Goal: Task Accomplishment & Management: Manage account settings

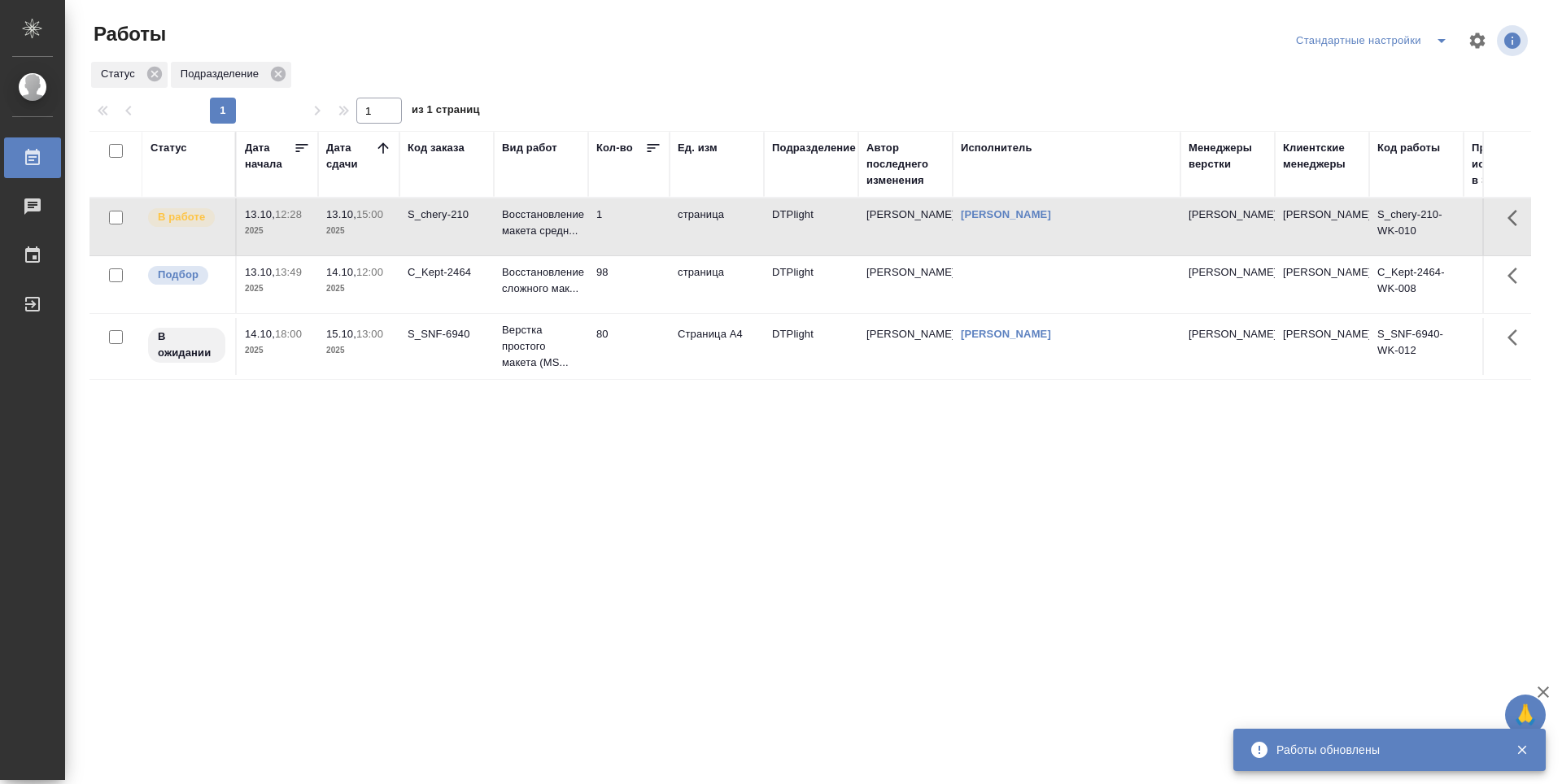
click at [622, 503] on div "Статус Дата начала Дата сдачи Код заказа Вид работ Кол-во Ед. изм Подразделение…" at bounding box center [810, 424] width 1442 height 586
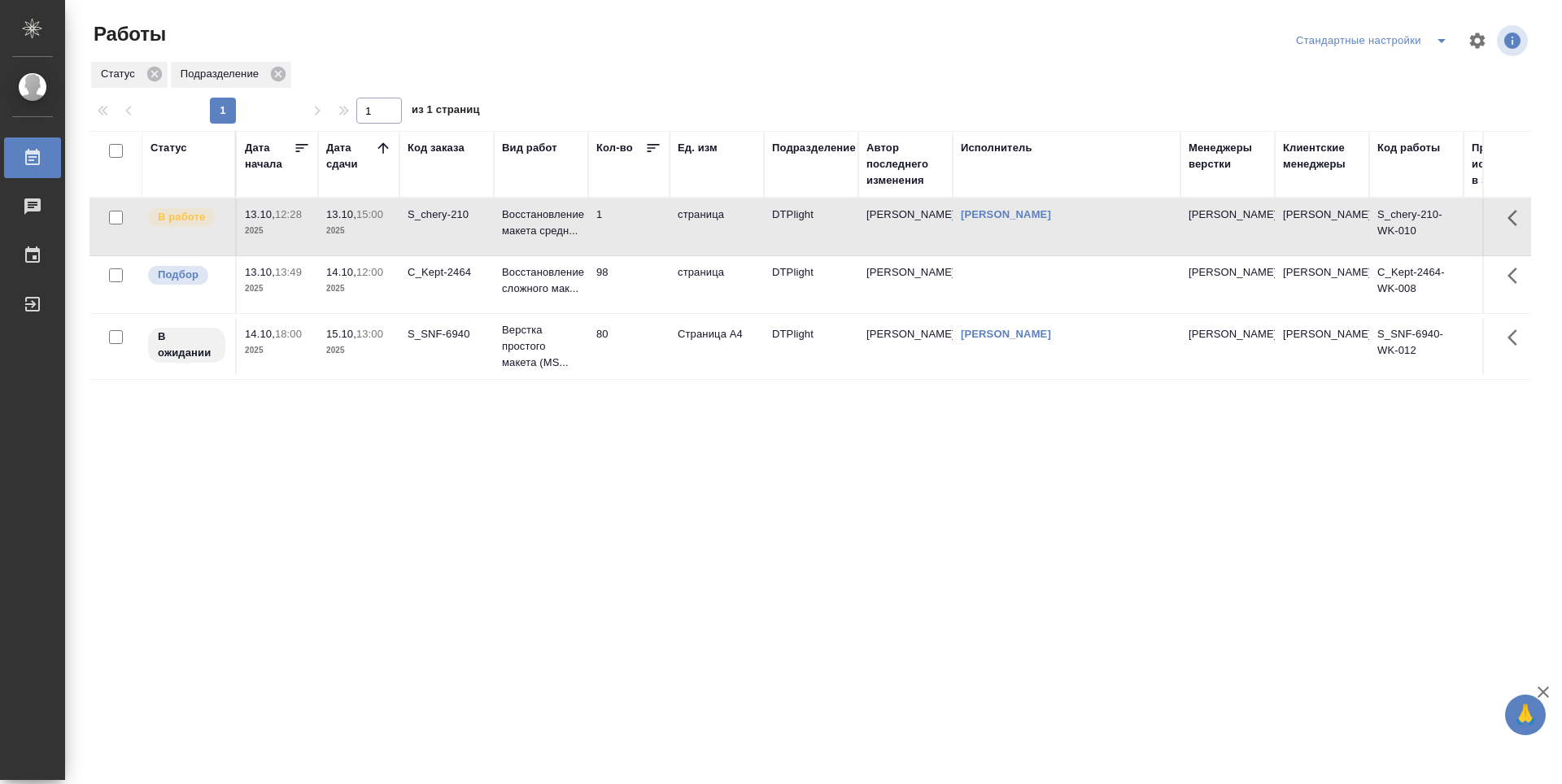
click at [636, 297] on td "98" at bounding box center [629, 285] width 81 height 57
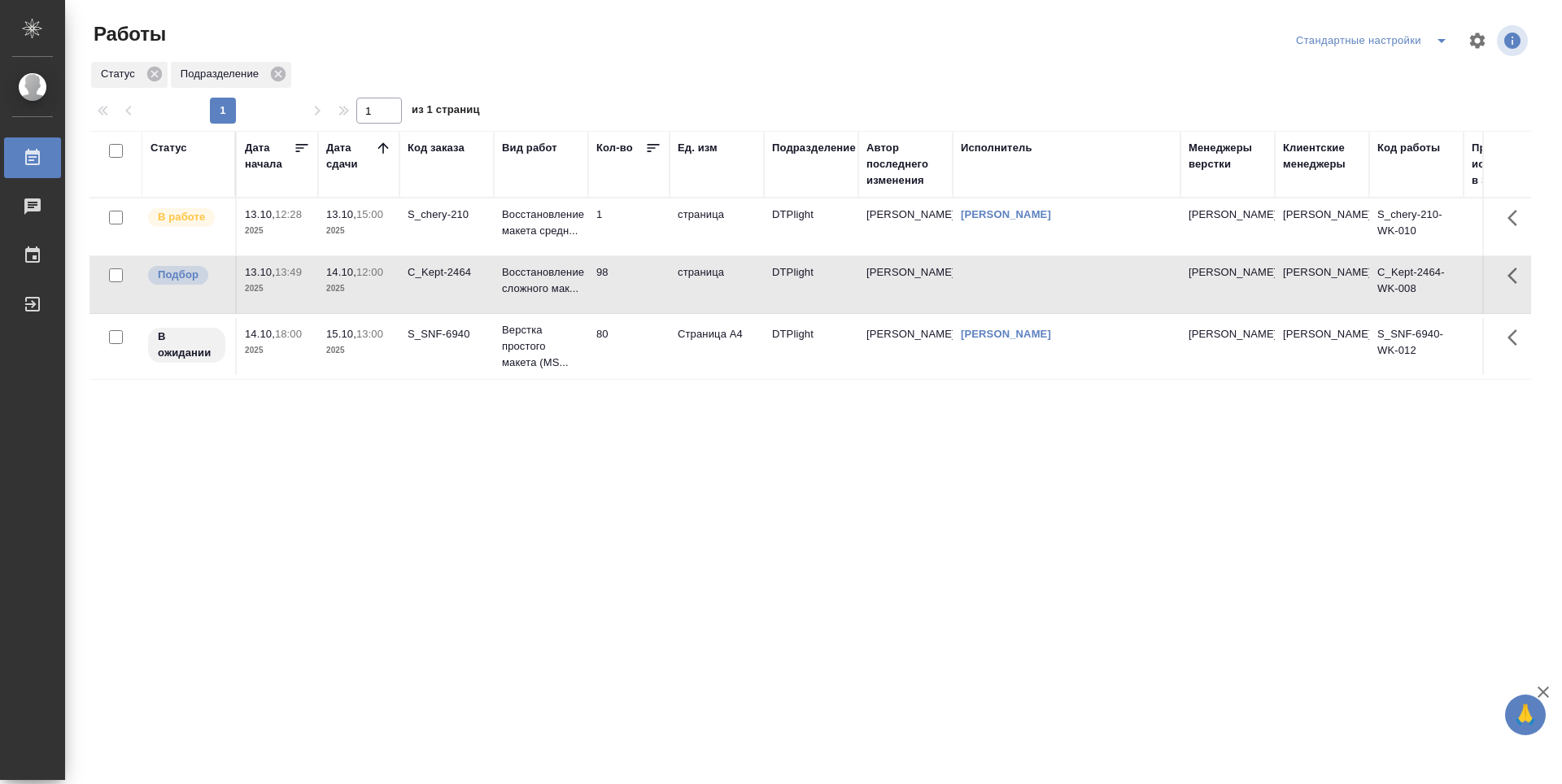
click at [458, 373] on td "S_SNF-6940" at bounding box center [446, 347] width 94 height 57
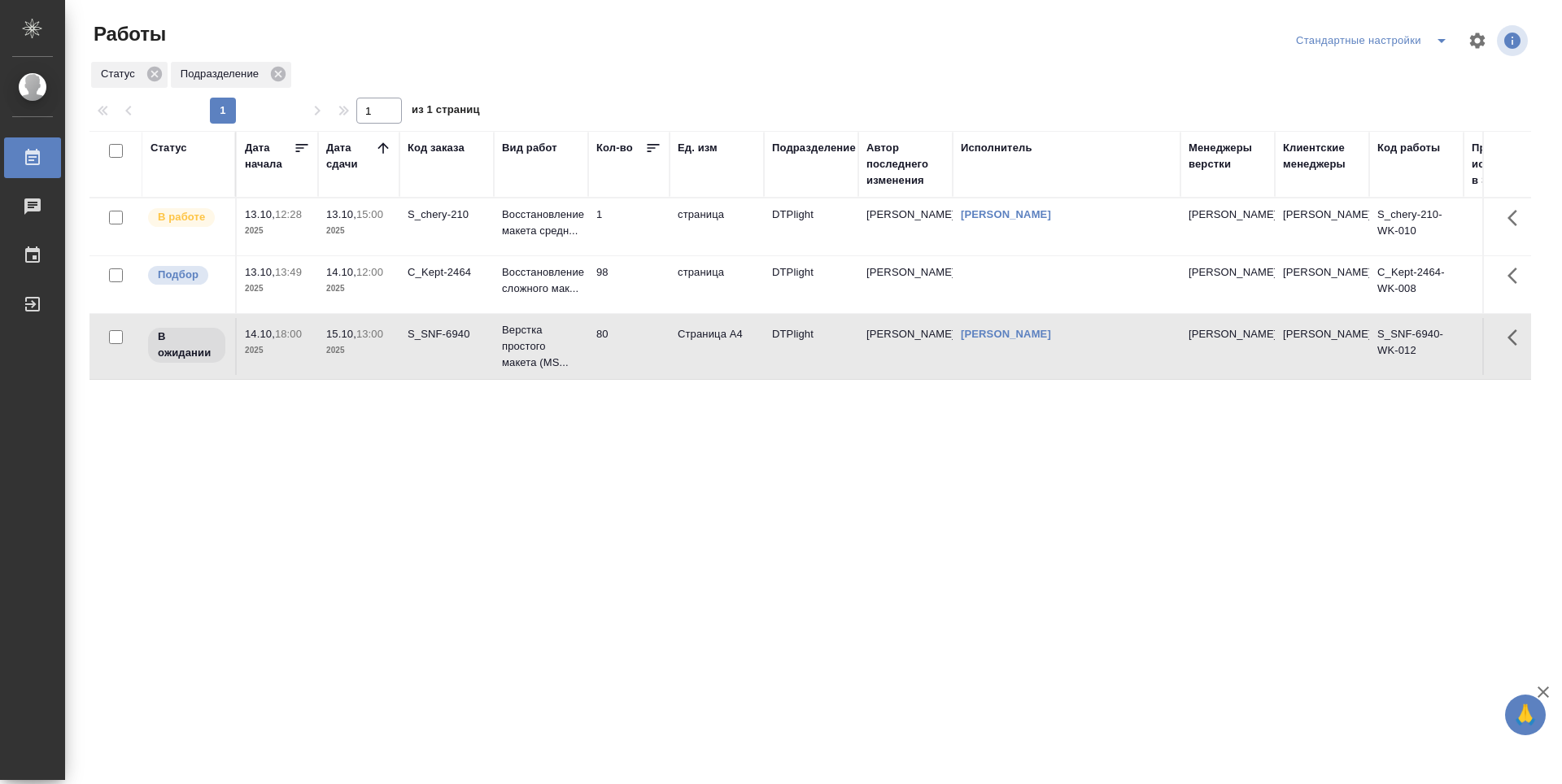
click at [451, 287] on td "C_Kept-2464" at bounding box center [446, 285] width 94 height 57
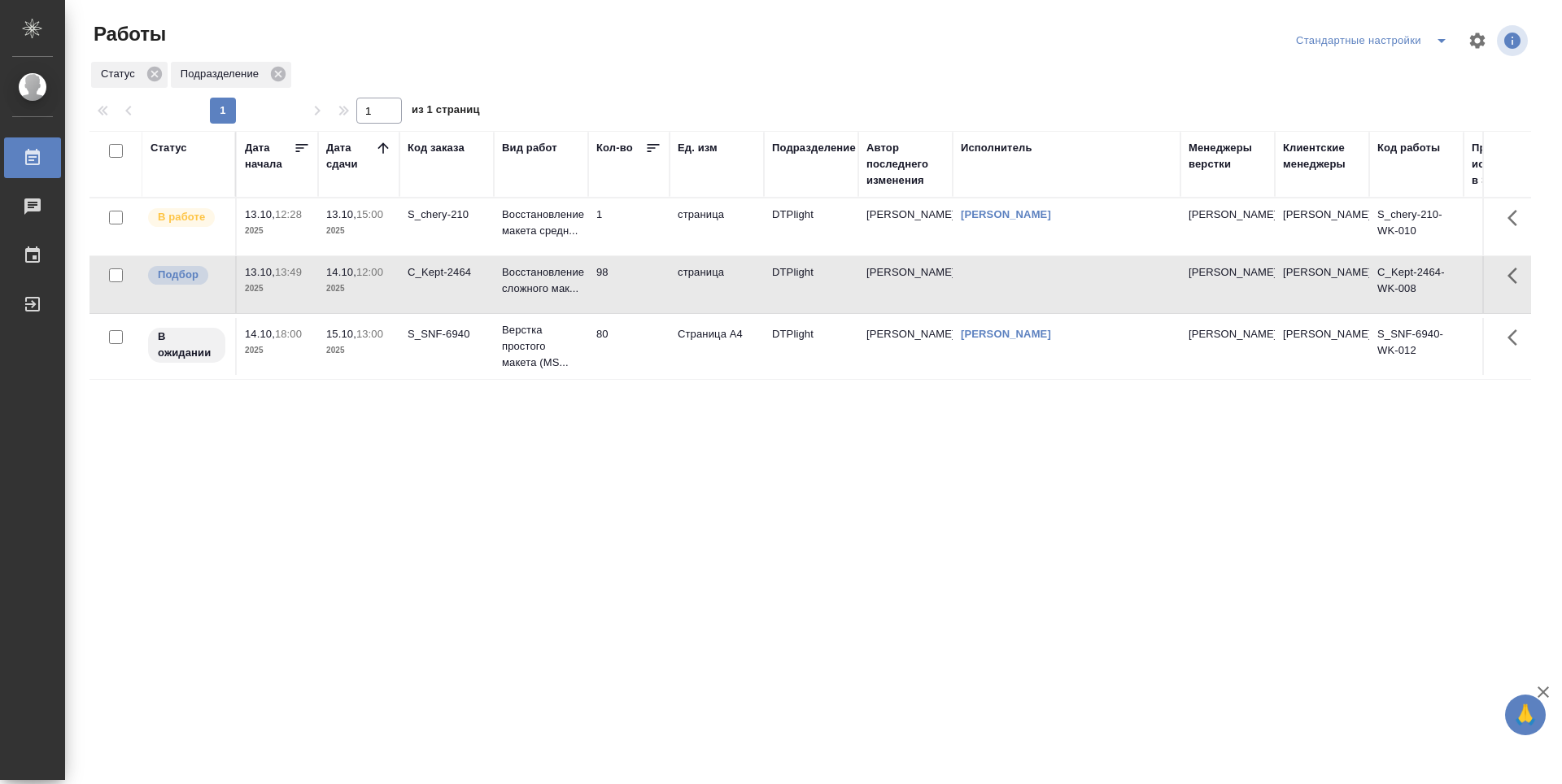
click at [451, 287] on td "C_Kept-2464" at bounding box center [446, 285] width 94 height 57
click at [438, 519] on div "Статус Дата начала Дата сдачи Код заказа Вид работ Кол-во Ед. изм Подразделение…" at bounding box center [810, 424] width 1442 height 586
click at [469, 224] on td "BAB_FL-16552" at bounding box center [446, 227] width 94 height 57
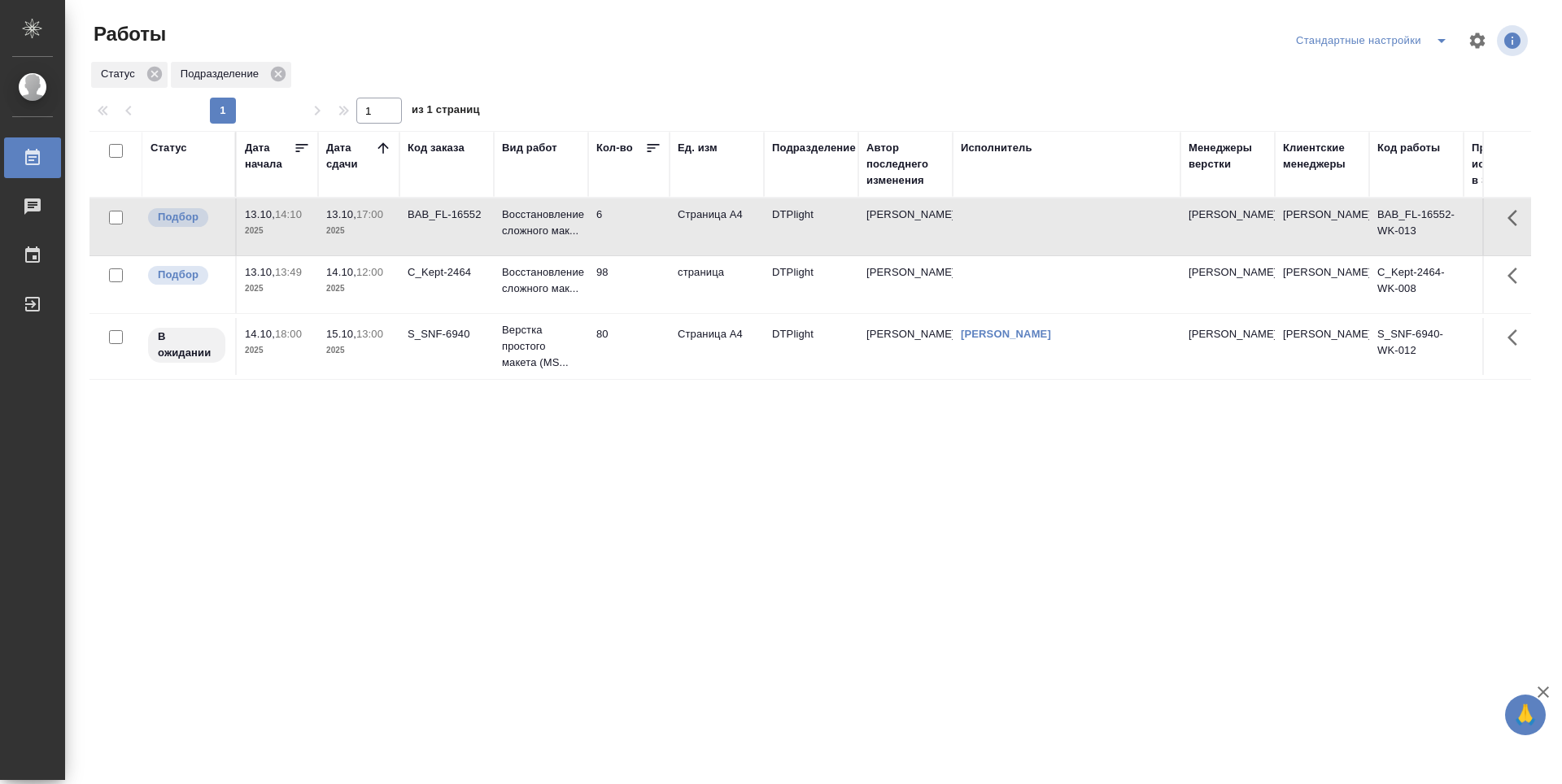
click at [477, 447] on div "Статус Дата начала Дата сдачи Код заказа Вид работ Кол-во Ед. изм Подразделение…" at bounding box center [810, 424] width 1442 height 586
click at [536, 234] on p "Восстановление сложного мак..." at bounding box center [541, 222] width 78 height 33
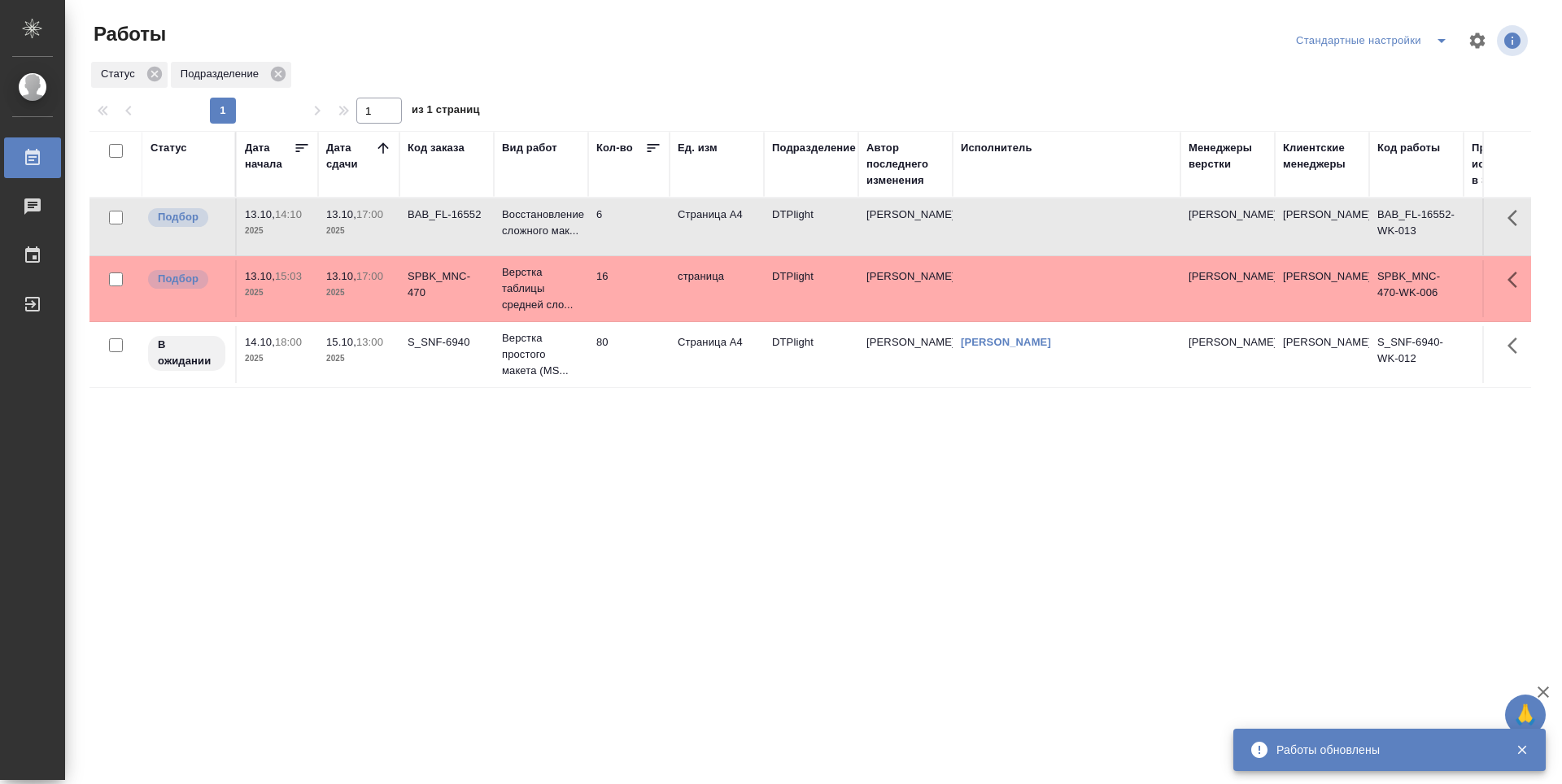
click at [431, 521] on div "Статус Дата начала Дата сдачи Код заказа Вид работ Кол-во Ед. изм Подразделение…" at bounding box center [810, 424] width 1442 height 586
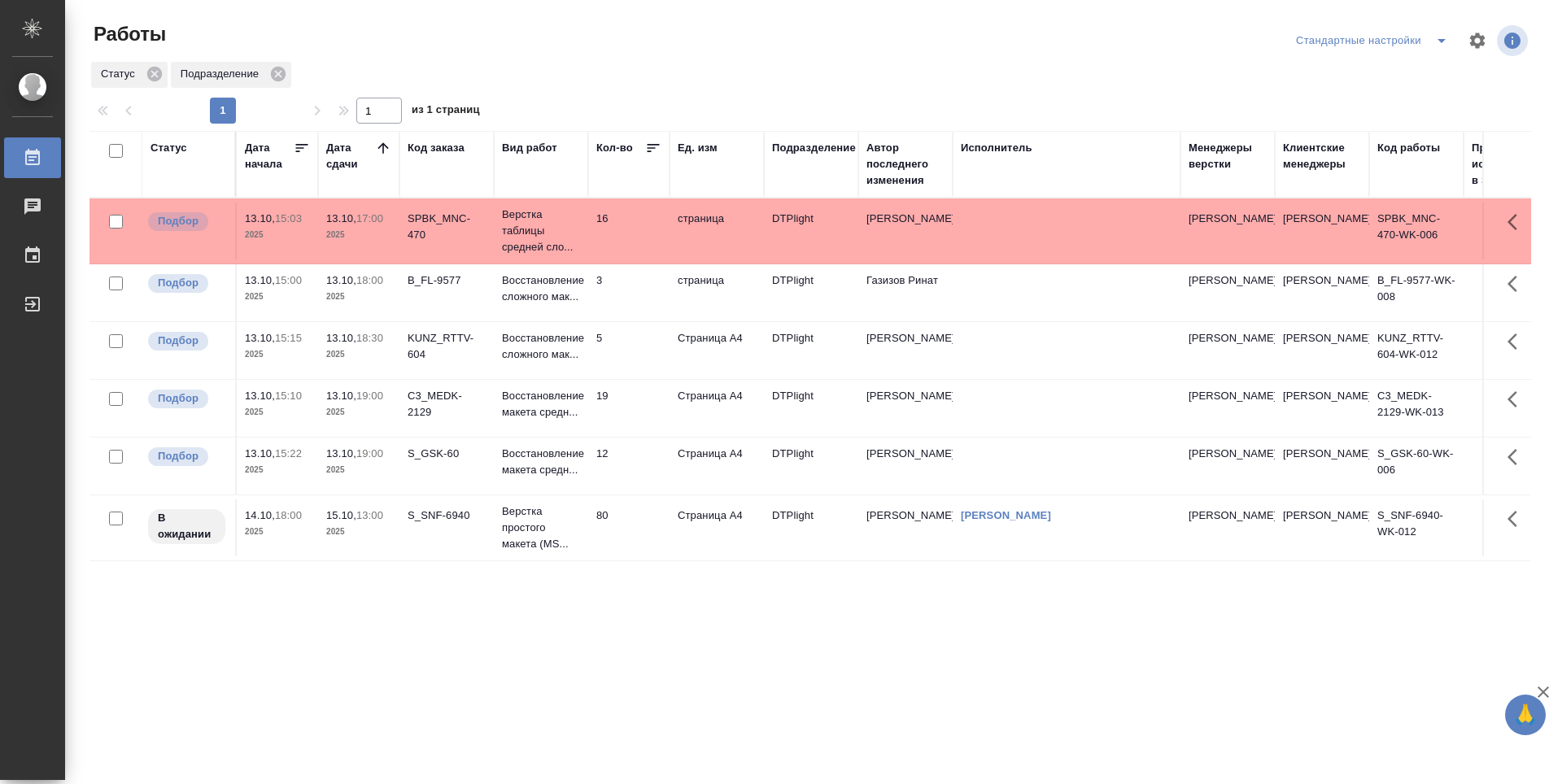
click at [632, 409] on td "19" at bounding box center [629, 408] width 81 height 57
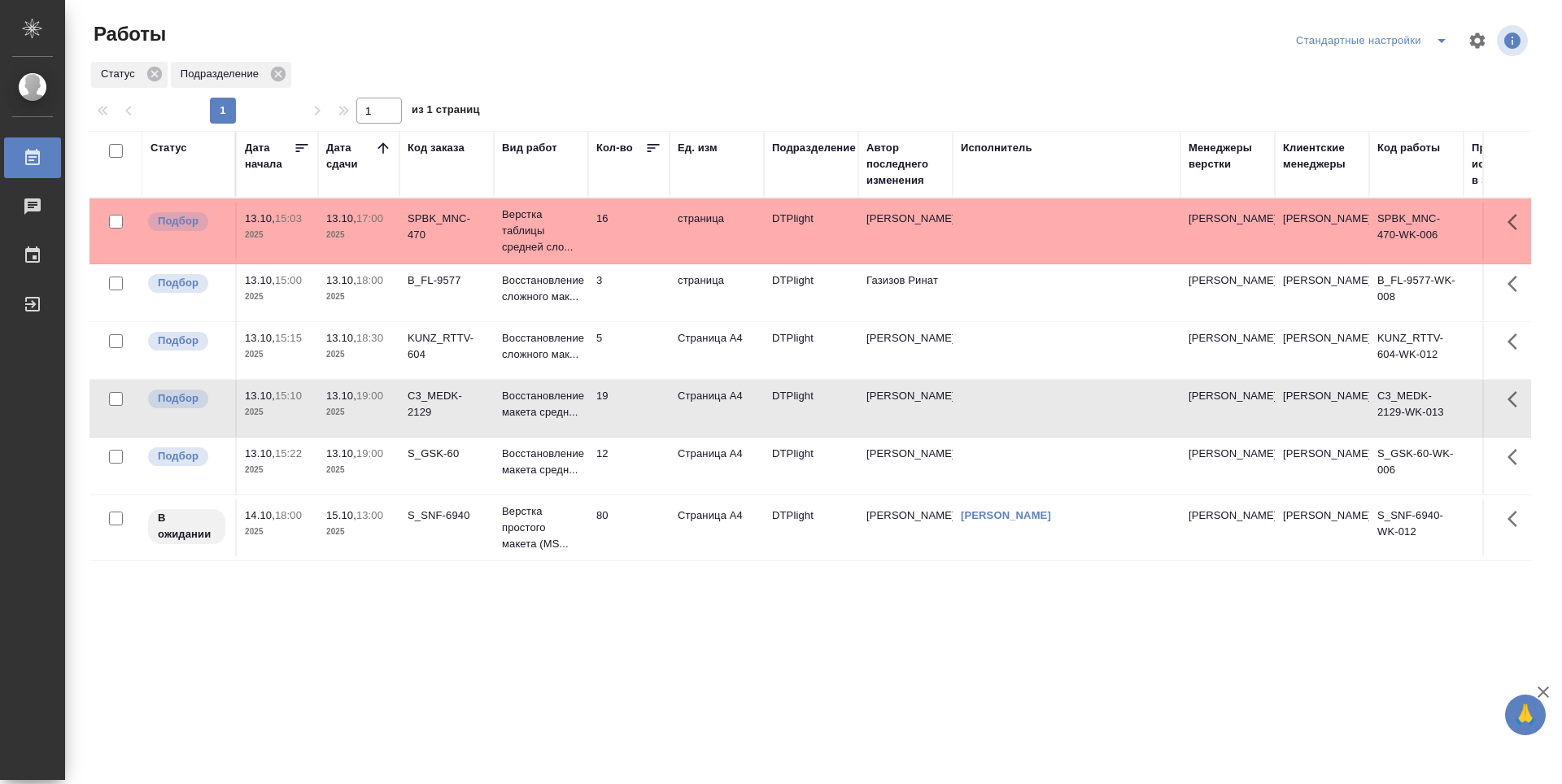
click at [632, 409] on td "19" at bounding box center [629, 408] width 81 height 57
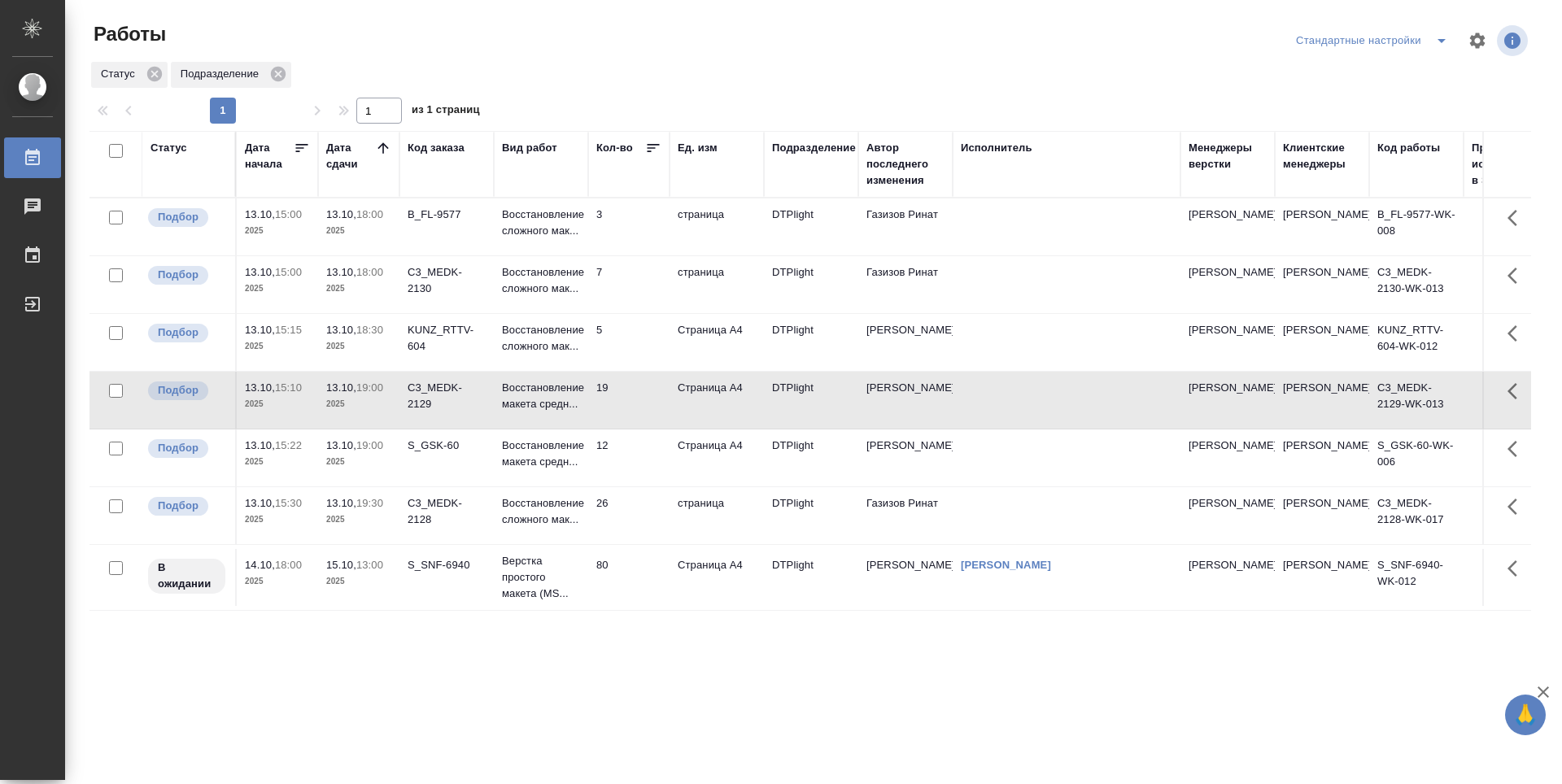
click at [534, 662] on div "Статус Дата начала Дата сдачи Код заказа Вид работ Кол-во Ед. изм Подразделение…" at bounding box center [810, 424] width 1442 height 586
click at [640, 587] on td "80" at bounding box center [629, 578] width 81 height 57
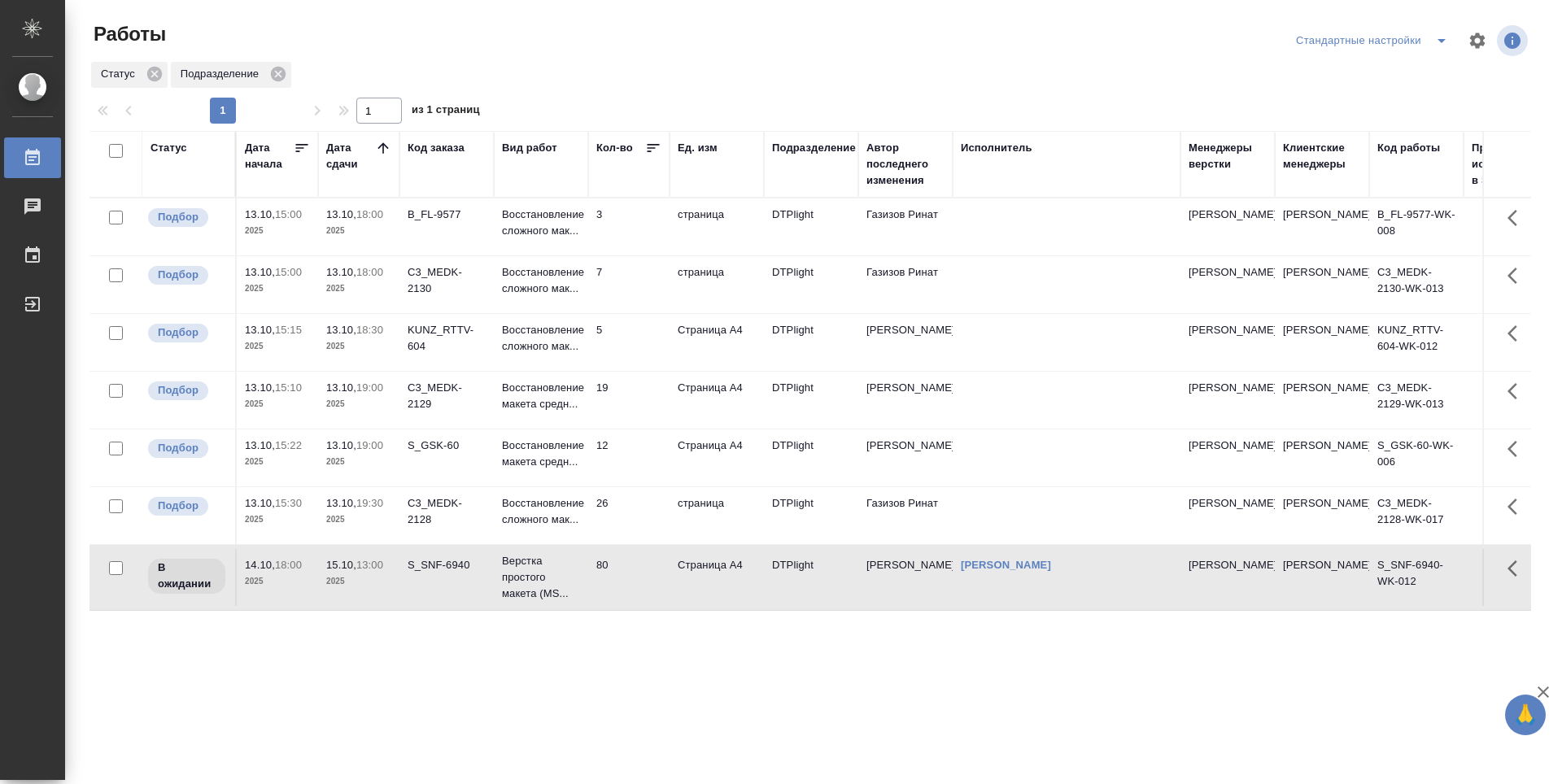
click at [643, 233] on td "3" at bounding box center [629, 227] width 81 height 57
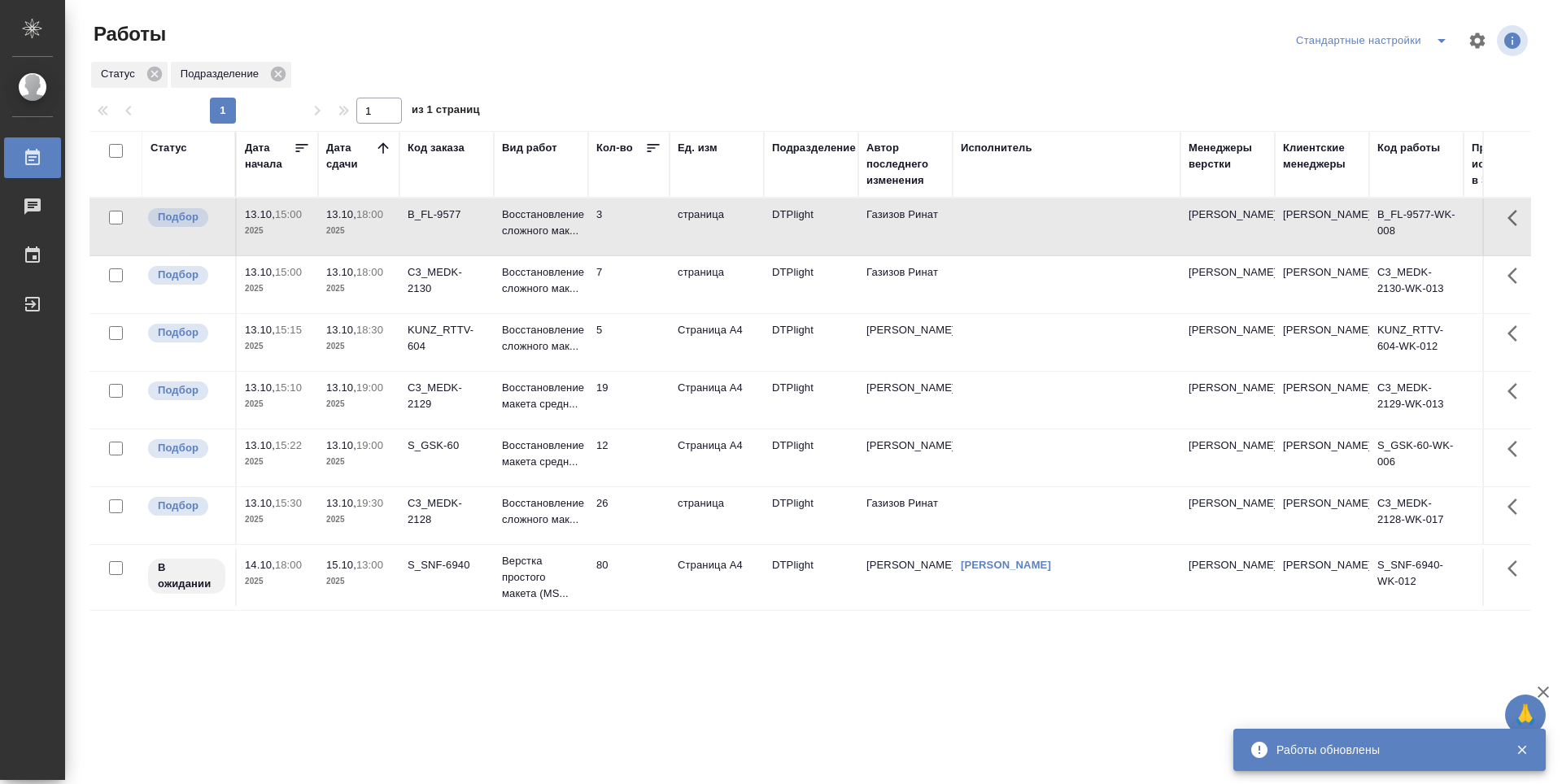
click at [642, 352] on td "5" at bounding box center [629, 342] width 81 height 57
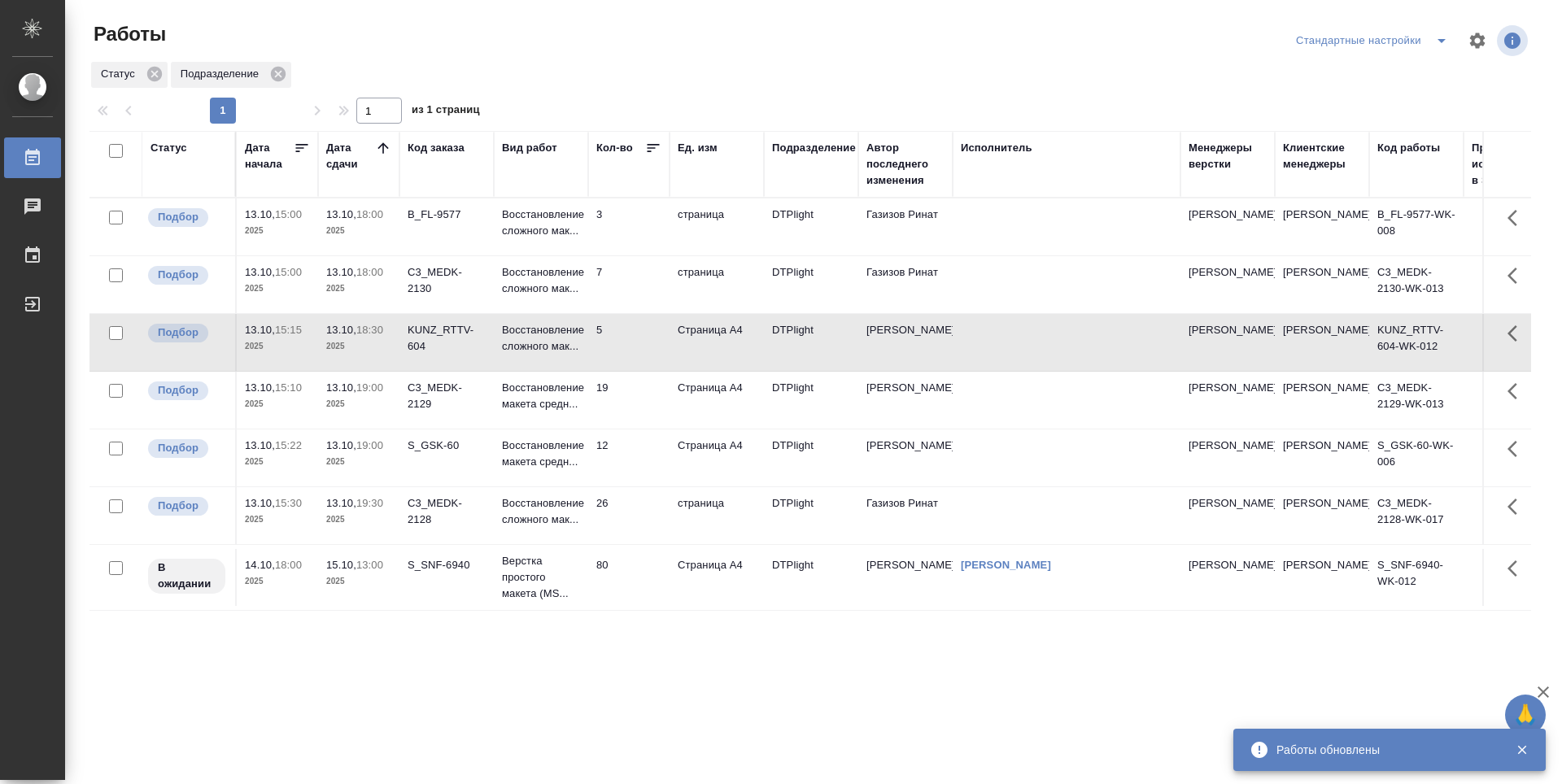
click at [639, 352] on td "5" at bounding box center [629, 342] width 81 height 57
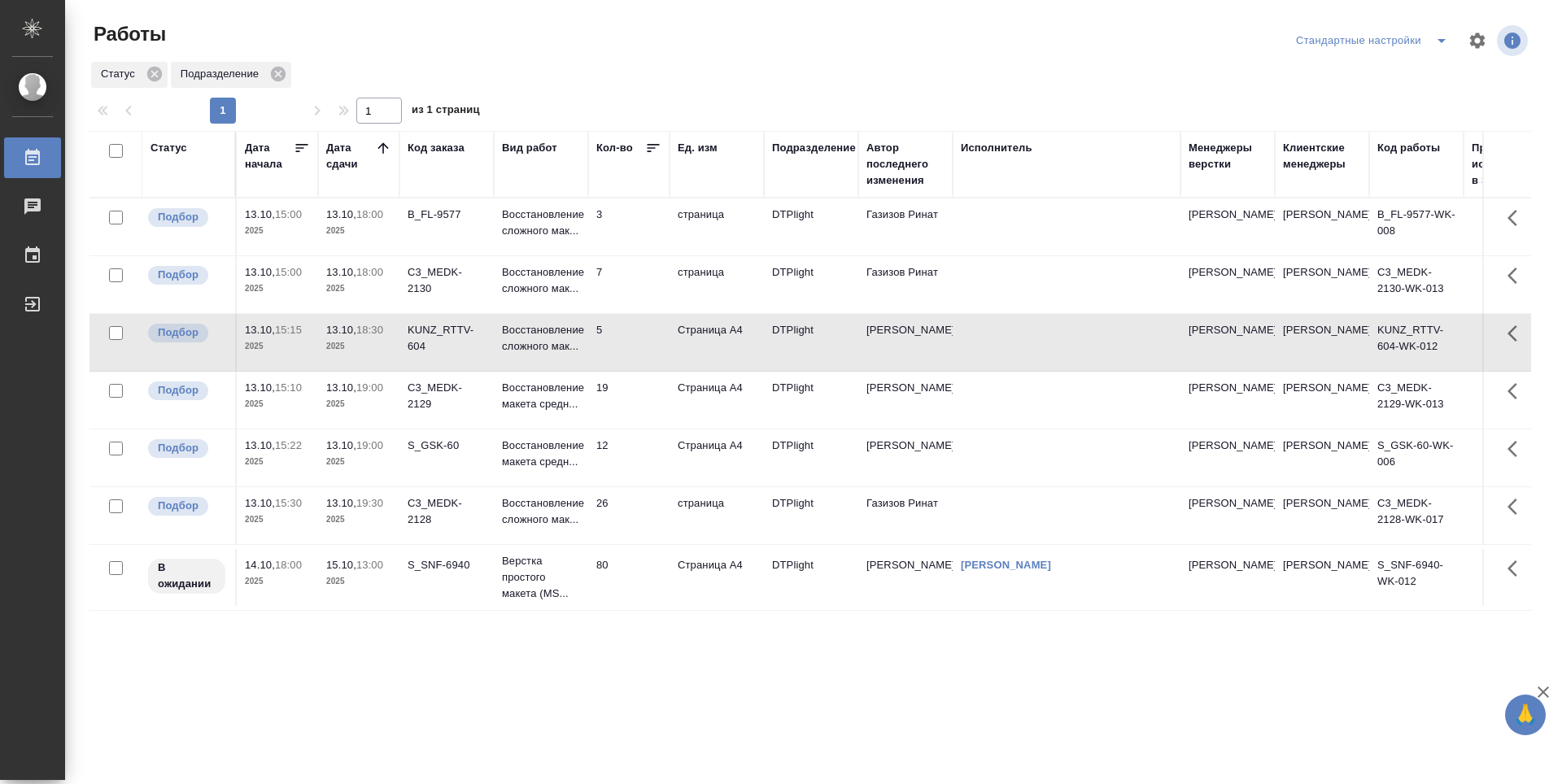
click at [623, 334] on td "5" at bounding box center [629, 342] width 81 height 57
click at [646, 333] on td "5" at bounding box center [629, 342] width 81 height 57
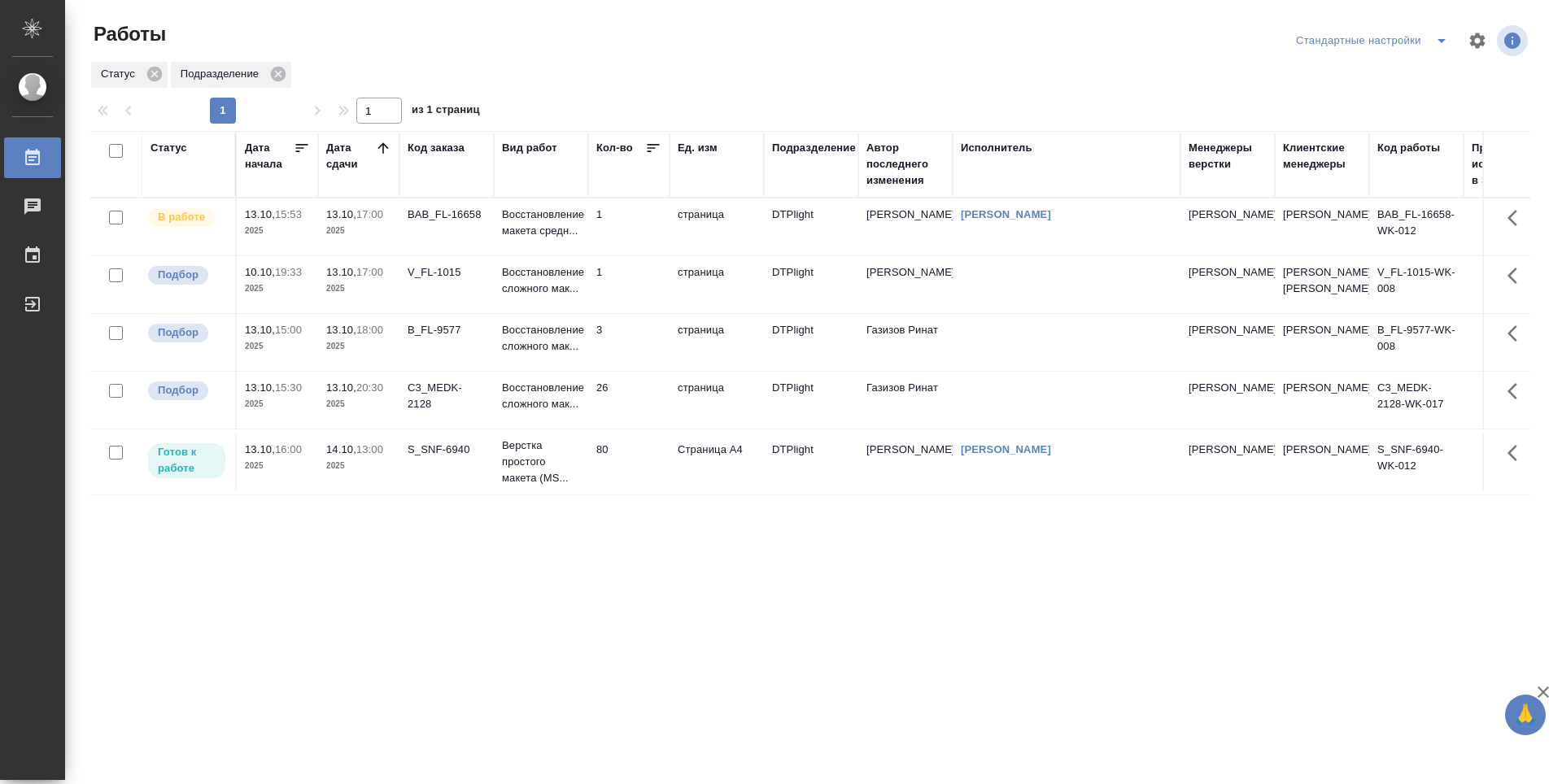
click at [558, 562] on div "Статус Дата начала Дата сдачи Код заказа Вид работ Кол-во Ед. изм Подразделение…" at bounding box center [810, 424] width 1442 height 586
click at [940, 638] on div "Статус Дата начала Дата сдачи Код заказа Вид работ Кол-во Ед. изм Подразделение…" at bounding box center [810, 424] width 1442 height 586
click at [783, 637] on div "Статус Дата начала Дата сдачи Код заказа Вид работ Кол-во Ед. изм Подразделение…" at bounding box center [810, 424] width 1442 height 586
click at [457, 313] on td "V_FL-1015" at bounding box center [446, 285] width 94 height 57
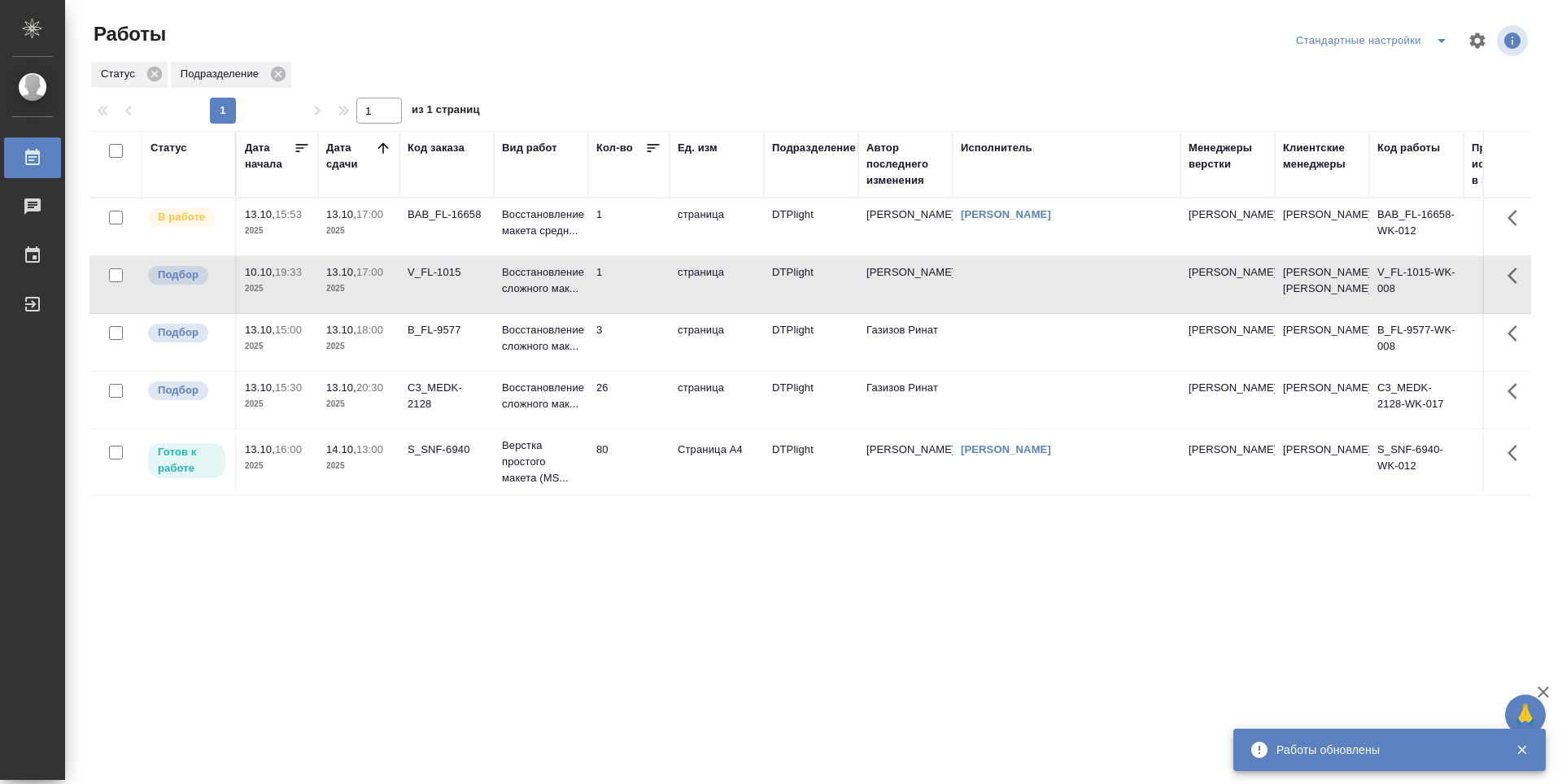
click at [551, 557] on div "Статус Дата начала Дата сдачи Код заказа Вид работ Кол-во Ед. изм Подразделение…" at bounding box center [810, 424] width 1442 height 586
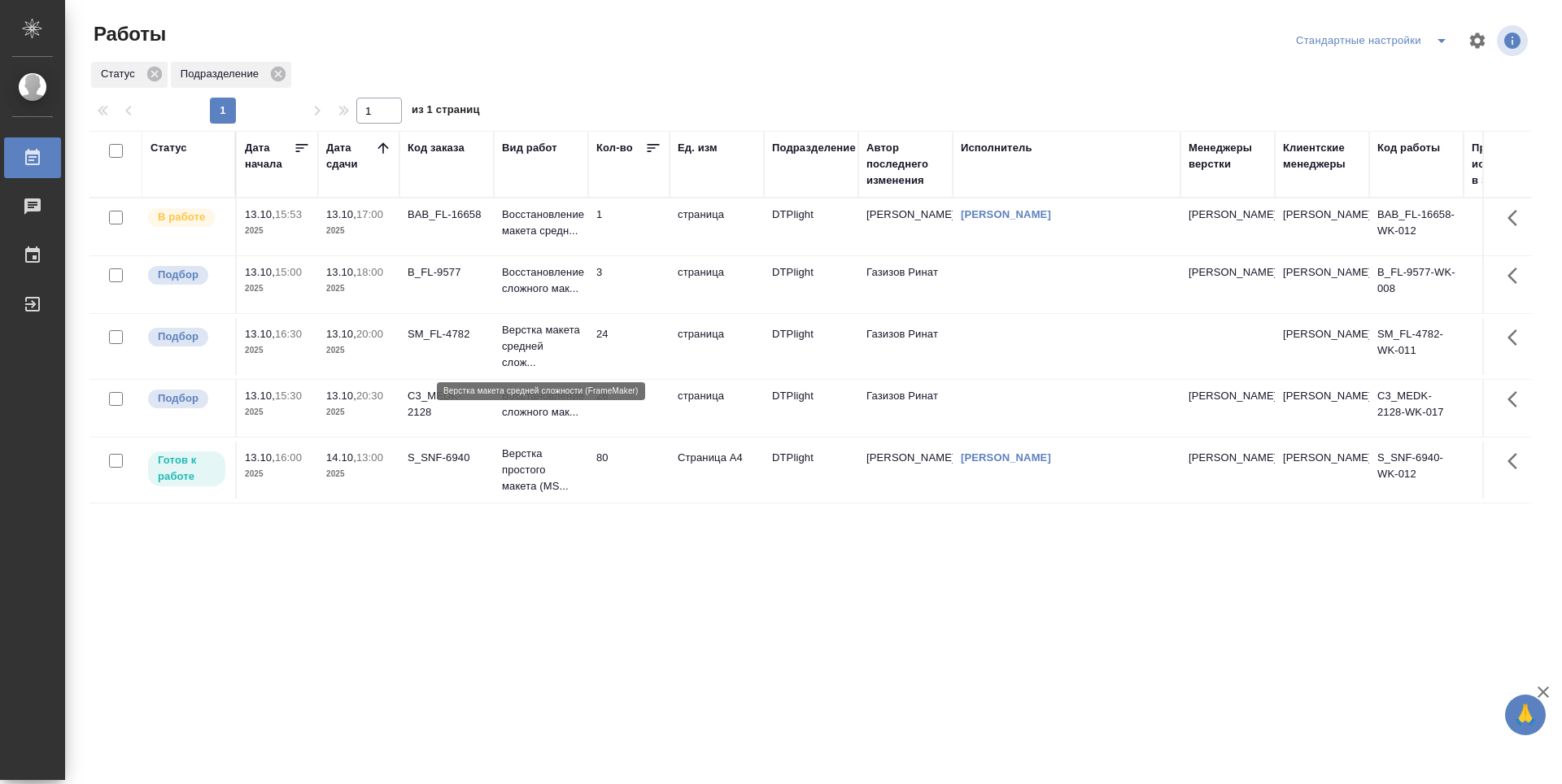
click at [527, 366] on p "Верстка макета средней слож..." at bounding box center [541, 346] width 78 height 49
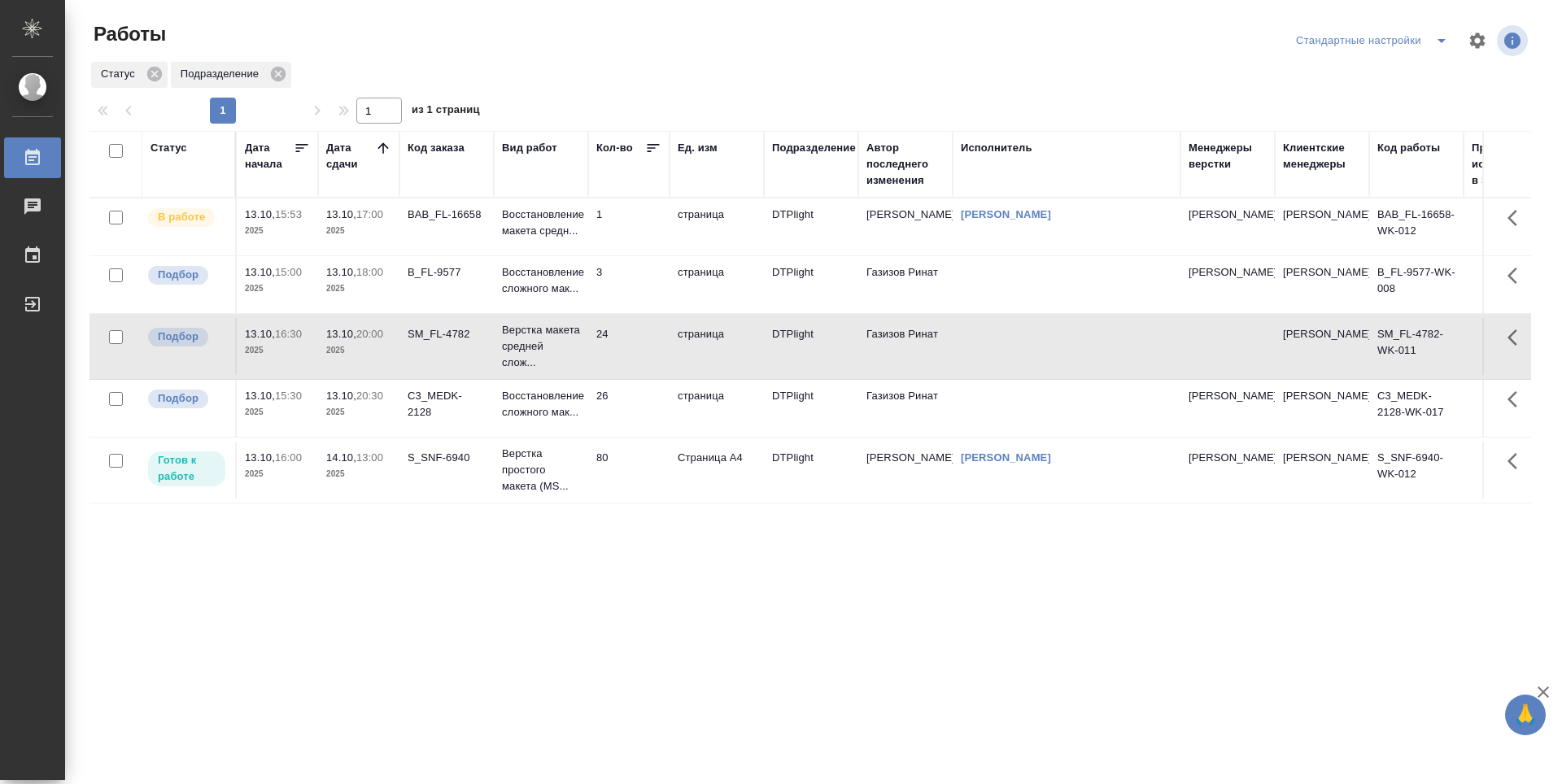
click at [650, 347] on td "24" at bounding box center [629, 347] width 81 height 57
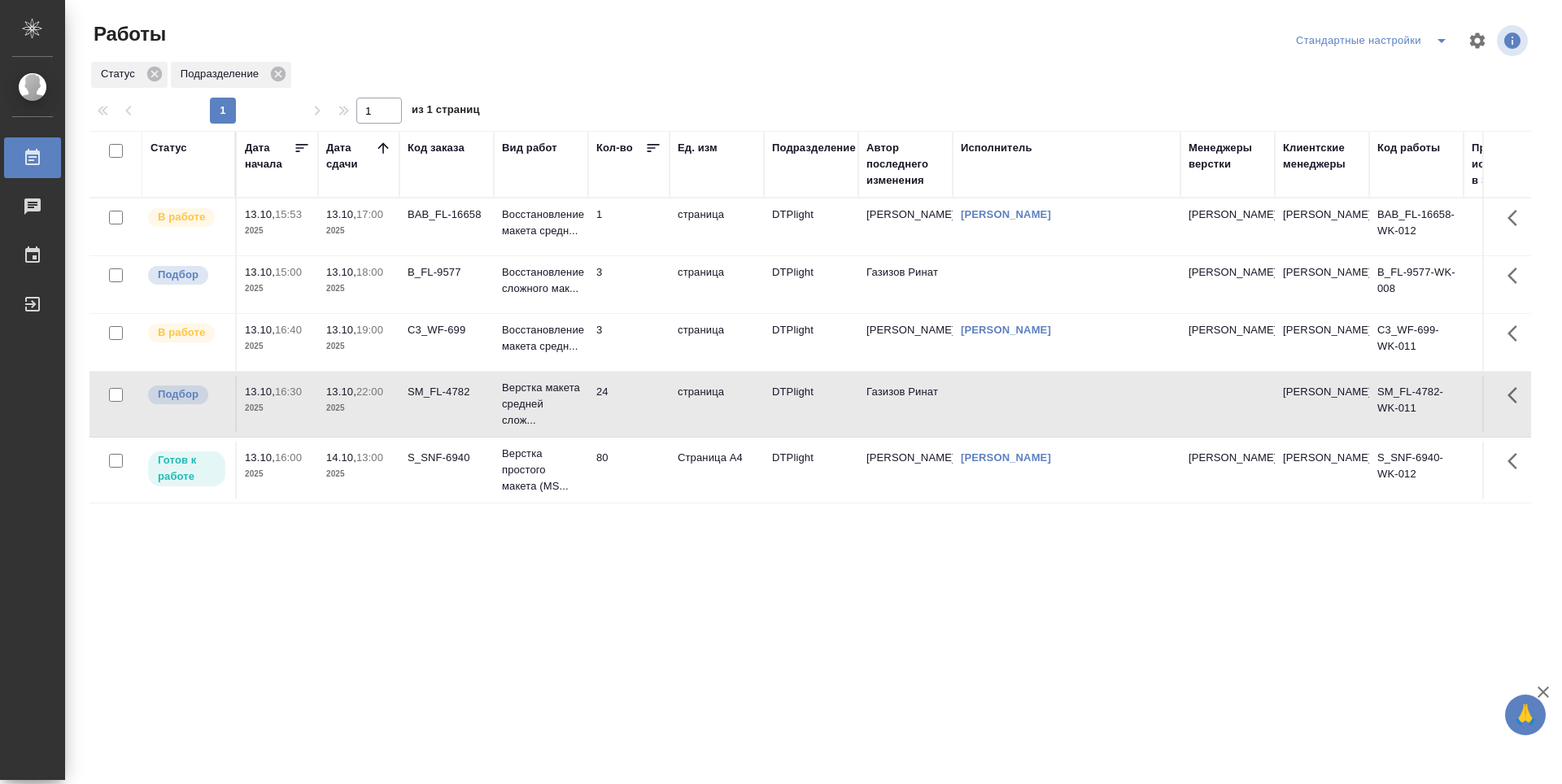
click at [622, 600] on div "Статус Дата начала Дата сдачи Код заказа Вид работ Кол-во Ед. изм Подразделение…" at bounding box center [810, 424] width 1442 height 586
click at [652, 233] on td "1" at bounding box center [629, 227] width 81 height 57
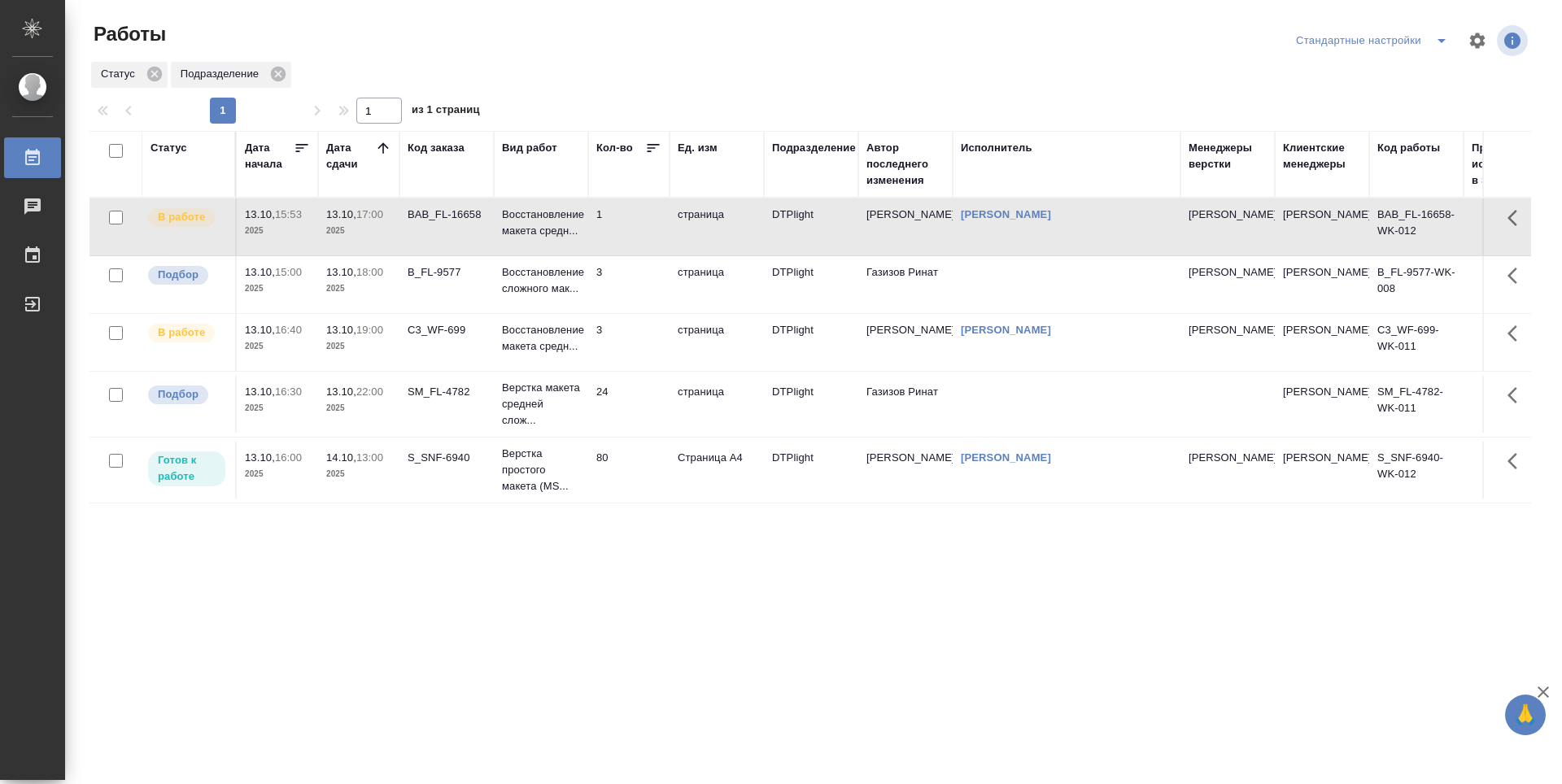
click at [652, 233] on td "1" at bounding box center [629, 227] width 81 height 57
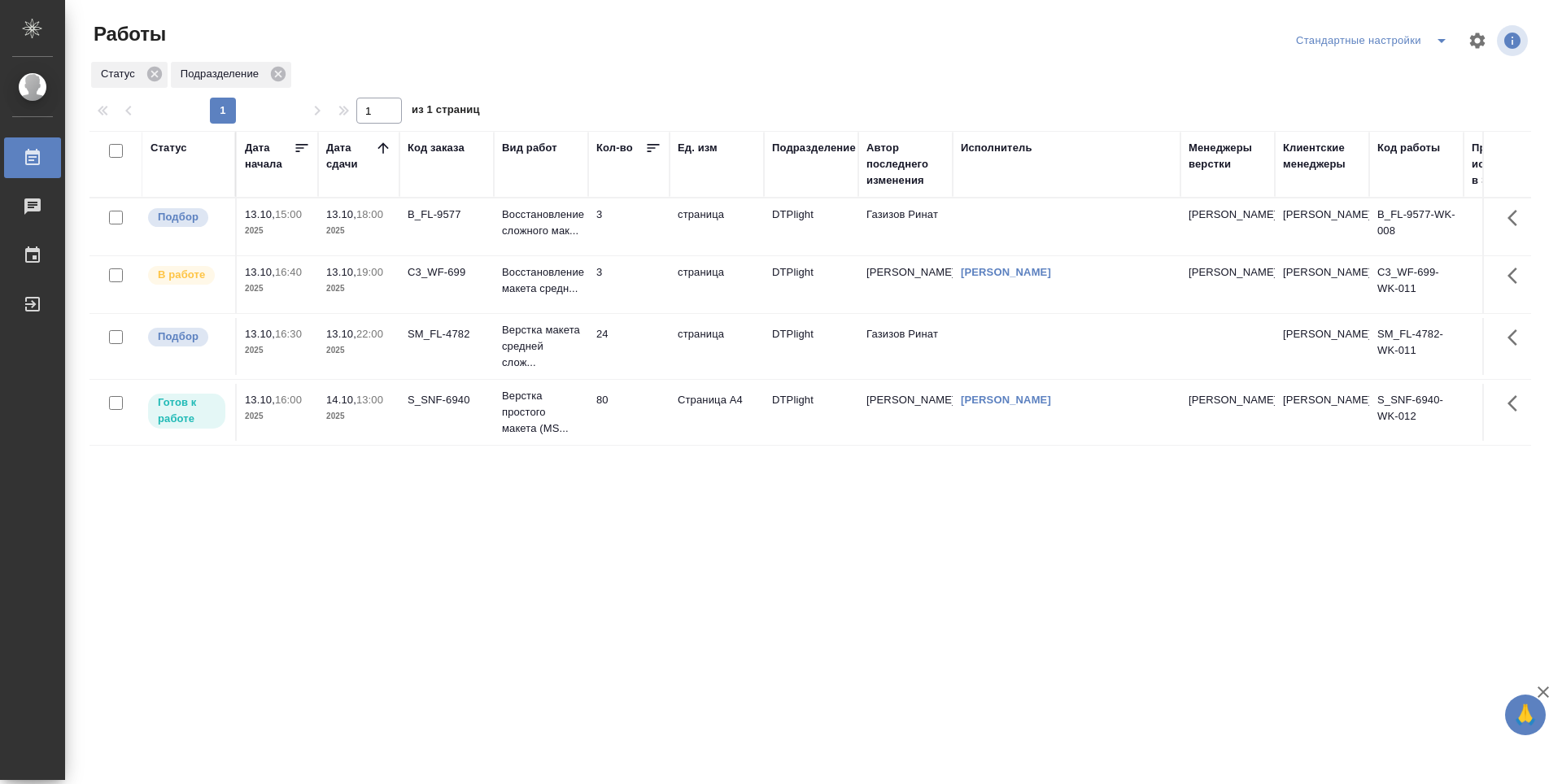
click at [462, 362] on td "SM_FL-4782" at bounding box center [446, 347] width 94 height 57
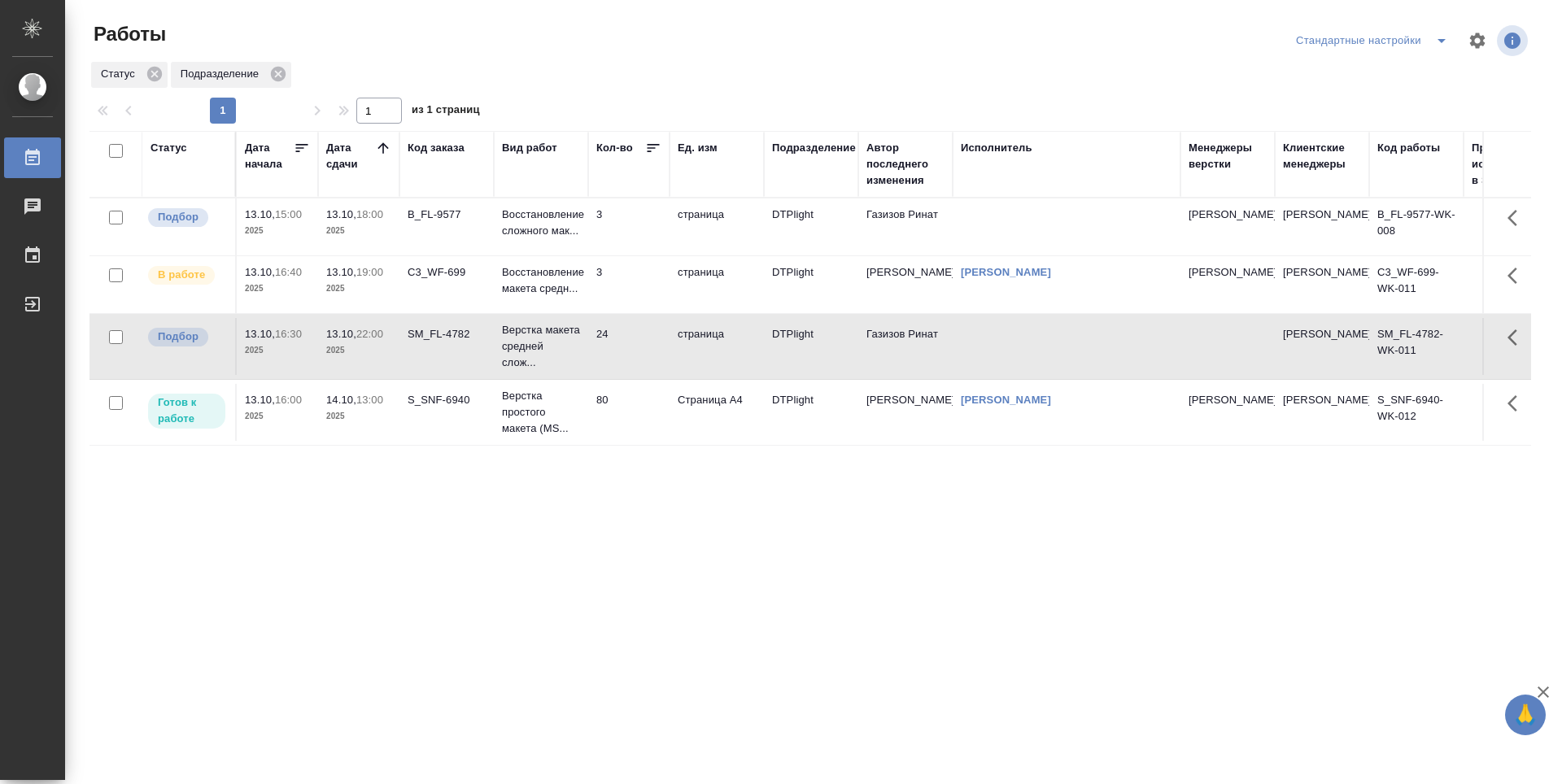
click at [461, 362] on td "SM_FL-4782" at bounding box center [446, 347] width 94 height 57
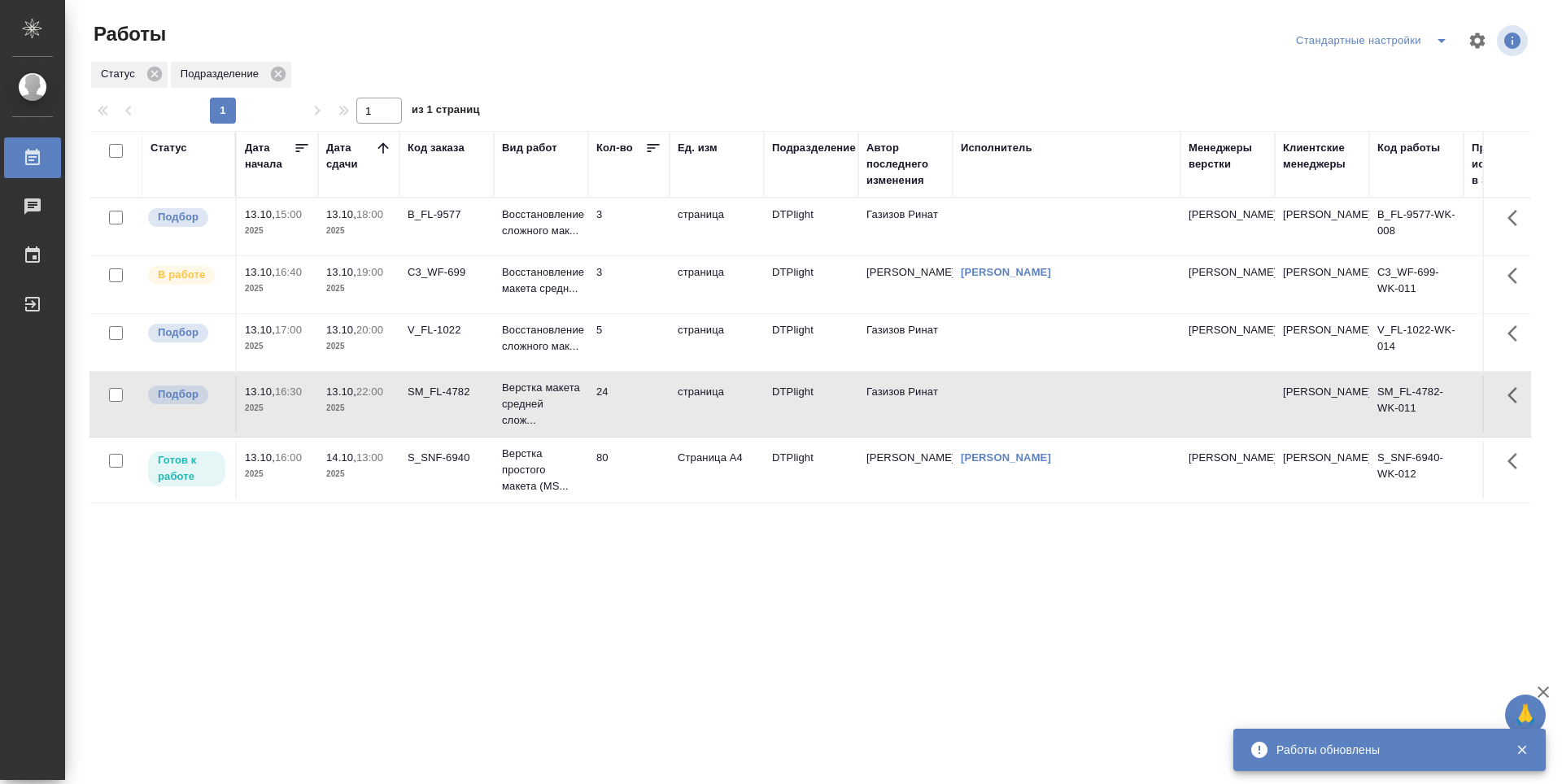
click at [527, 512] on div "Статус Дата начала Дата сдачи Код заказа Вид работ Кол-во Ед. изм Подразделение…" at bounding box center [810, 424] width 1442 height 586
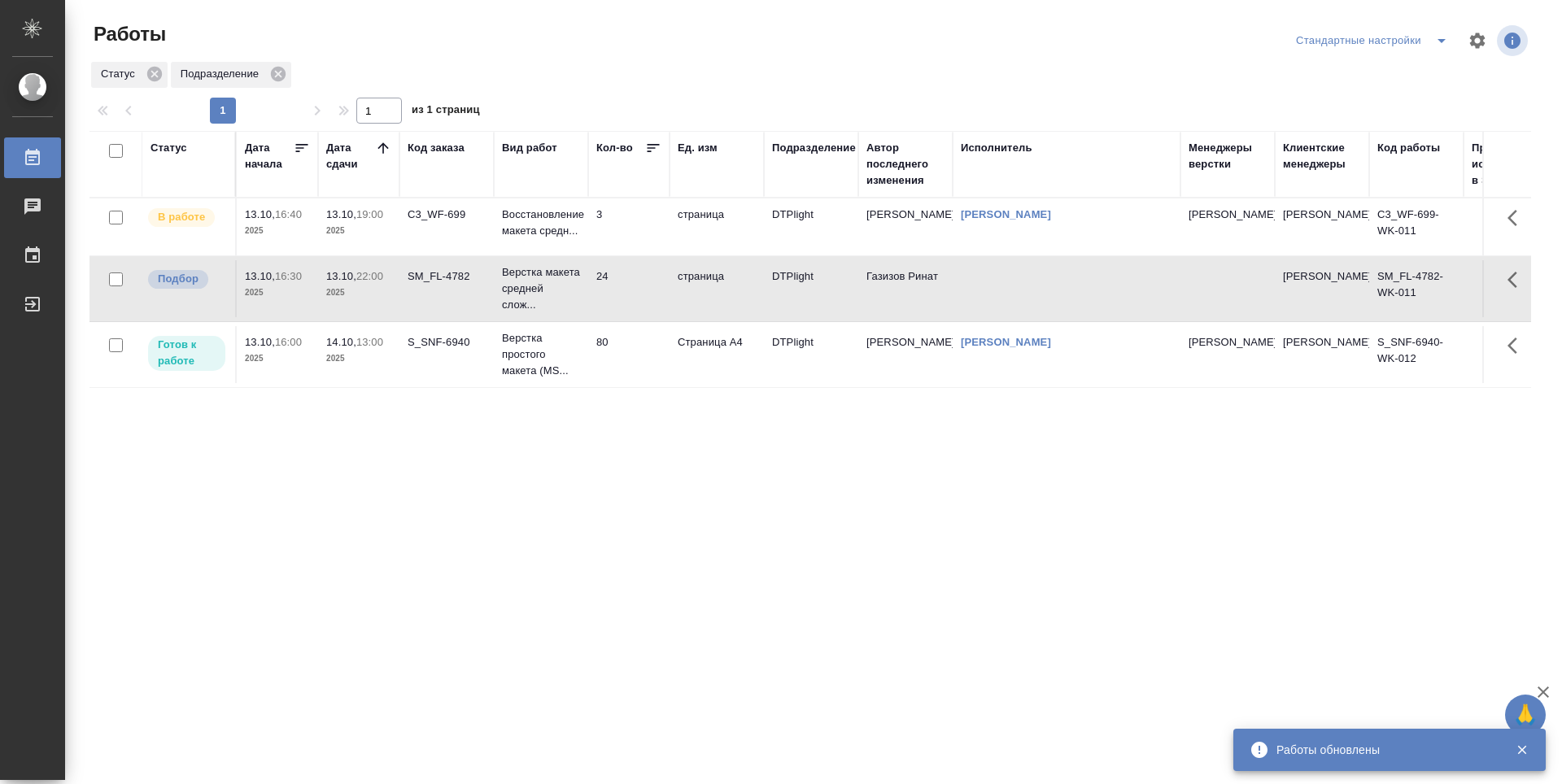
click at [523, 524] on div "Статус Дата начала Дата сдачи Код заказа Вид работ Кол-во Ед. изм Подразделение…" at bounding box center [810, 424] width 1442 height 586
click at [544, 226] on p "Восстановление макета средн..." at bounding box center [541, 222] width 78 height 33
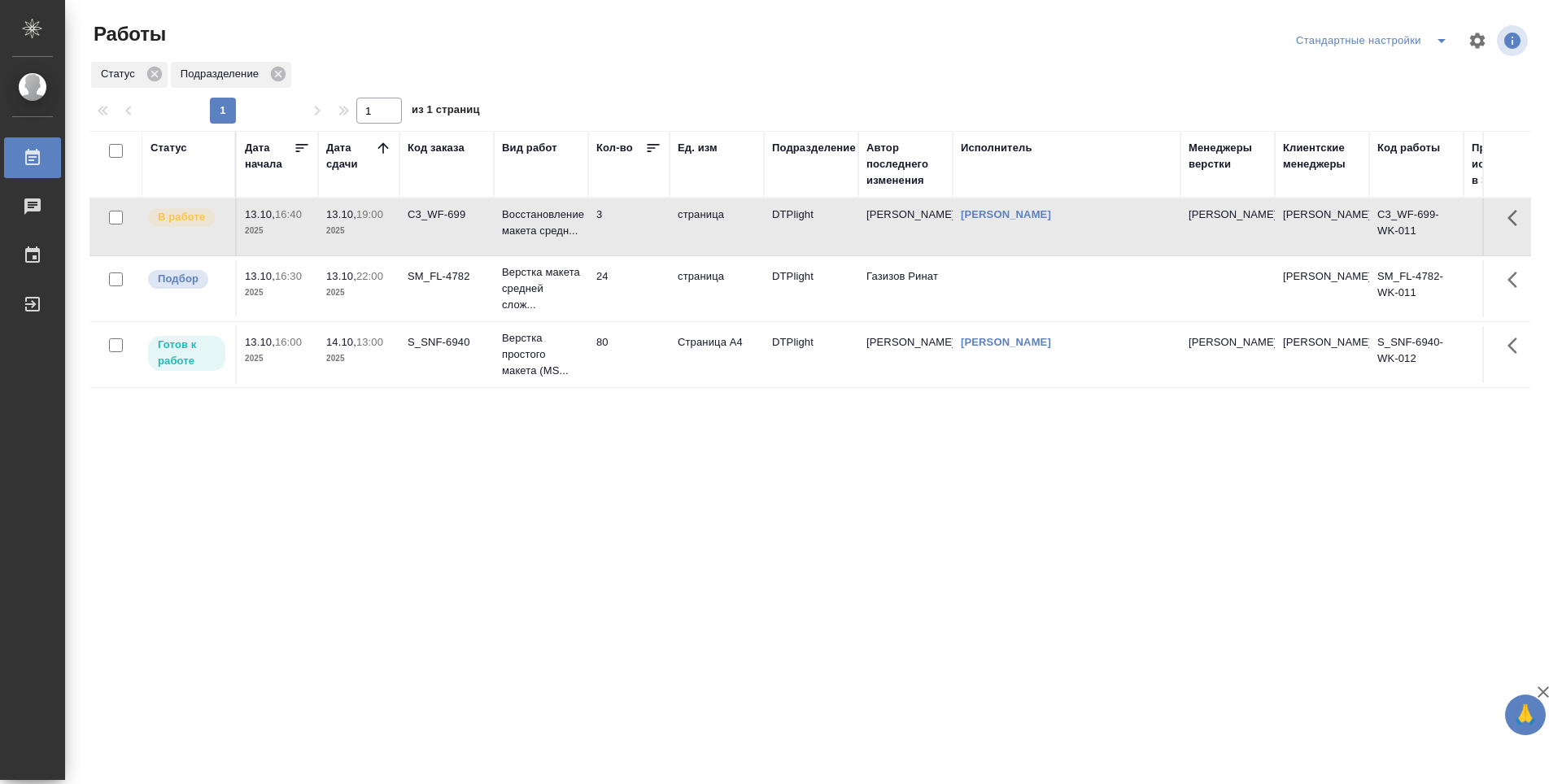
click at [532, 581] on div "Статус Дата начала Дата сдачи Код заказа Вид работ Кол-во Ед. изм Подразделение…" at bounding box center [810, 424] width 1442 height 586
click at [745, 573] on div "Статус Дата начала Дата сдачи Код заказа Вид работ Кол-во Ед. изм Подразделение…" at bounding box center [810, 424] width 1442 height 586
click at [609, 418] on td "109" at bounding box center [629, 416] width 81 height 57
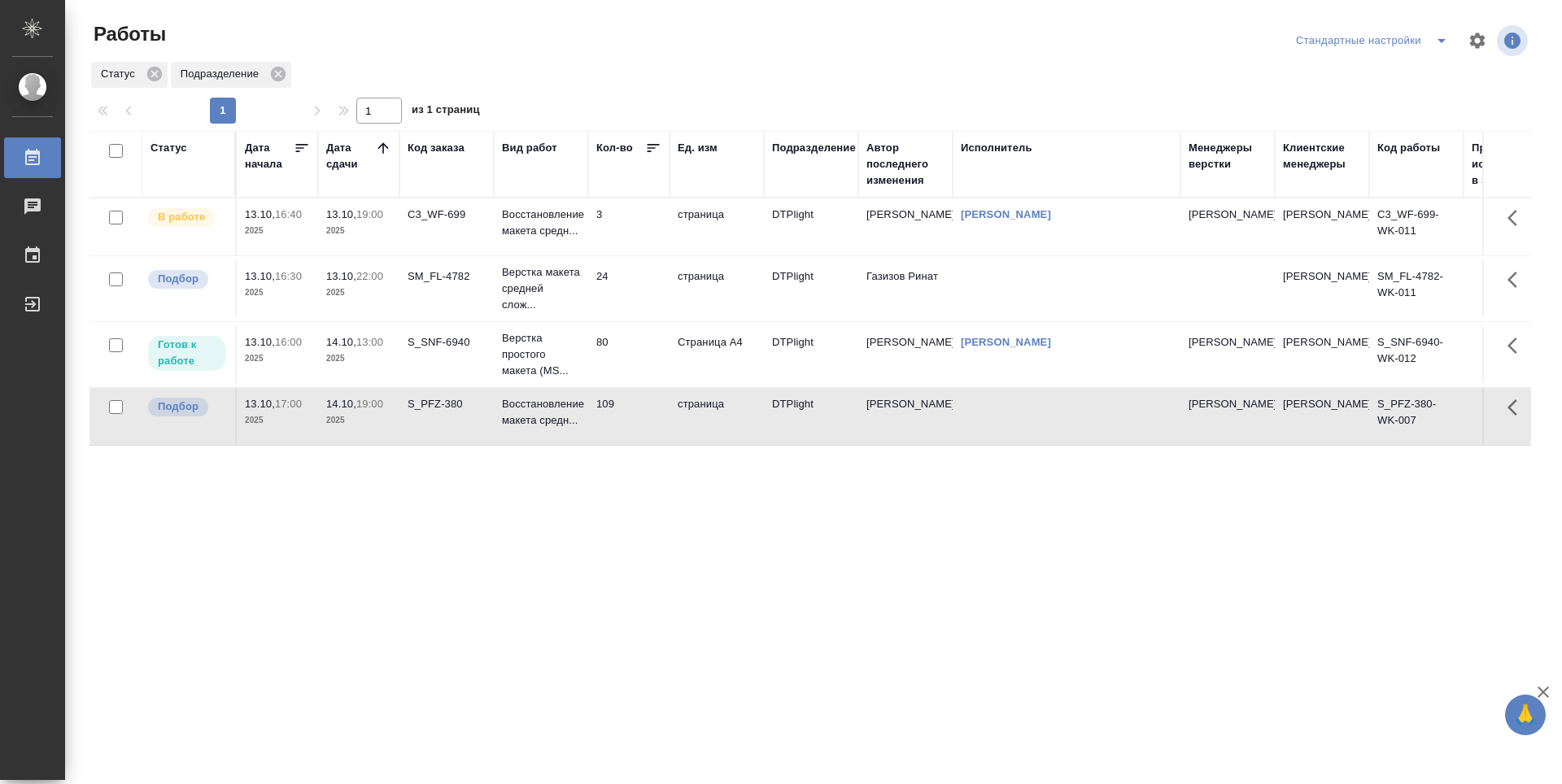
click at [605, 536] on div "Статус Дата начала Дата сдачи Код заказа Вид работ Кол-во Ед. изм Подразделение…" at bounding box center [810, 424] width 1442 height 586
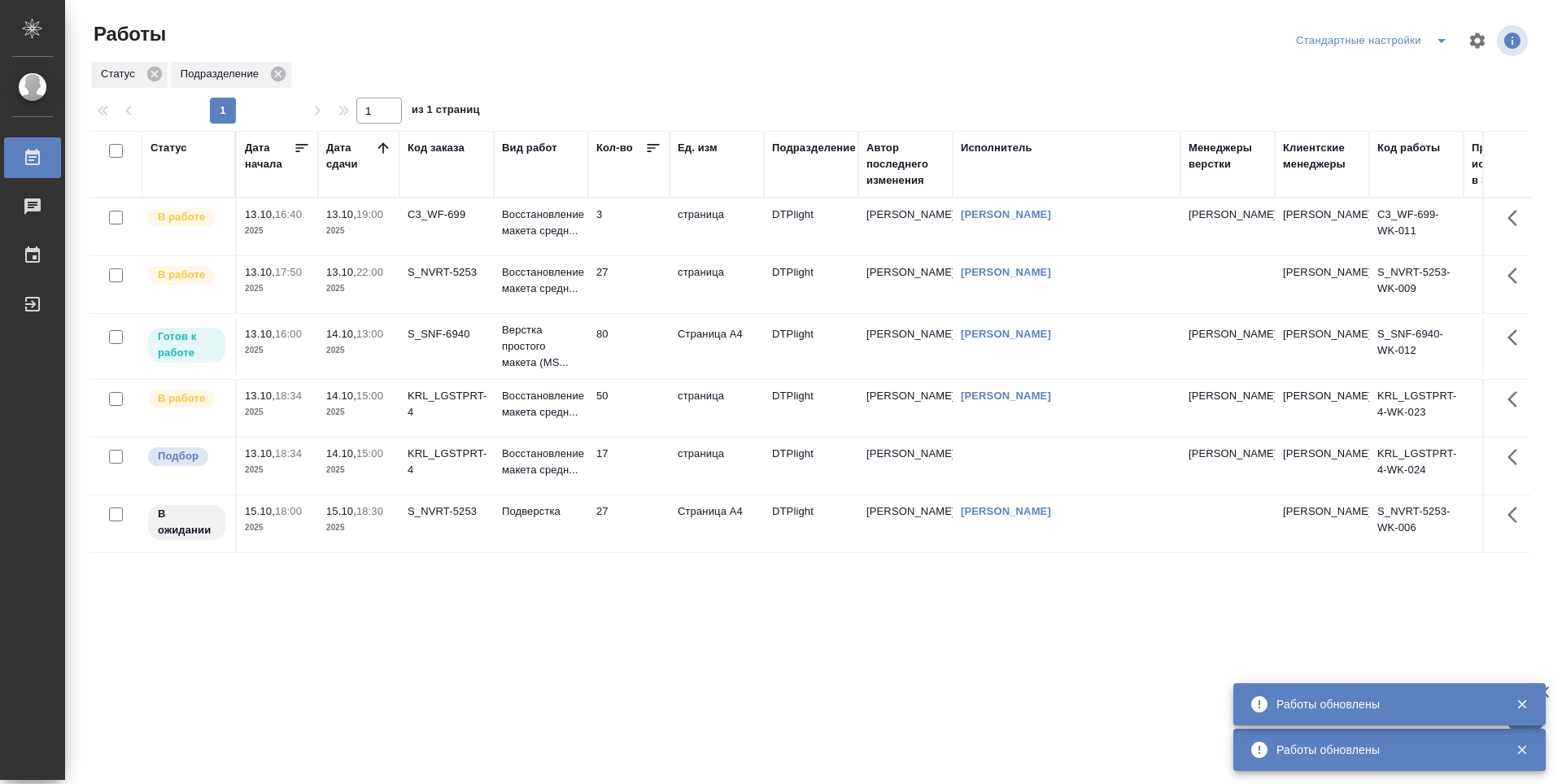
click at [635, 229] on td "3" at bounding box center [629, 227] width 81 height 57
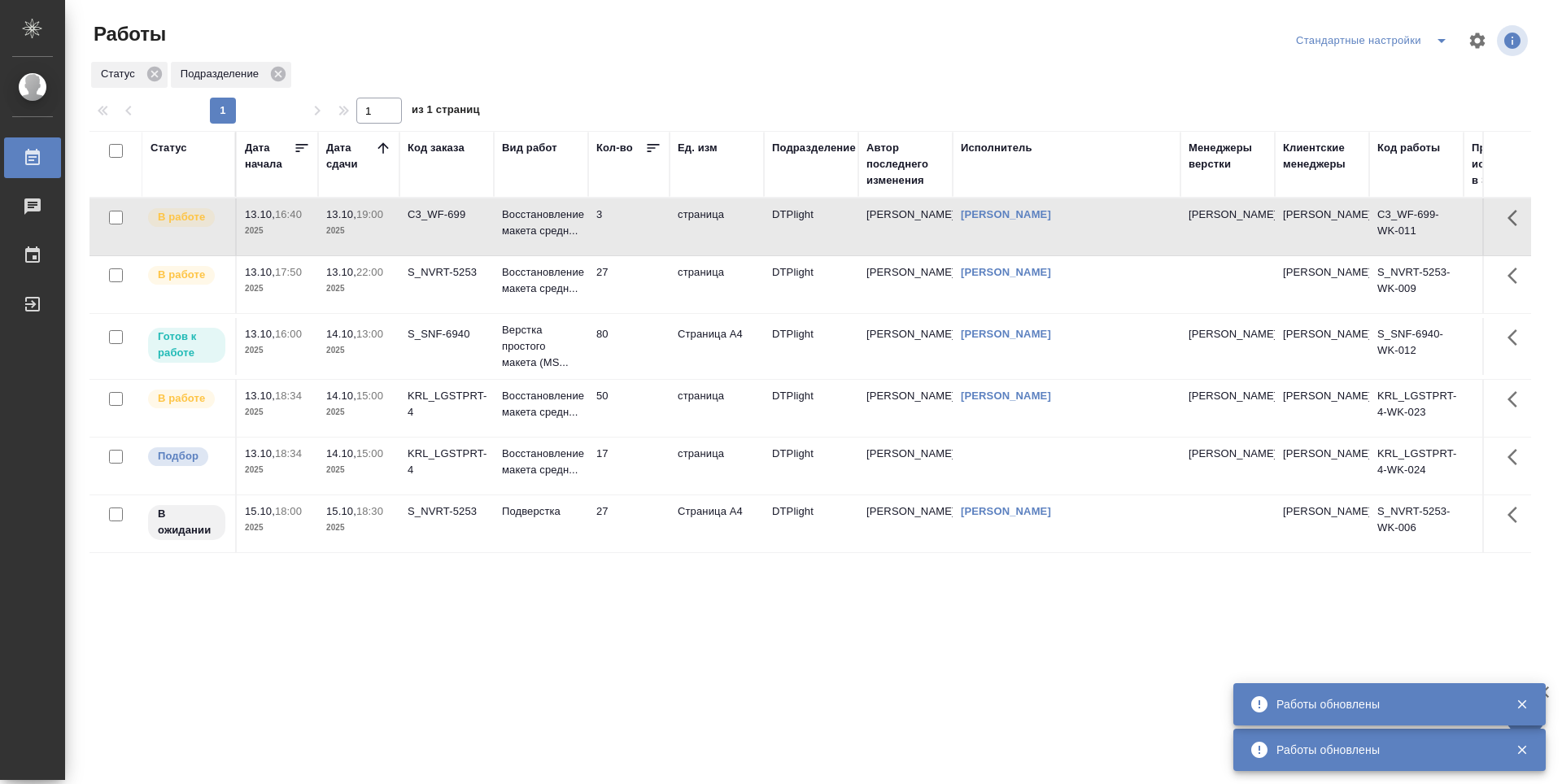
click at [635, 229] on td "3" at bounding box center [629, 227] width 81 height 57
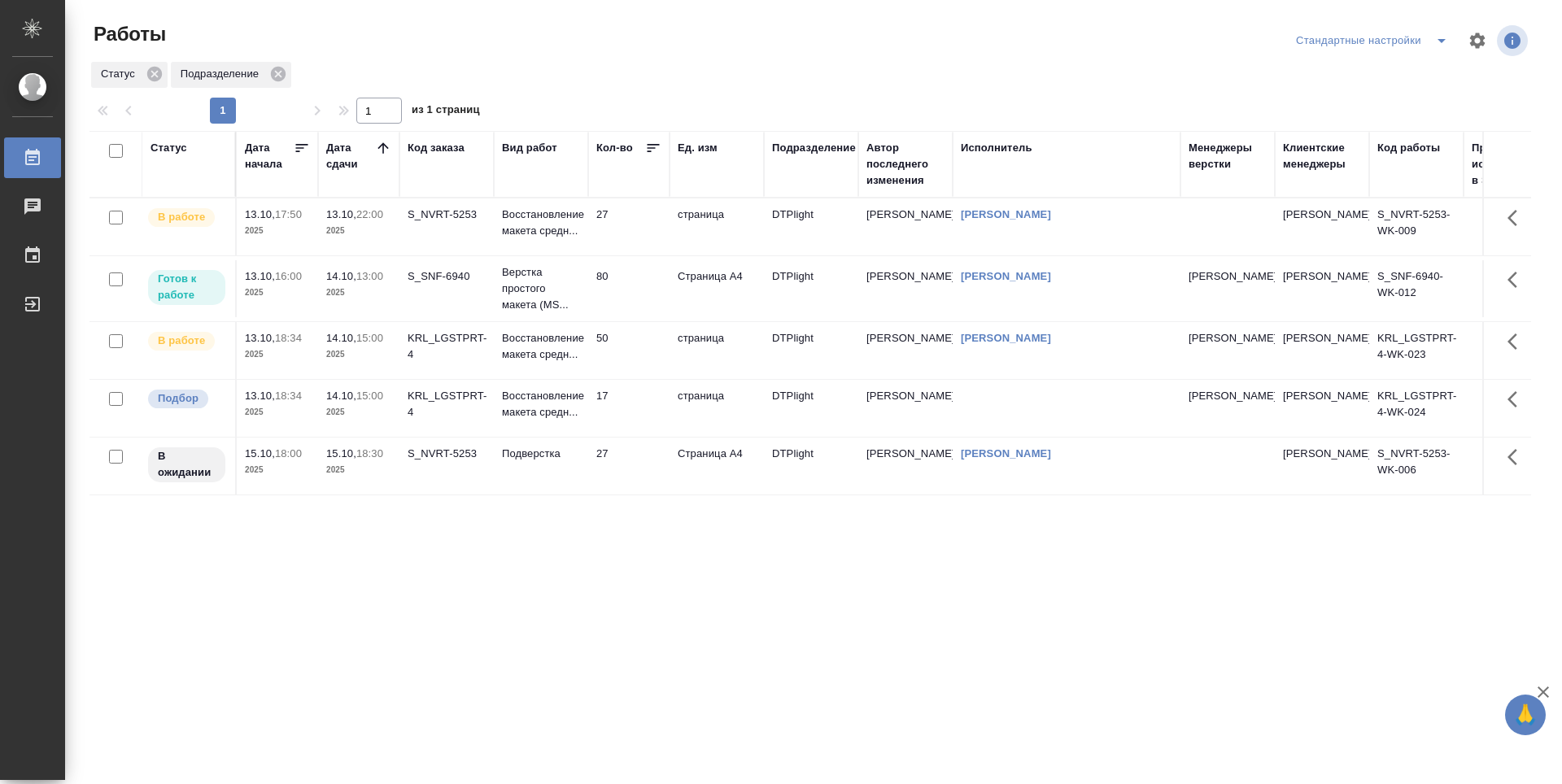
click at [625, 228] on td "27" at bounding box center [629, 227] width 81 height 57
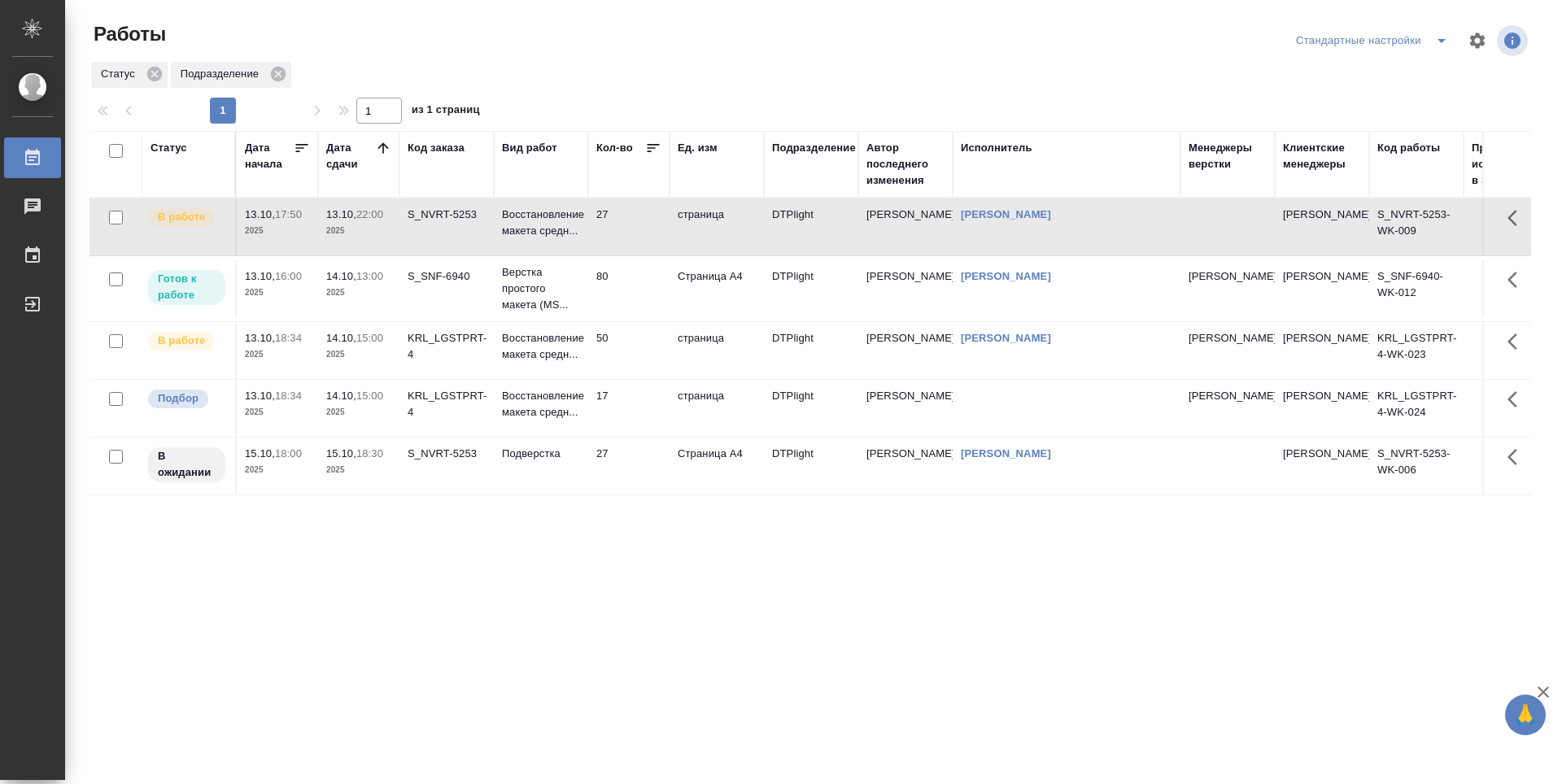
click at [625, 228] on td "27" at bounding box center [629, 227] width 81 height 57
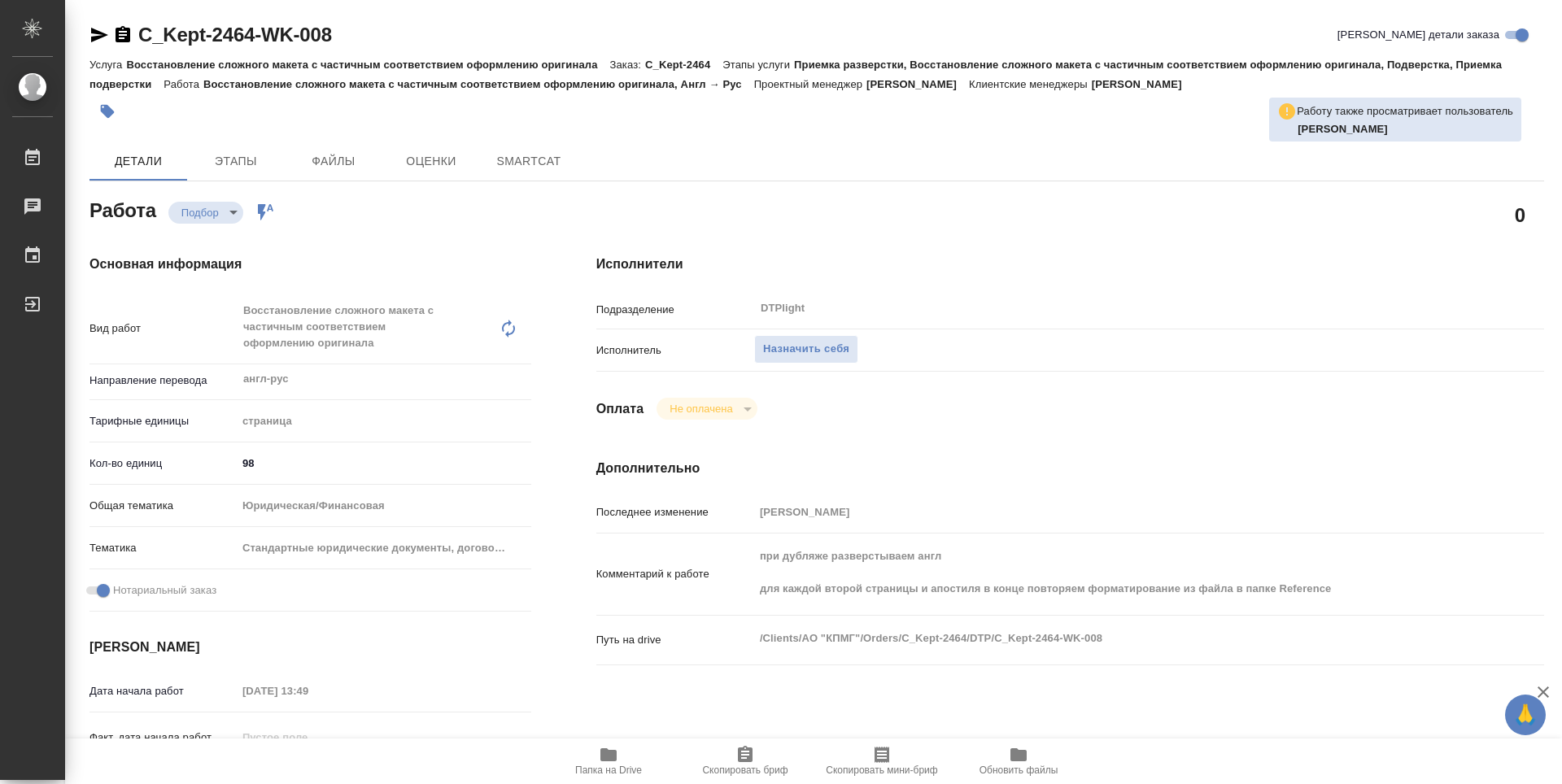
type textarea "x"
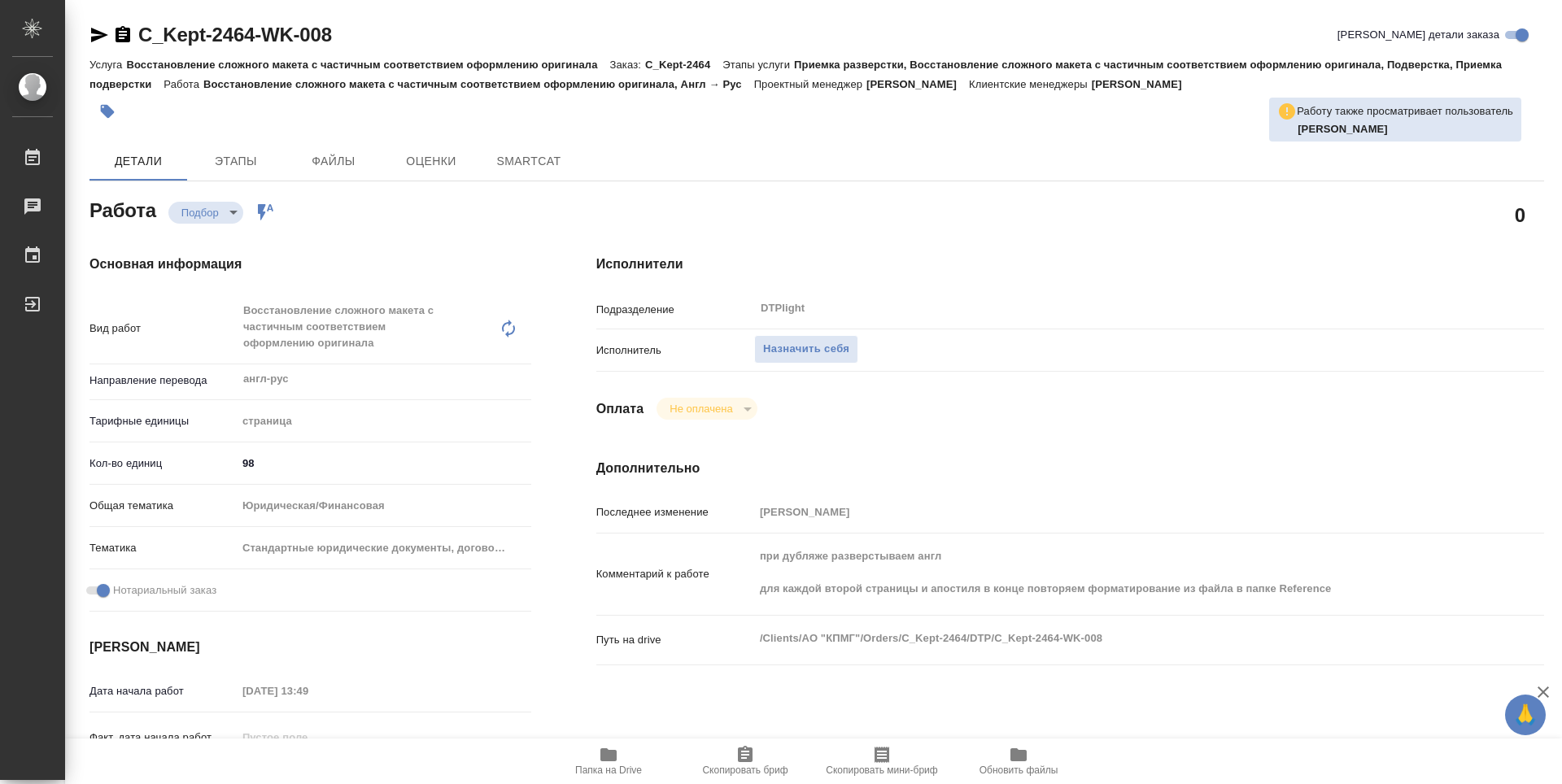
type textarea "x"
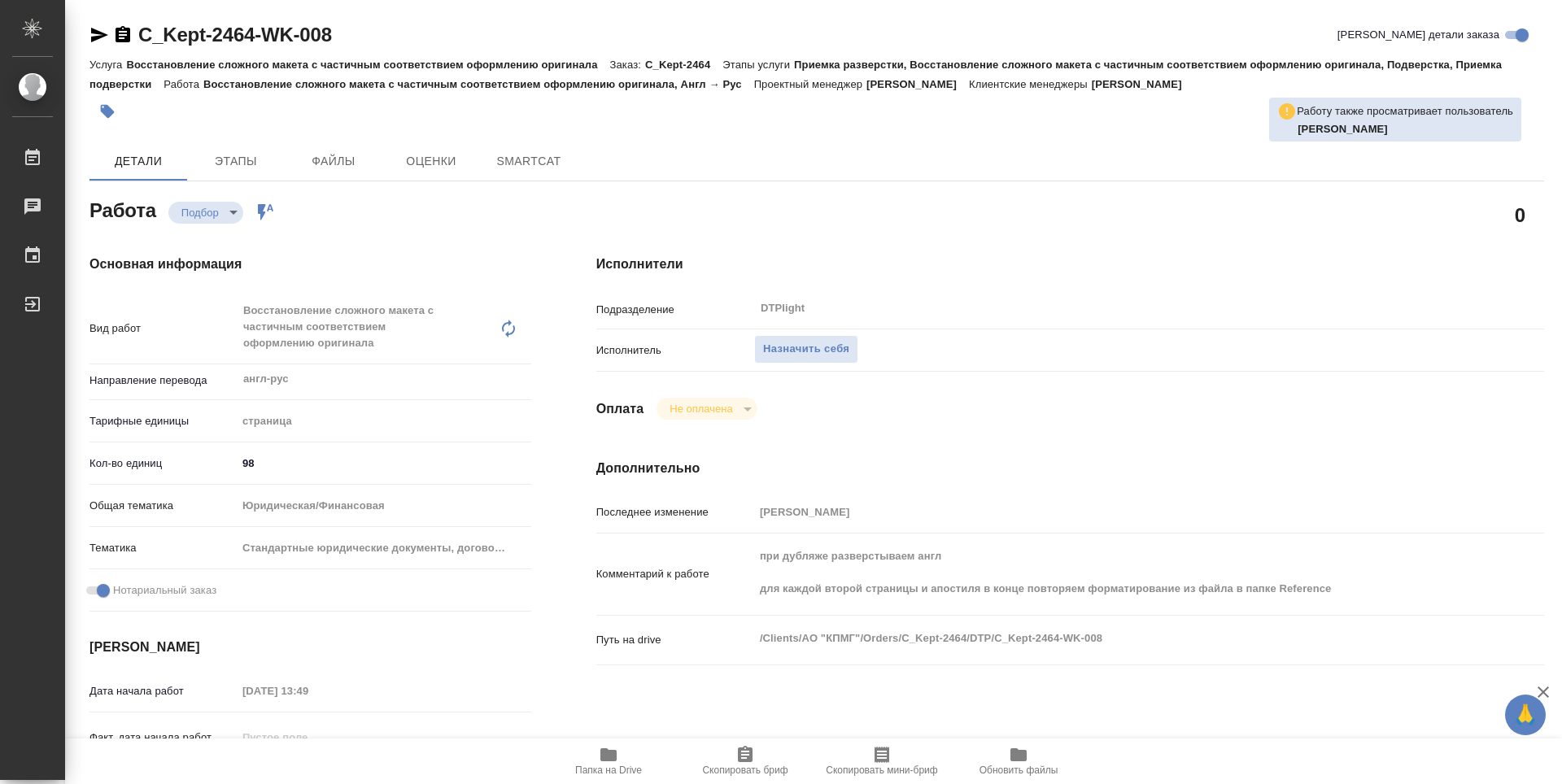
type textarea "x"
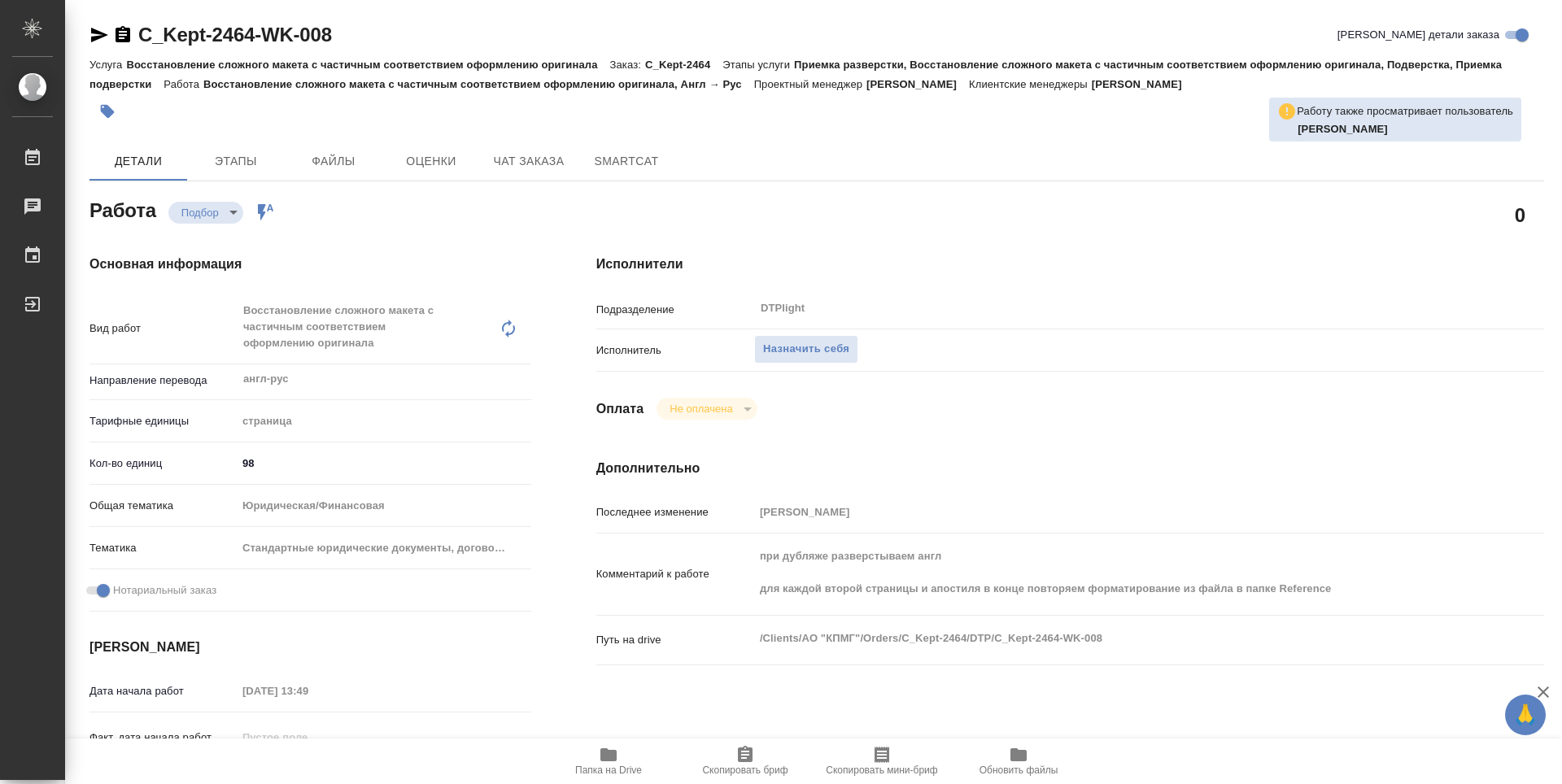
type textarea "x"
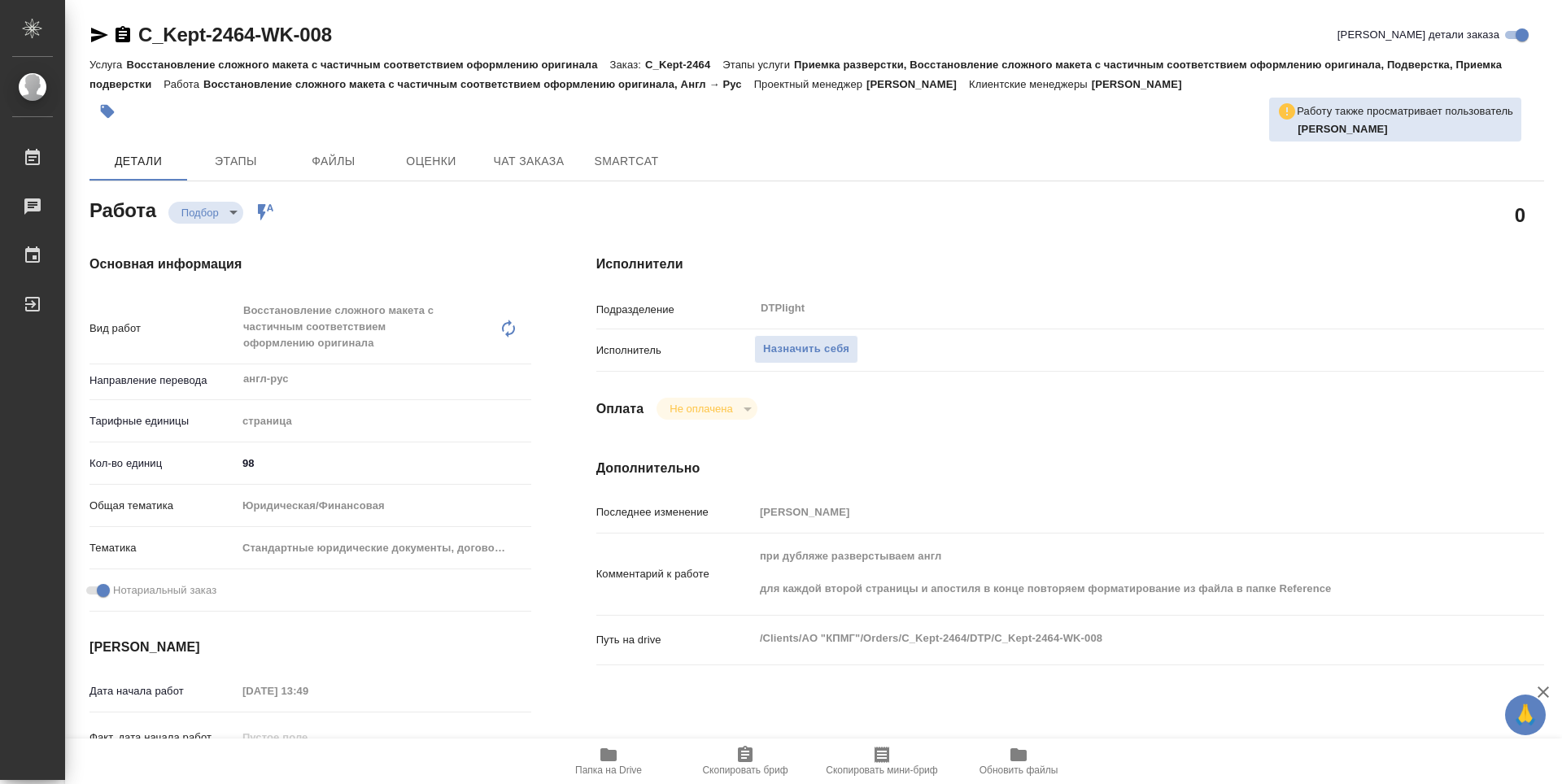
click at [613, 760] on icon "button" at bounding box center [609, 755] width 16 height 13
type textarea "x"
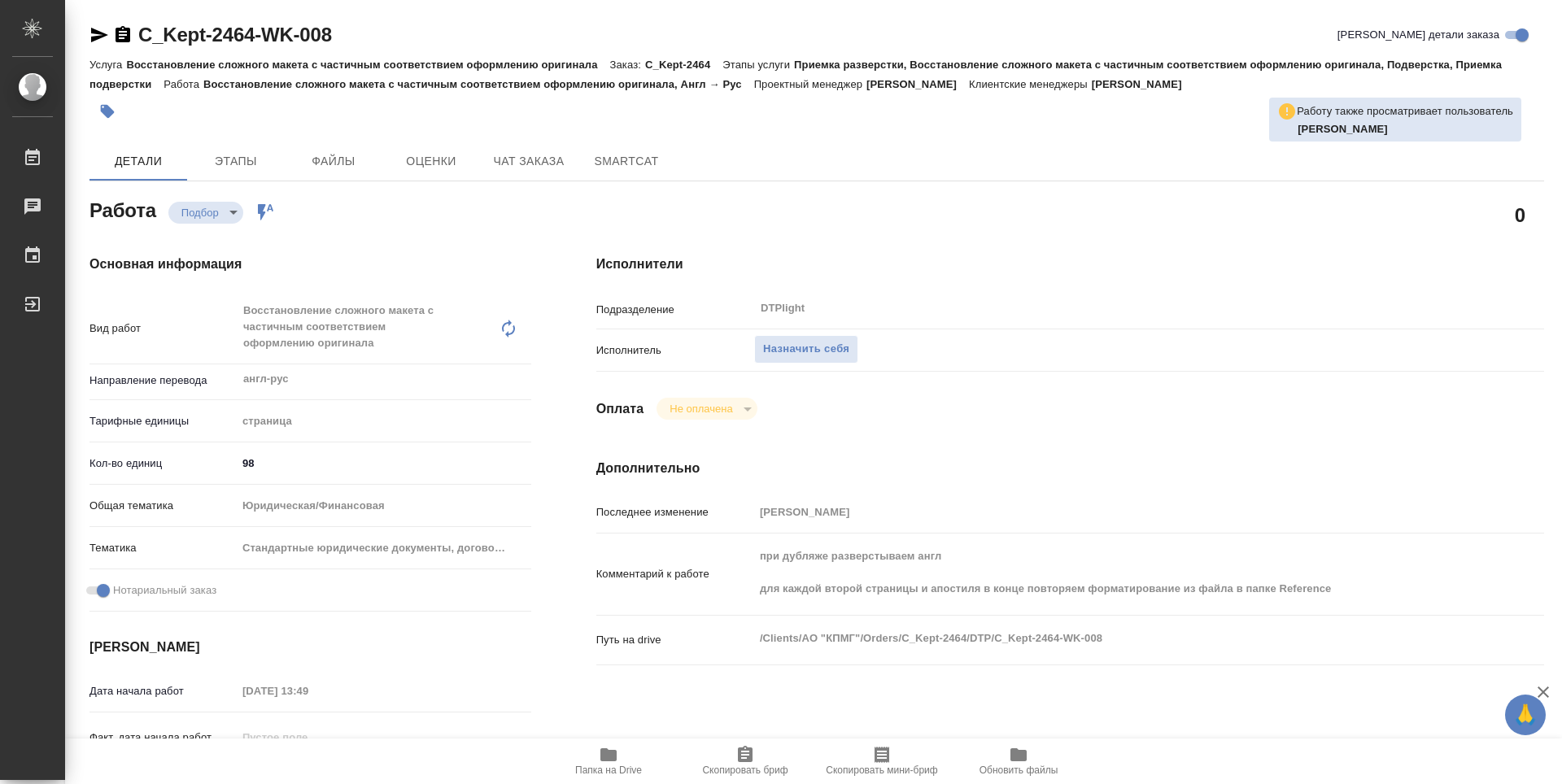
type textarea "x"
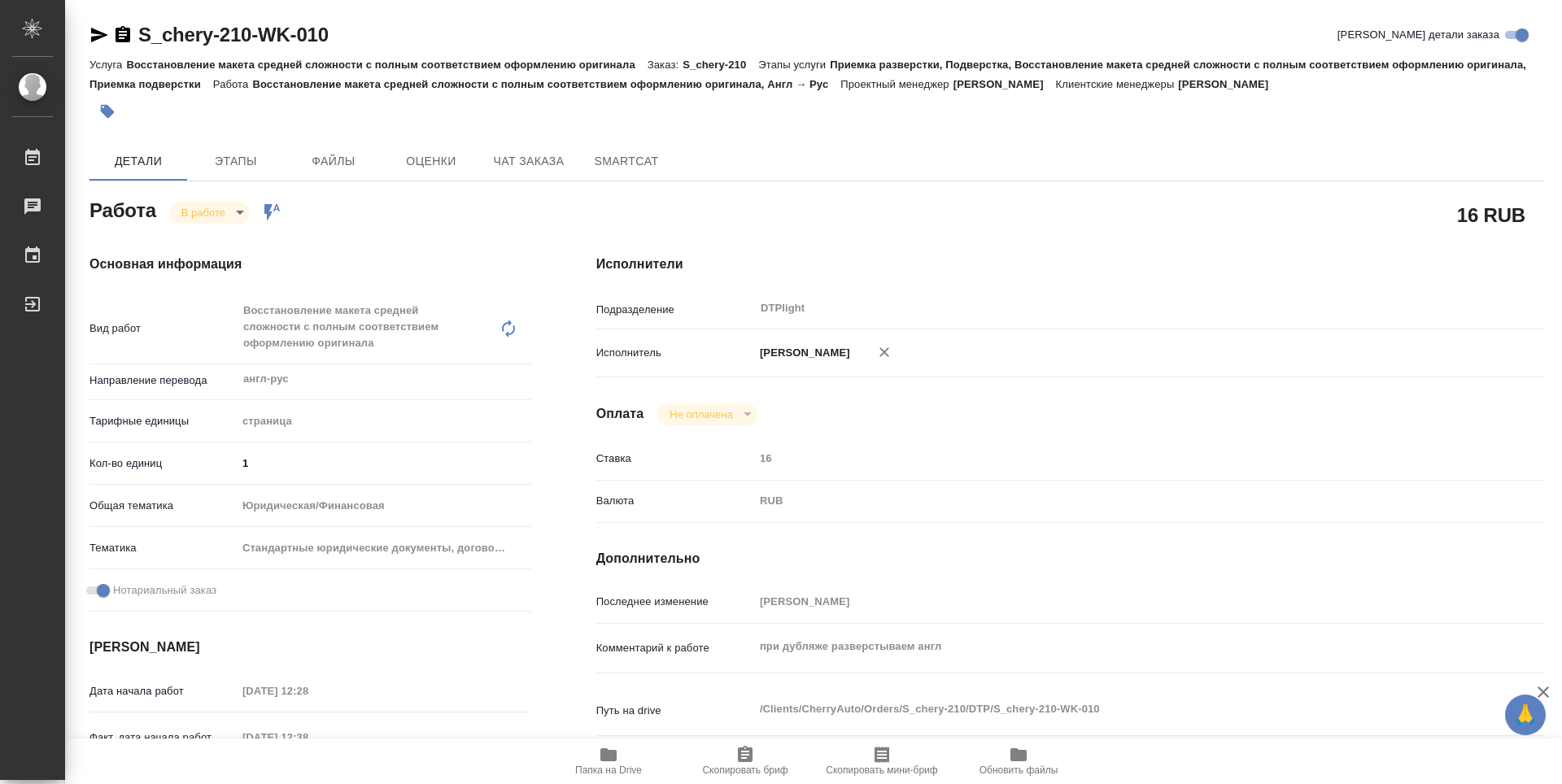
scroll to position [162, 0]
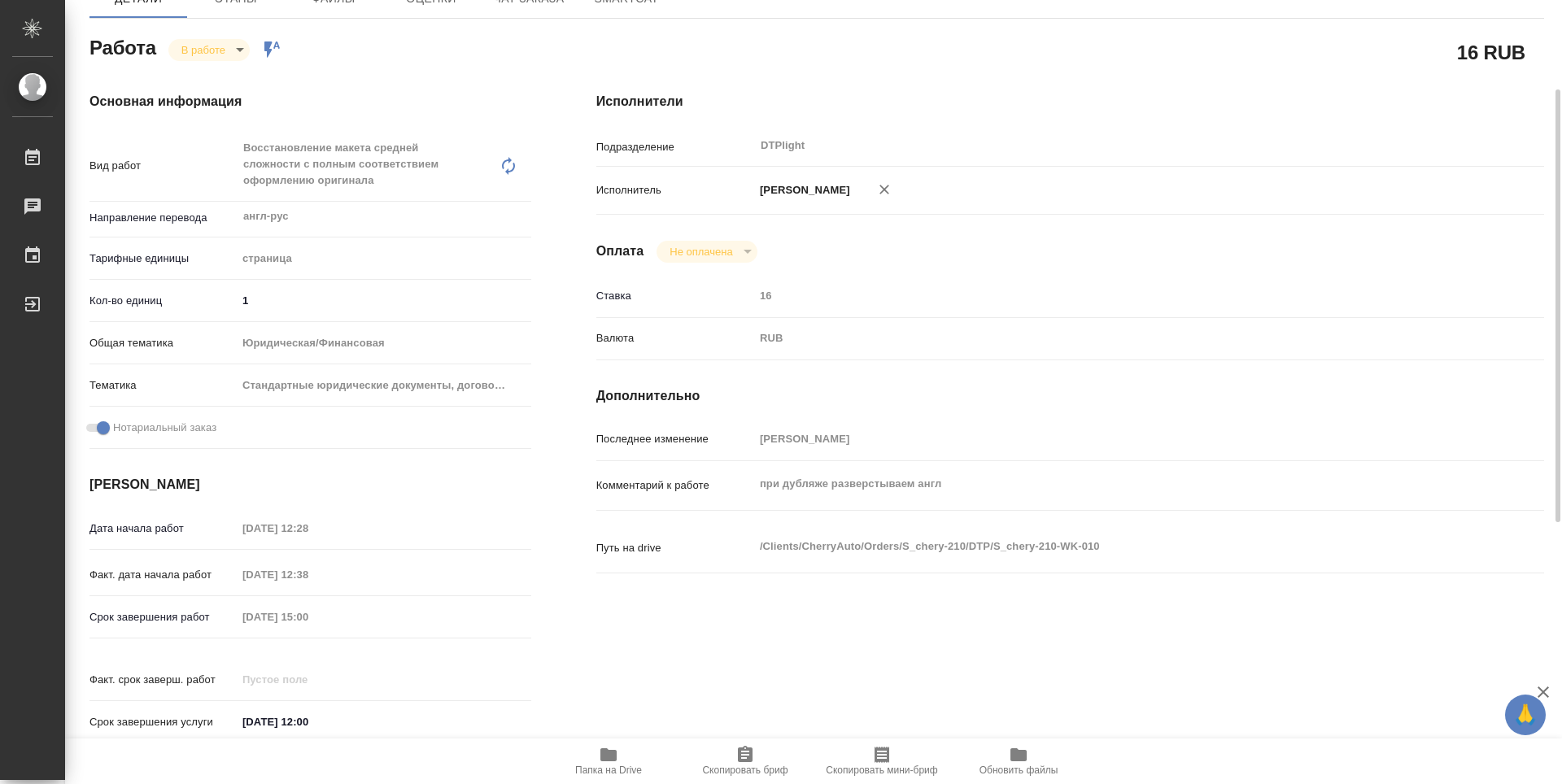
click at [591, 771] on span "Папка на Drive" at bounding box center [609, 770] width 67 height 11
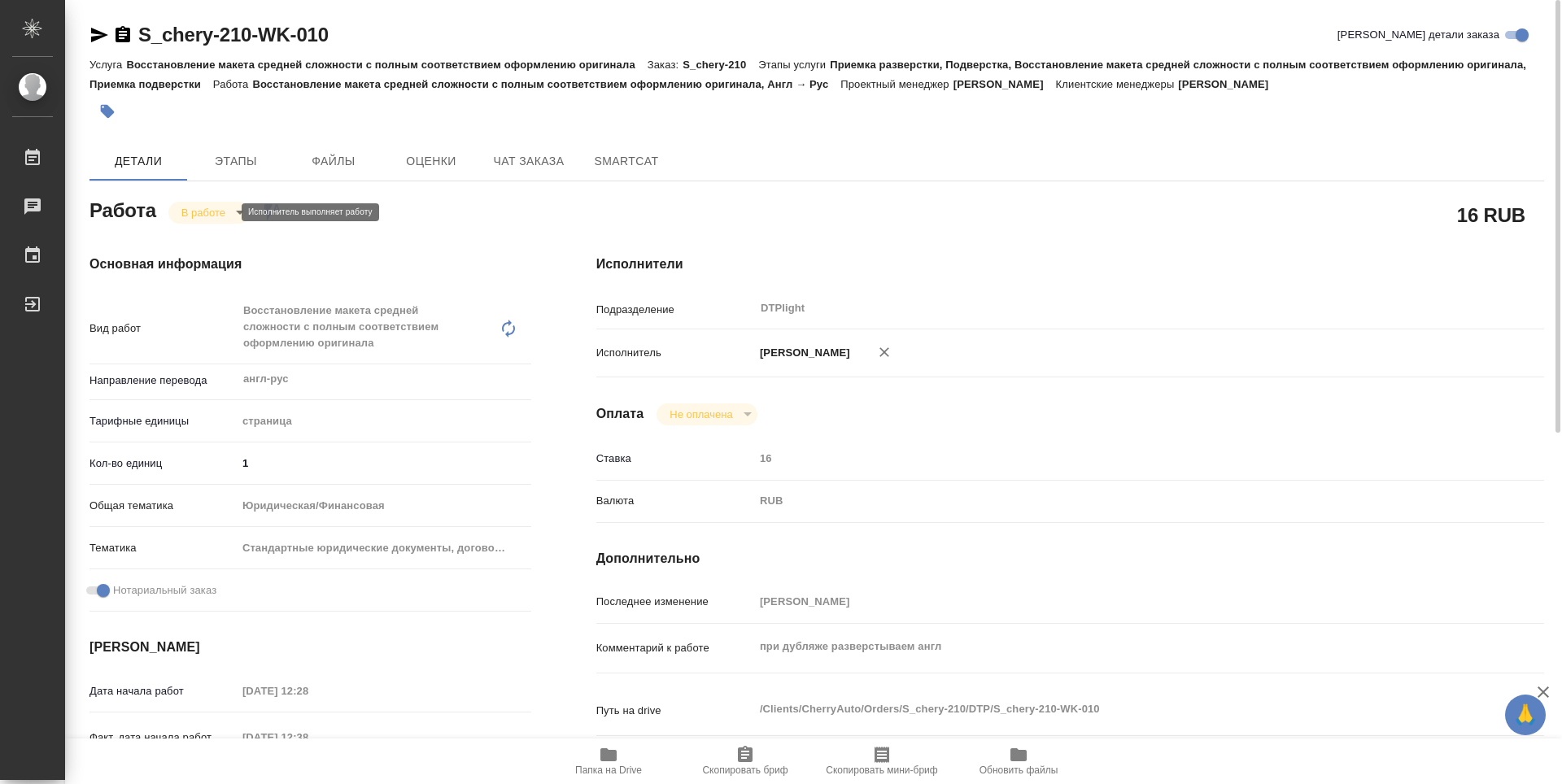
click at [224, 212] on body "🙏 .cls-1 fill:#fff; AWATERA Guselnikov Roman Работы 0 Чаты График Выйти S_chery…" at bounding box center [781, 392] width 1562 height 784
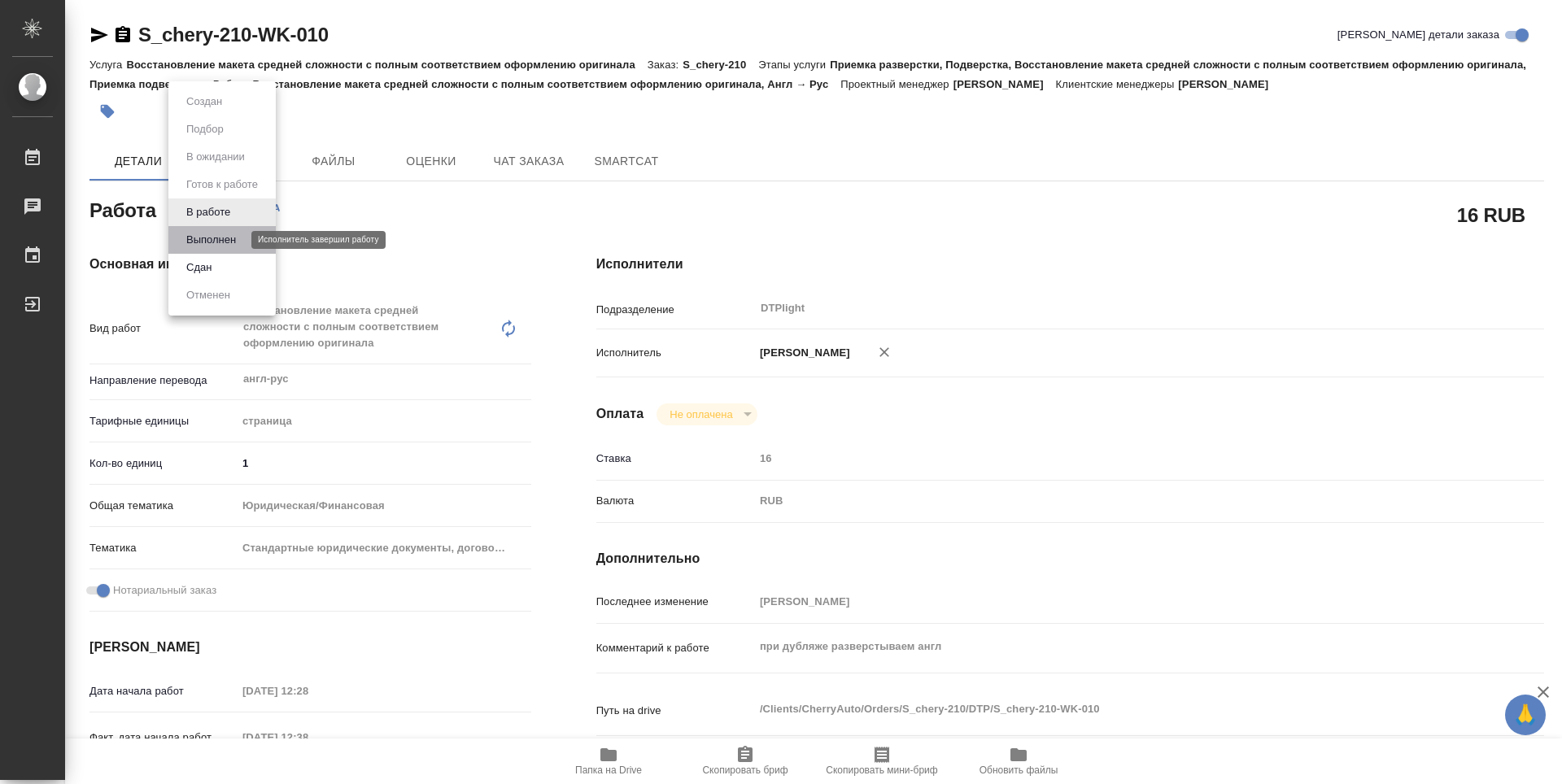
click at [216, 246] on button "Выполнен" at bounding box center [211, 240] width 59 height 18
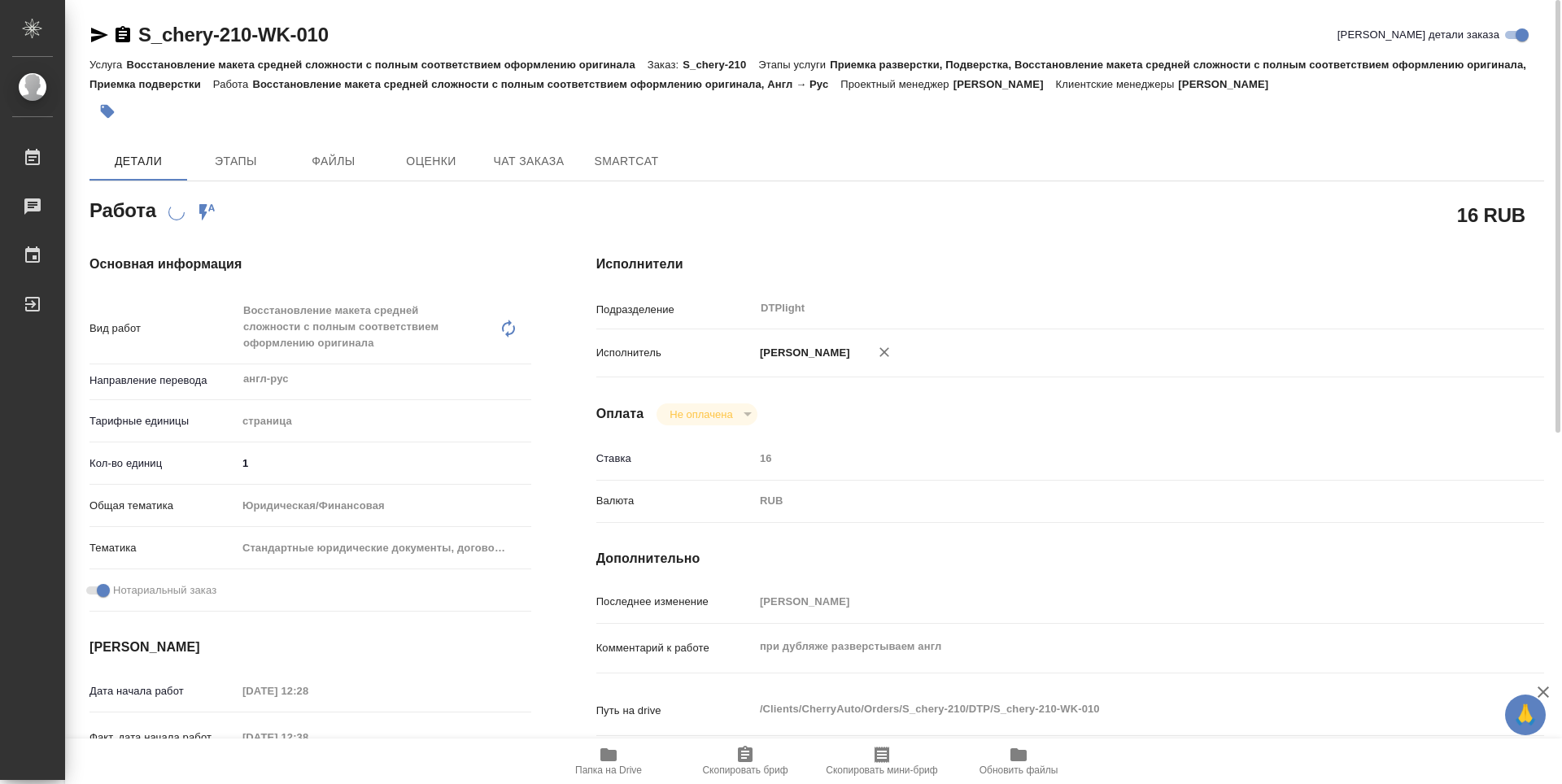
click at [122, 34] on icon "button" at bounding box center [123, 34] width 15 height 16
type textarea "x"
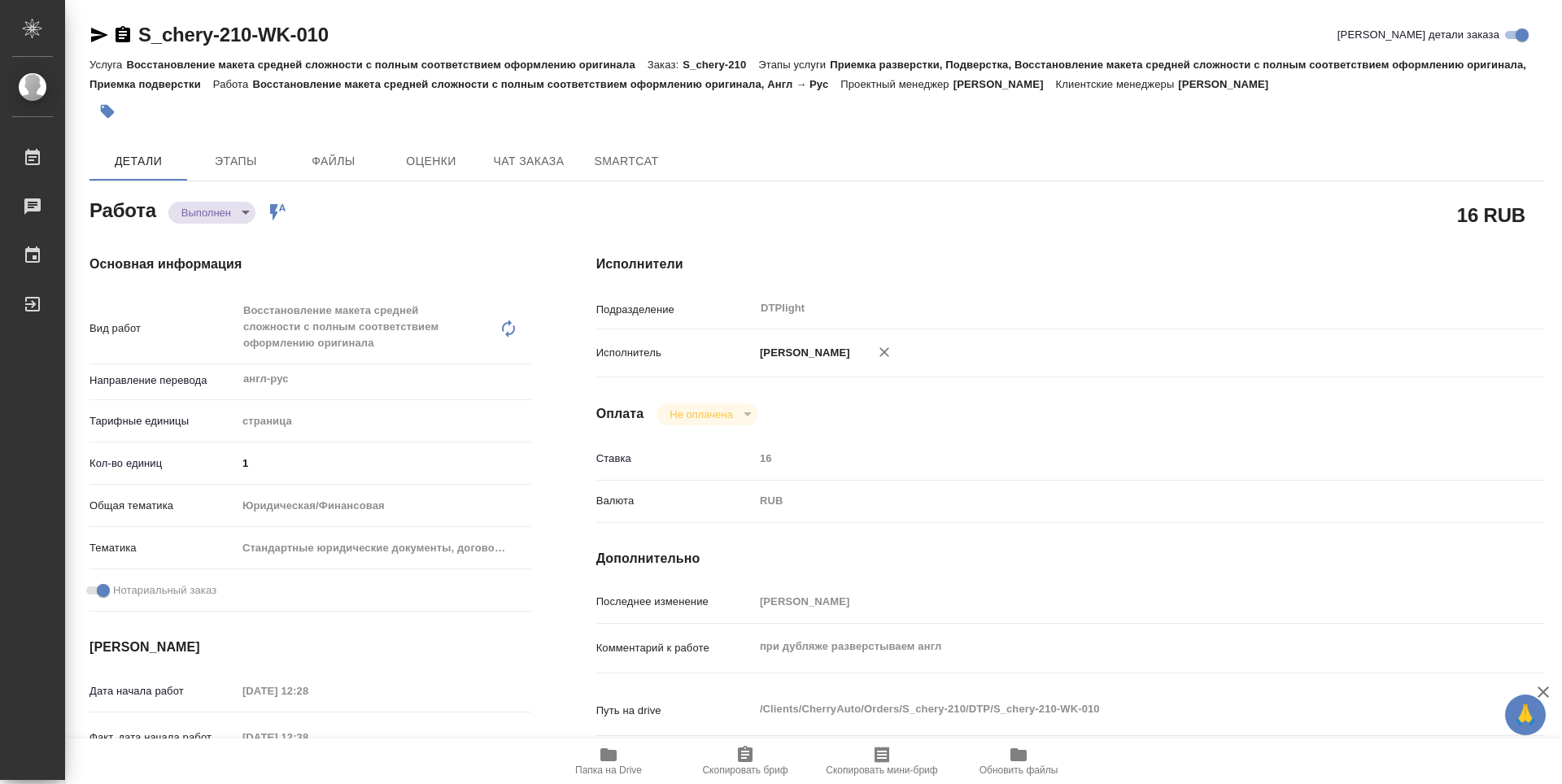
type textarea "x"
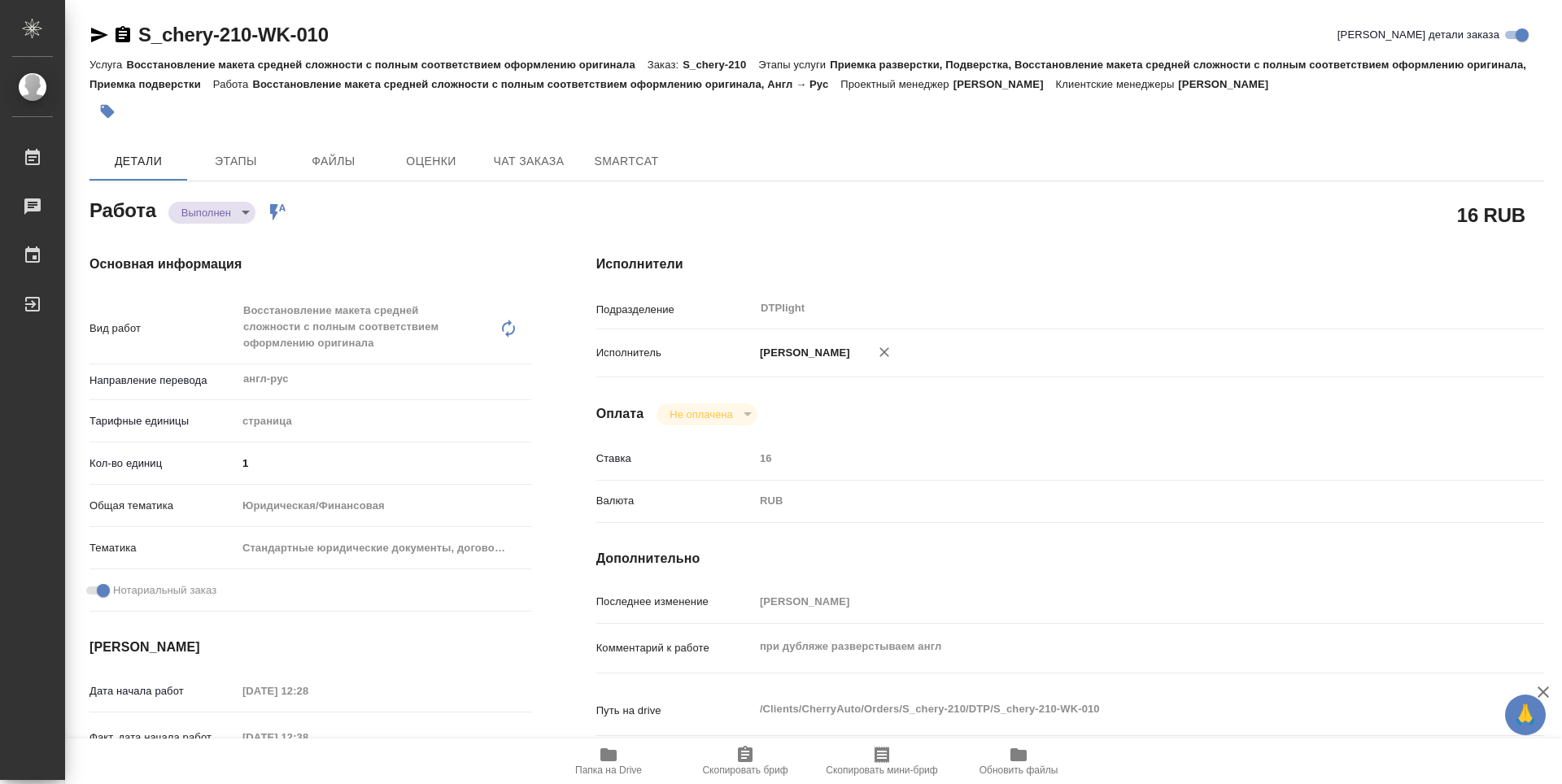
type textarea "x"
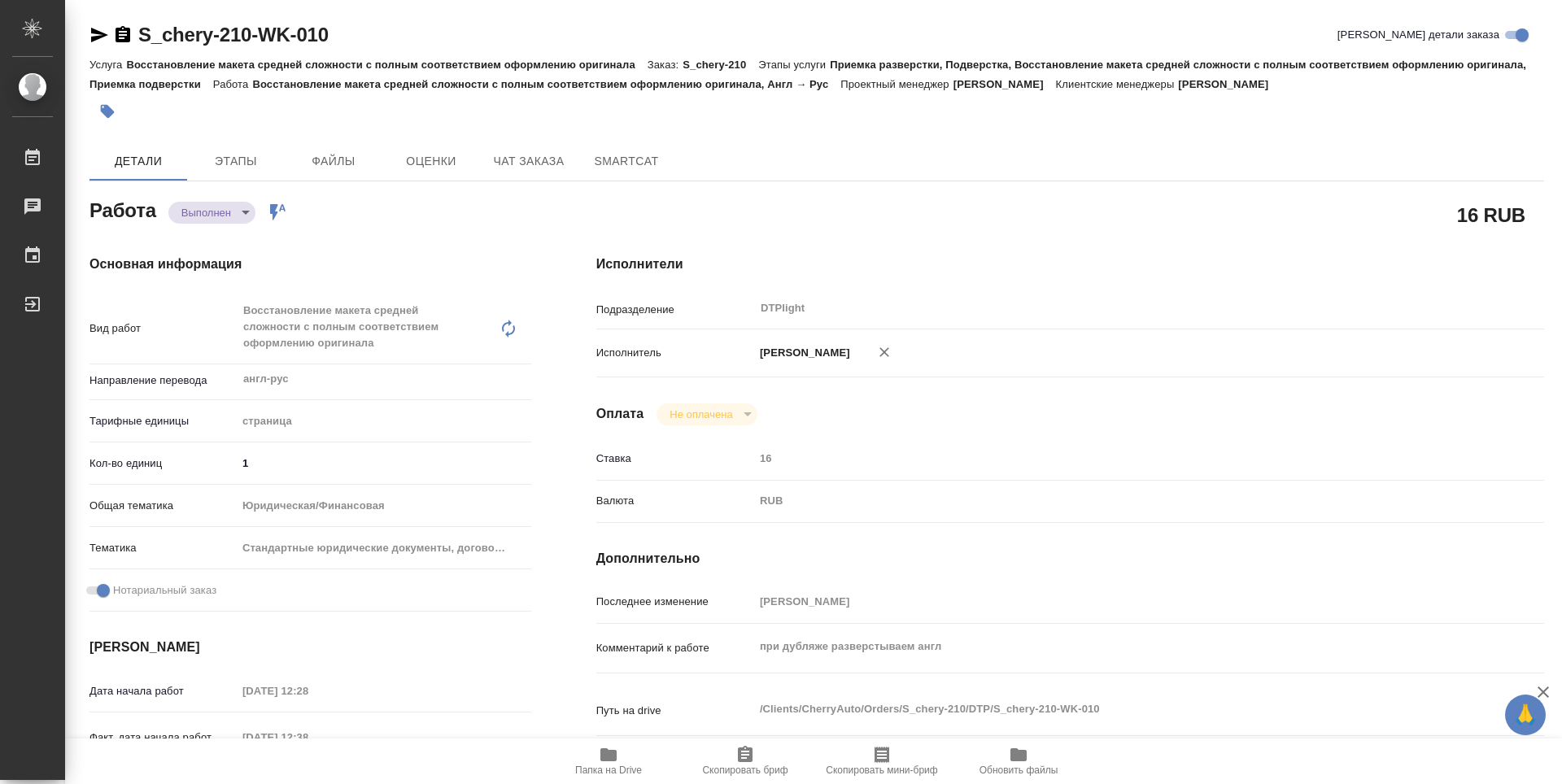
type textarea "x"
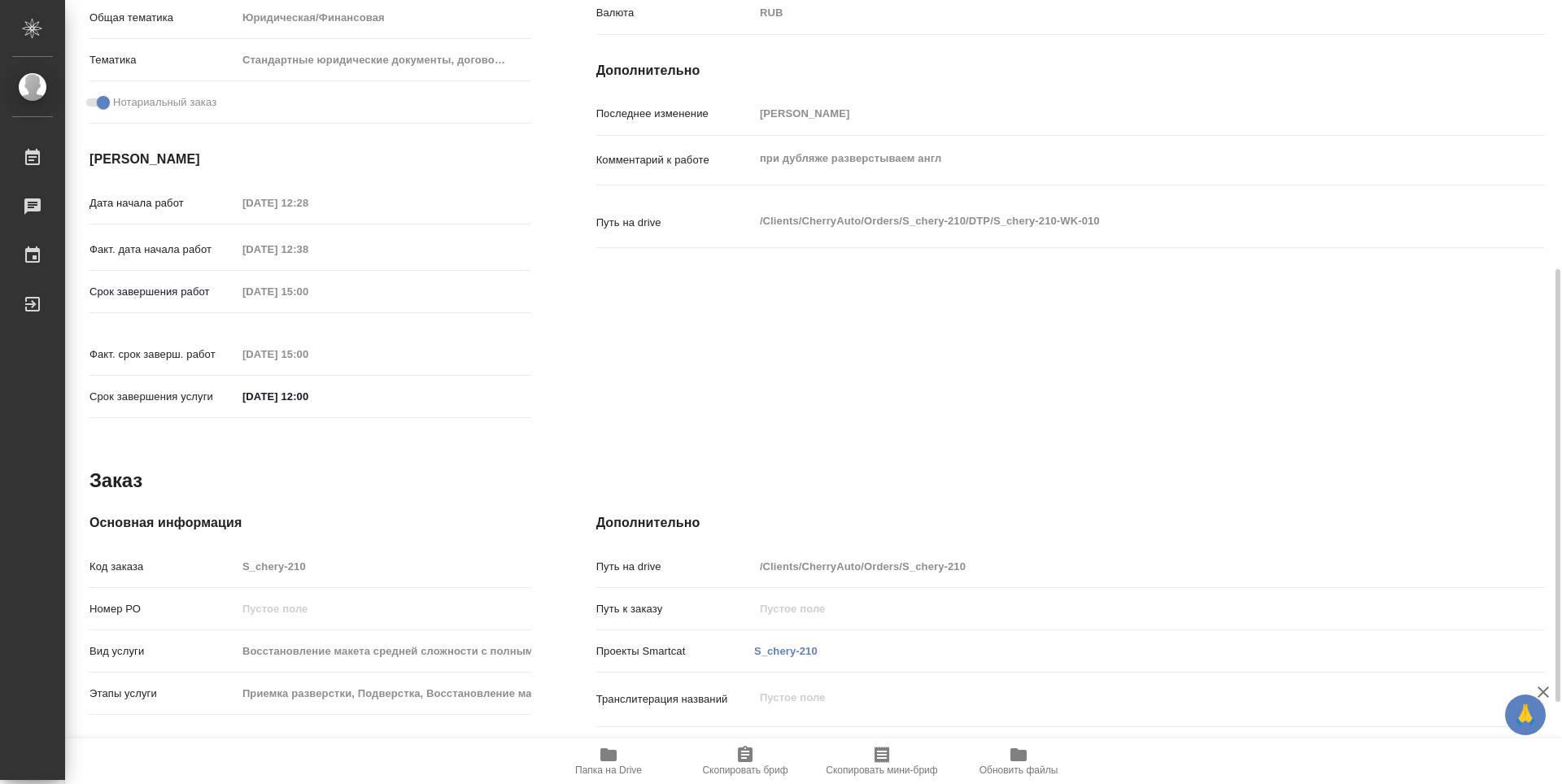
type textarea "x"
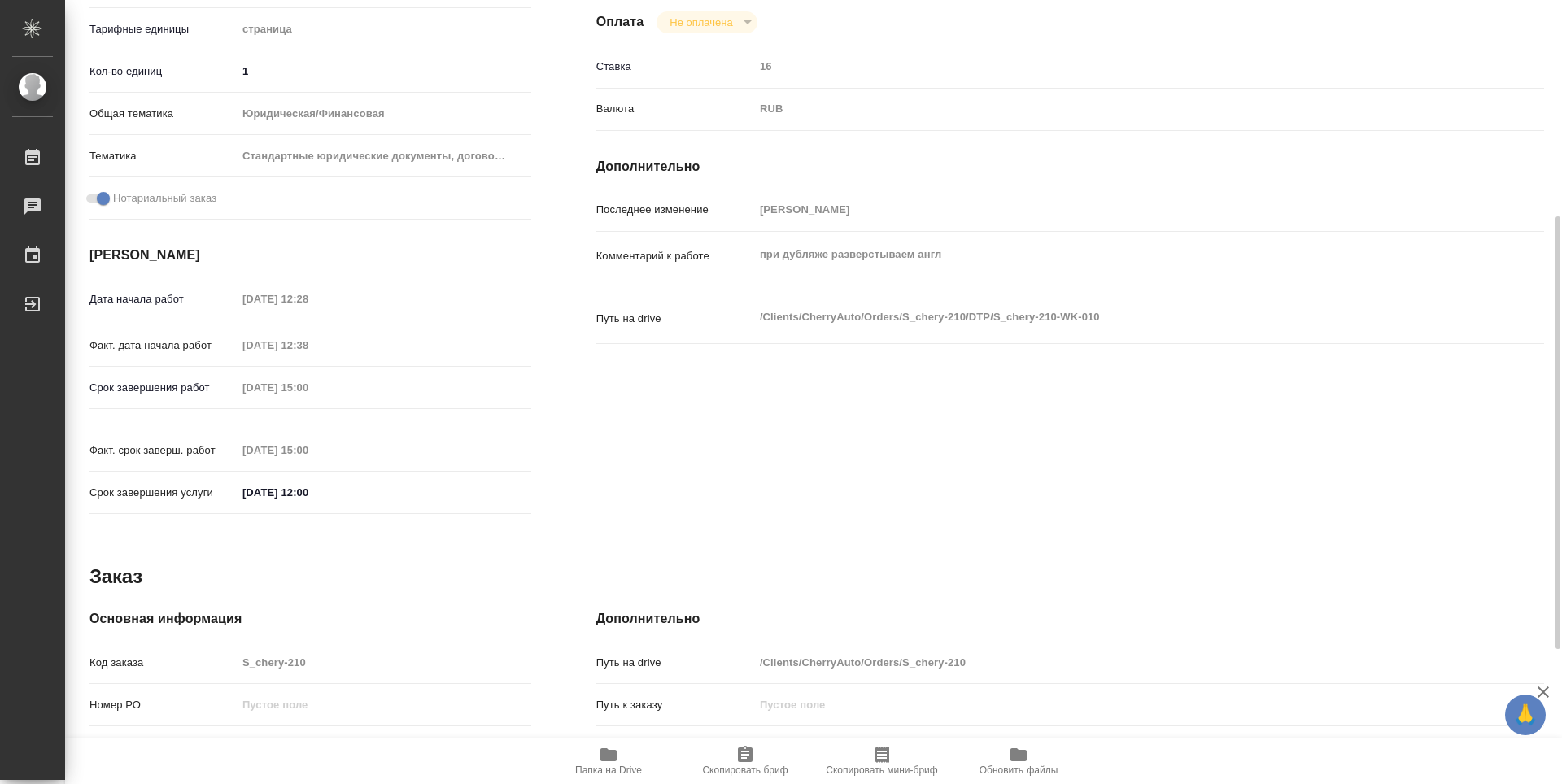
scroll to position [310, 0]
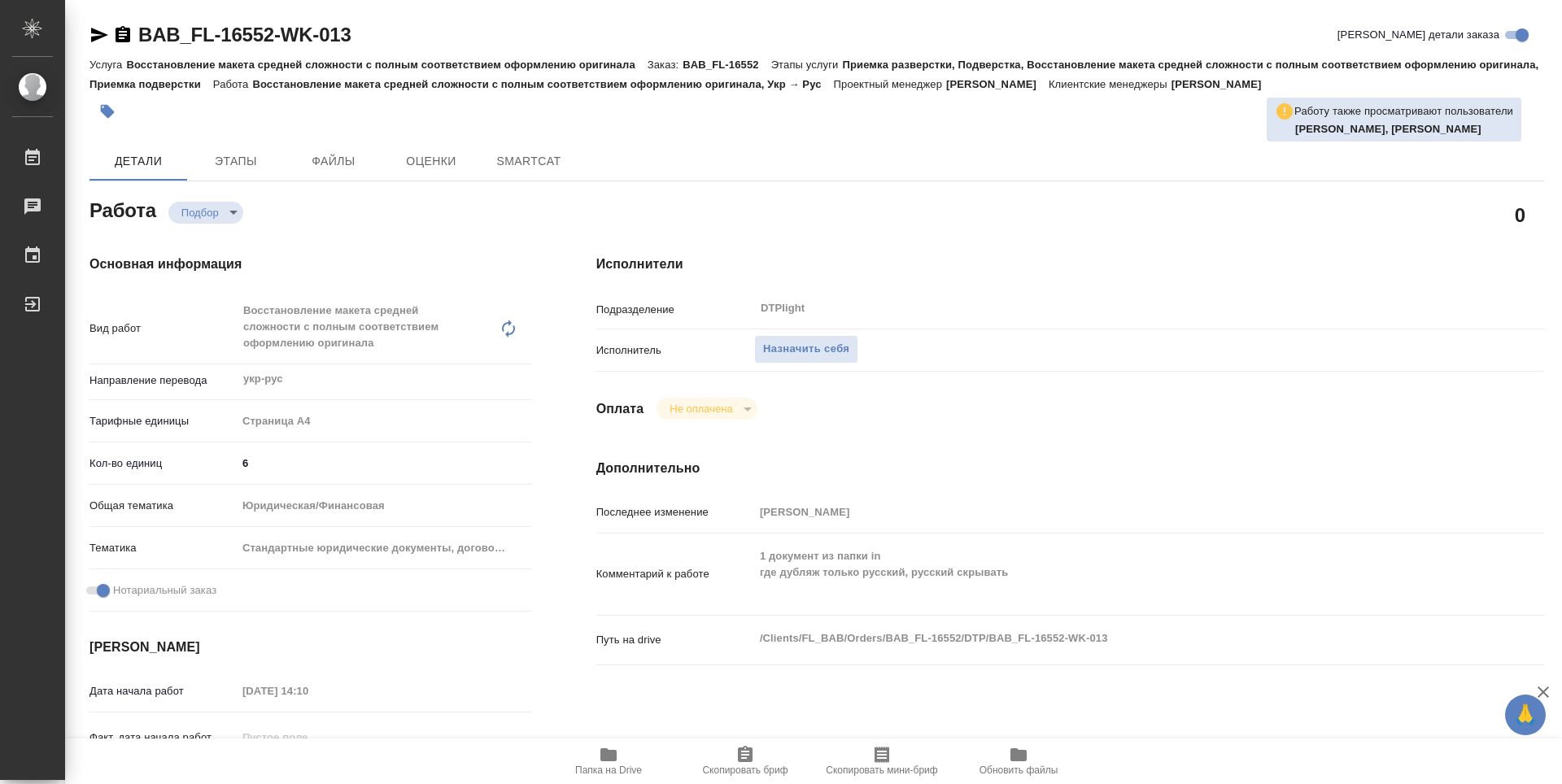
type textarea "x"
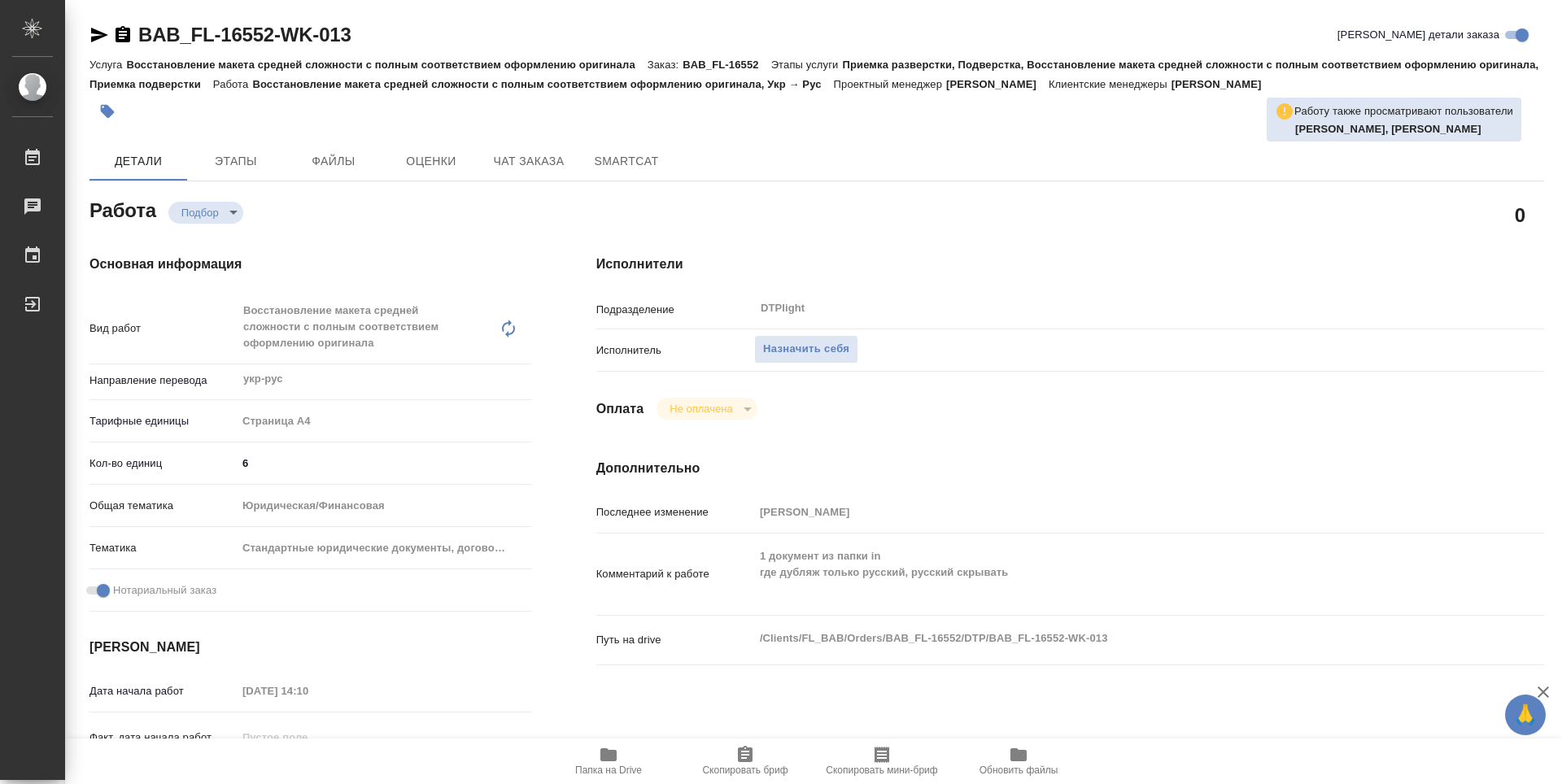
click at [617, 762] on icon "button" at bounding box center [609, 755] width 19 height 19
type textarea "x"
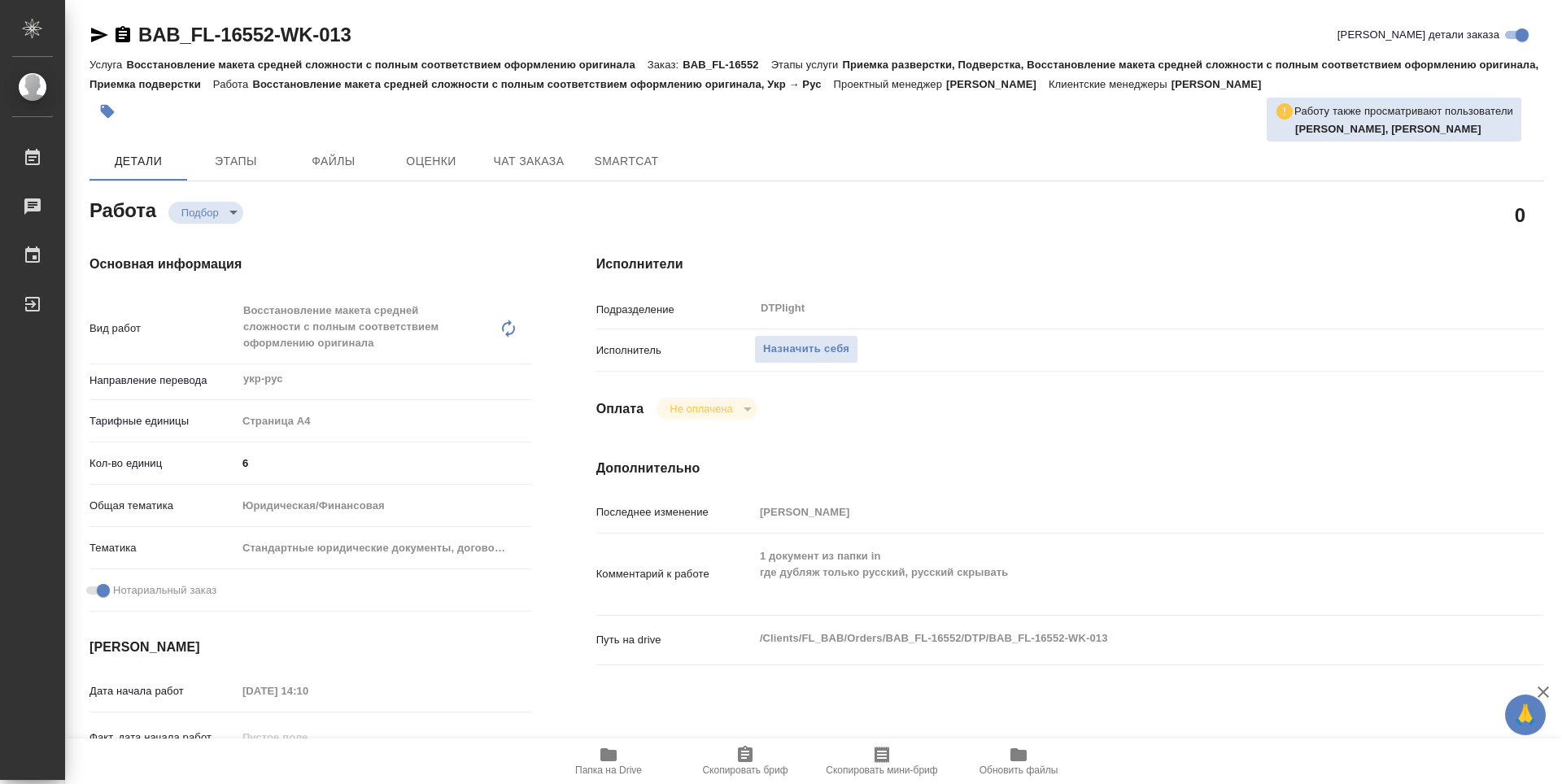
type textarea "x"
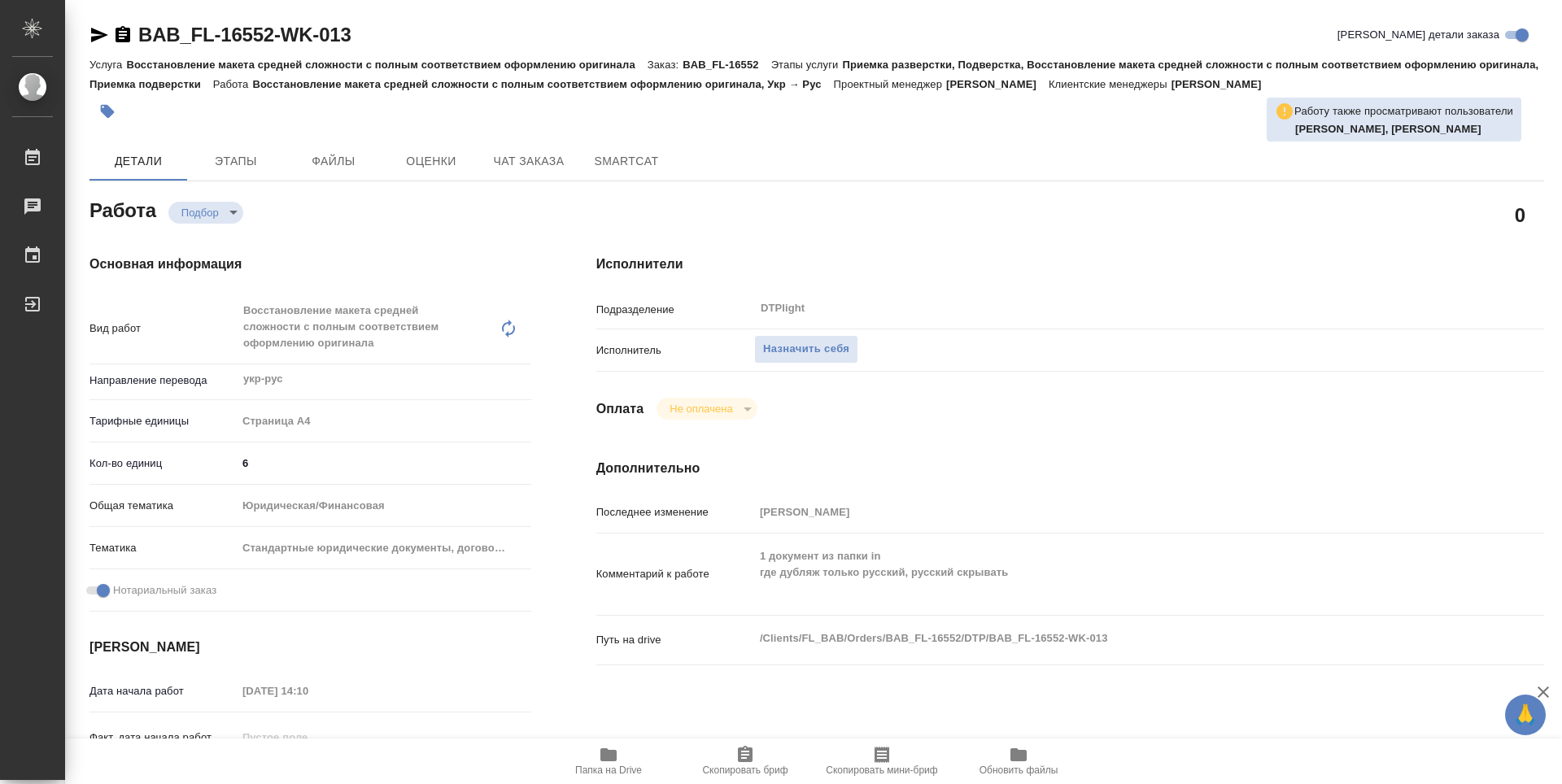
type textarea "x"
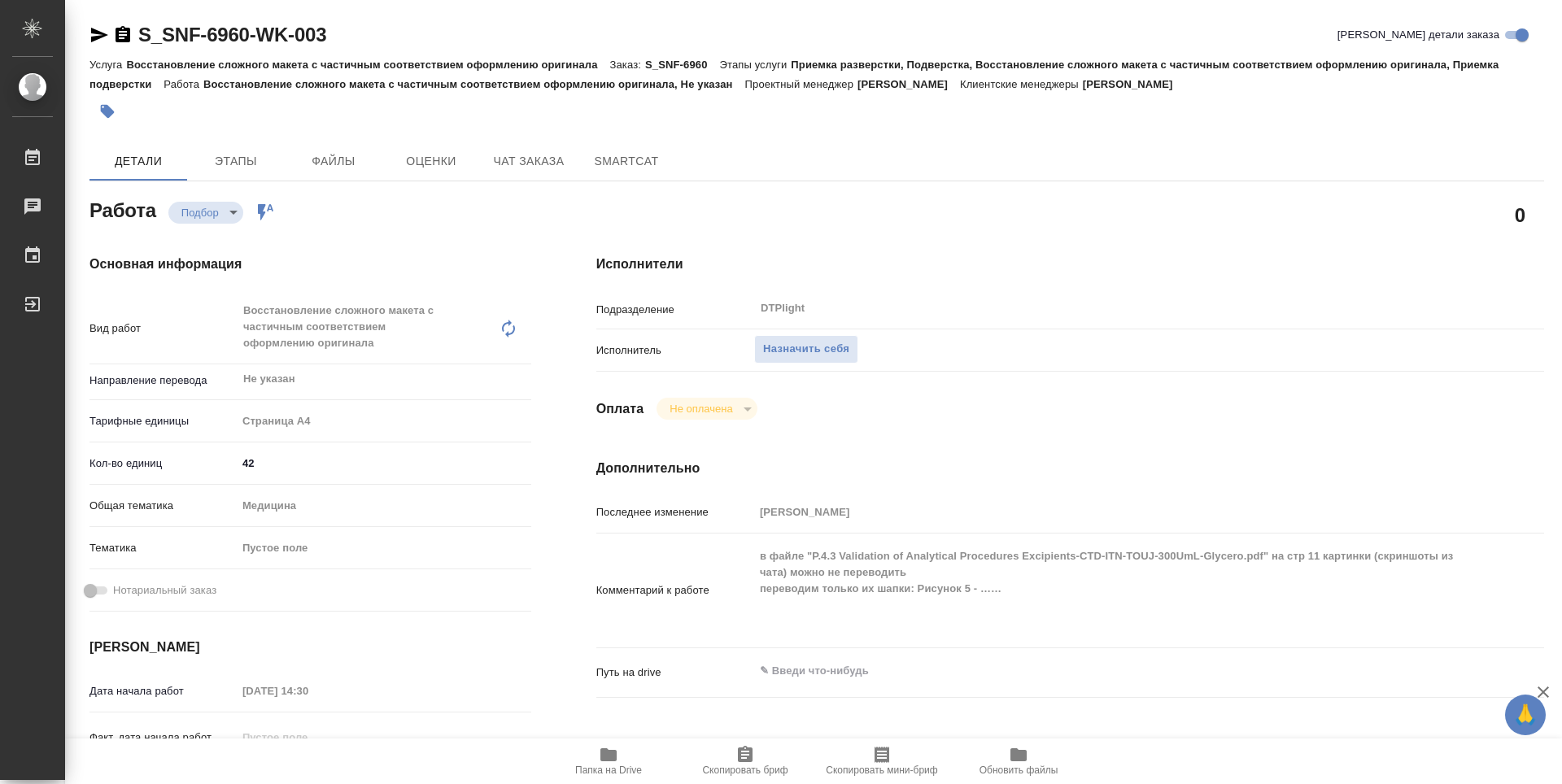
click at [613, 766] on span "Папка на Drive" at bounding box center [609, 770] width 67 height 11
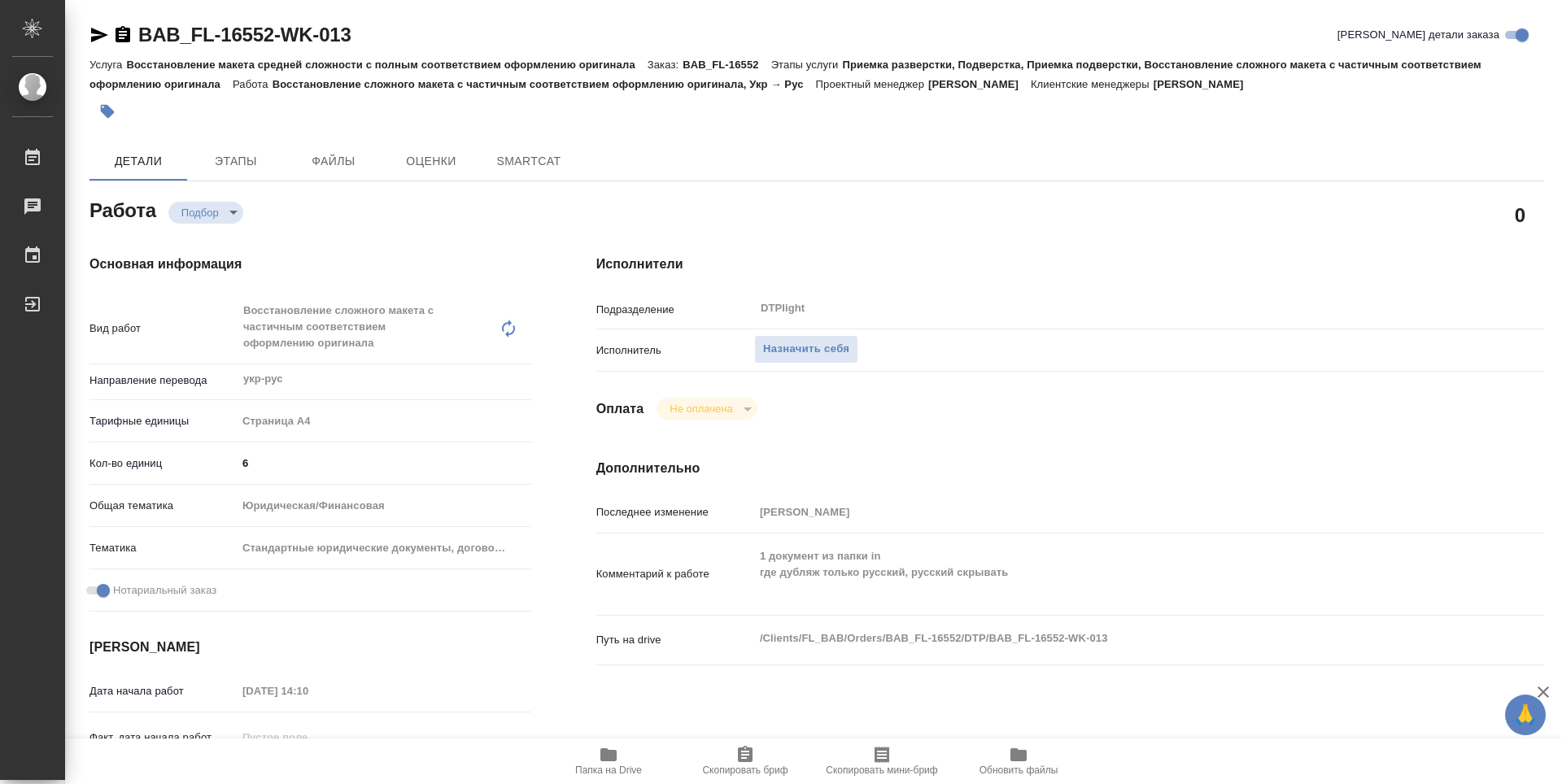
type textarea "x"
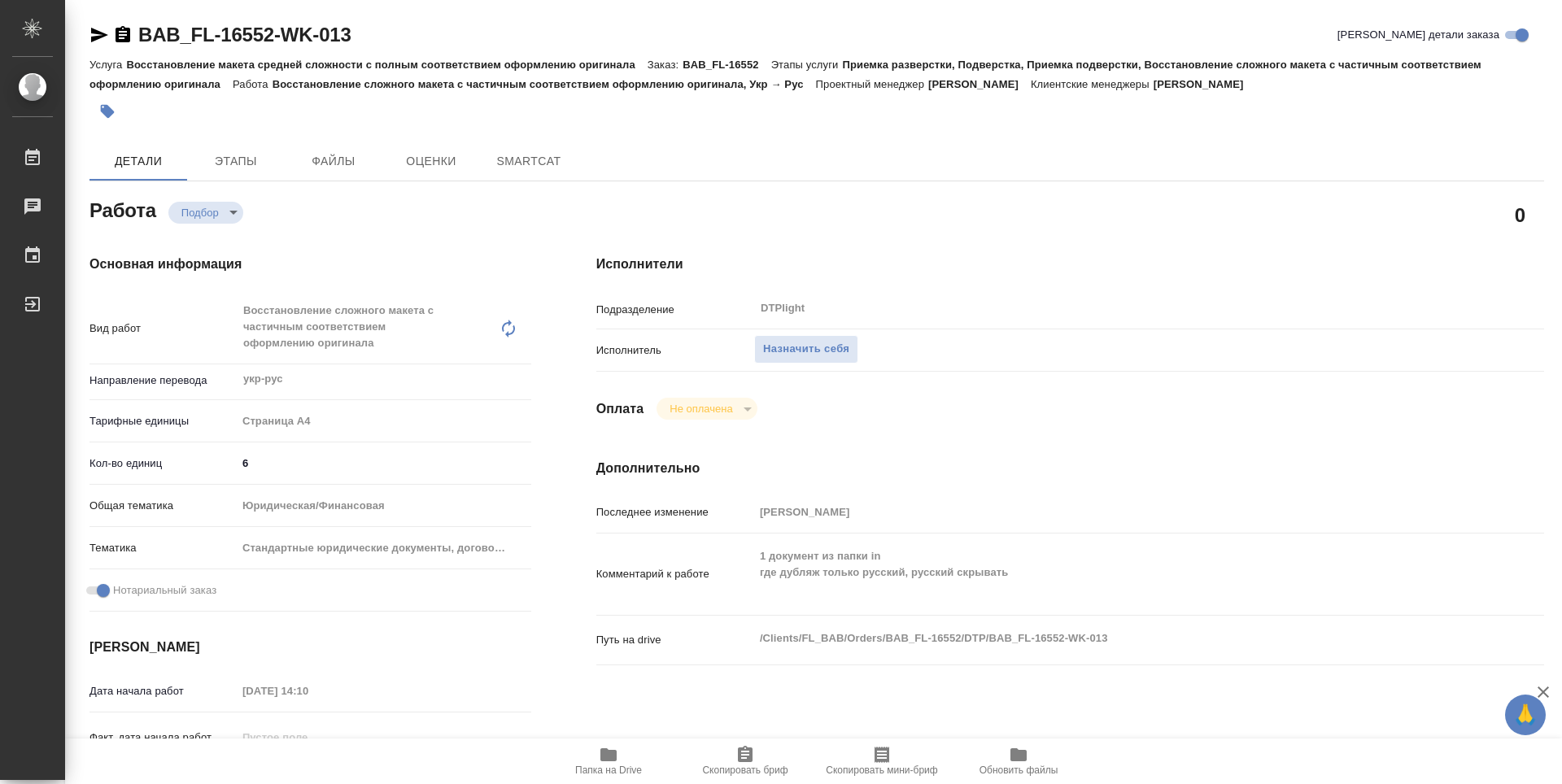
type textarea "x"
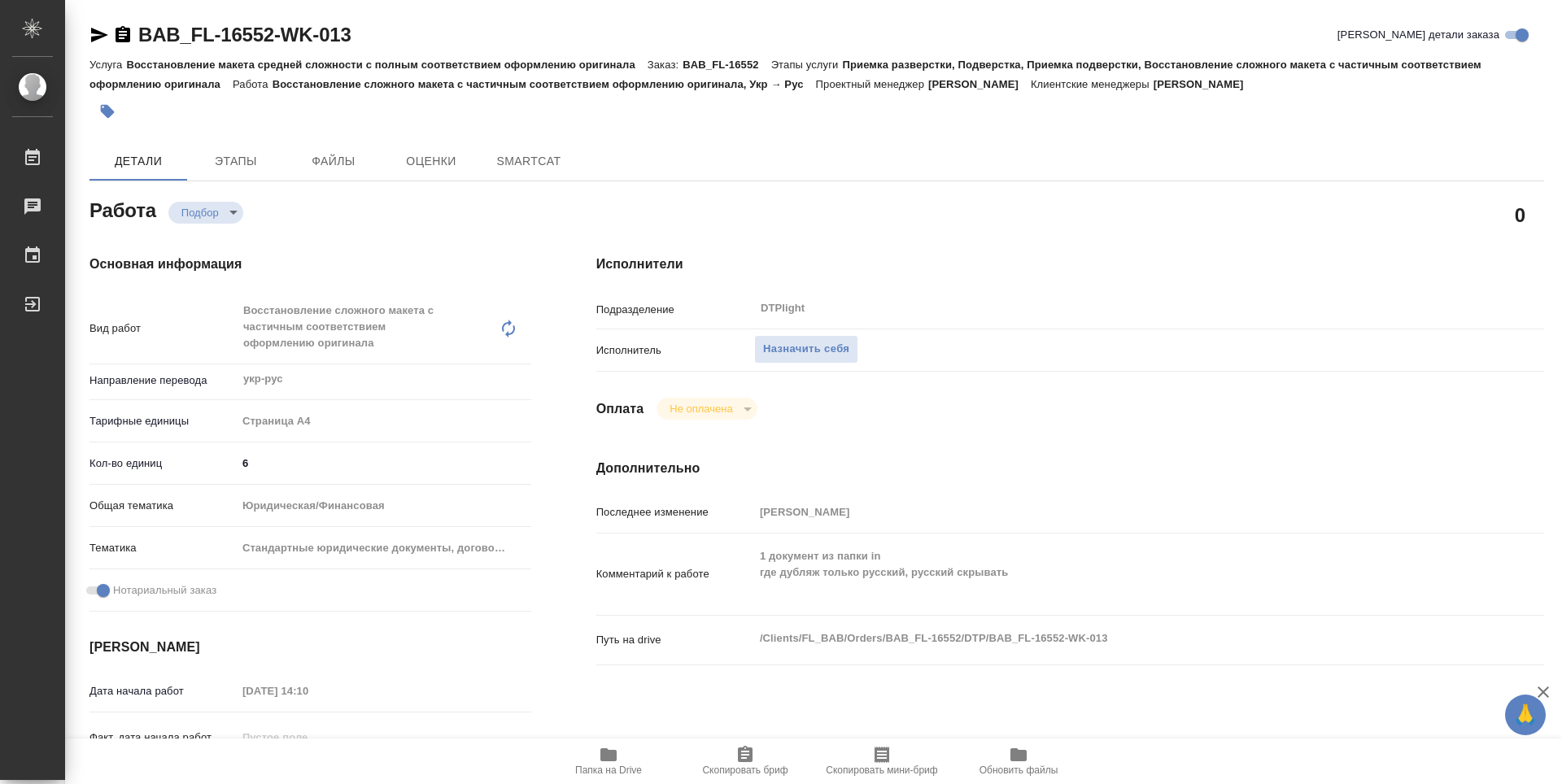
type textarea "x"
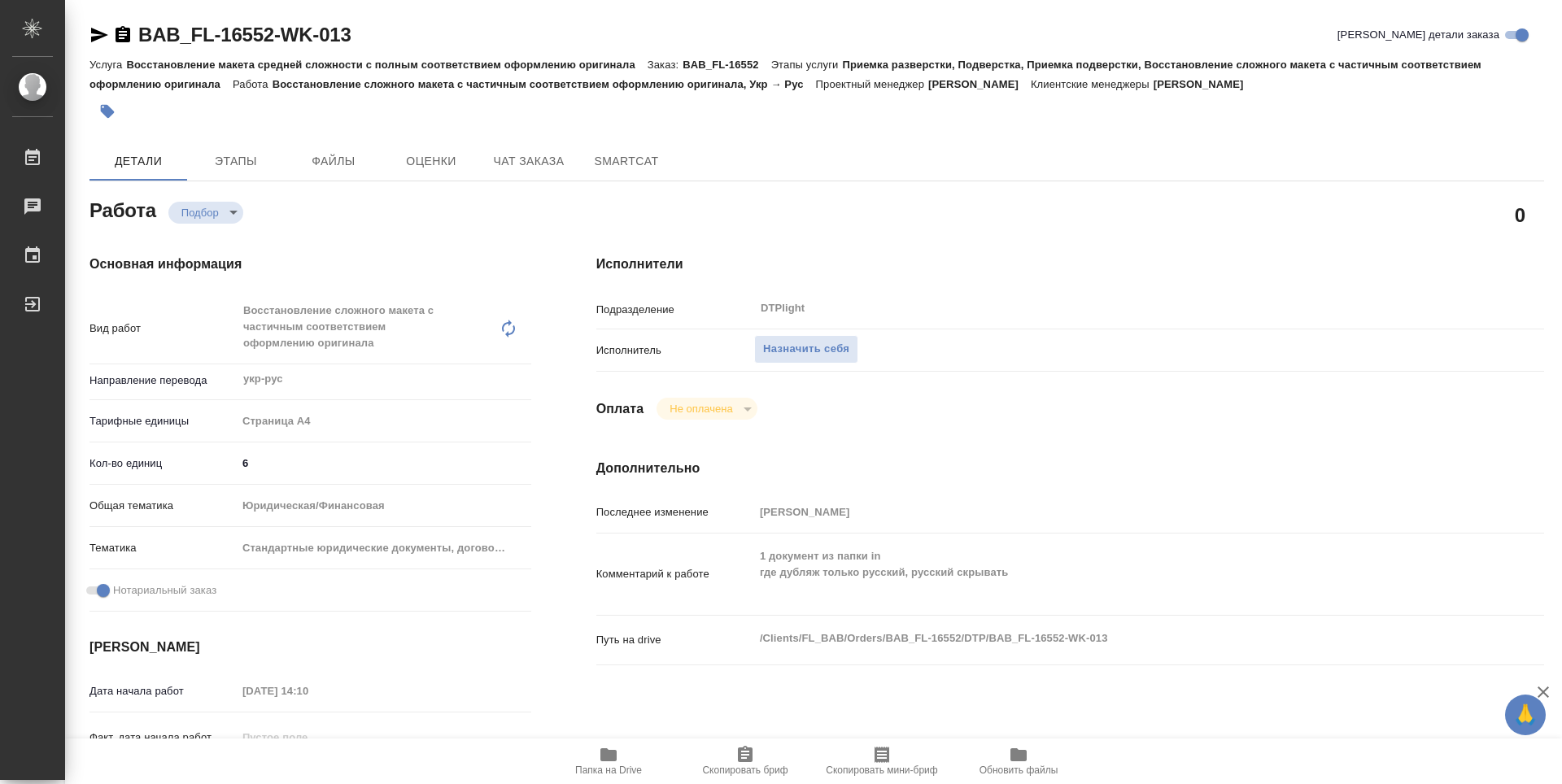
type textarea "x"
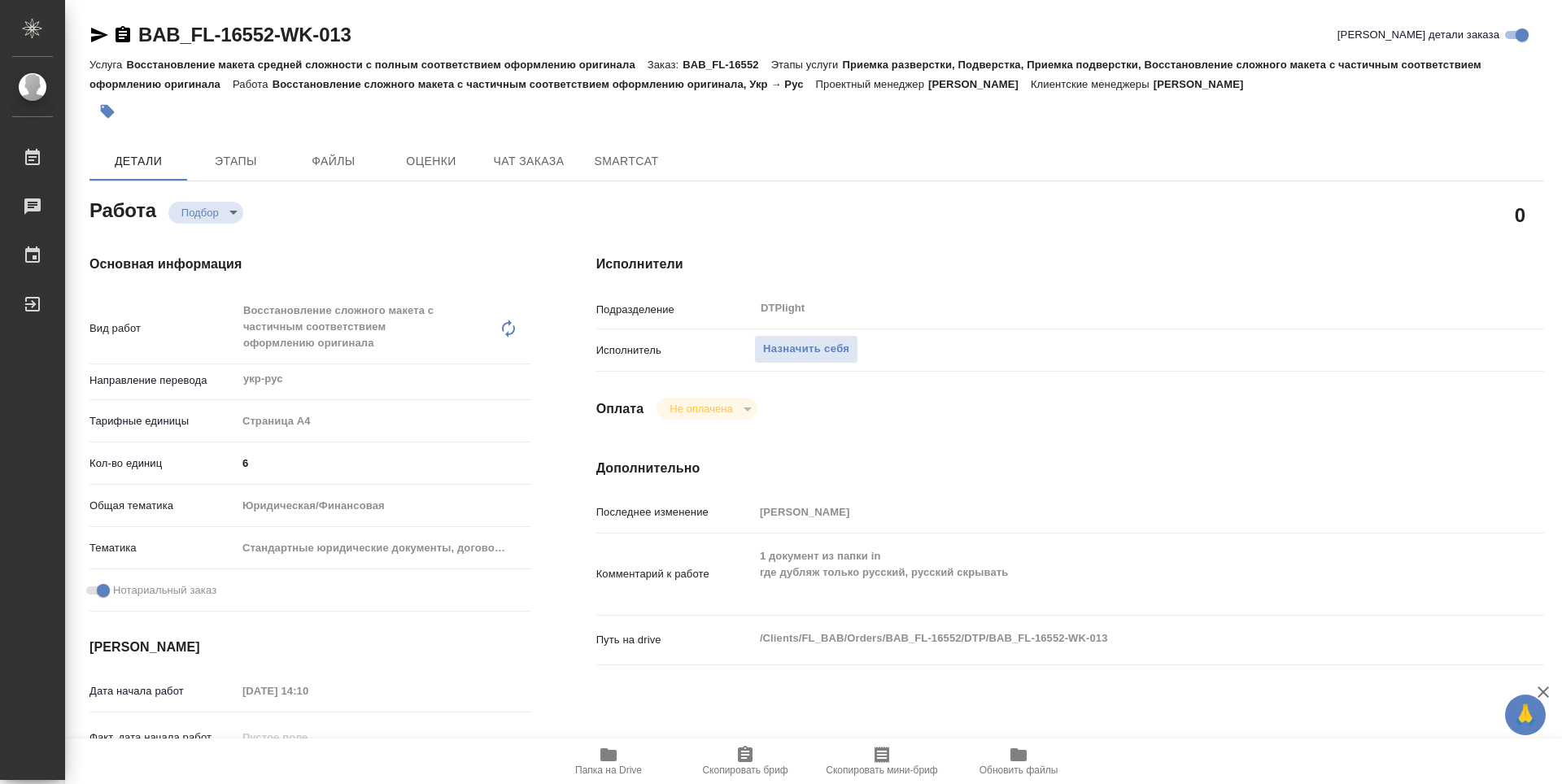
click at [599, 747] on icon "button" at bounding box center [609, 755] width 19 height 19
type textarea "x"
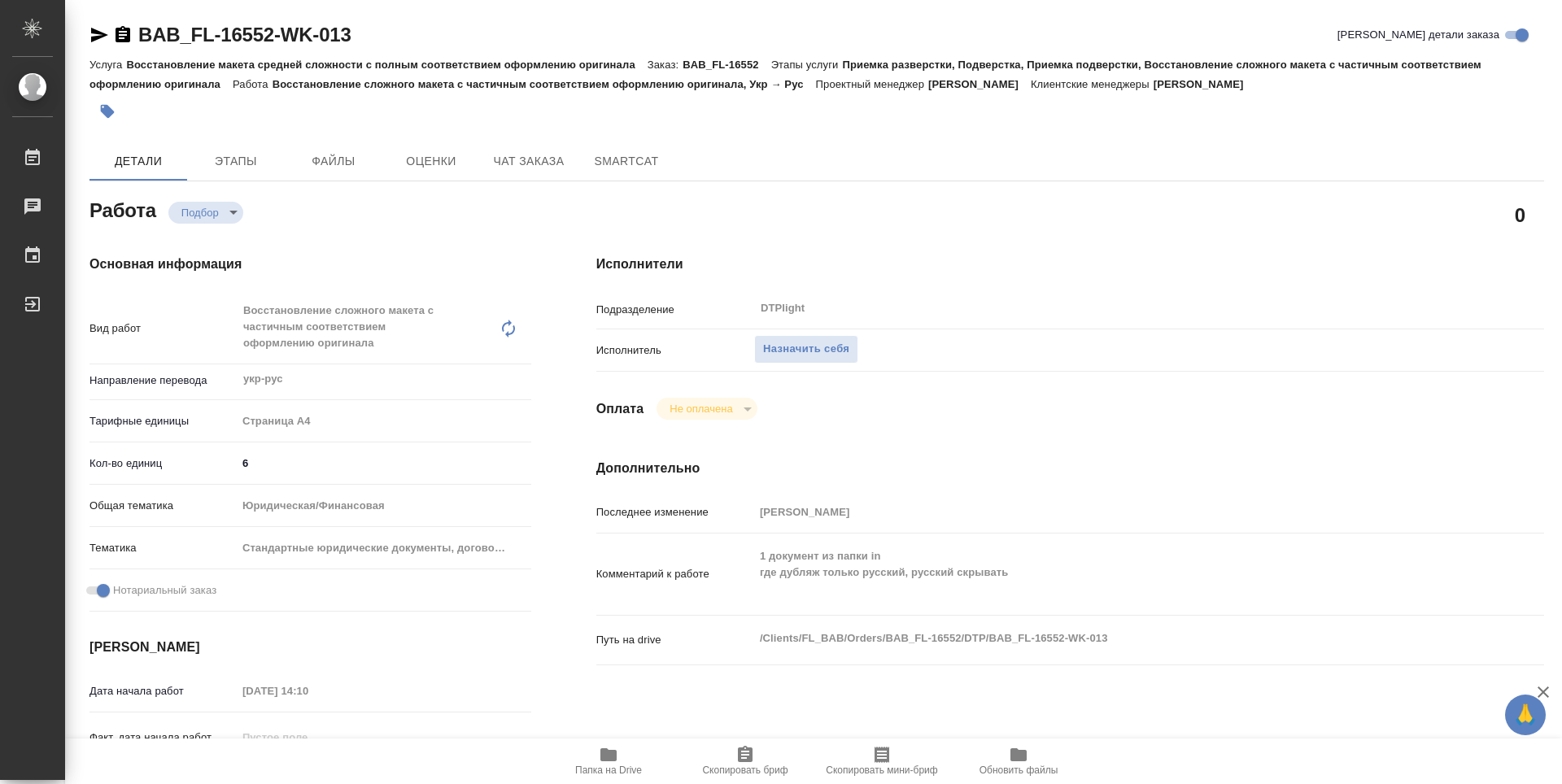
type textarea "x"
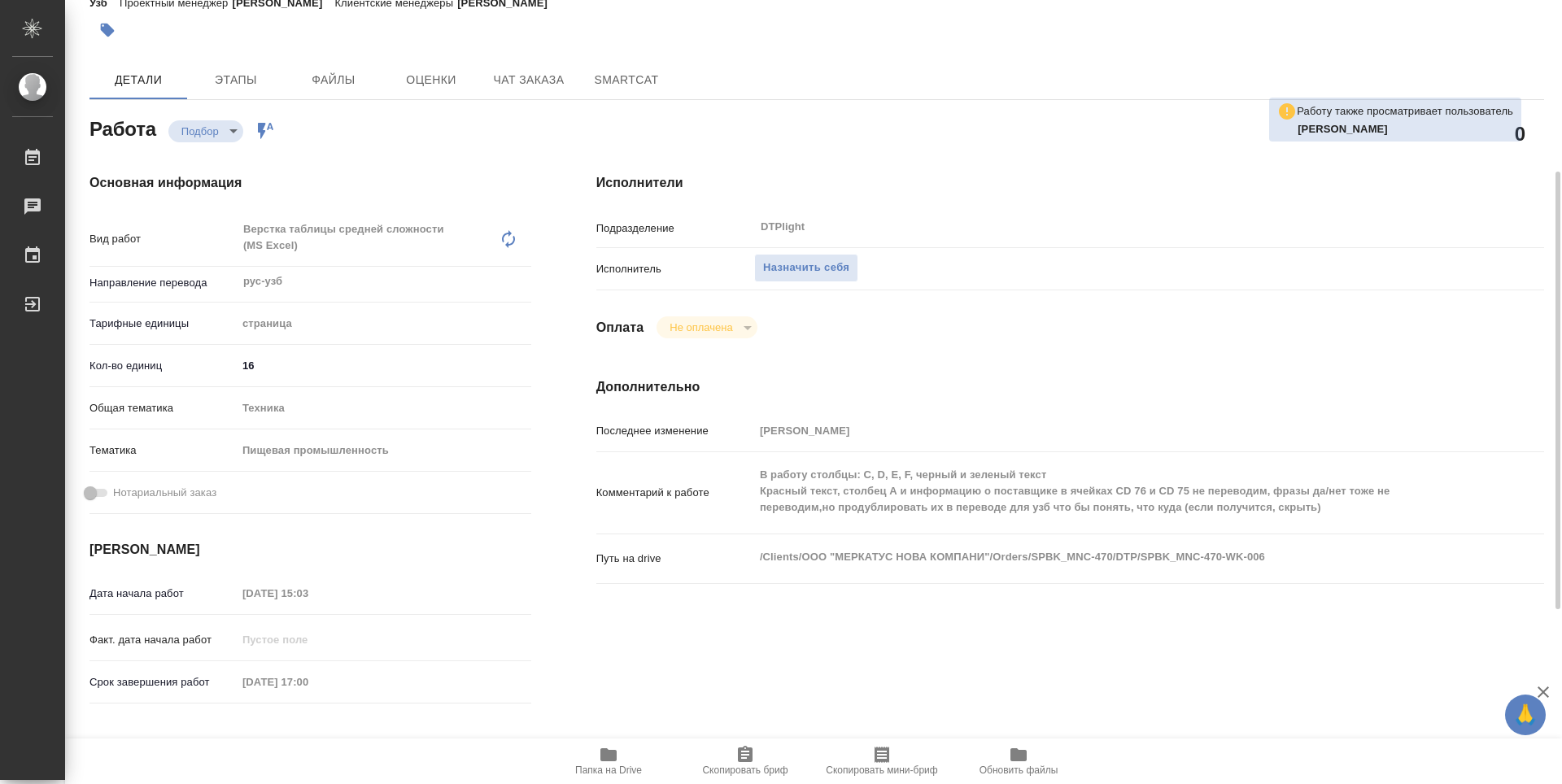
scroll to position [162, 0]
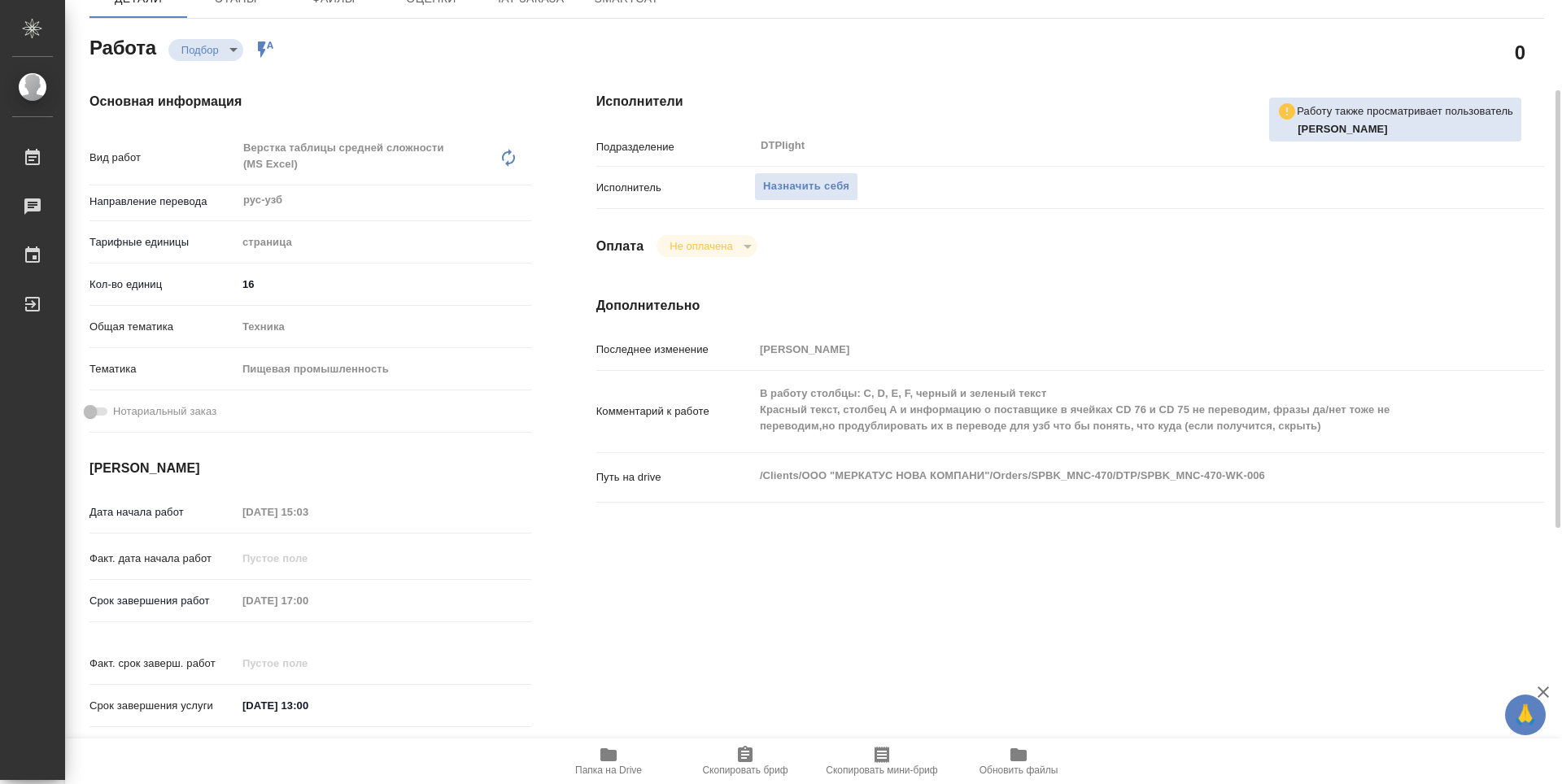
click at [614, 770] on span "Папка на Drive" at bounding box center [609, 770] width 67 height 11
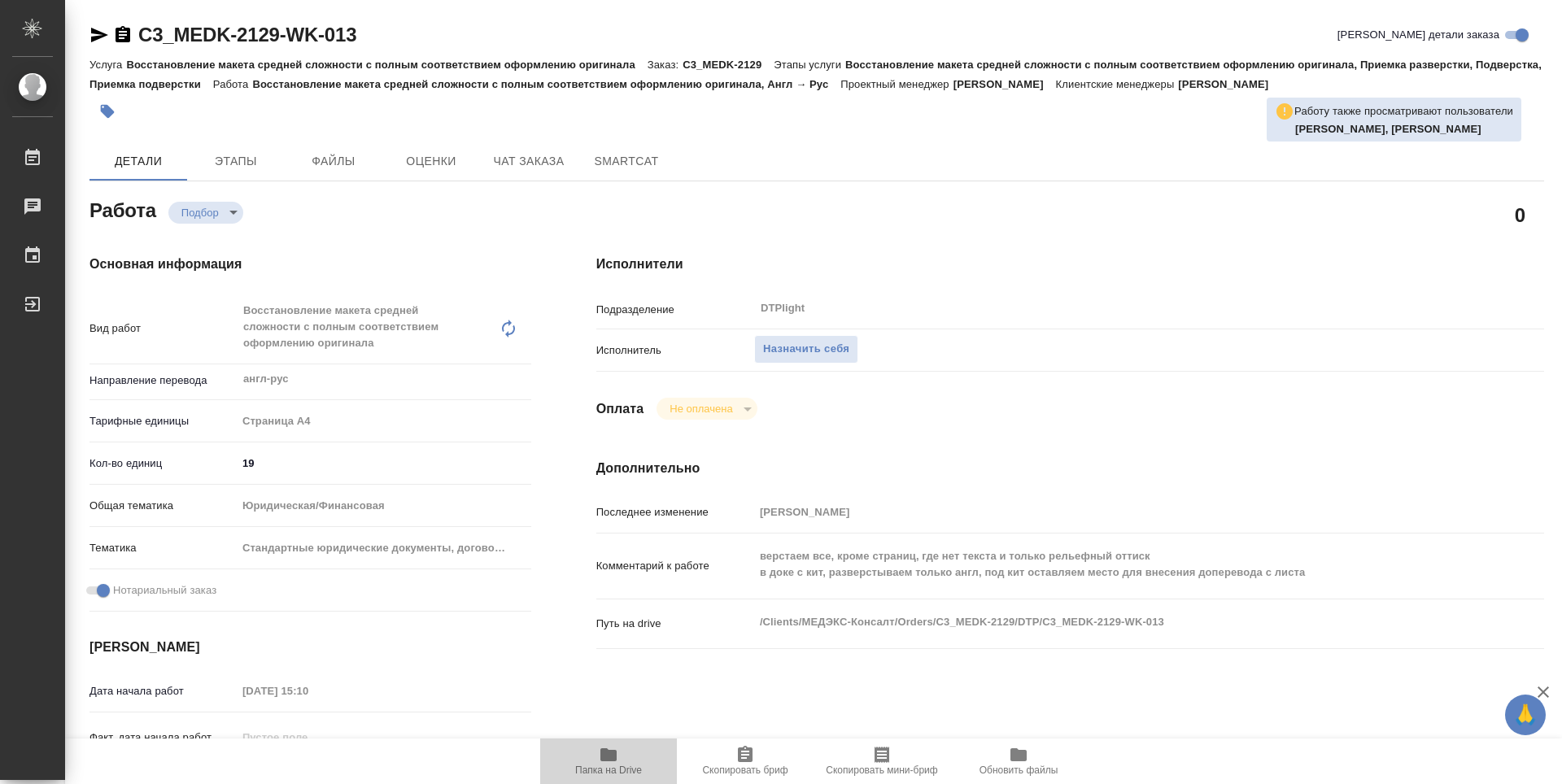
click at [614, 754] on icon "button" at bounding box center [609, 755] width 16 height 13
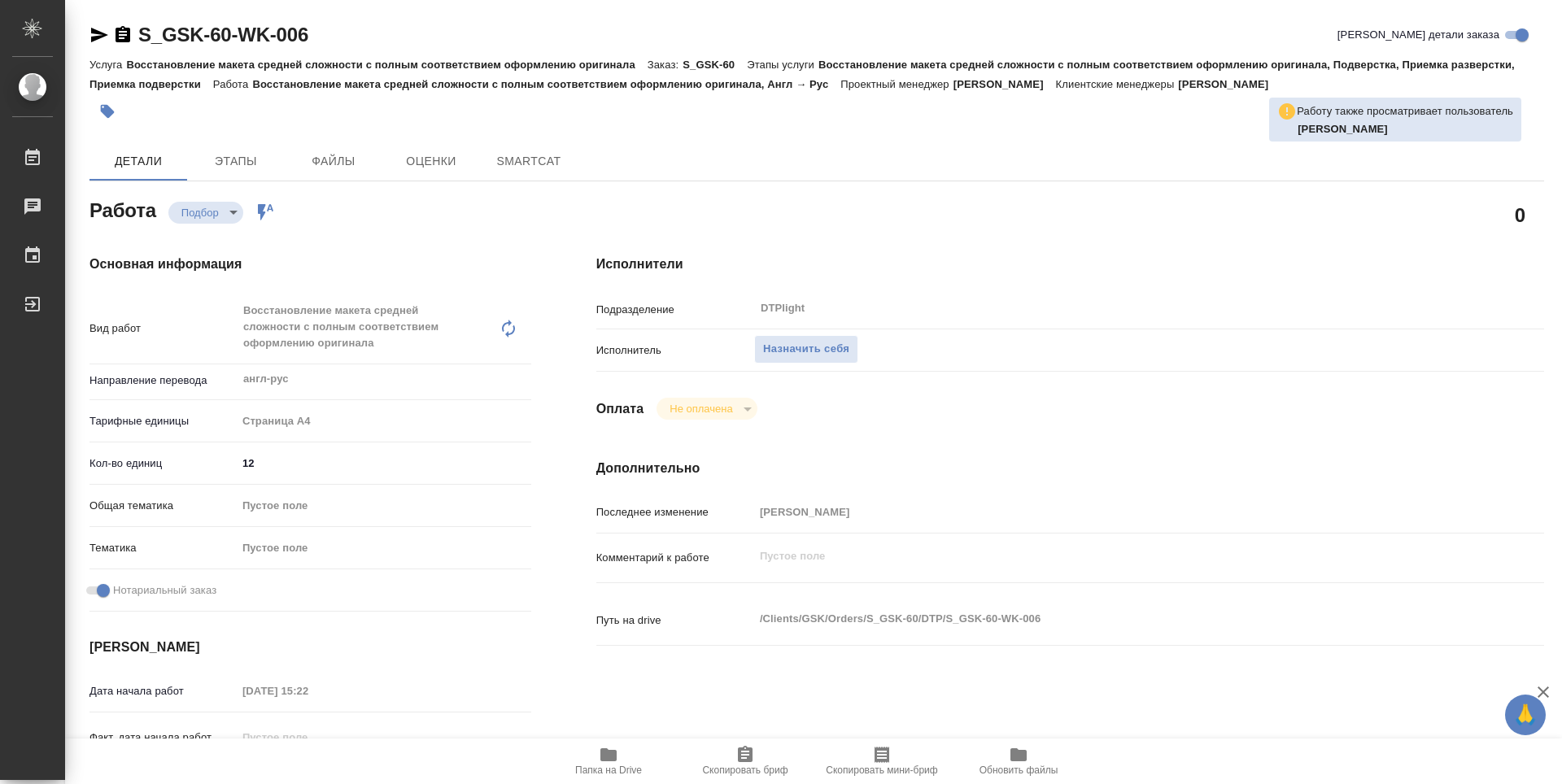
type textarea "x"
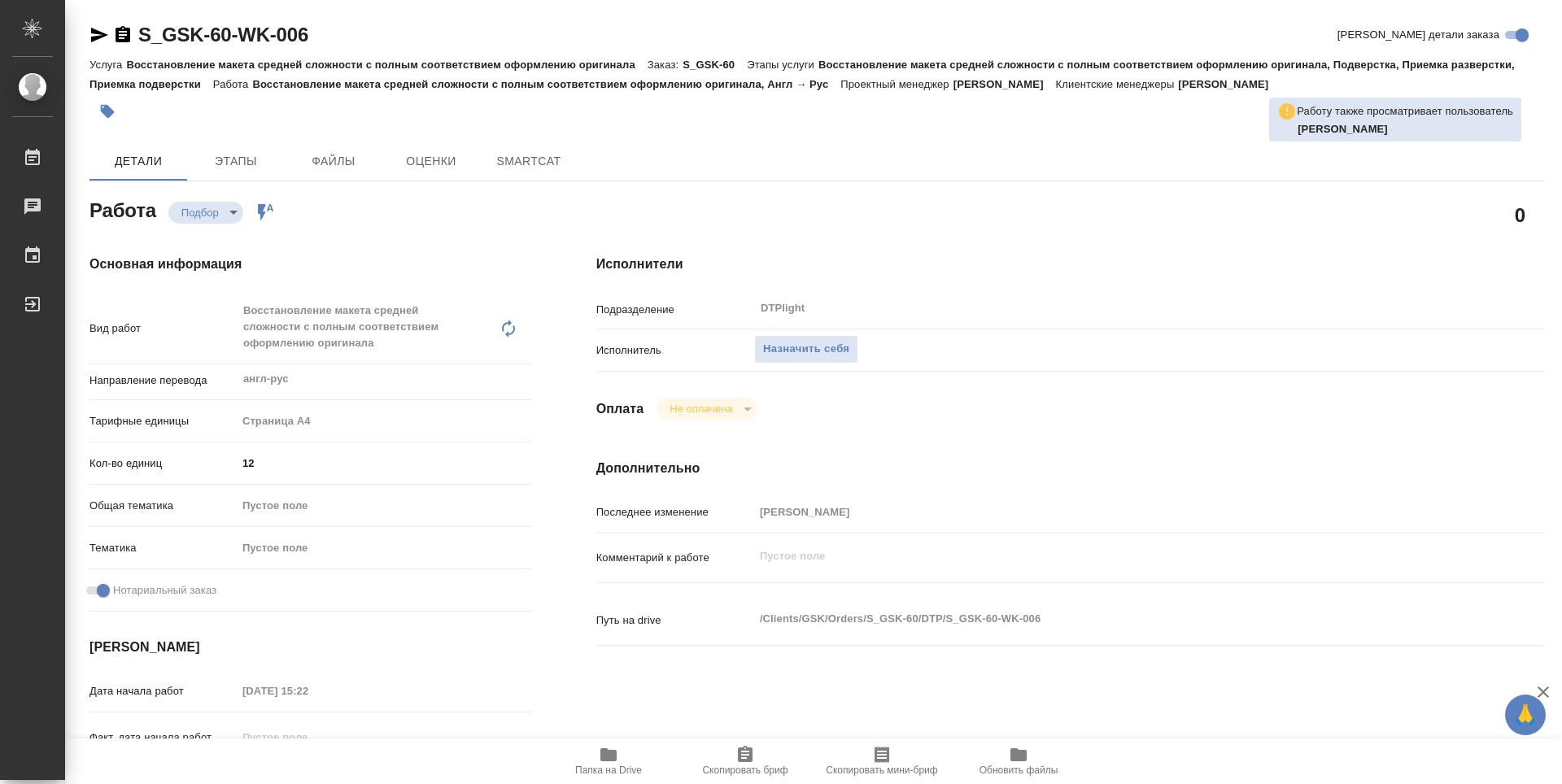
type textarea "x"
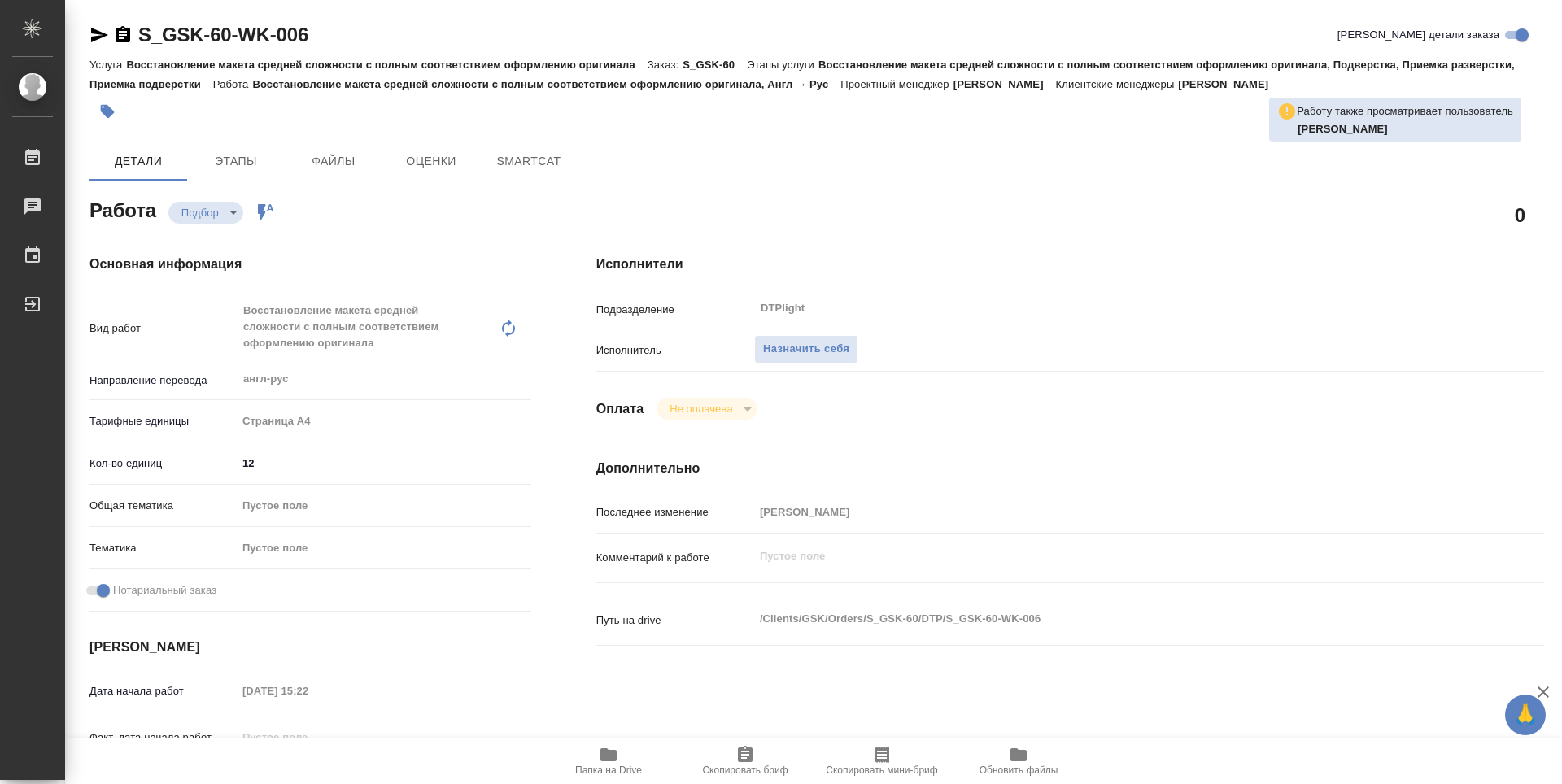
type textarea "x"
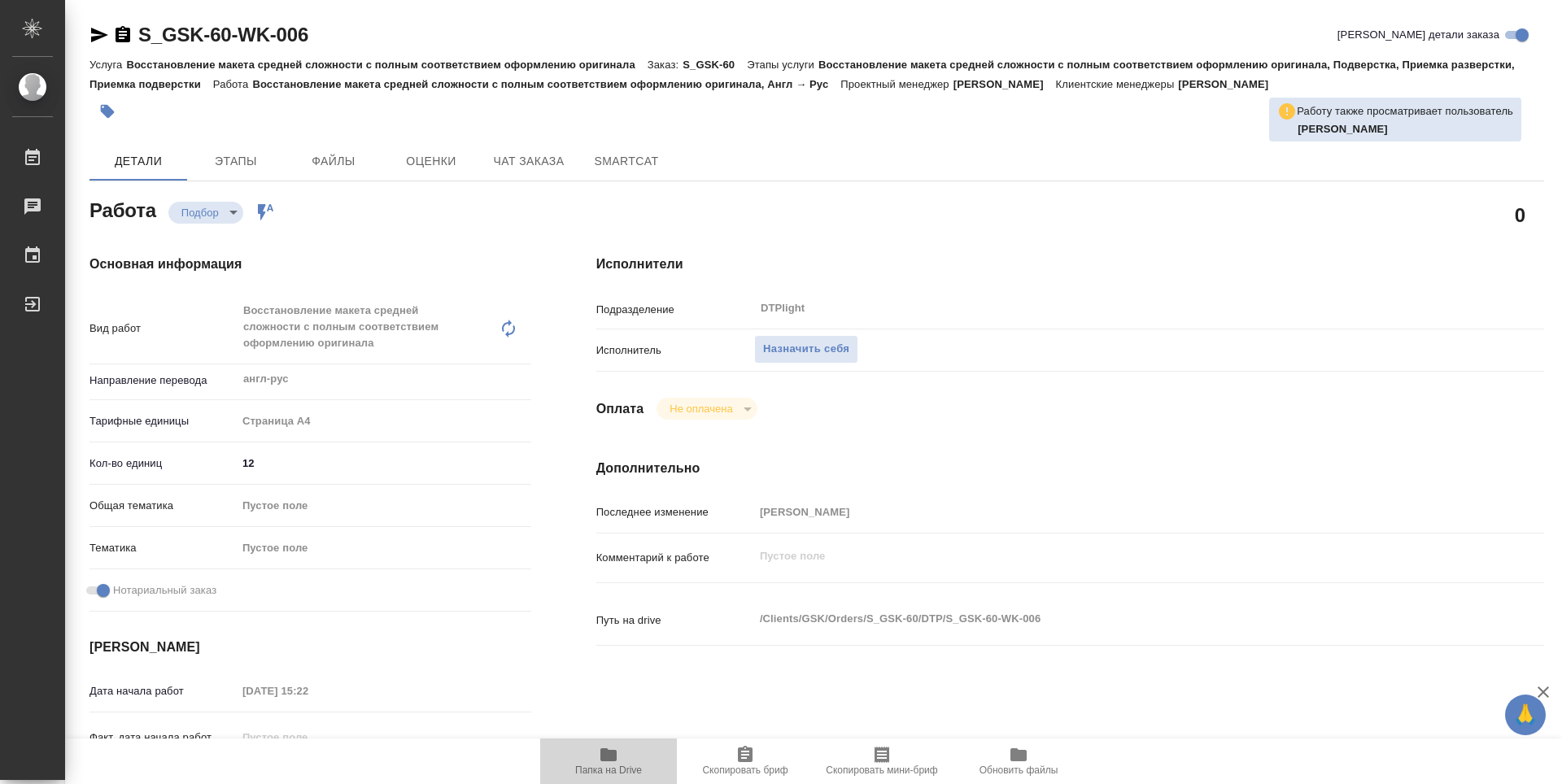
click at [612, 756] on icon "button" at bounding box center [609, 755] width 16 height 13
type textarea "x"
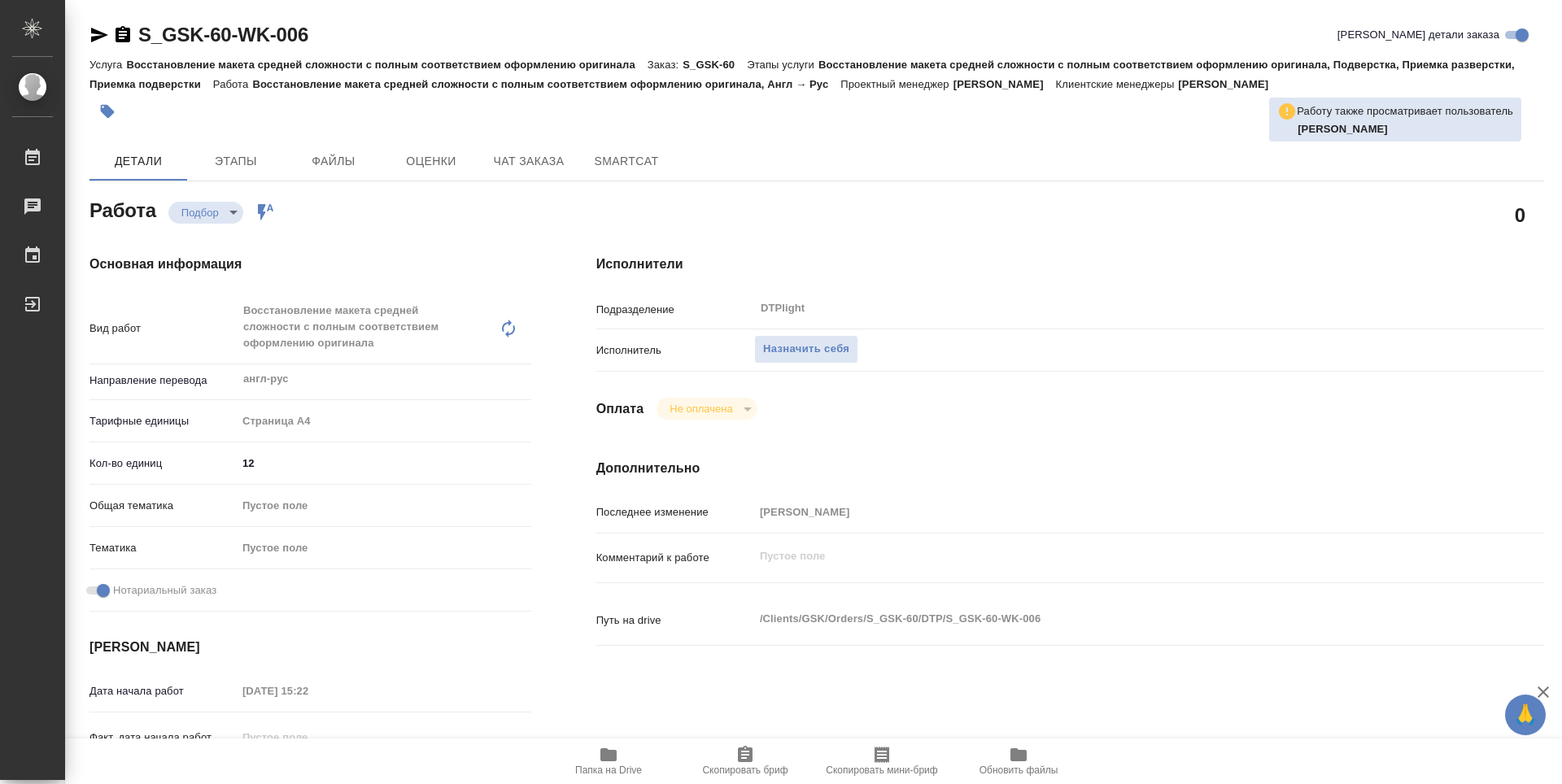
type textarea "x"
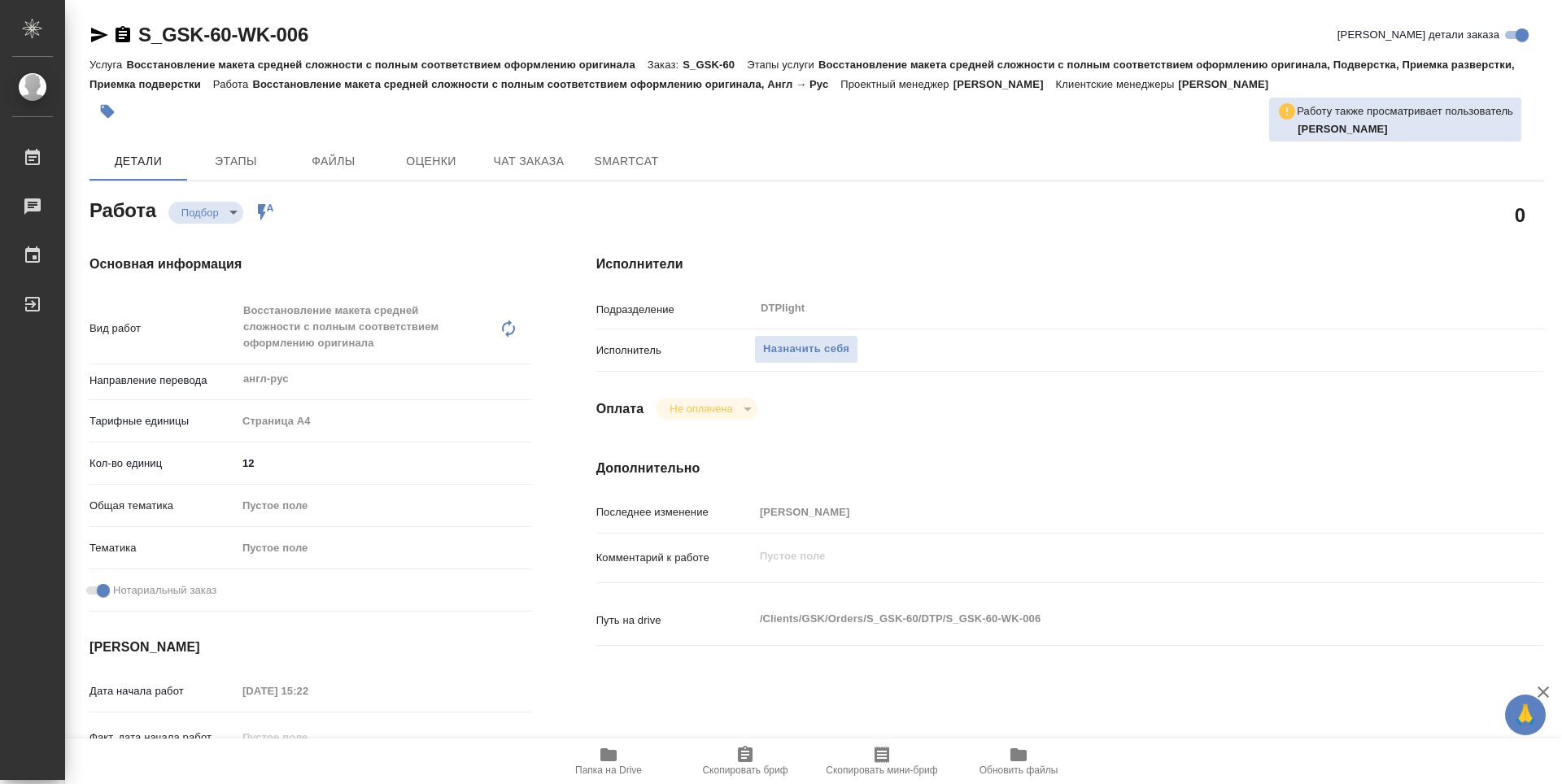
type textarea "x"
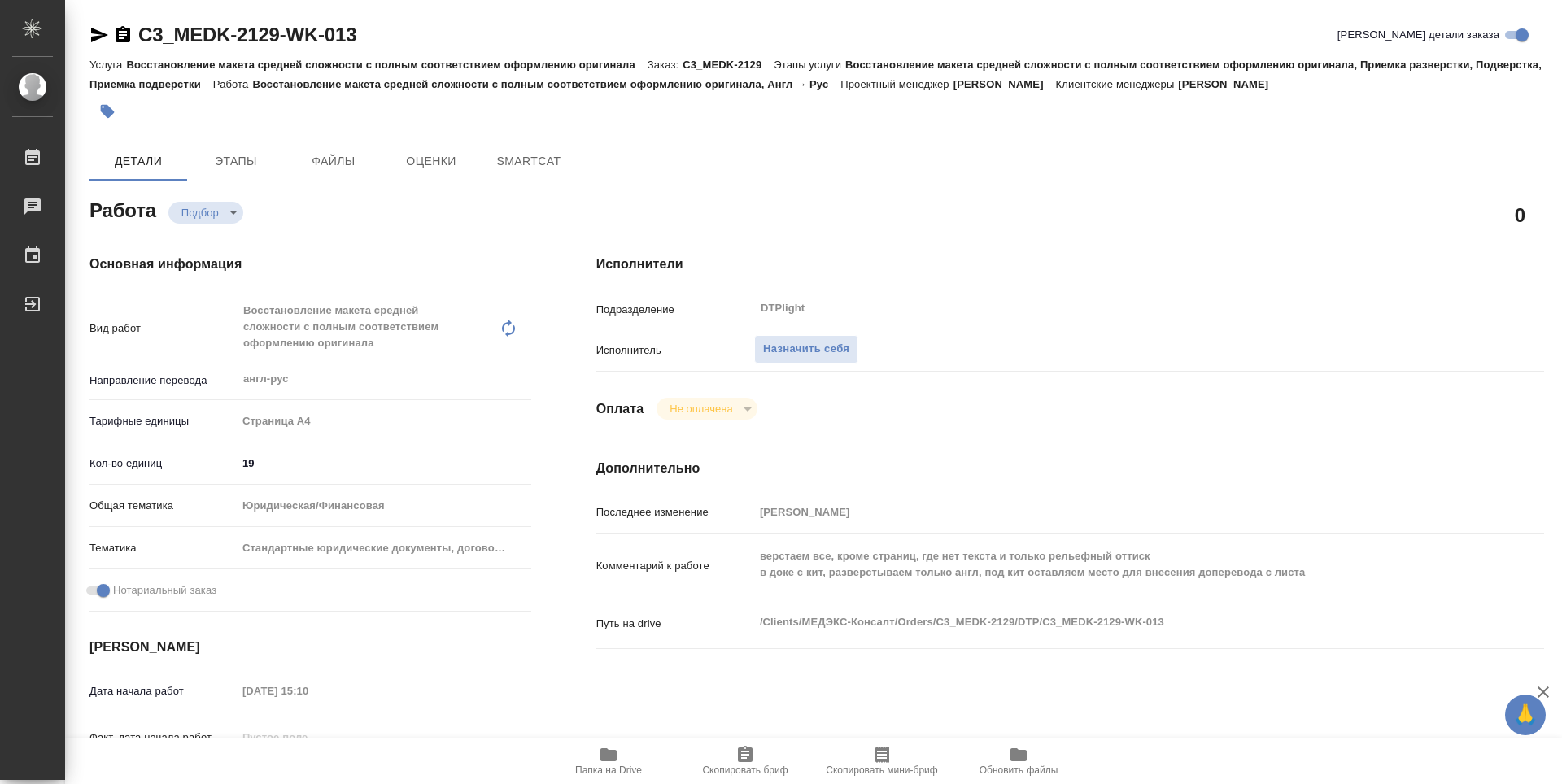
type textarea "x"
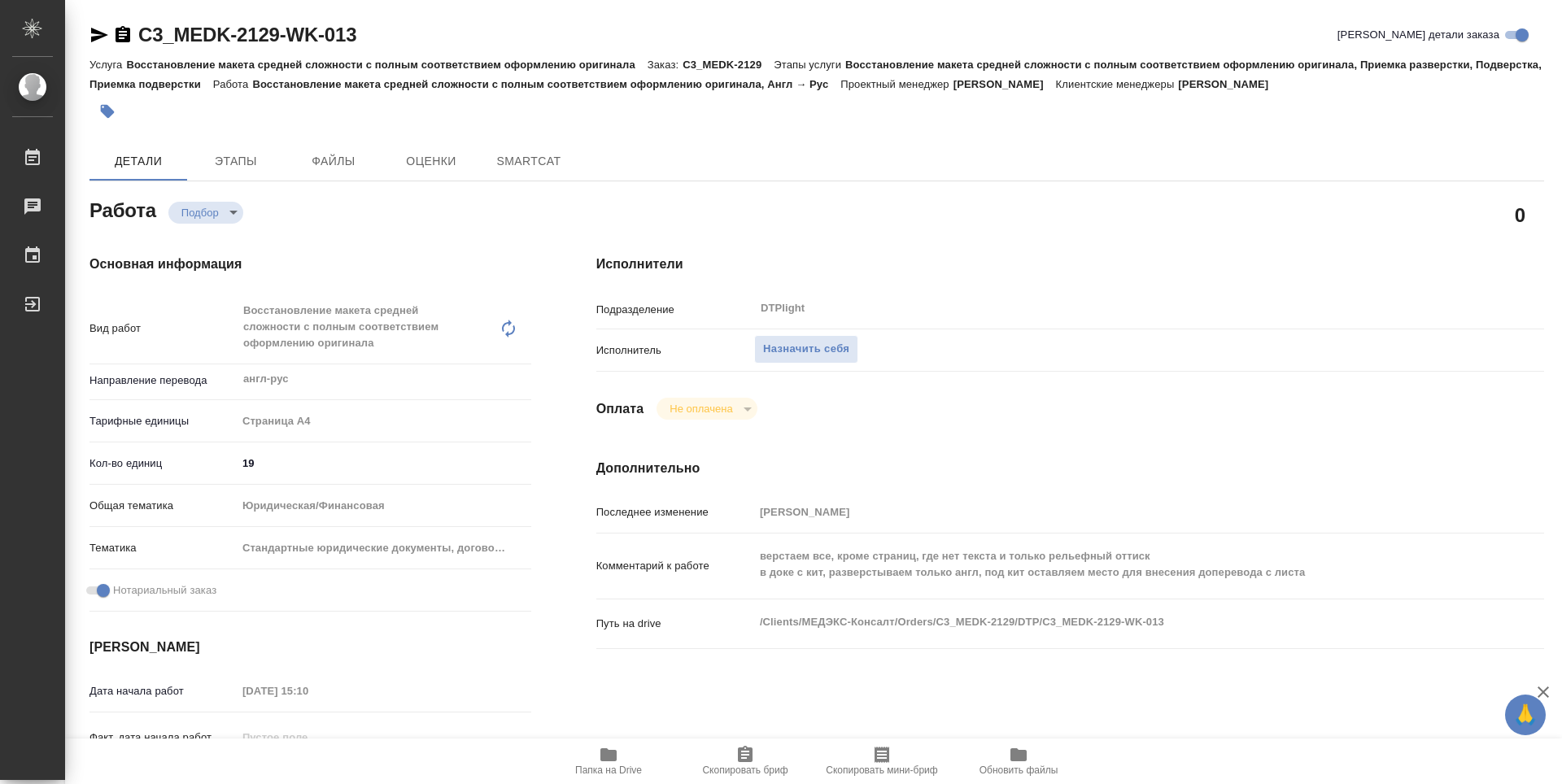
type textarea "x"
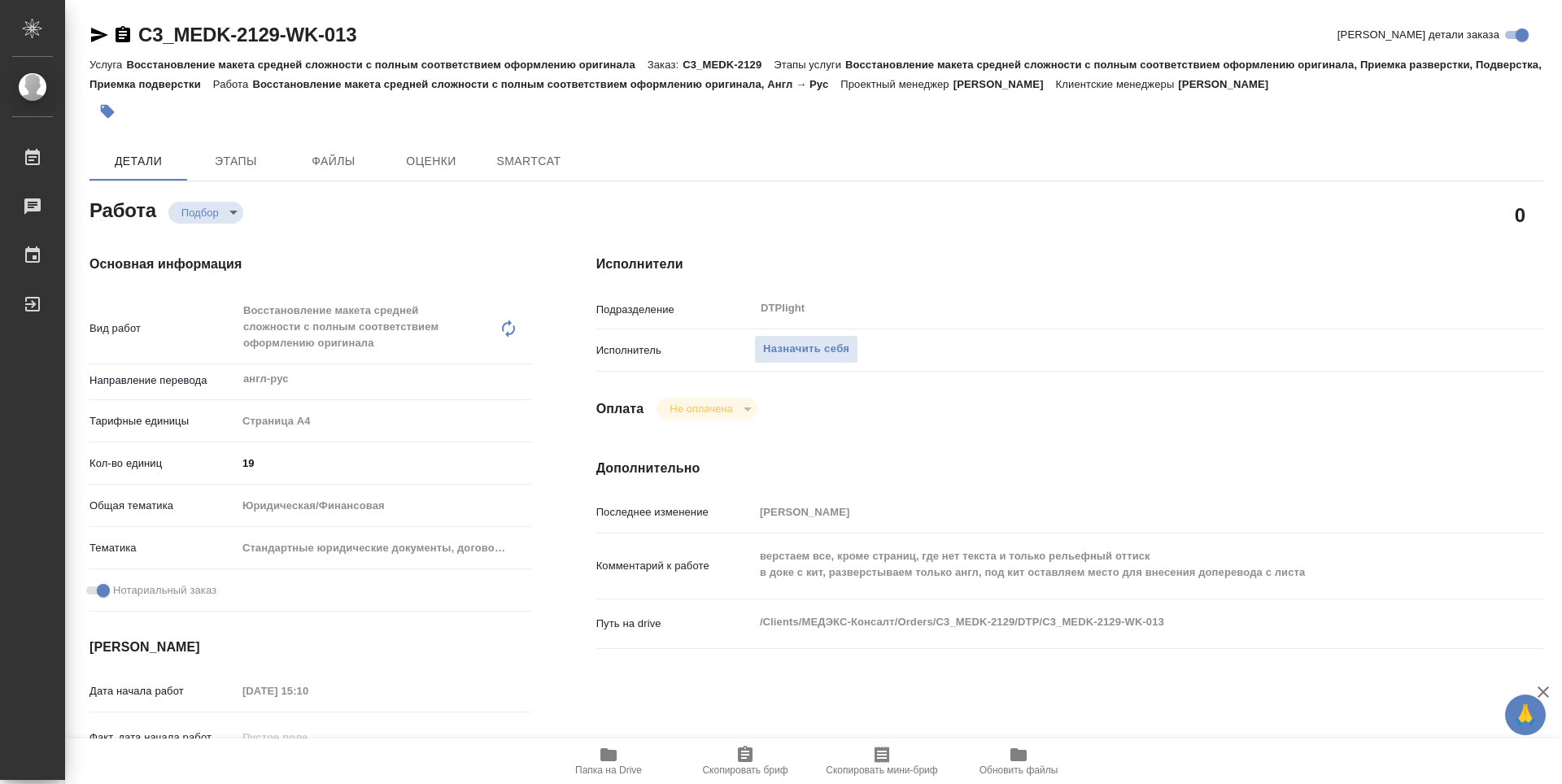
type textarea "x"
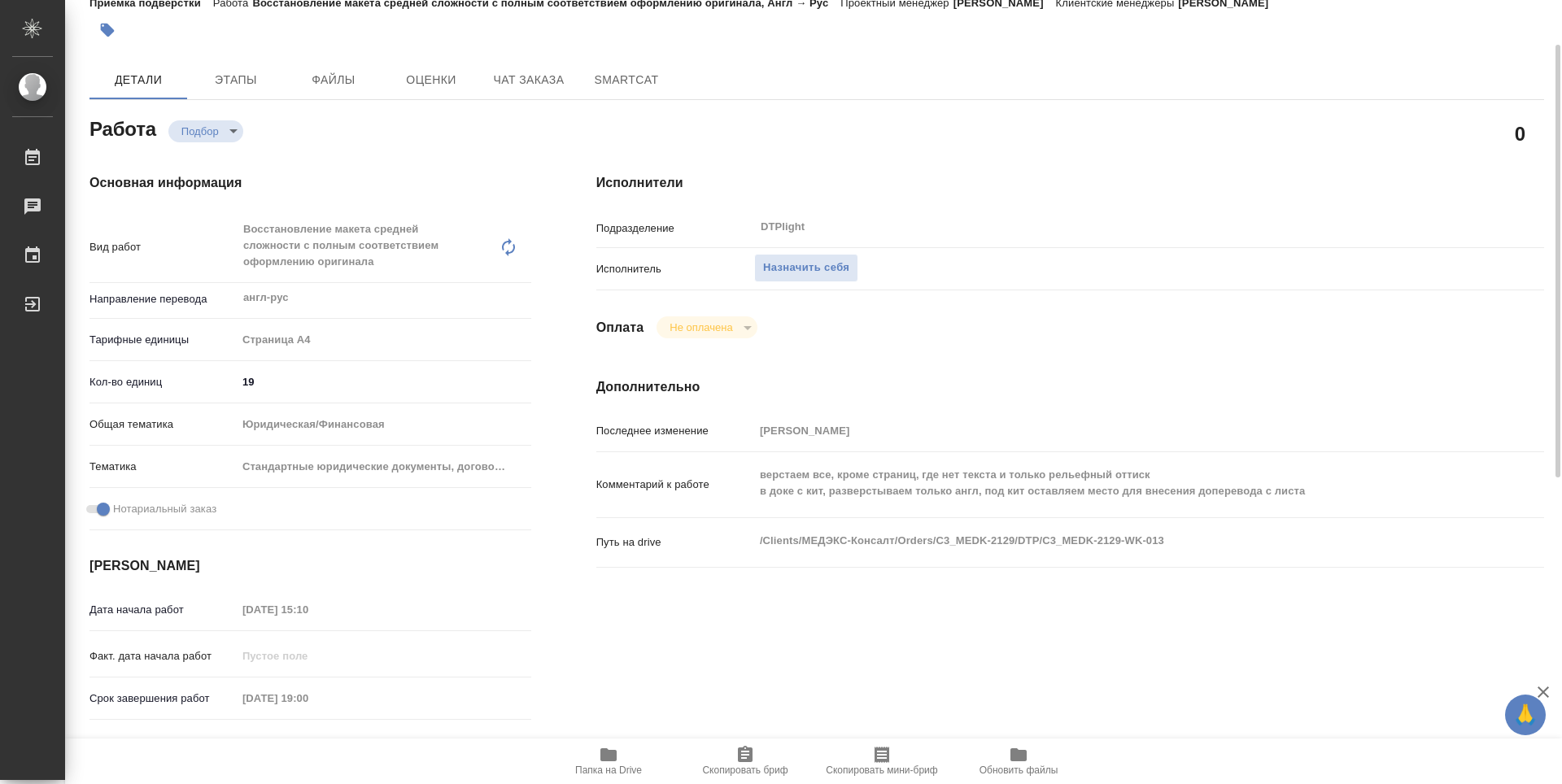
type textarea "x"
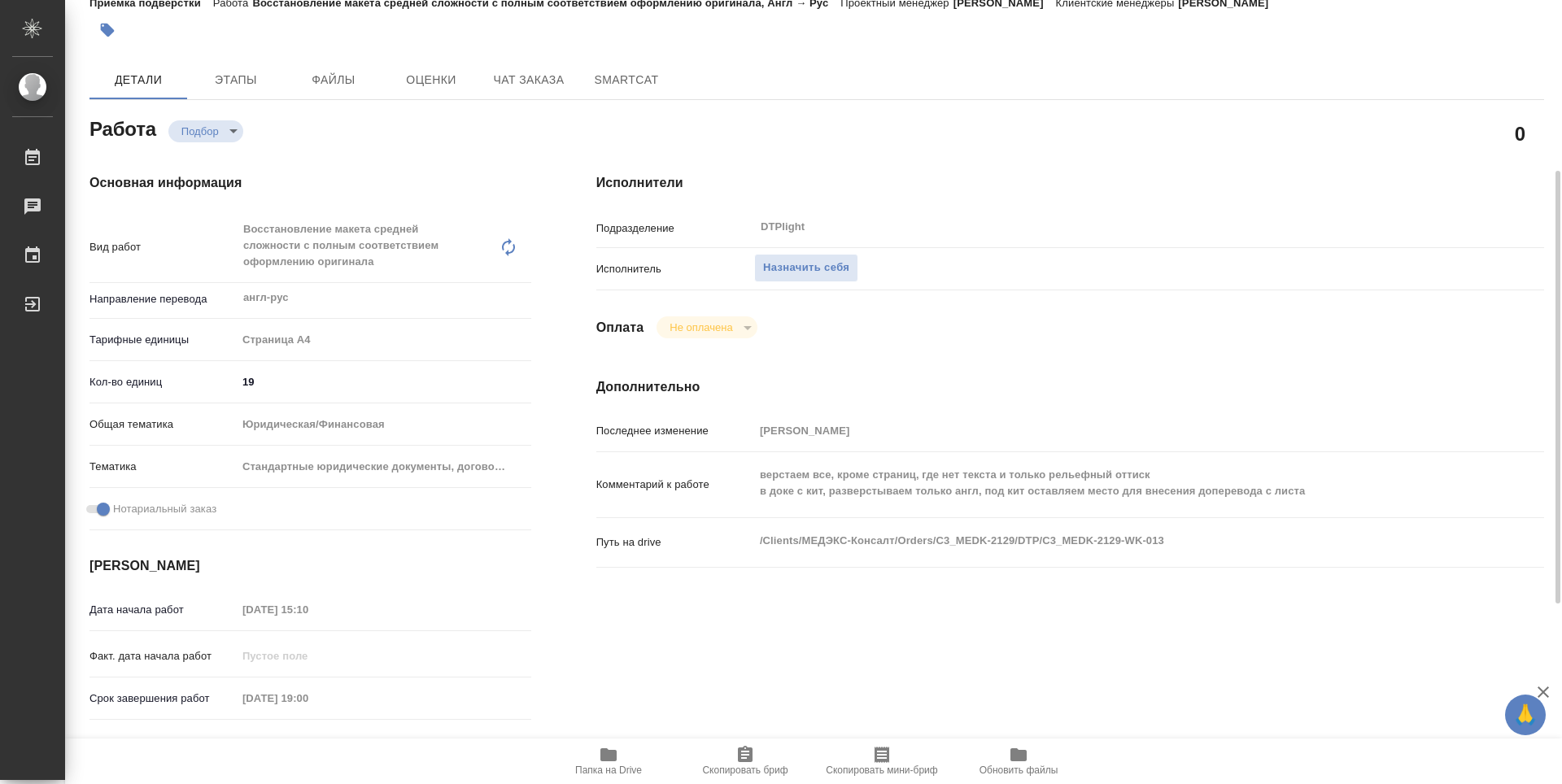
scroll to position [162, 0]
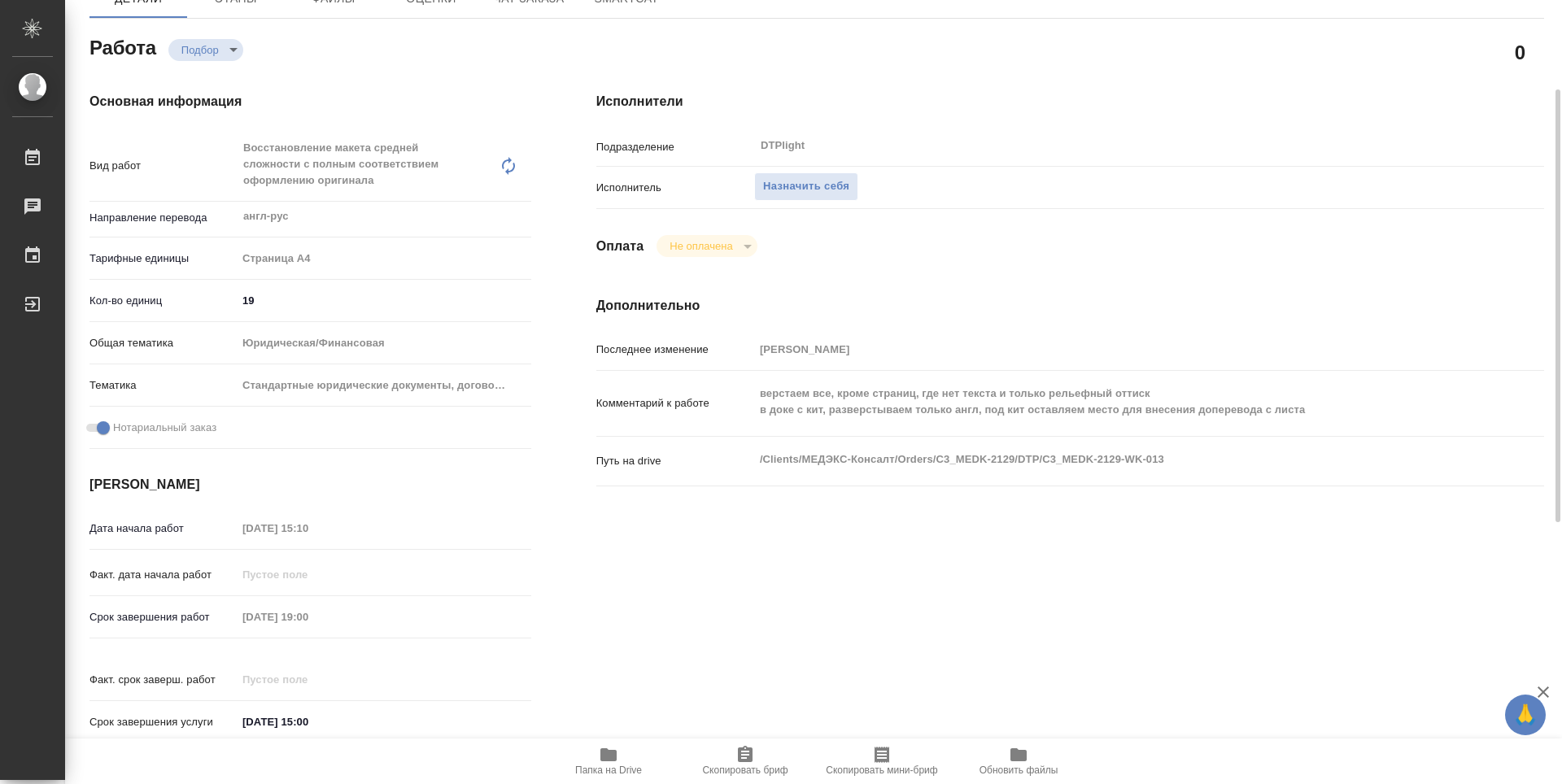
type textarea "x"
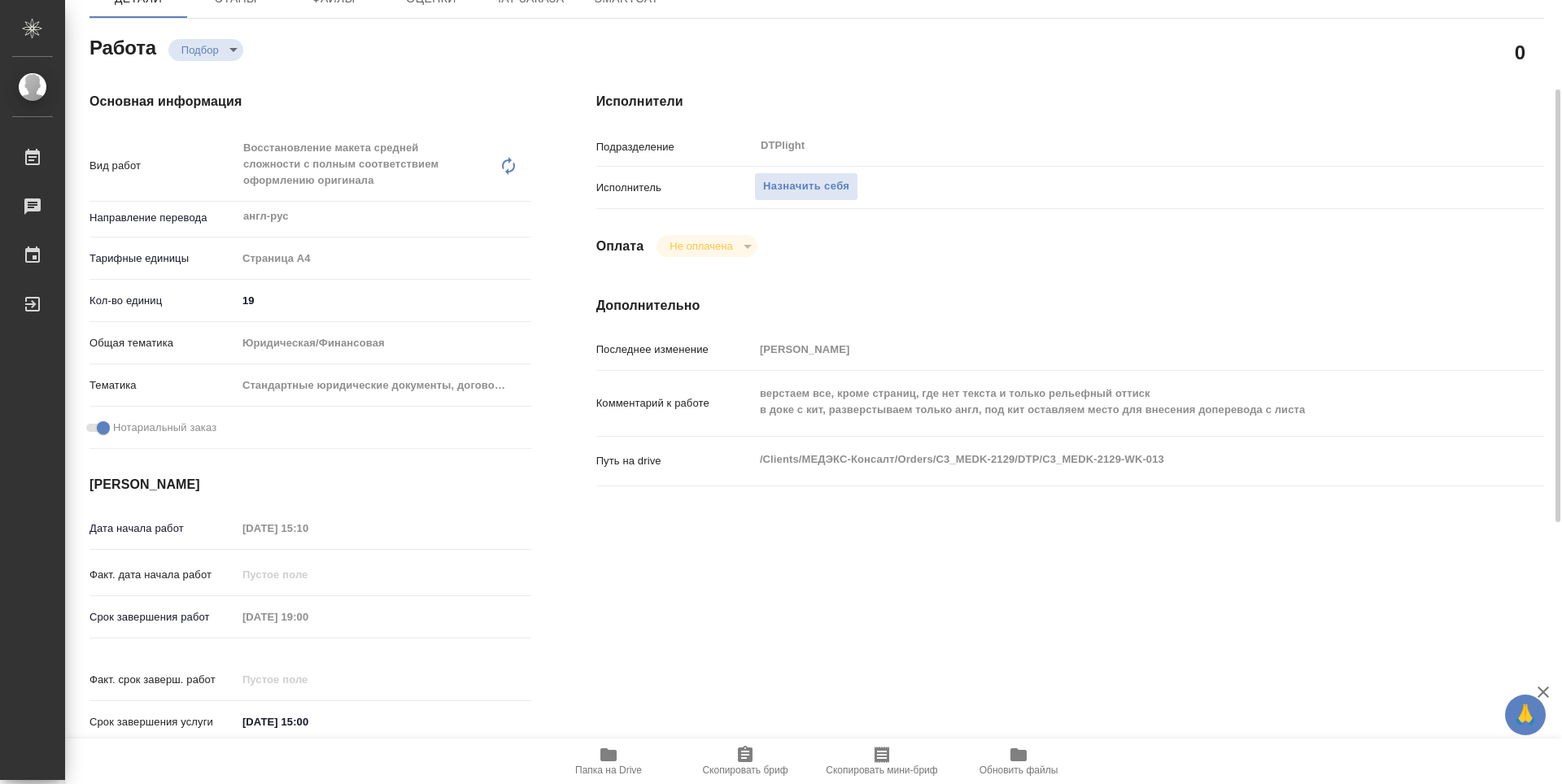
click at [596, 754] on span "Папка на Drive" at bounding box center [609, 760] width 117 height 31
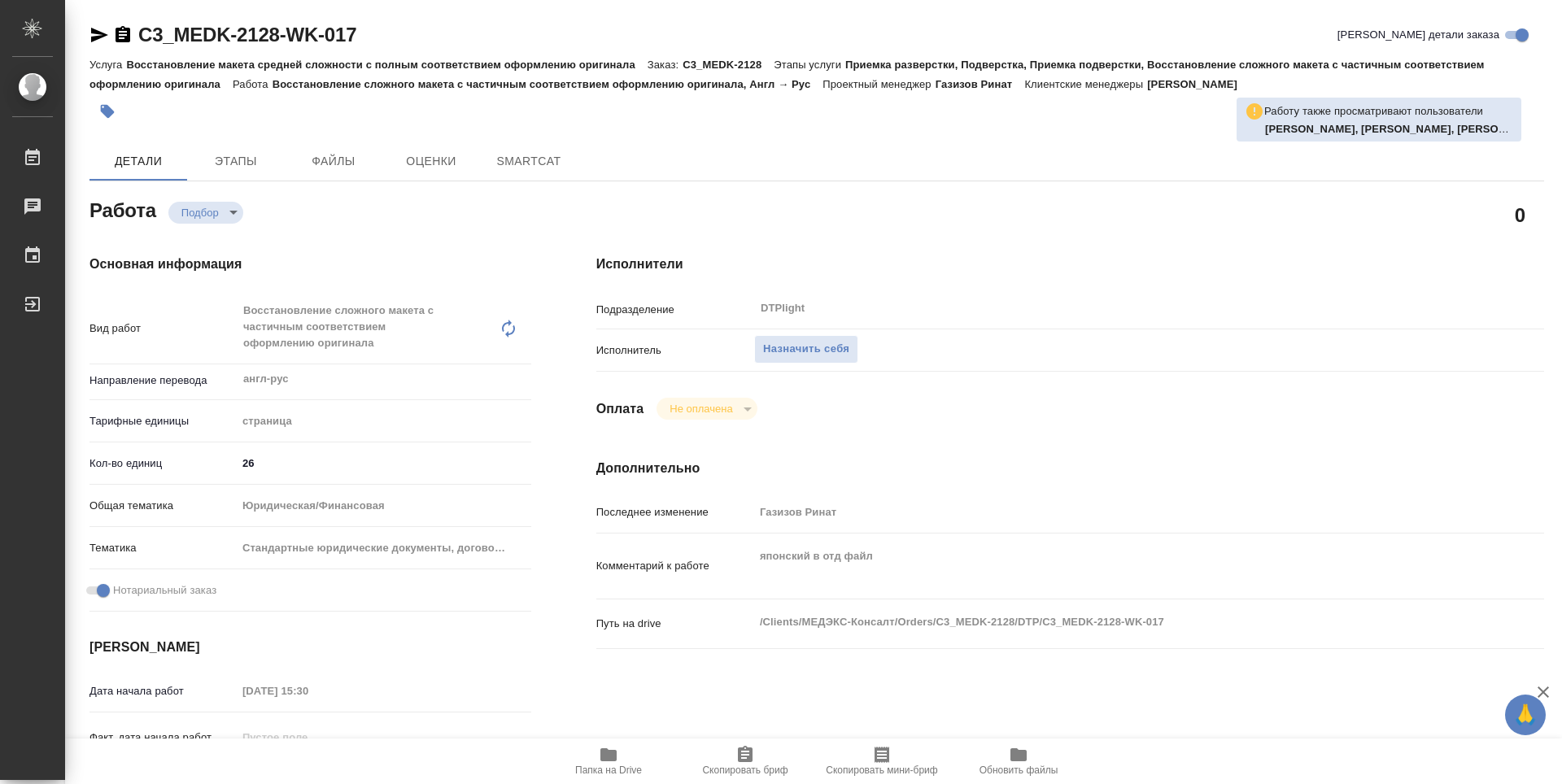
type textarea "x"
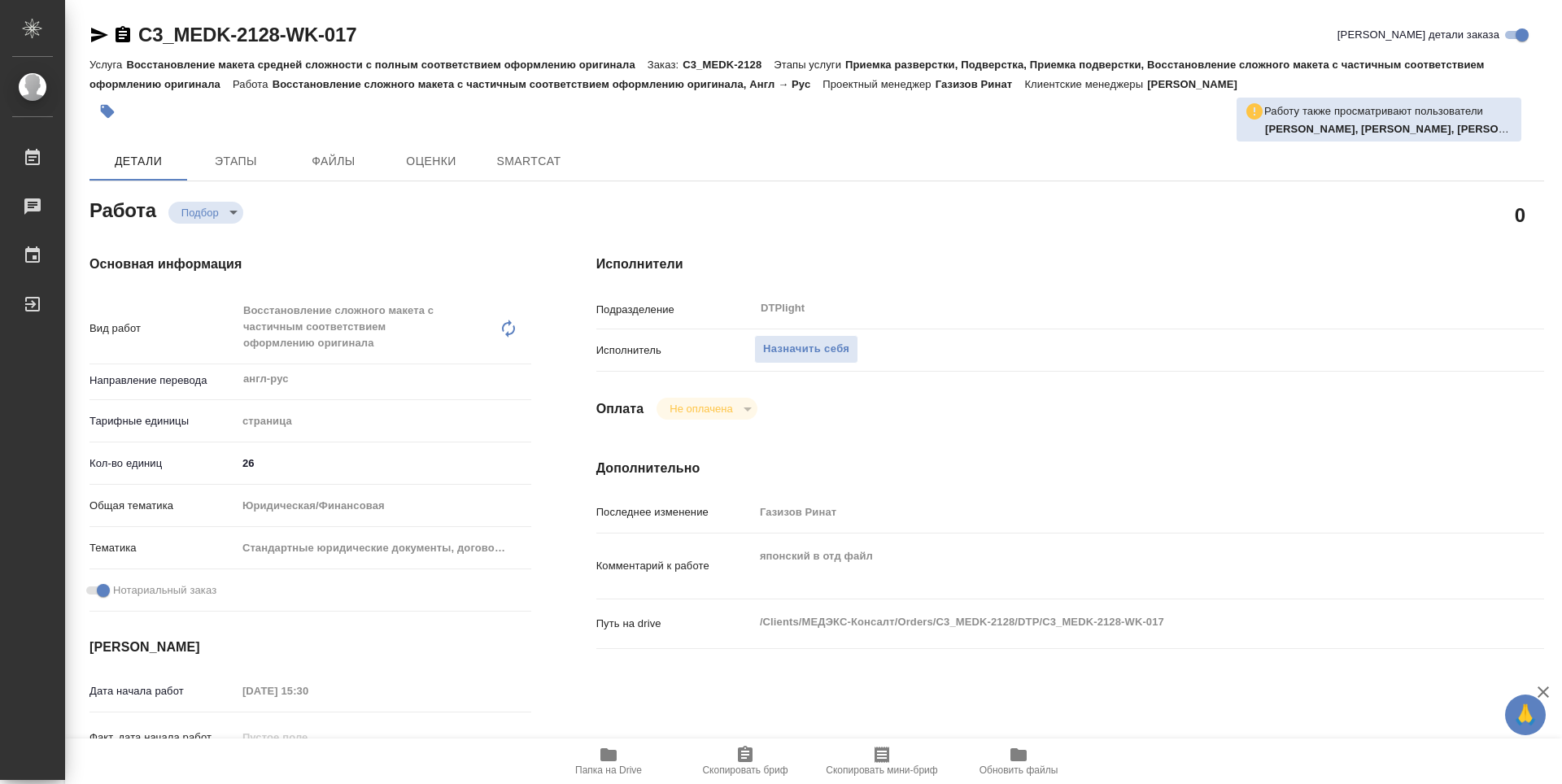
type textarea "x"
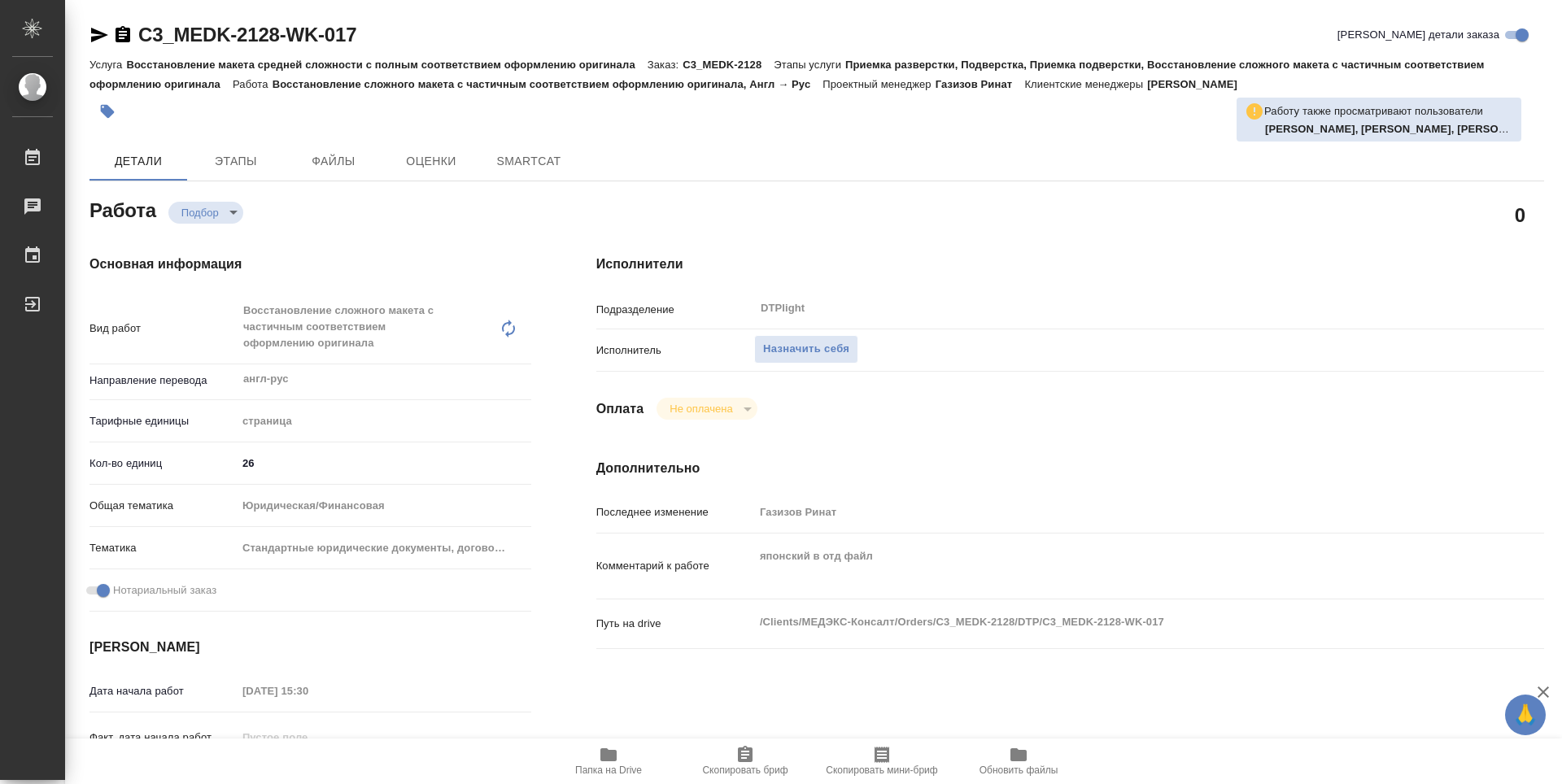
type textarea "x"
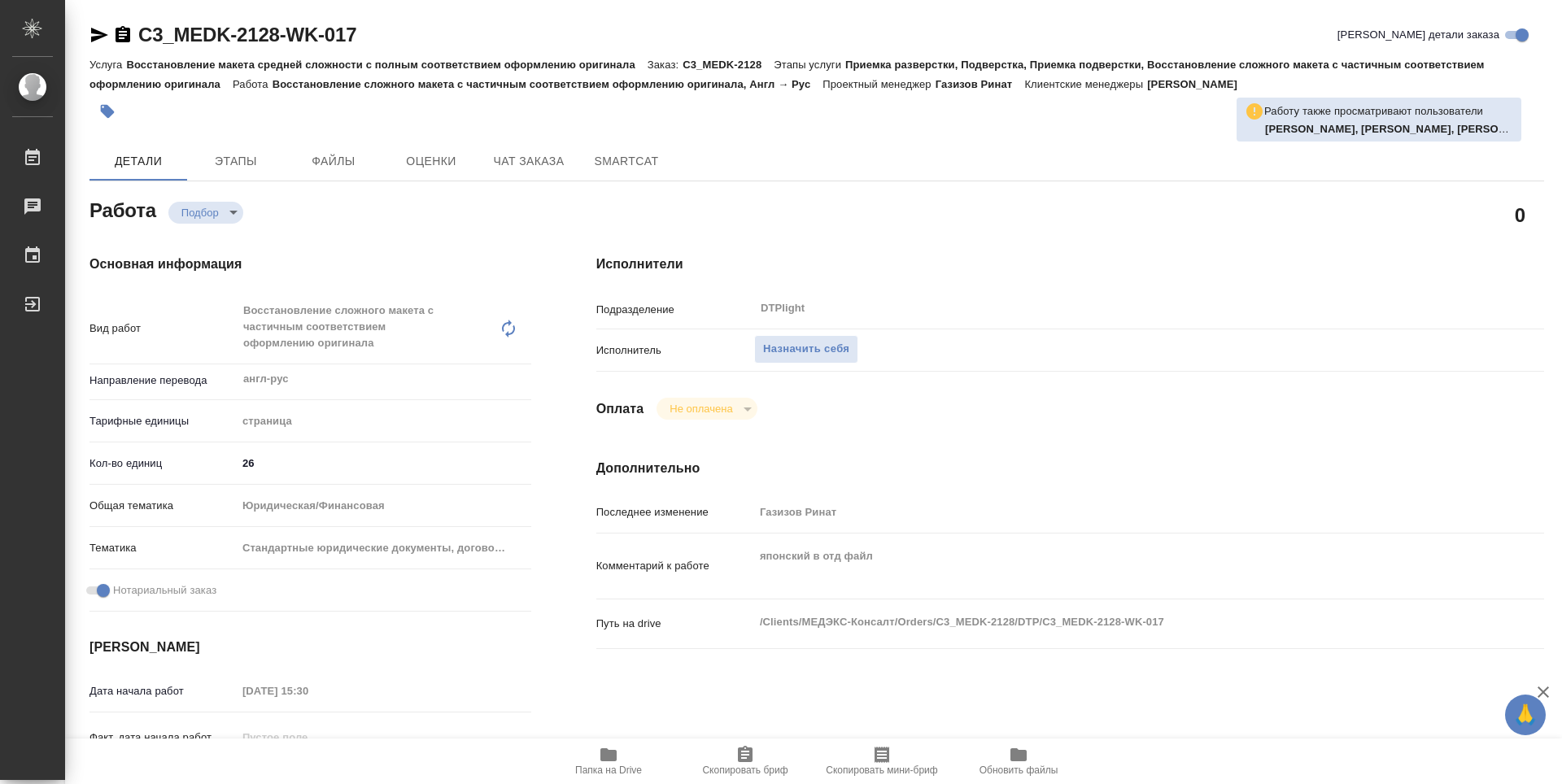
click at [615, 758] on icon "button" at bounding box center [609, 755] width 16 height 13
type textarea "x"
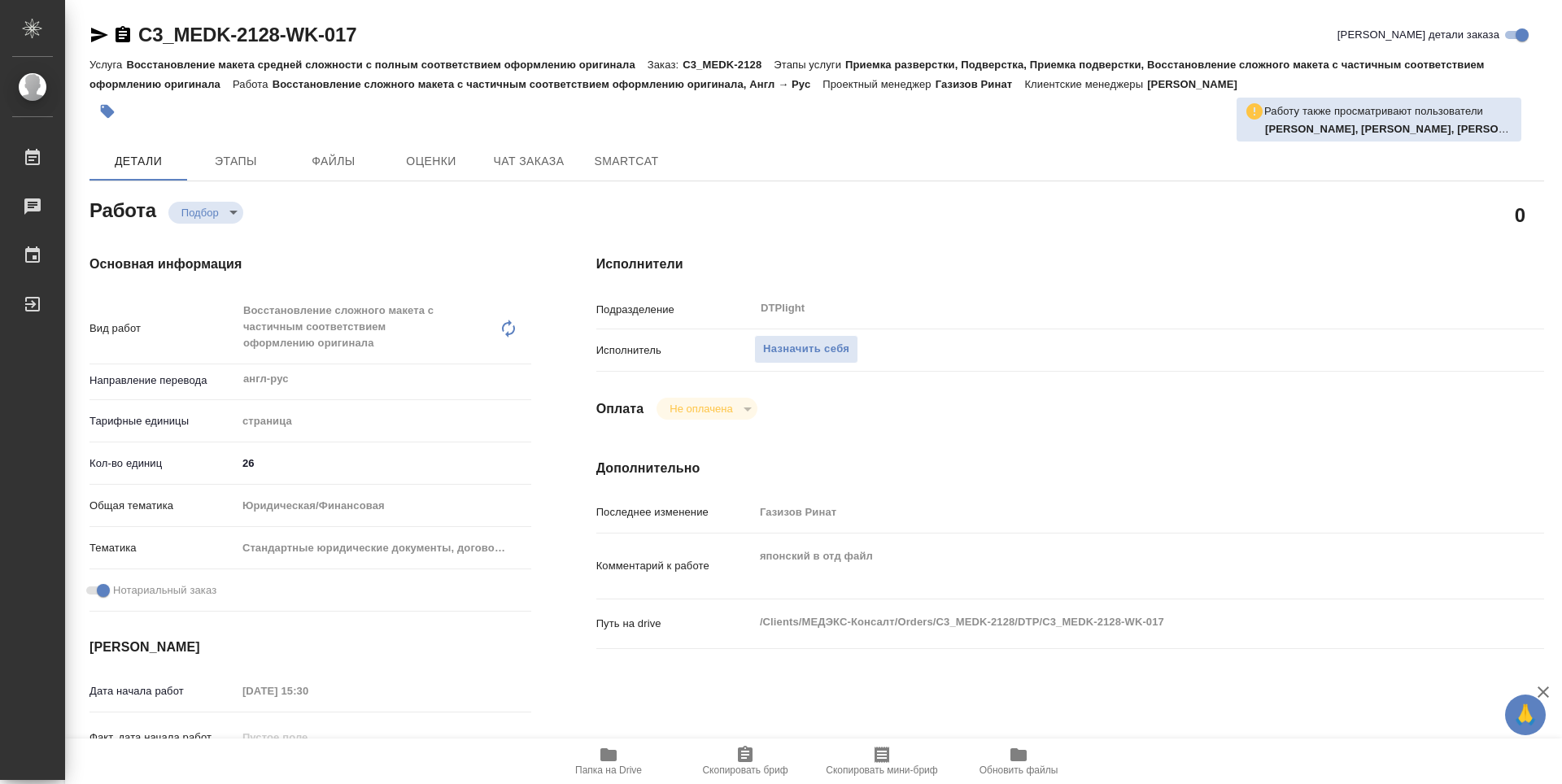
type textarea "x"
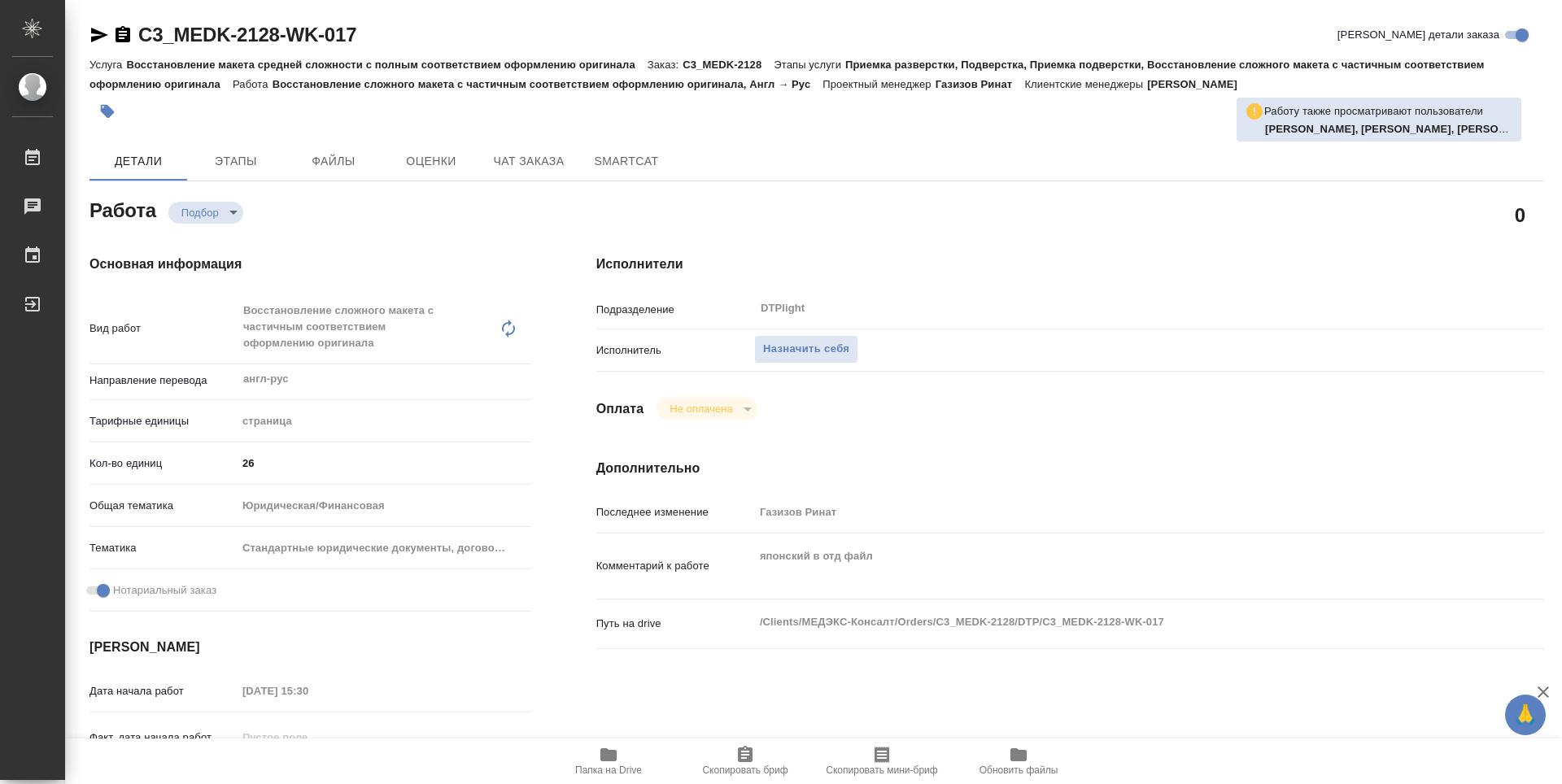
type textarea "x"
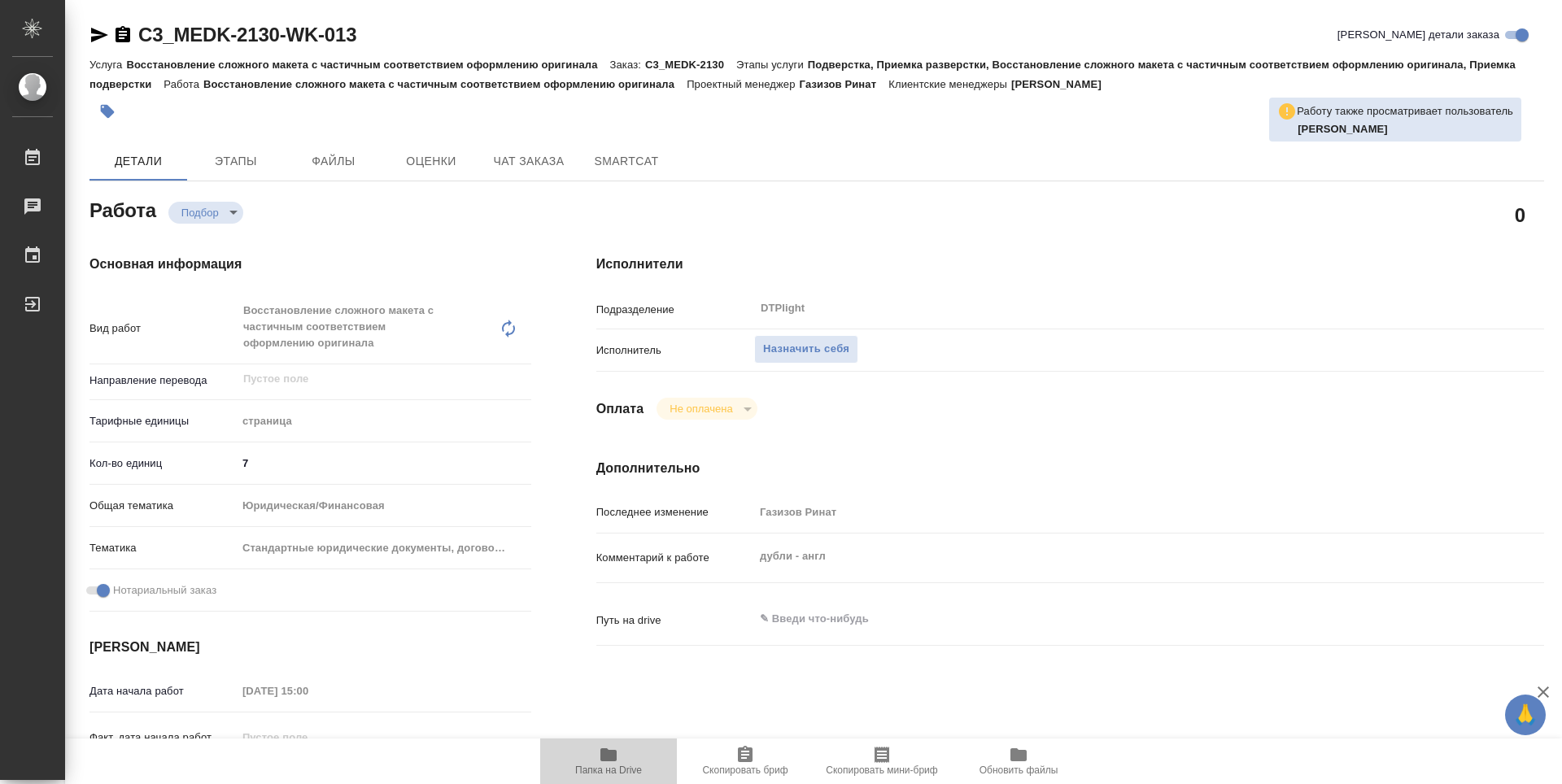
click at [609, 754] on icon "button" at bounding box center [609, 755] width 16 height 13
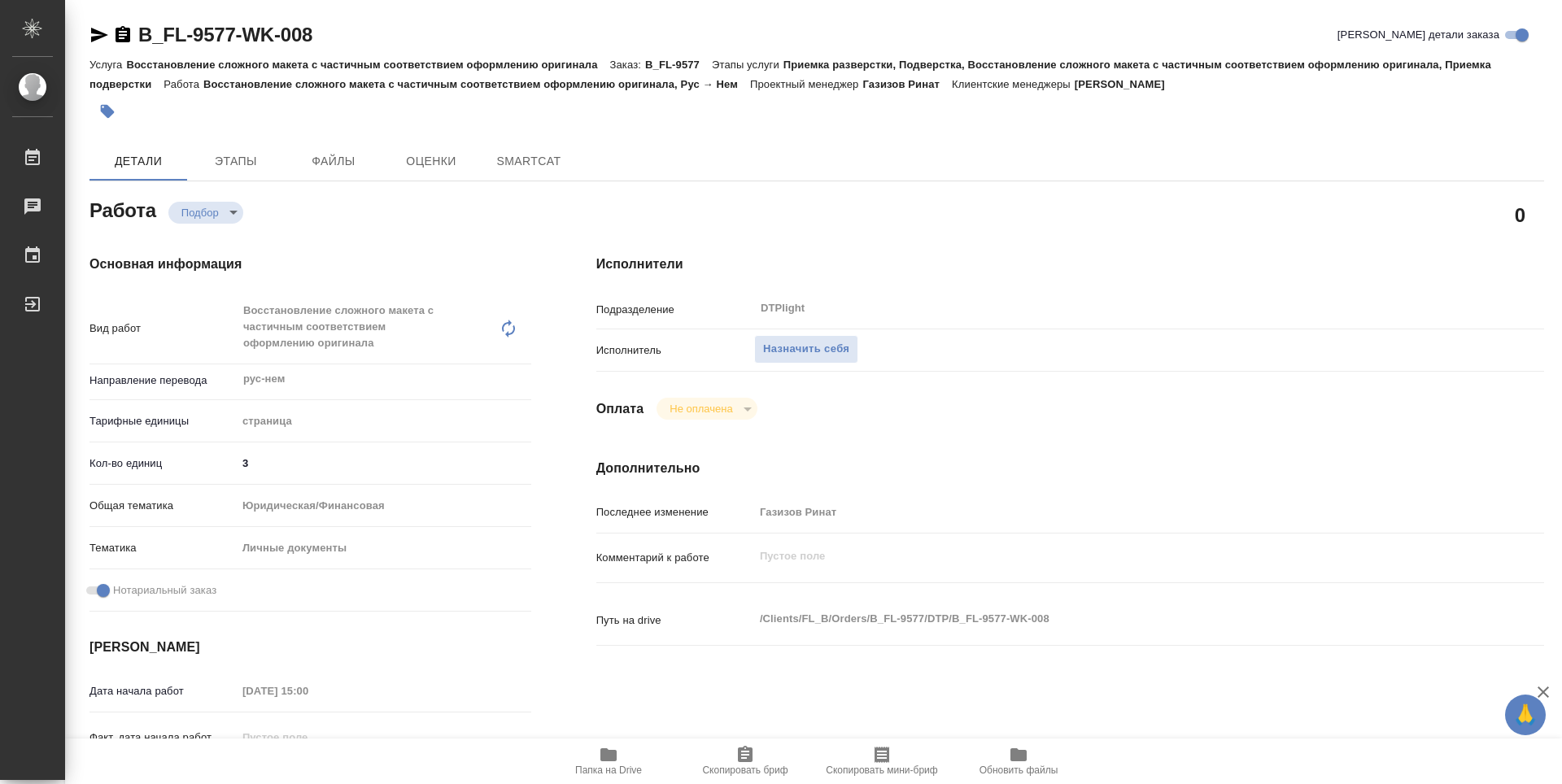
type textarea "x"
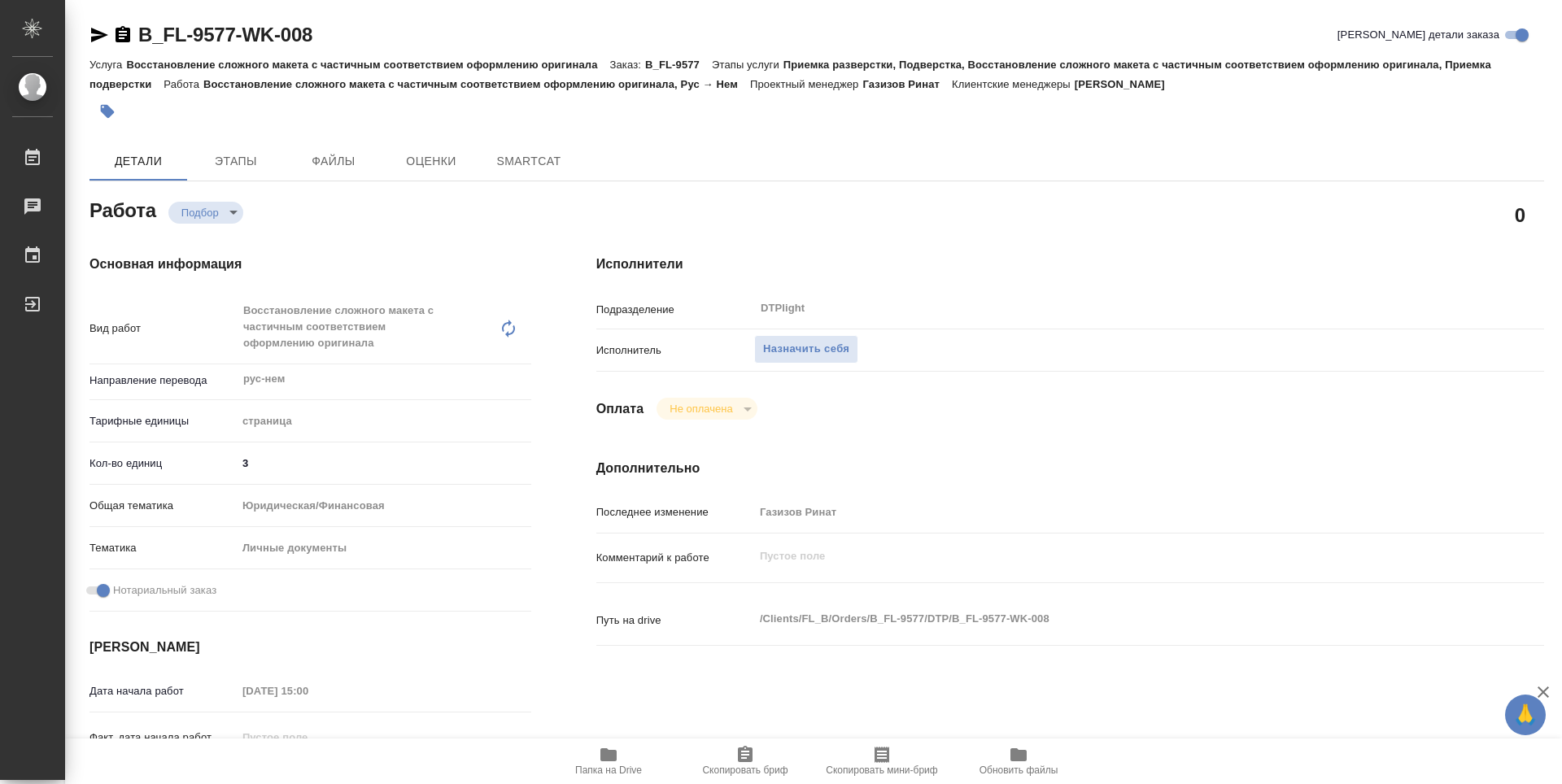
type textarea "x"
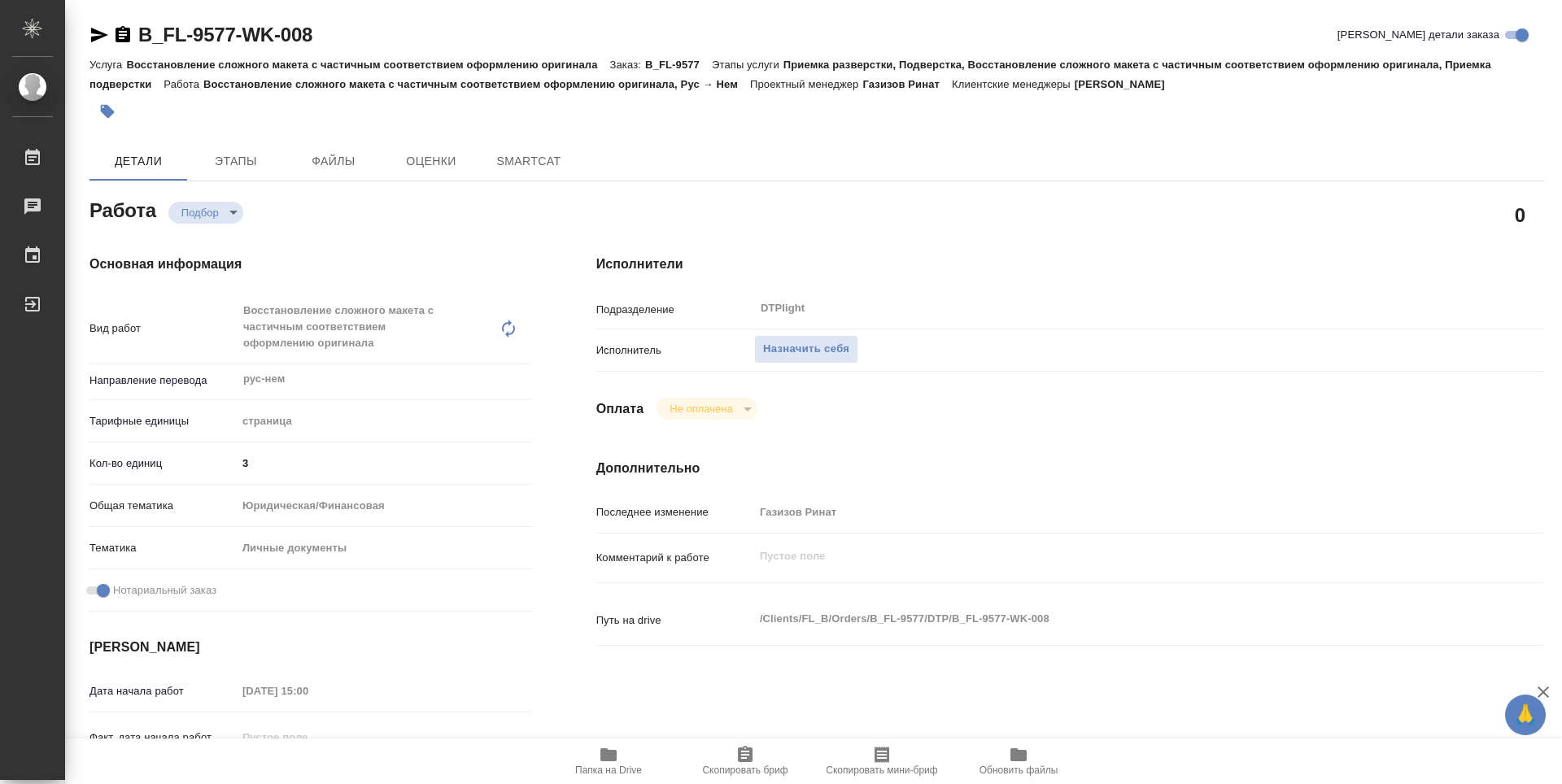
type textarea "x"
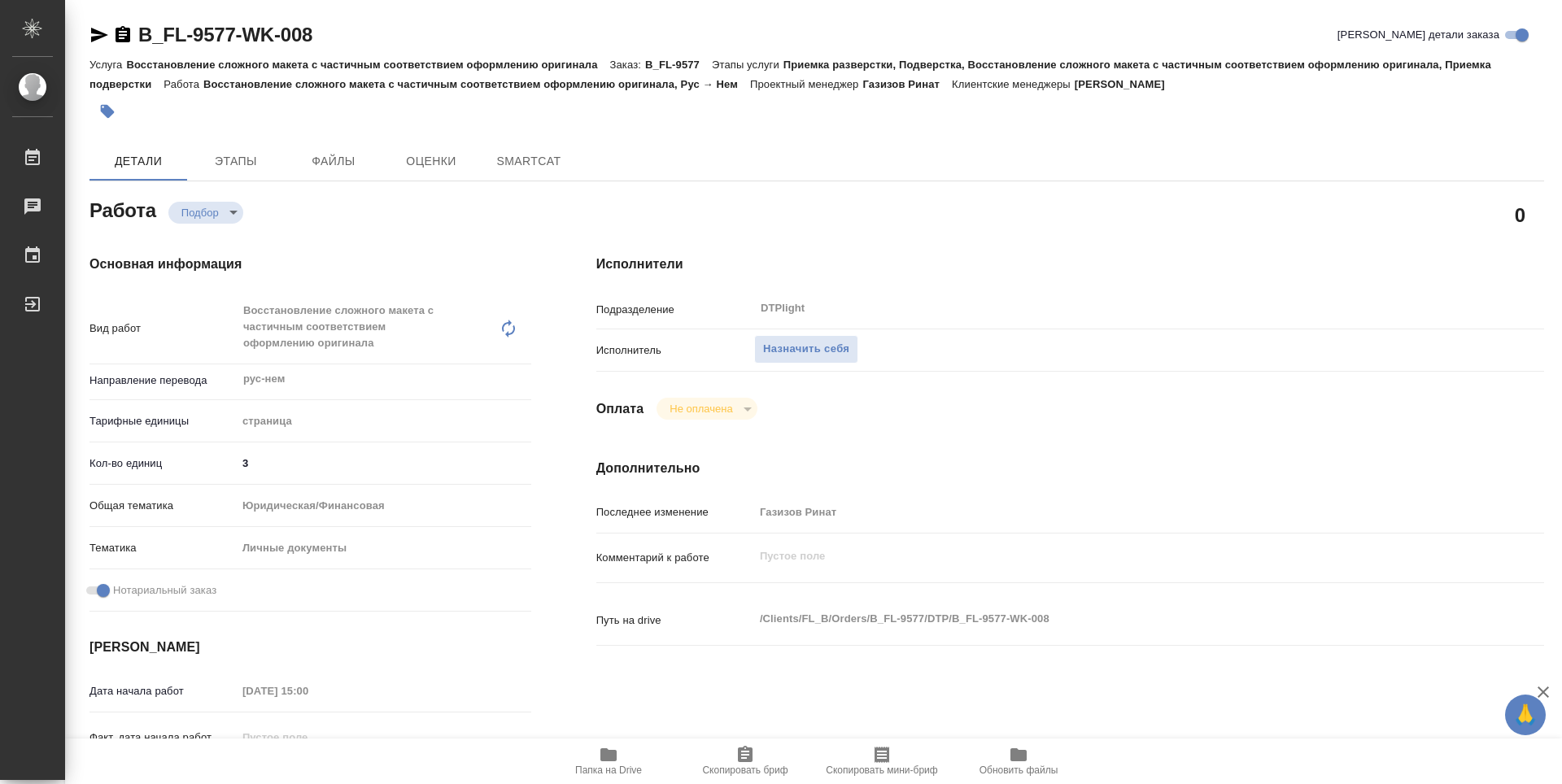
type textarea "x"
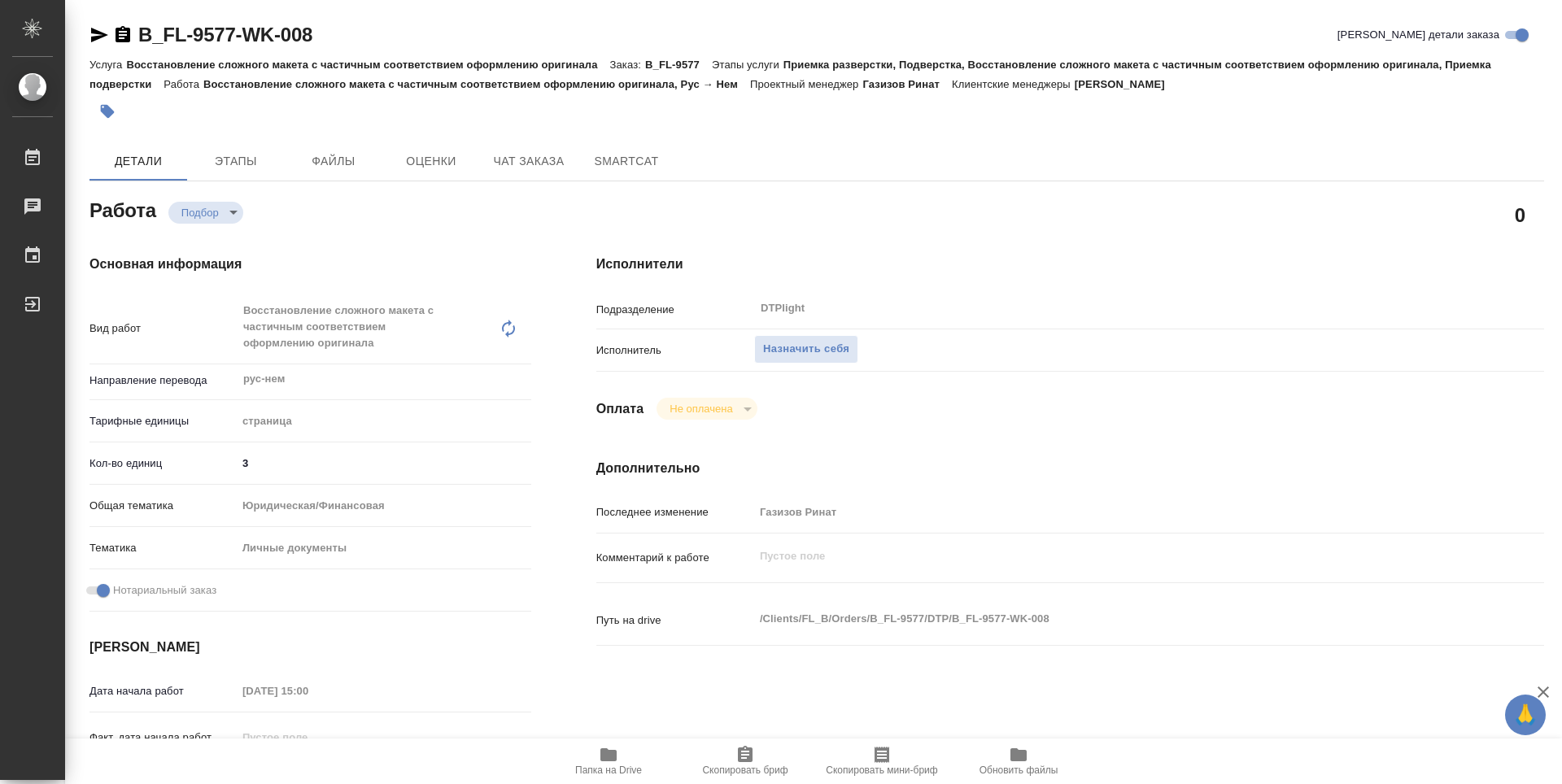
click at [625, 769] on span "Папка на Drive" at bounding box center [609, 770] width 67 height 11
type textarea "x"
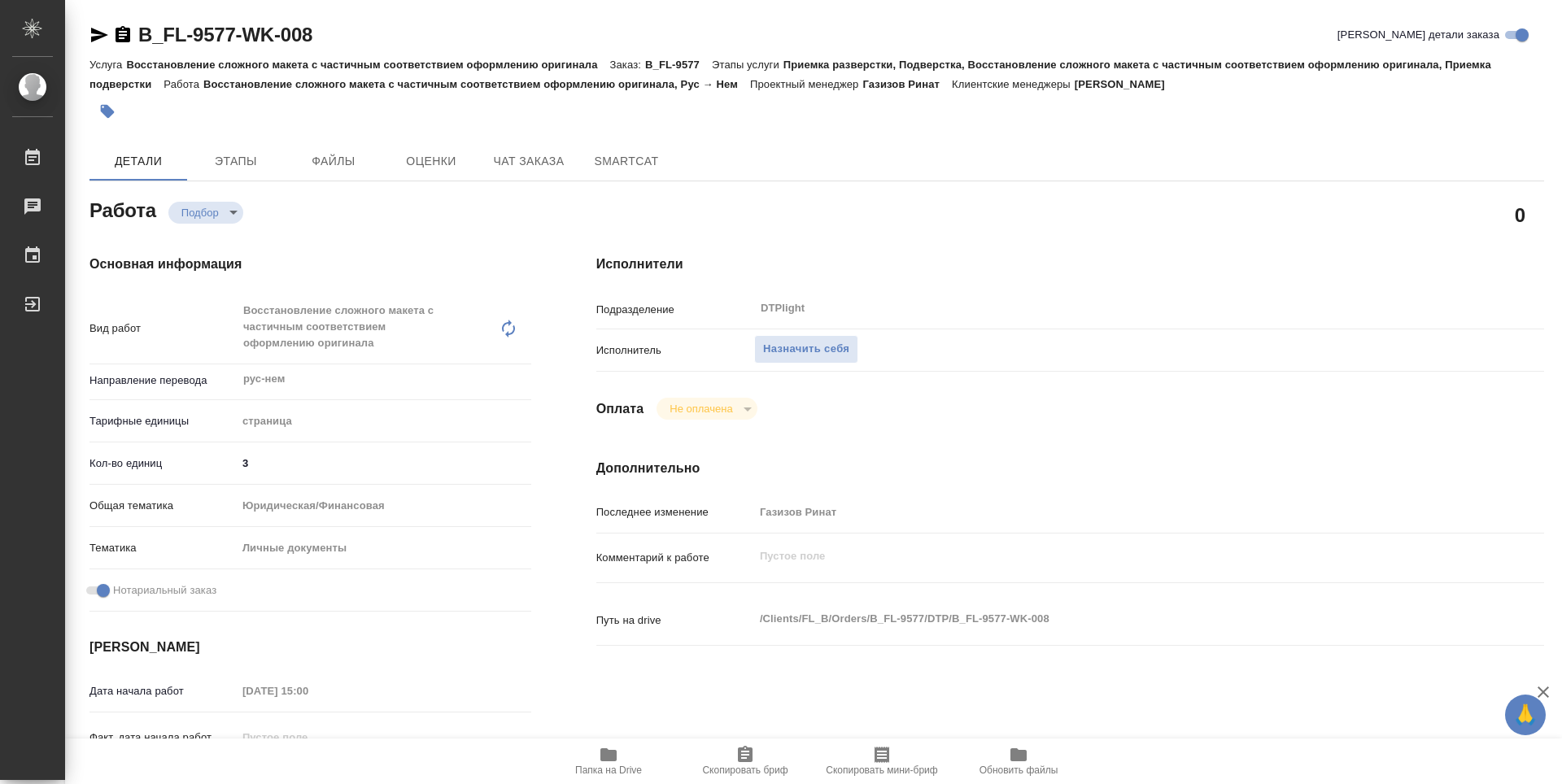
type textarea "x"
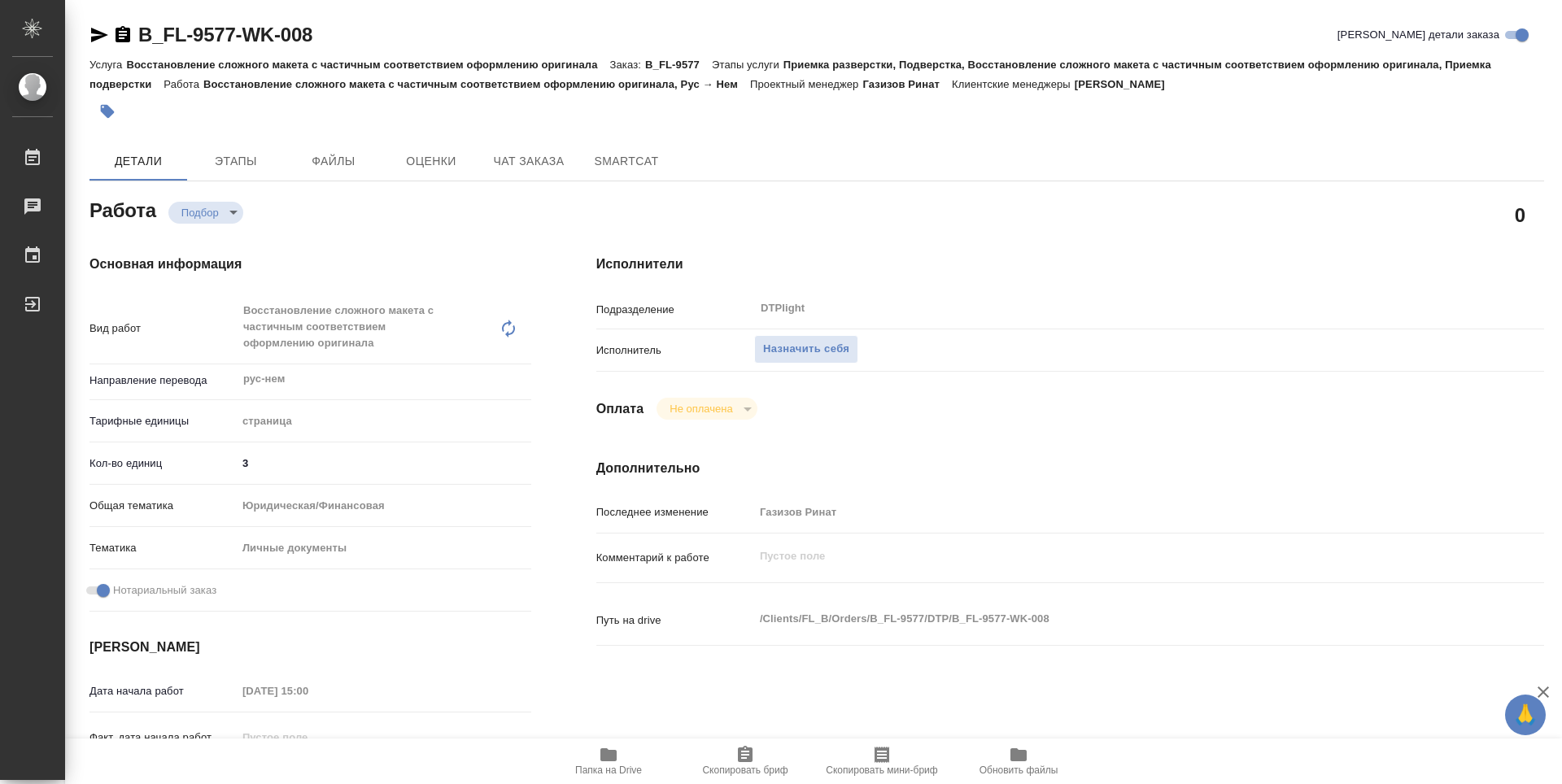
type textarea "x"
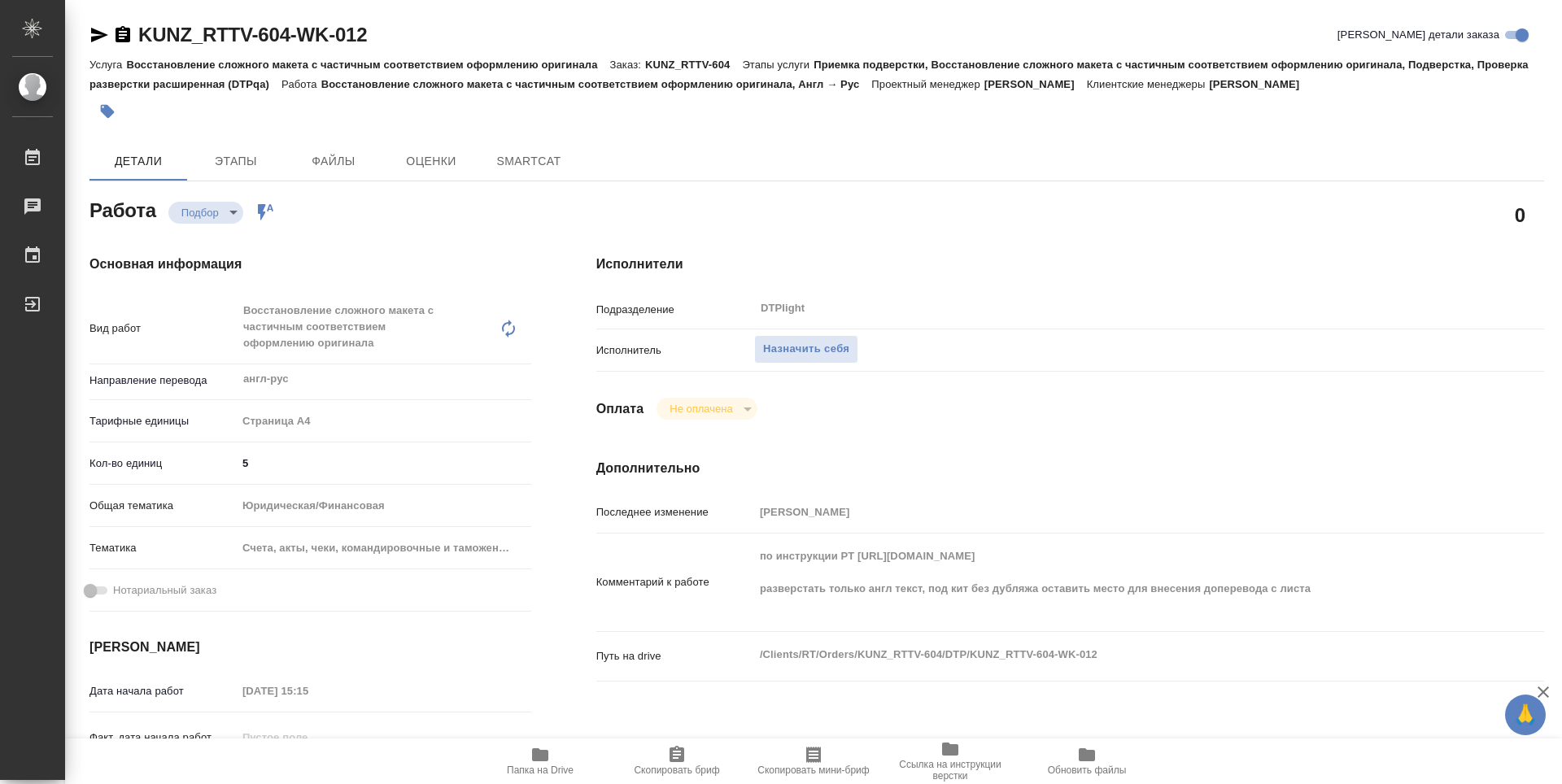
type textarea "x"
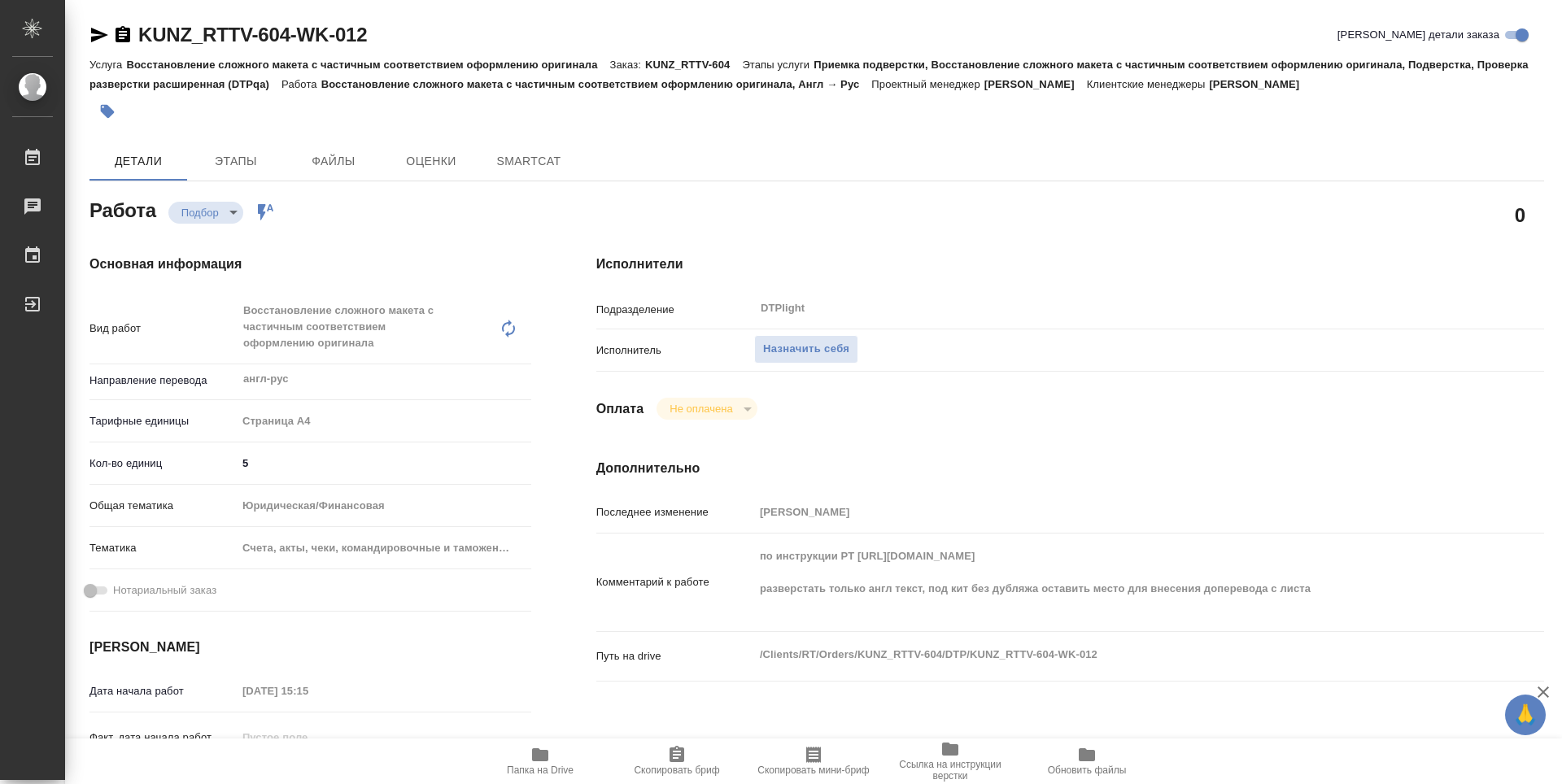
type textarea "x"
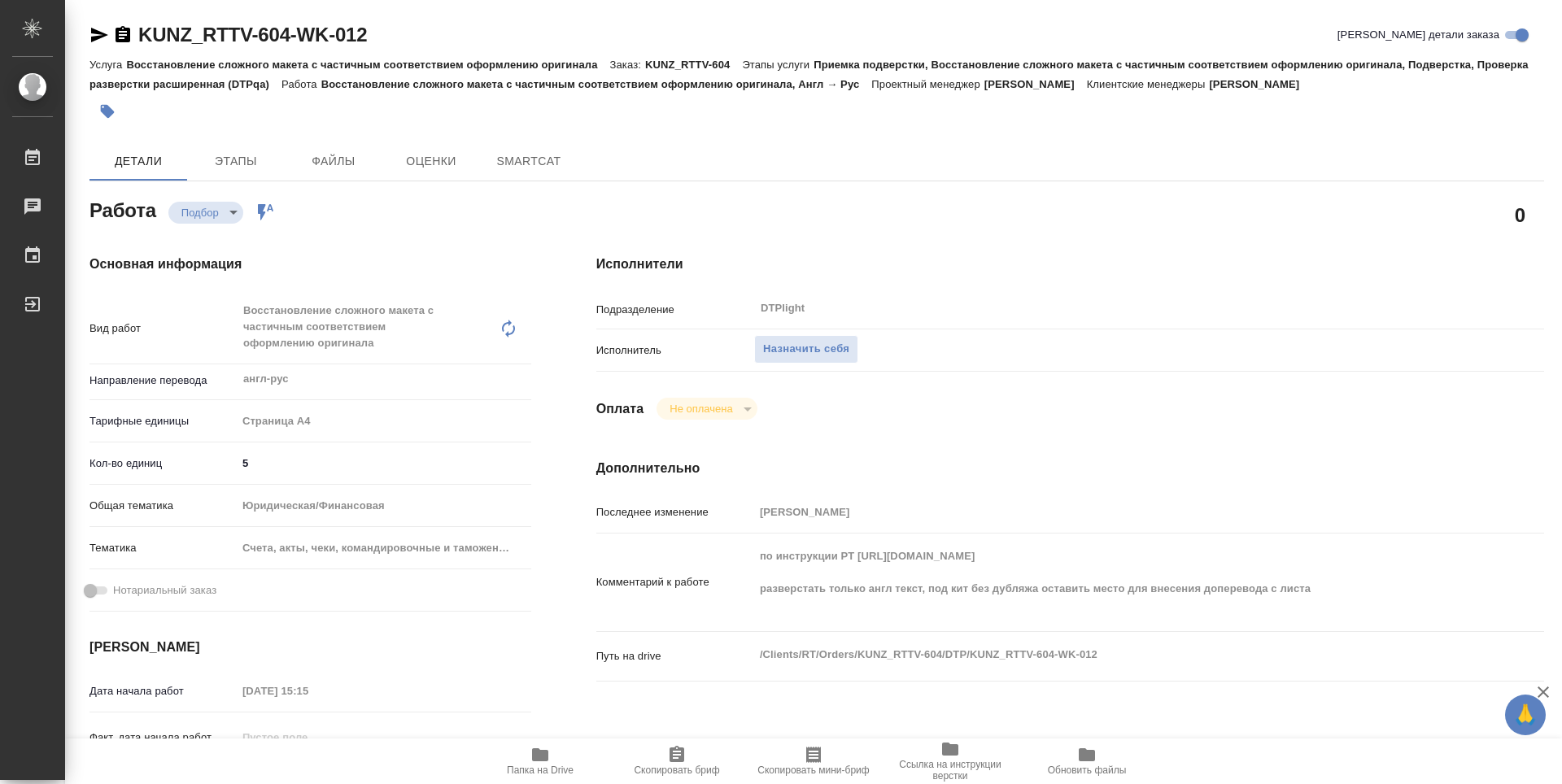
type textarea "x"
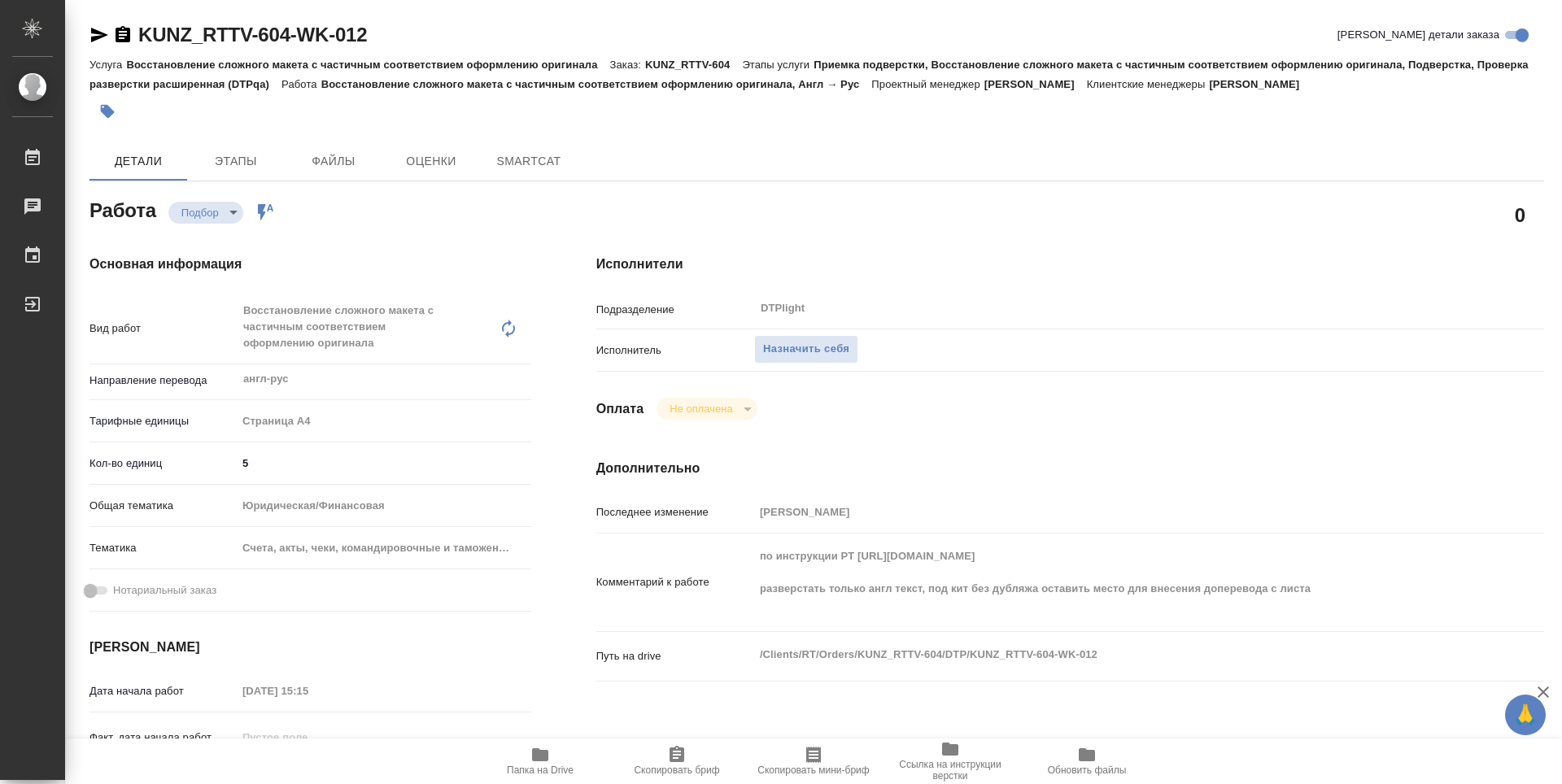
scroll to position [162, 0]
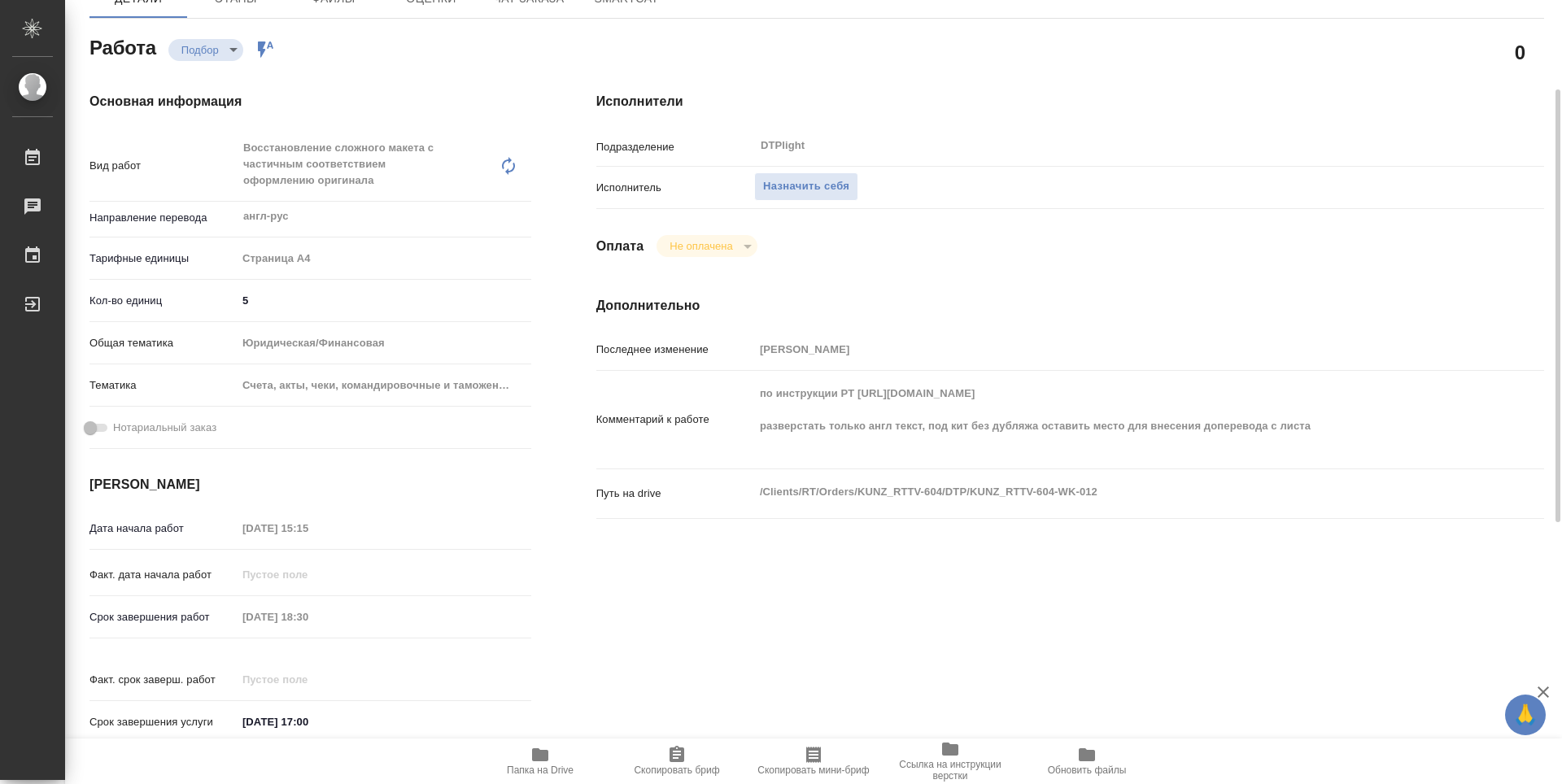
type textarea "x"
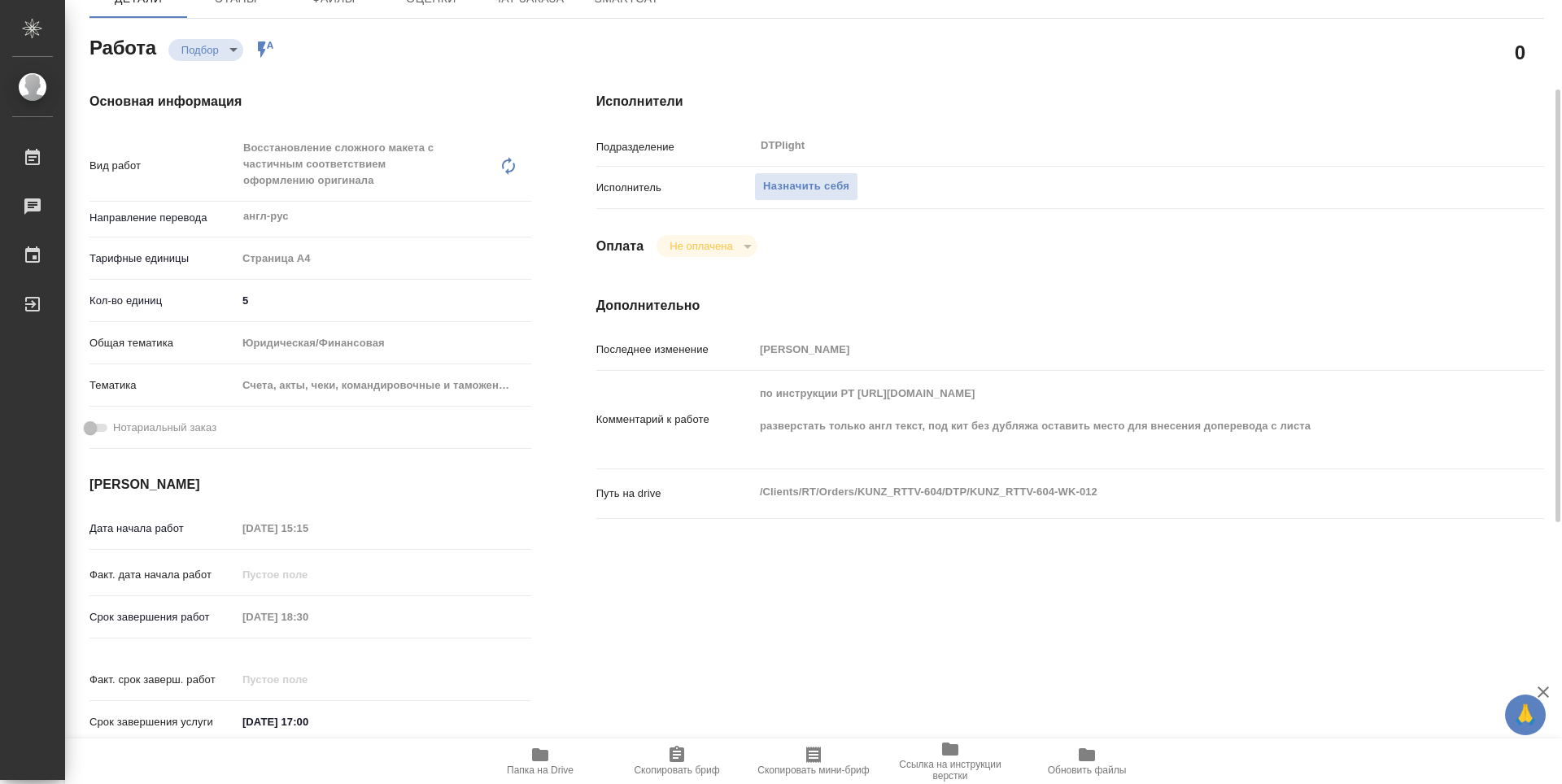
type textarea "x"
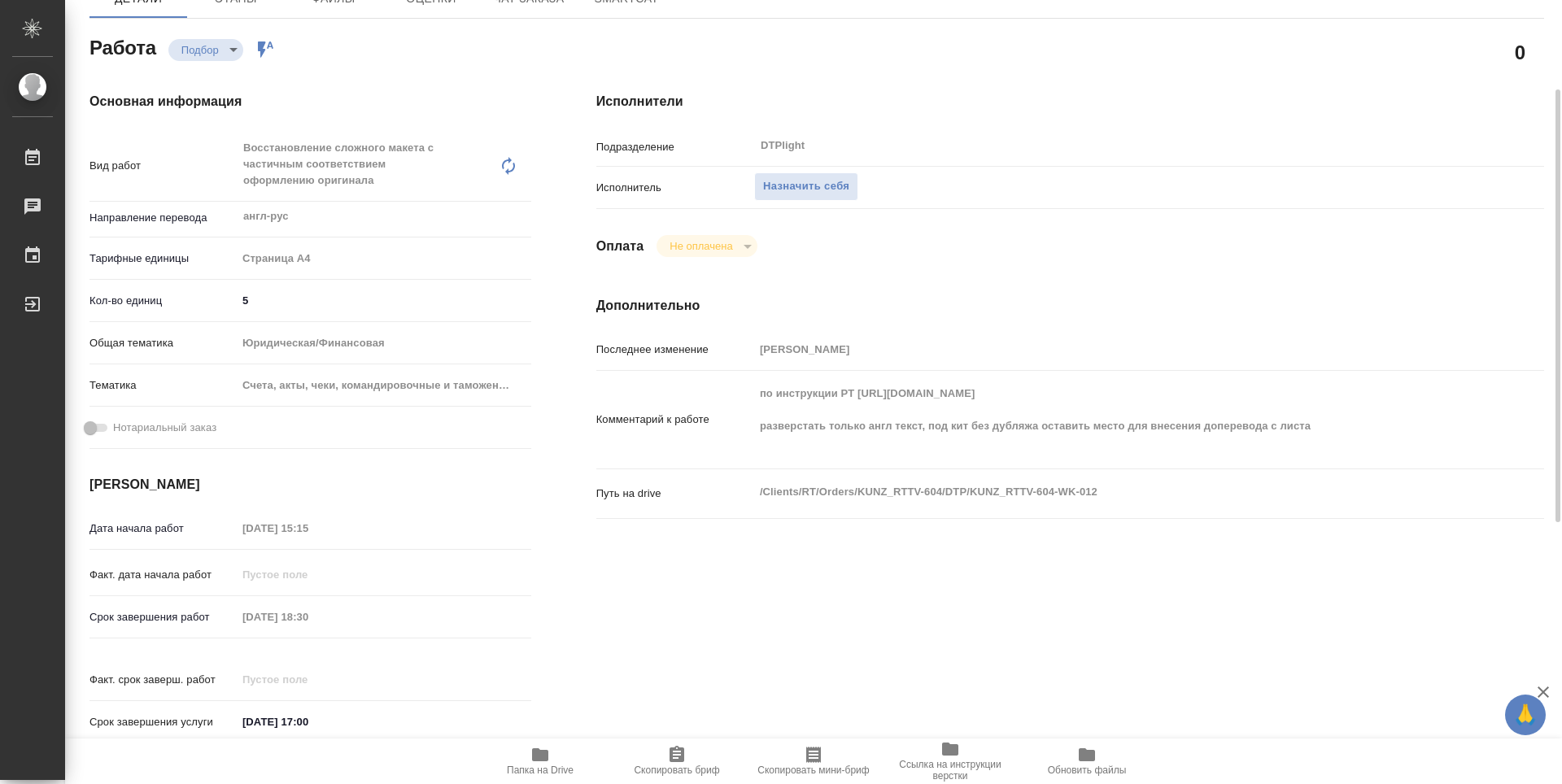
click at [557, 759] on span "Папка на Drive" at bounding box center [540, 760] width 117 height 31
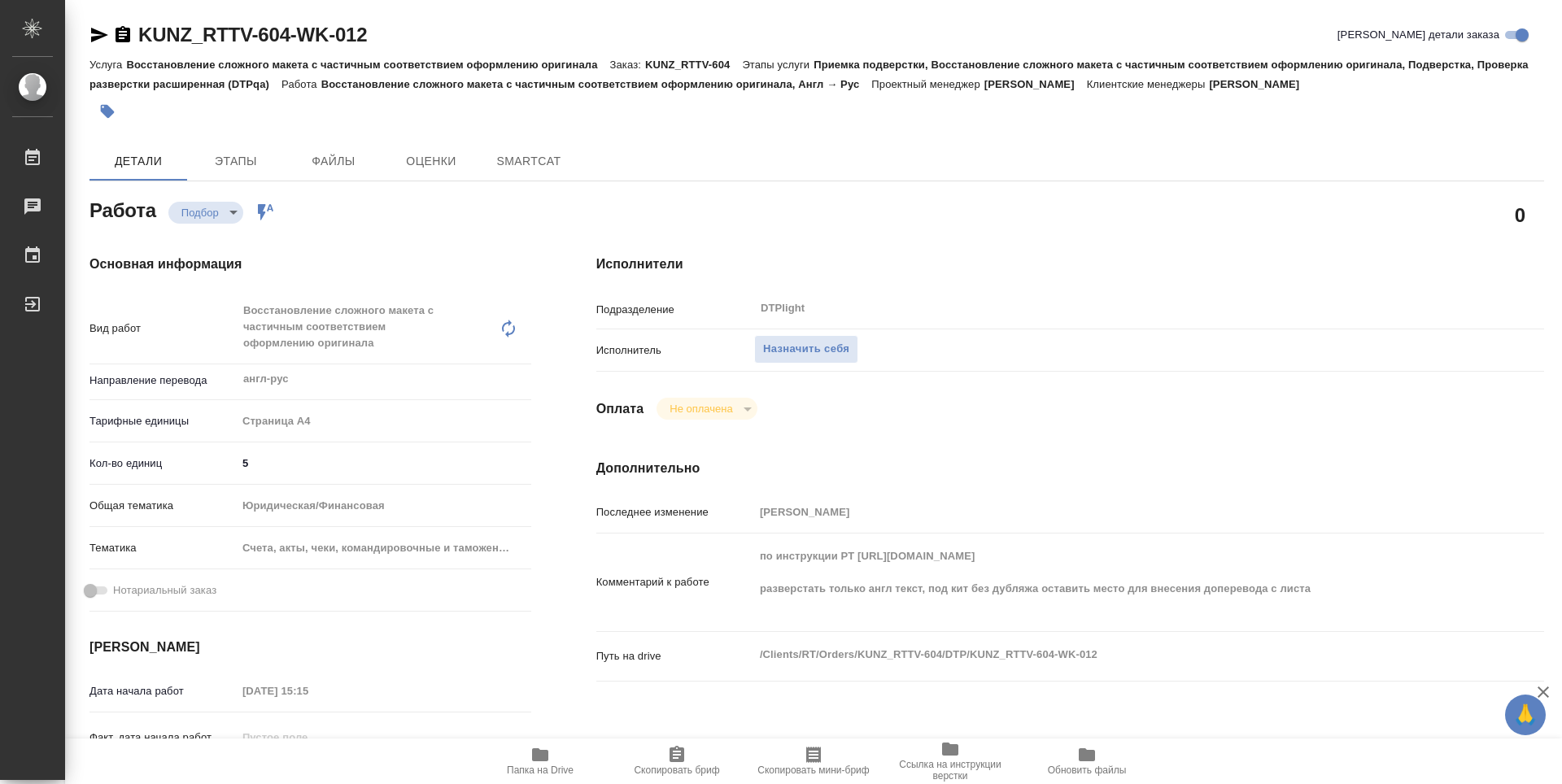
type textarea "x"
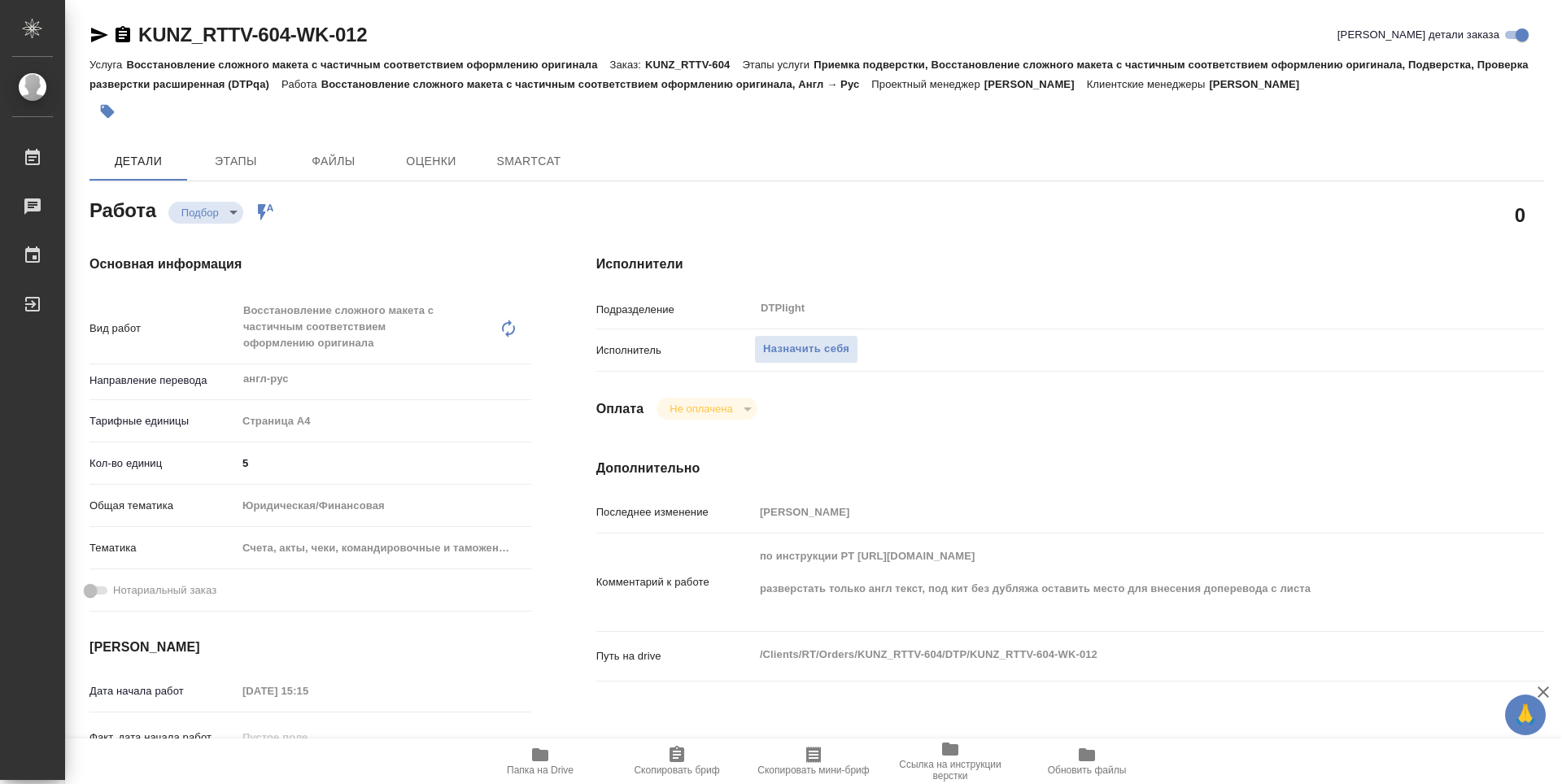
type textarea "x"
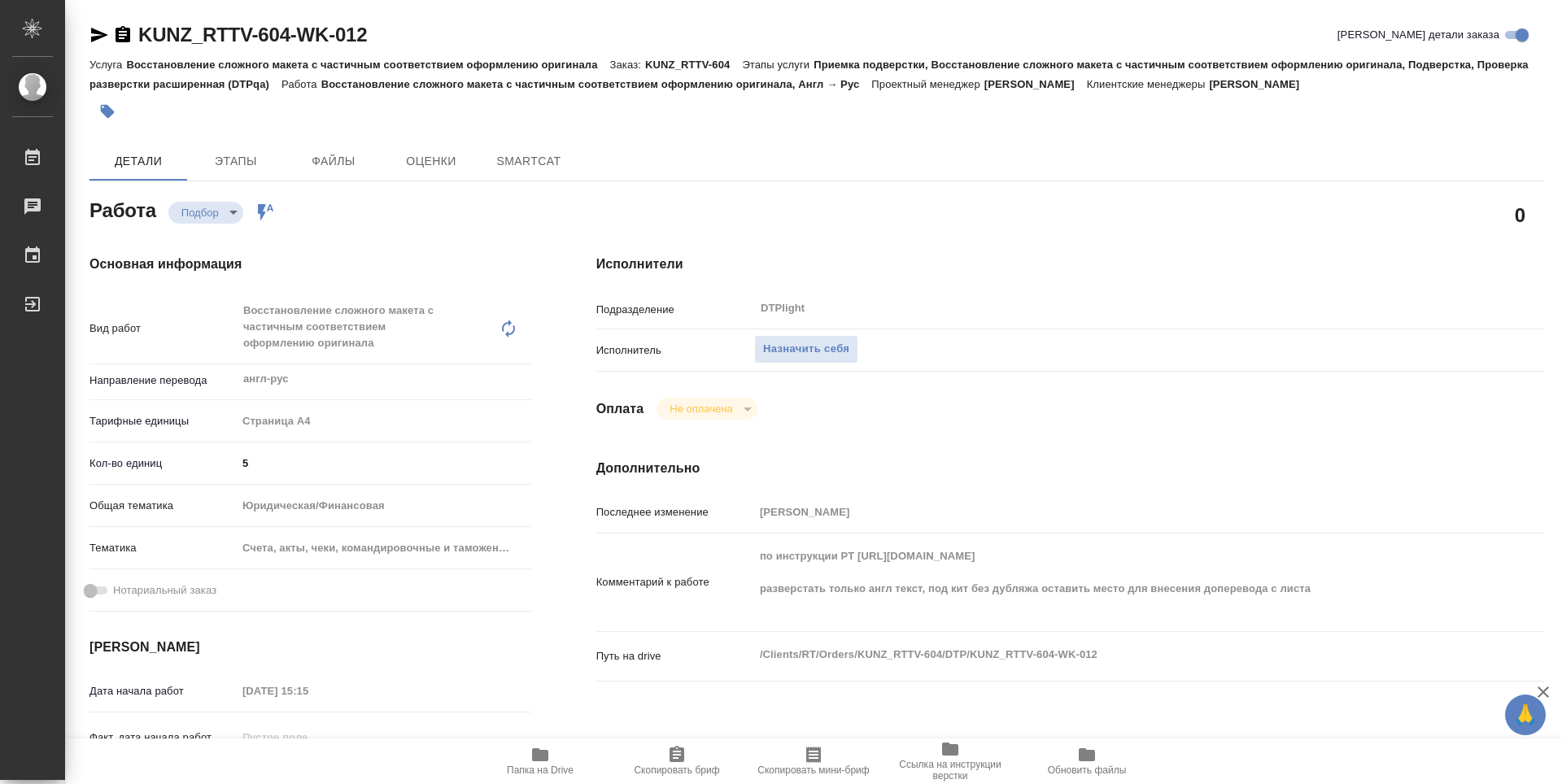
type textarea "x"
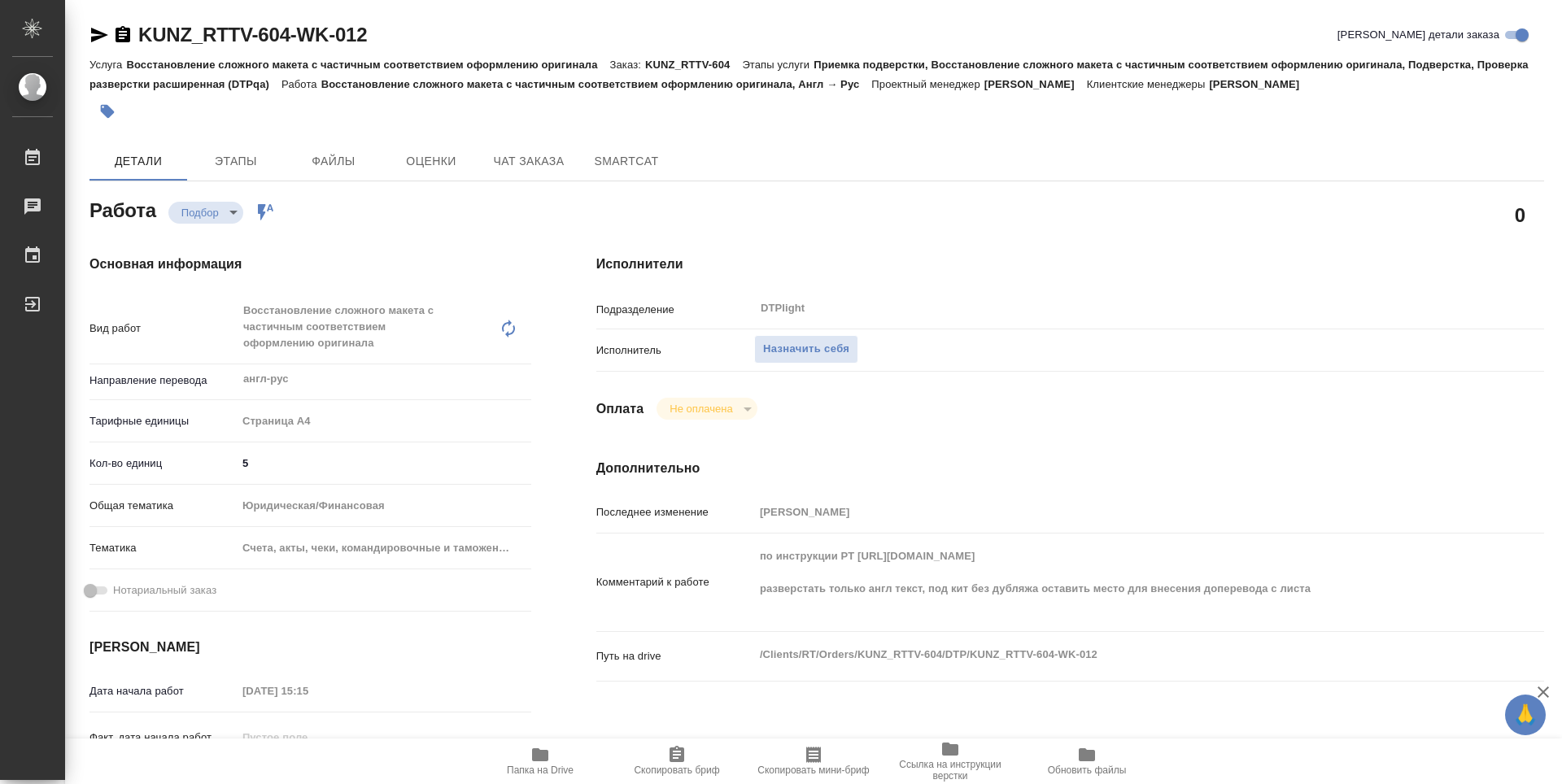
scroll to position [162, 0]
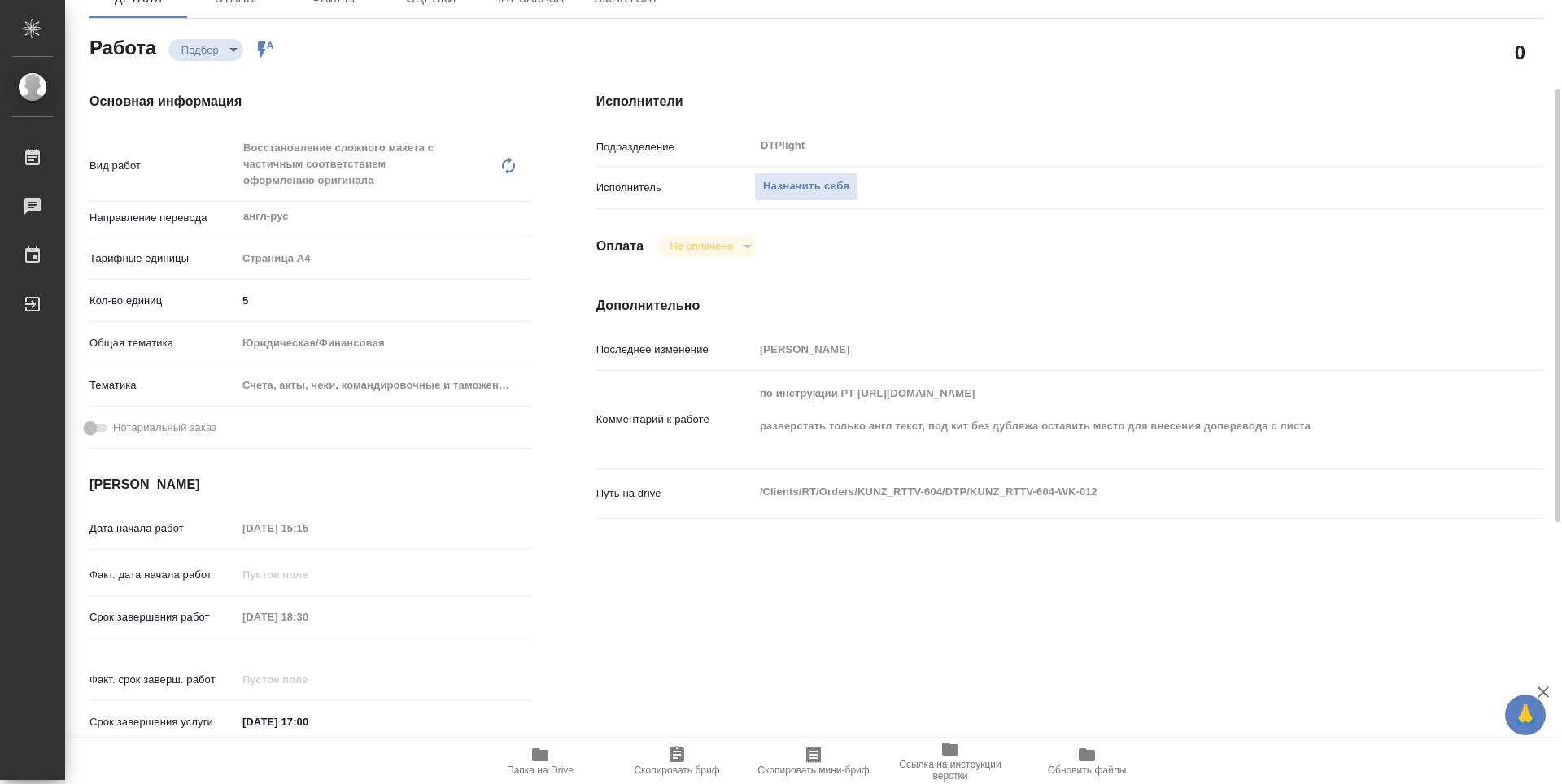
type textarea "x"
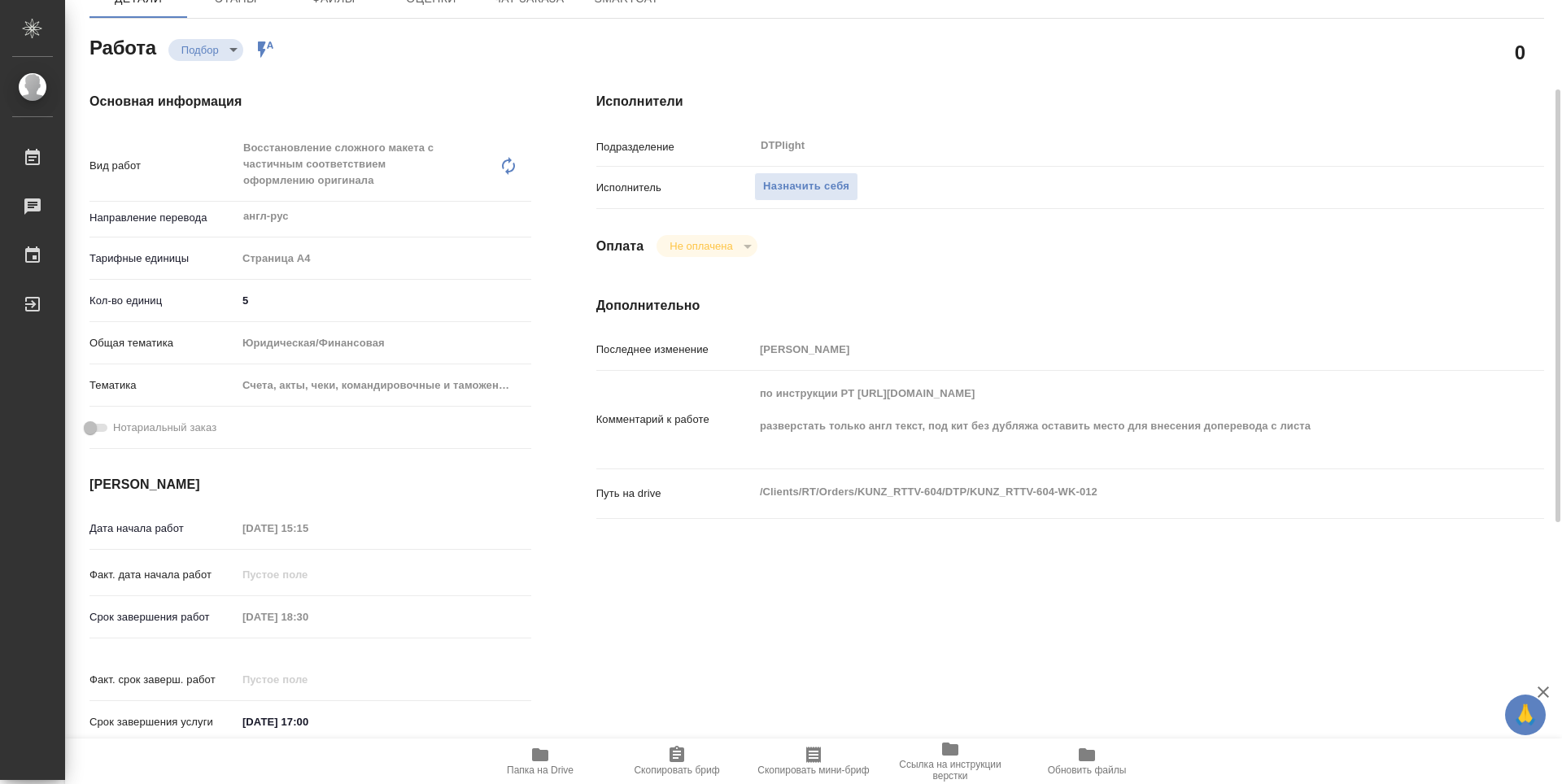
type textarea "x"
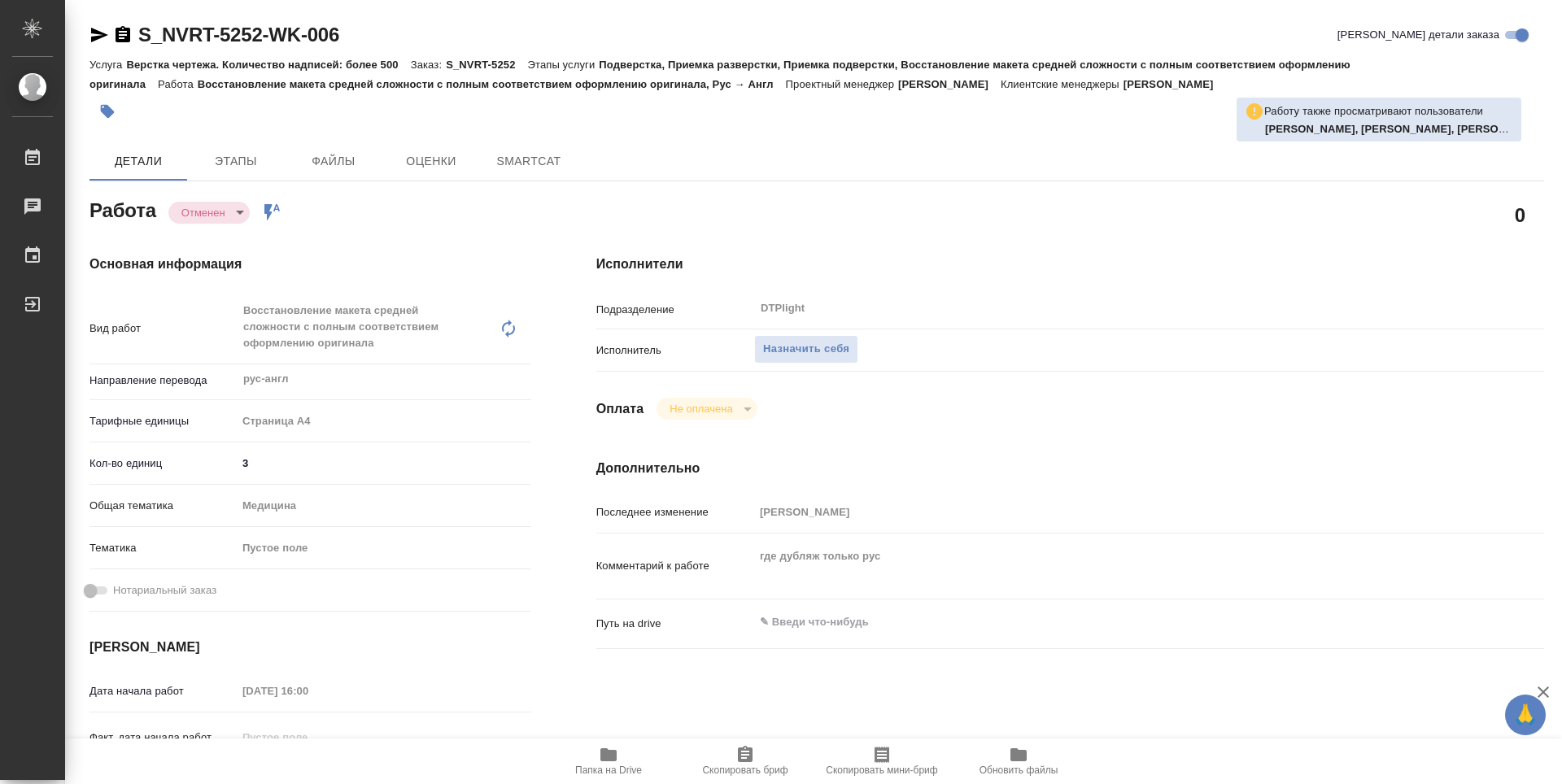
type textarea "x"
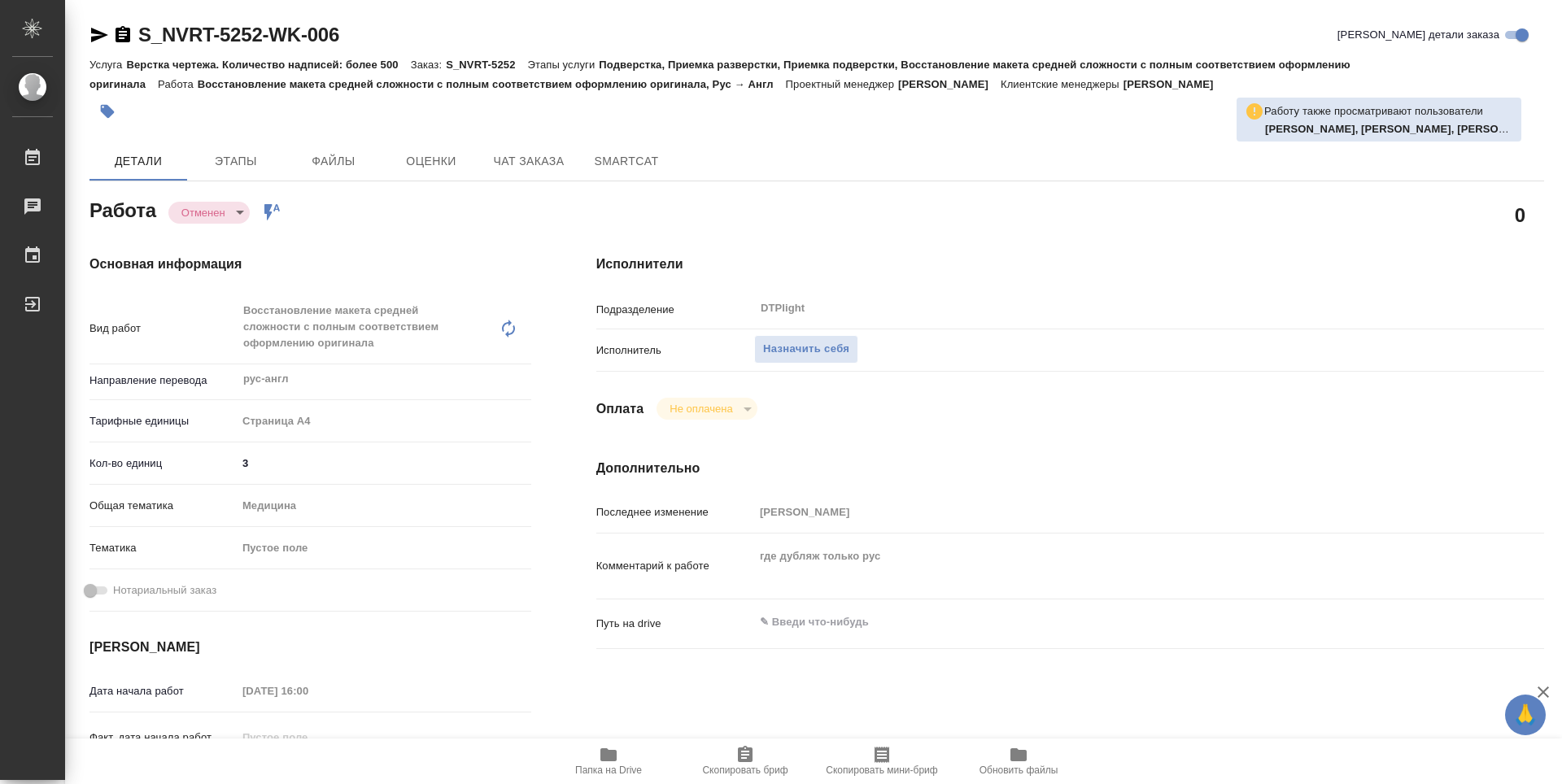
click at [614, 765] on span "Папка на Drive" at bounding box center [609, 770] width 67 height 11
type textarea "x"
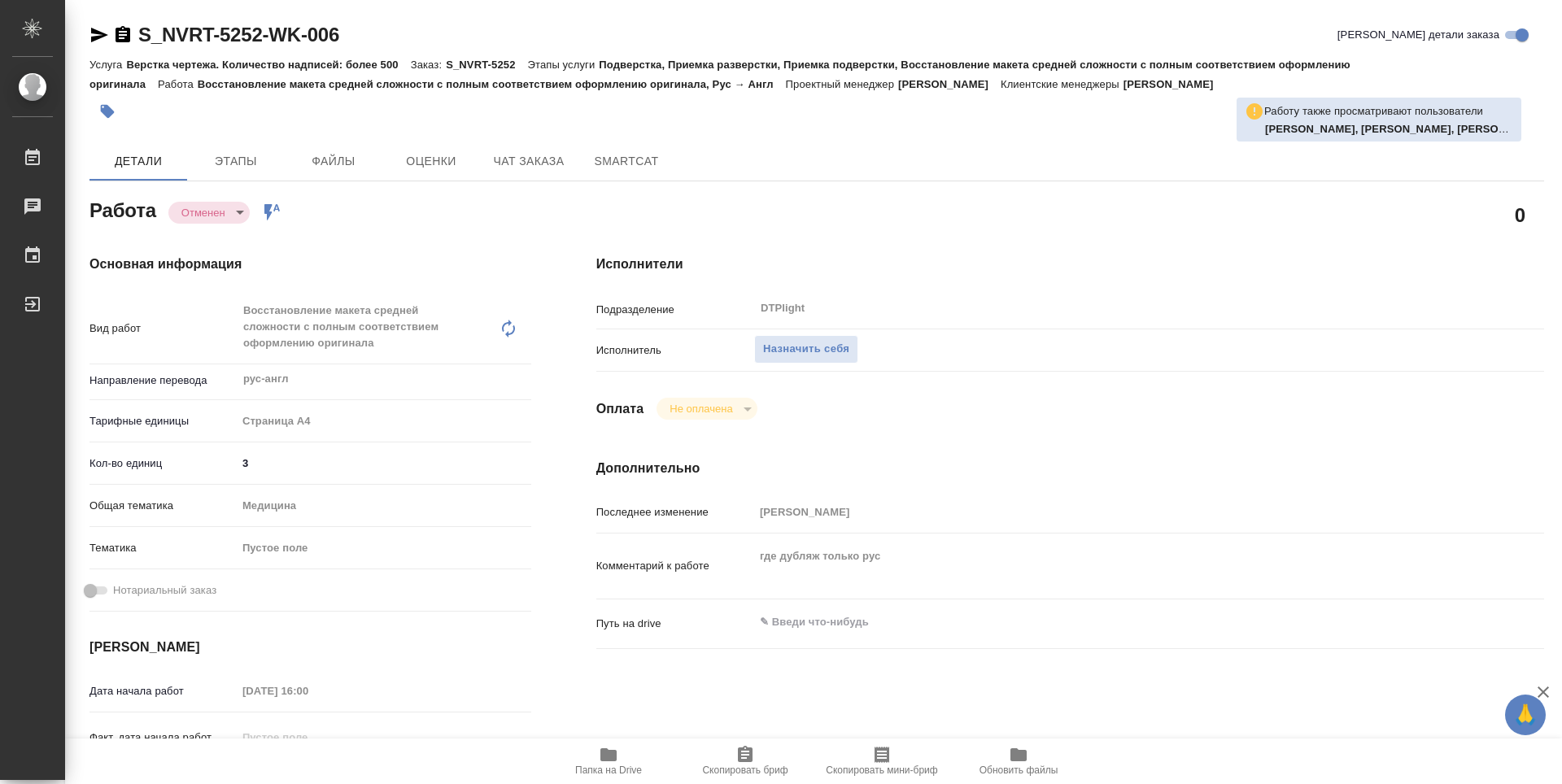
type textarea "x"
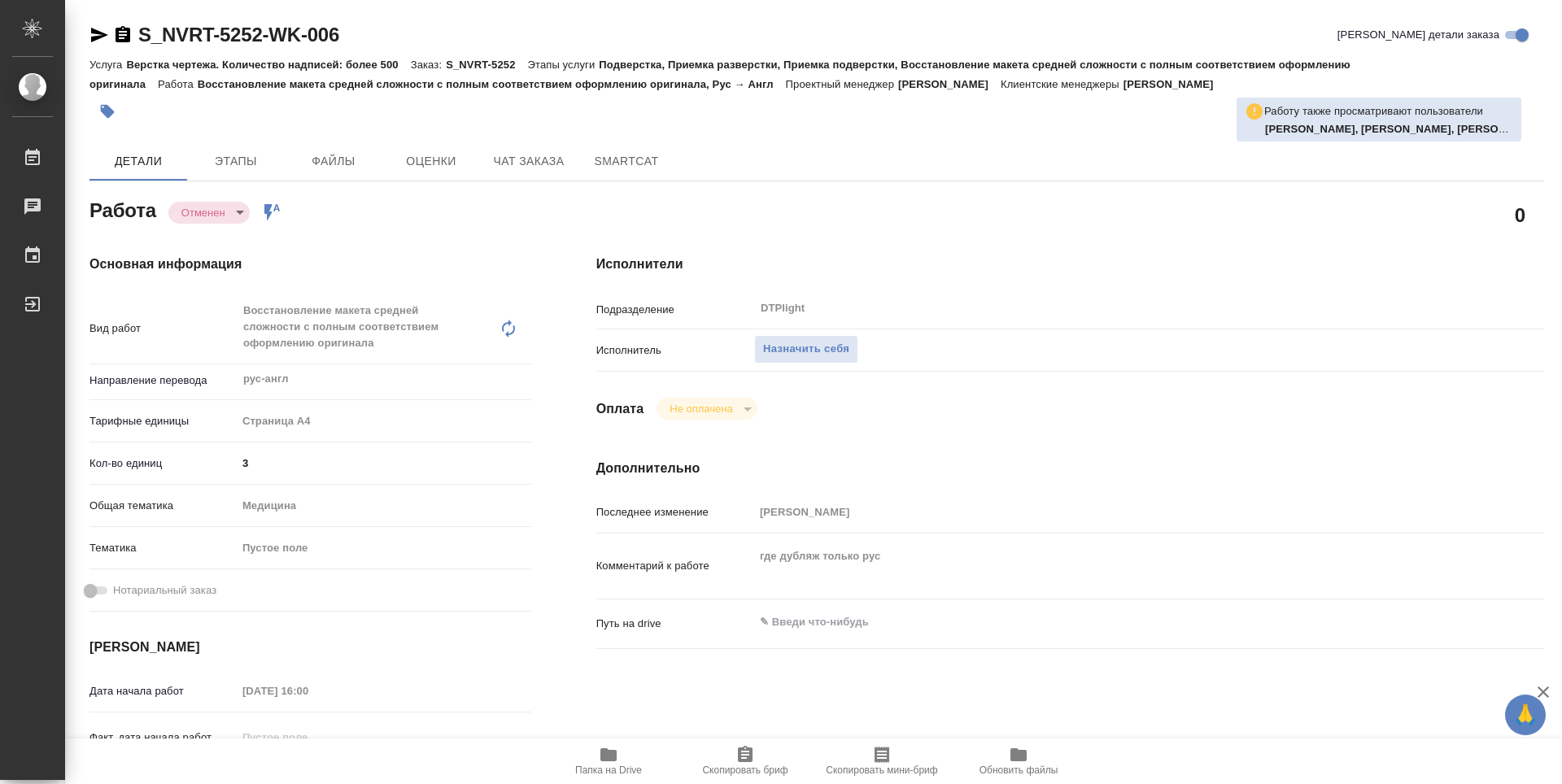
type textarea "x"
click at [616, 761] on icon "button" at bounding box center [609, 755] width 16 height 13
click at [822, 357] on span "Назначить себя" at bounding box center [806, 349] width 86 height 19
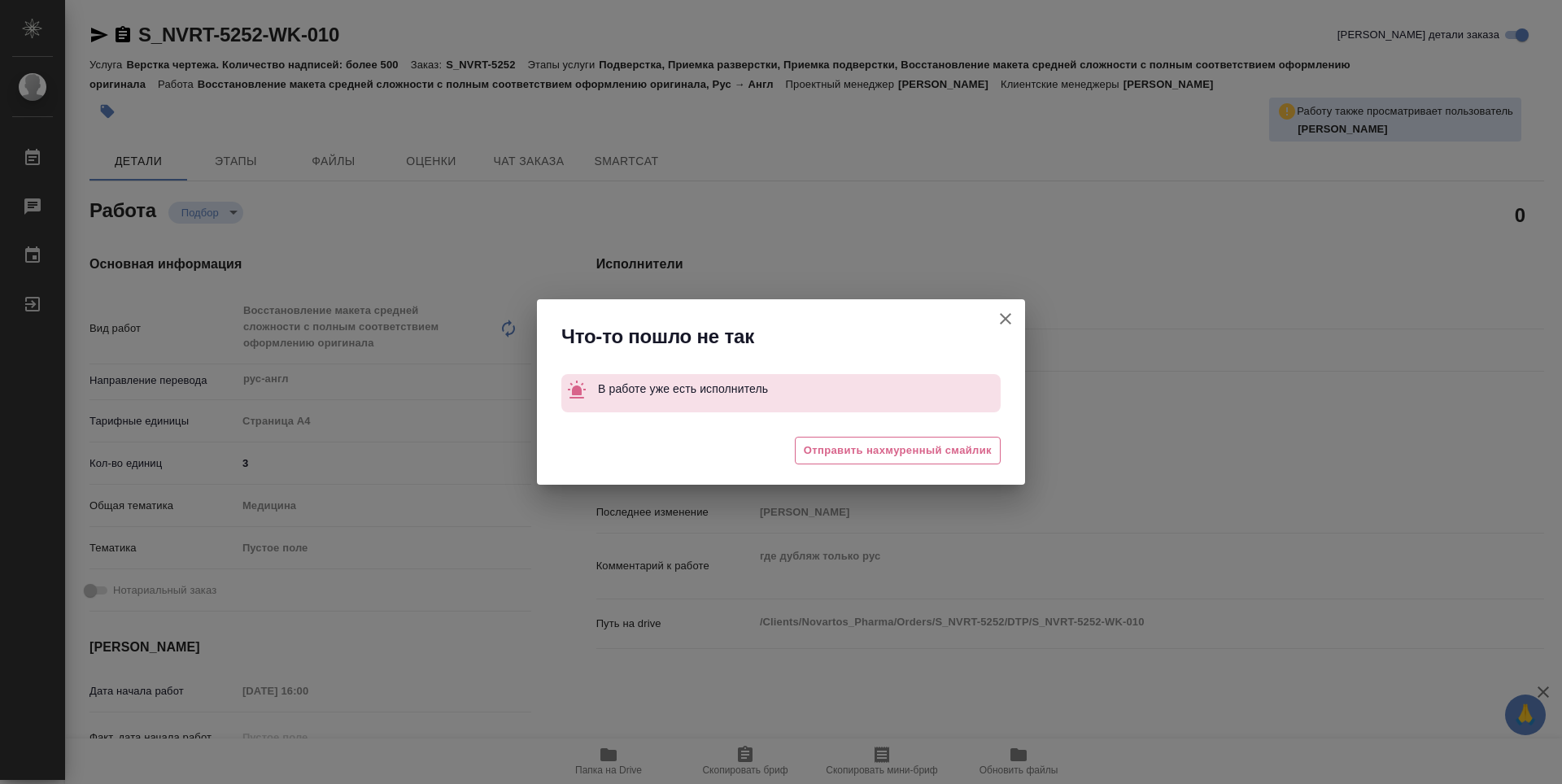
click at [1014, 316] on icon "button" at bounding box center [1005, 319] width 19 height 19
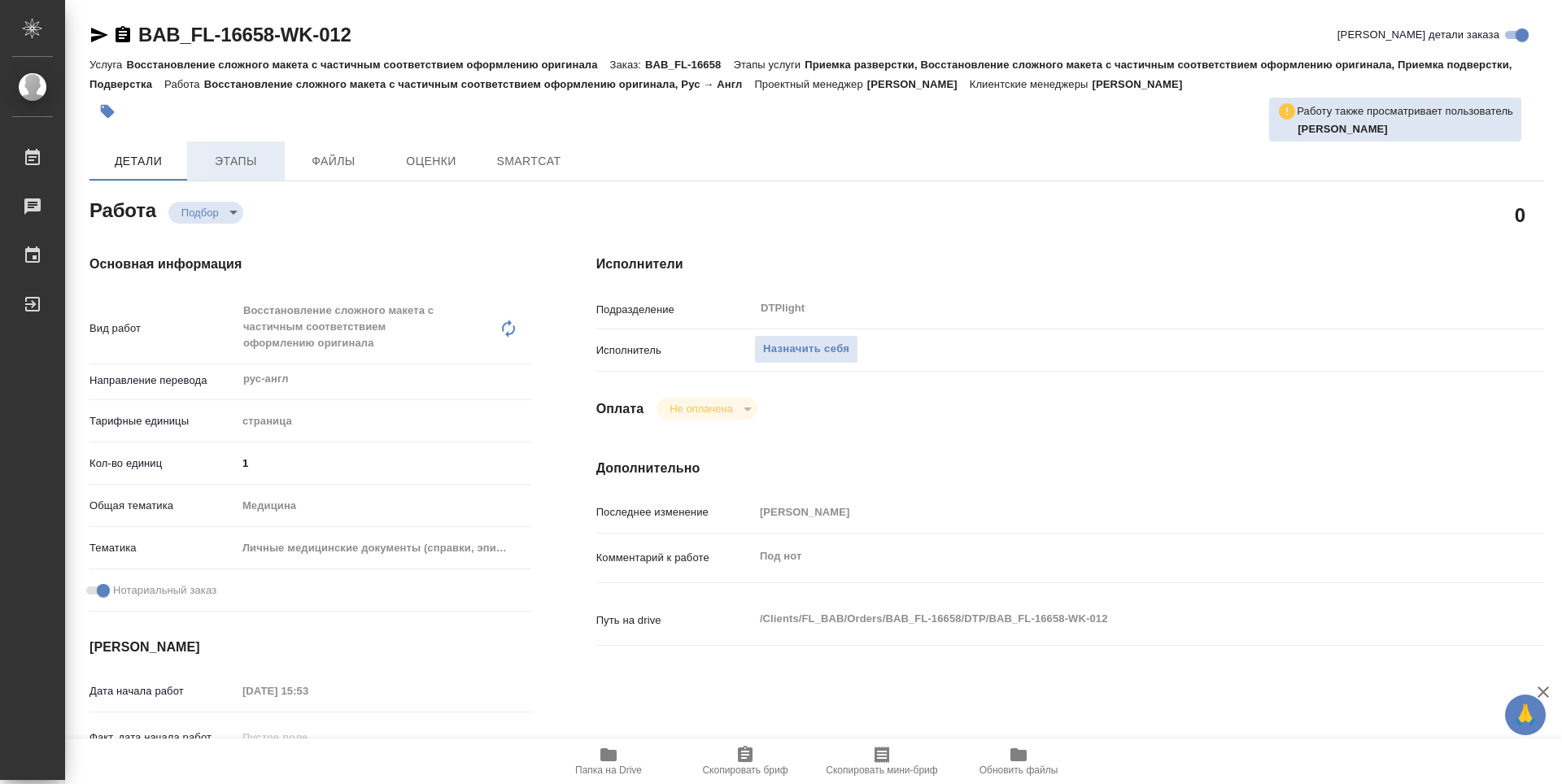
type textarea "x"
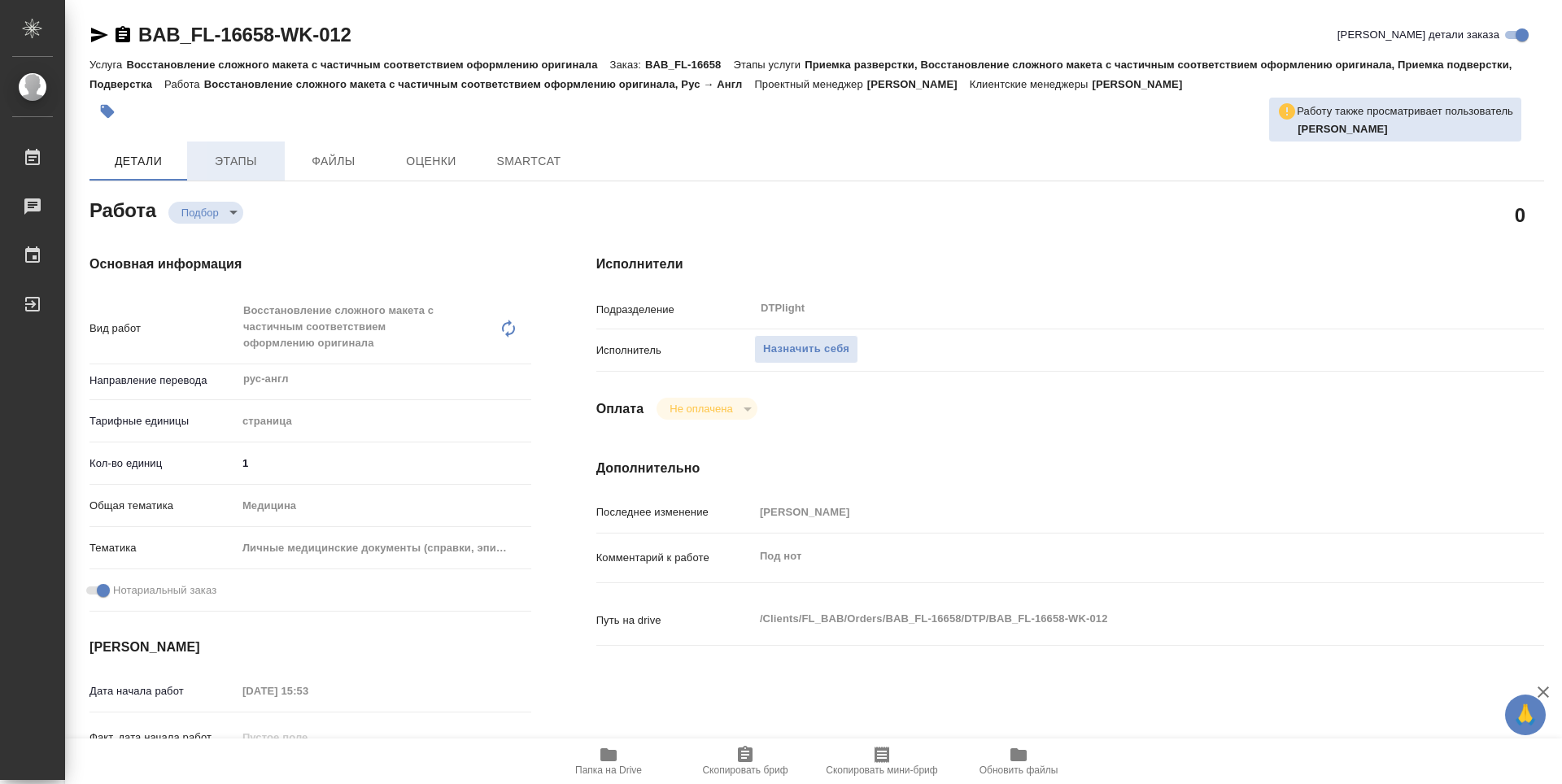
type textarea "x"
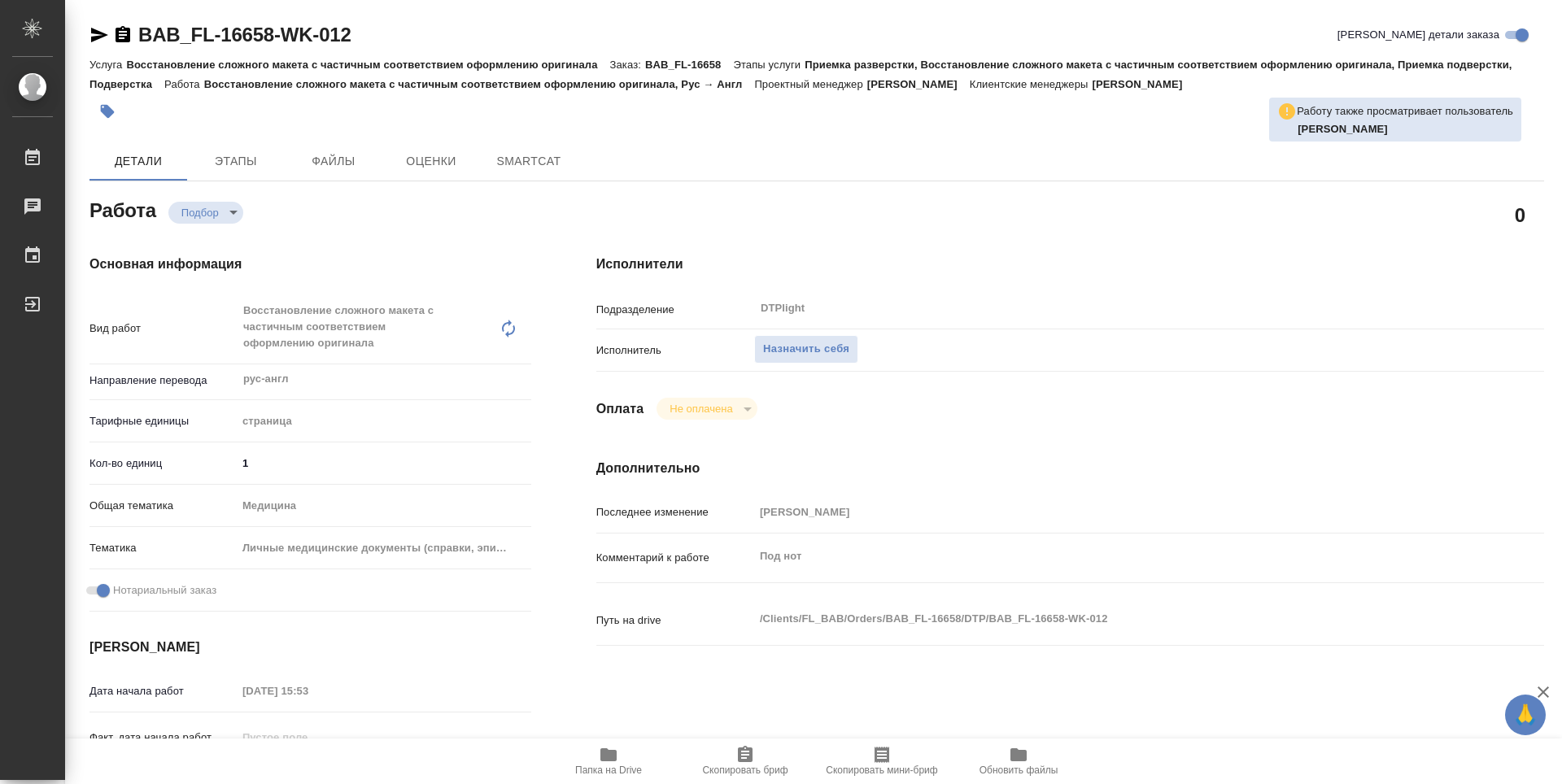
type textarea "x"
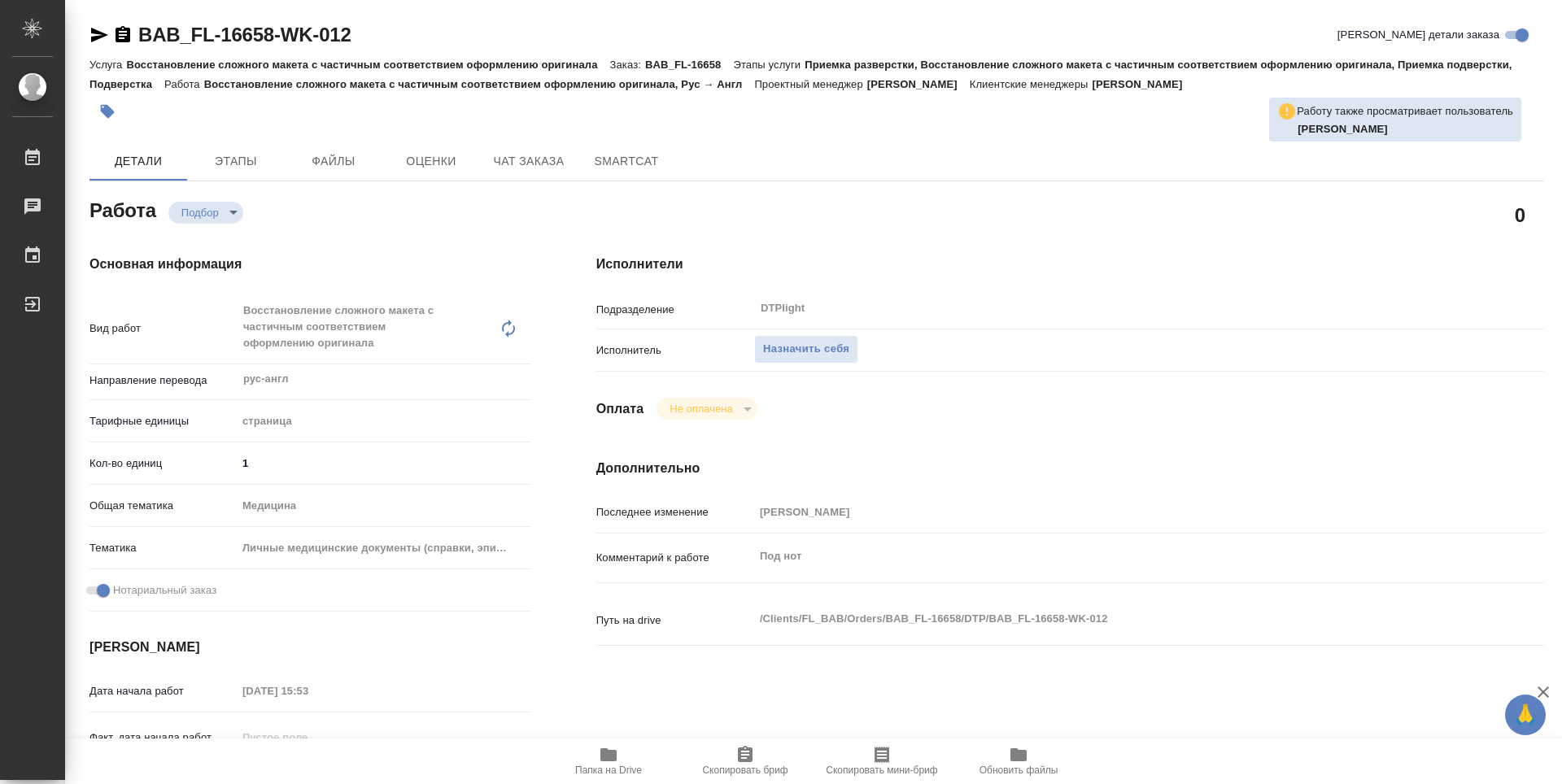
click at [607, 770] on span "Папка на Drive" at bounding box center [609, 770] width 67 height 11
type textarea "x"
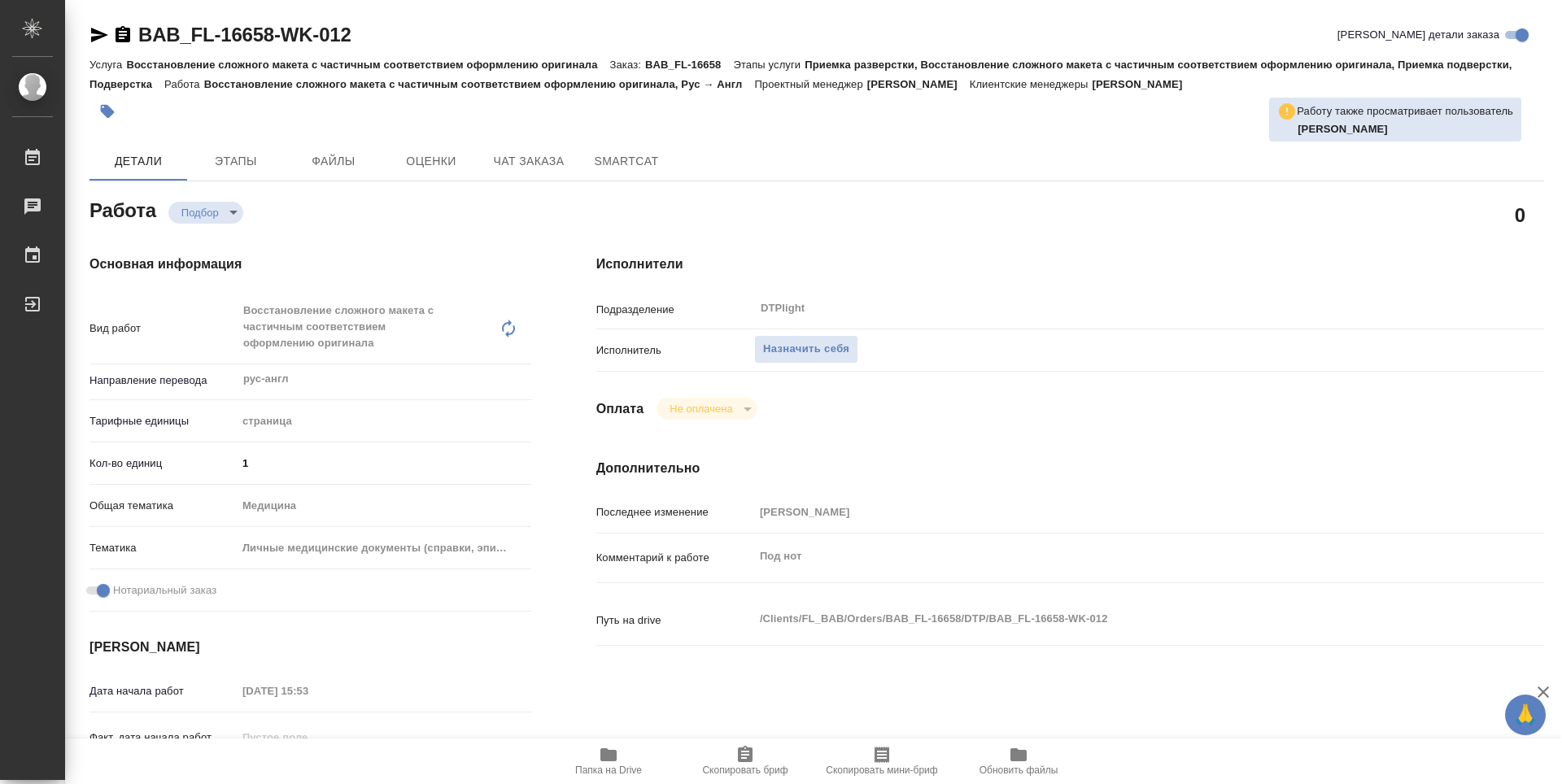
type textarea "x"
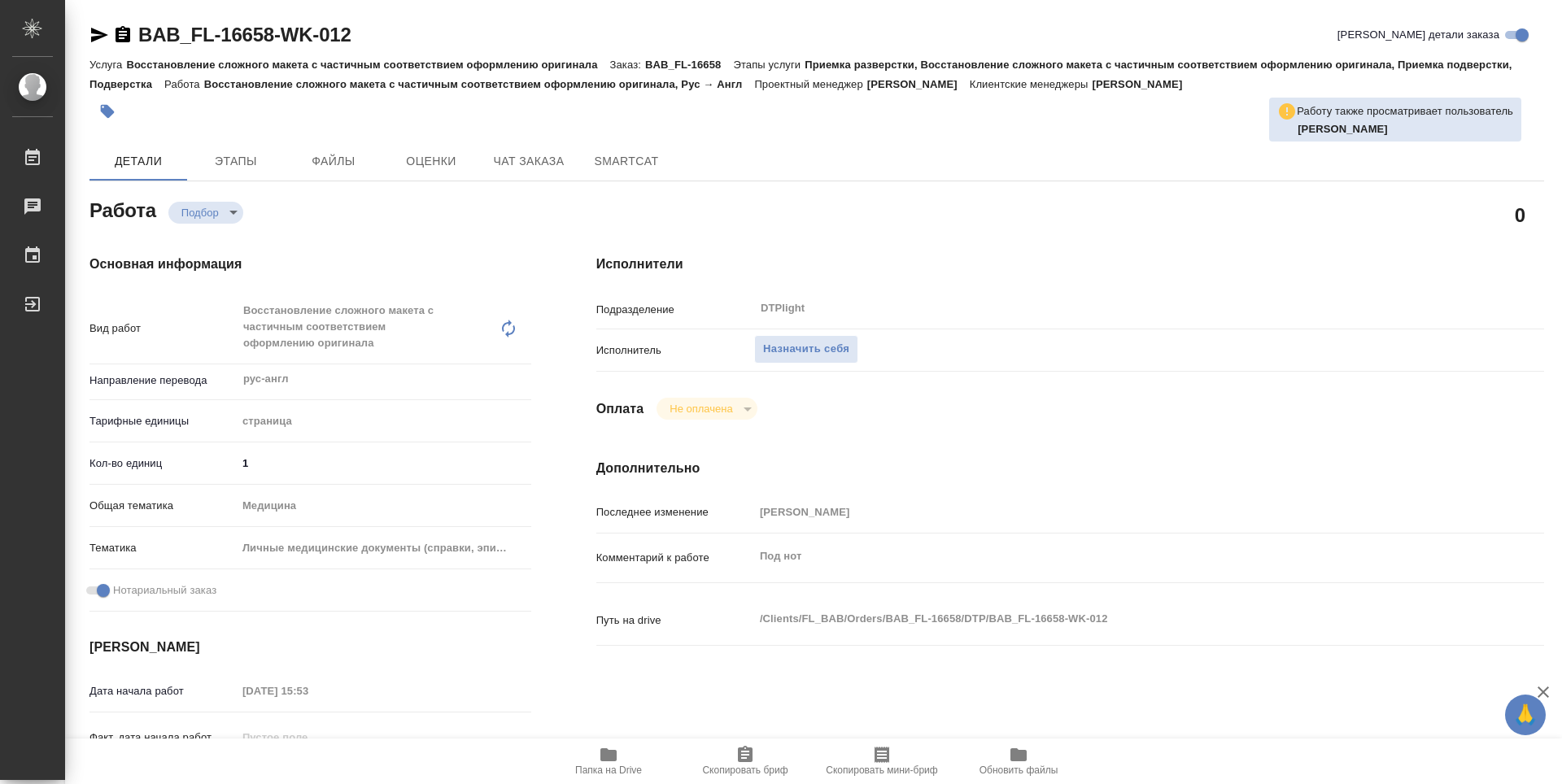
type textarea "x"
click at [774, 340] on span "Назначить себя" at bounding box center [806, 349] width 86 height 19
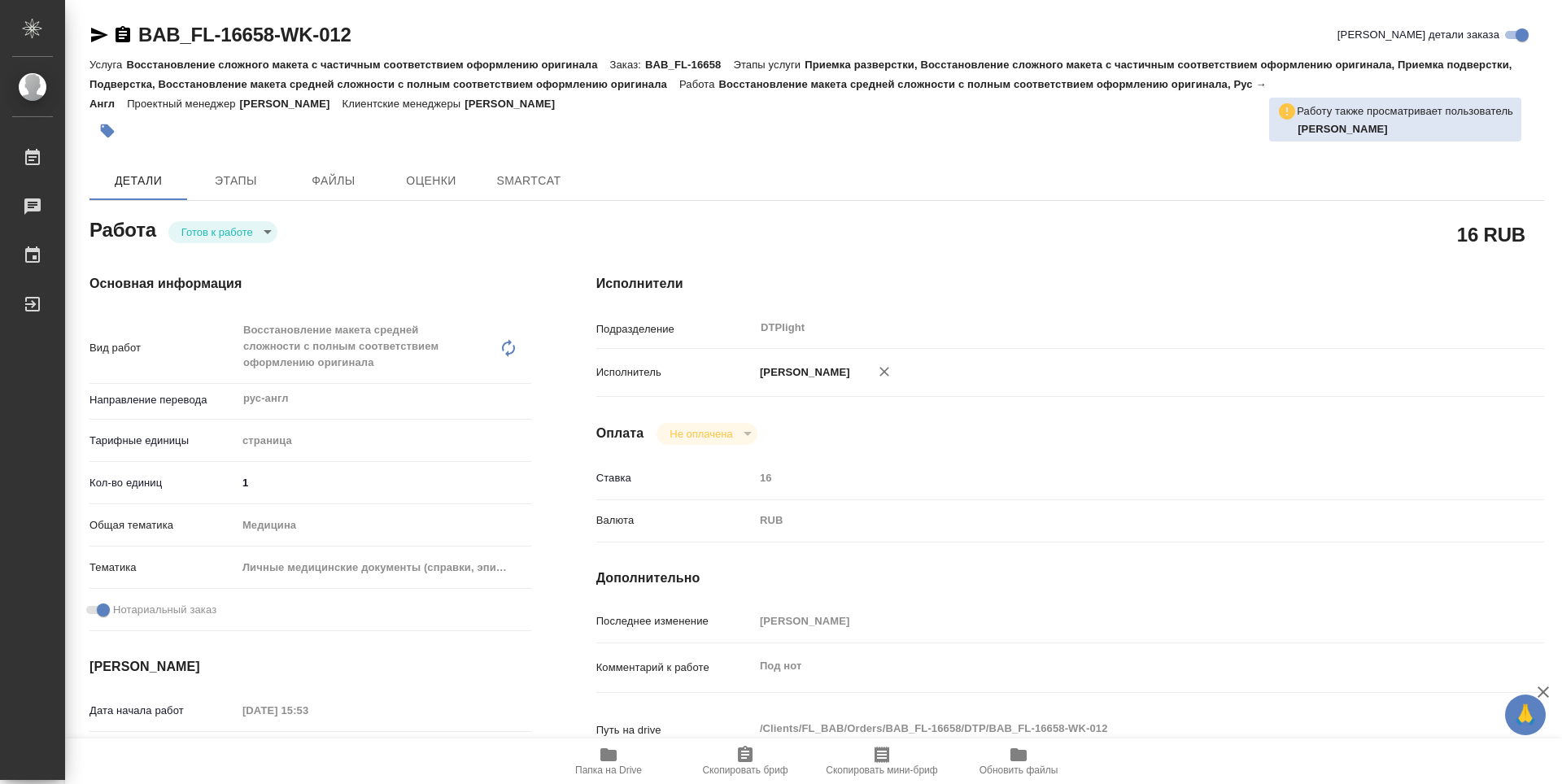
type textarea "x"
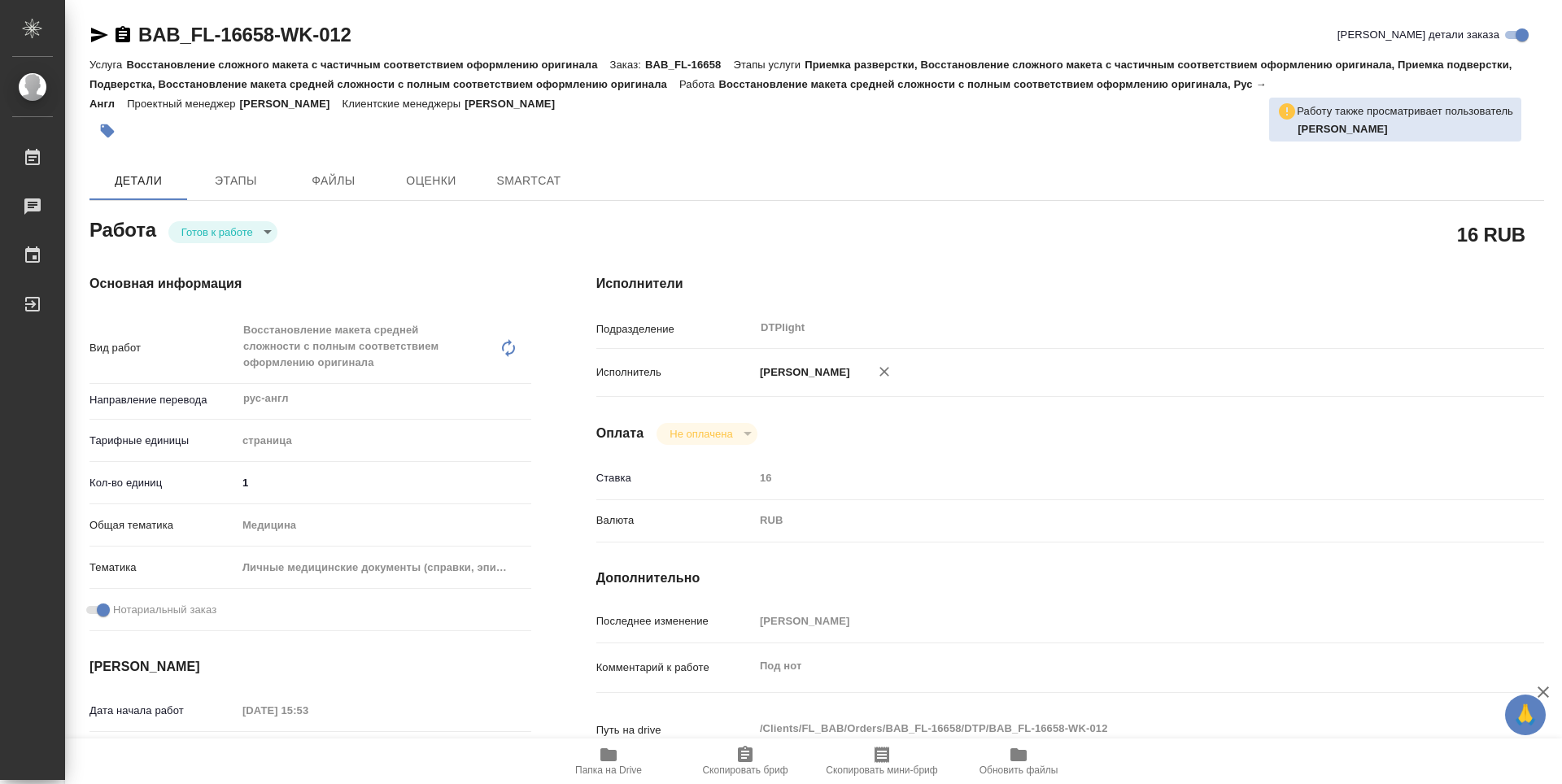
type textarea "x"
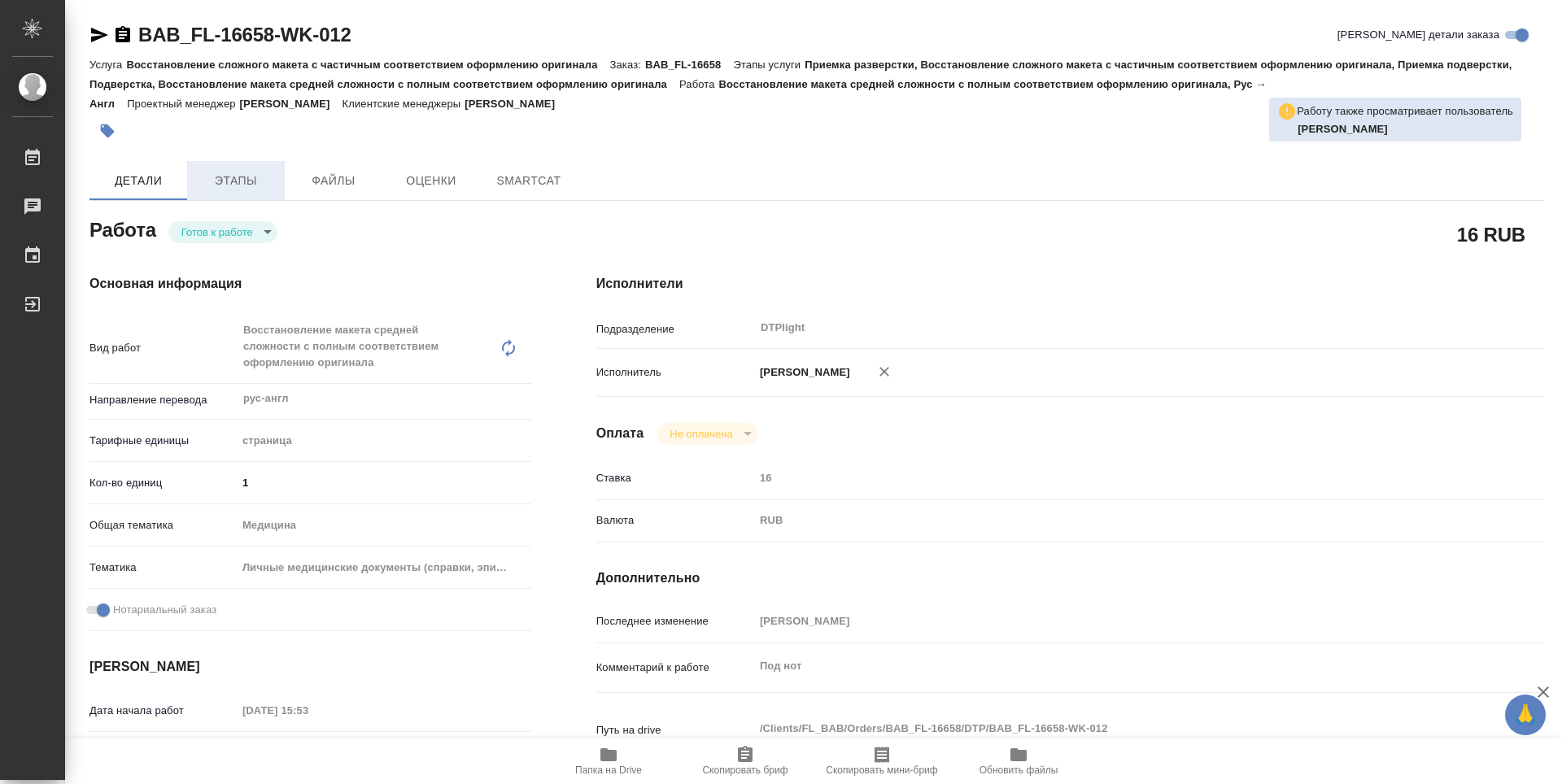
type textarea "x"
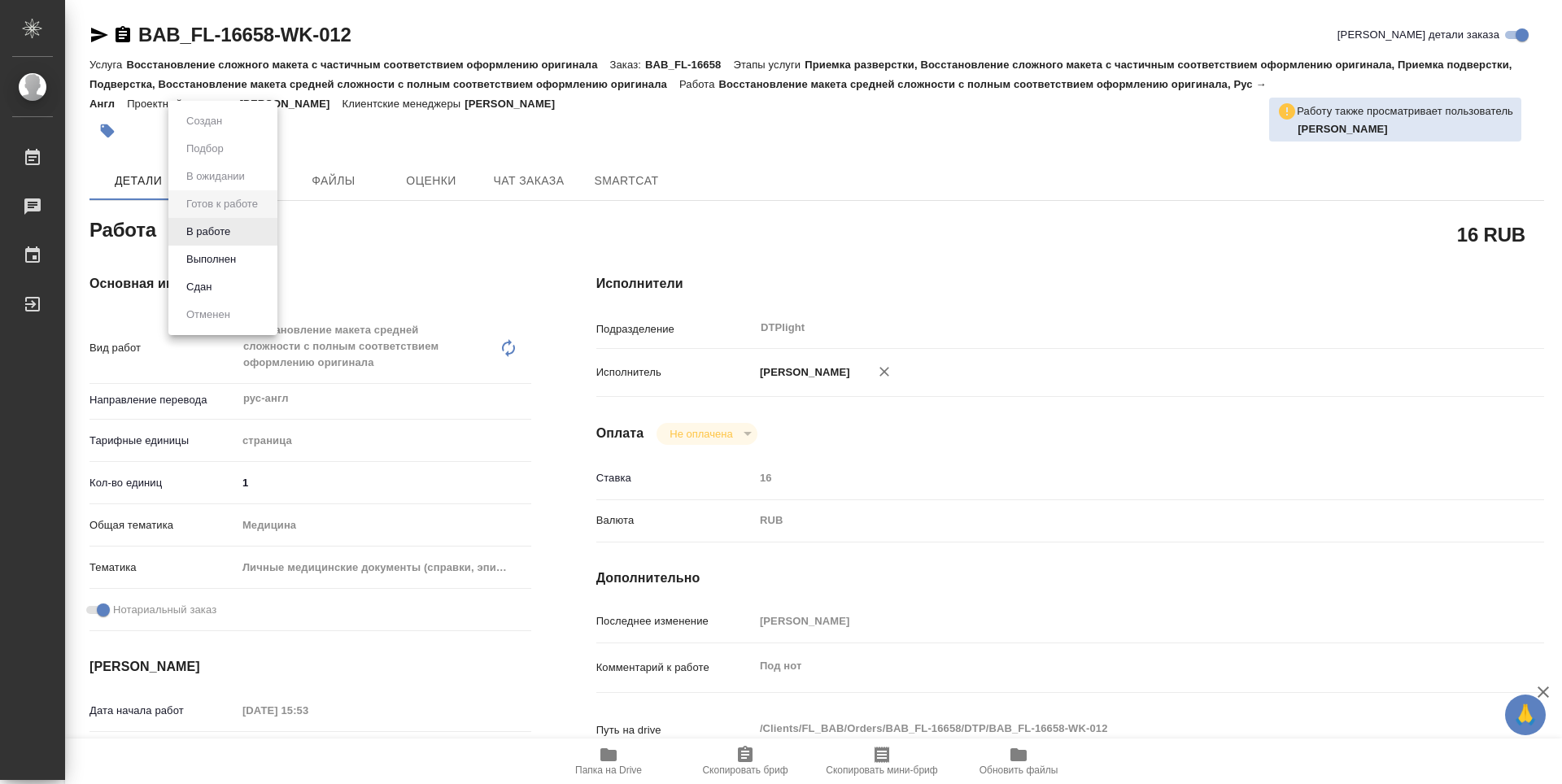
click at [268, 227] on body "🙏 .cls-1 fill:#fff; AWATERA Guselnikov Roman Работы Чаты График Выйти BAB_FL-16…" at bounding box center [781, 392] width 1562 height 784
type textarea "x"
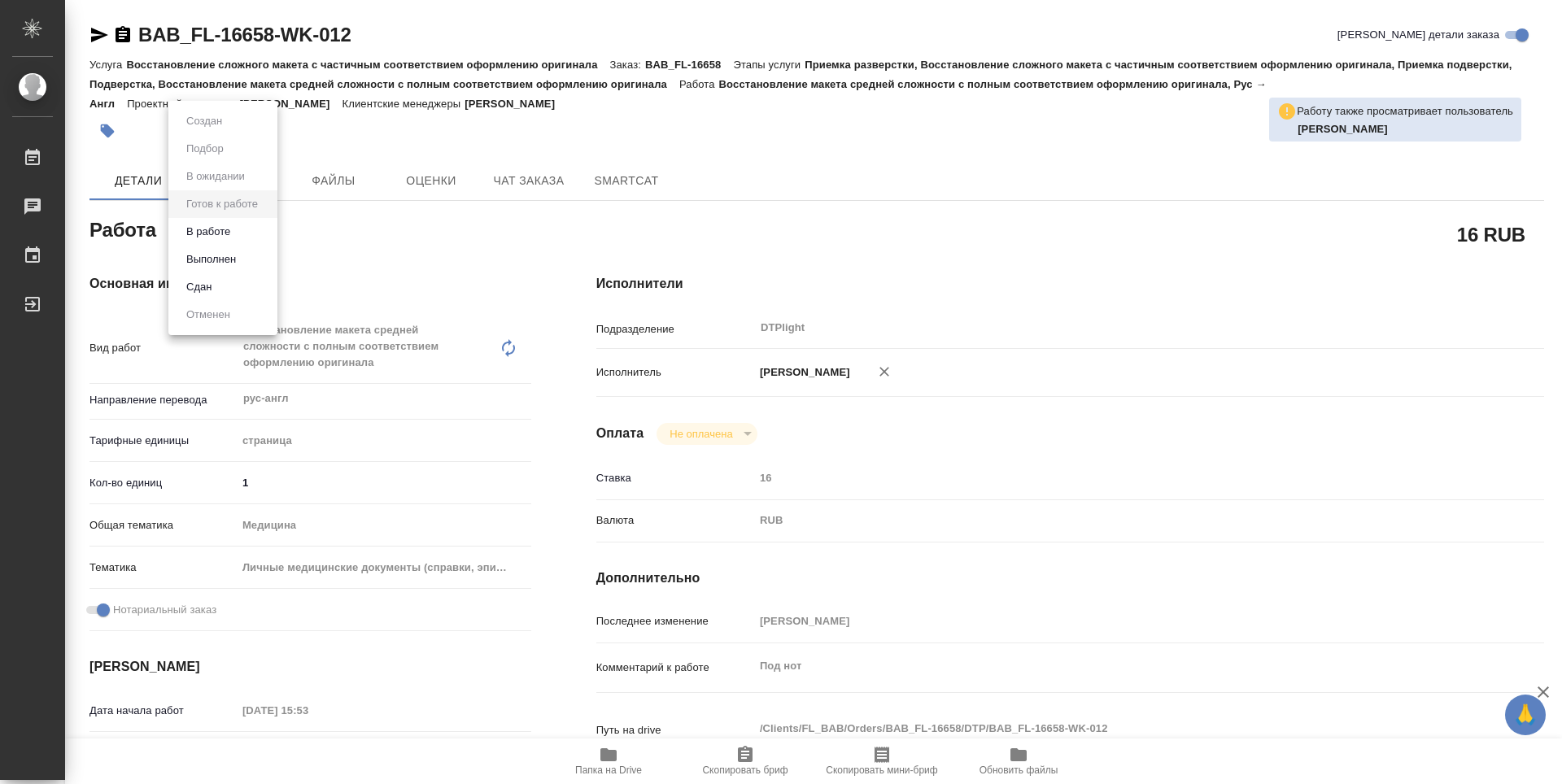
type textarea "x"
click at [223, 227] on button "В работе" at bounding box center [208, 232] width 54 height 18
type textarea "x"
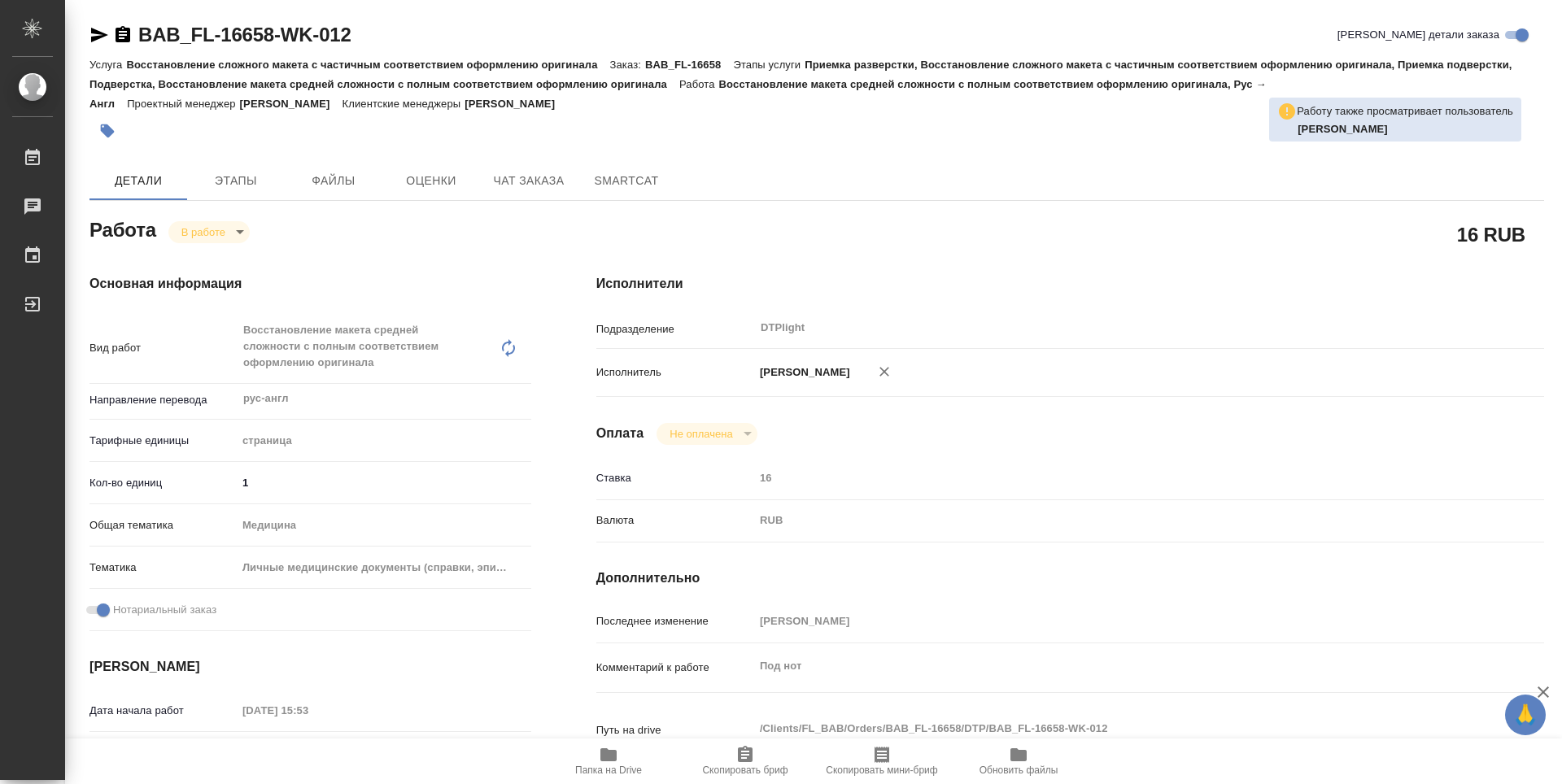
type textarea "x"
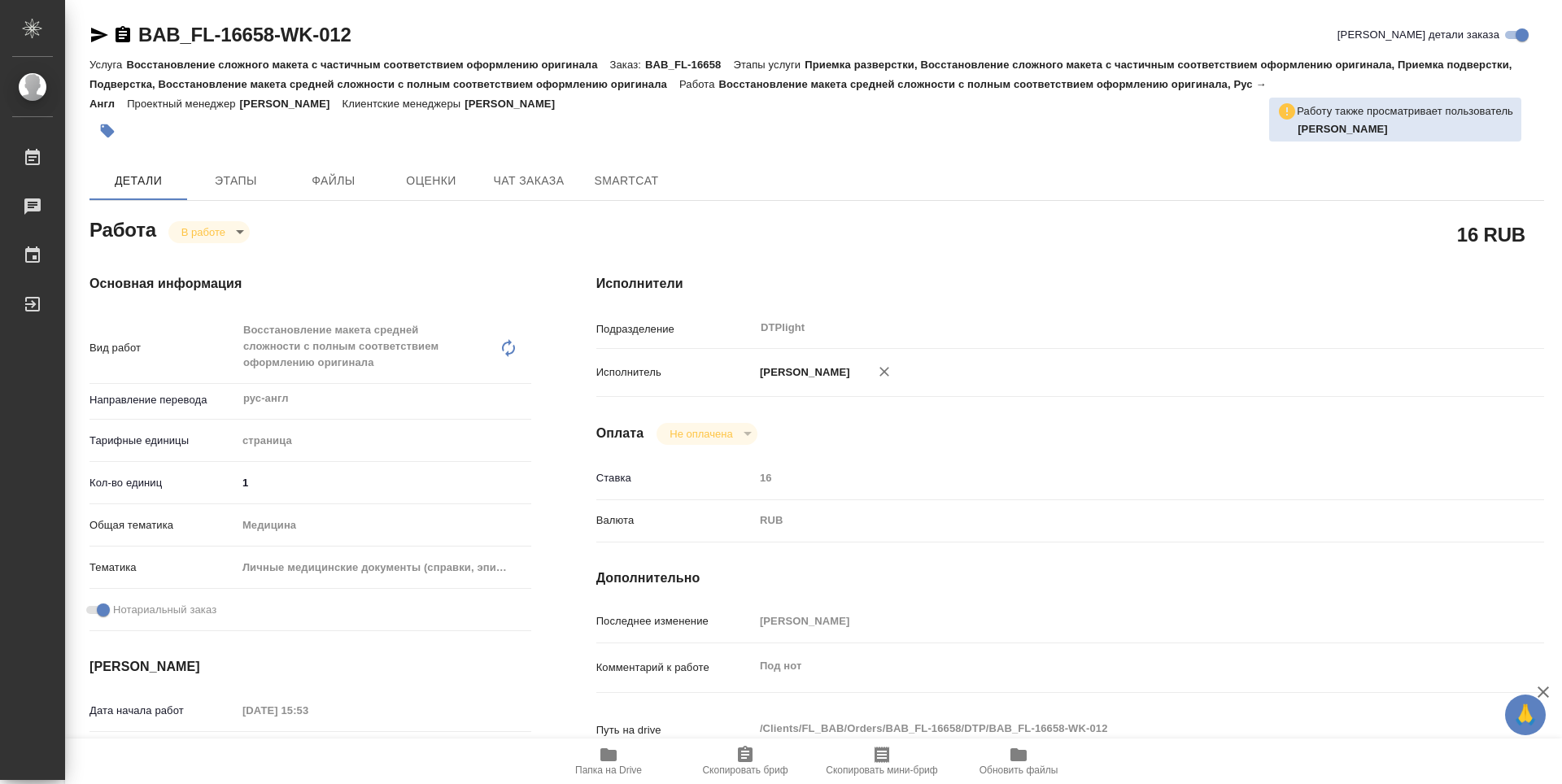
type textarea "x"
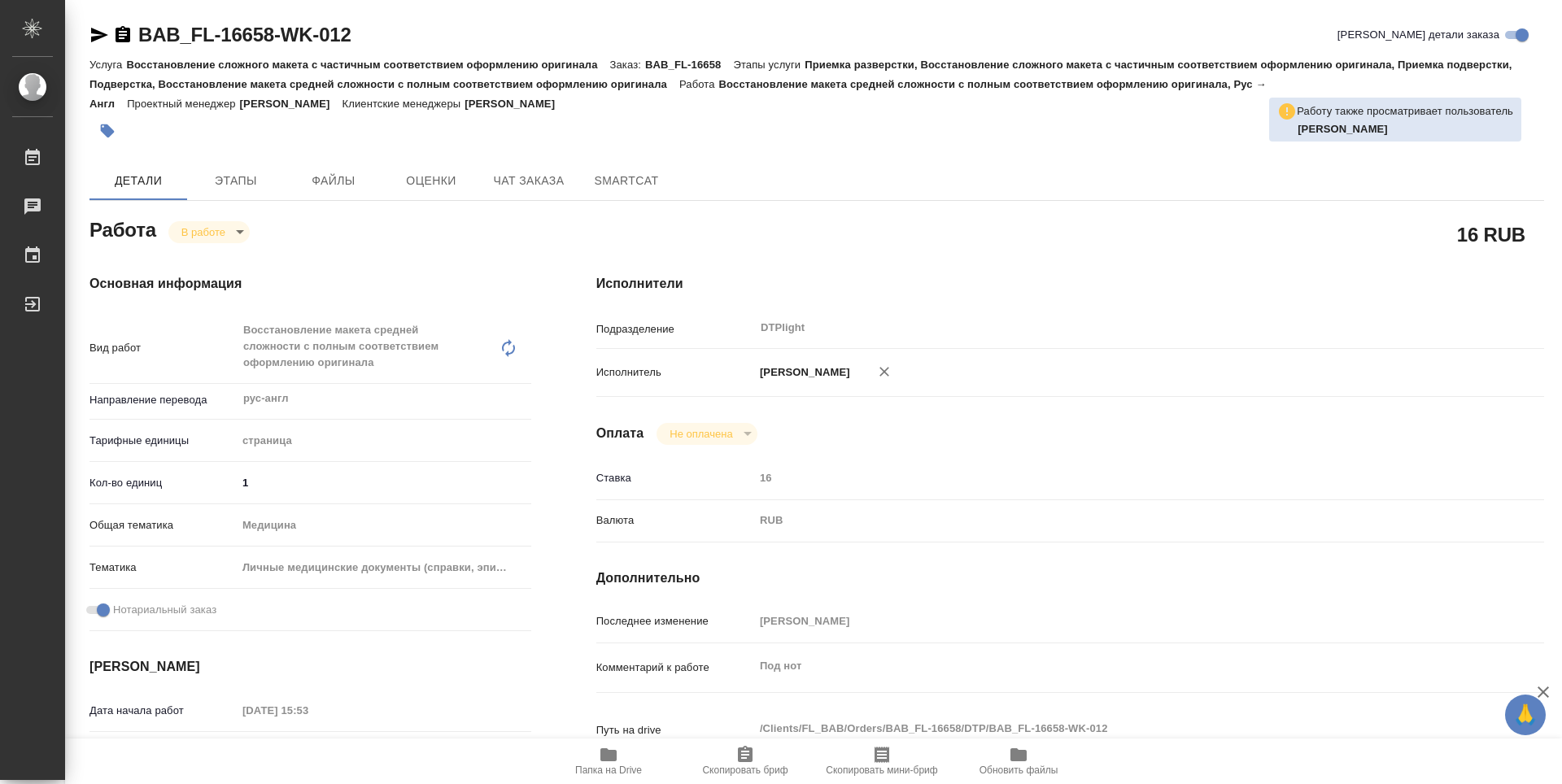
type textarea "x"
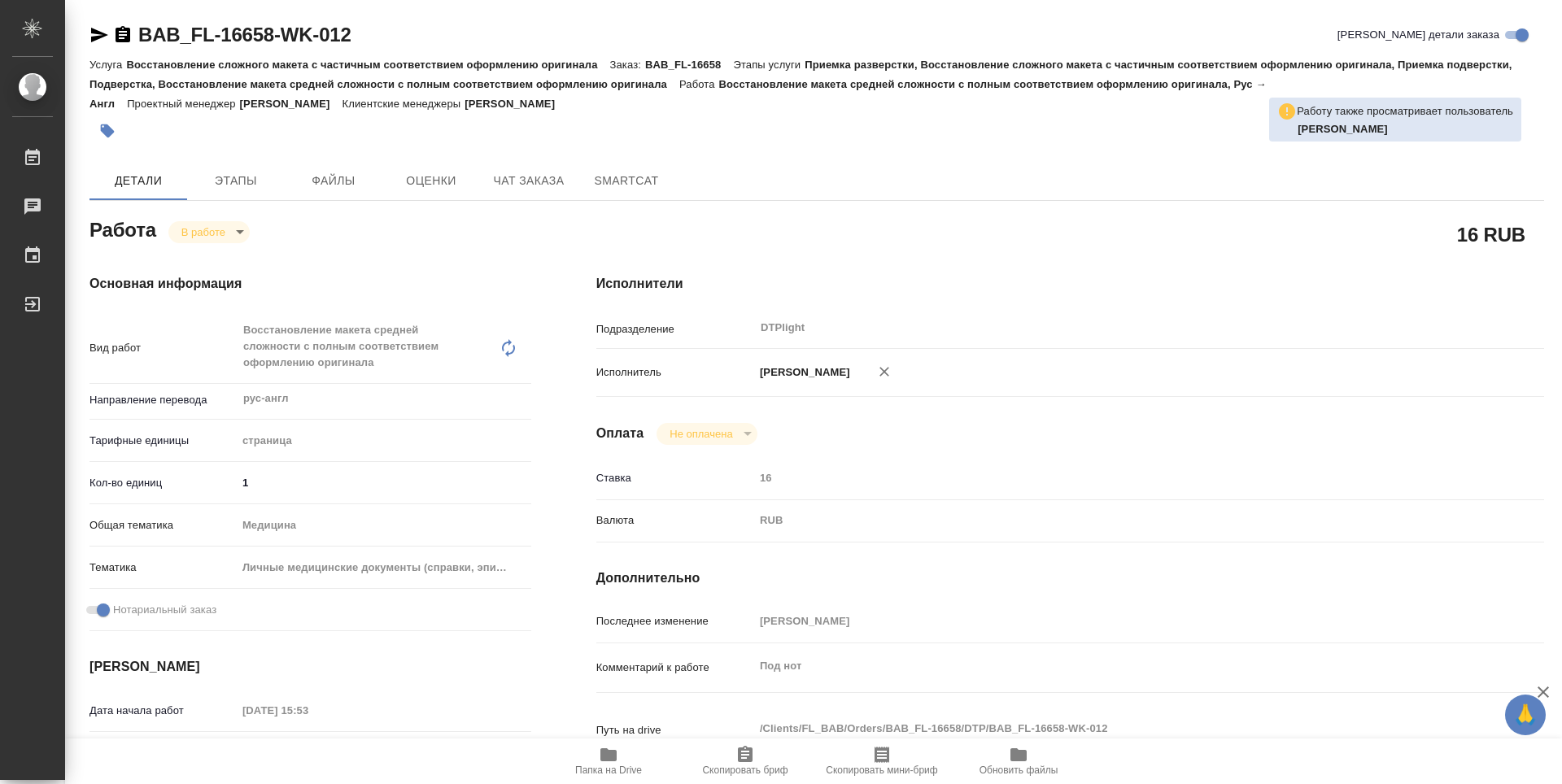
type textarea "x"
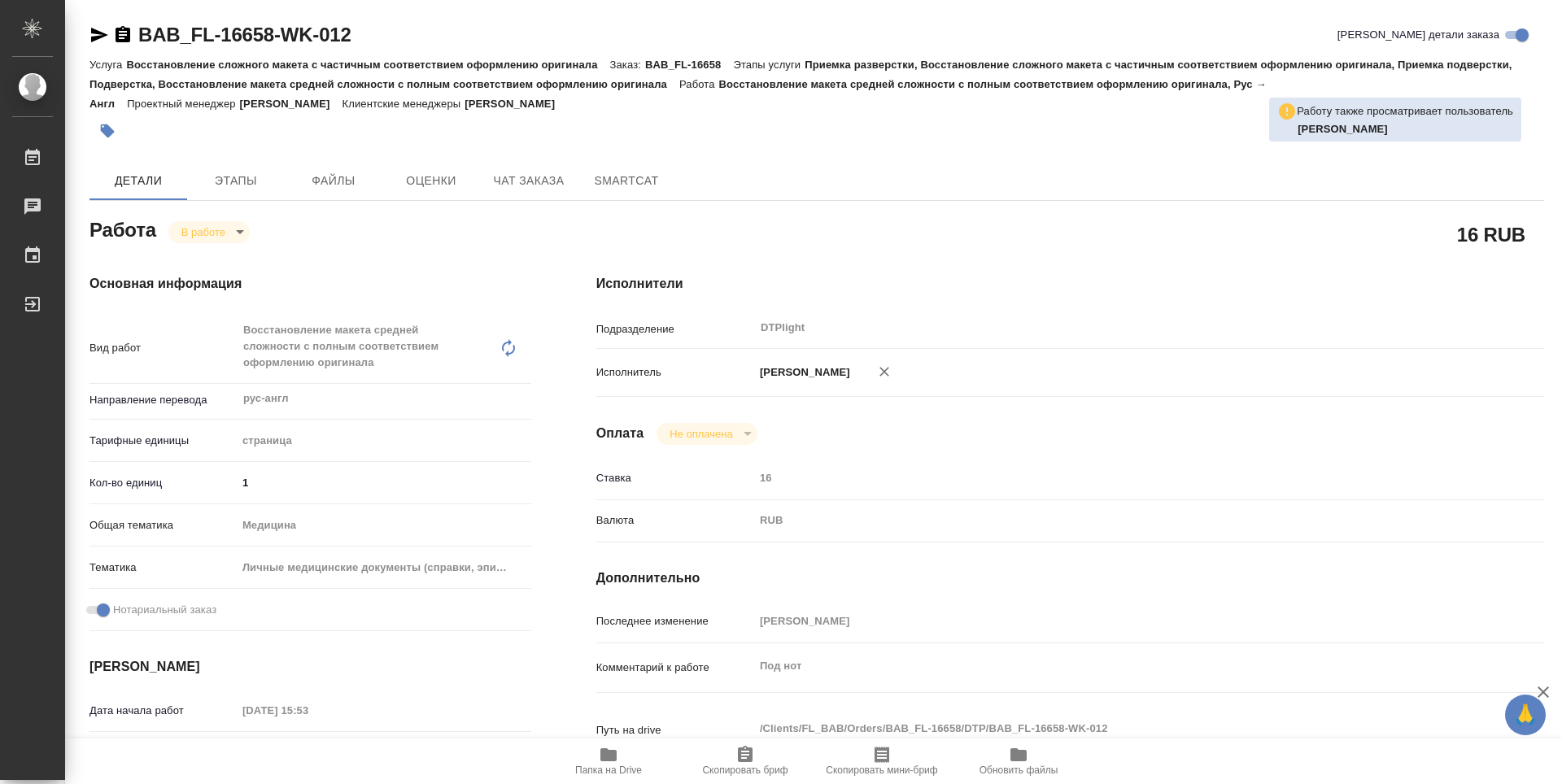
type textarea "x"
click at [126, 41] on icon "button" at bounding box center [123, 34] width 15 height 16
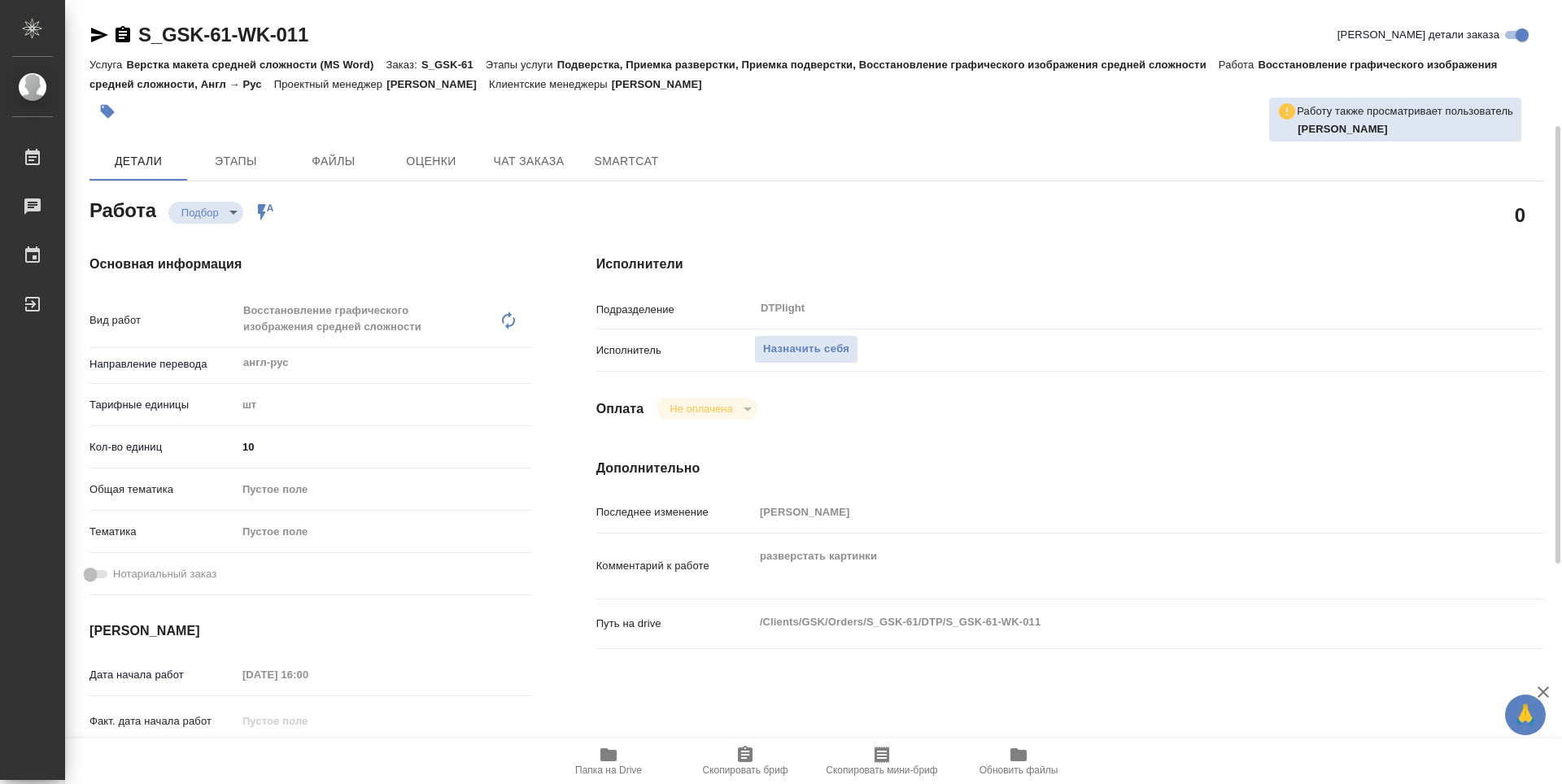
scroll to position [81, 0]
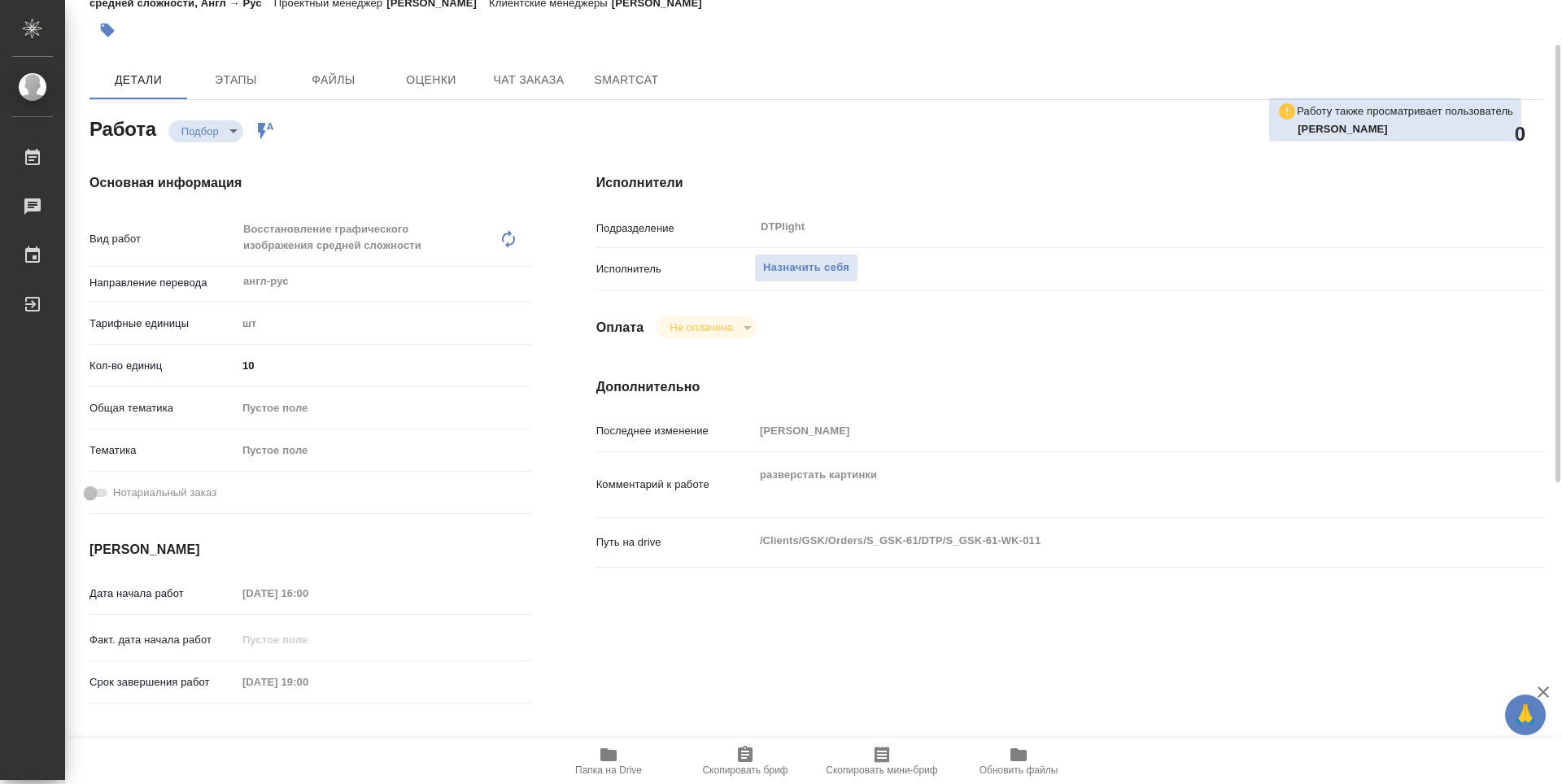
click at [611, 757] on icon "button" at bounding box center [609, 755] width 16 height 13
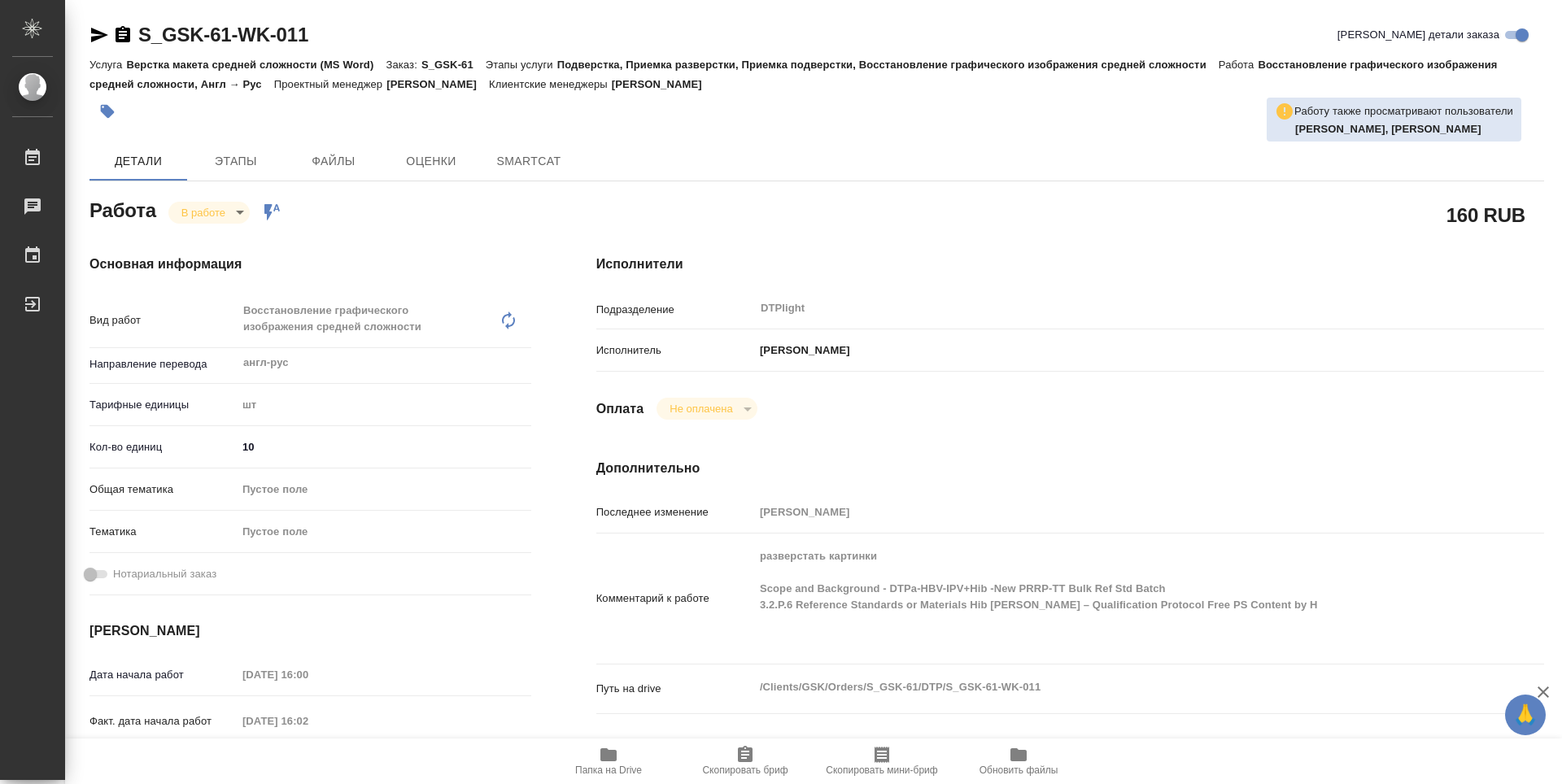
type textarea "x"
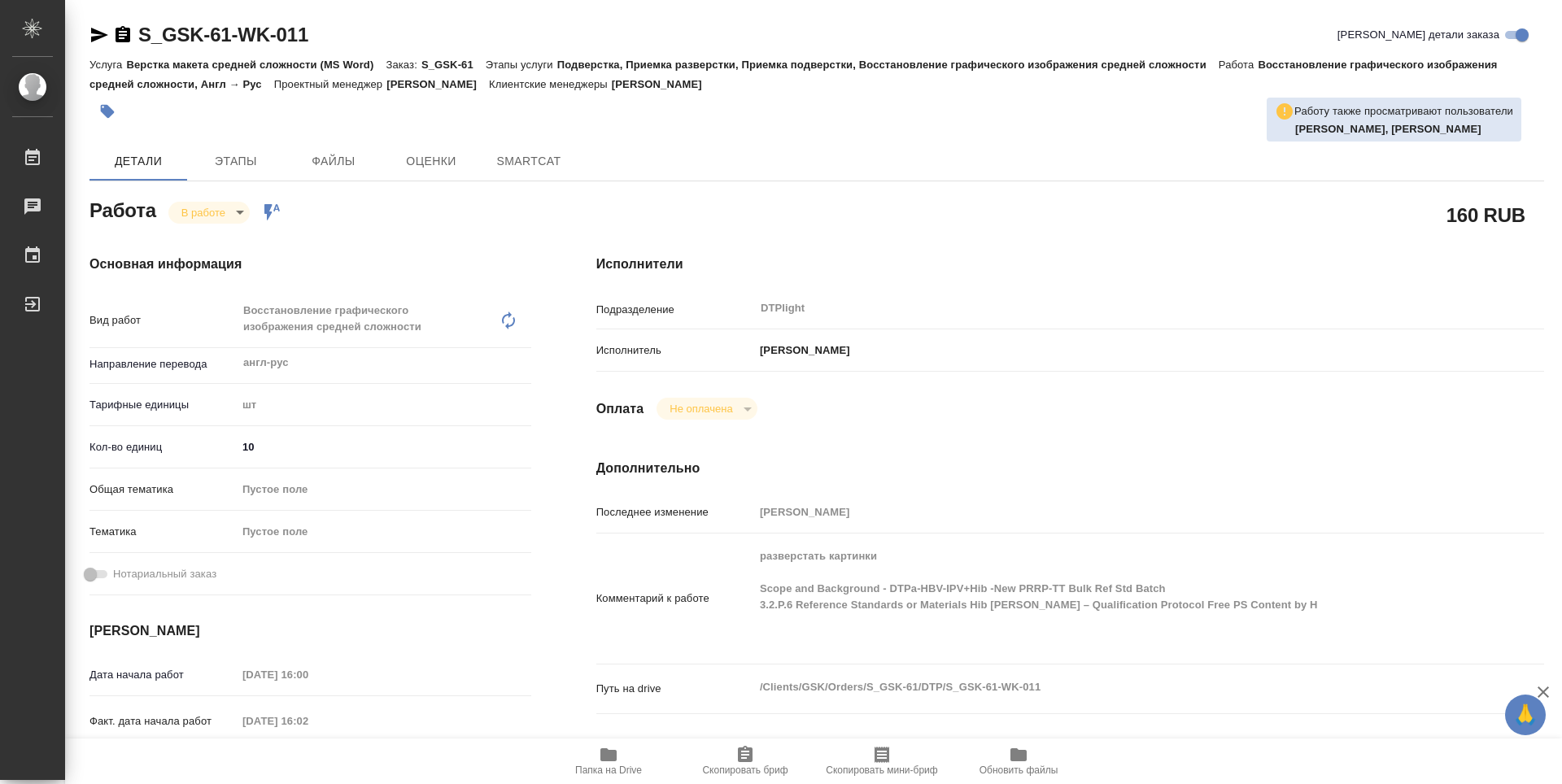
type textarea "x"
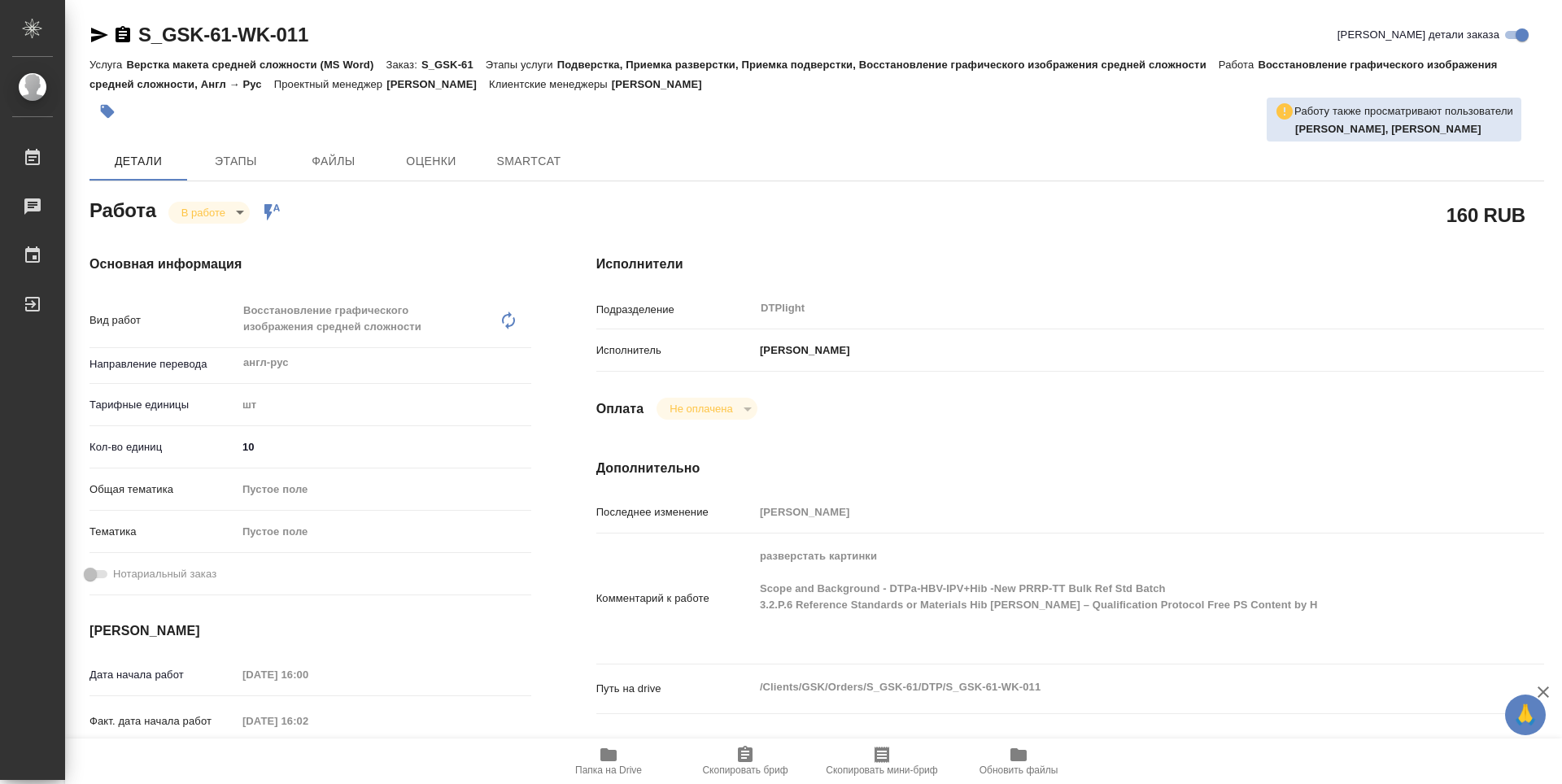
type textarea "x"
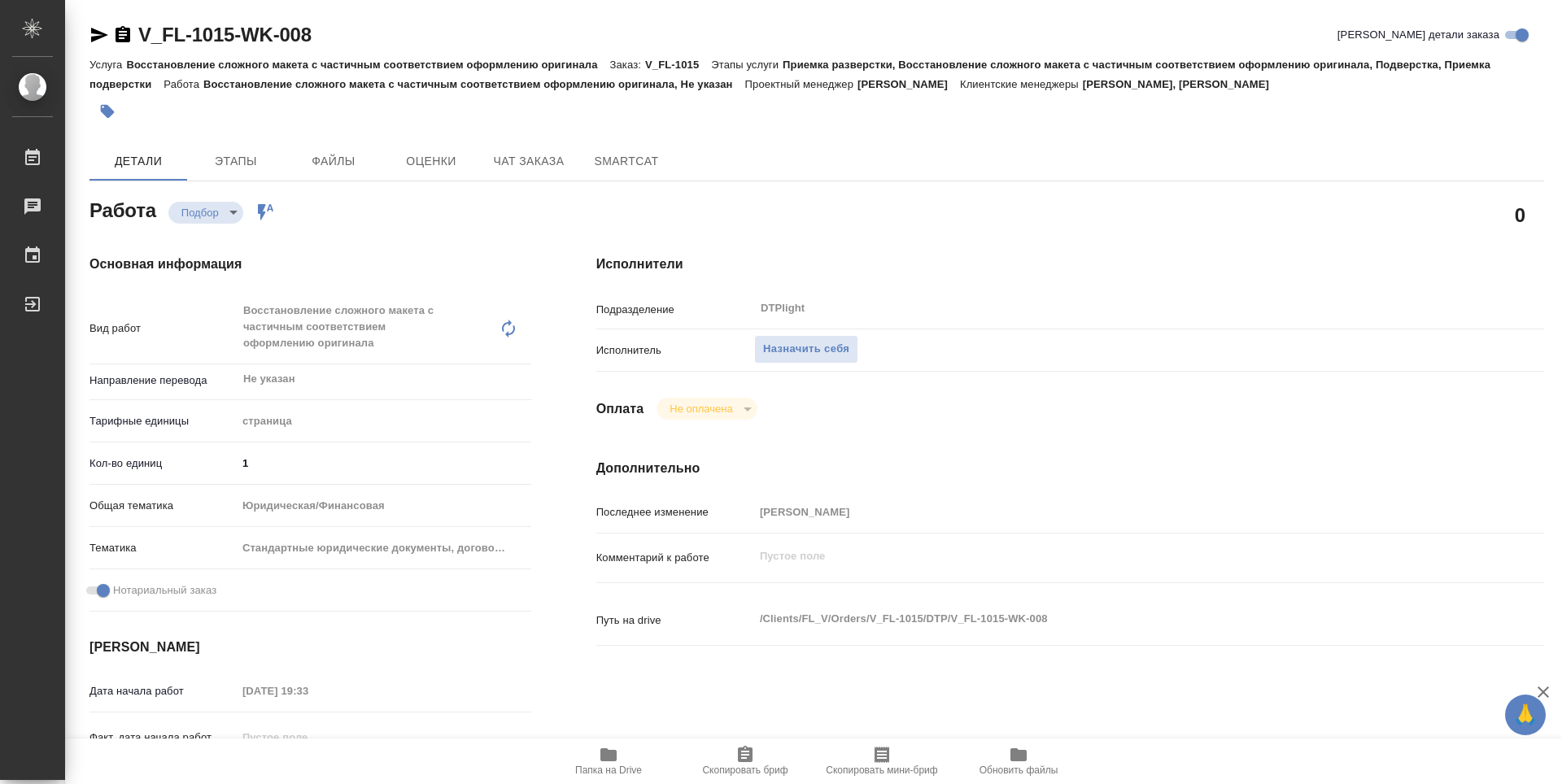
click at [624, 751] on span "Папка на Drive" at bounding box center [609, 760] width 117 height 31
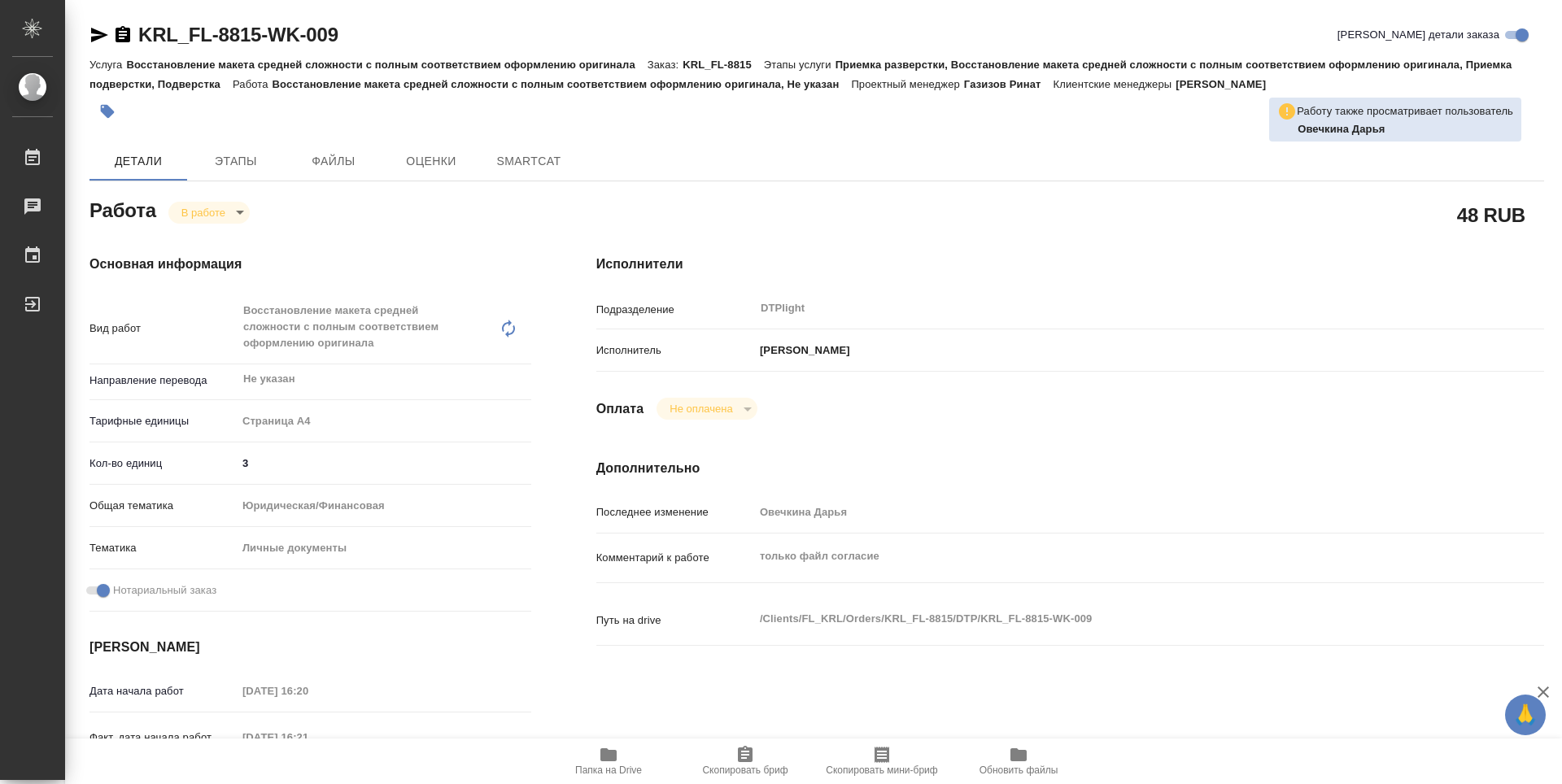
type textarea "x"
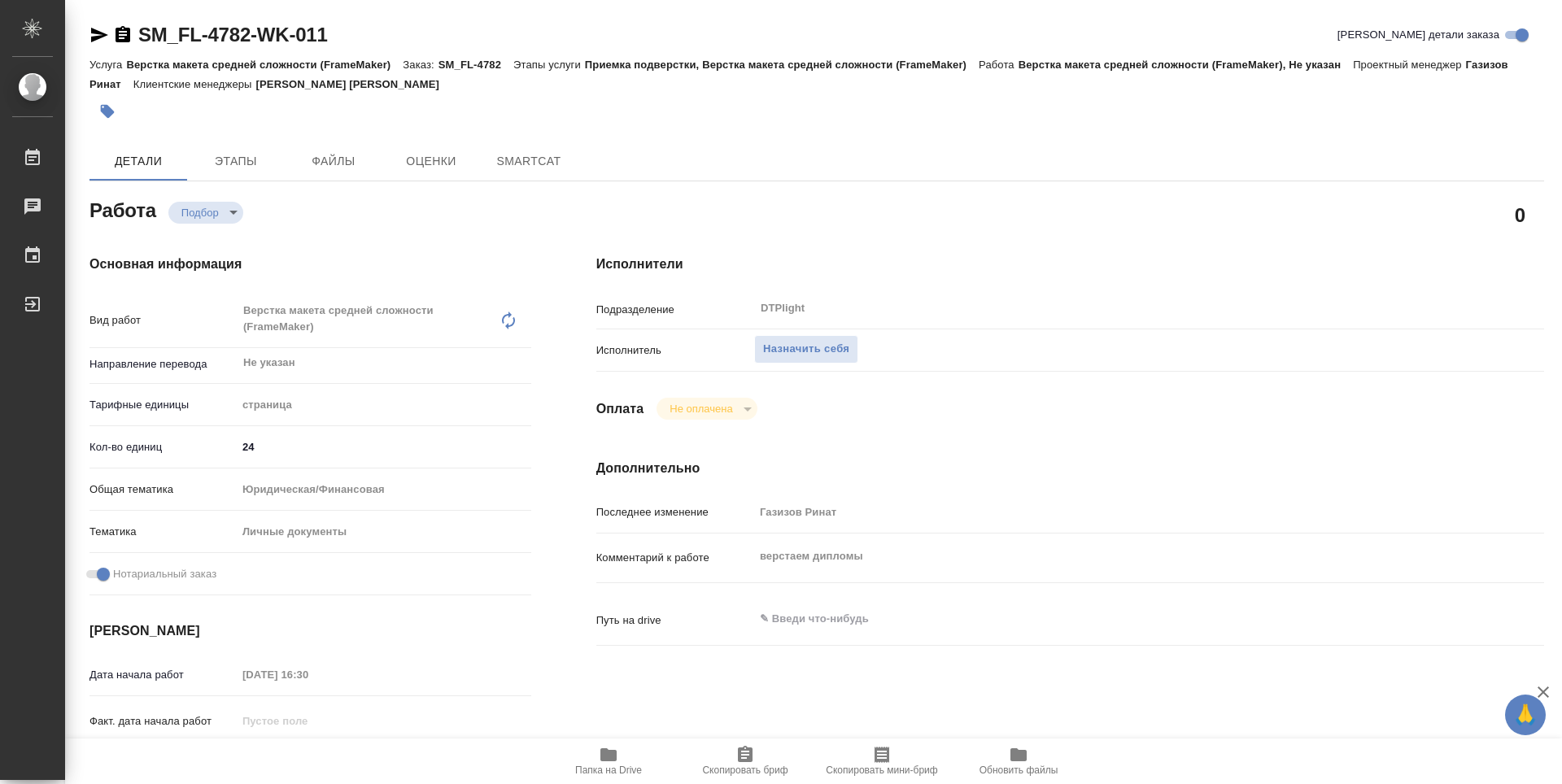
type textarea "x"
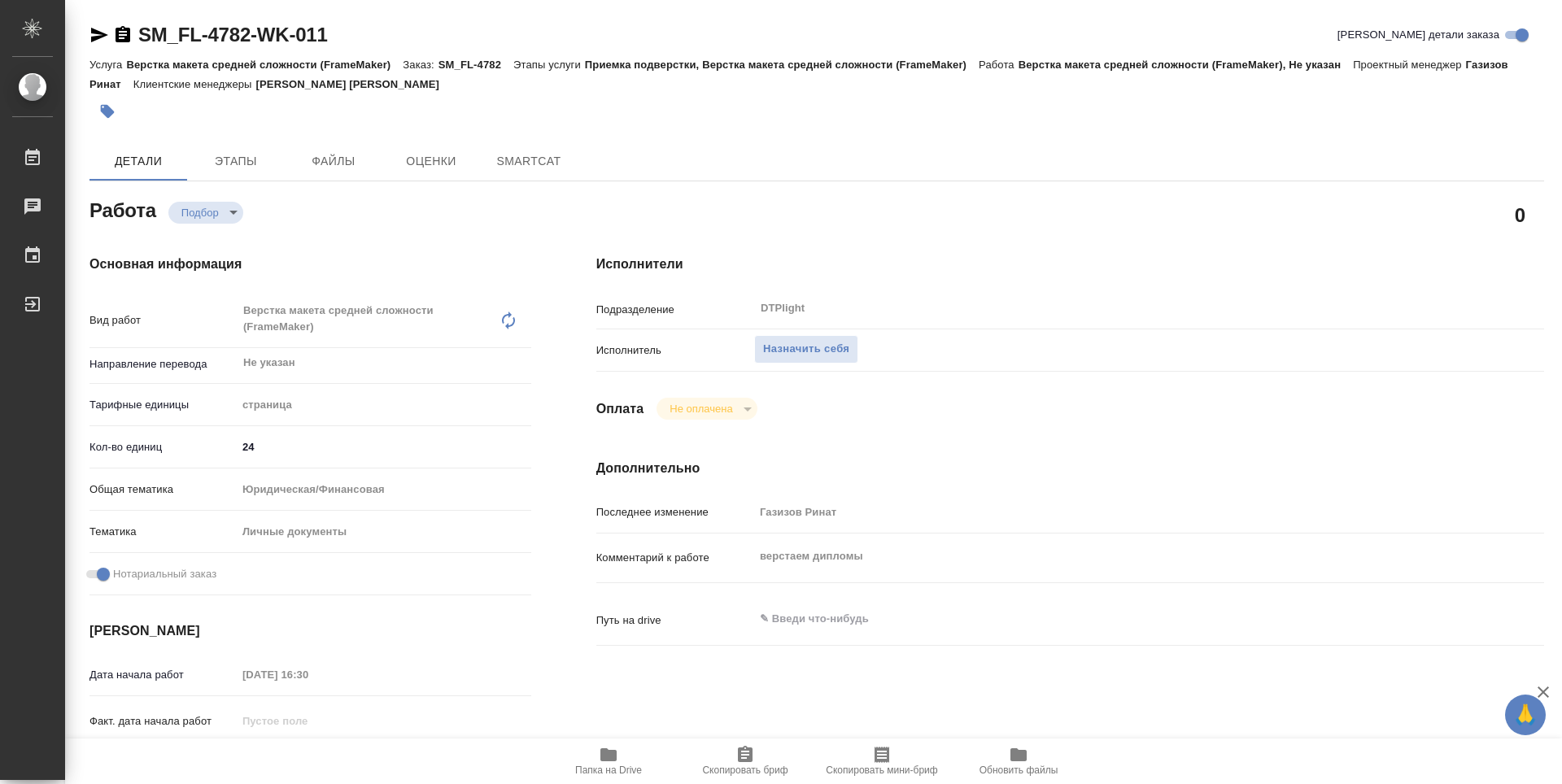
type textarea "x"
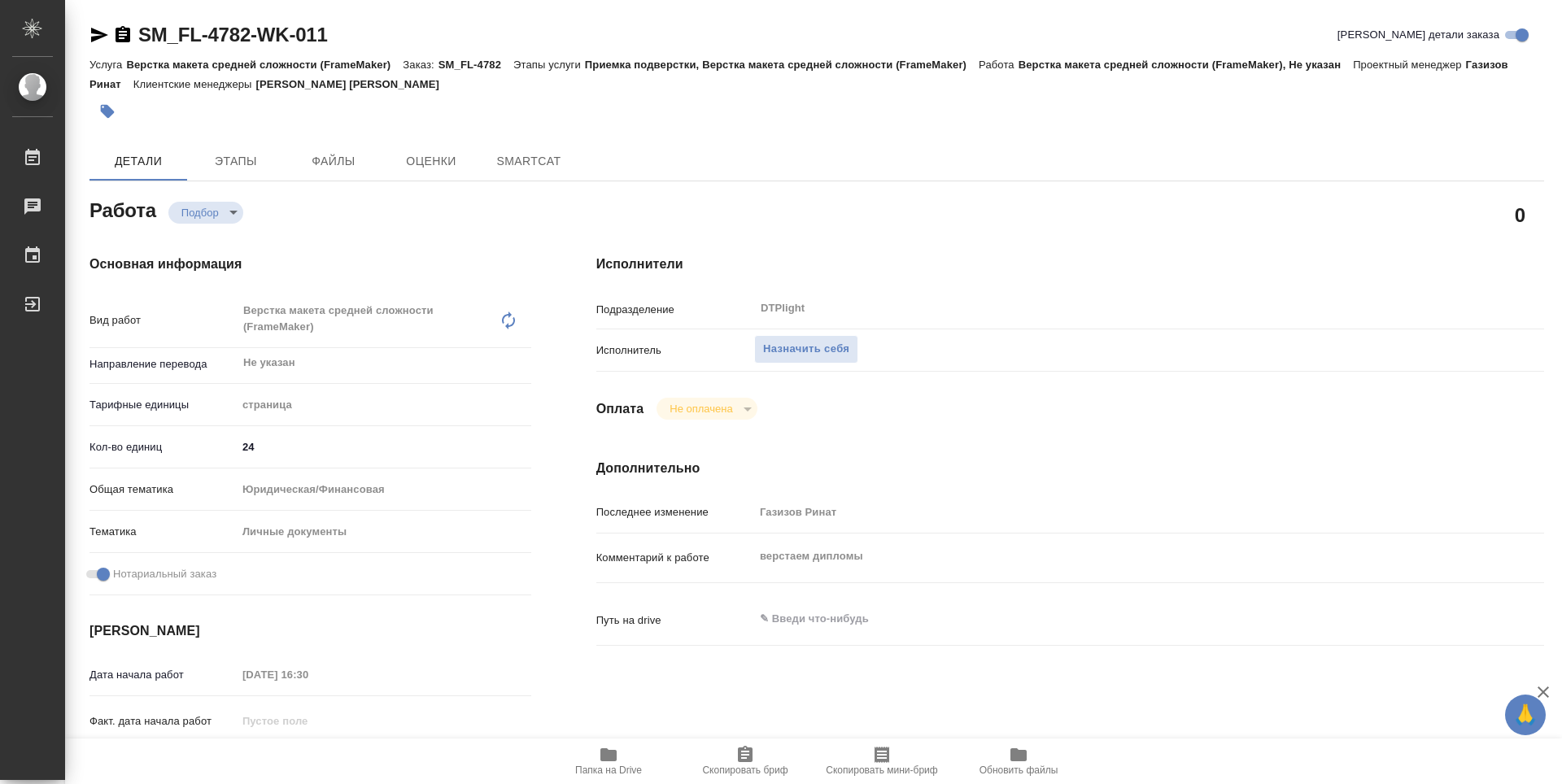
type textarea "x"
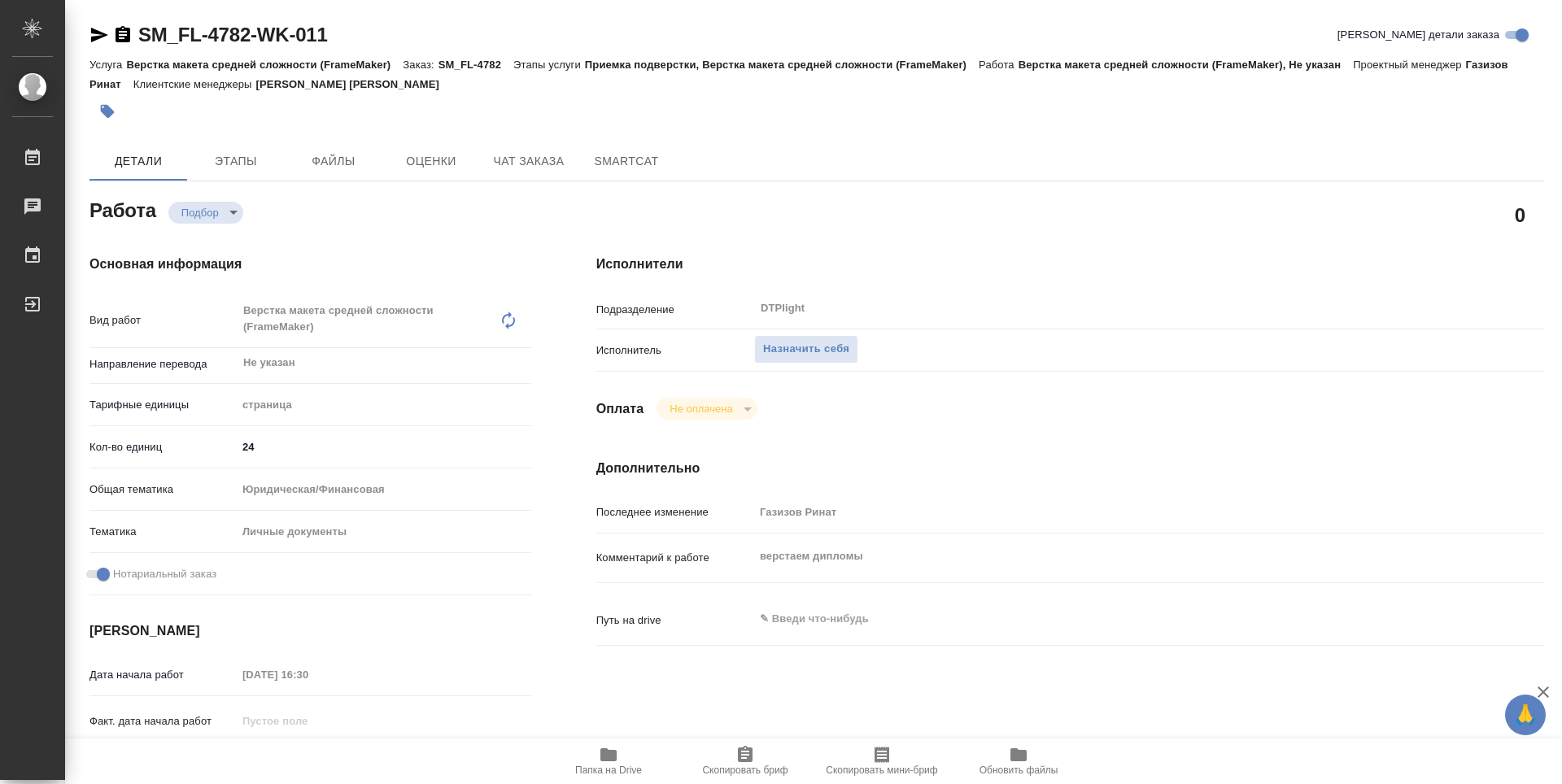
click at [605, 750] on icon "button" at bounding box center [609, 755] width 16 height 13
type textarea "x"
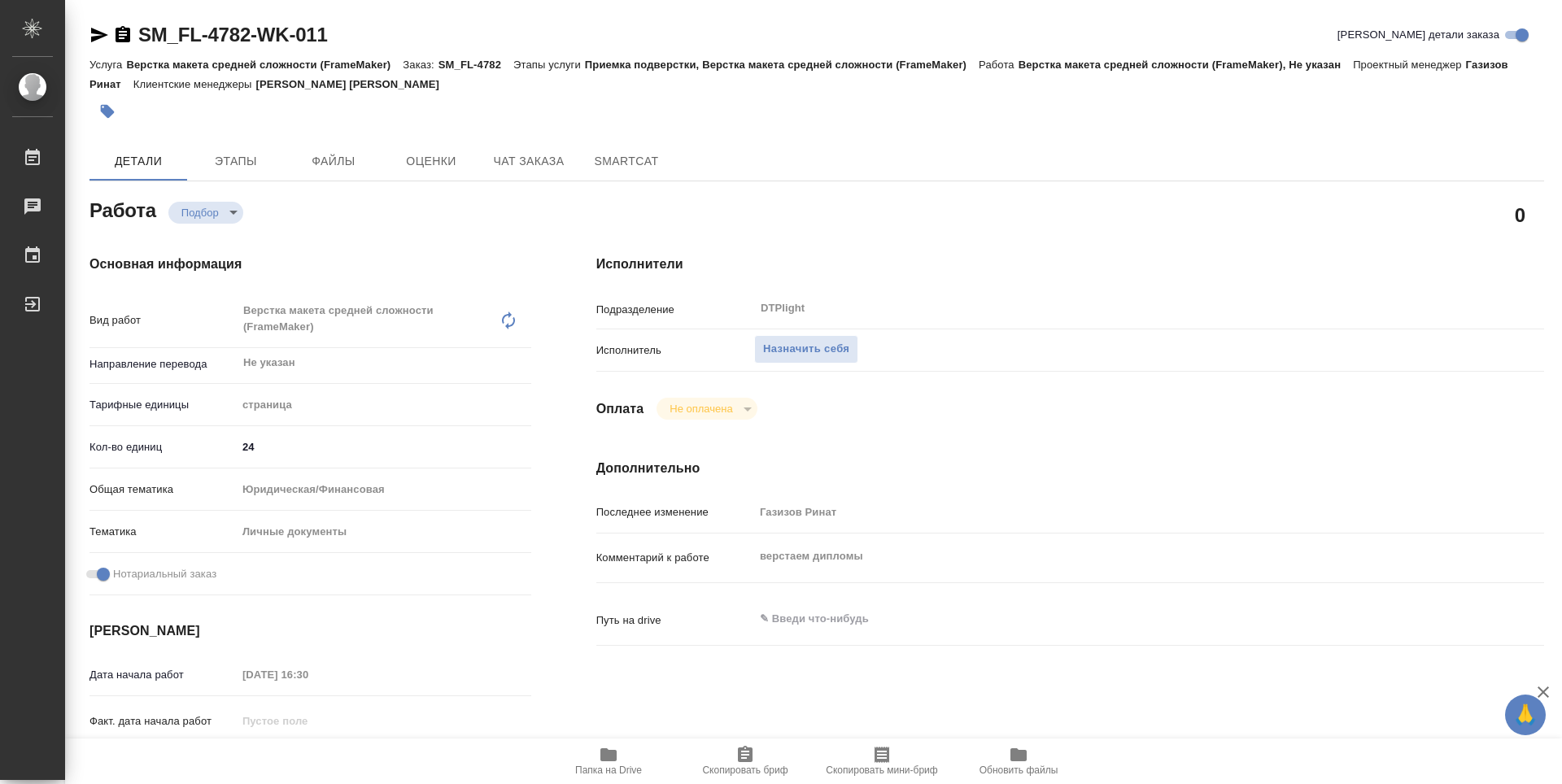
type textarea "x"
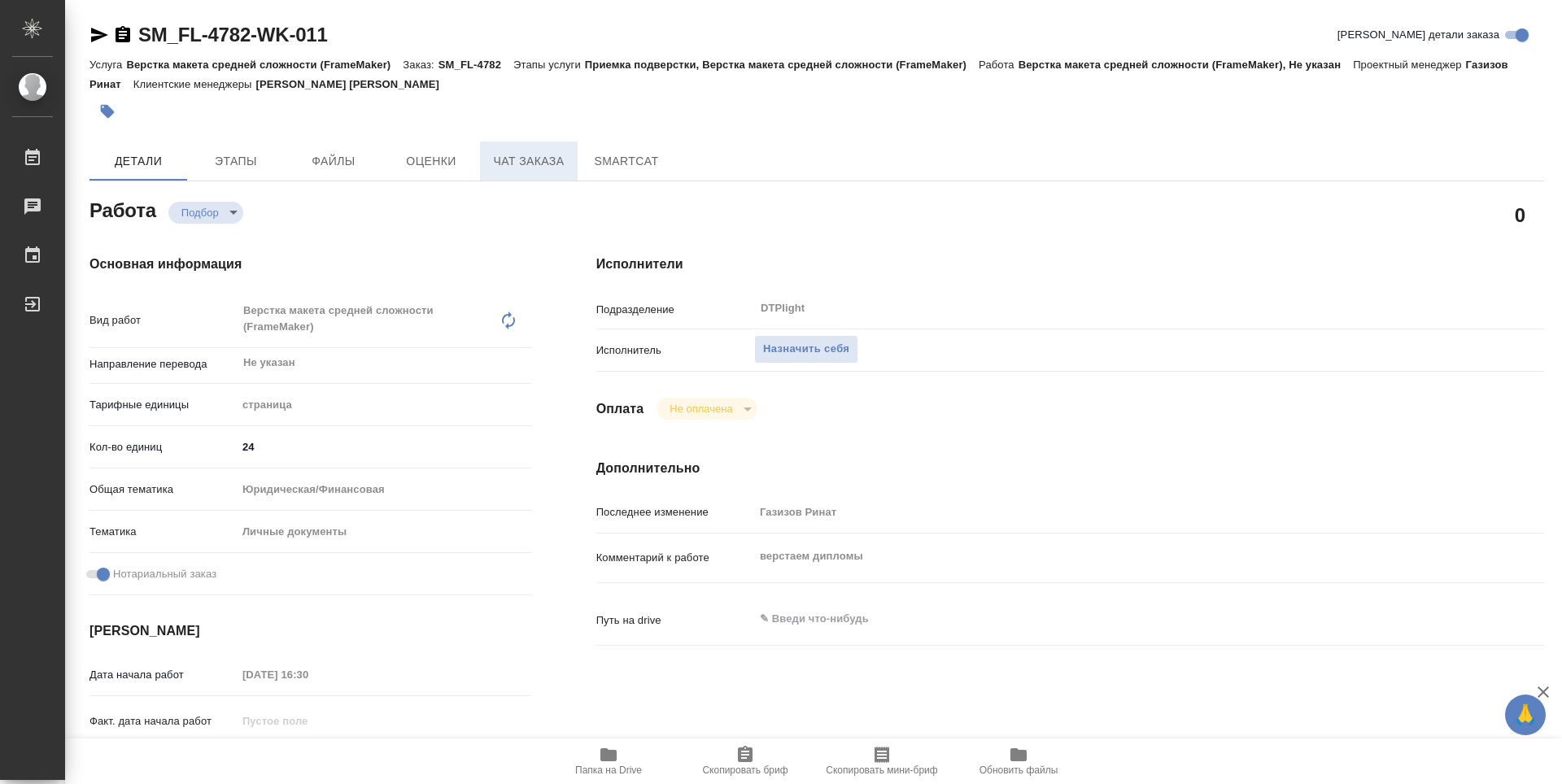
type textarea "x"
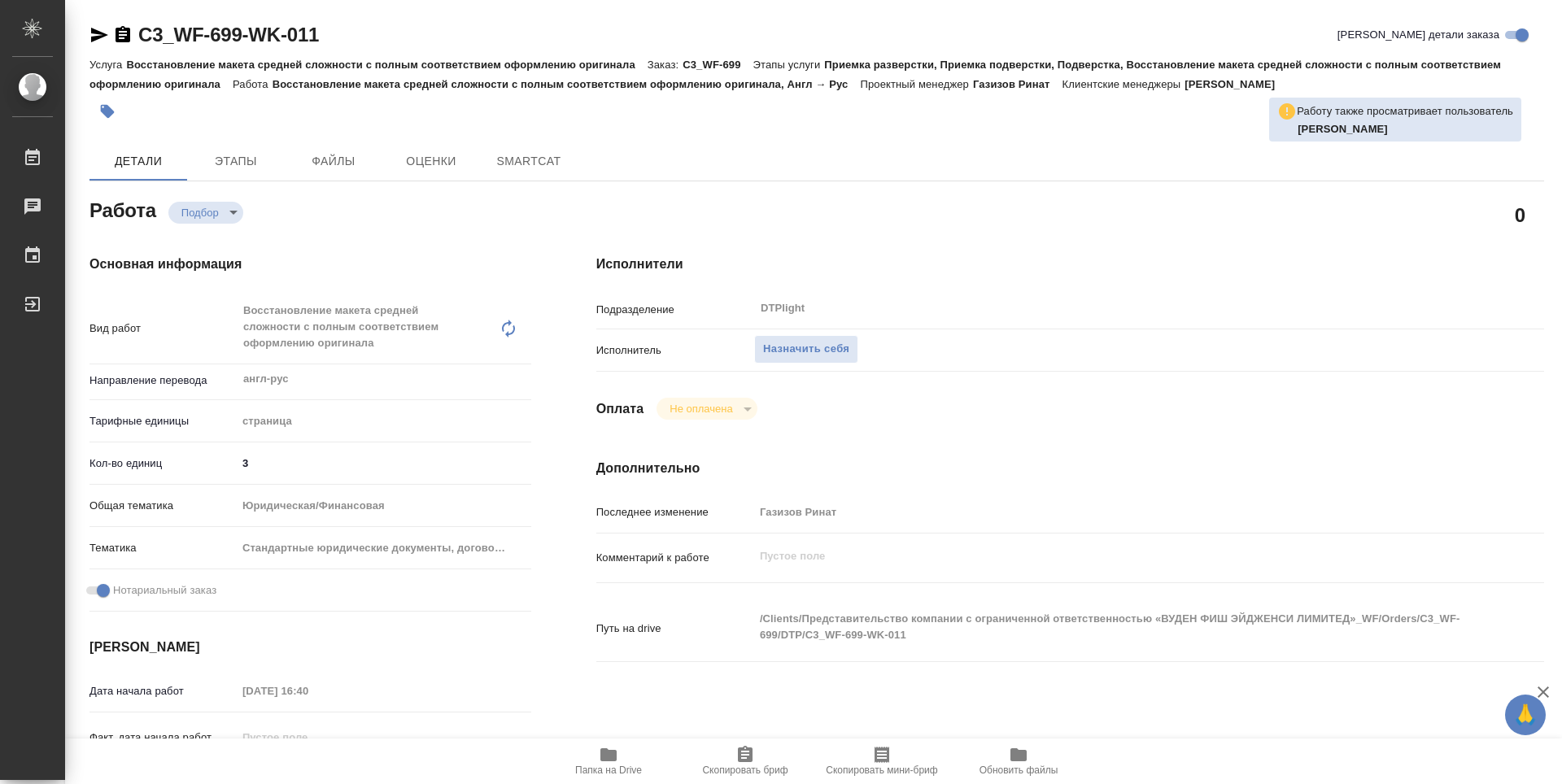
type textarea "x"
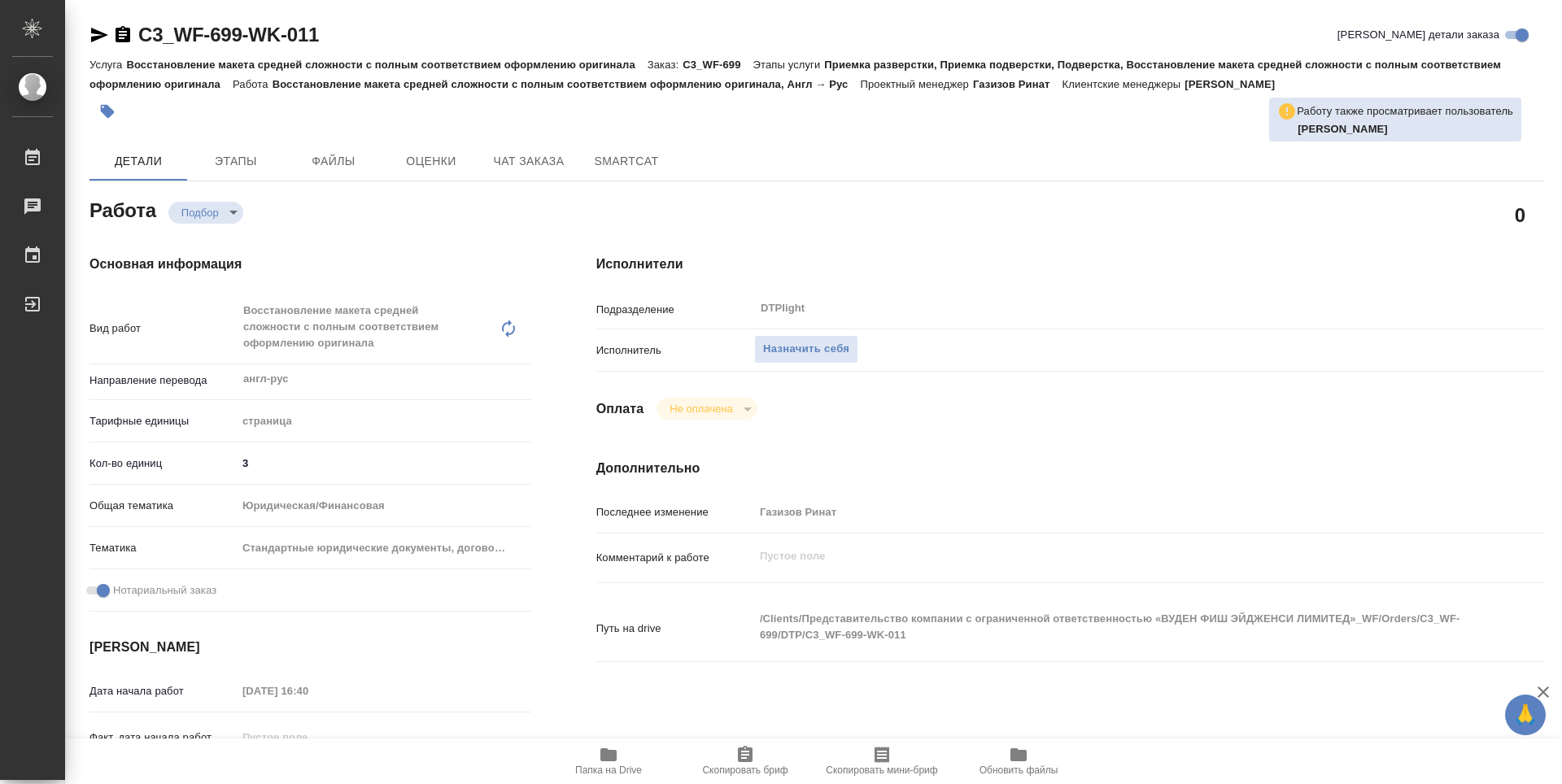
click at [612, 757] on icon "button" at bounding box center [609, 755] width 16 height 13
type textarea "x"
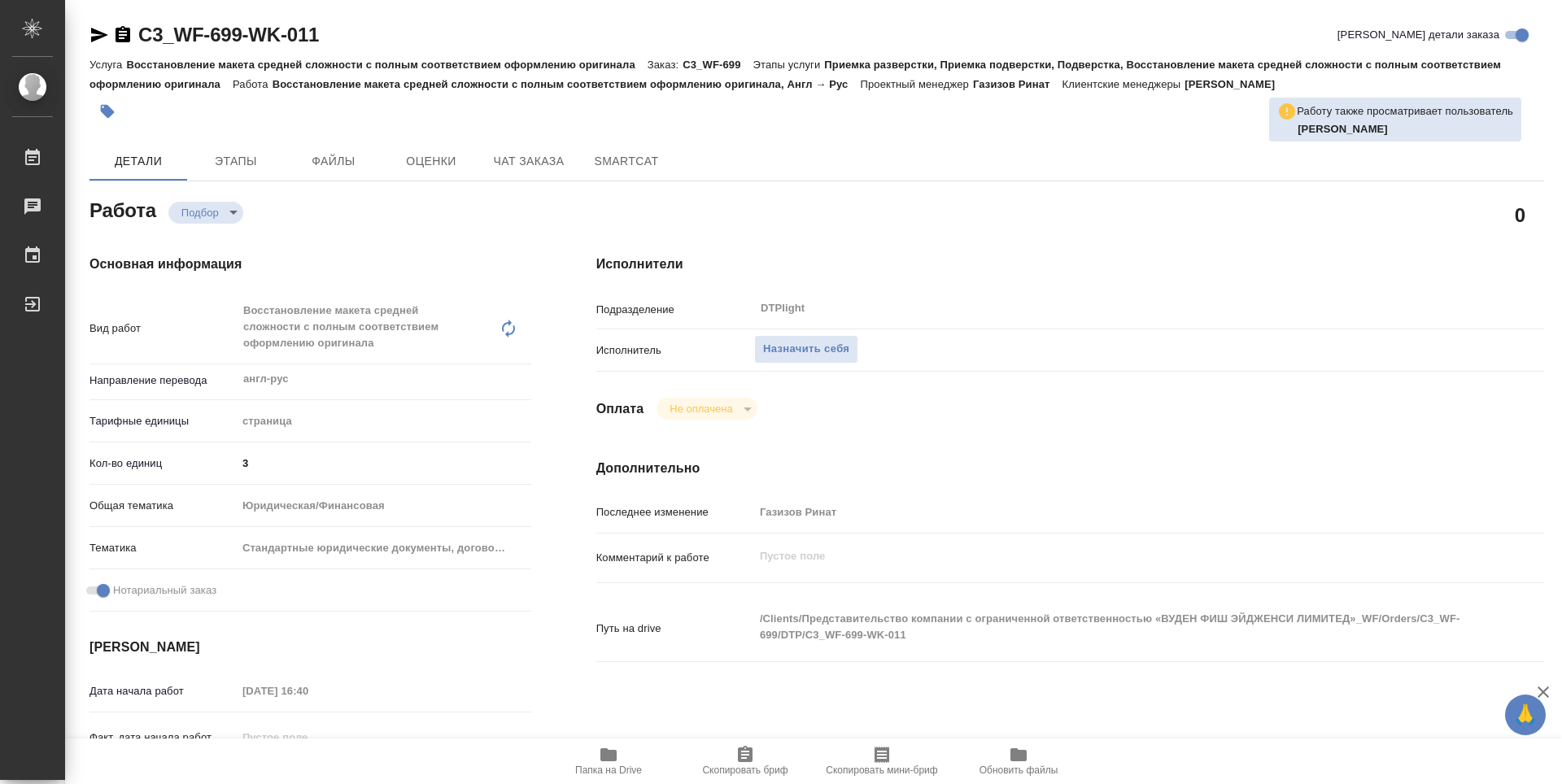
type textarea "x"
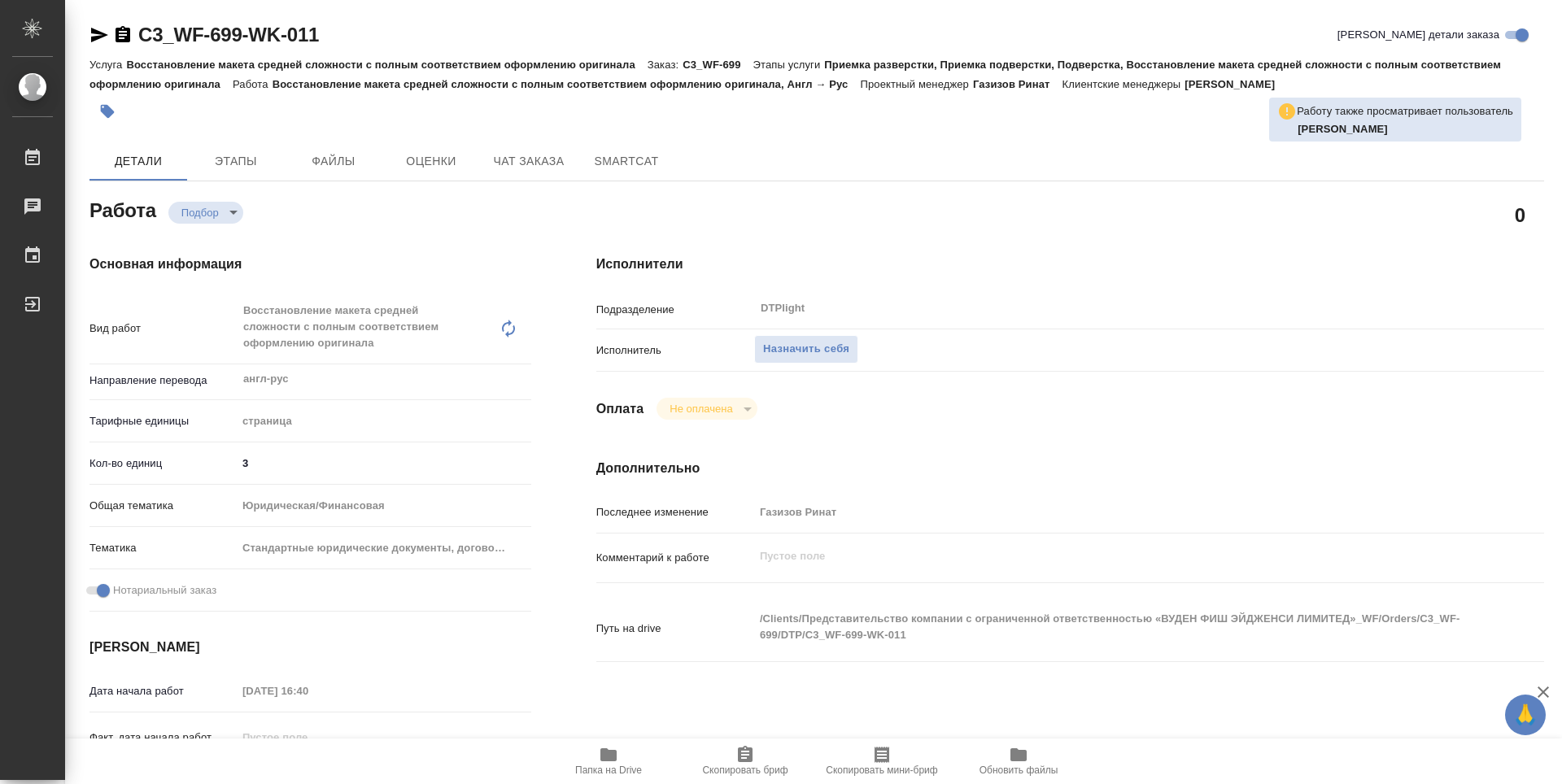
type textarea "x"
click at [804, 344] on span "Назначить себя" at bounding box center [806, 349] width 86 height 19
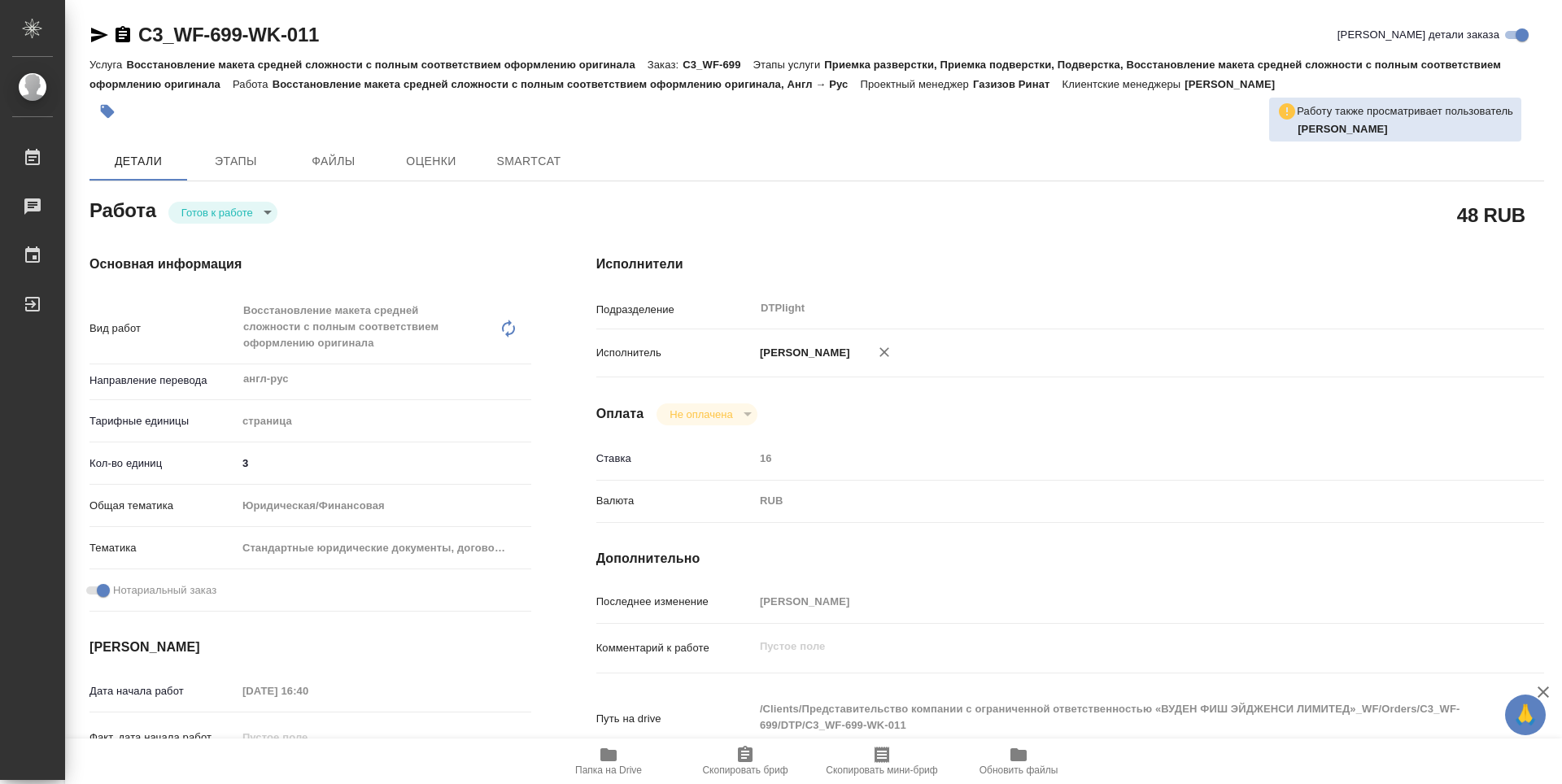
type textarea "x"
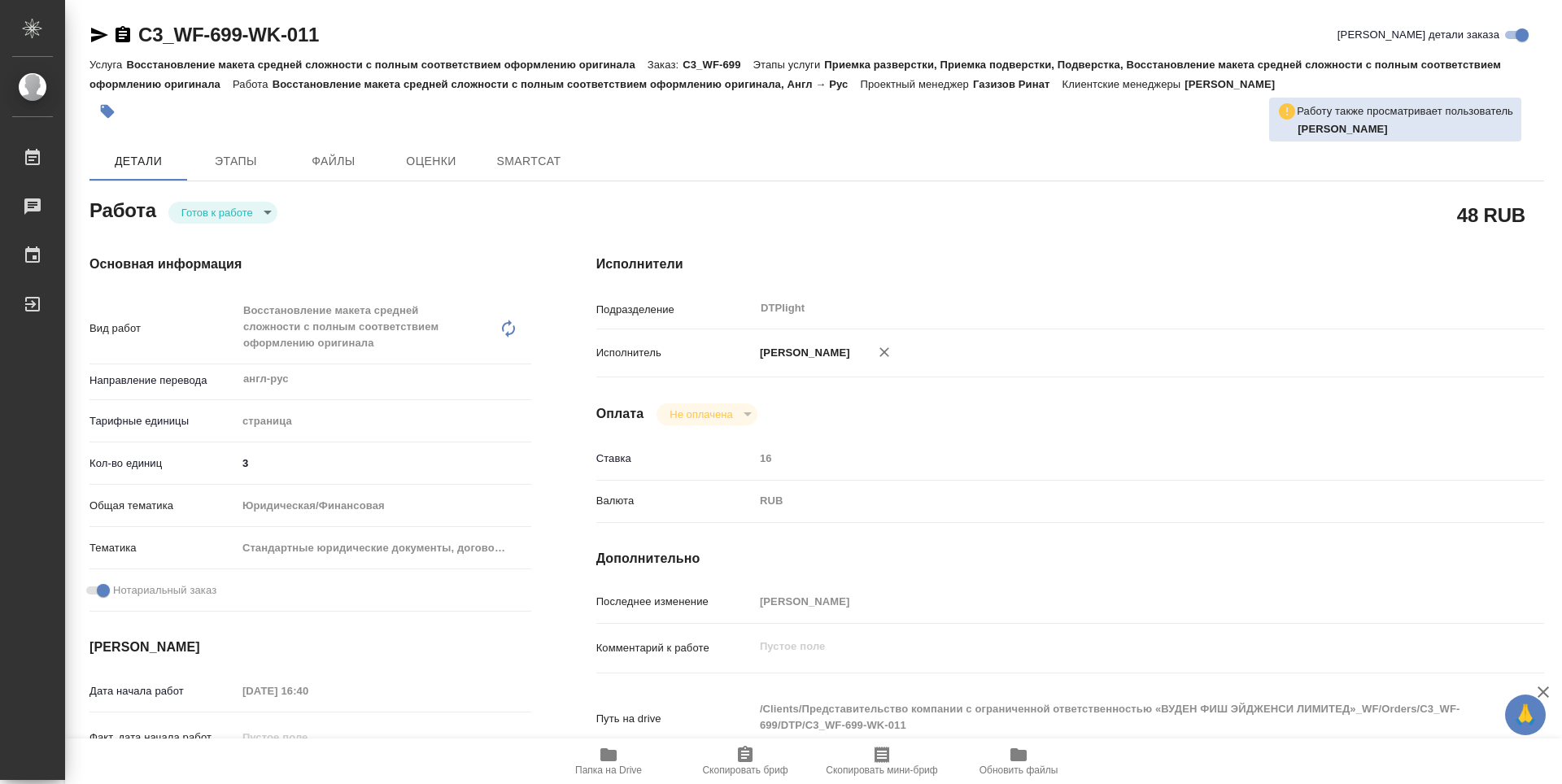
type textarea "x"
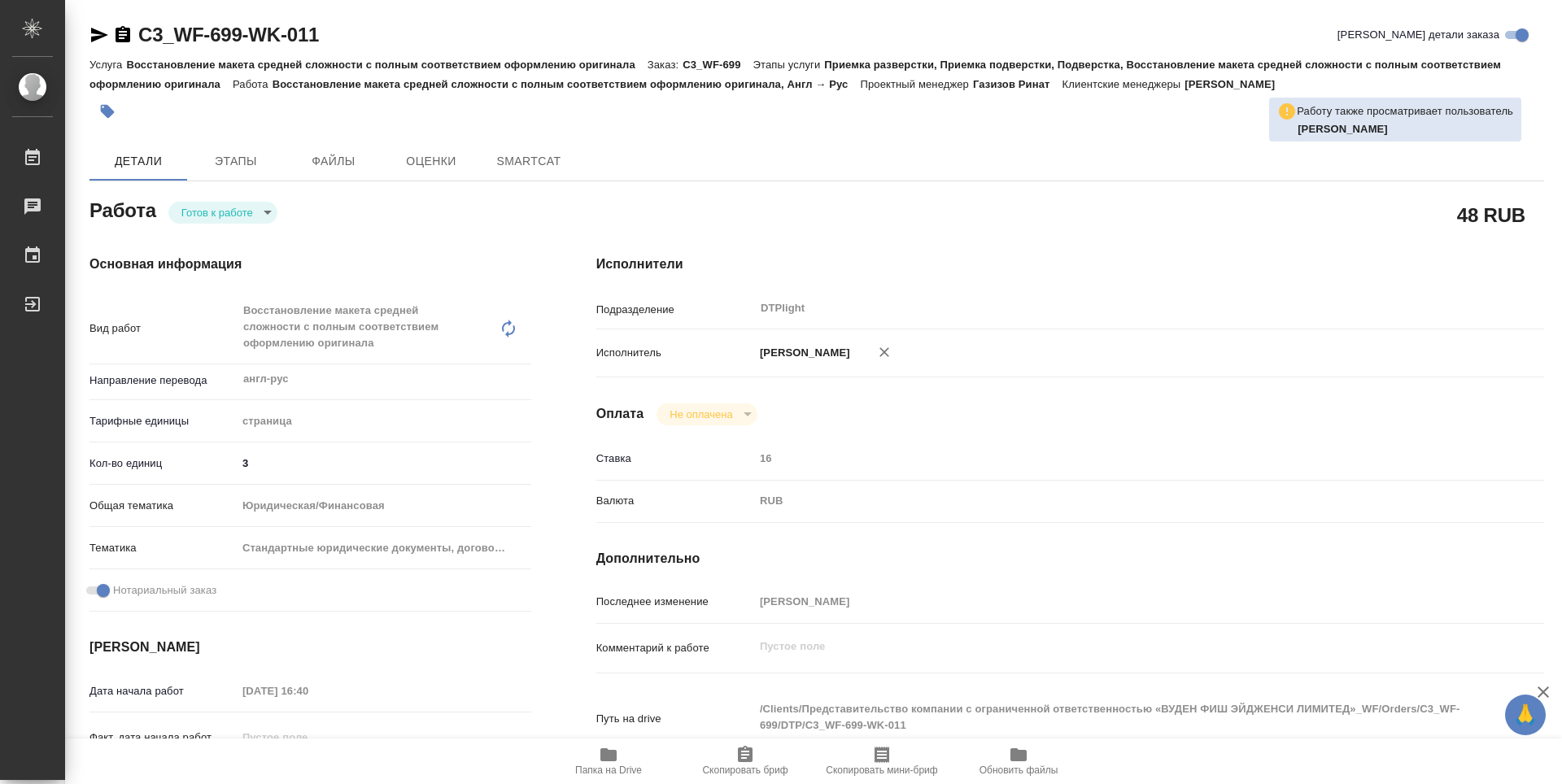
type textarea "x"
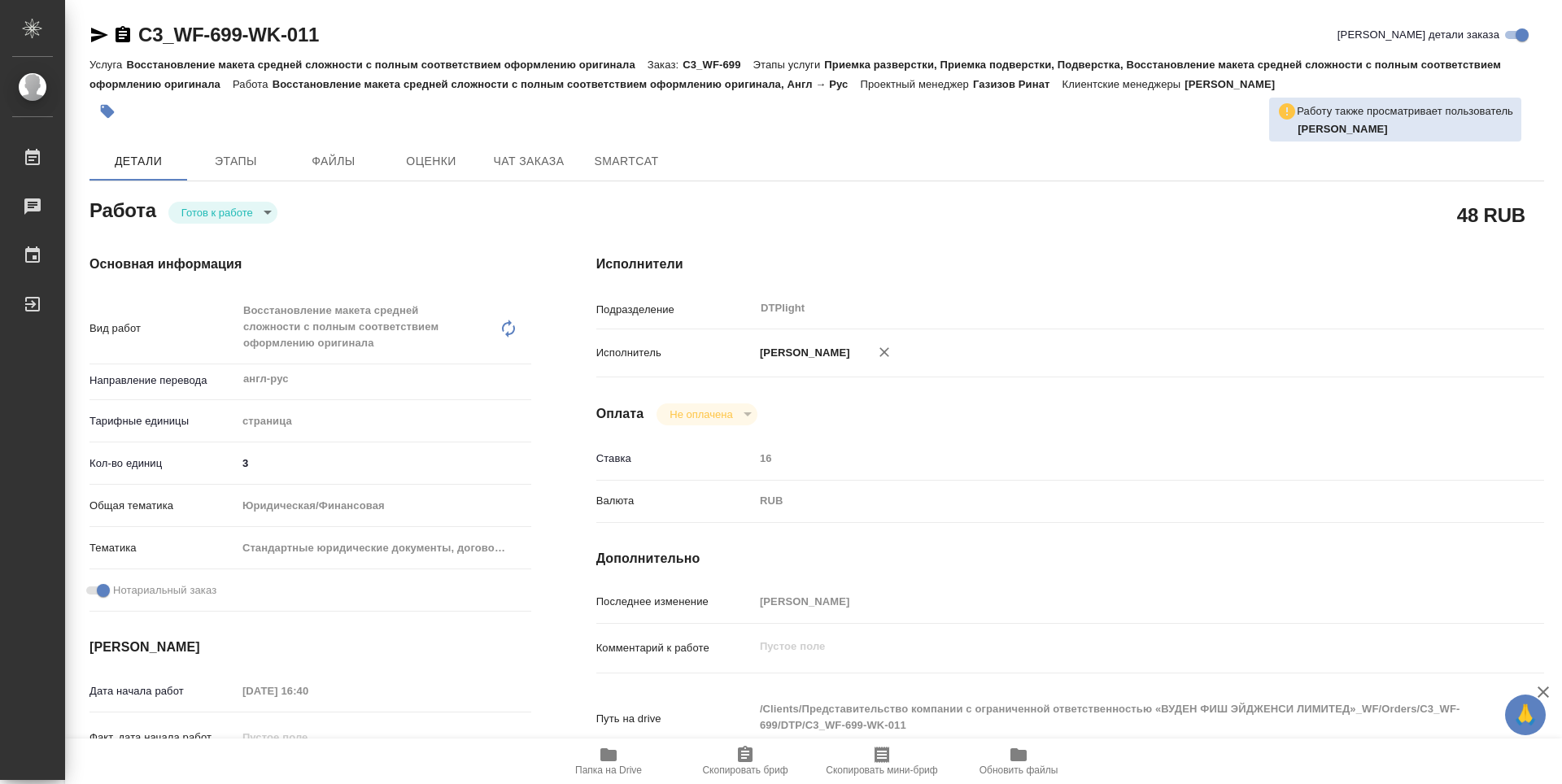
click at [265, 210] on body "🙏 .cls-1 fill:#fff; AWATERA Guselnikov Roman Работы Чаты График Выйти C3_WF-699…" at bounding box center [781, 392] width 1562 height 784
type textarea "x"
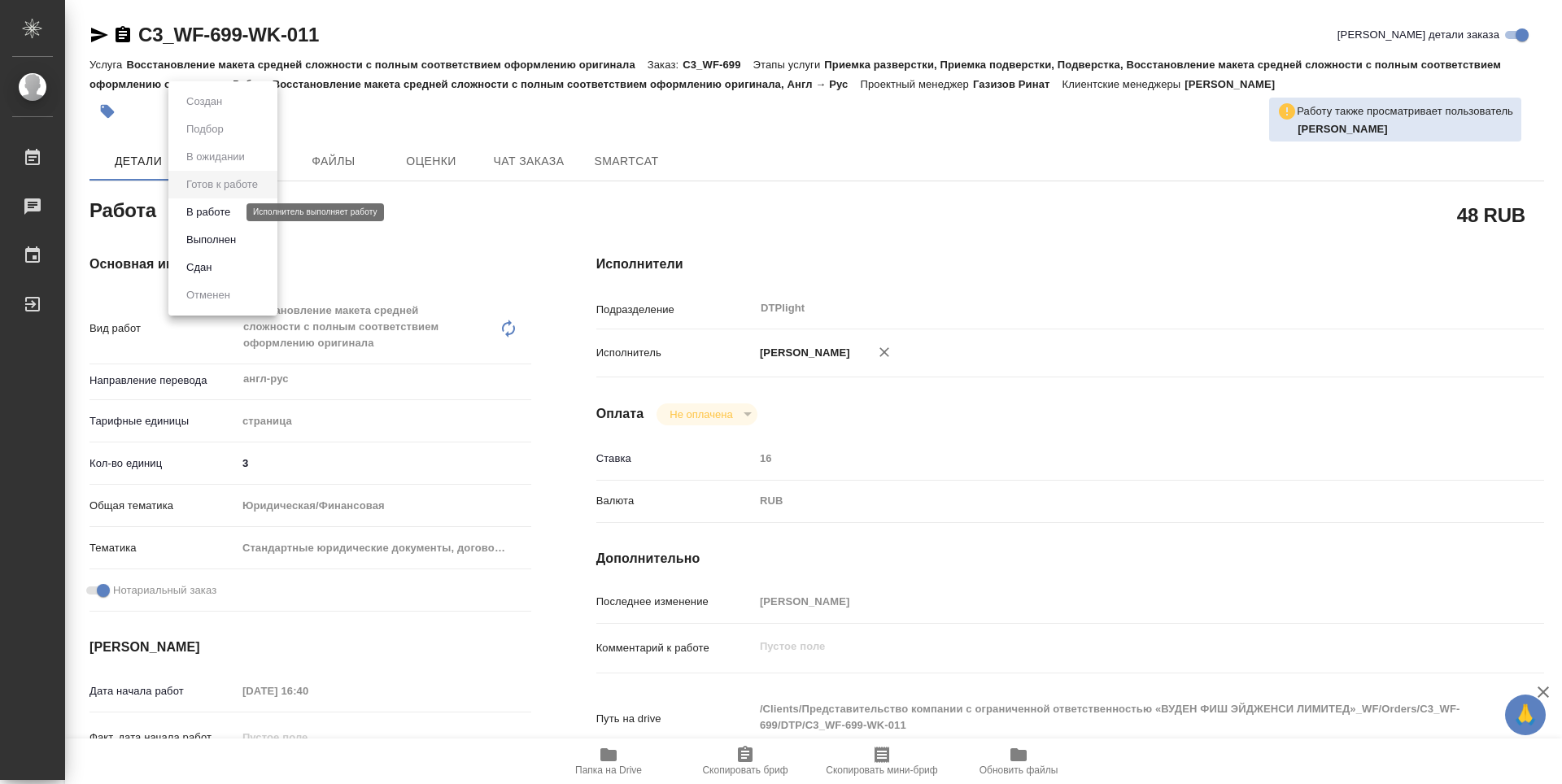
type textarea "x"
click at [210, 214] on button "В работе" at bounding box center [208, 213] width 54 height 18
type textarea "x"
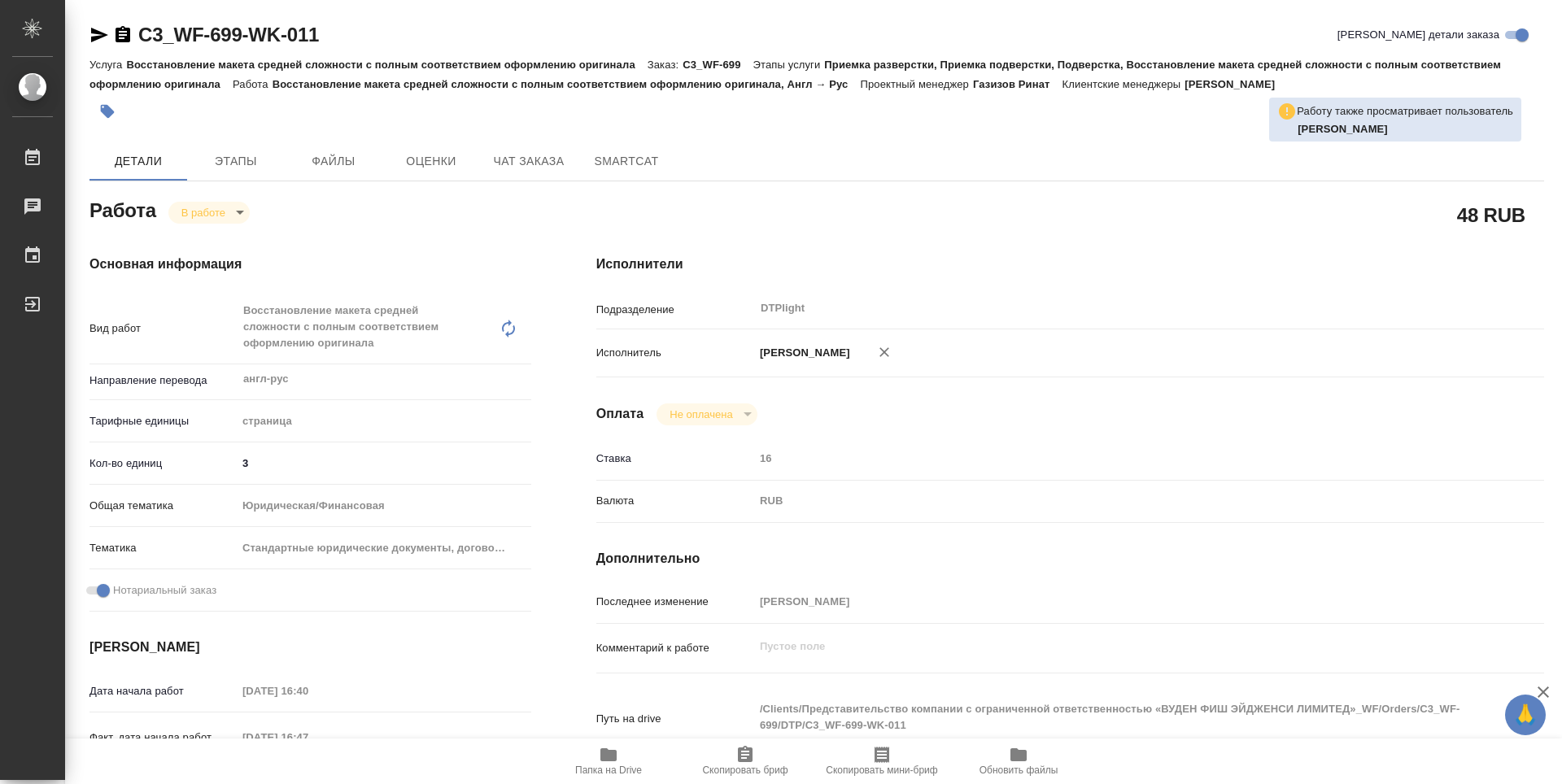
type textarea "x"
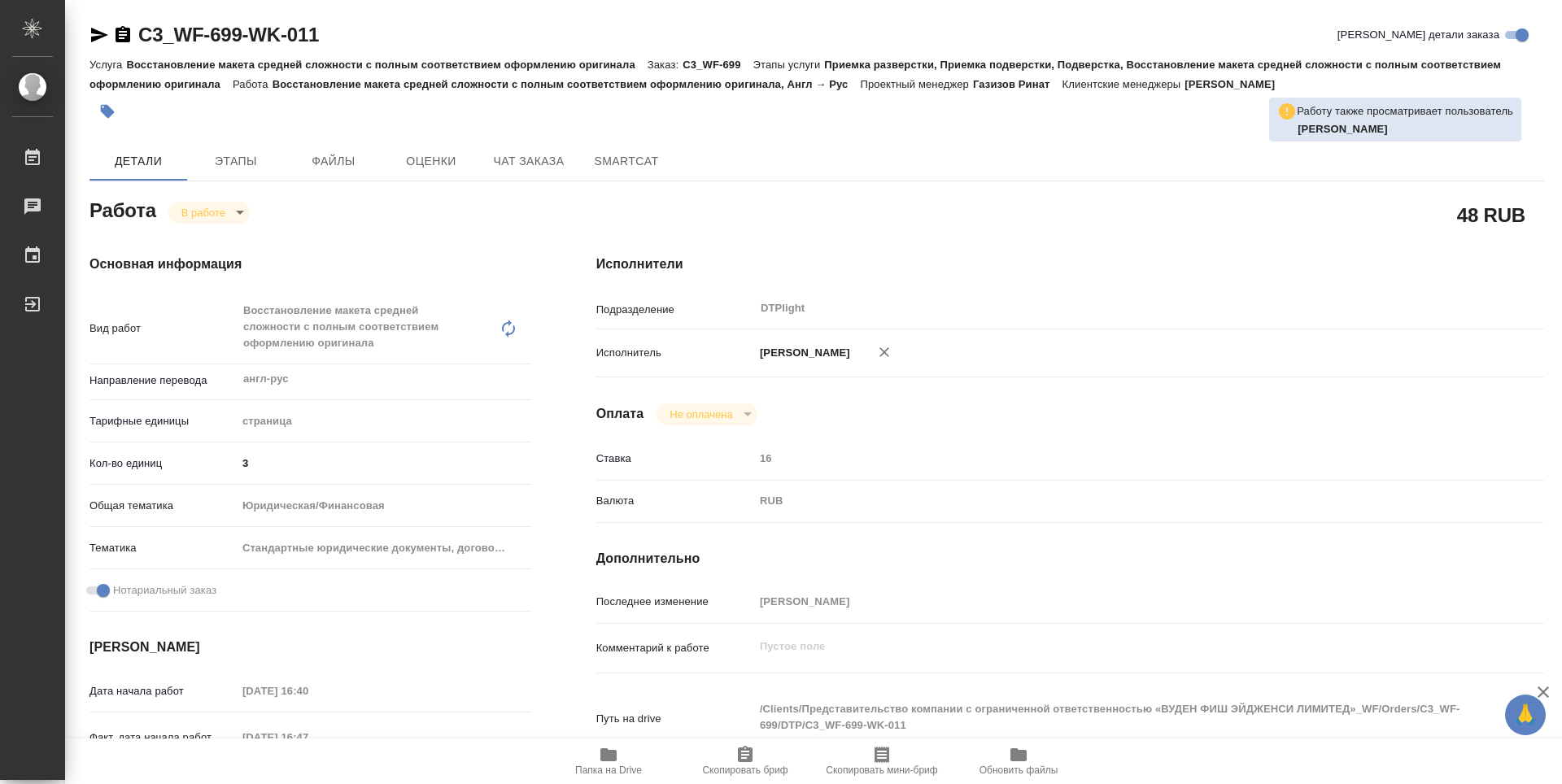
type textarea "x"
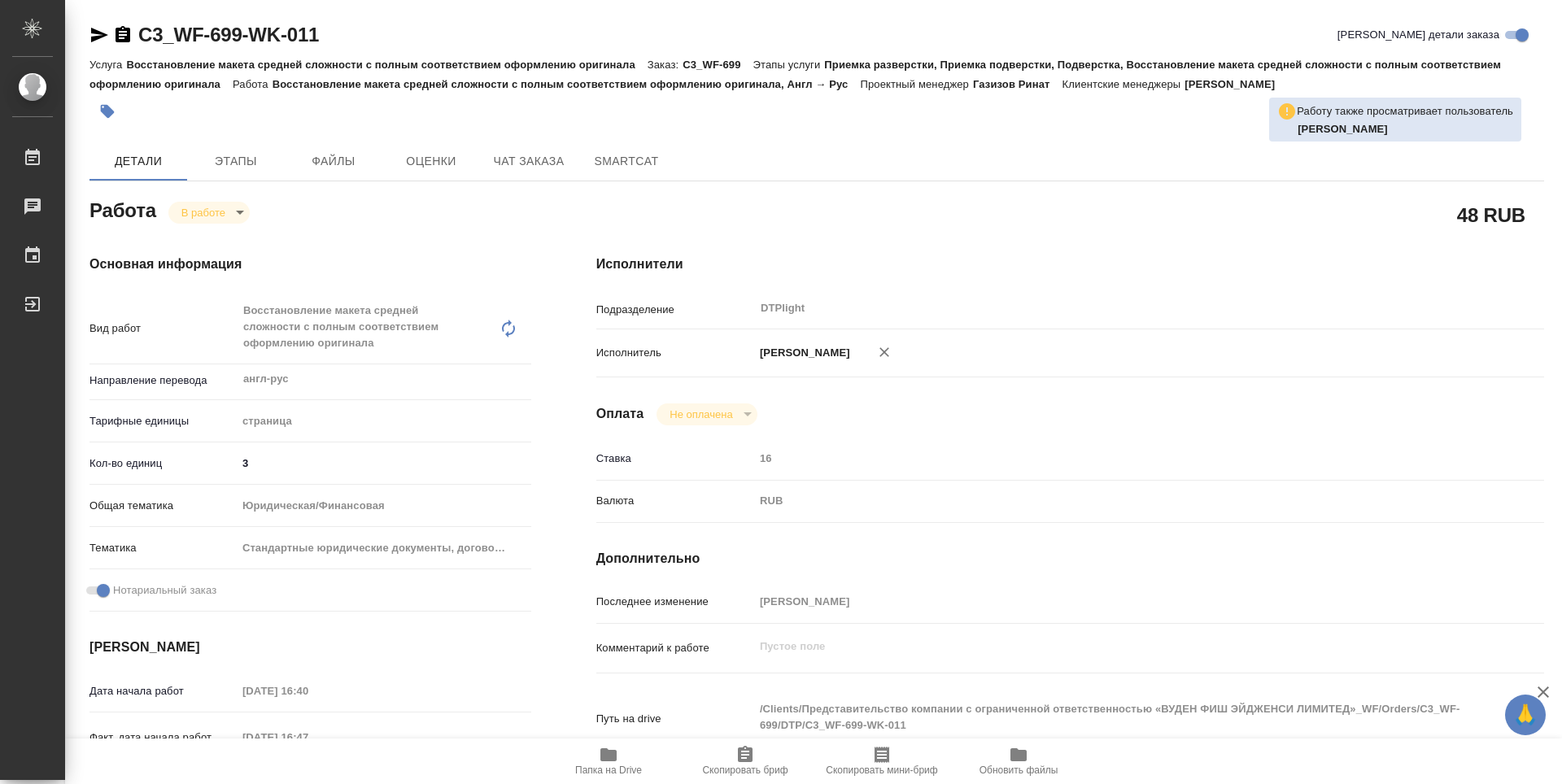
type textarea "x"
click at [126, 30] on icon "button" at bounding box center [123, 34] width 15 height 16
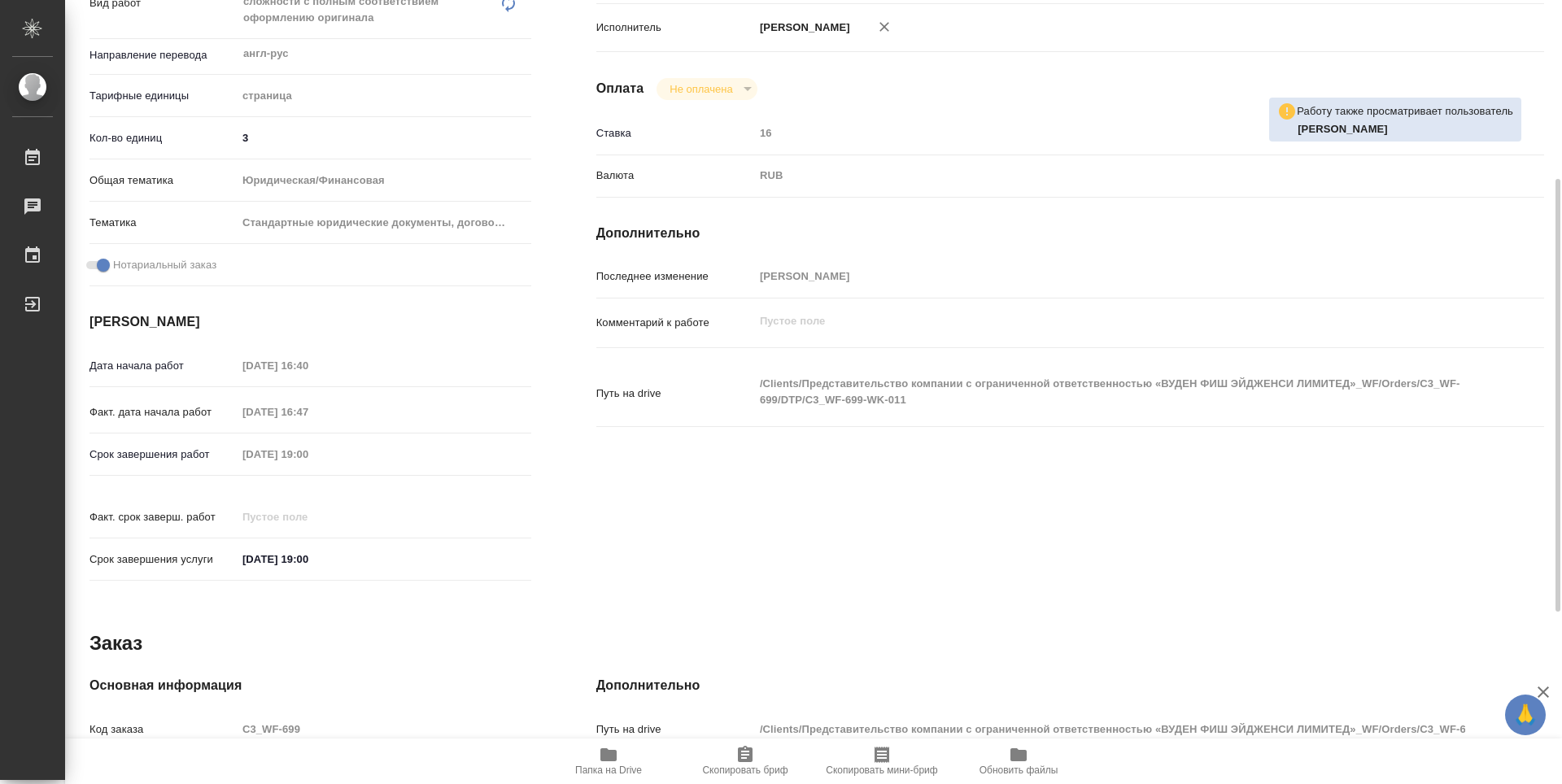
scroll to position [570, 0]
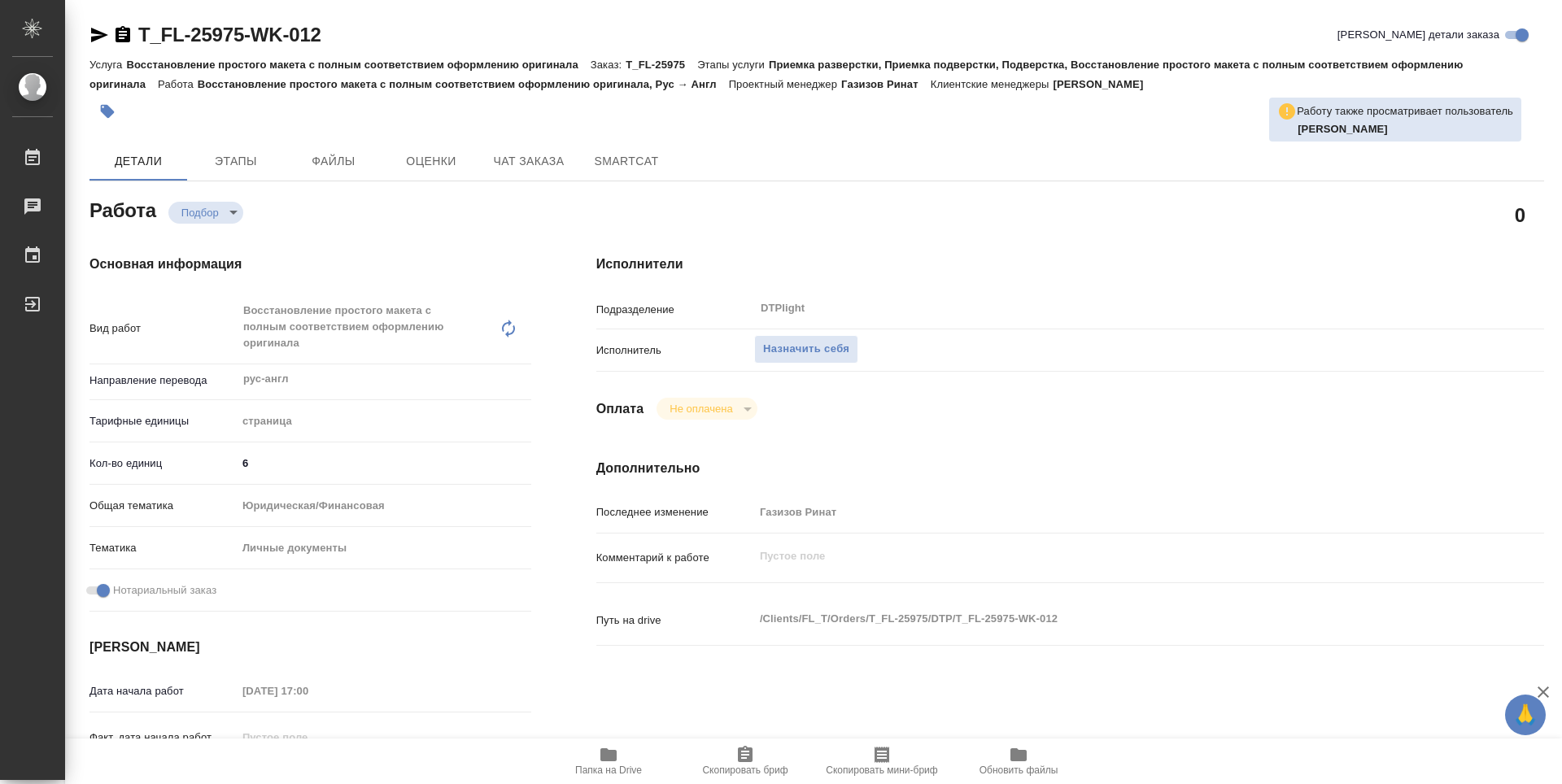
click at [627, 762] on span "Папка на Drive" at bounding box center [609, 760] width 117 height 31
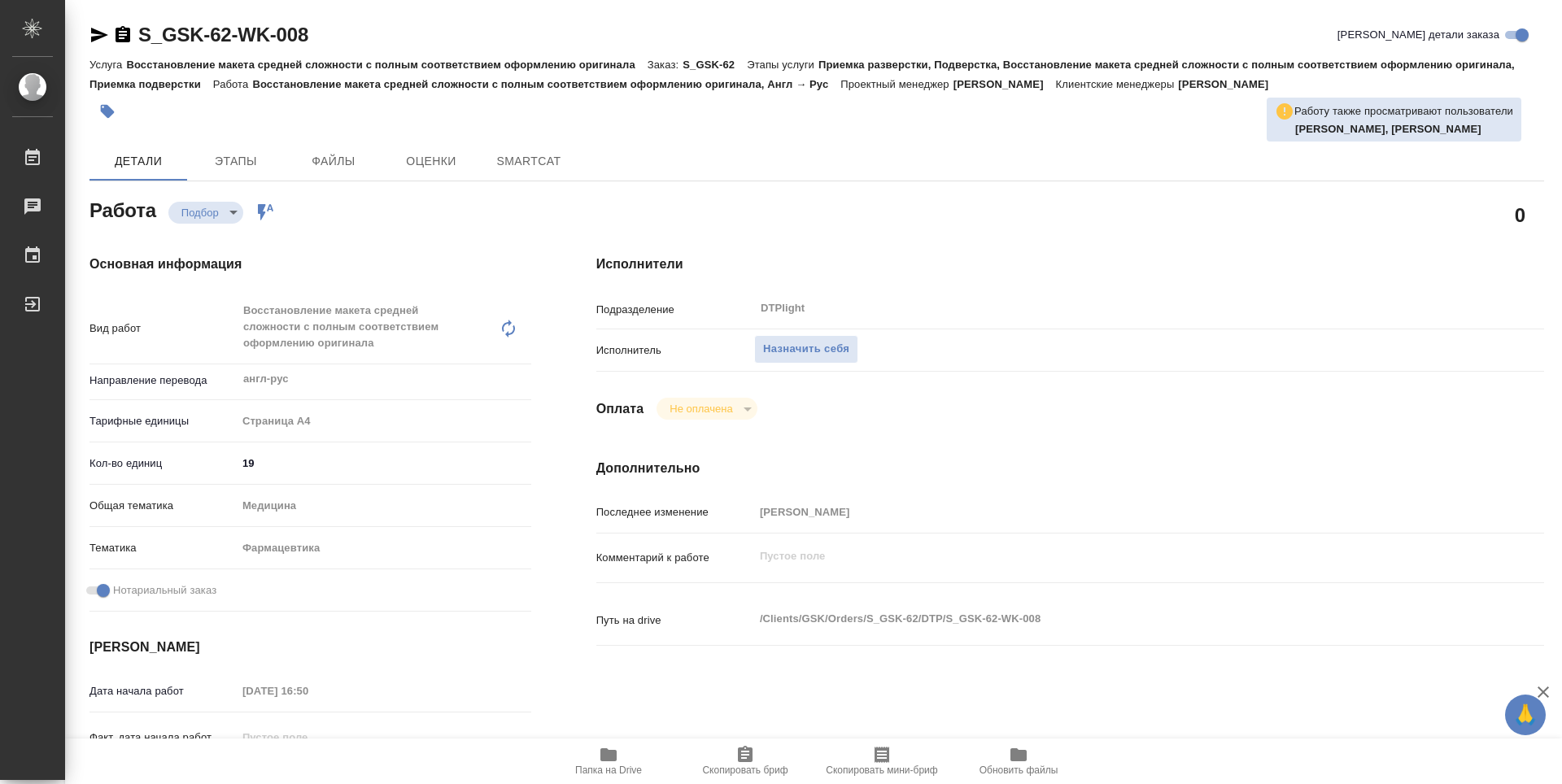
type textarea "x"
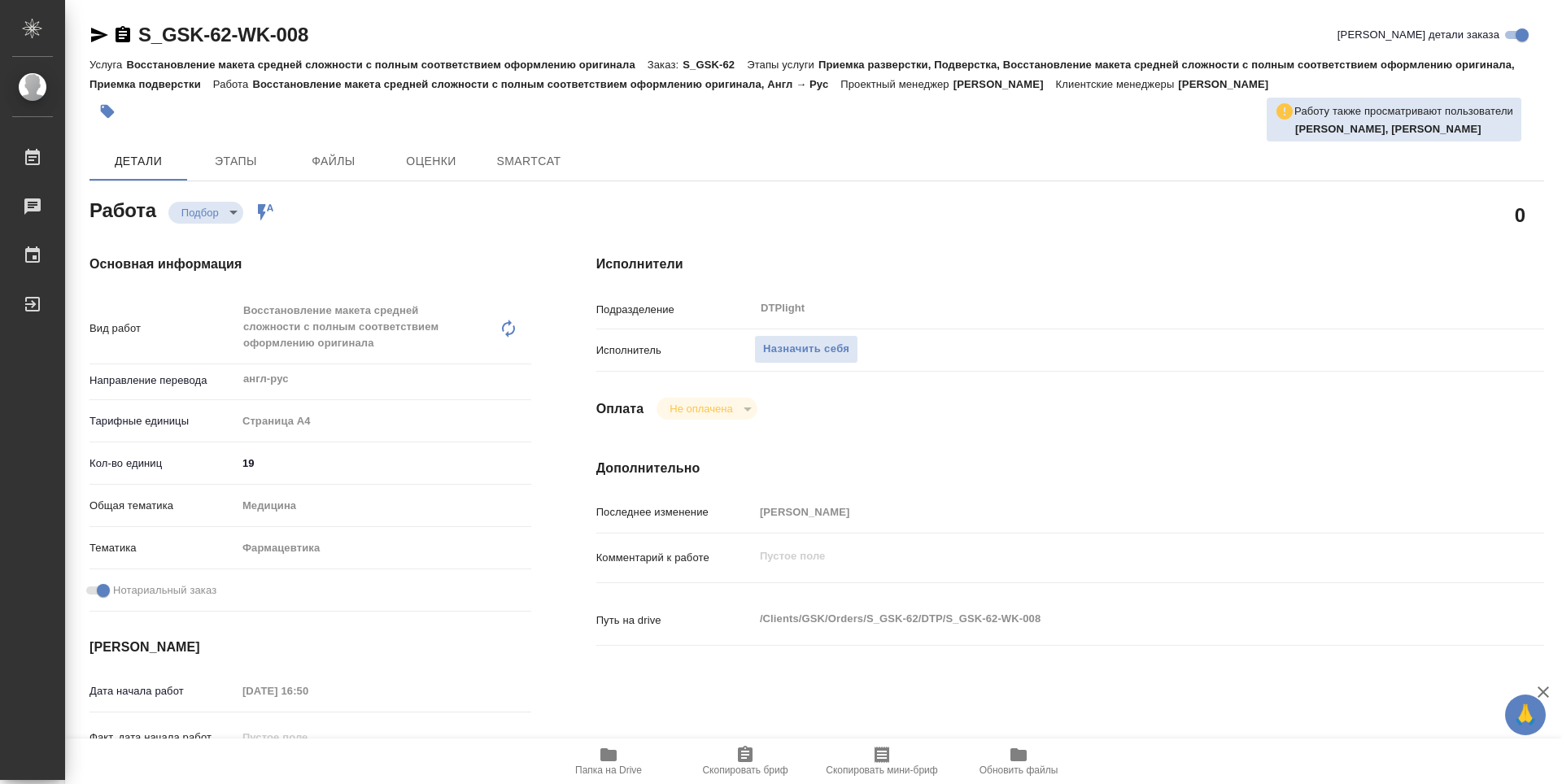
type textarea "x"
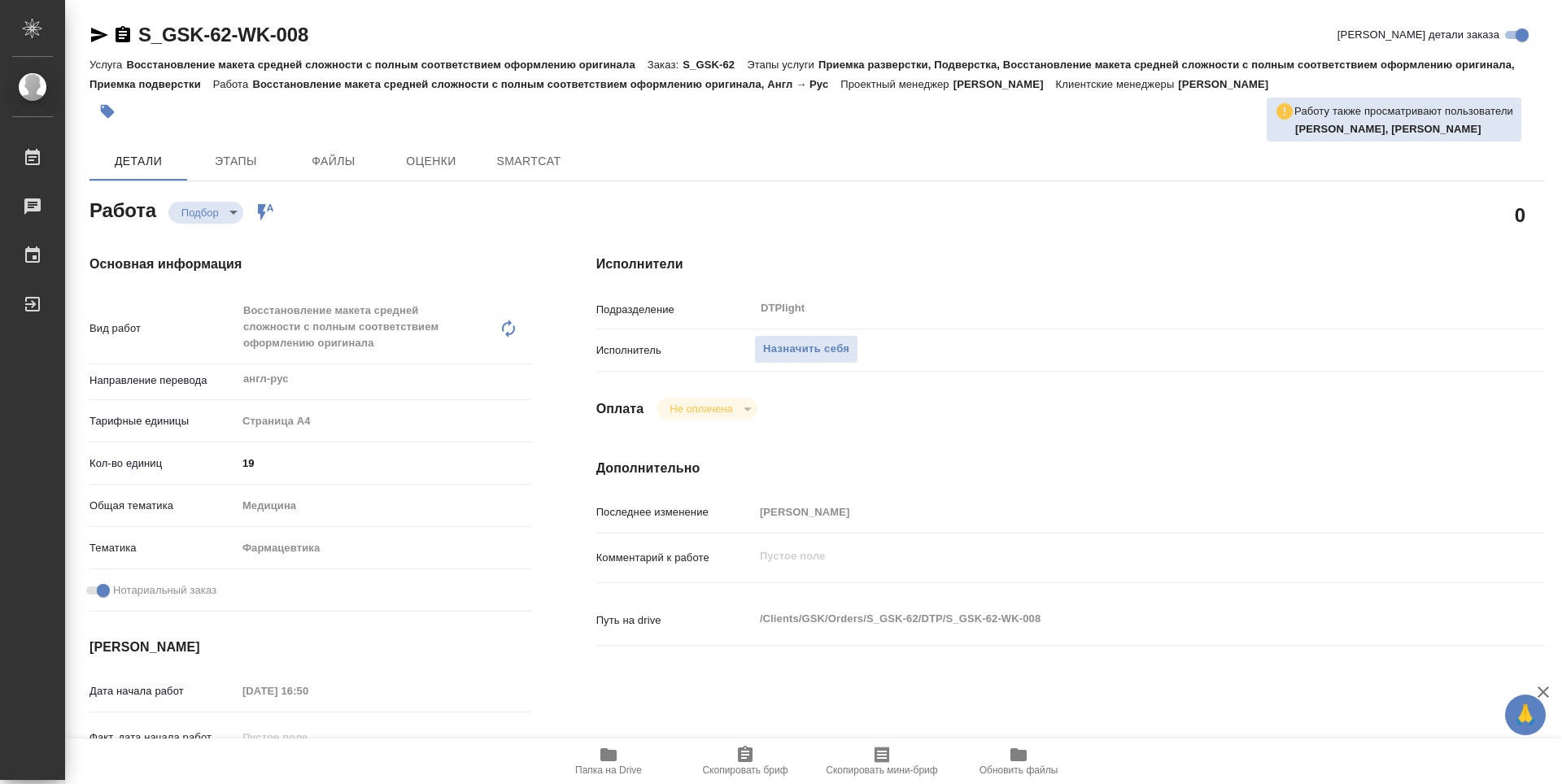
type textarea "x"
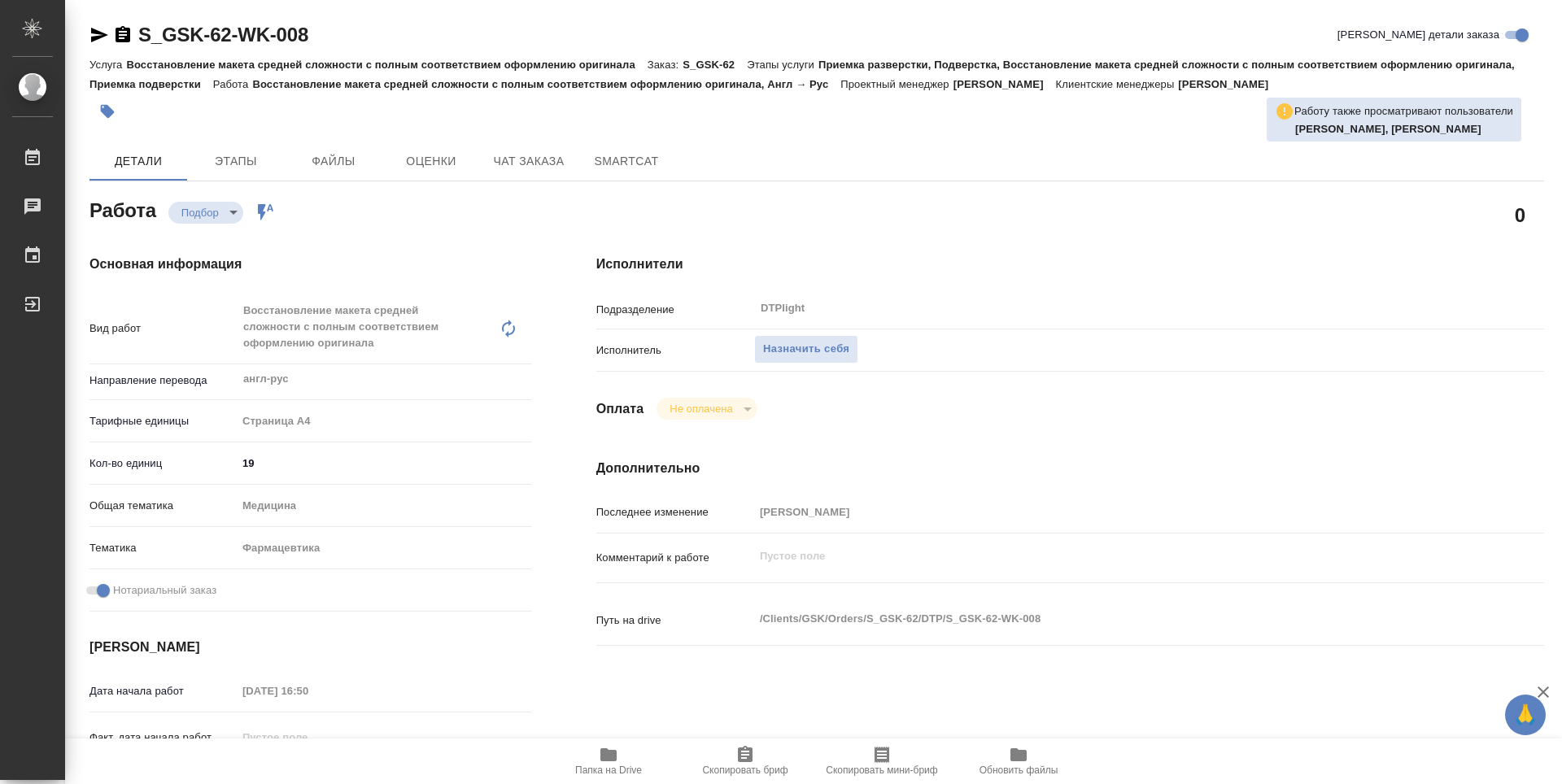
click at [619, 777] on button "Папка на Drive" at bounding box center [609, 762] width 137 height 46
type textarea "x"
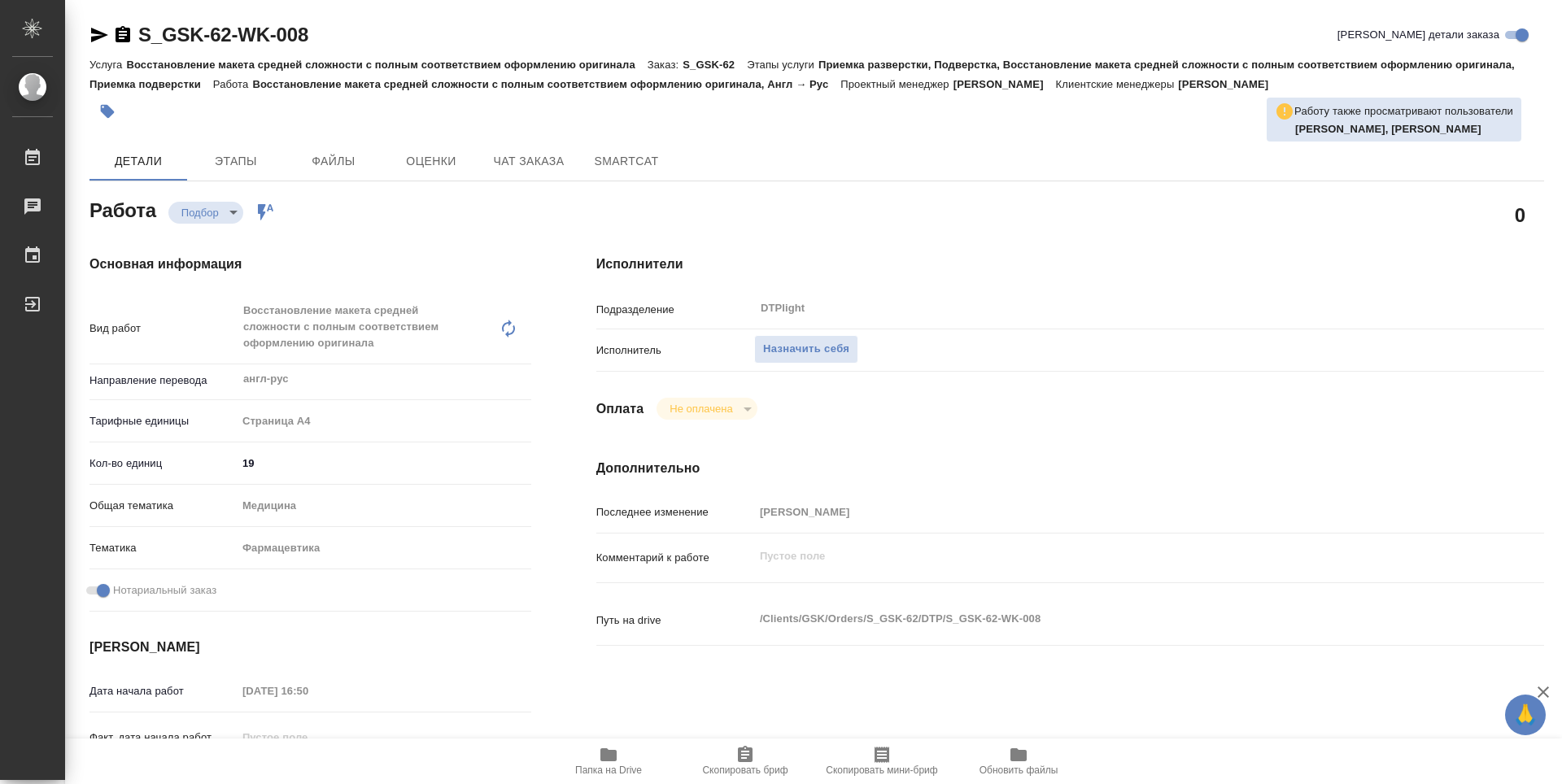
type textarea "x"
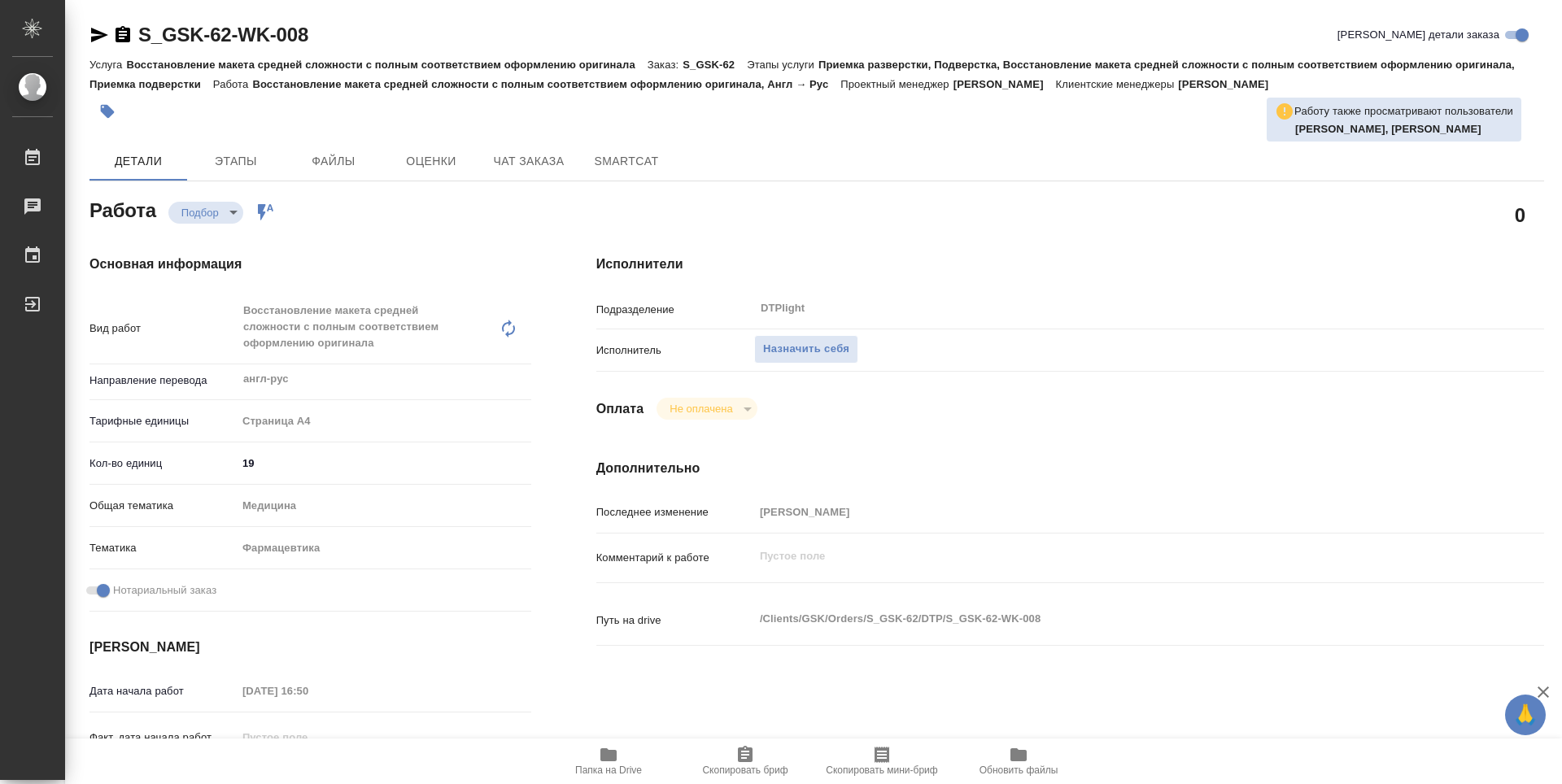
type textarea "x"
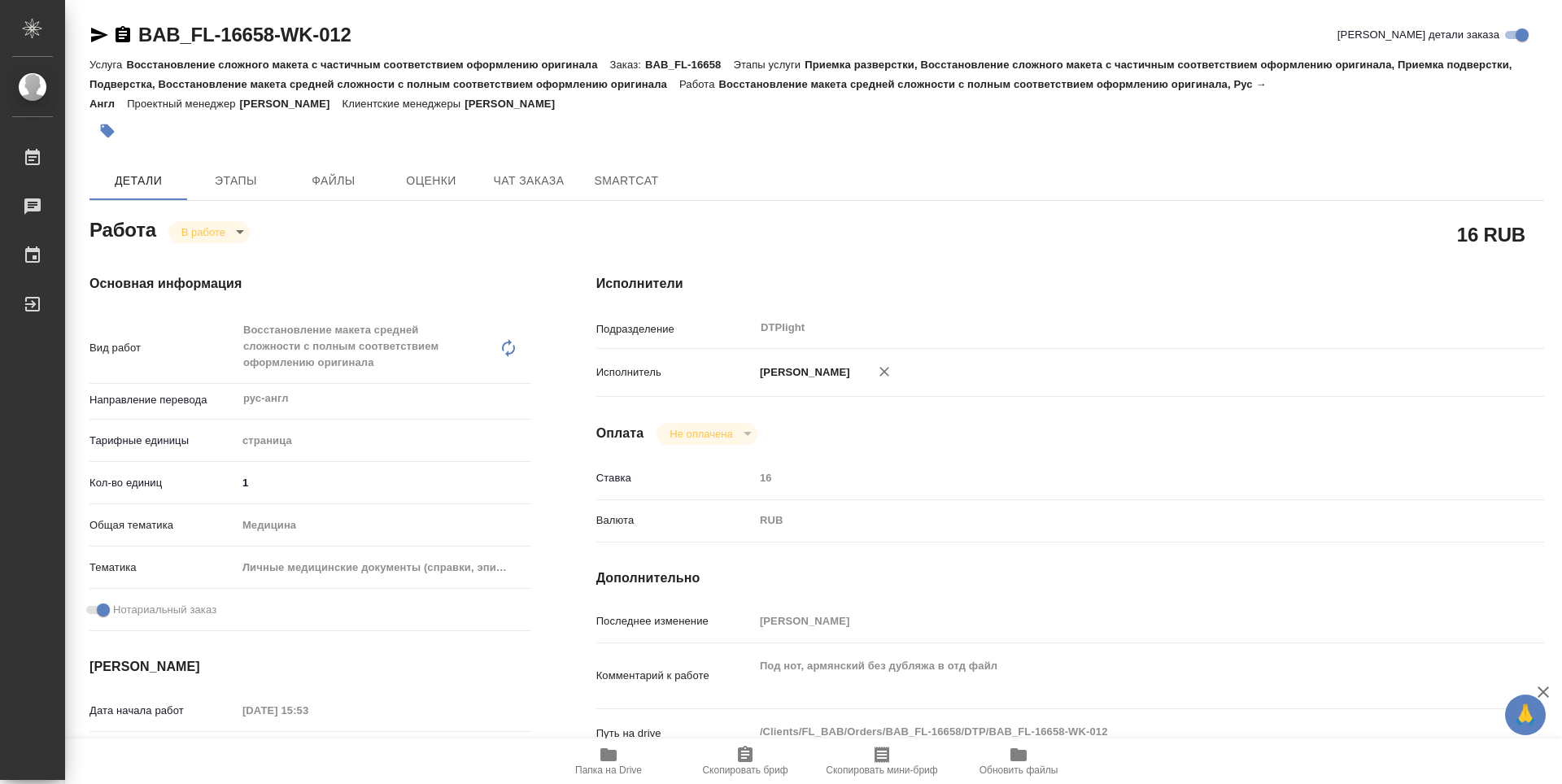
click at [624, 761] on span "Папка на Drive" at bounding box center [609, 760] width 117 height 31
click at [241, 233] on body "🙏 .cls-1 fill:#fff; AWATERA Guselnikov Roman Работы 0 Чаты График Выйти BAB_FL-…" at bounding box center [781, 392] width 1562 height 784
click at [216, 257] on button "Выполнен" at bounding box center [211, 259] width 59 height 18
type textarea "x"
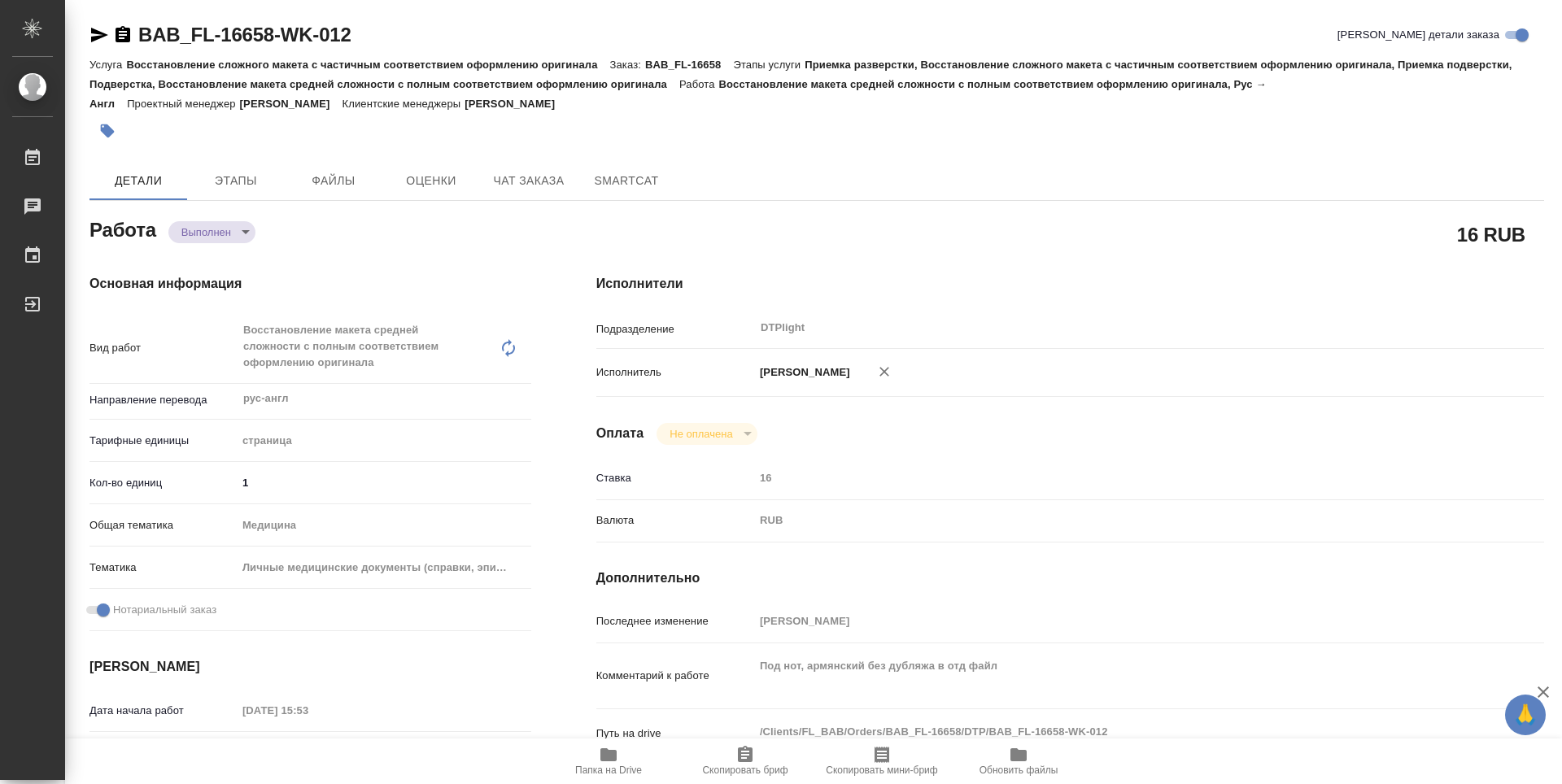
type textarea "x"
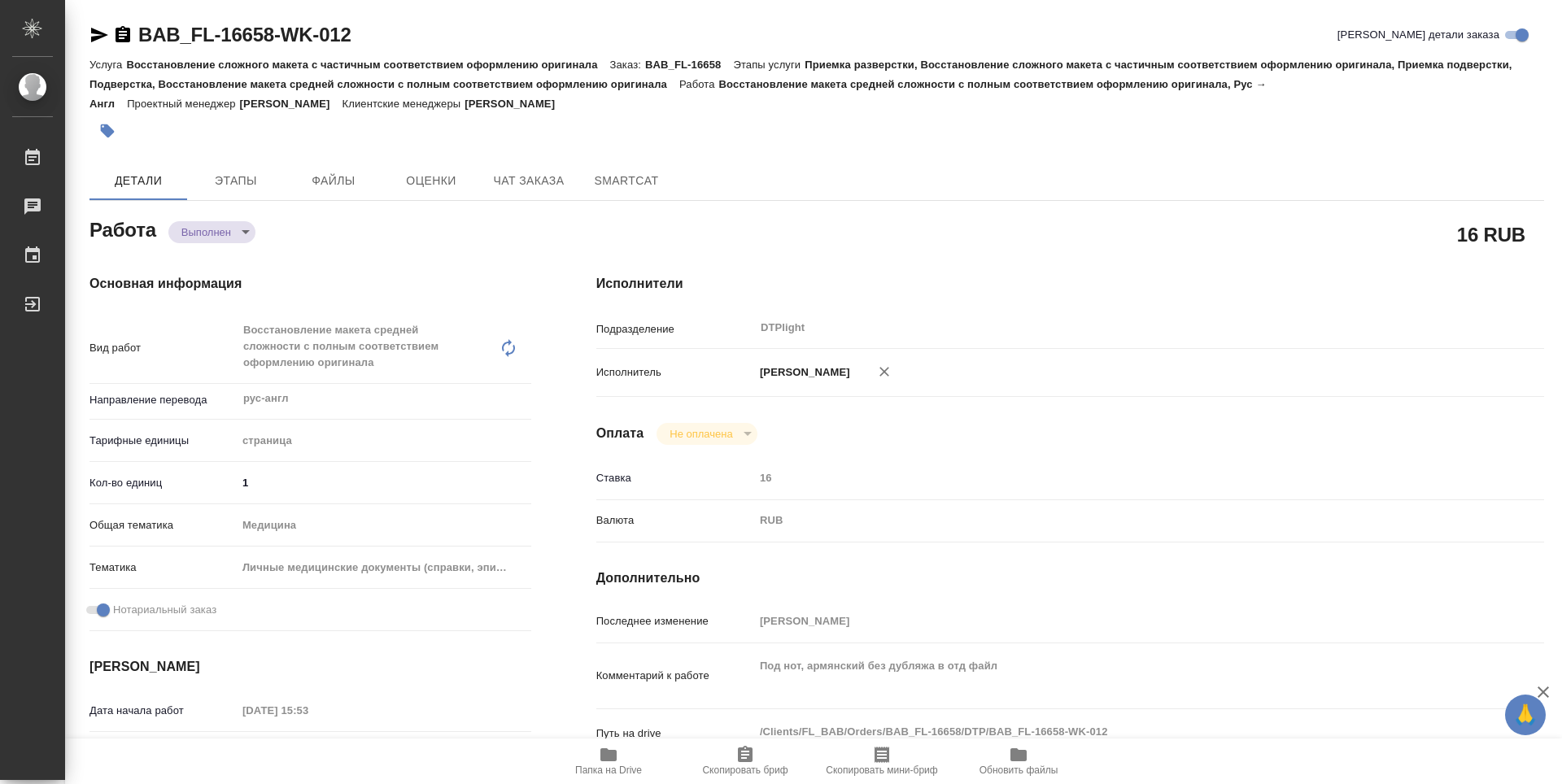
type textarea "x"
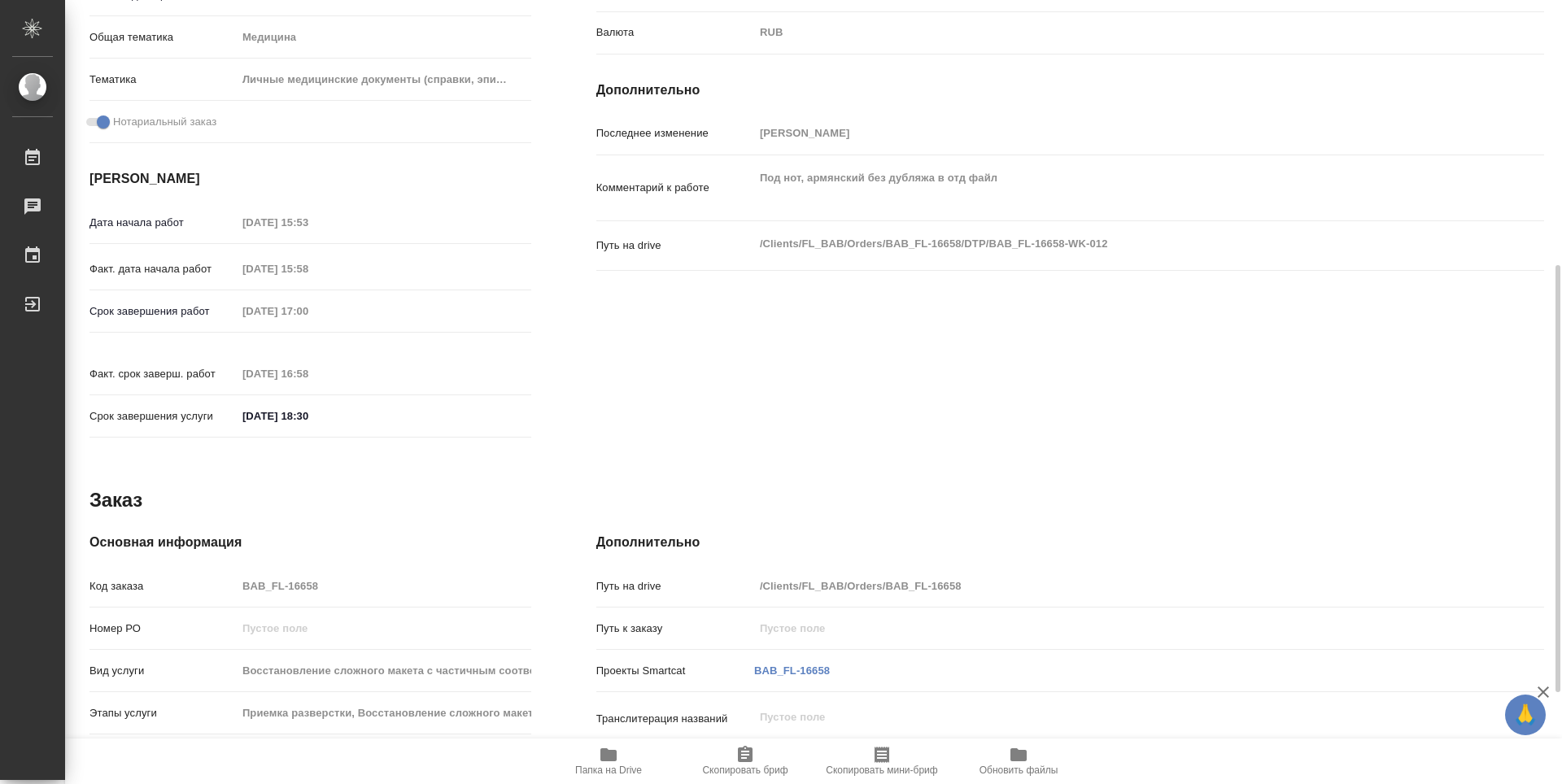
type textarea "x"
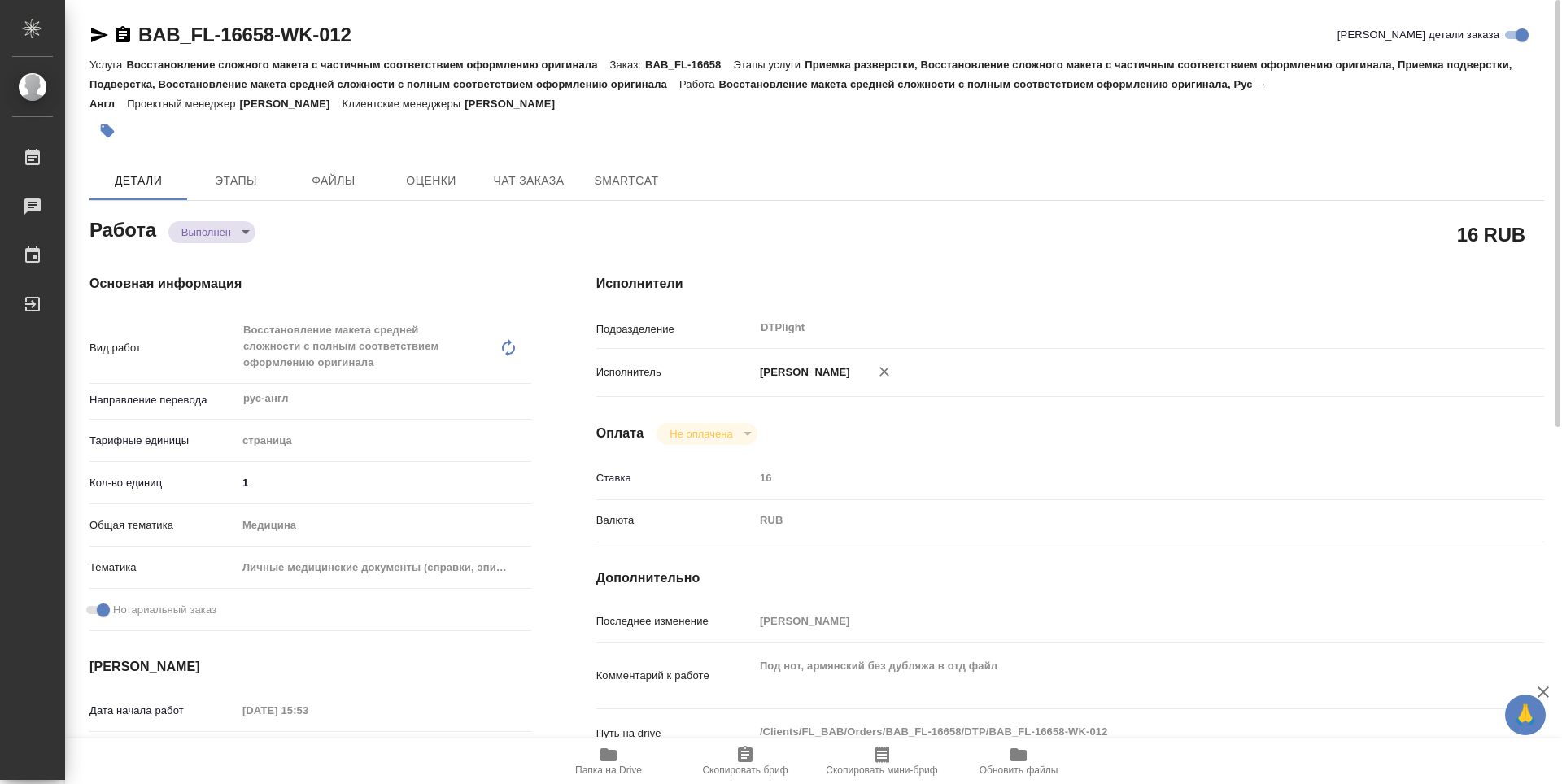
click at [123, 36] on icon "button" at bounding box center [123, 34] width 15 height 16
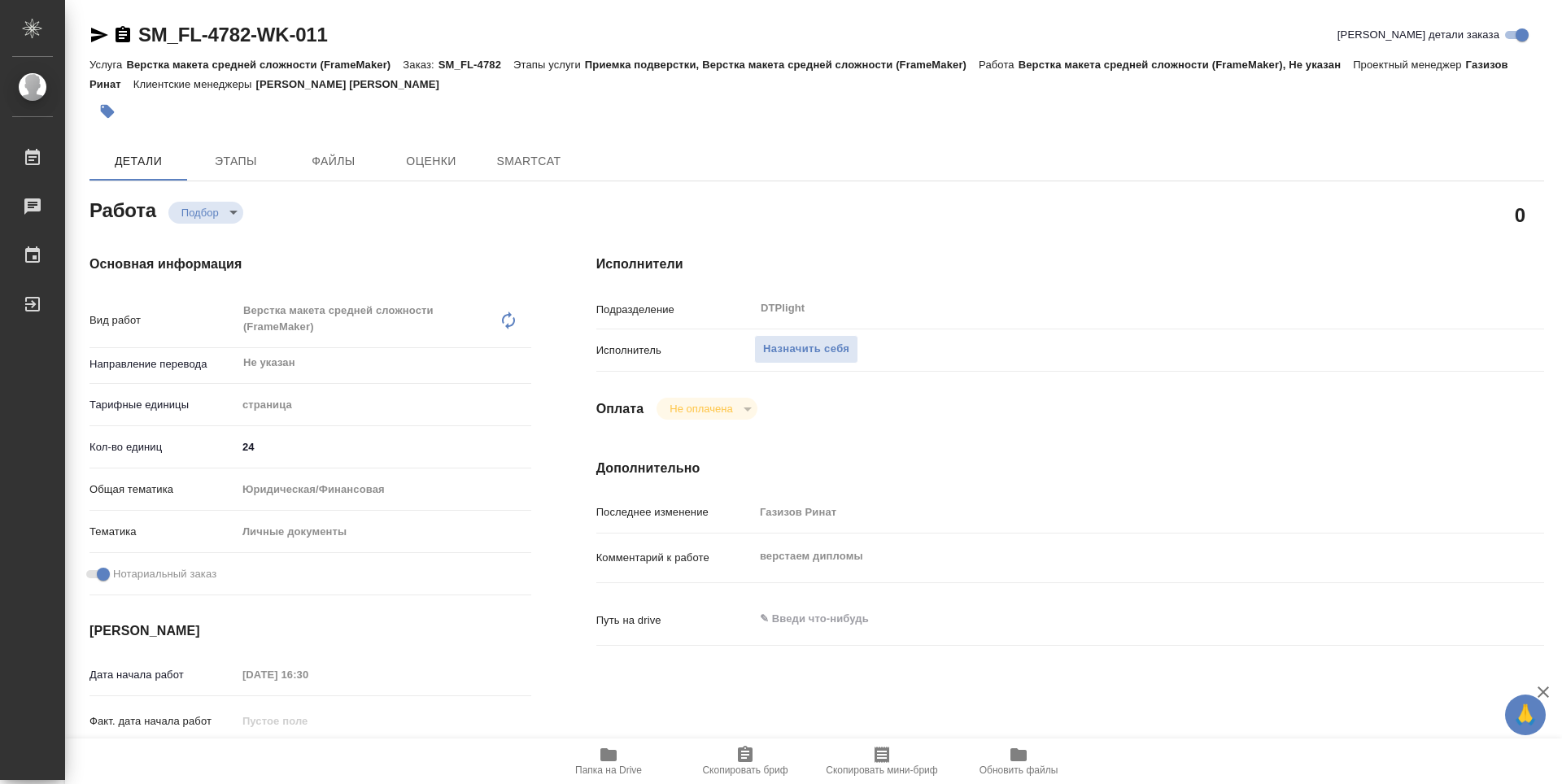
type textarea "x"
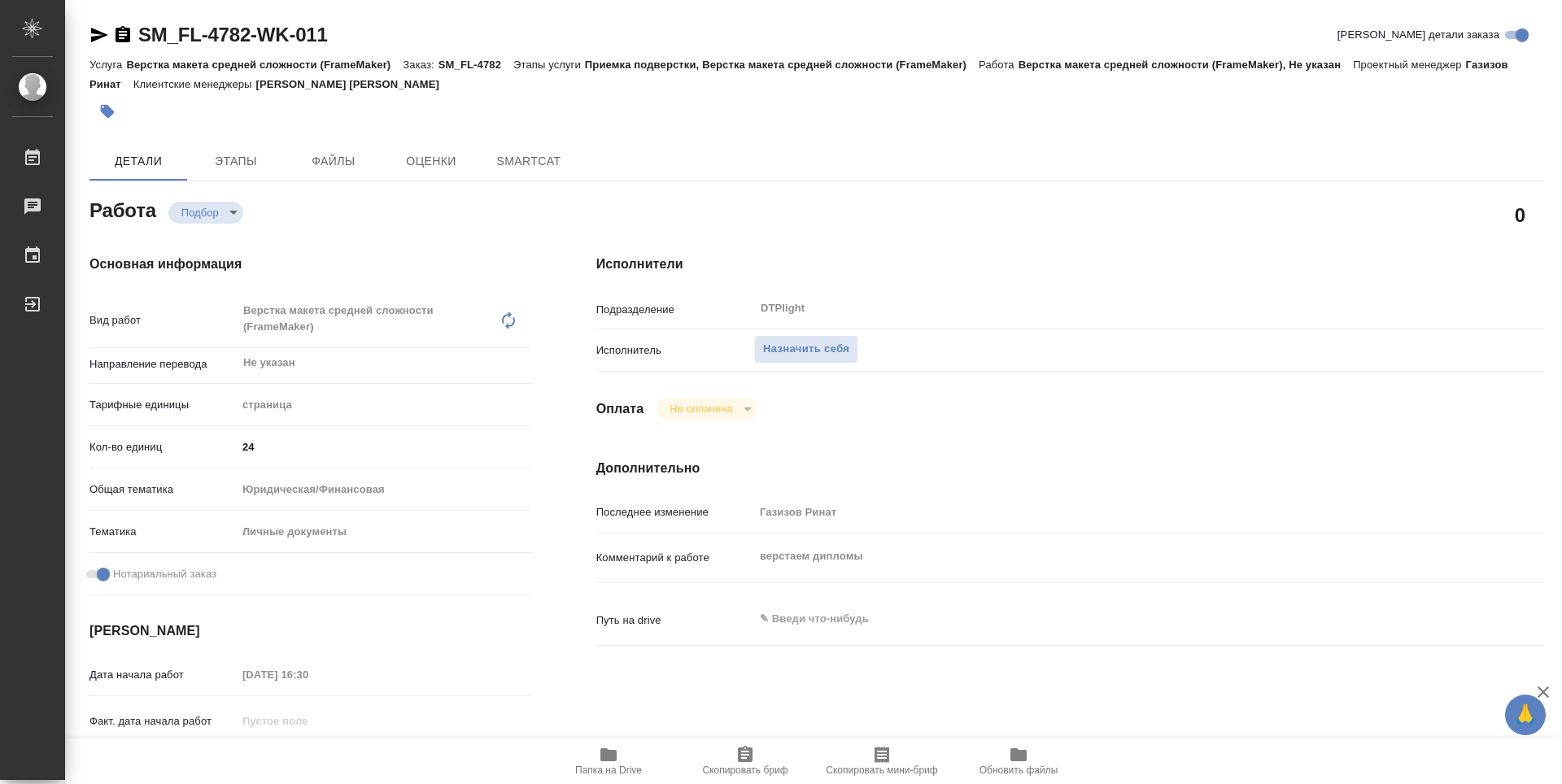
type textarea "x"
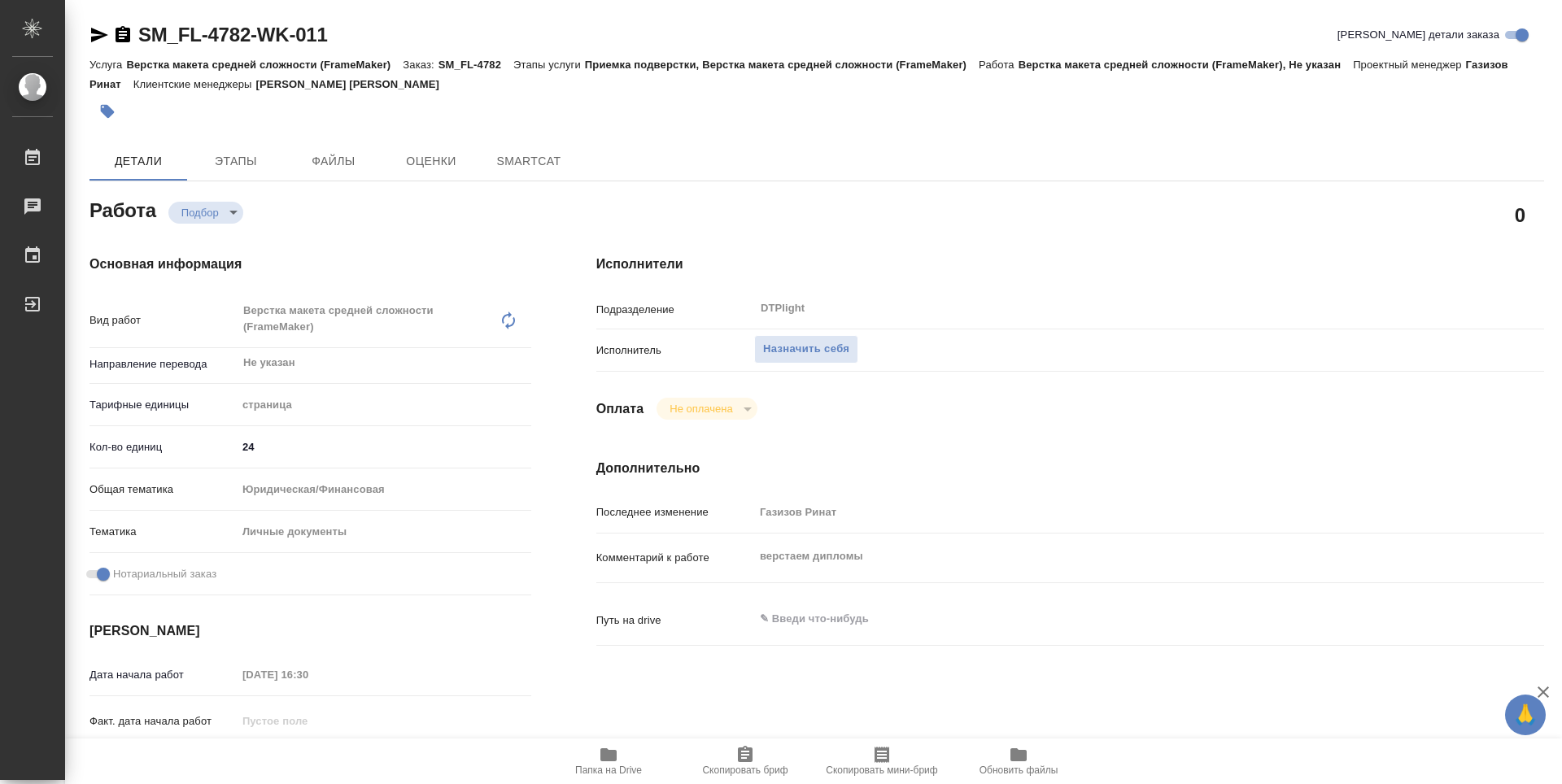
type textarea "x"
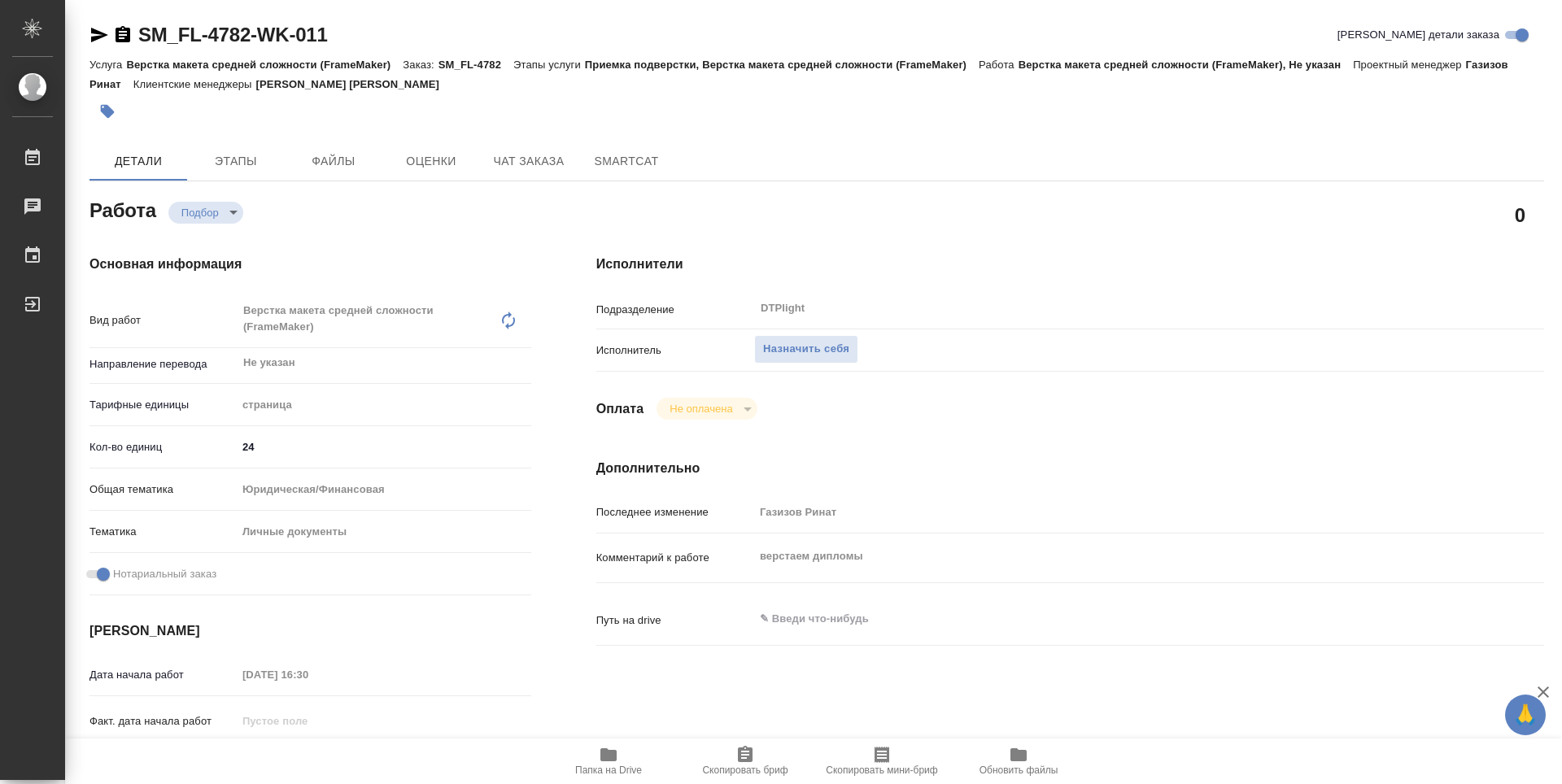
type textarea "x"
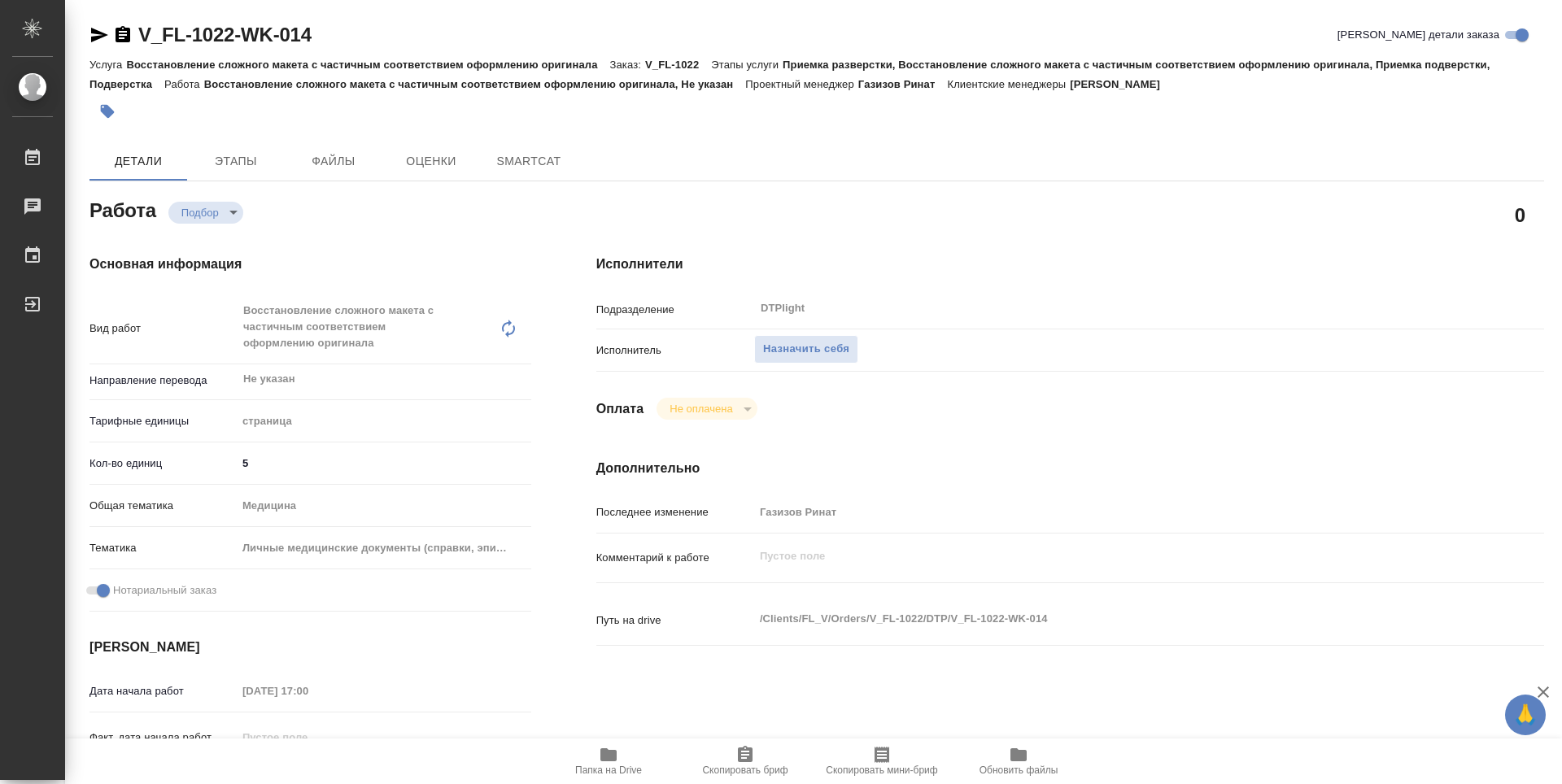
type textarea "x"
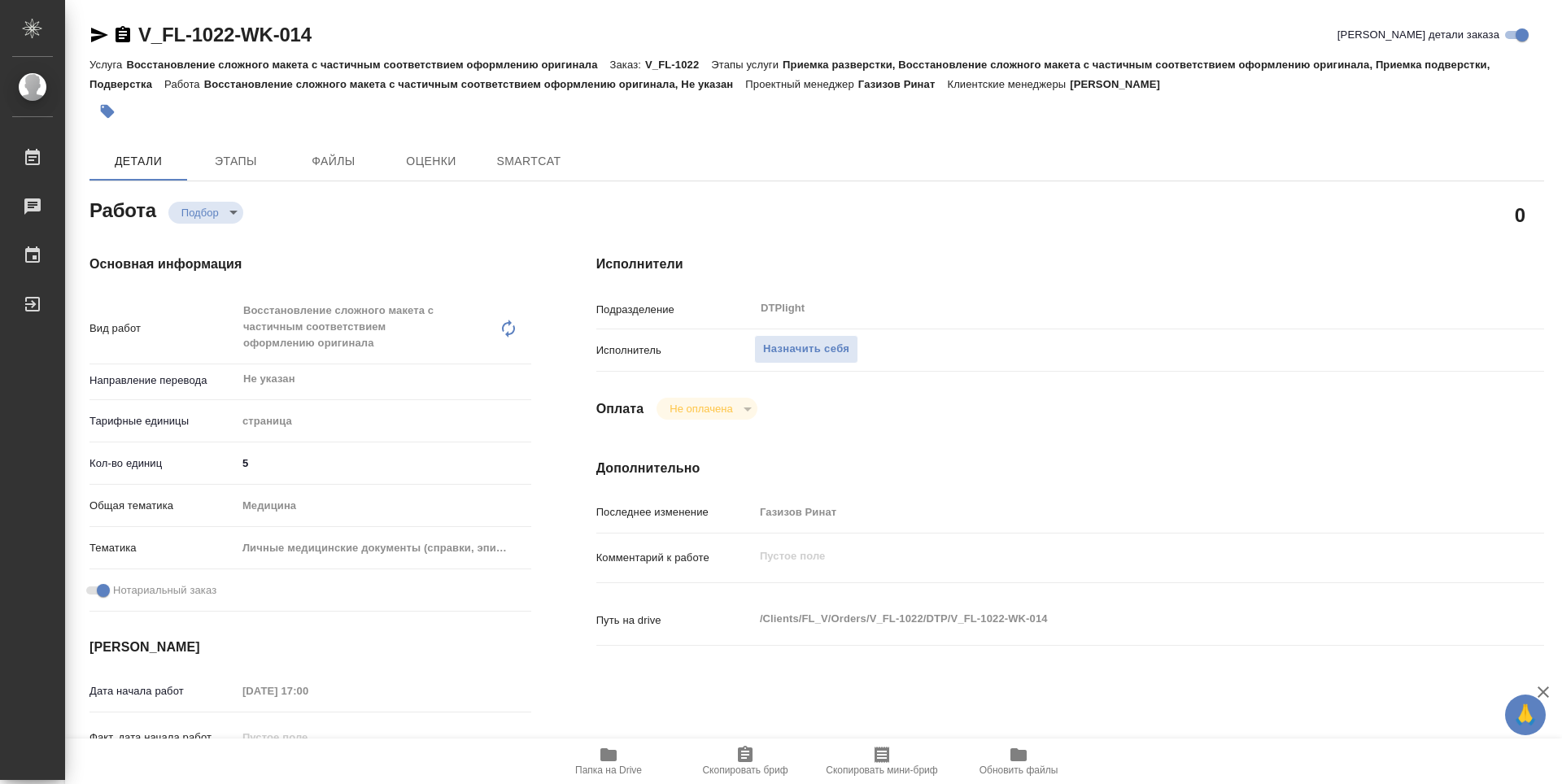
type textarea "x"
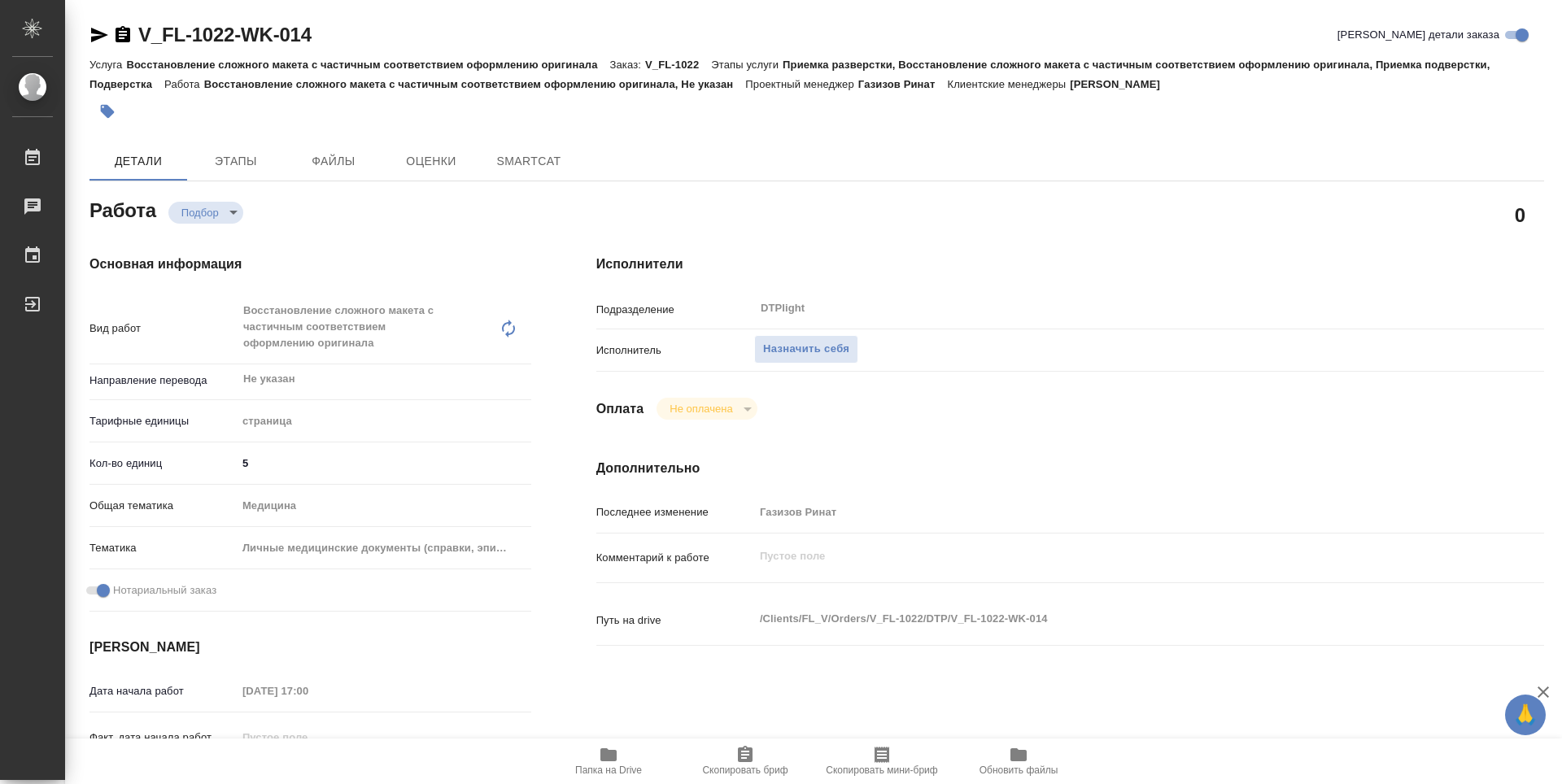
type textarea "x"
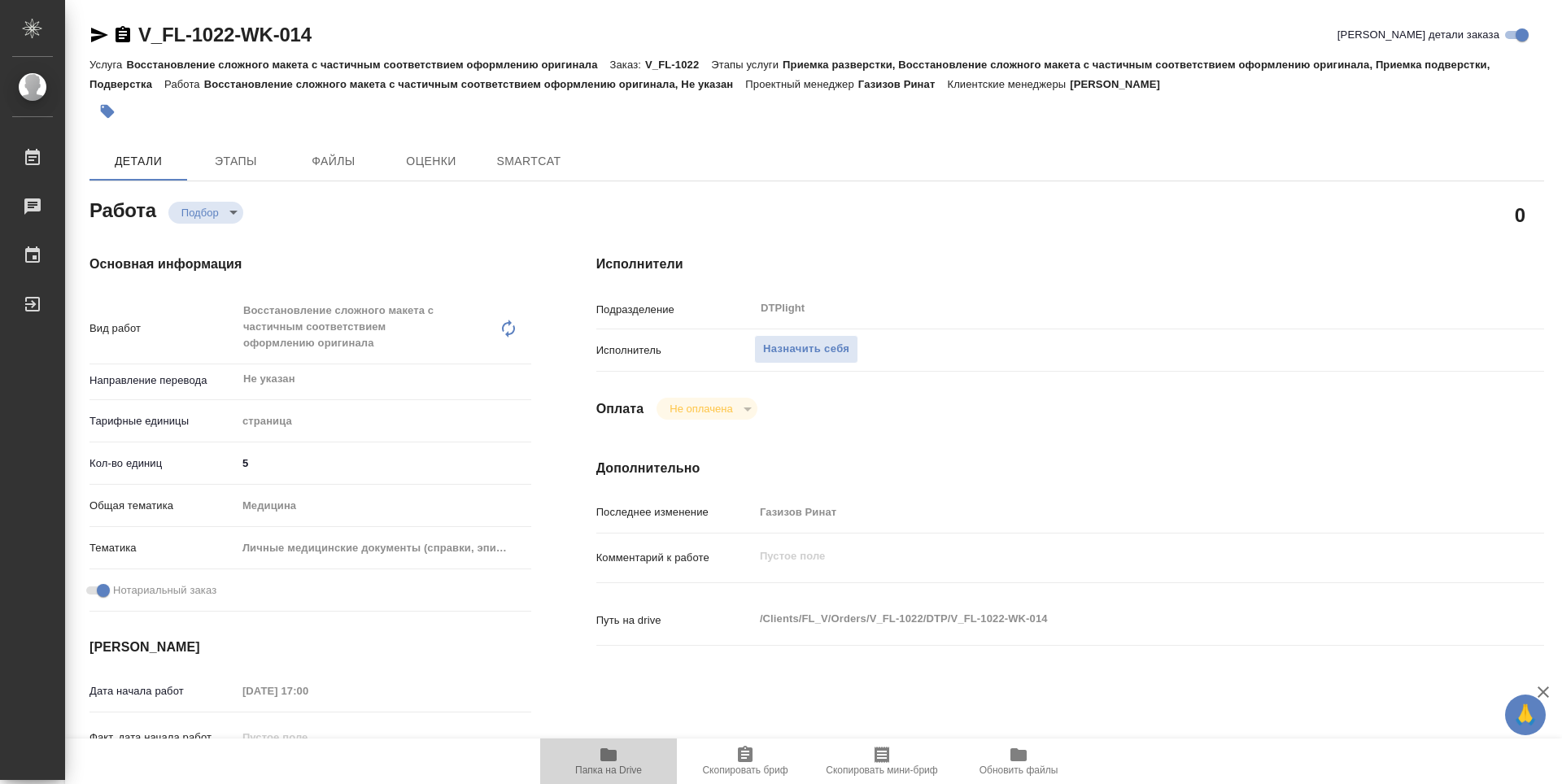
click at [602, 761] on icon "button" at bounding box center [609, 755] width 19 height 19
type textarea "x"
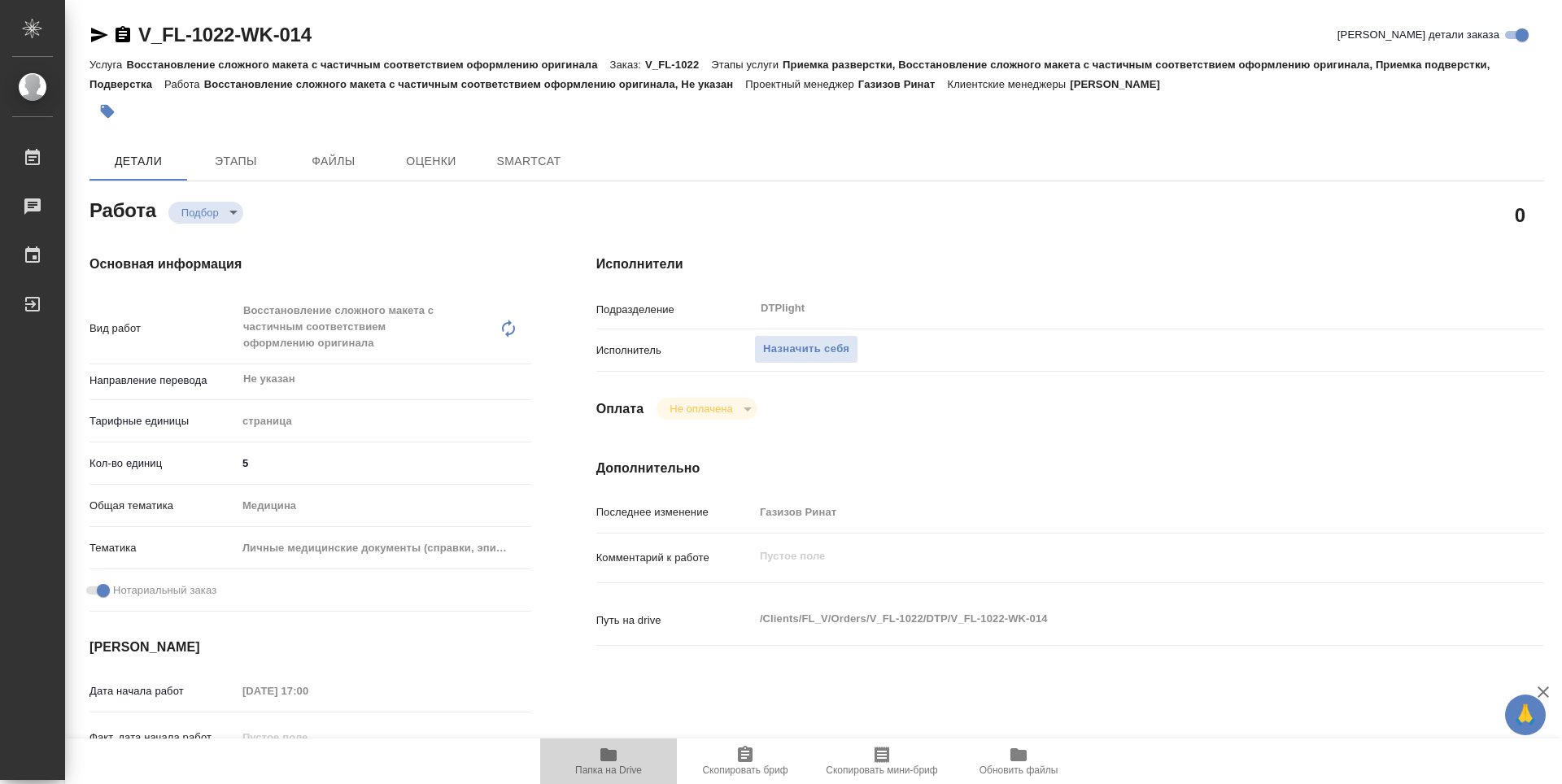
type textarea "x"
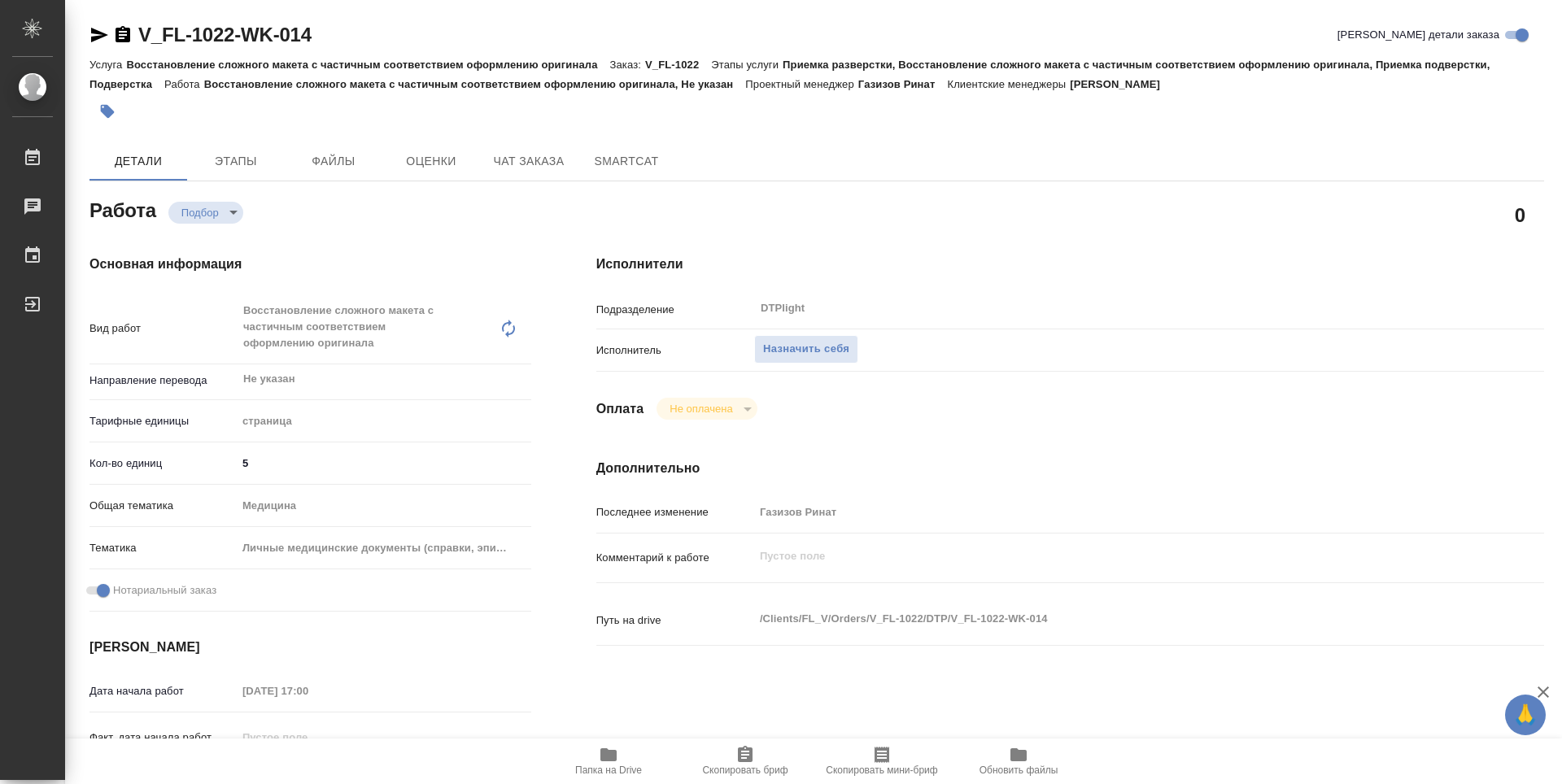
type textarea "x"
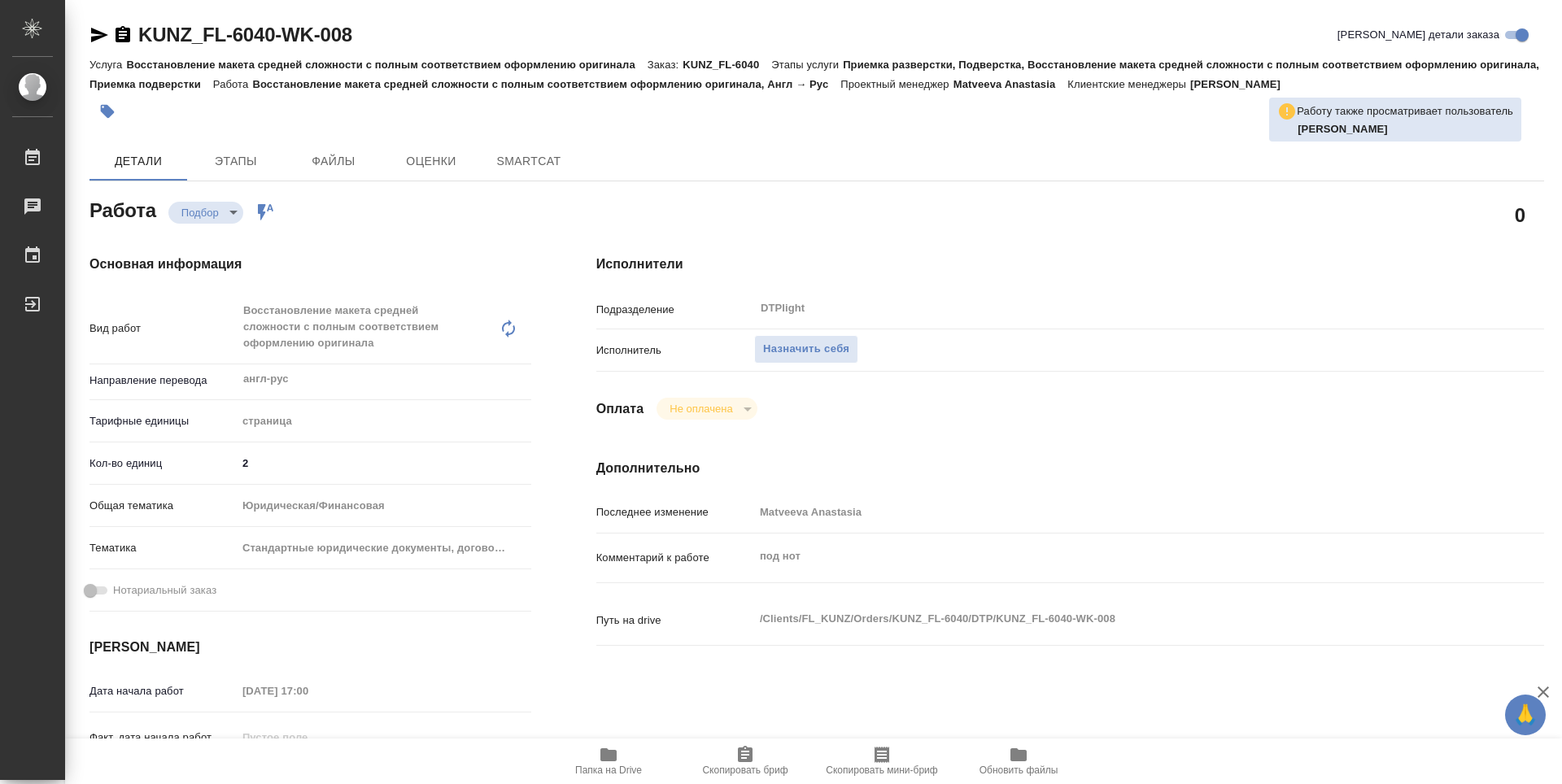
type textarea "x"
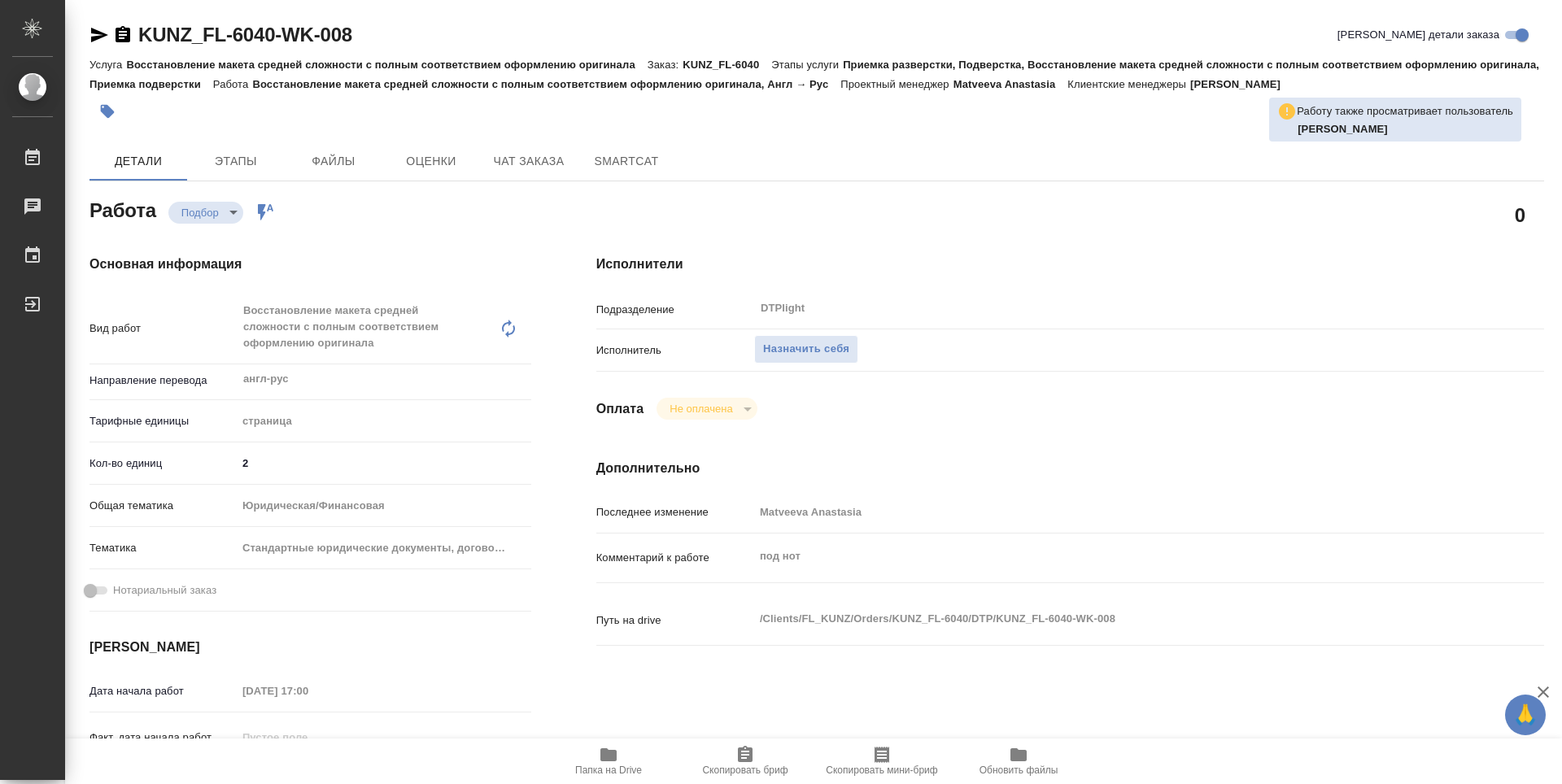
click at [622, 759] on span "Папка на Drive" at bounding box center [609, 760] width 117 height 31
type textarea "x"
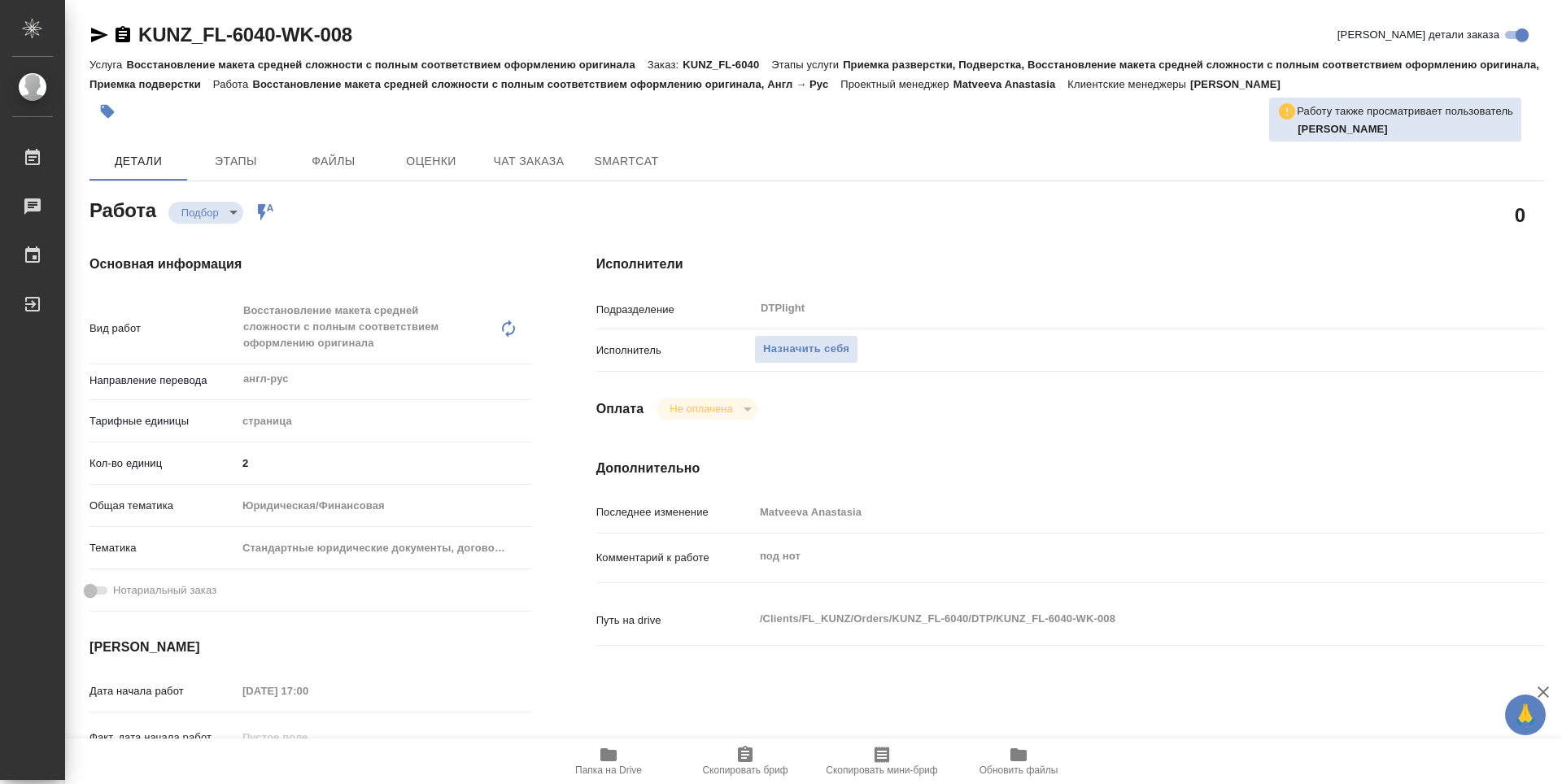
type textarea "x"
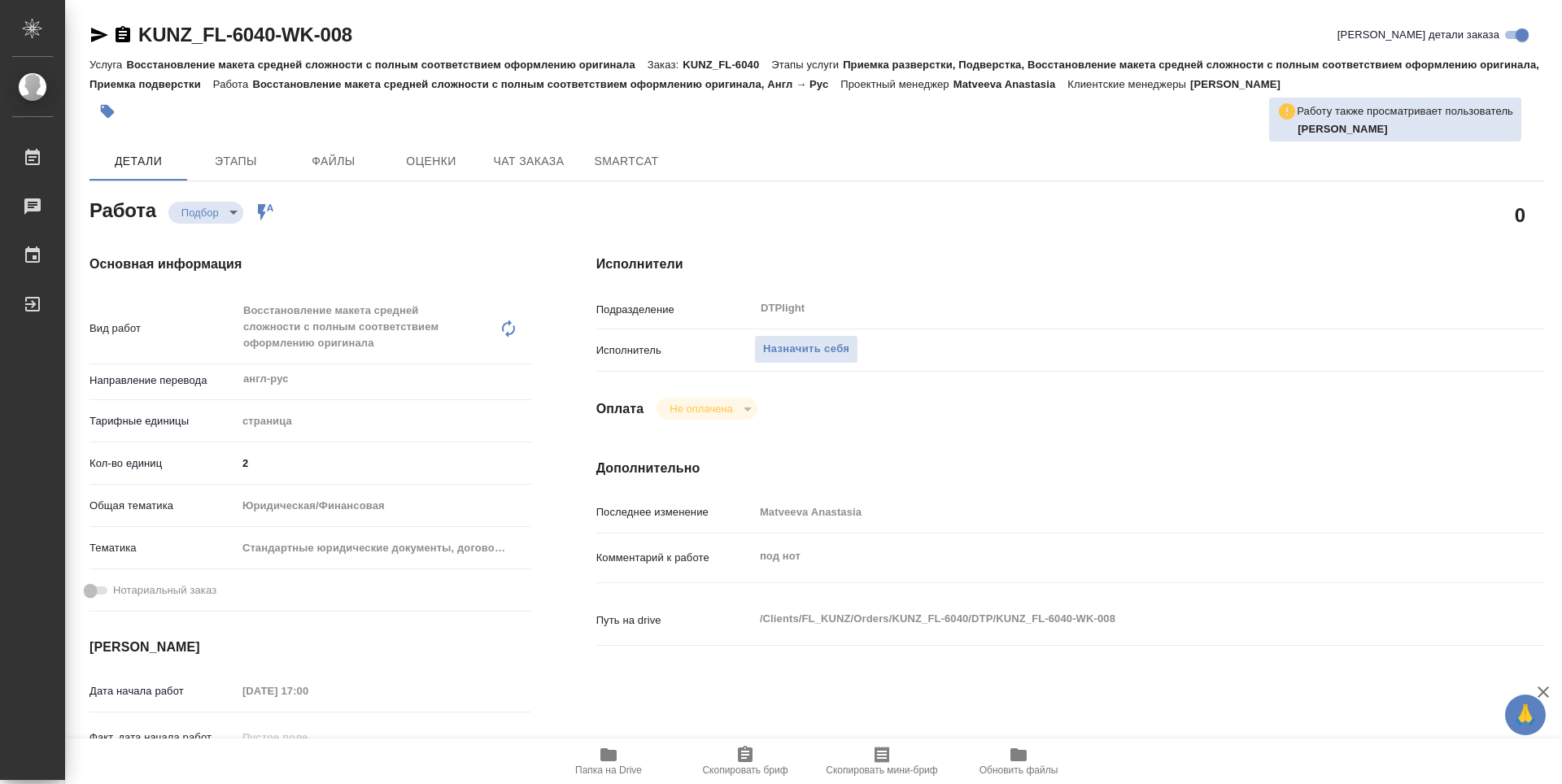
type textarea "x"
click at [803, 343] on span "Назначить себя" at bounding box center [806, 349] width 86 height 19
type textarea "x"
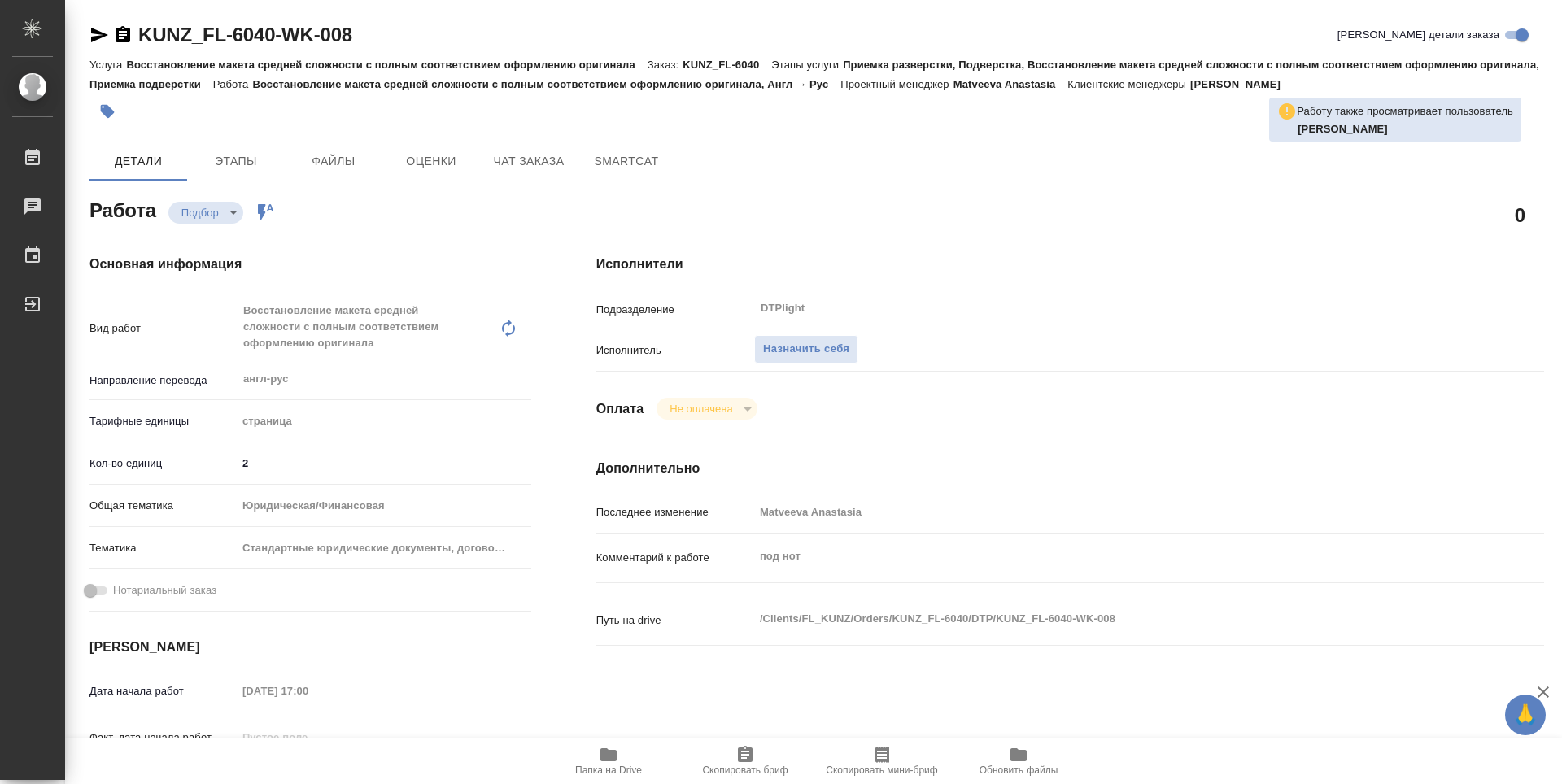
type textarea "x"
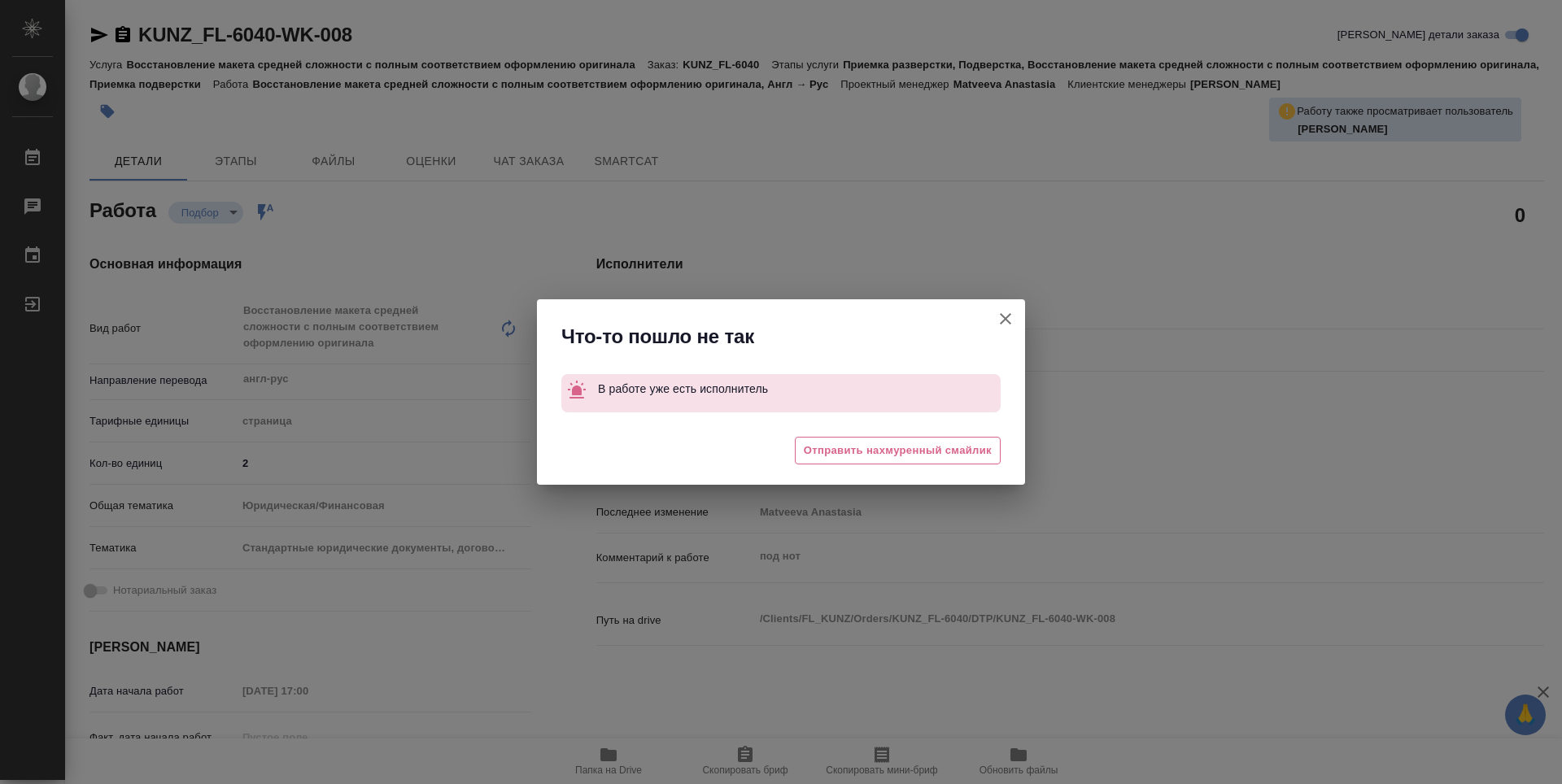
click at [1007, 318] on icon "button" at bounding box center [1005, 318] width 11 height 11
type textarea "x"
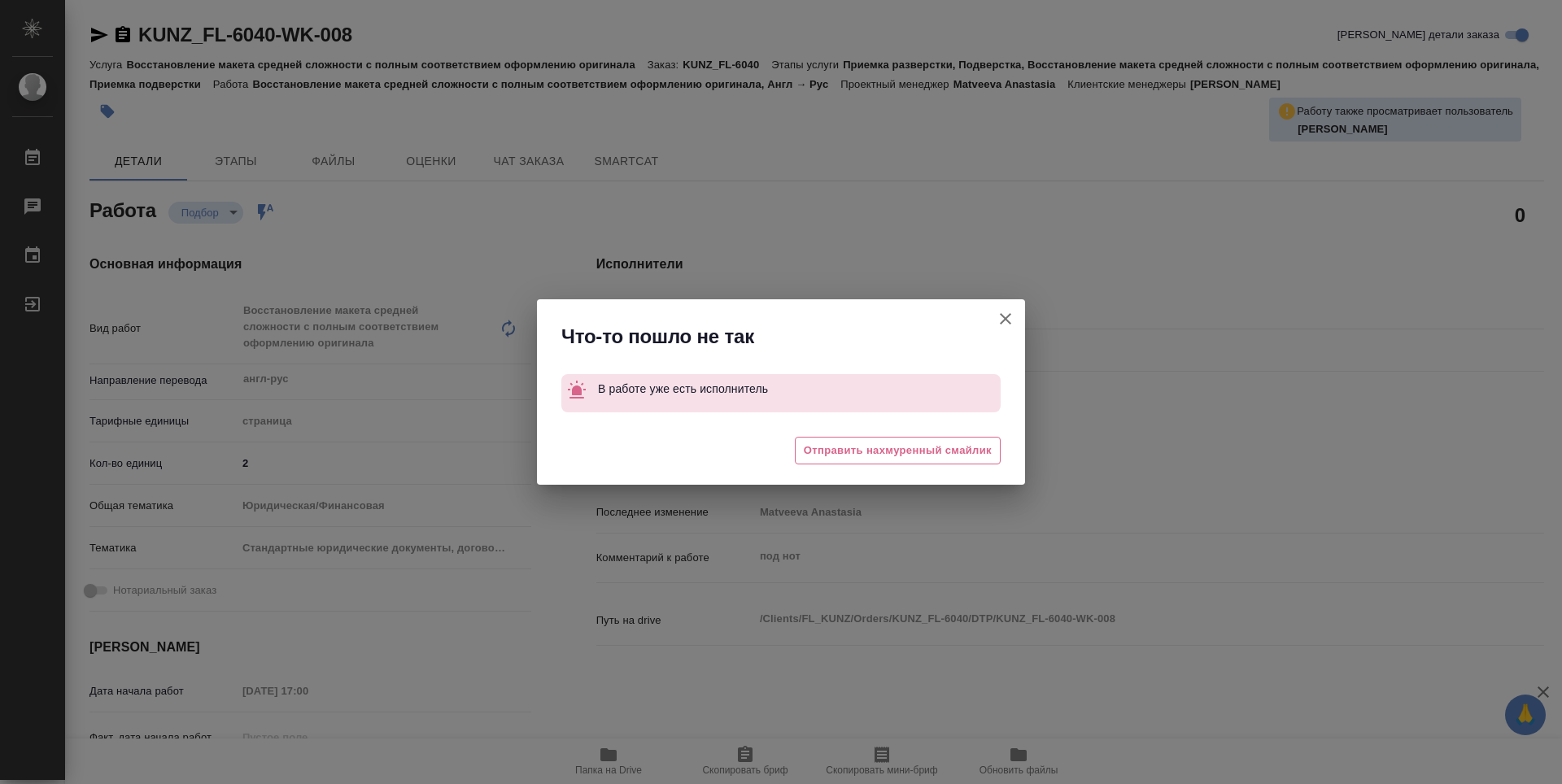
type textarea "x"
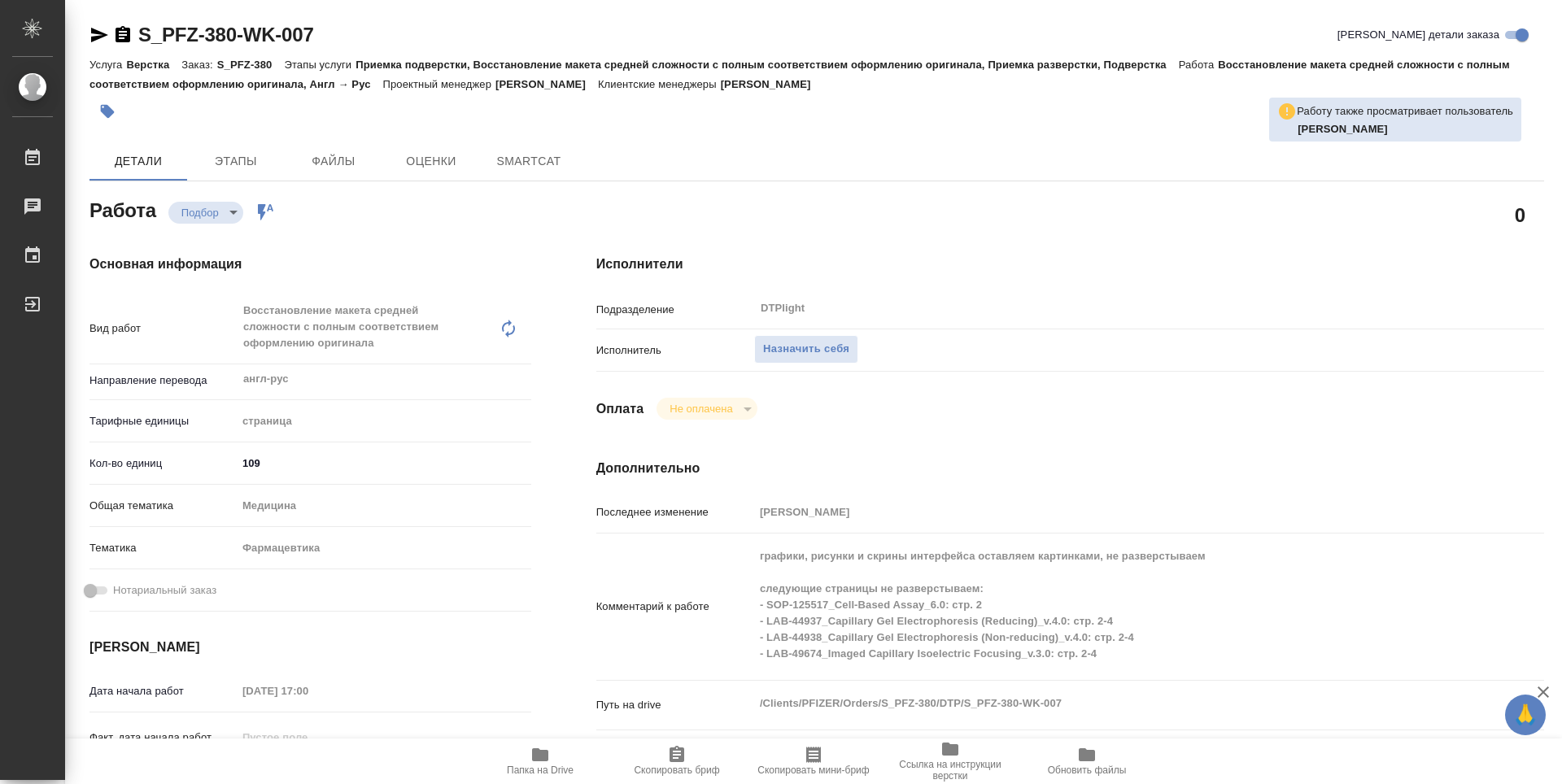
type textarea "x"
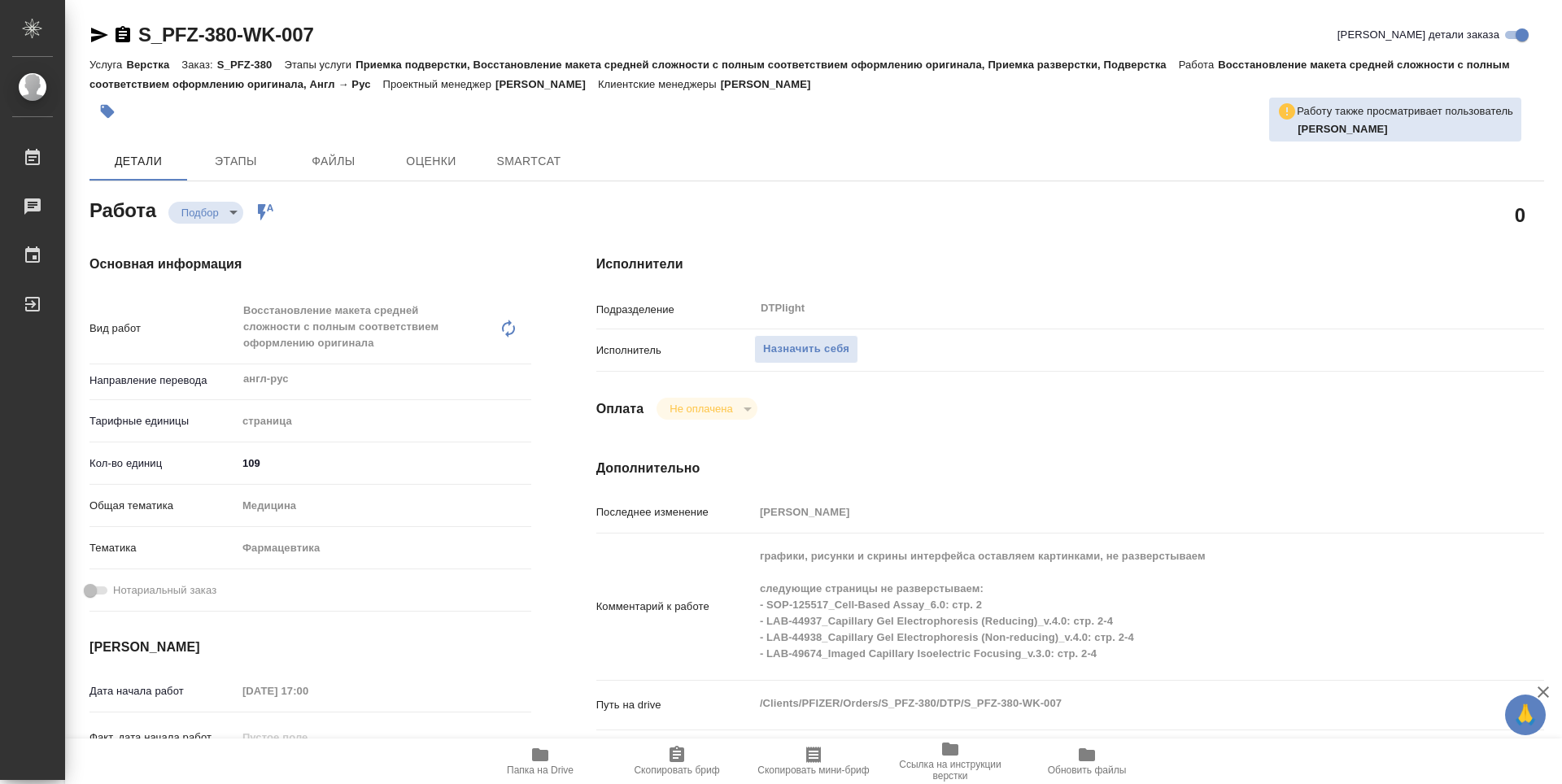
type textarea "x"
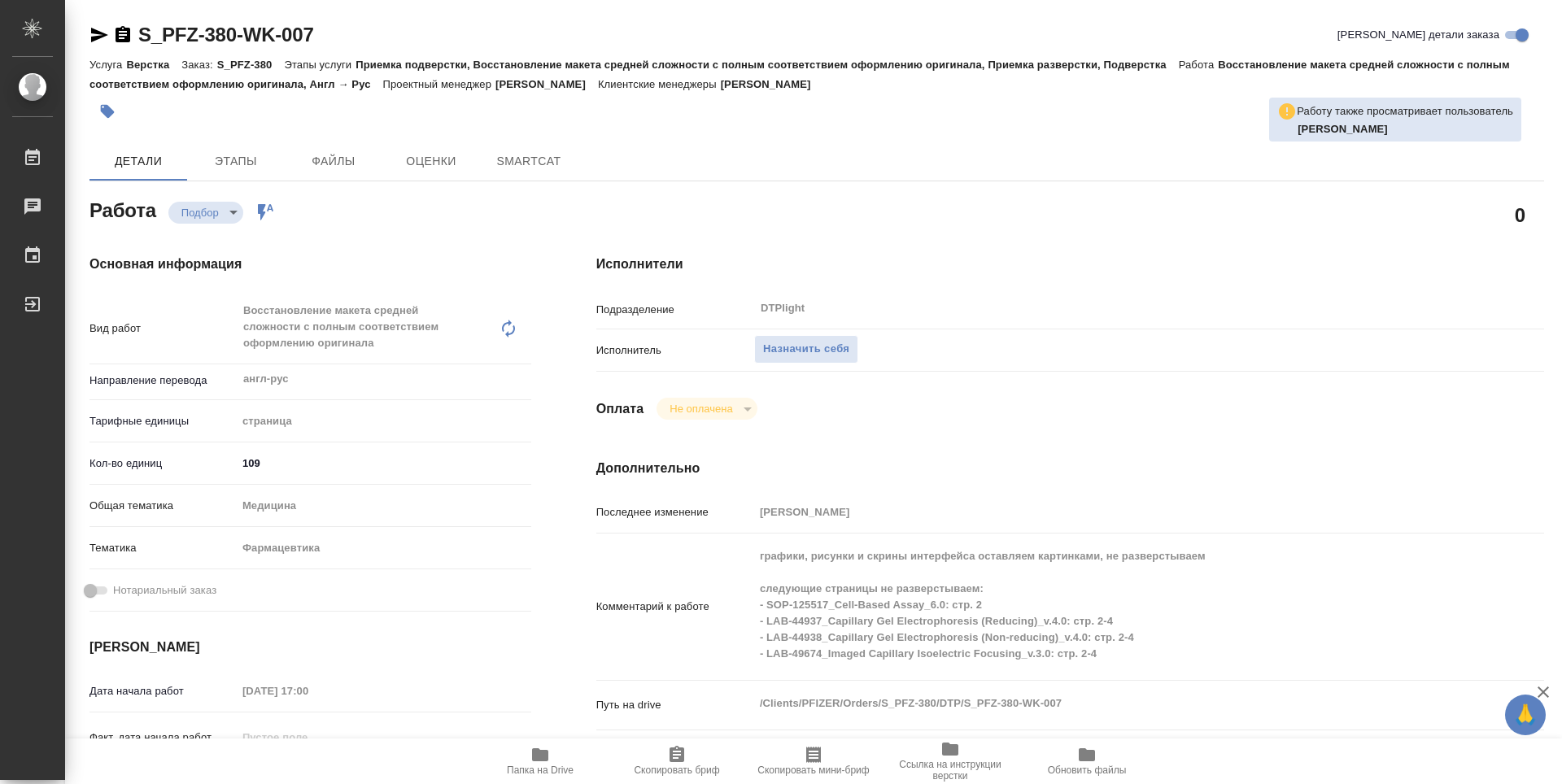
type textarea "x"
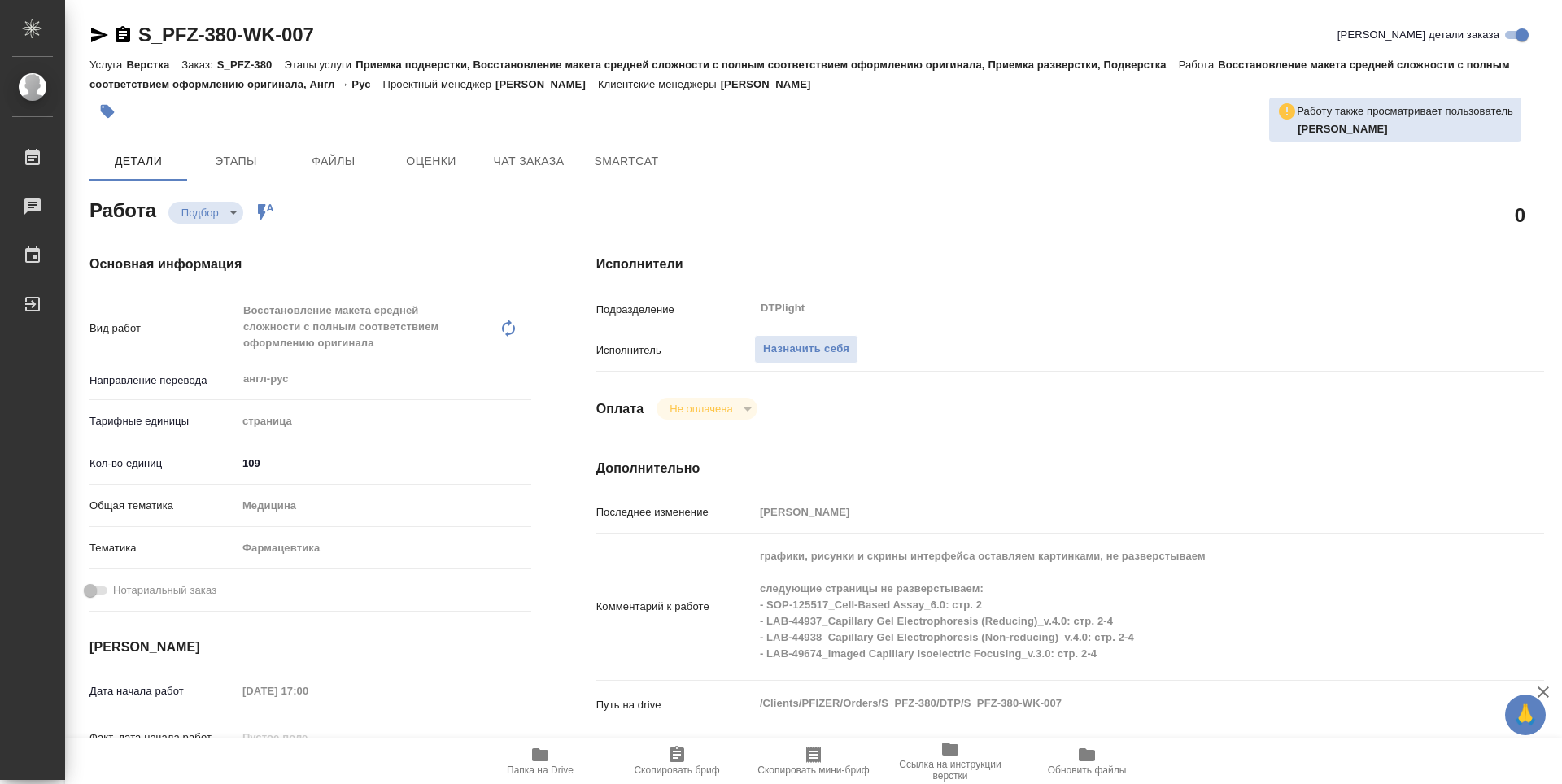
type textarea "x"
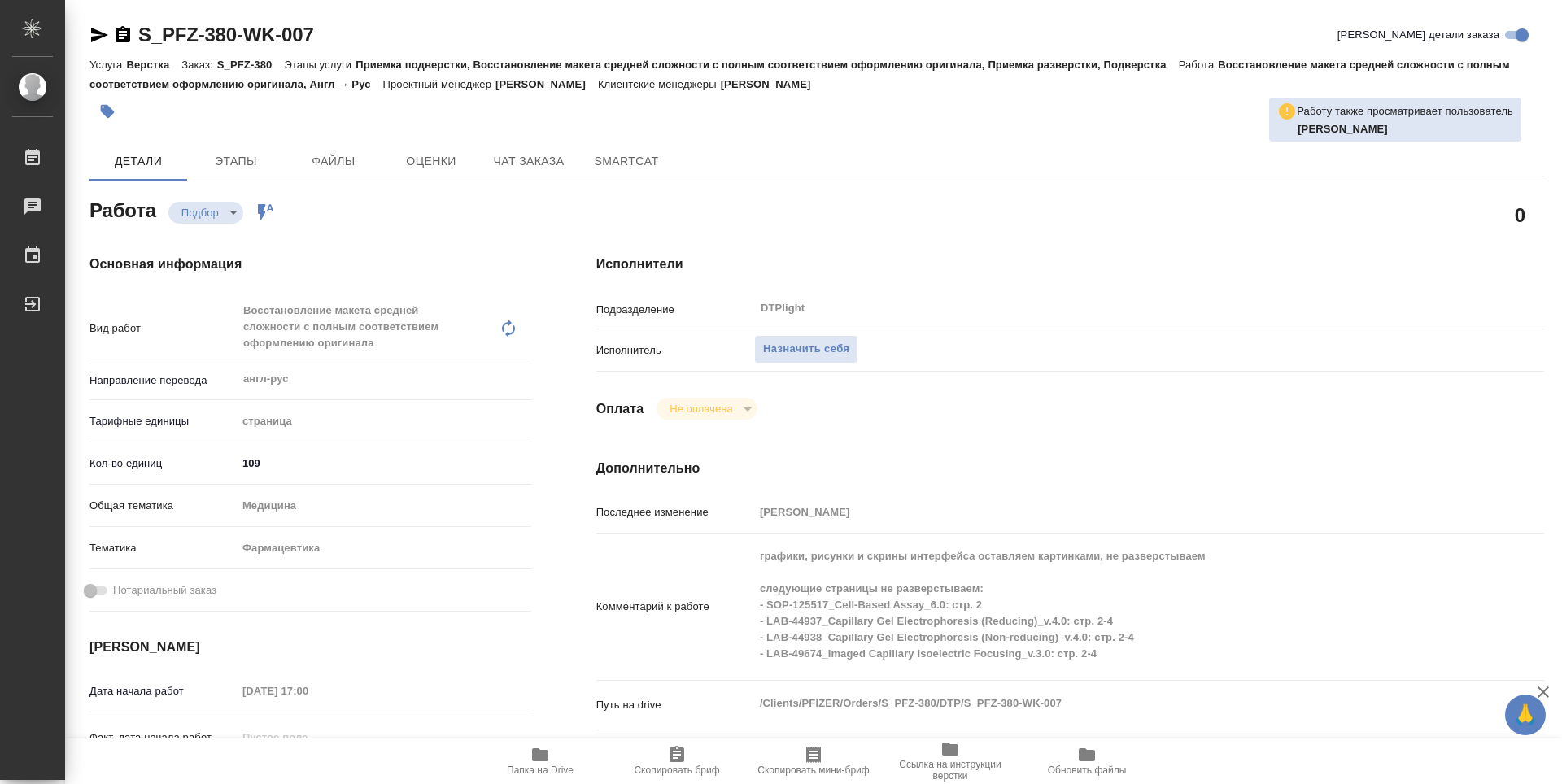
click at [552, 767] on span "Папка на Drive" at bounding box center [541, 770] width 67 height 11
type textarea "x"
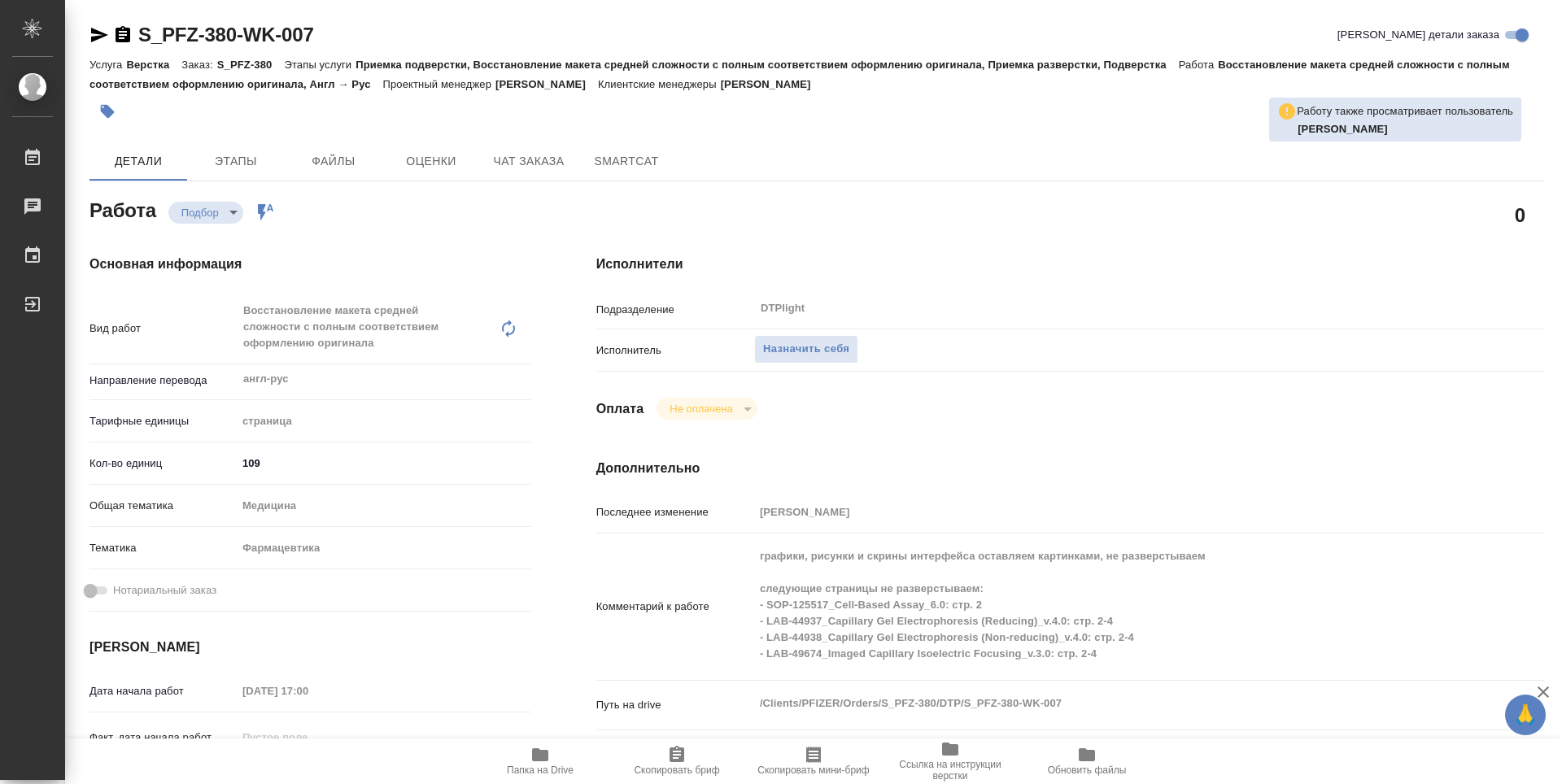
type textarea "x"
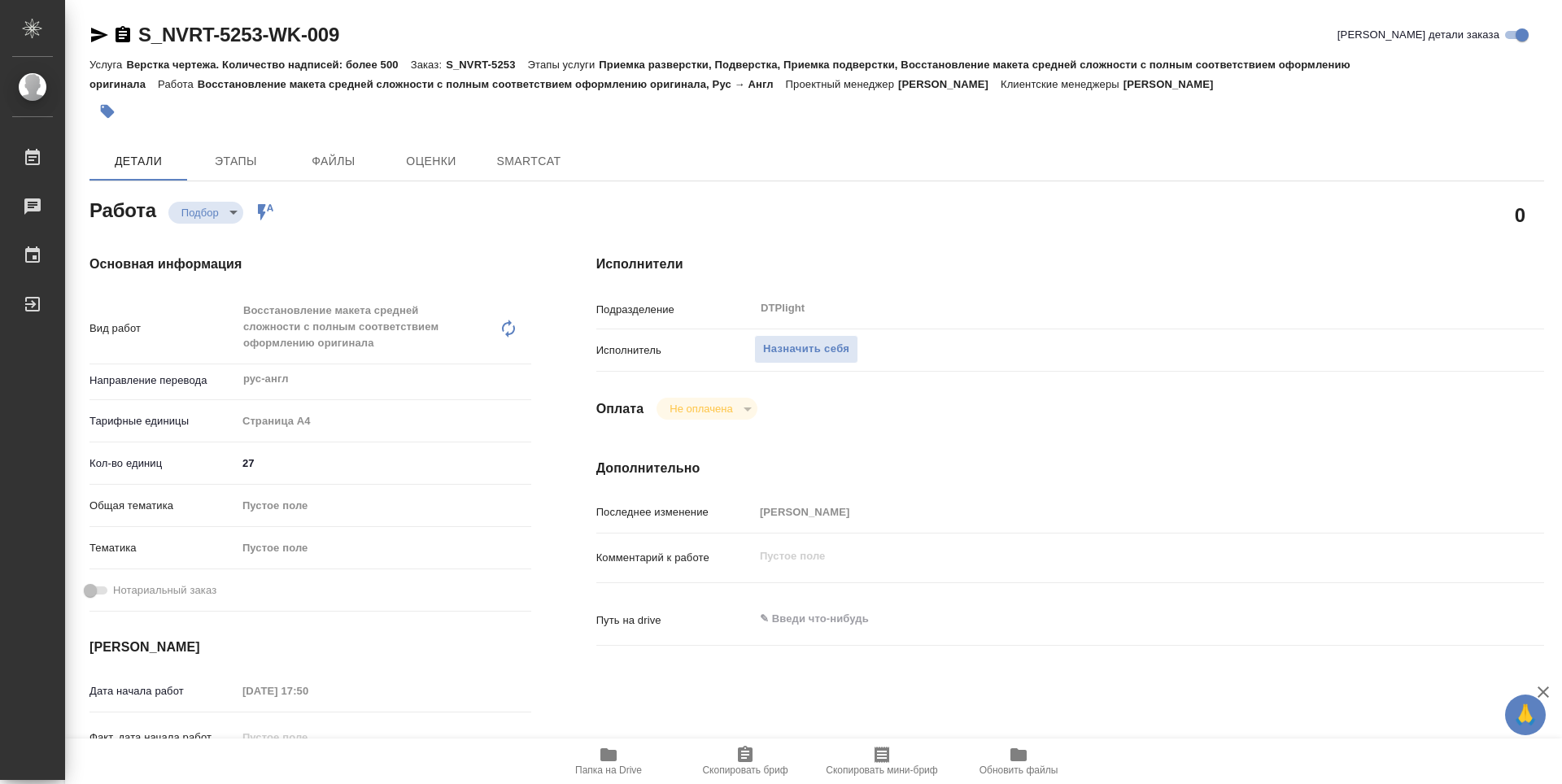
click at [617, 752] on icon "button" at bounding box center [609, 755] width 16 height 13
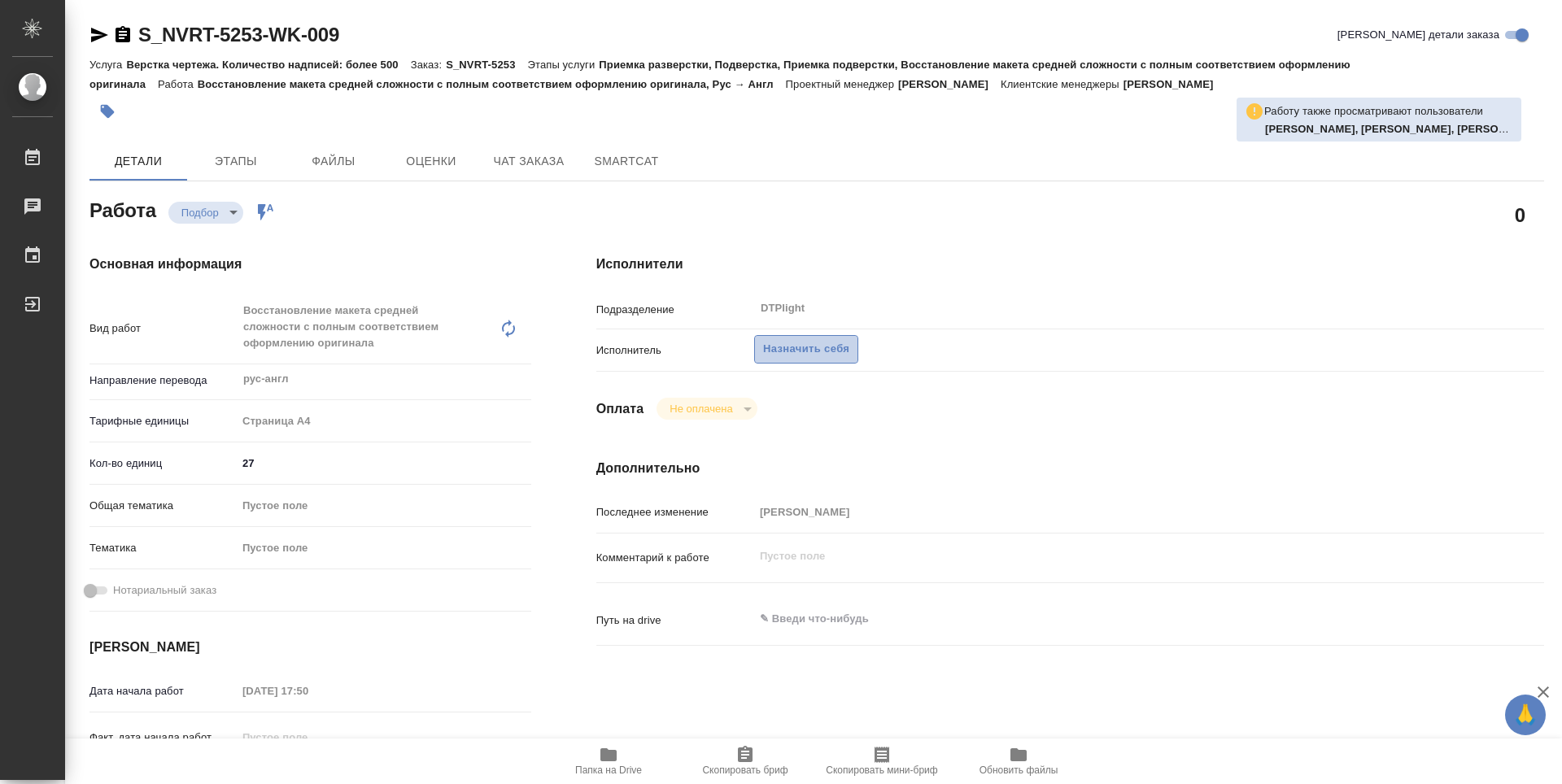
click at [813, 358] on span "Назначить себя" at bounding box center [806, 349] width 86 height 19
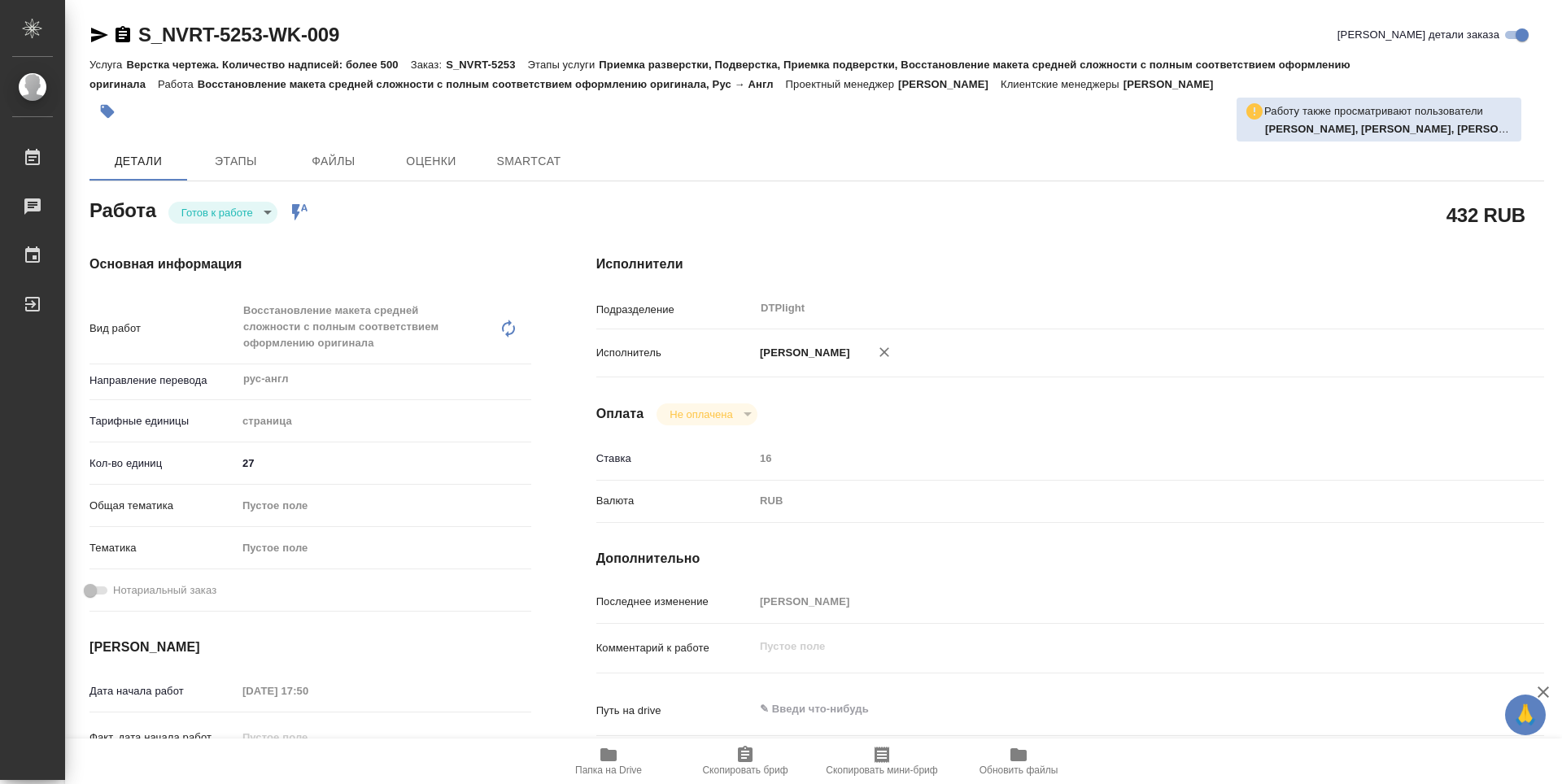
type textarea "x"
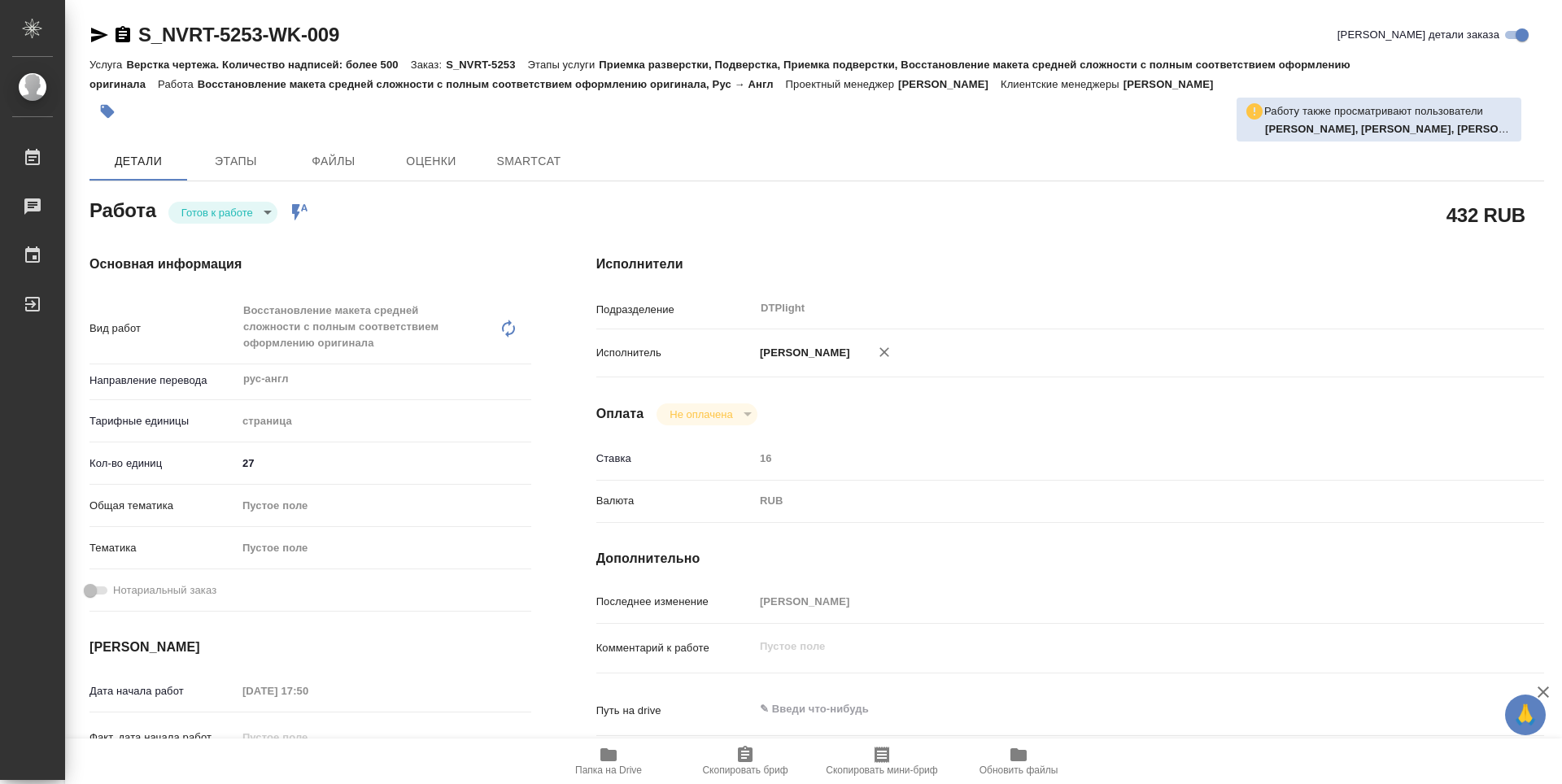
type textarea "x"
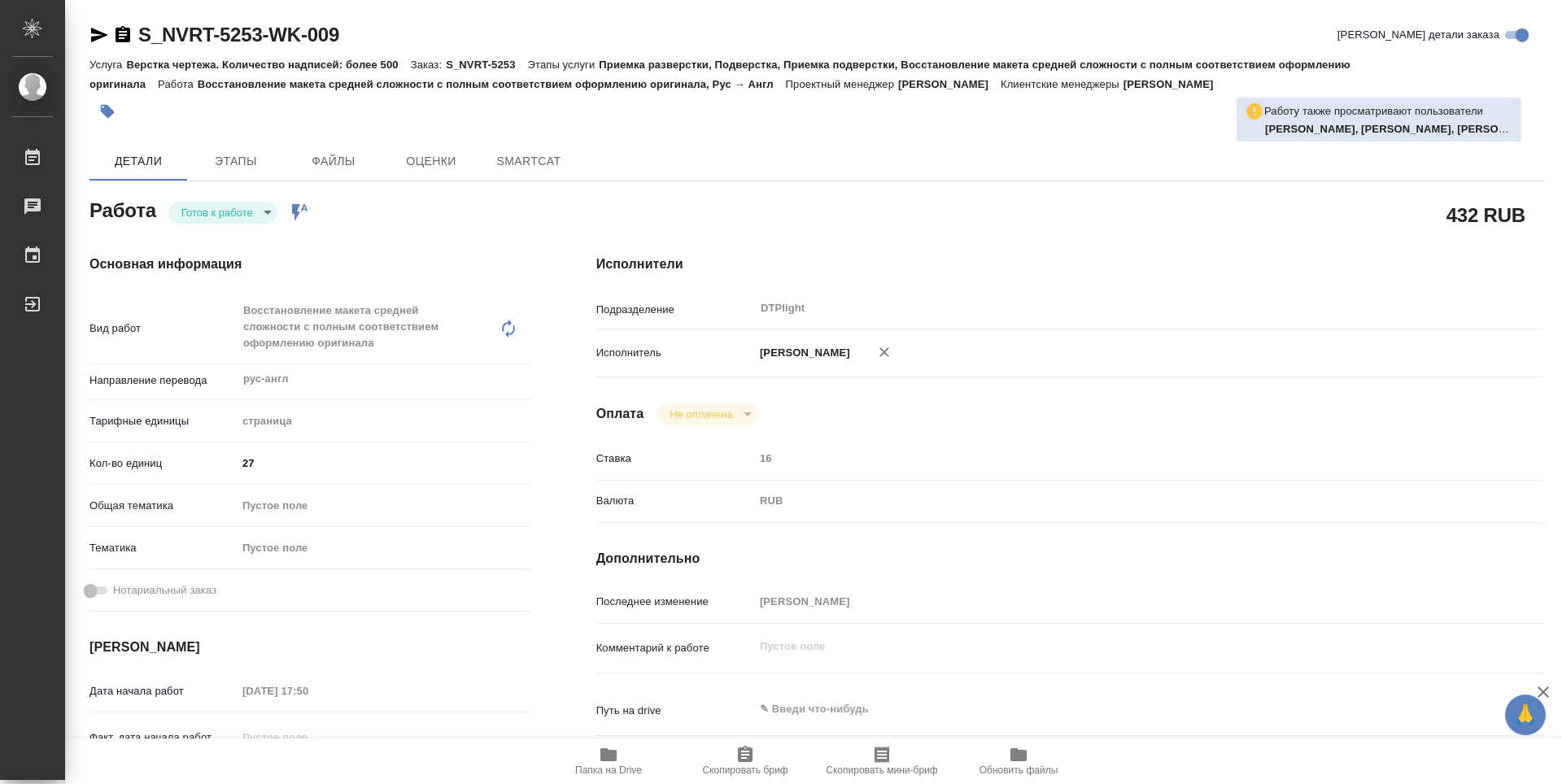
scroll to position [244, 0]
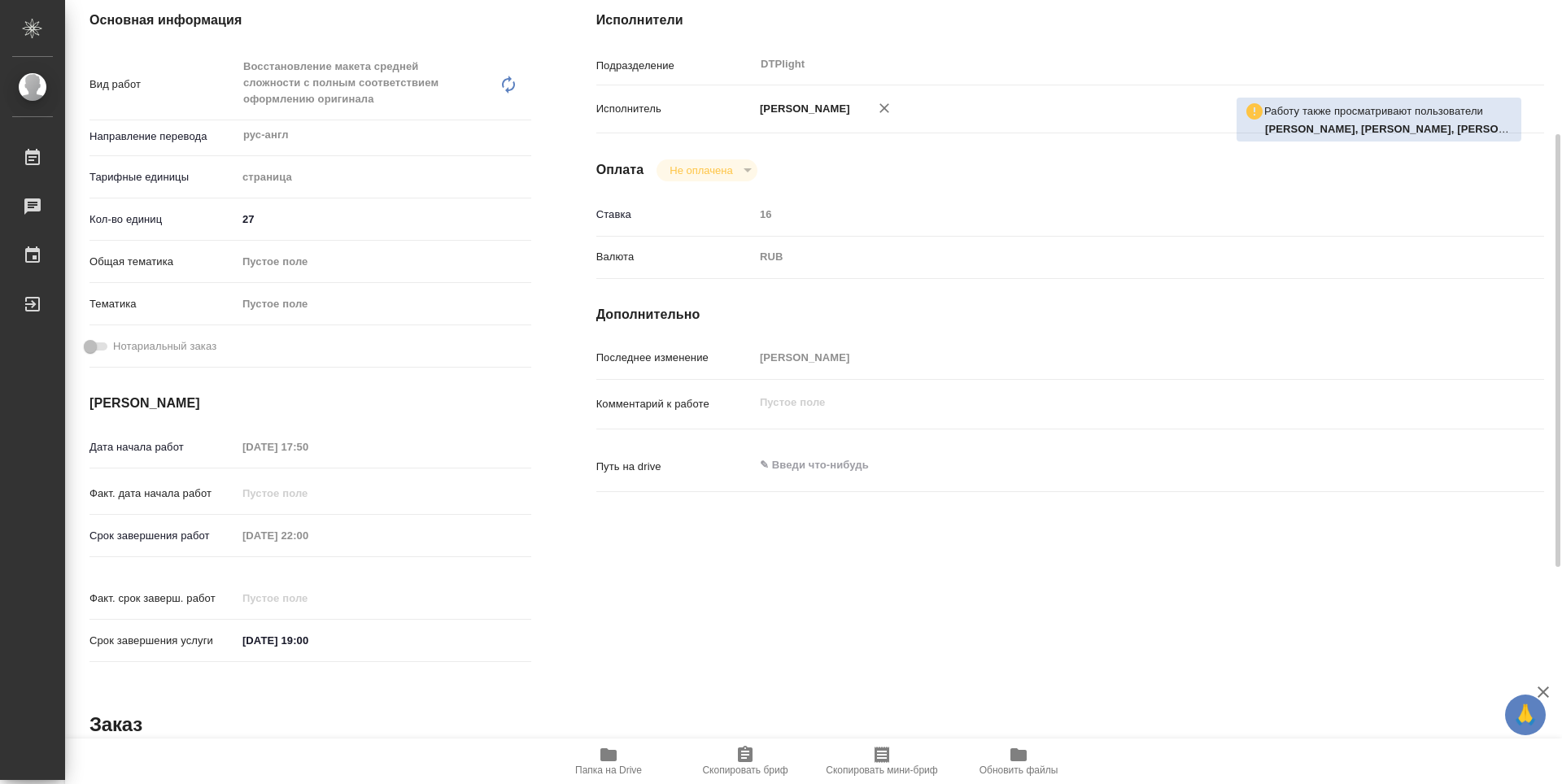
type textarea "x"
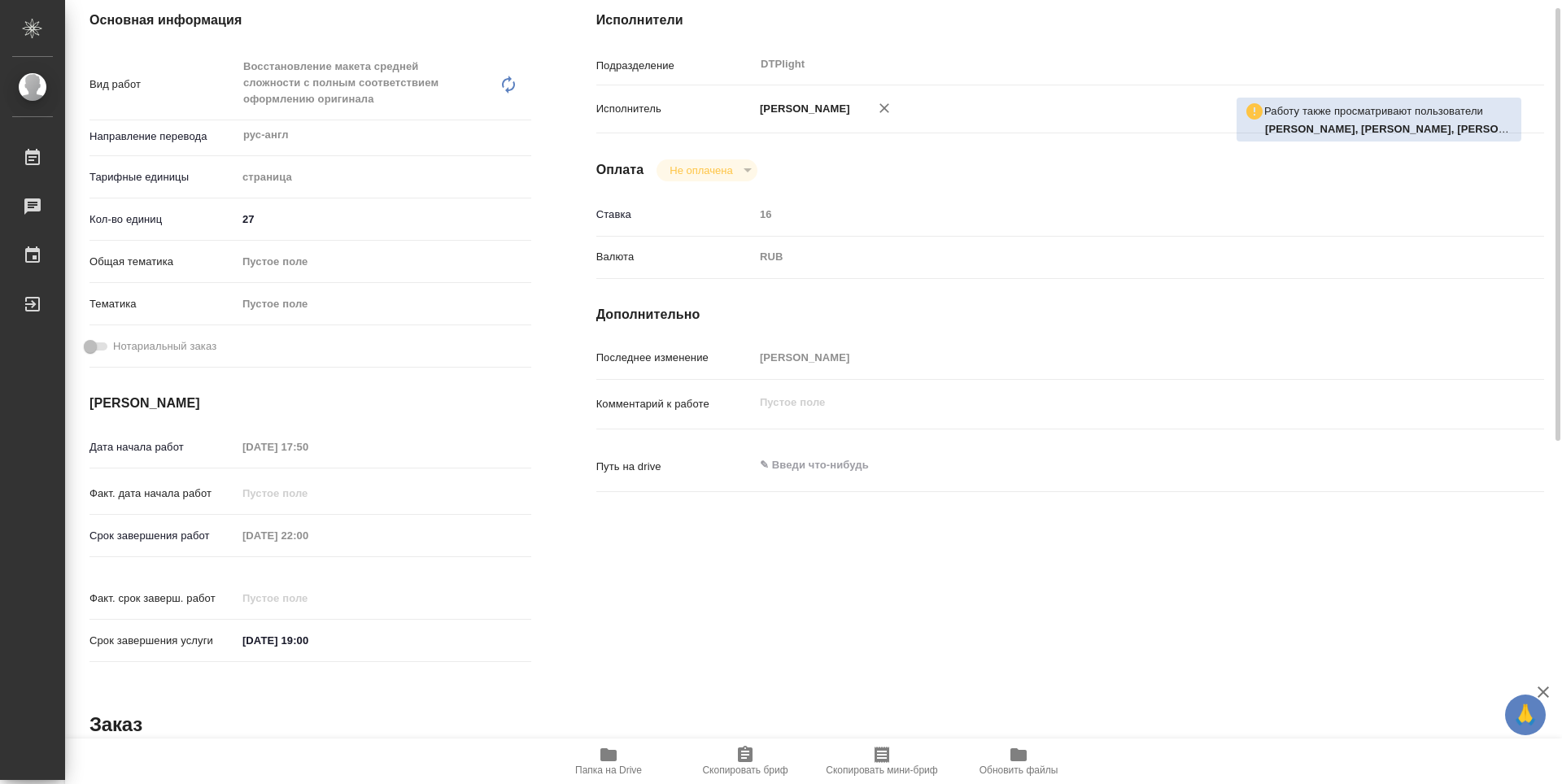
scroll to position [0, 0]
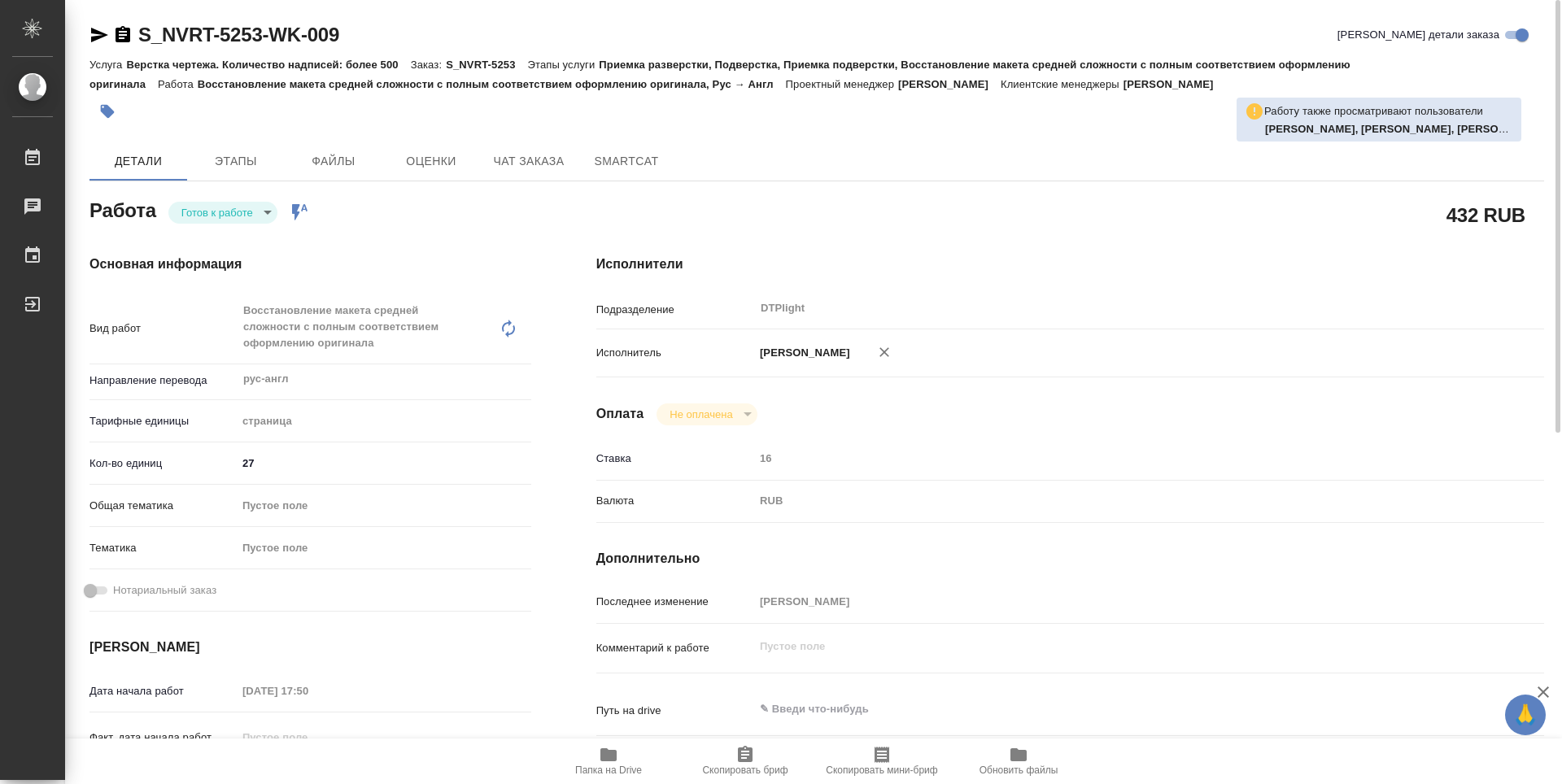
type textarea "x"
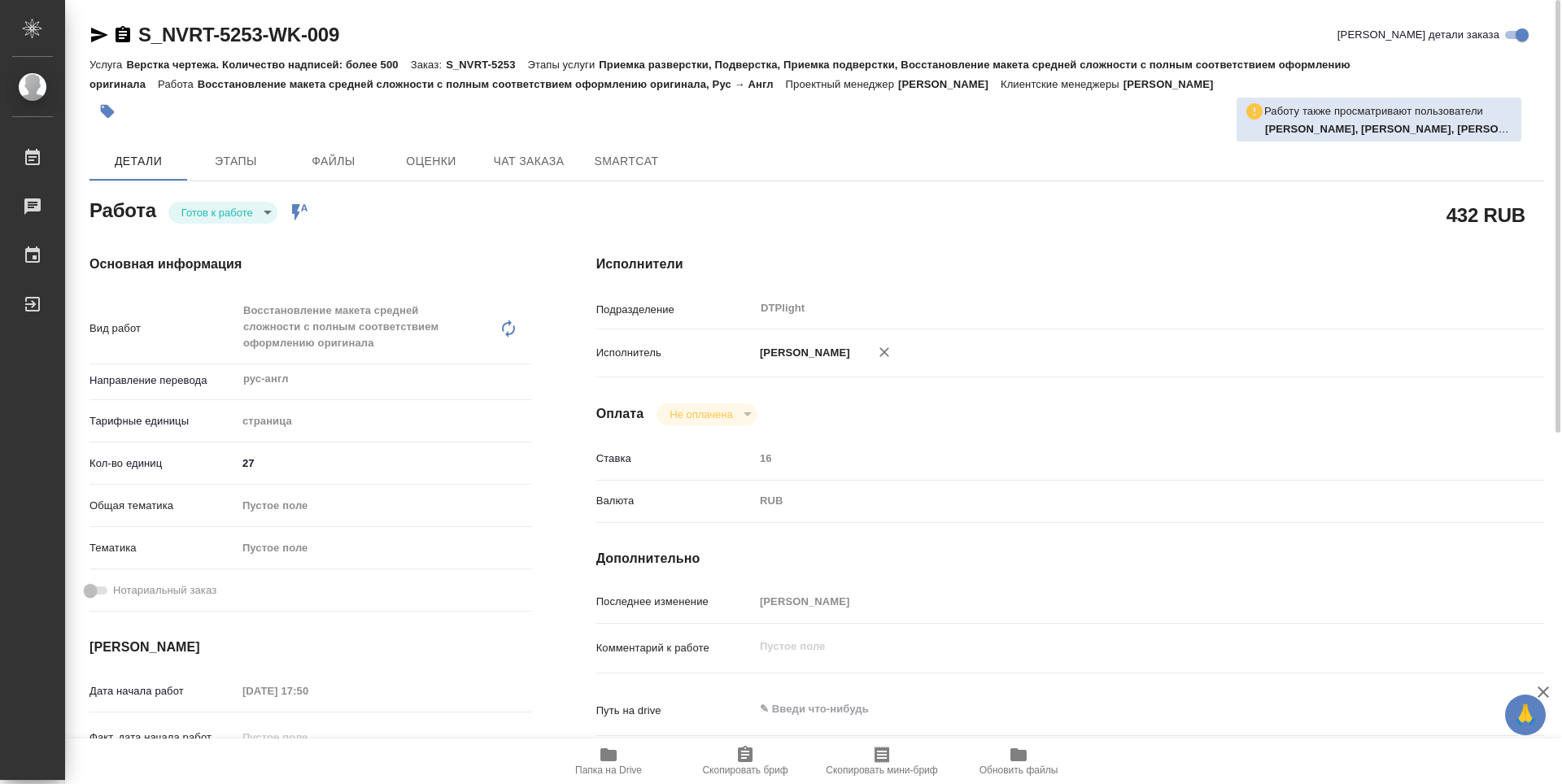
click at [269, 213] on body "🙏 .cls-1 fill:#fff; AWATERA Guselnikov Roman Работы Чаты График Выйти S_NVRT-52…" at bounding box center [781, 392] width 1562 height 784
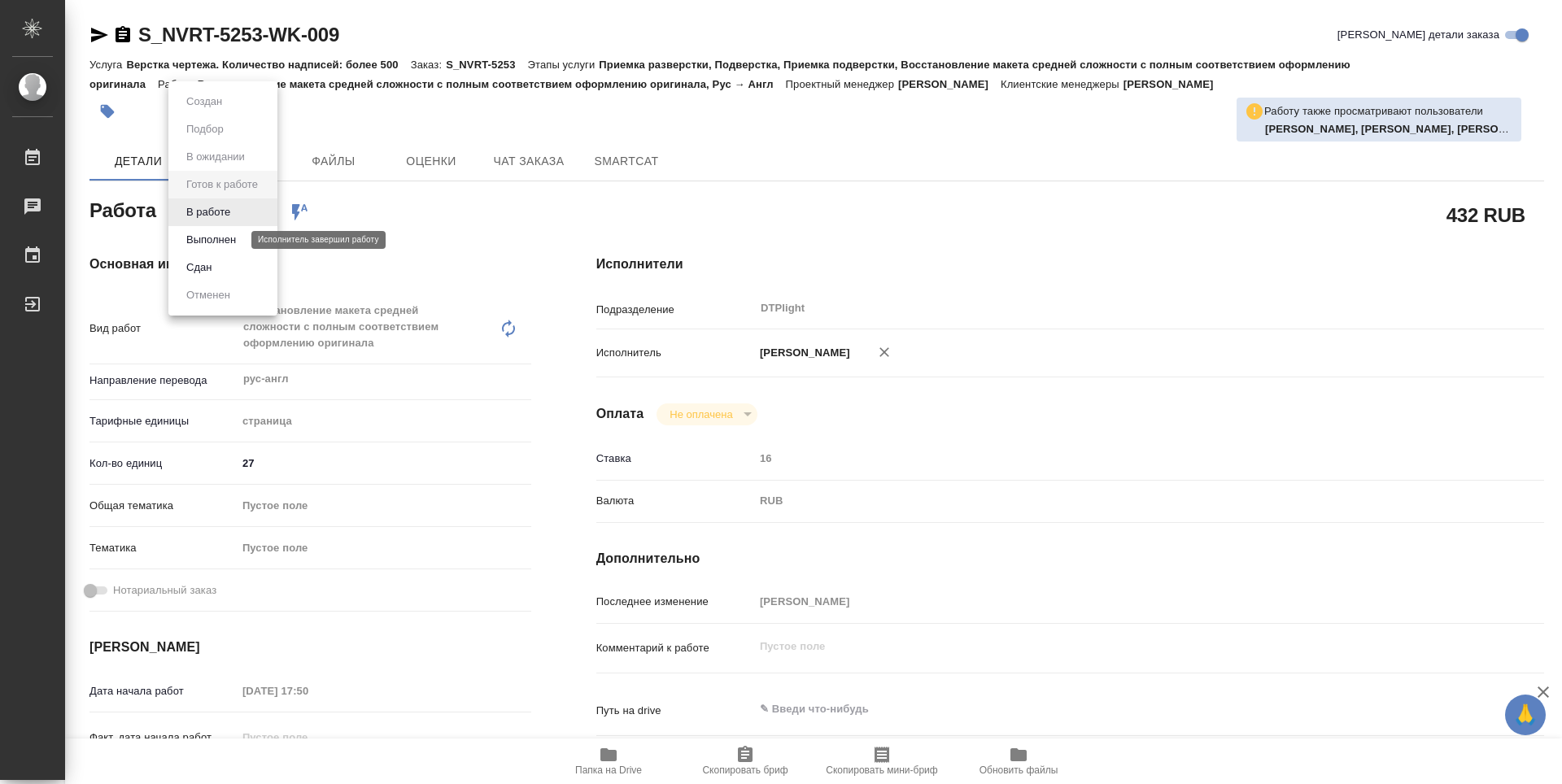
type textarea "x"
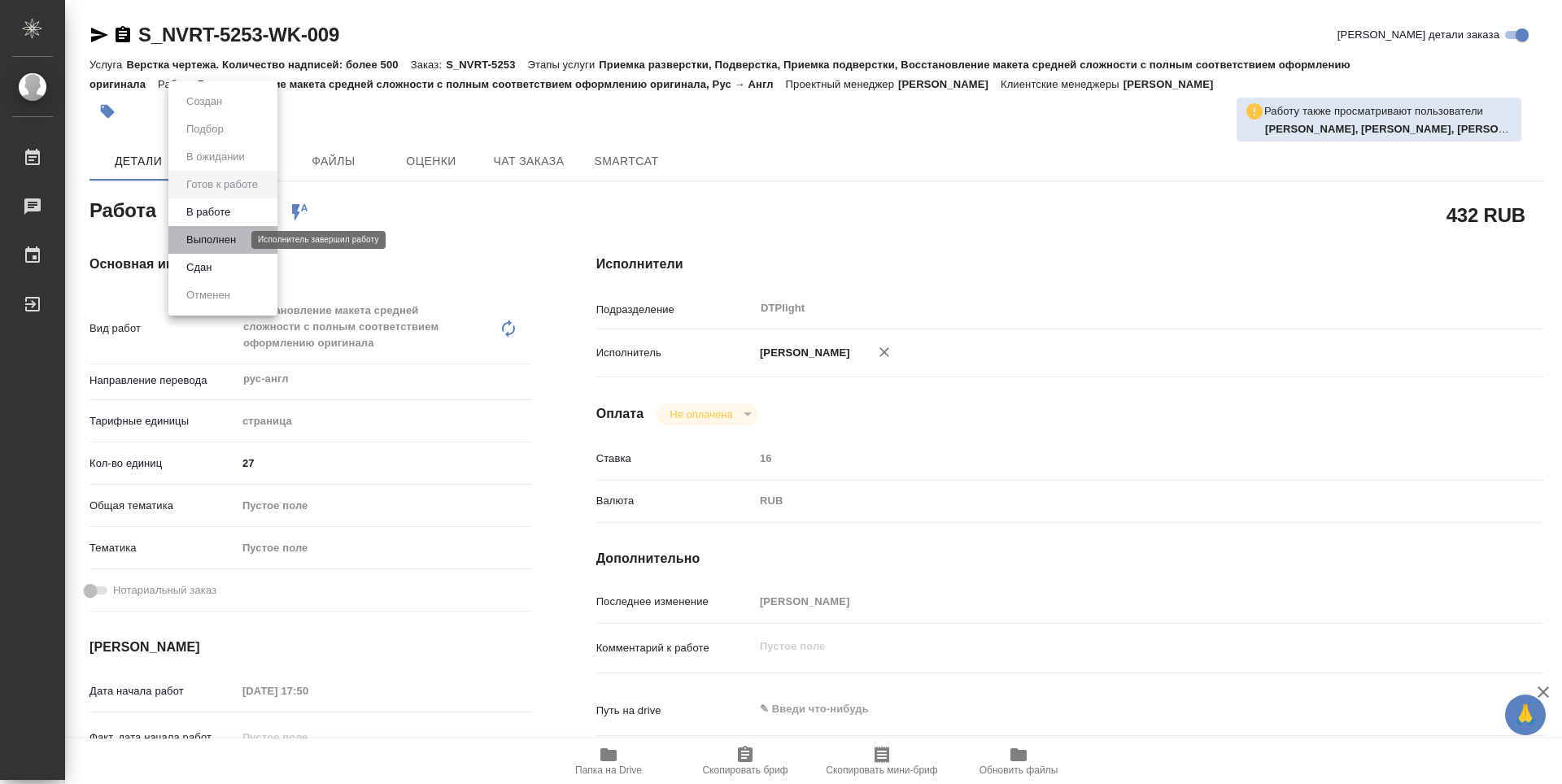
click at [228, 237] on button "Выполнен" at bounding box center [211, 240] width 59 height 18
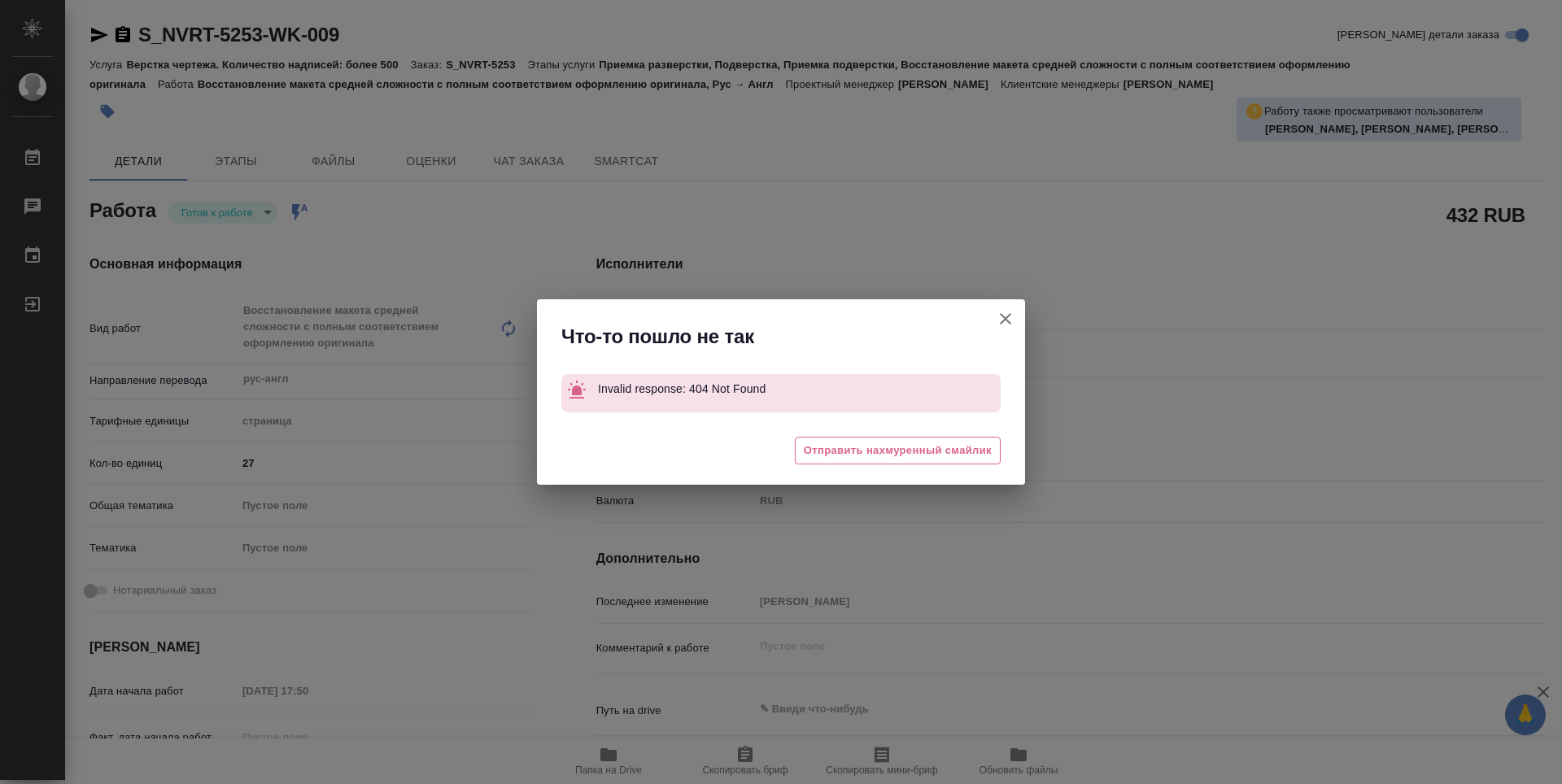
type textarea "x"
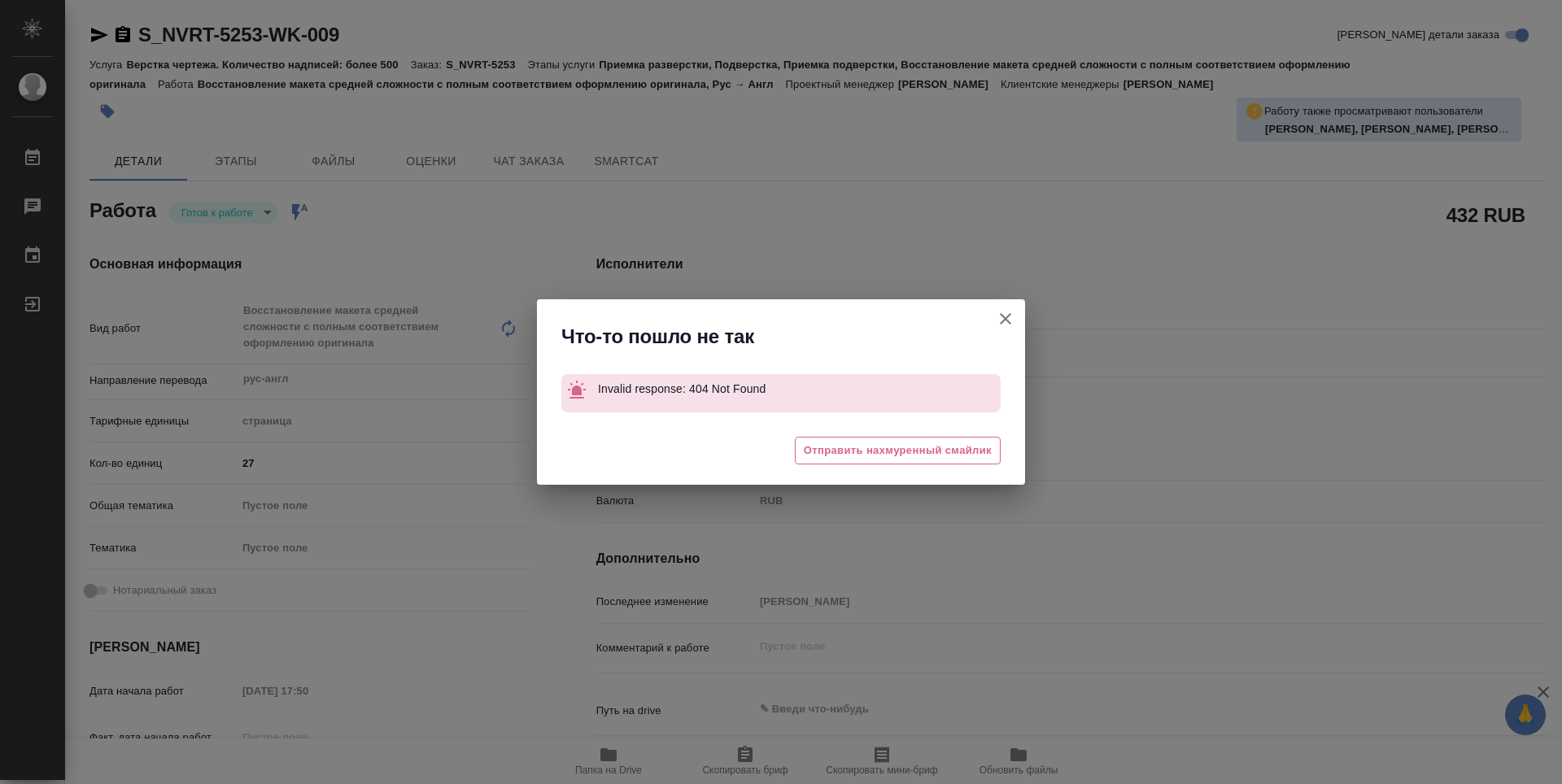
type textarea "x"
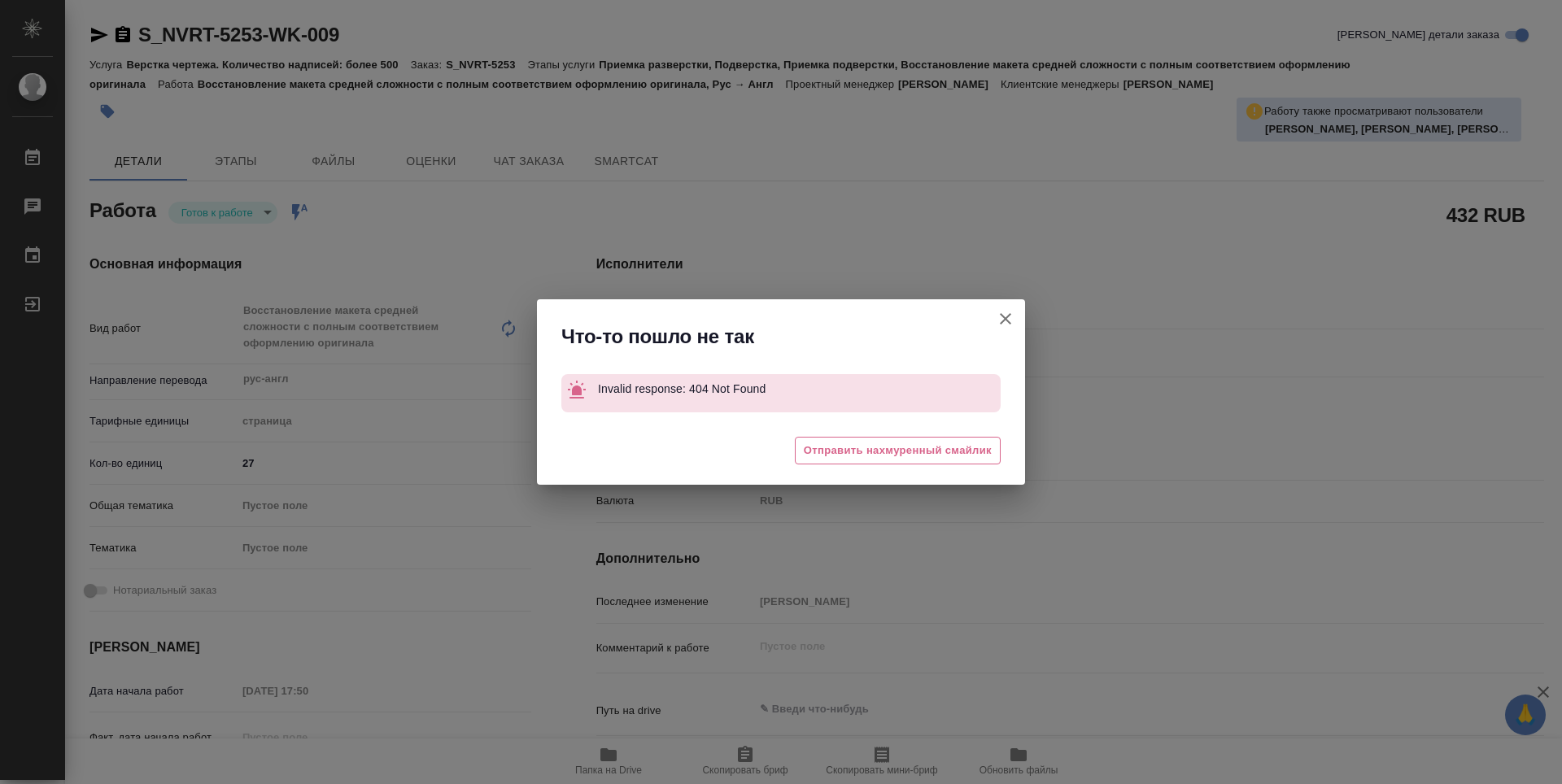
type textarea "x"
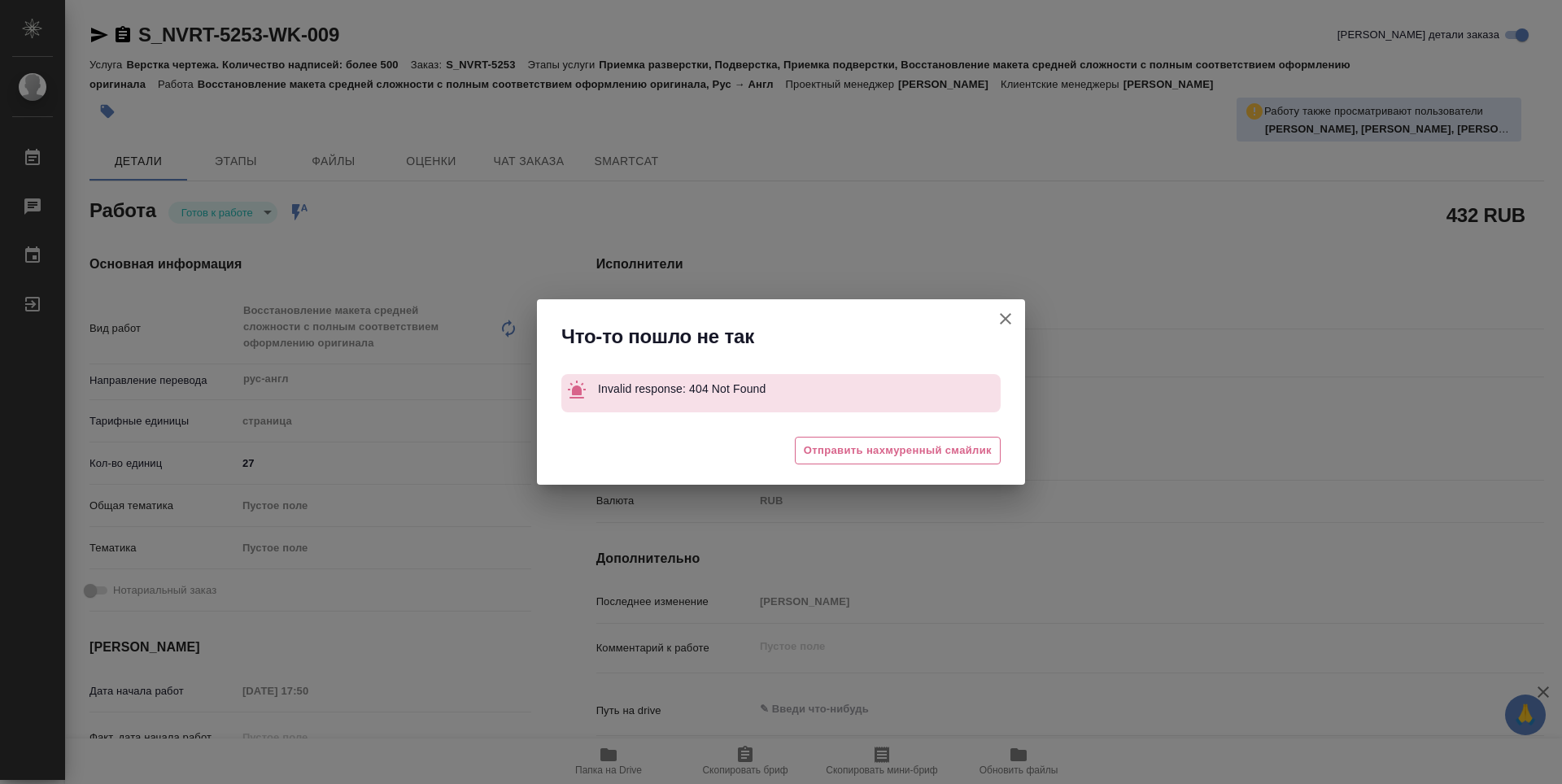
click at [1017, 317] on button "[PERSON_NAME] детали заказа" at bounding box center [1005, 318] width 39 height 39
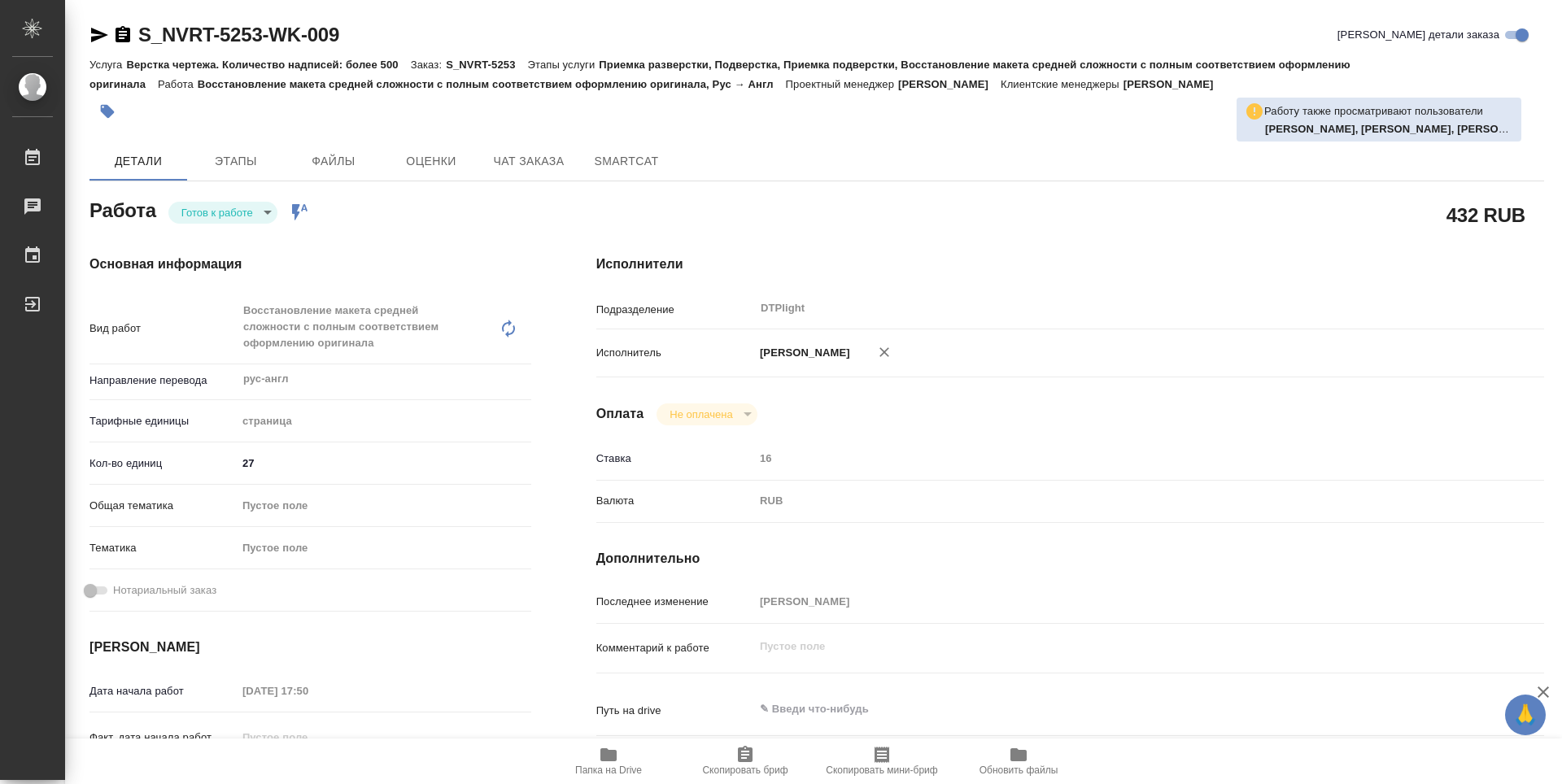
type textarea "x"
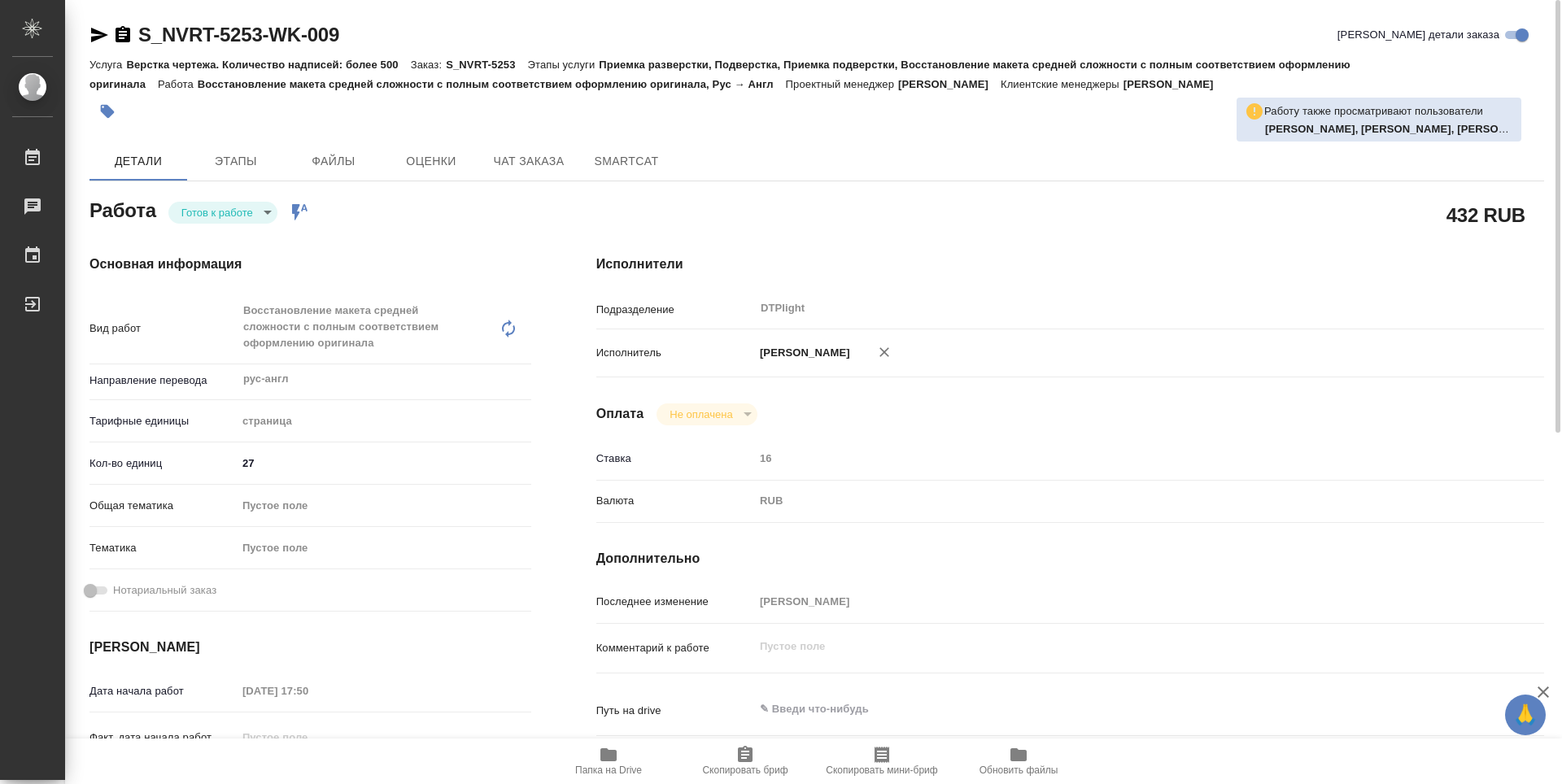
click at [260, 213] on body "🙏 .cls-1 fill:#fff; AWATERA Guselnikov Roman Работы 0 Чаты График Выйти S_NVRT-…" at bounding box center [781, 392] width 1562 height 784
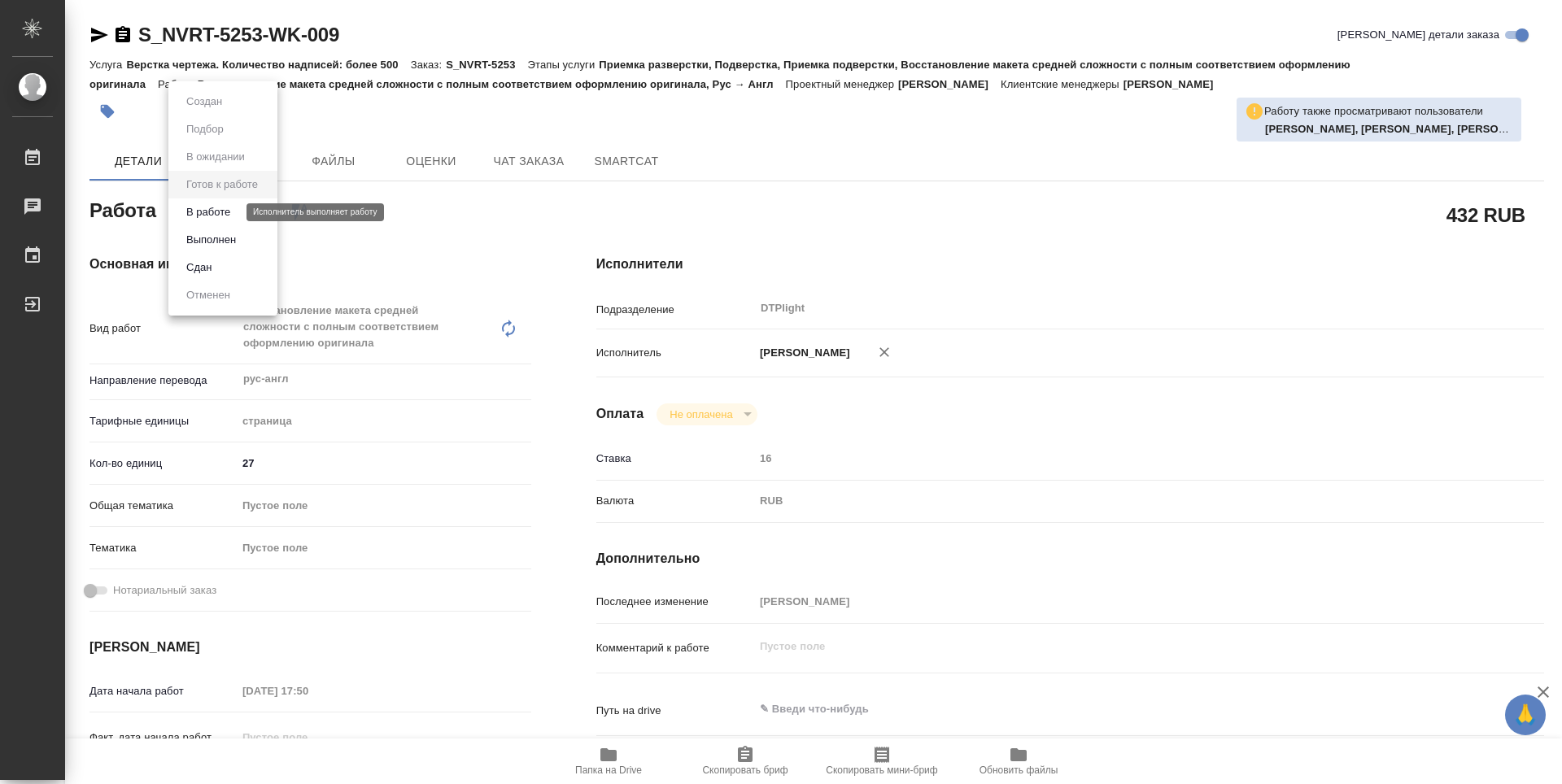
click at [195, 212] on button "В работе" at bounding box center [208, 213] width 54 height 18
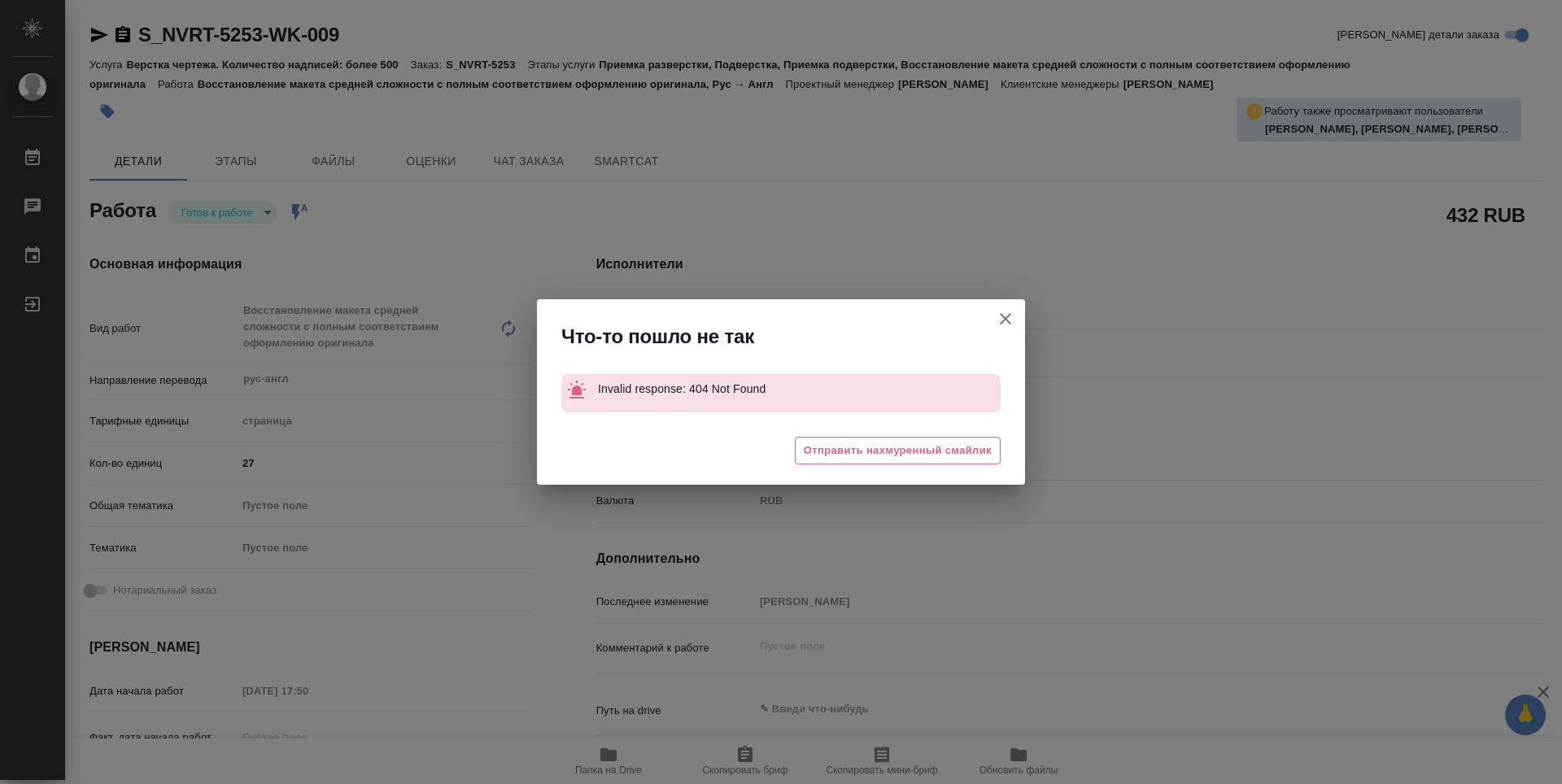
type textarea "x"
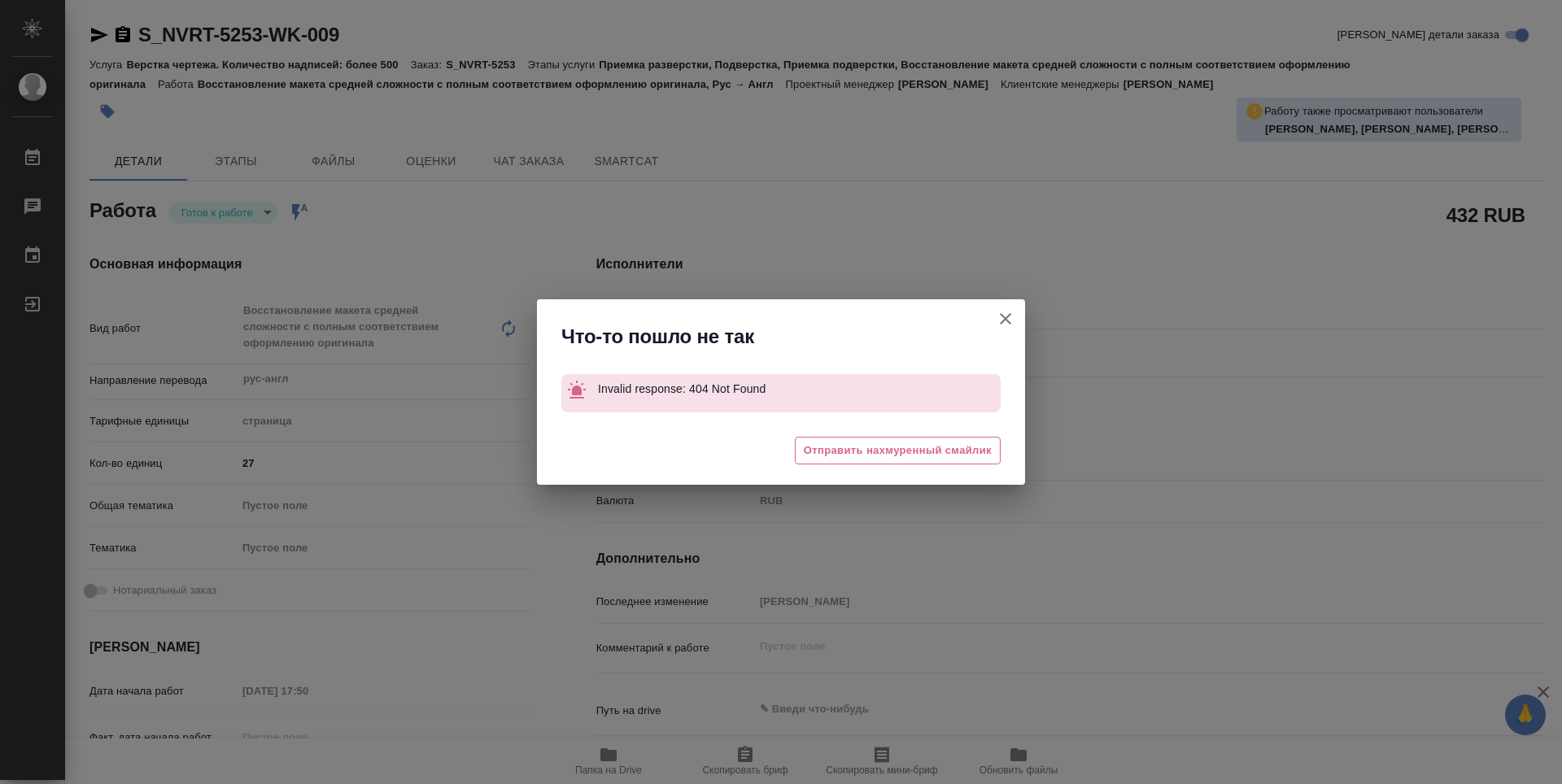
type textarea "x"
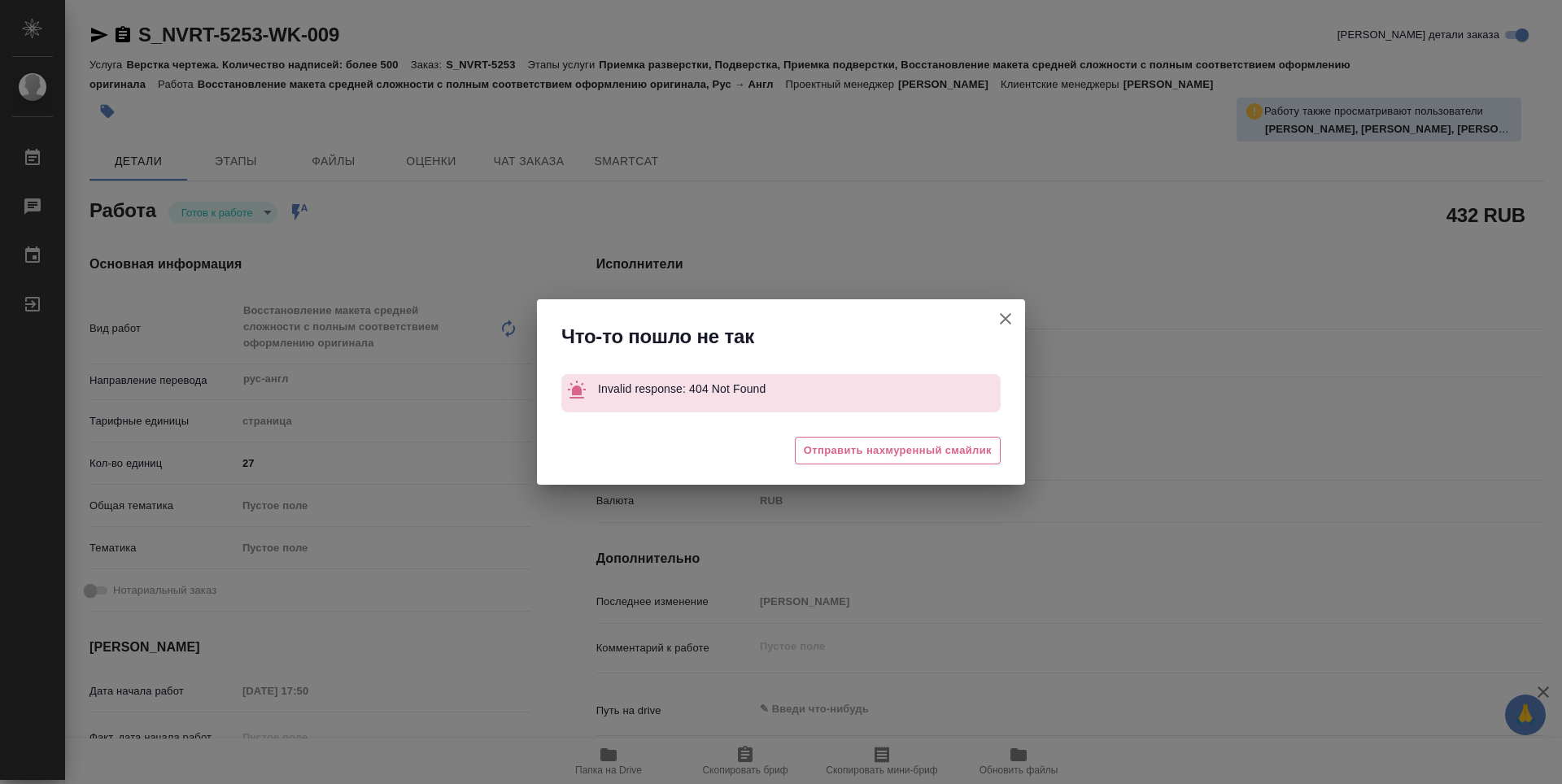
click at [995, 314] on button "[PERSON_NAME] детали заказа" at bounding box center [1005, 318] width 39 height 39
type textarea "x"
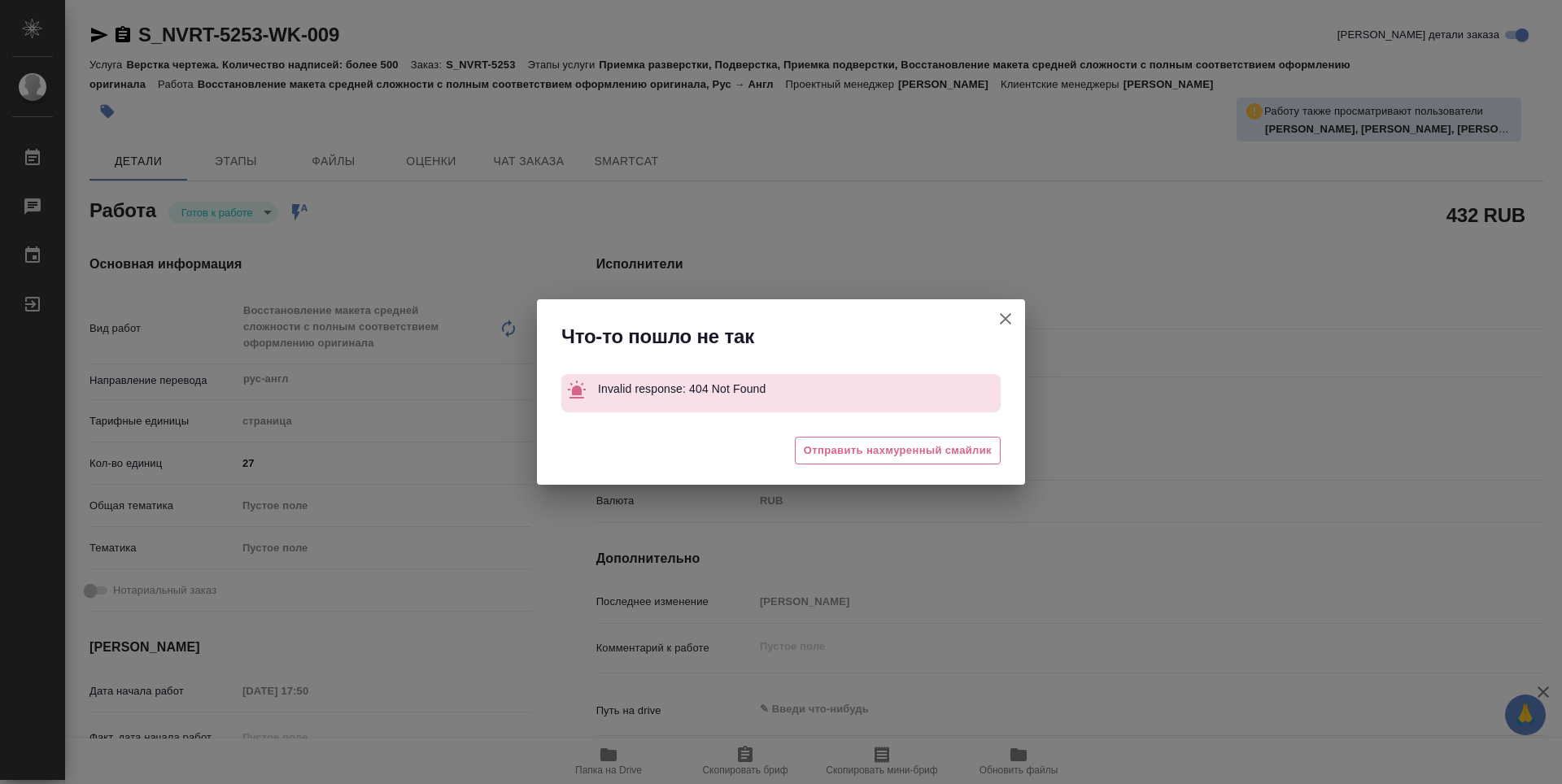
type textarea "x"
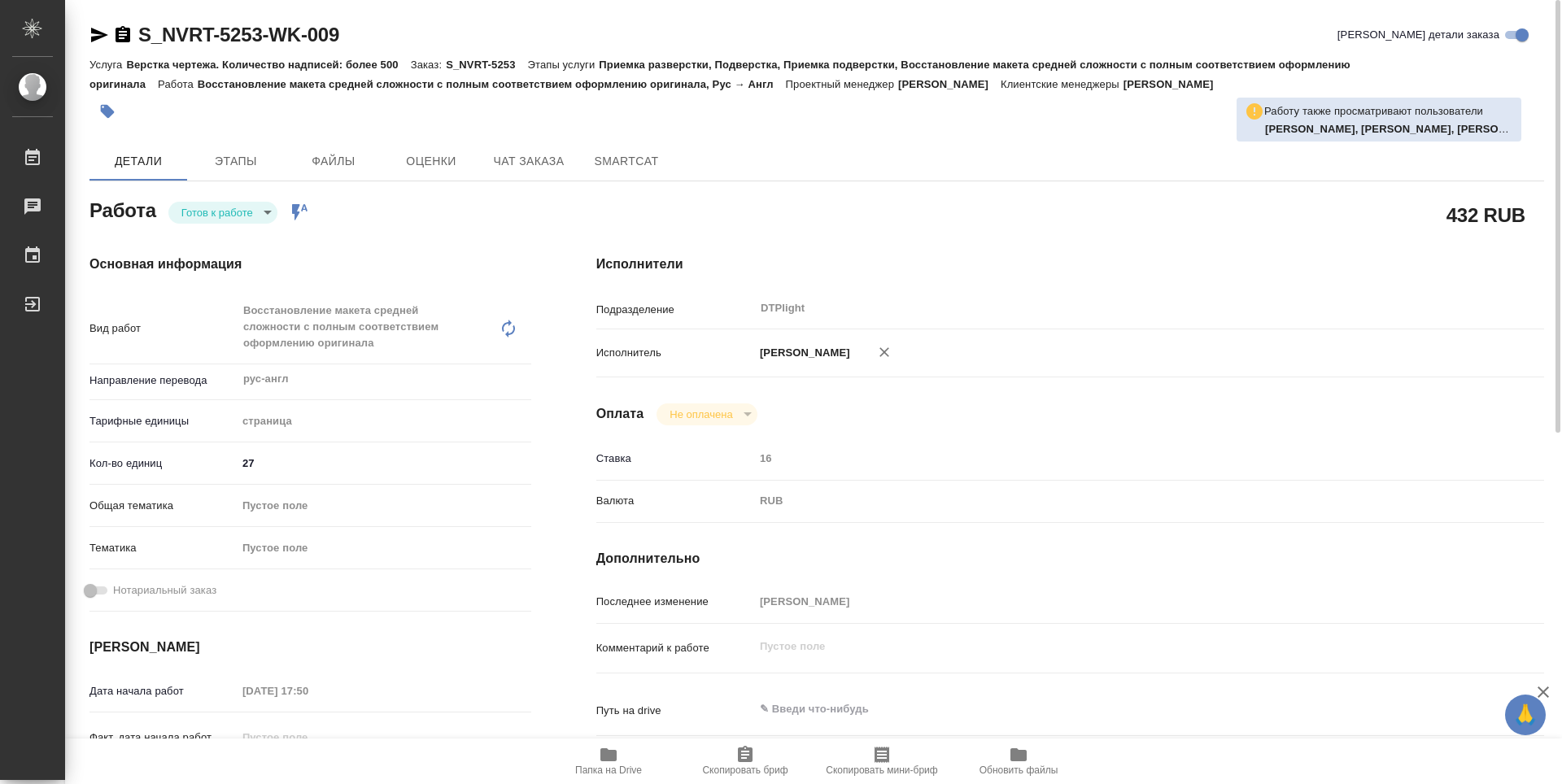
click at [270, 215] on body "🙏 .cls-1 fill:#fff; AWATERA Guselnikov Roman Работы 0 Чаты График Выйти S_NVRT-…" at bounding box center [781, 392] width 1562 height 784
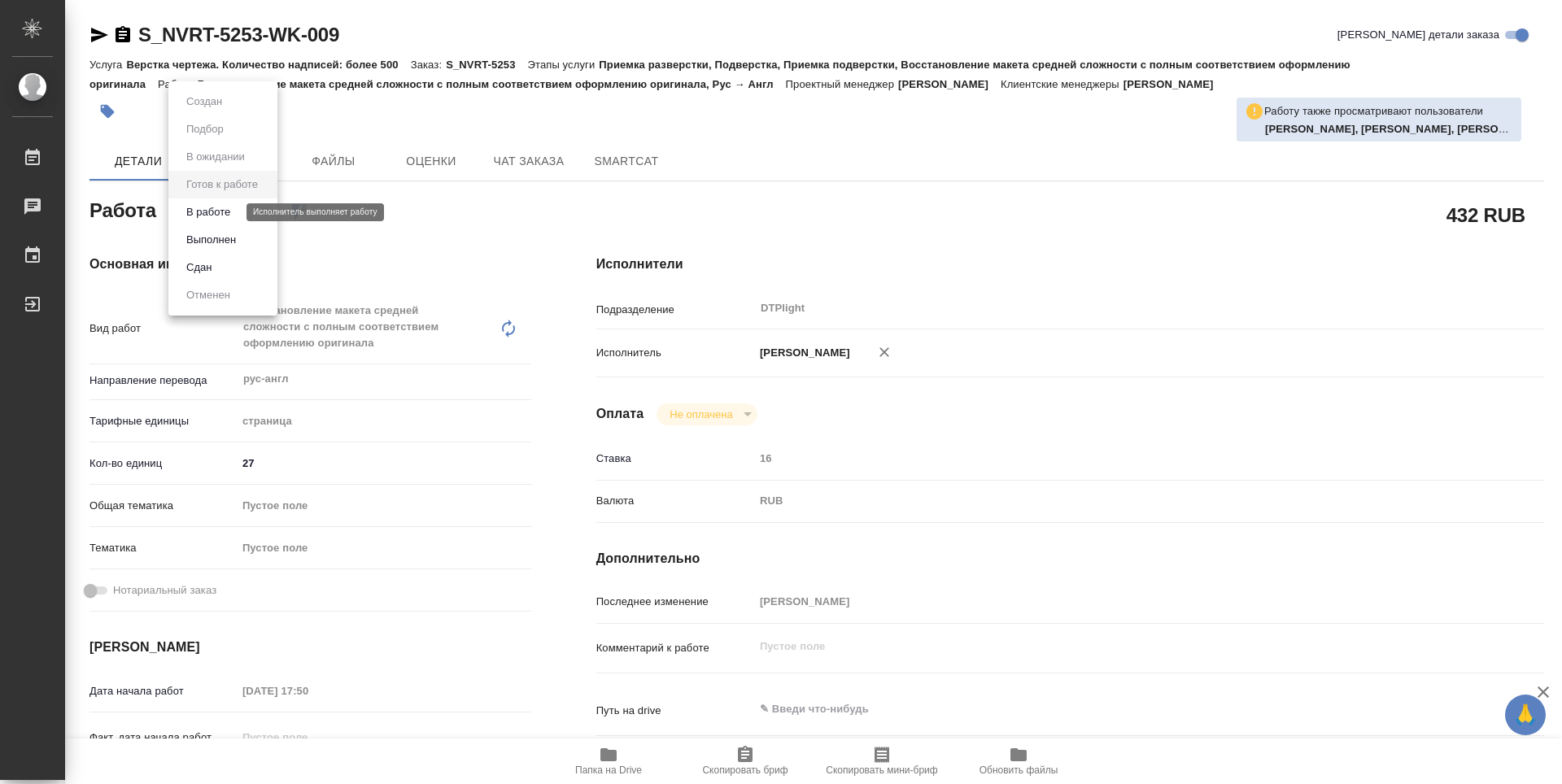
click at [209, 205] on button "В работе" at bounding box center [208, 213] width 54 height 18
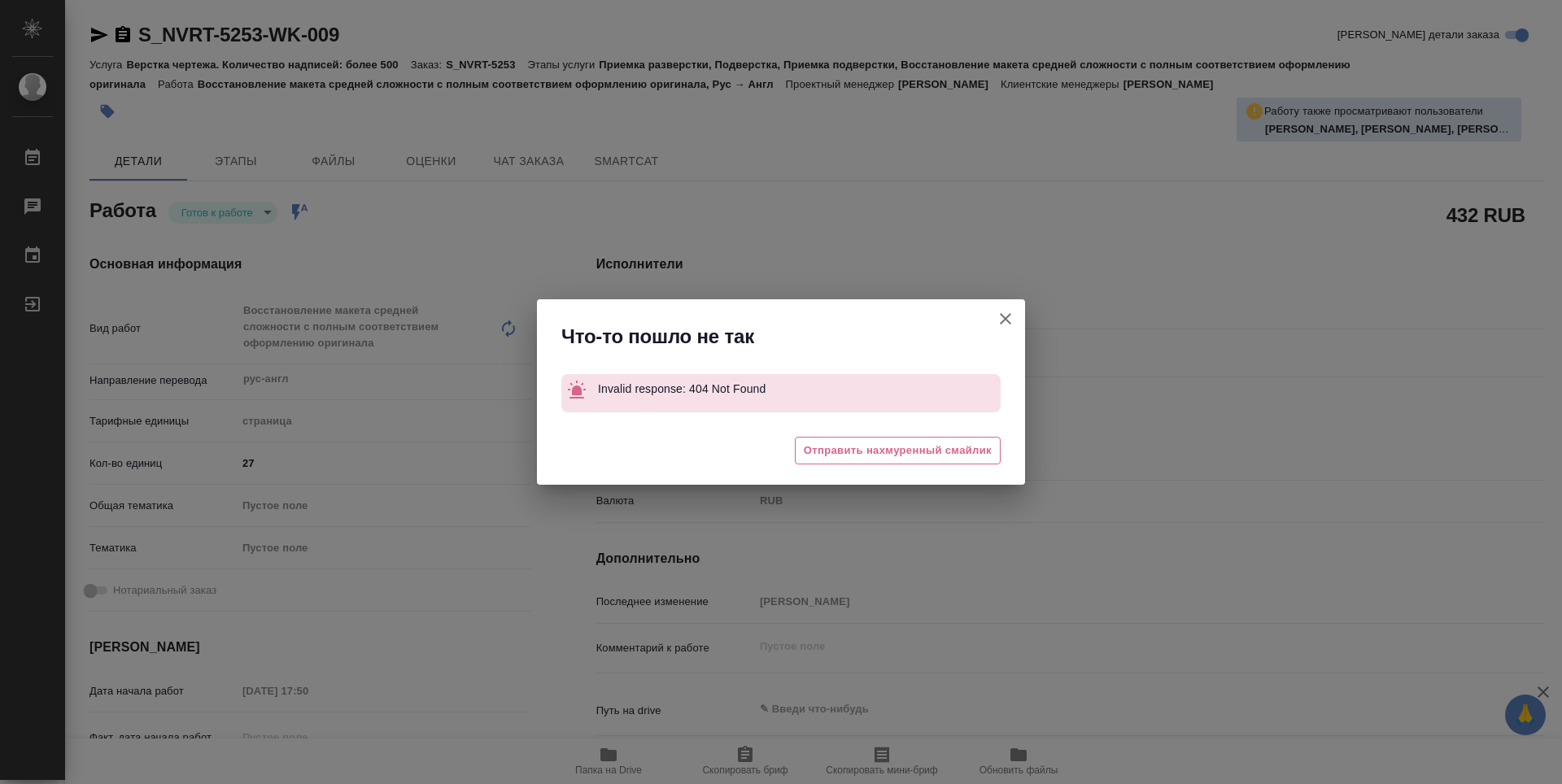
type textarea "x"
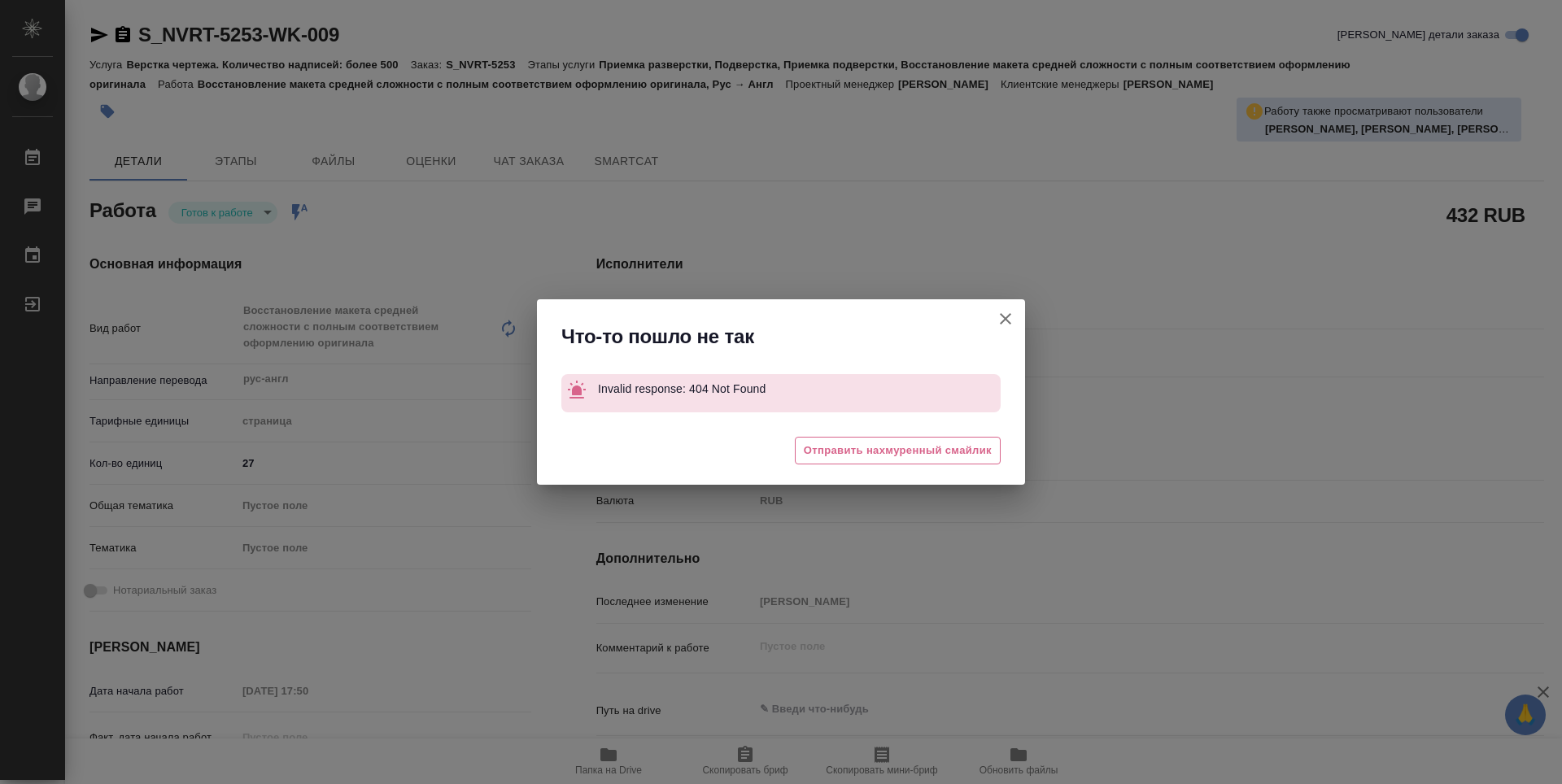
type textarea "x"
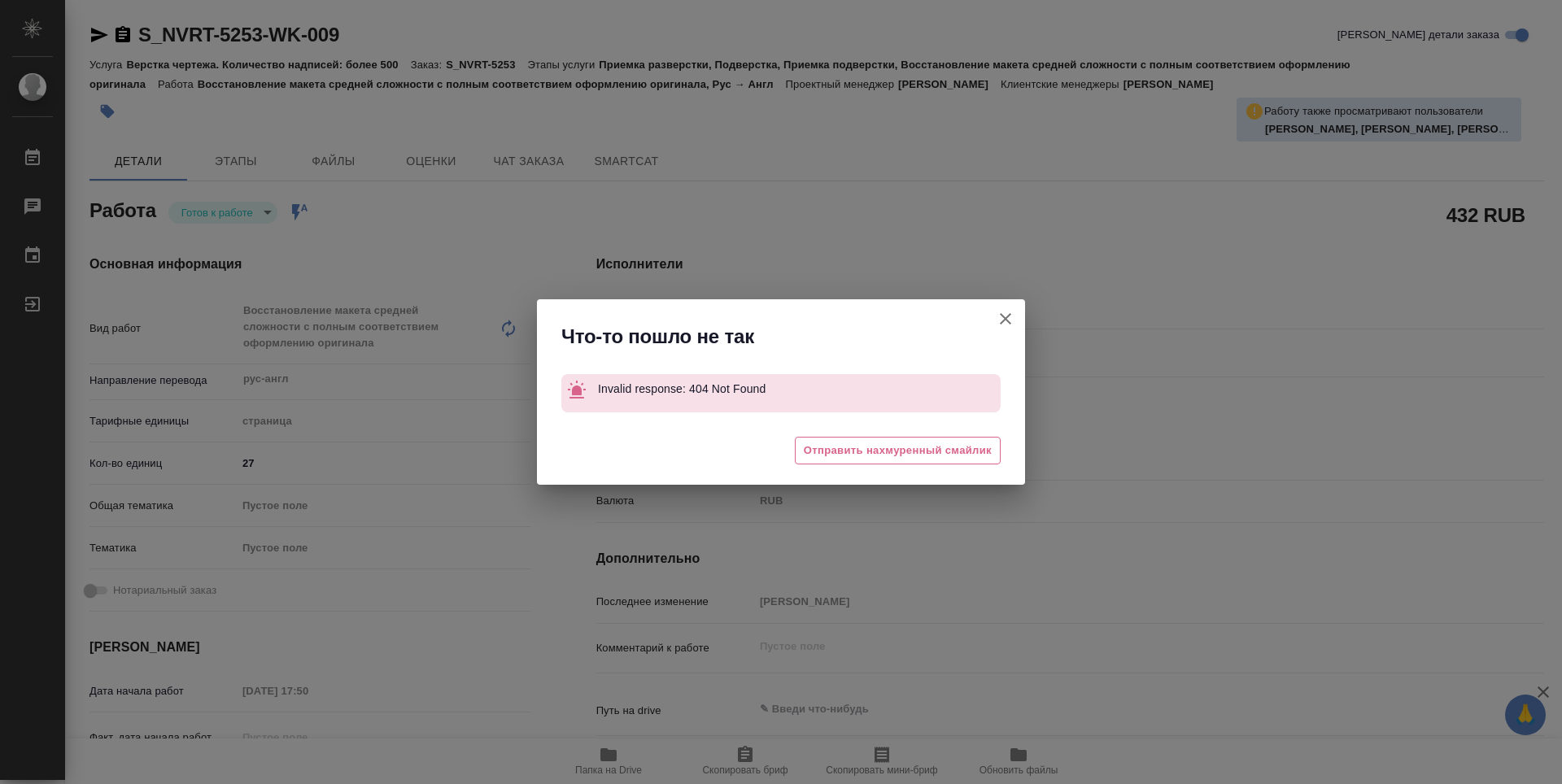
click at [1006, 319] on icon "button" at bounding box center [1005, 318] width 11 height 11
type textarea "x"
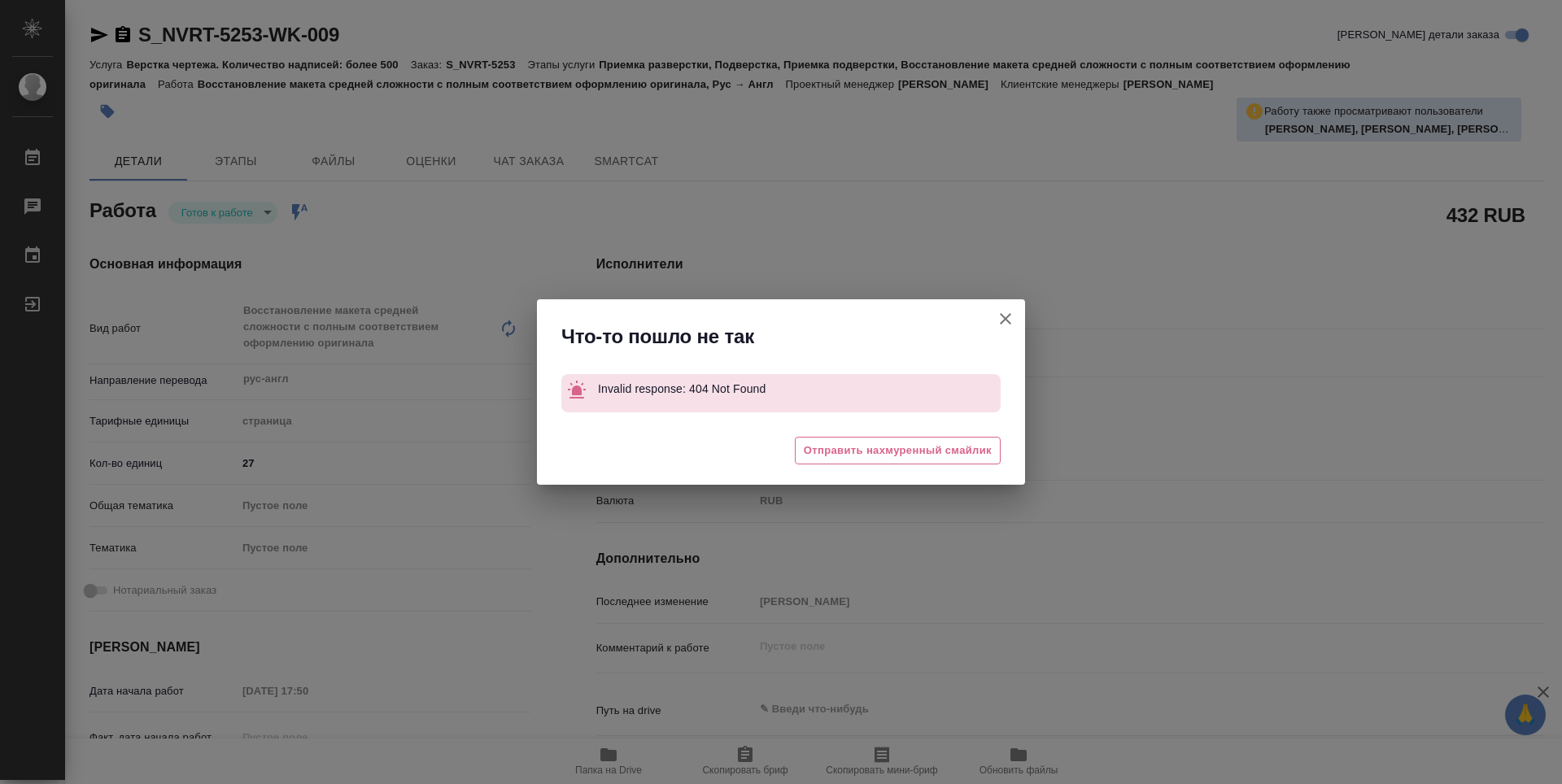
type textarea "x"
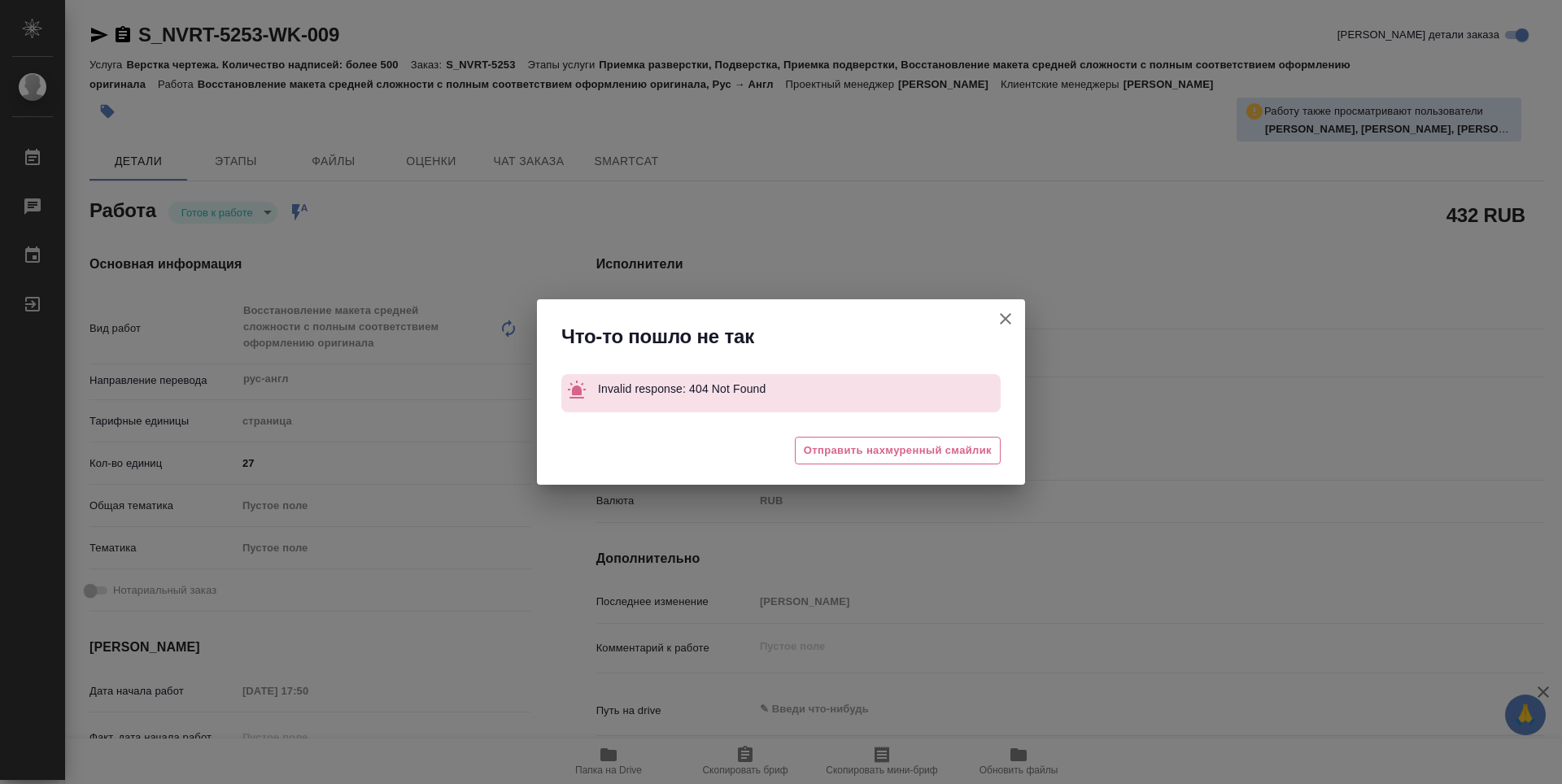
type textarea "x"
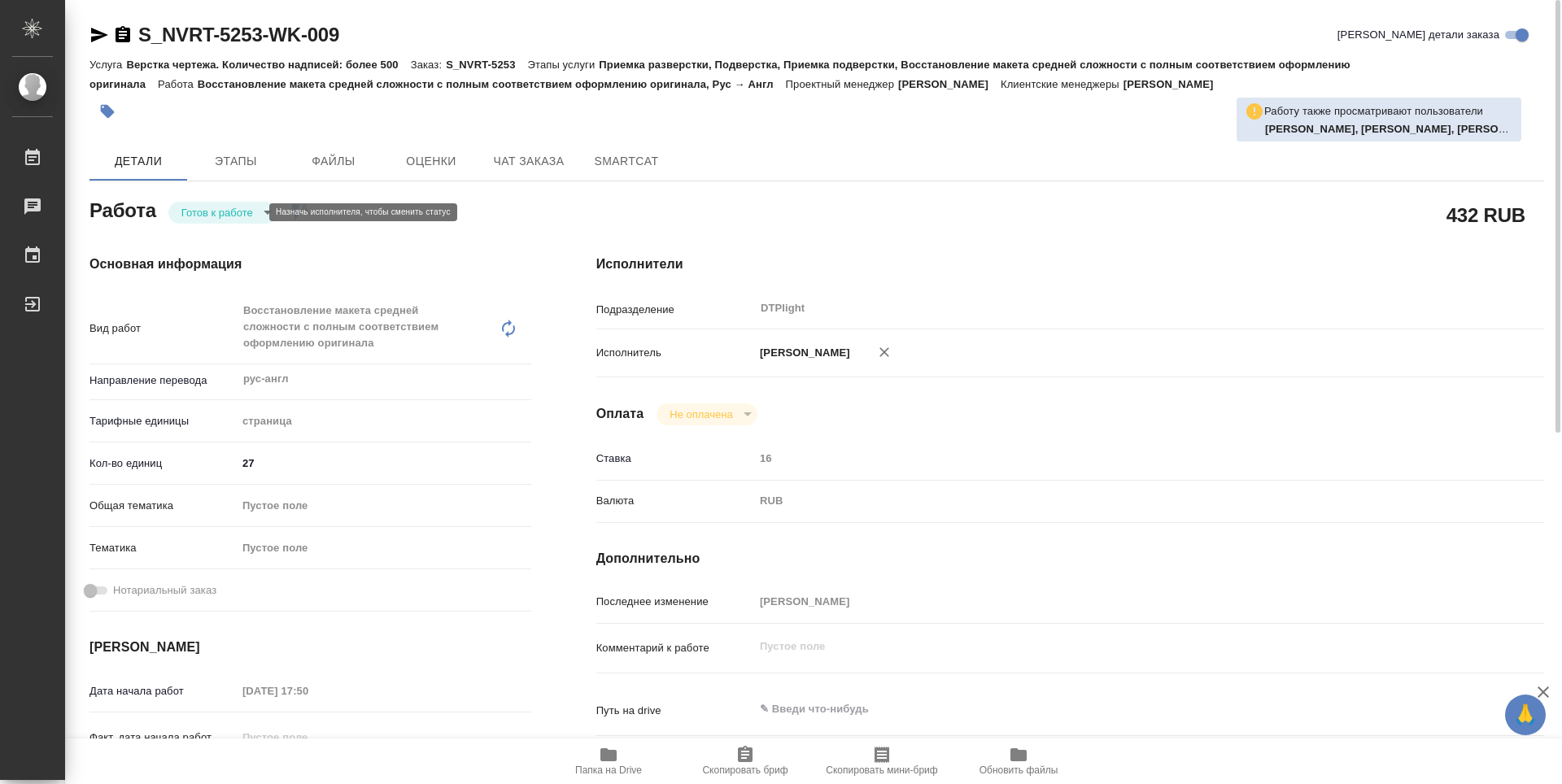
click at [246, 214] on body "🙏 .cls-1 fill:#fff; AWATERA Guselnikov Roman Работы 0 Чаты График Выйти S_NVRT-…" at bounding box center [781, 392] width 1562 height 784
click at [230, 214] on button "В работе" at bounding box center [208, 213] width 54 height 18
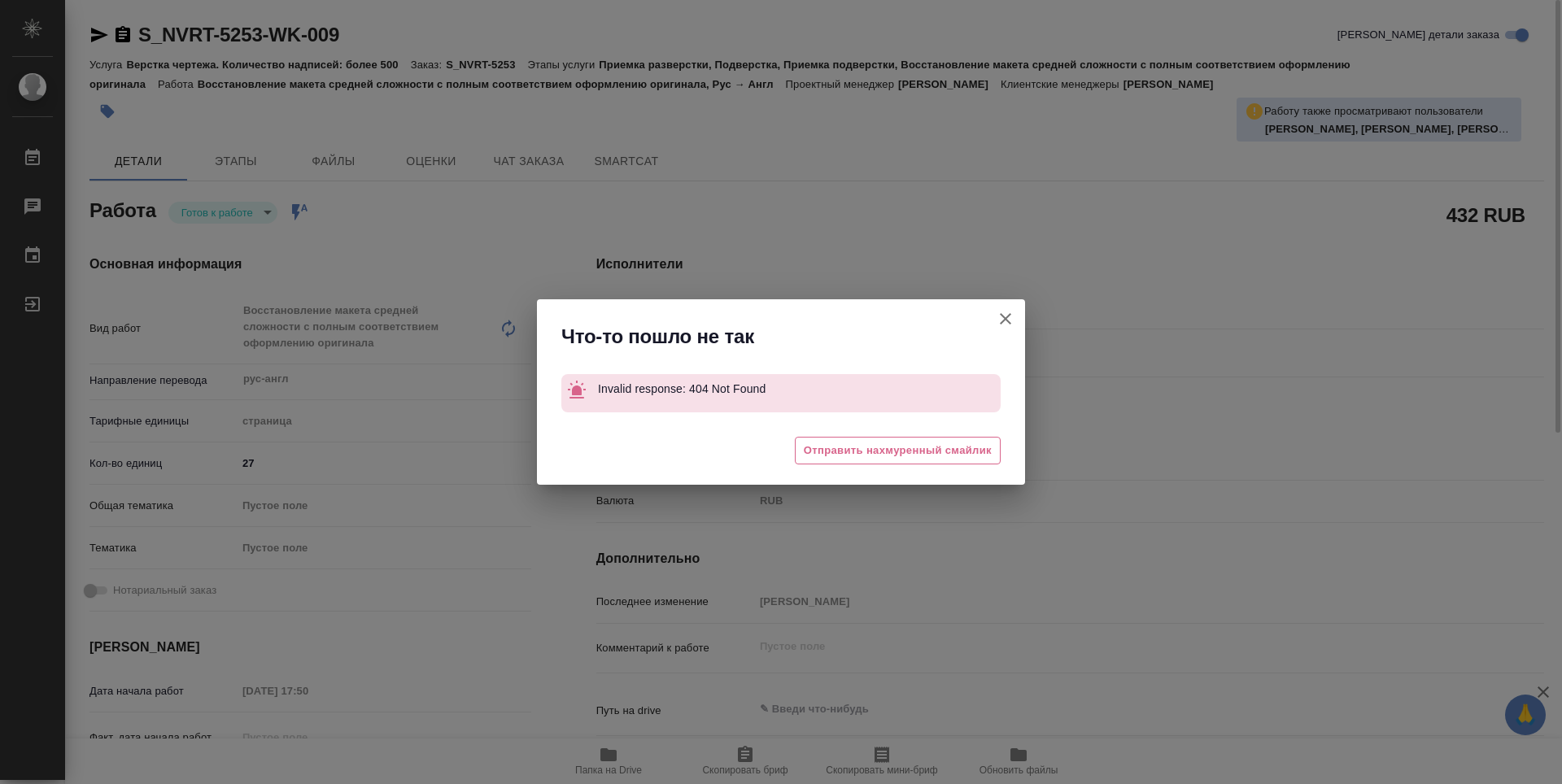
type textarea "x"
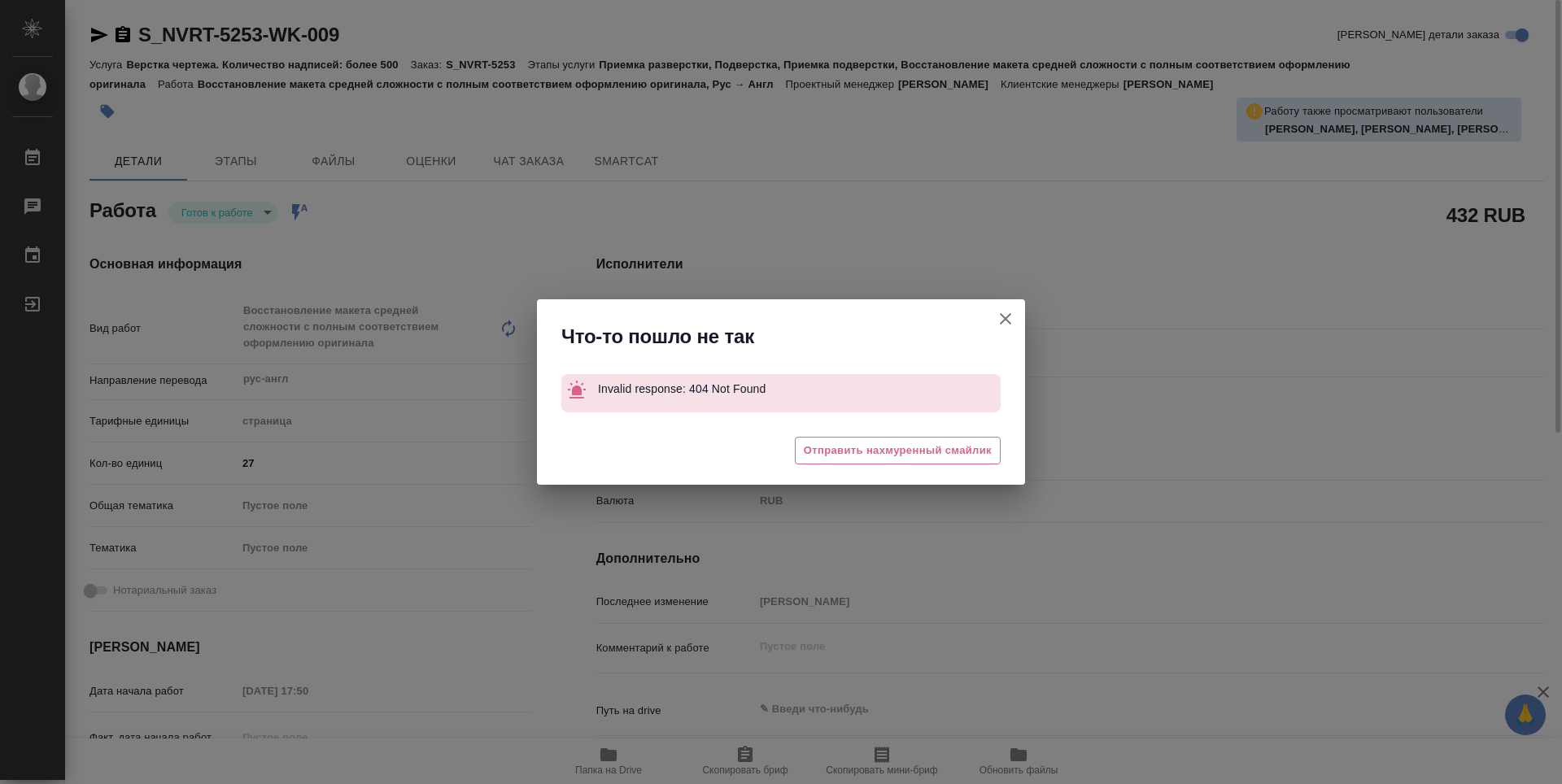
type textarea "x"
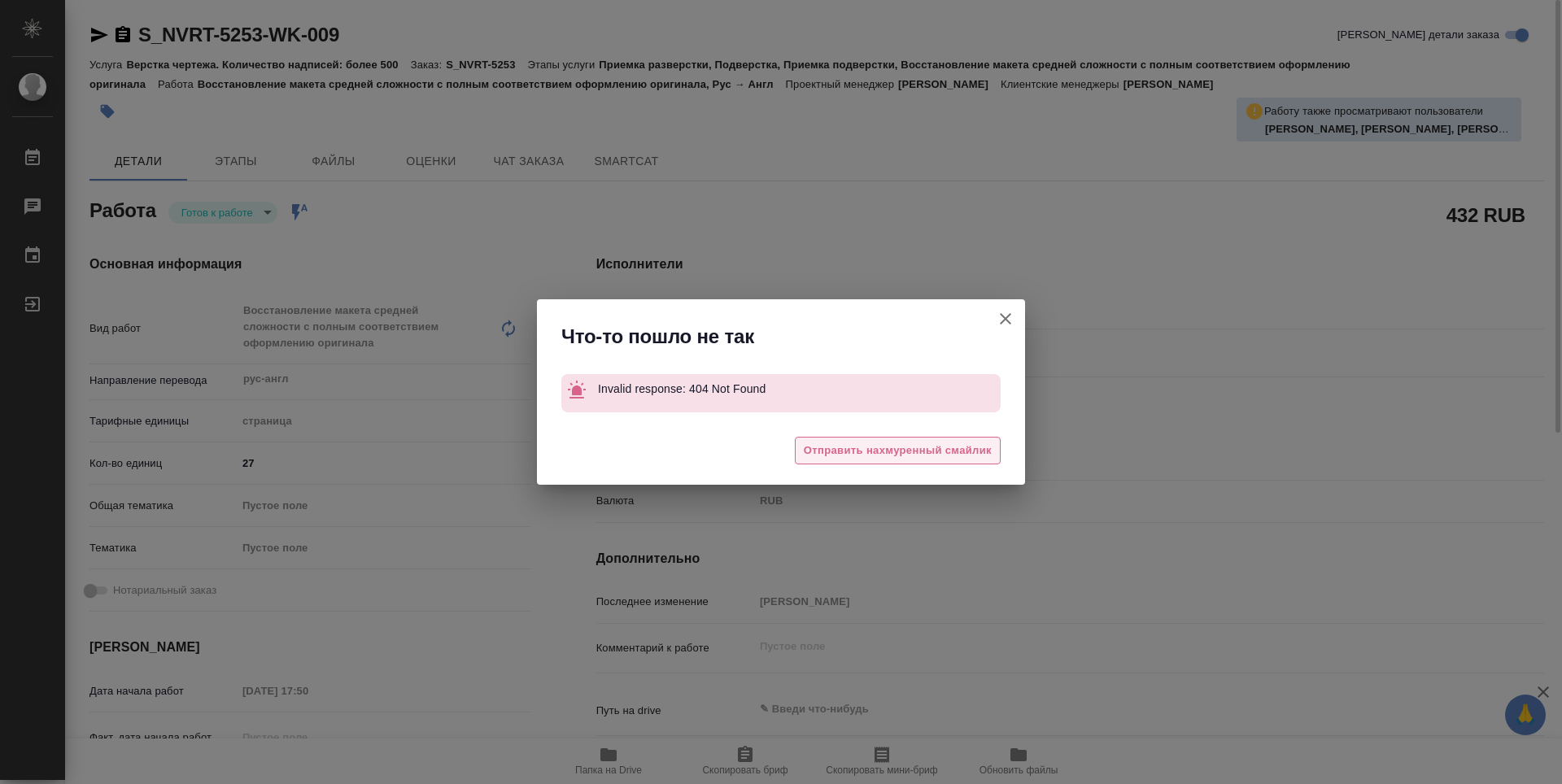
click at [886, 444] on span "Отправить нахмуренный смайлик" at bounding box center [897, 451] width 188 height 19
type textarea "x"
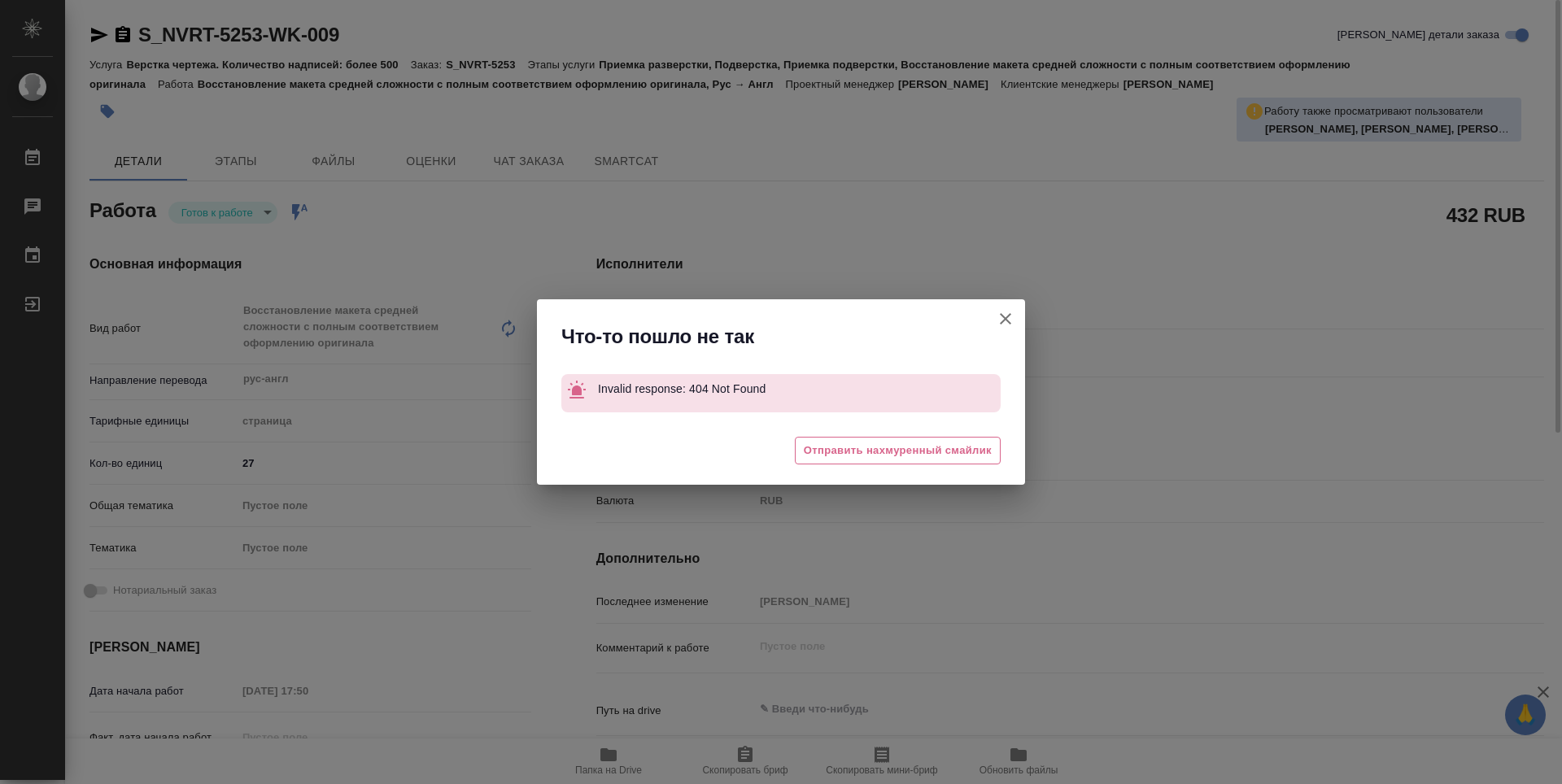
type textarea "x"
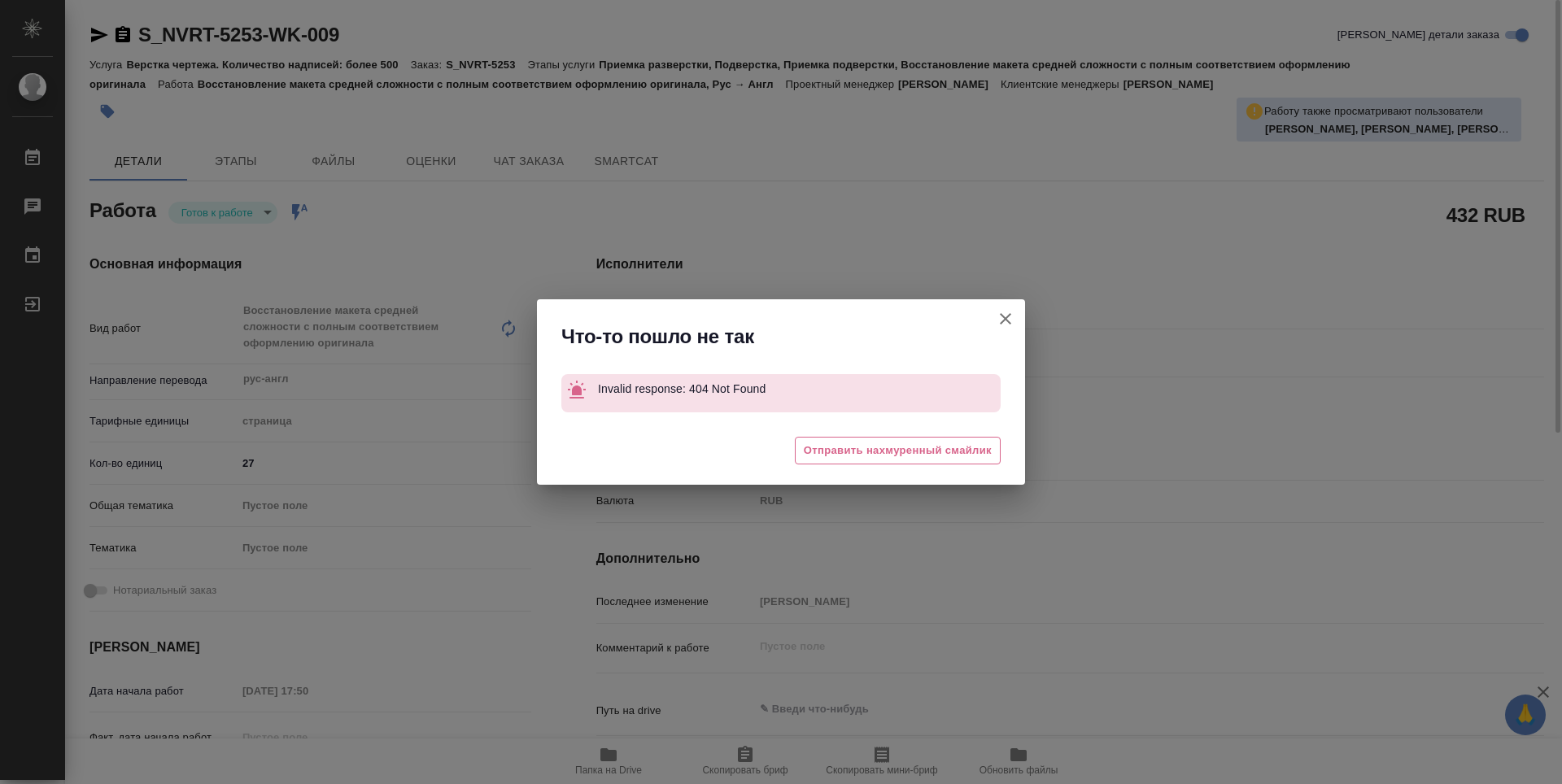
type textarea "x"
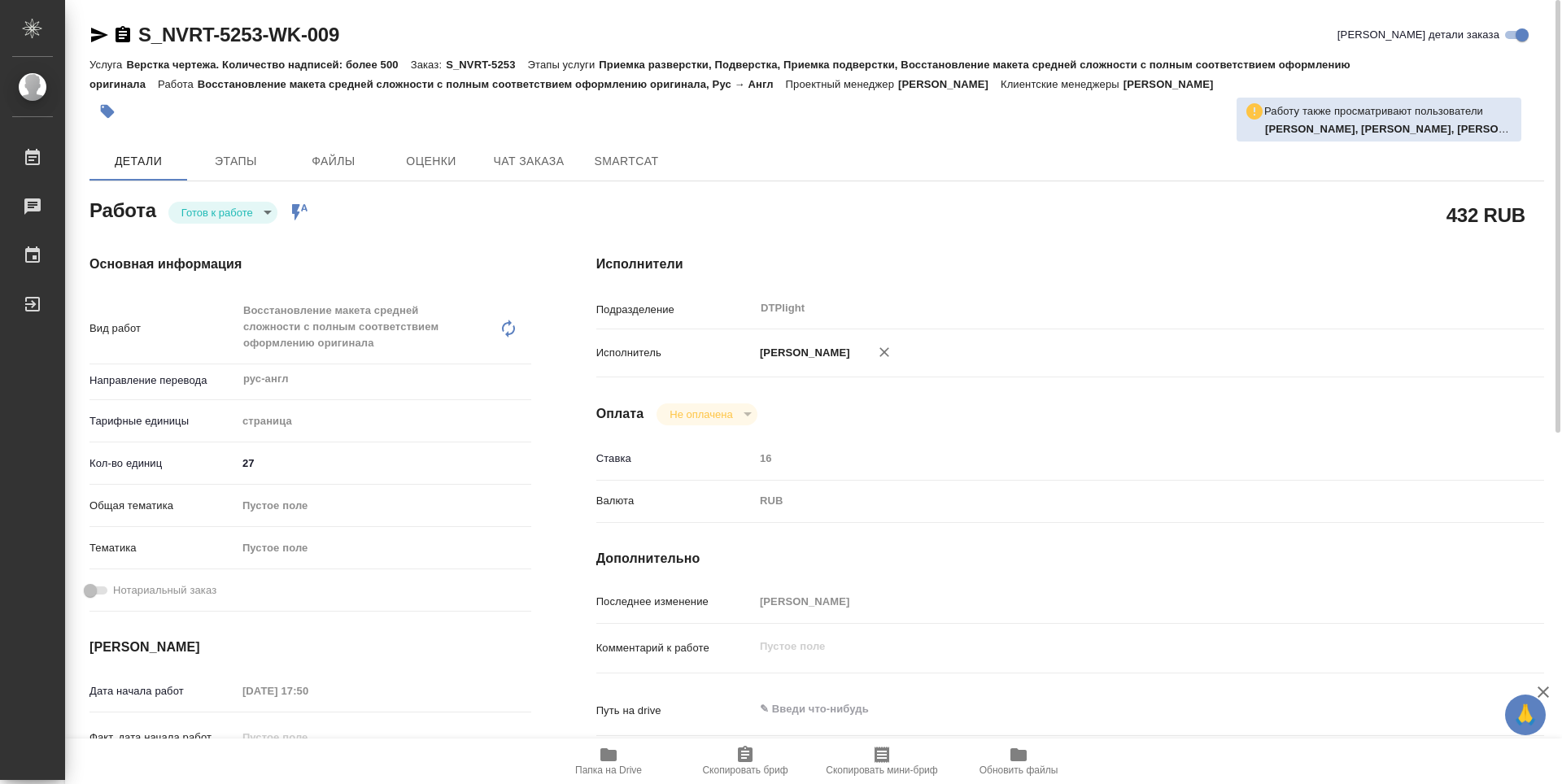
click at [1008, 321] on body "🙏 .cls-1 fill:#fff; AWATERA Guselnikov Roman Работы 0 Чаты График Выйти S_NVRT-…" at bounding box center [781, 392] width 1562 height 784
type textarea "x"
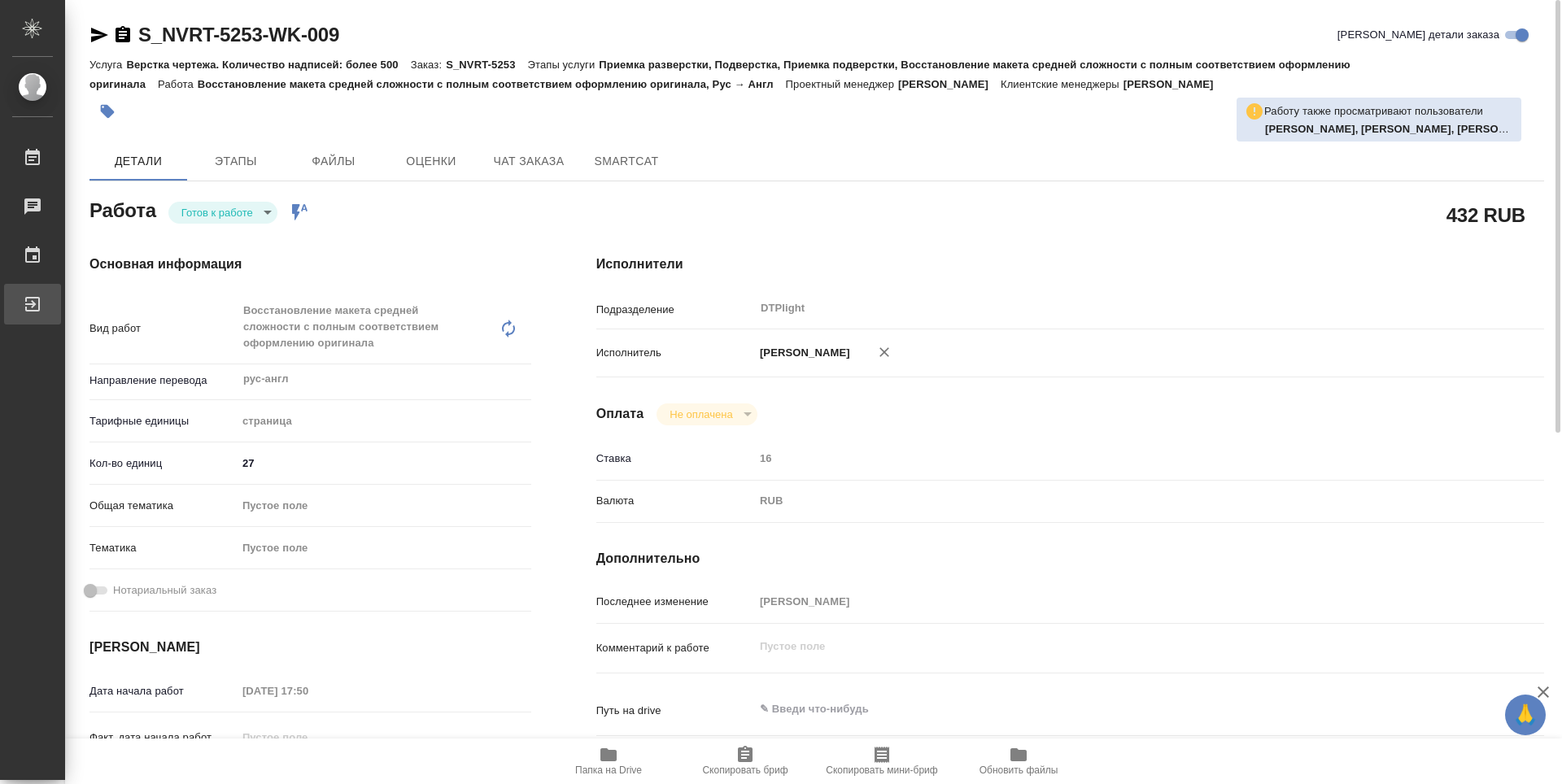
type textarea "x"
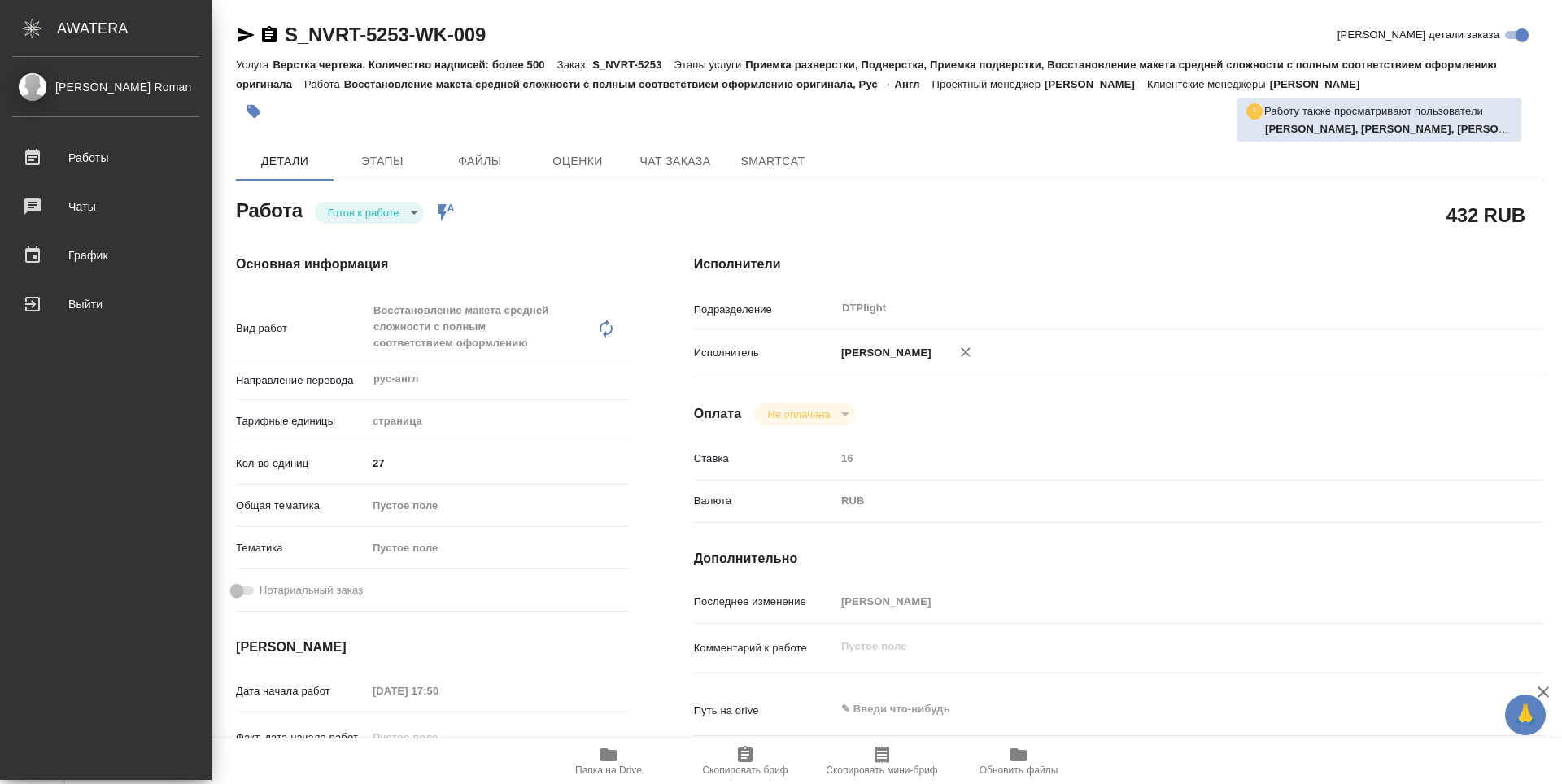
type textarea "x"
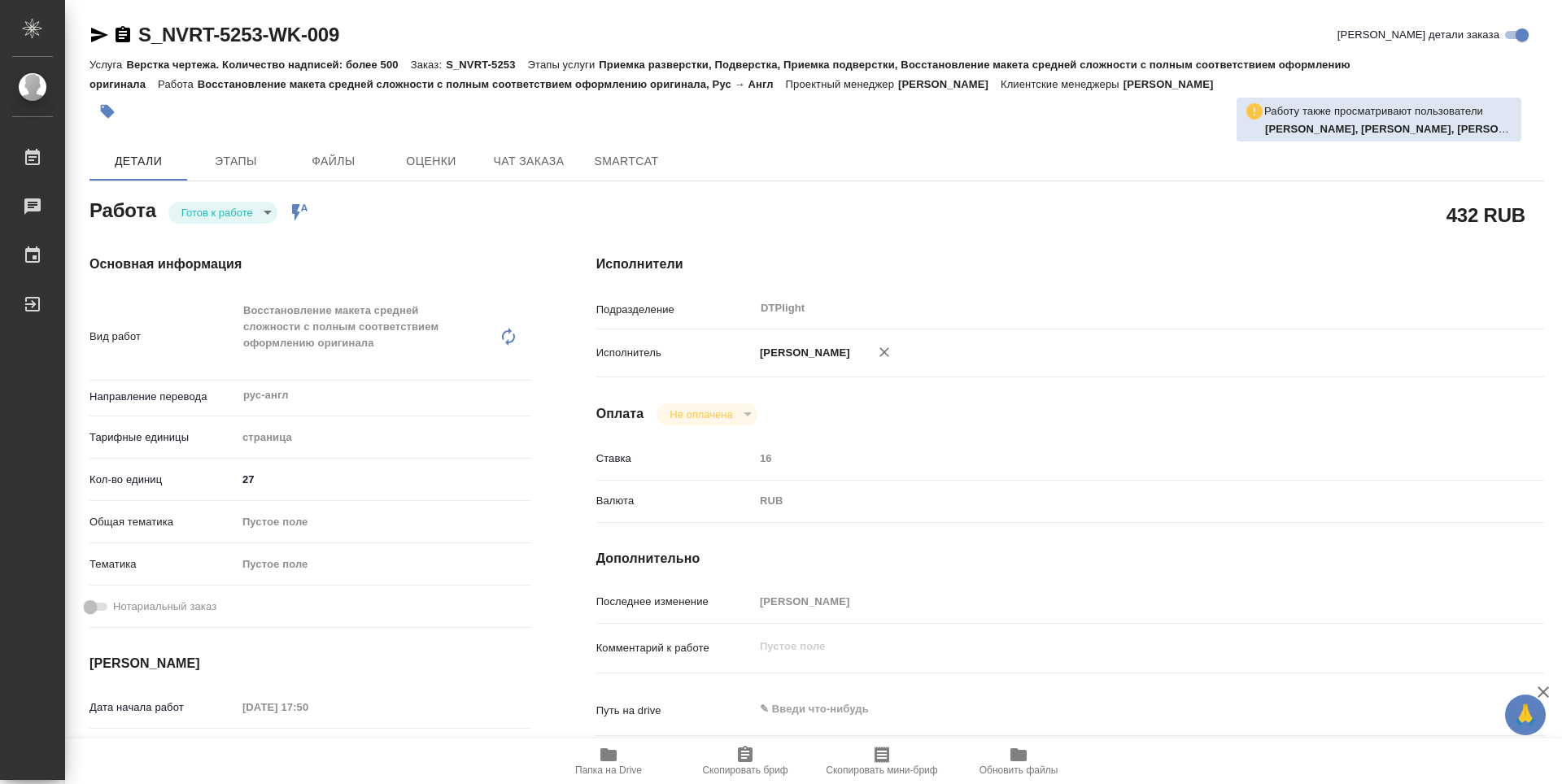
click at [127, 37] on icon "button" at bounding box center [123, 34] width 15 height 16
click at [272, 207] on body "🙏 .cls-1 fill:#fff; AWATERA Guselnikov Roman Работы 0 Чаты График Выйти S_NVRT-…" at bounding box center [781, 392] width 1562 height 784
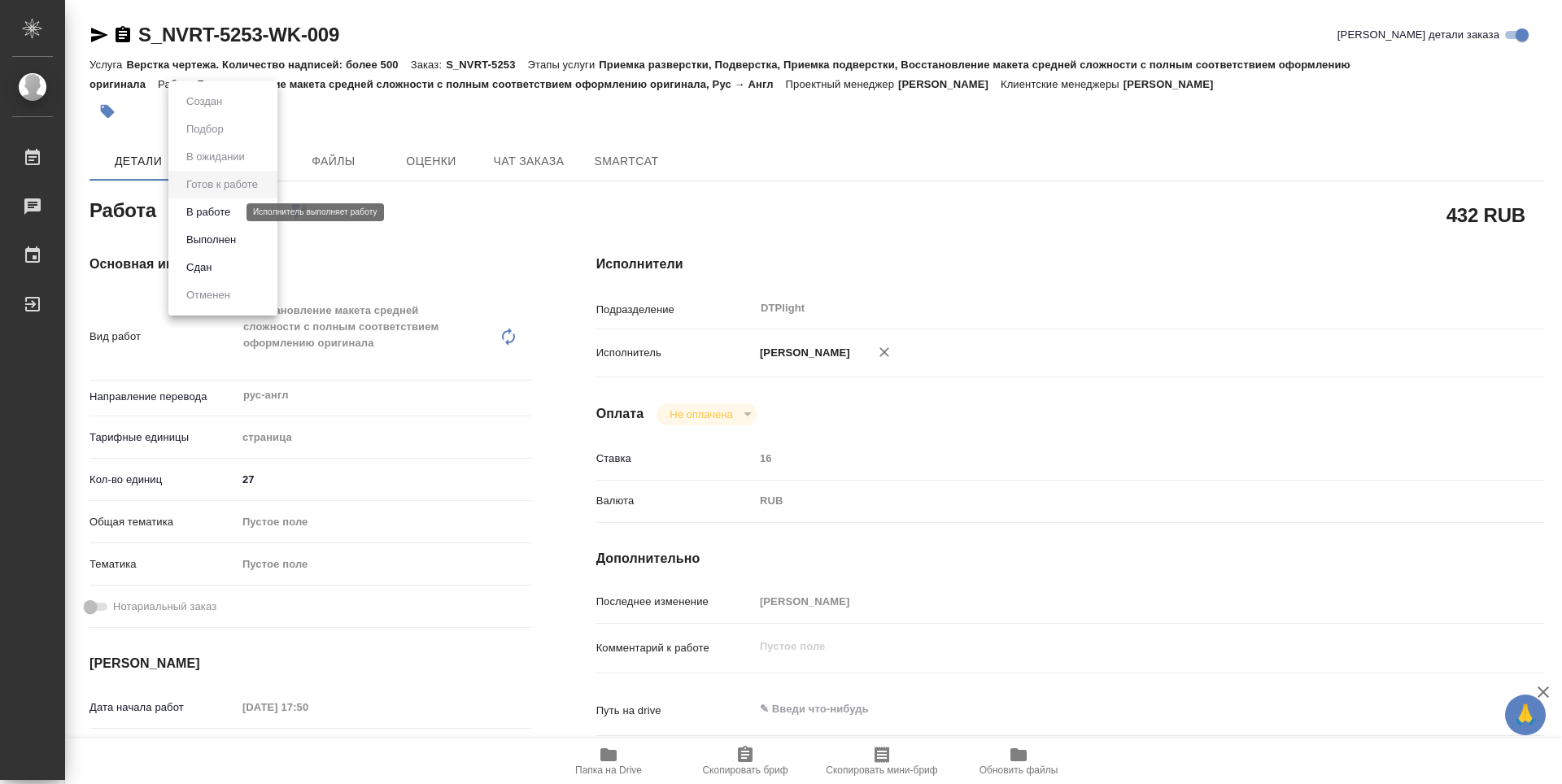
click at [206, 211] on button "В работе" at bounding box center [208, 213] width 54 height 18
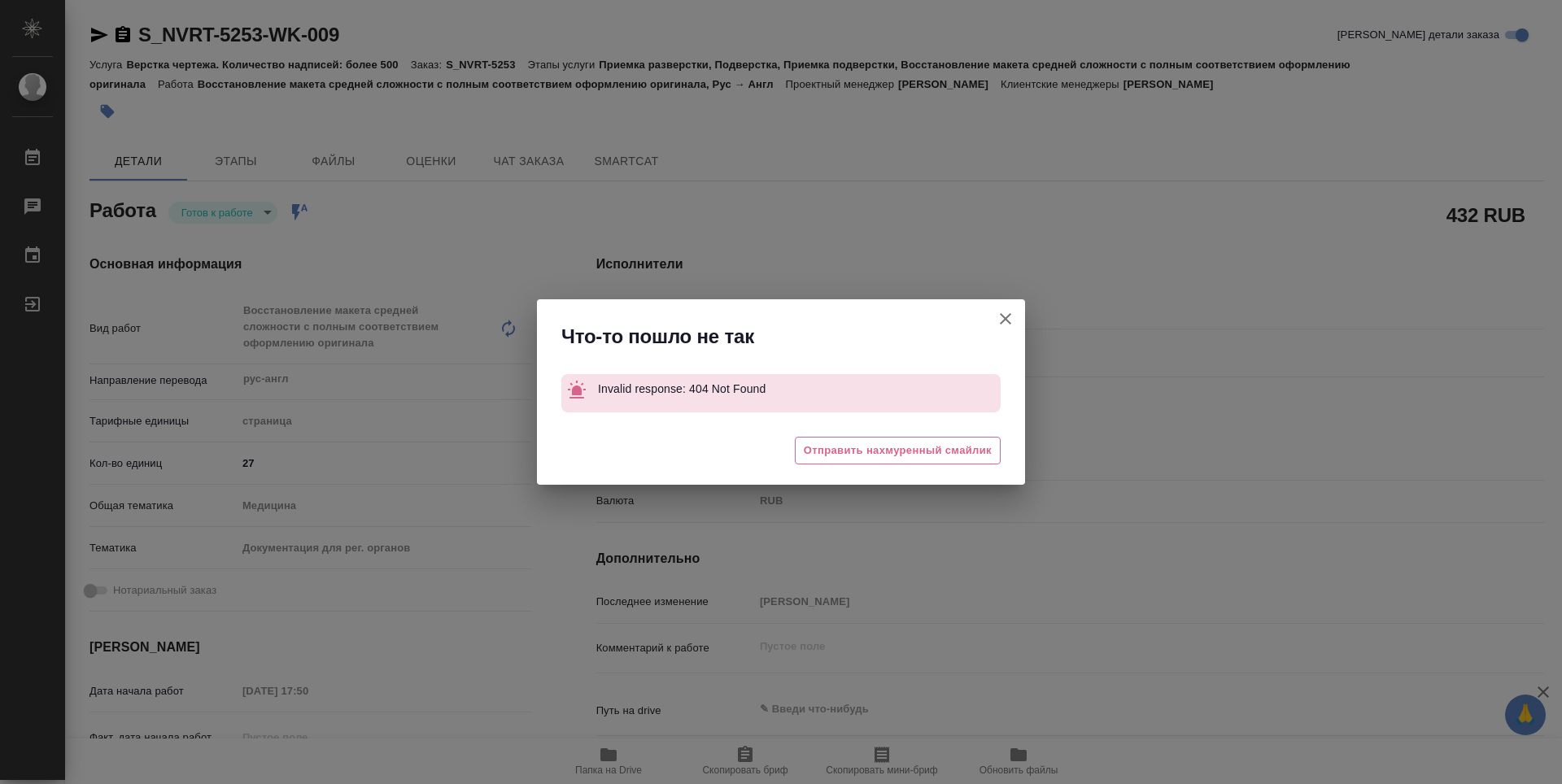
type textarea "x"
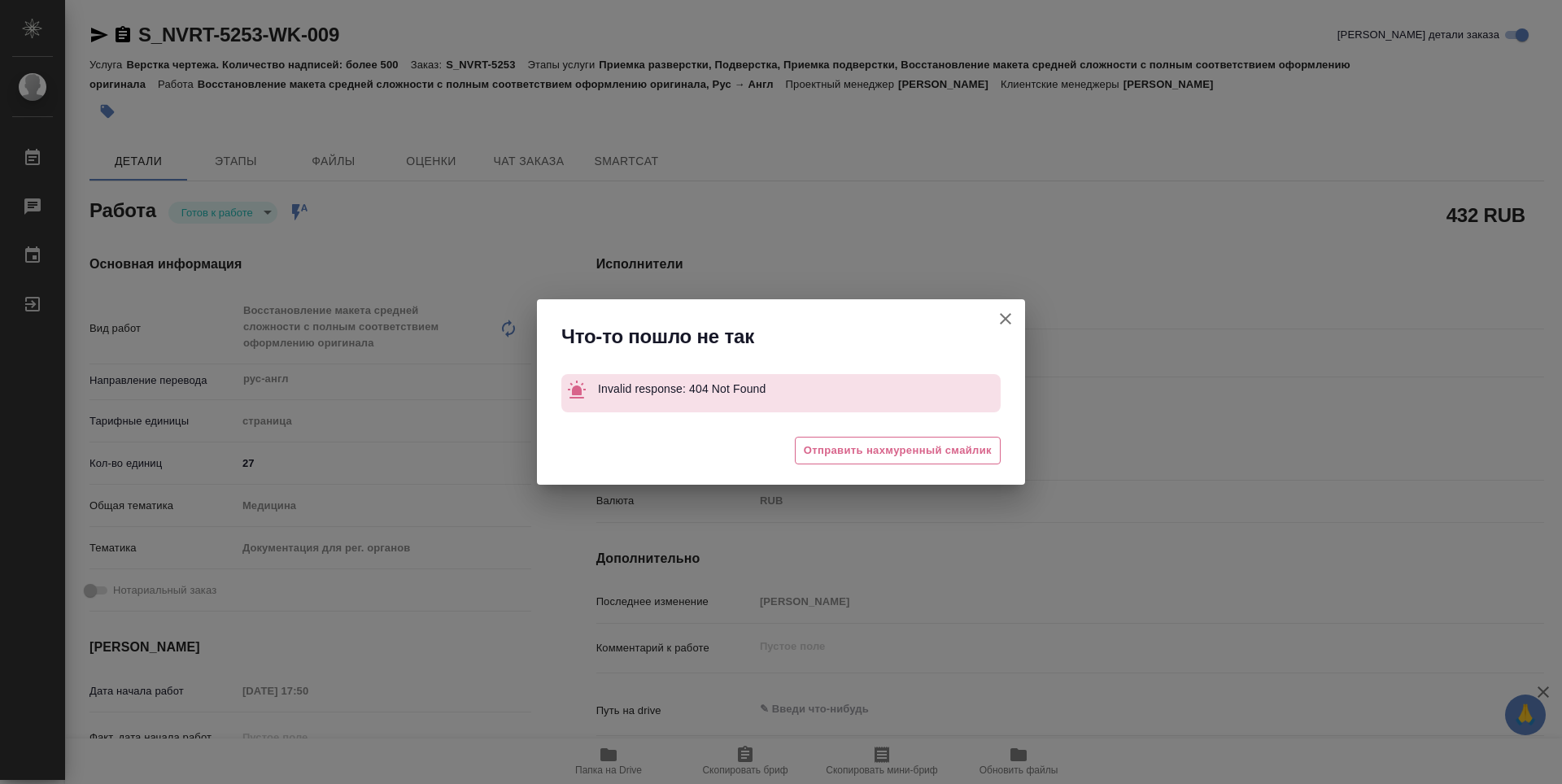
type textarea "x"
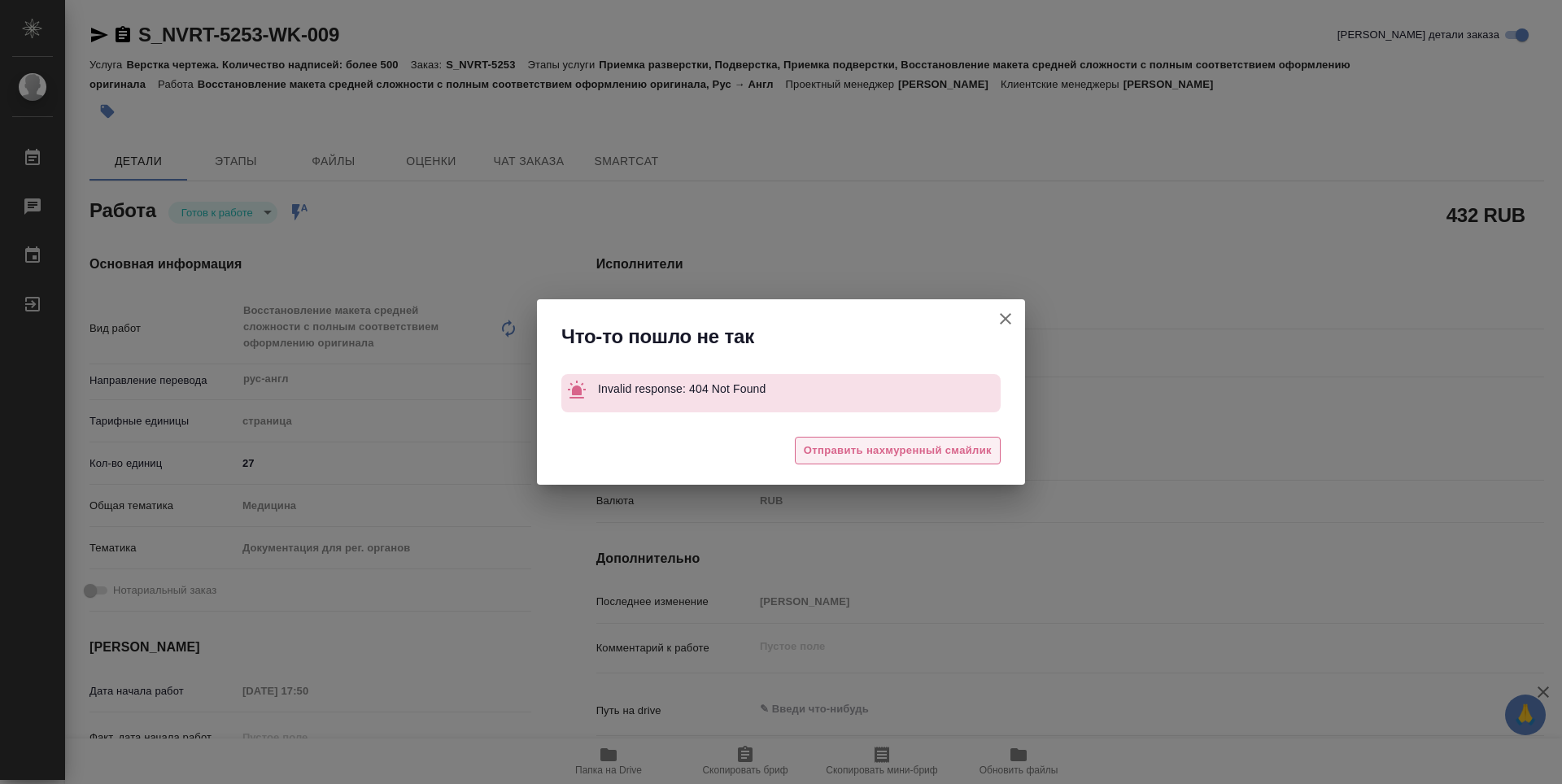
click at [938, 450] on span "Отправить нахмуренный смайлик" at bounding box center [897, 451] width 188 height 19
type textarea "x"
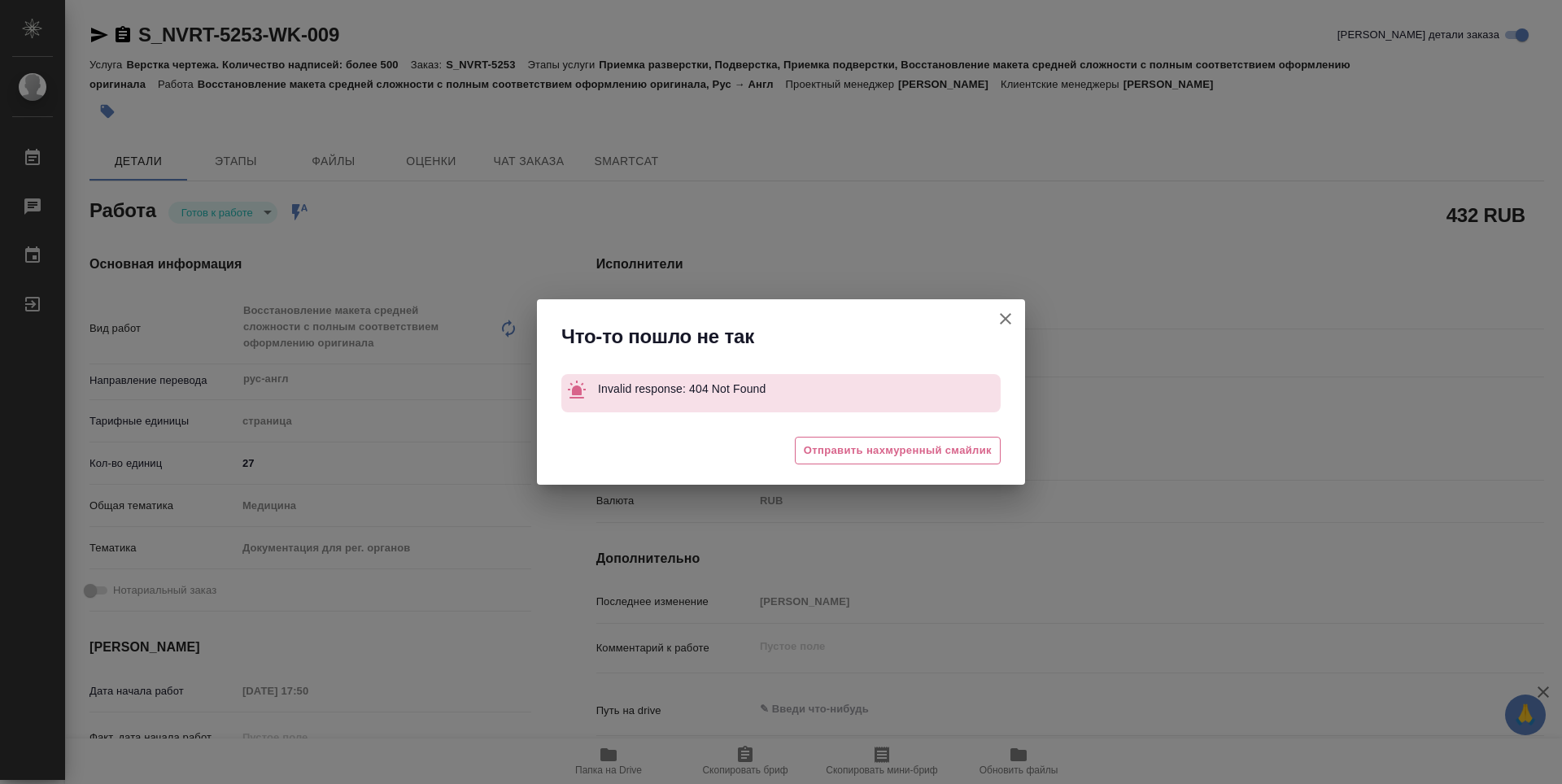
type textarea "x"
drag, startPoint x: 997, startPoint y: 315, endPoint x: 1013, endPoint y: 338, distance: 28.0
click at [999, 317] on icon "button" at bounding box center [1005, 319] width 19 height 19
type textarea "x"
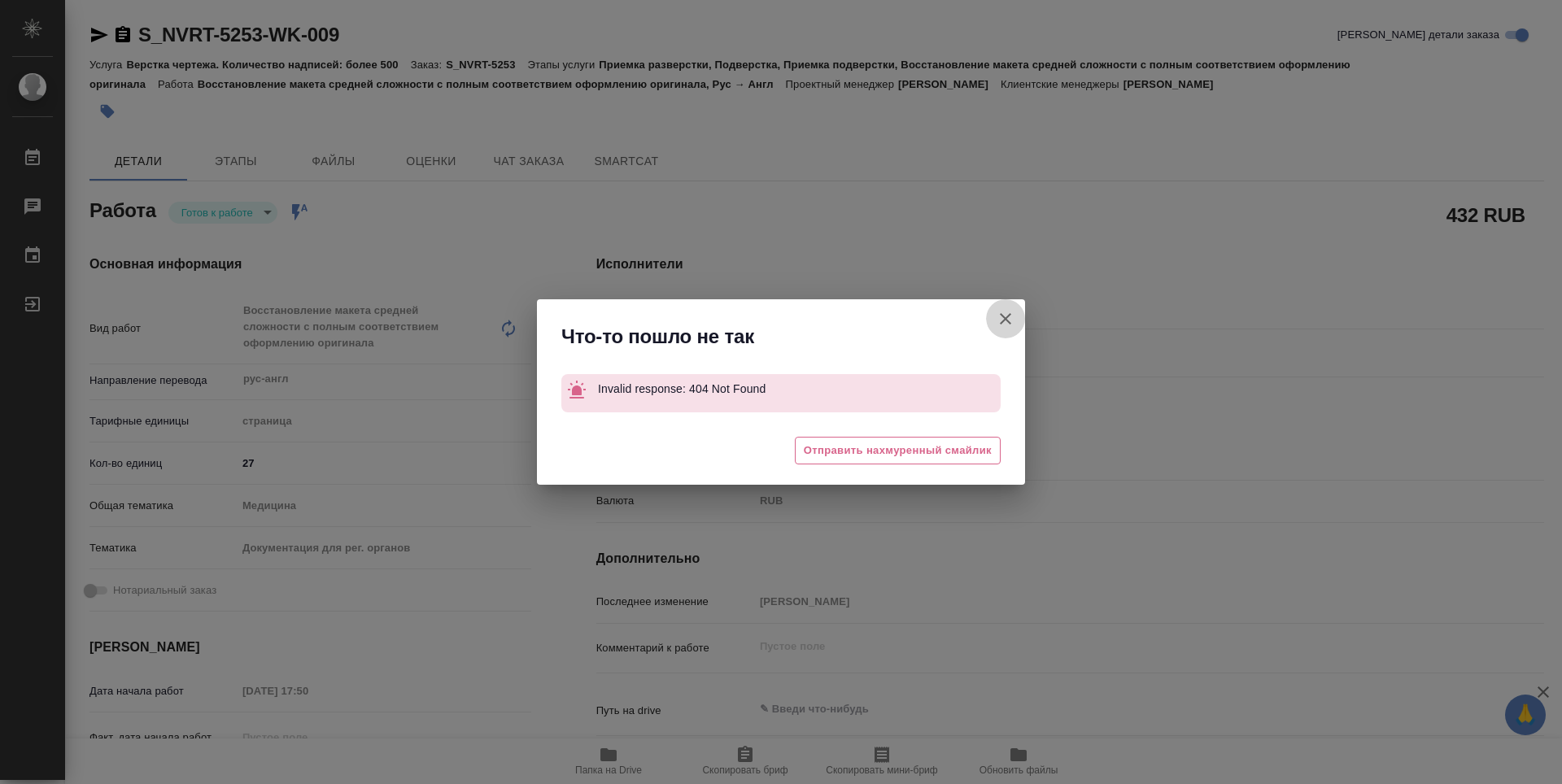
type textarea "x"
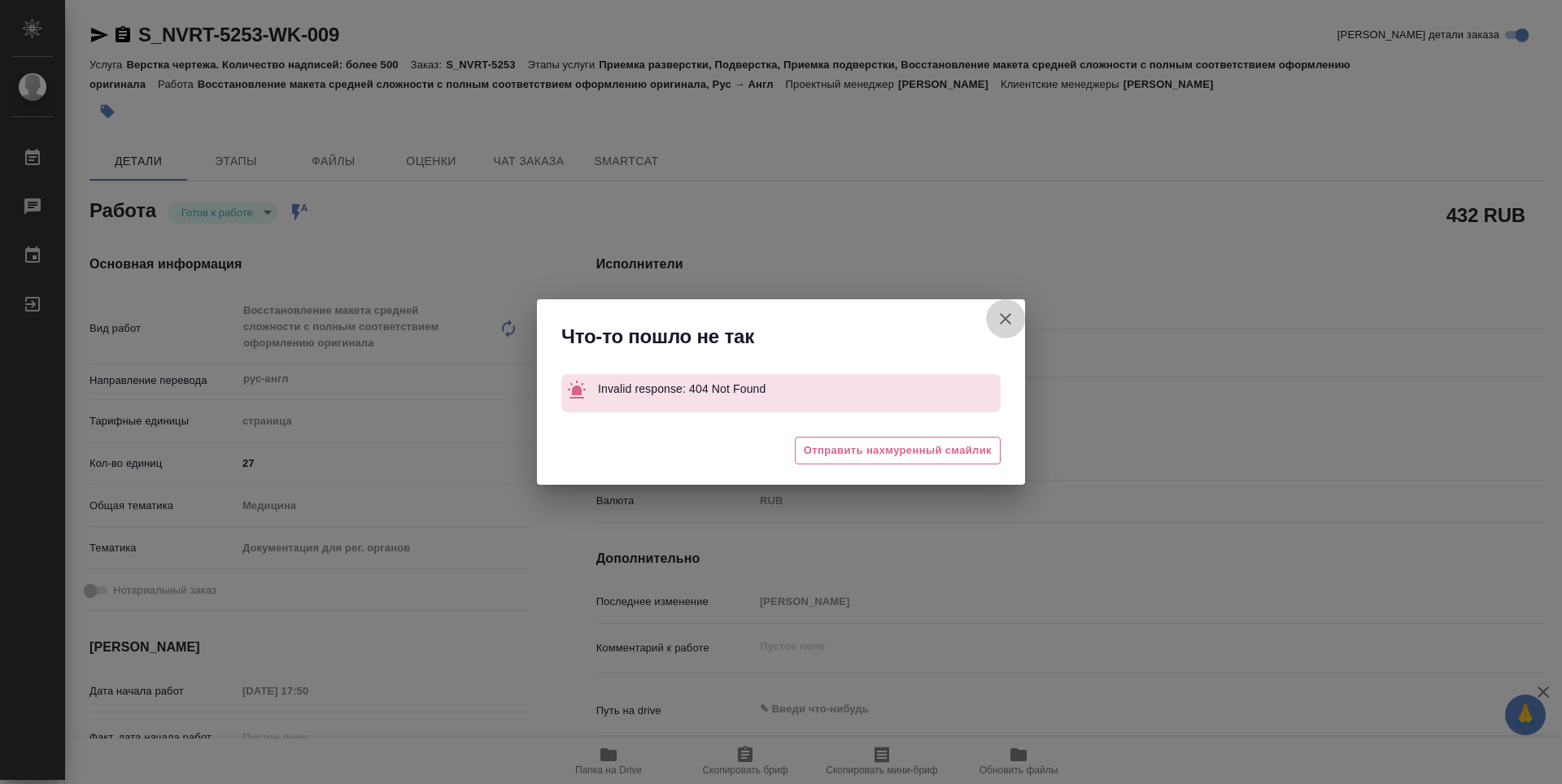
type textarea "x"
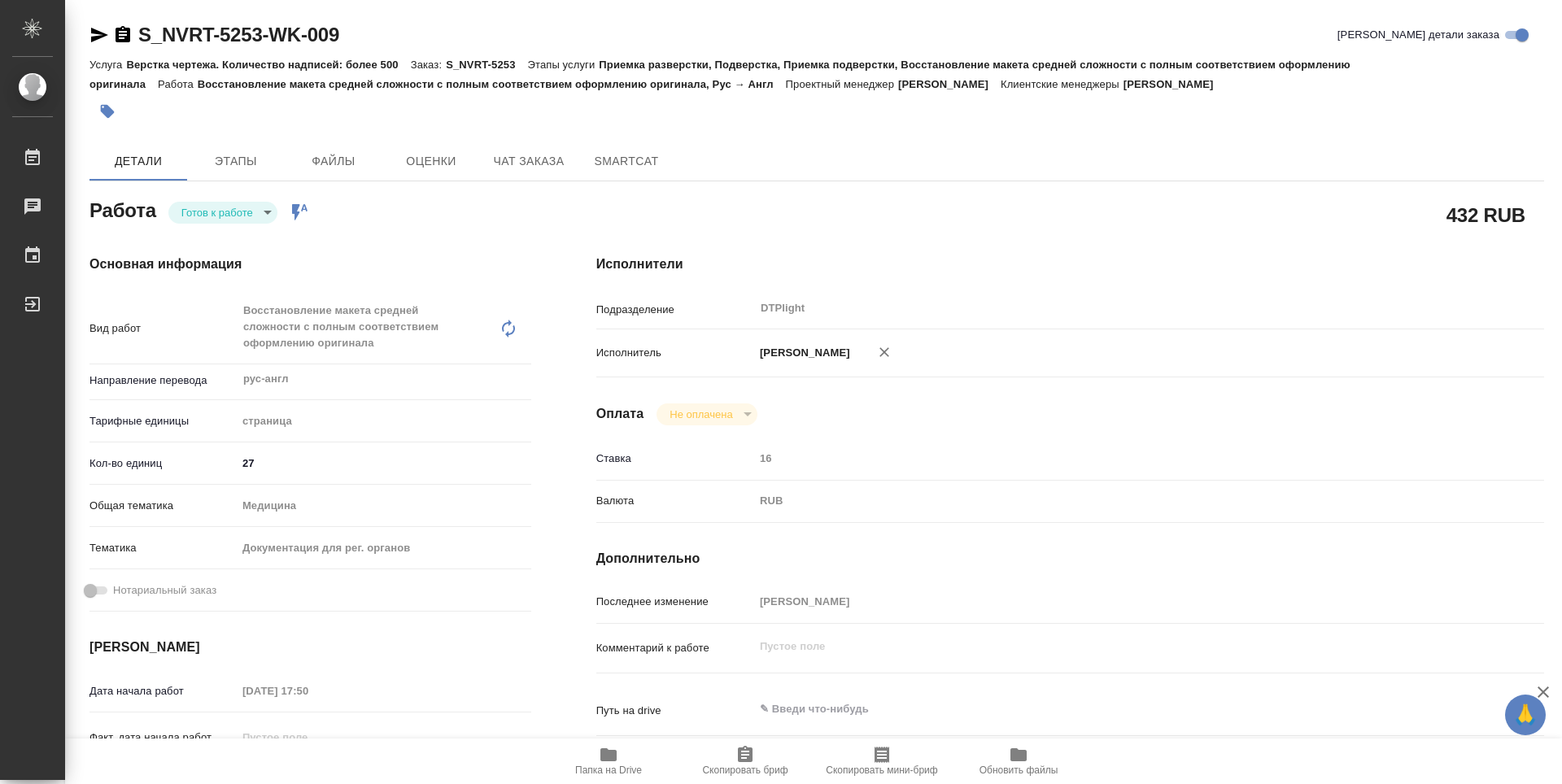
click at [88, 31] on div "S_NVRT-5253-WK-009 Кратко детали заказа Услуга Верстка чертежа. Количество надп…" at bounding box center [817, 718] width 1473 height 1437
click at [93, 35] on icon "button" at bounding box center [99, 35] width 19 height 19
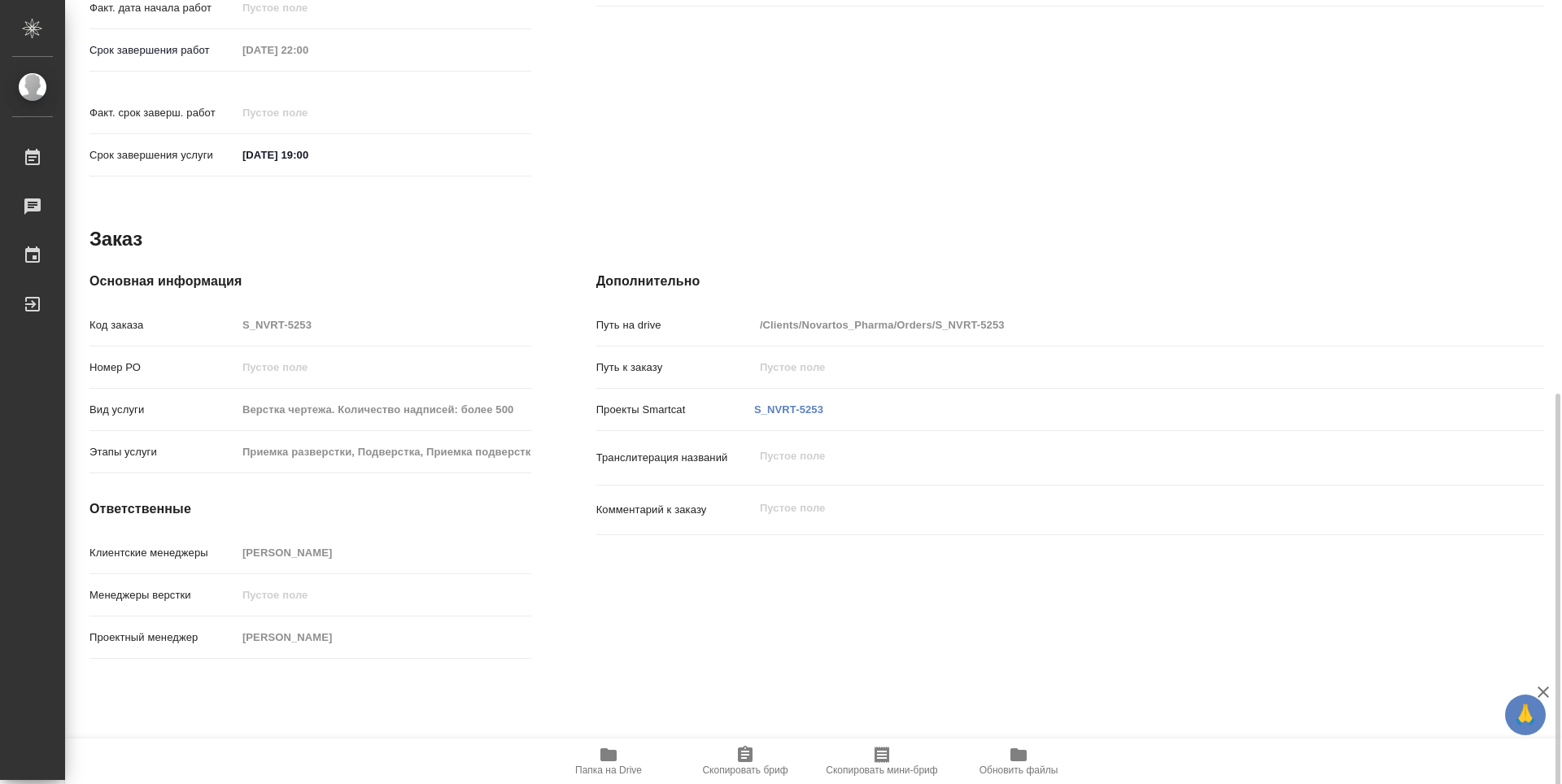
scroll to position [779, 0]
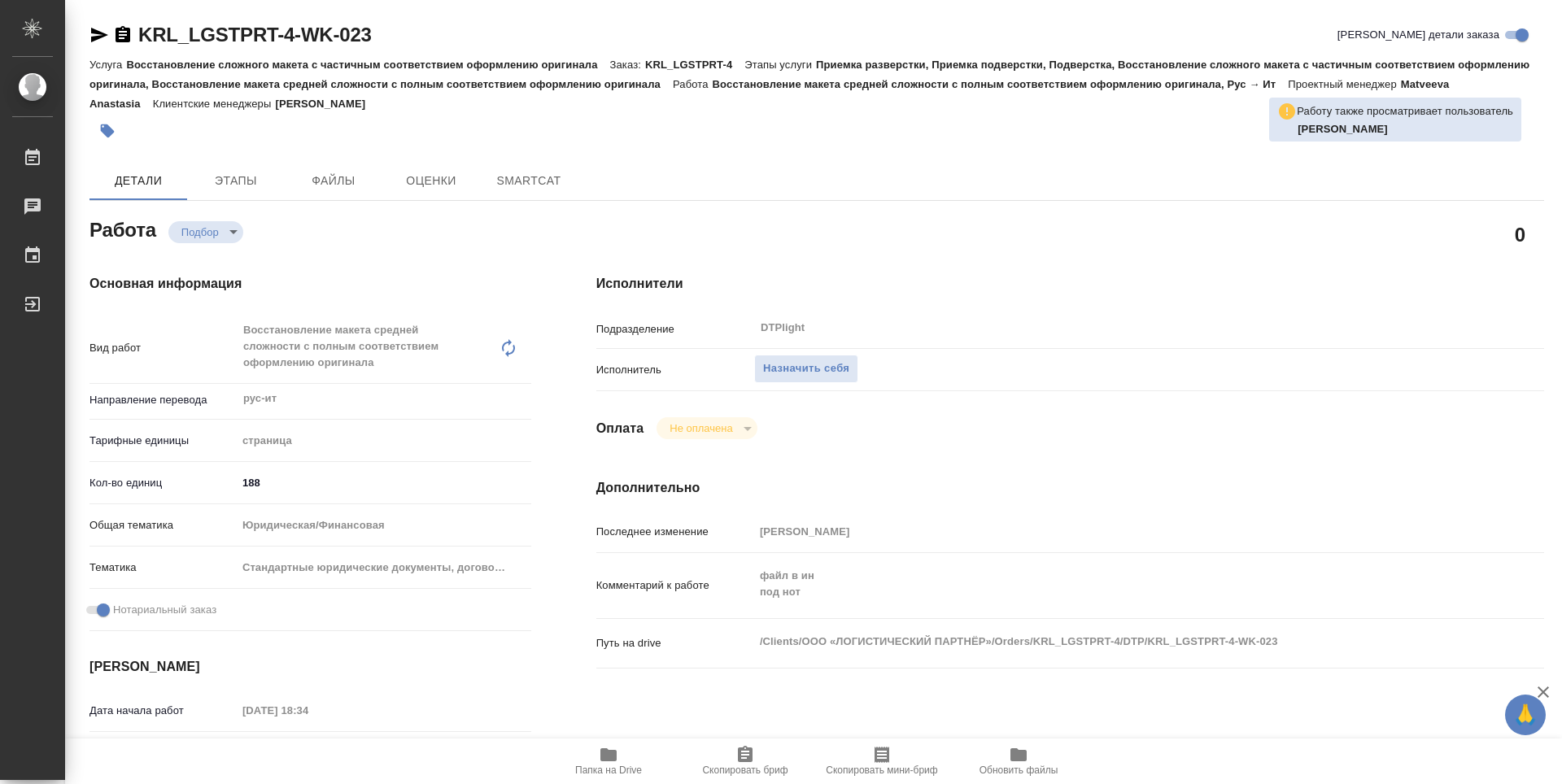
click at [609, 766] on span "Папка на Drive" at bounding box center [609, 770] width 67 height 11
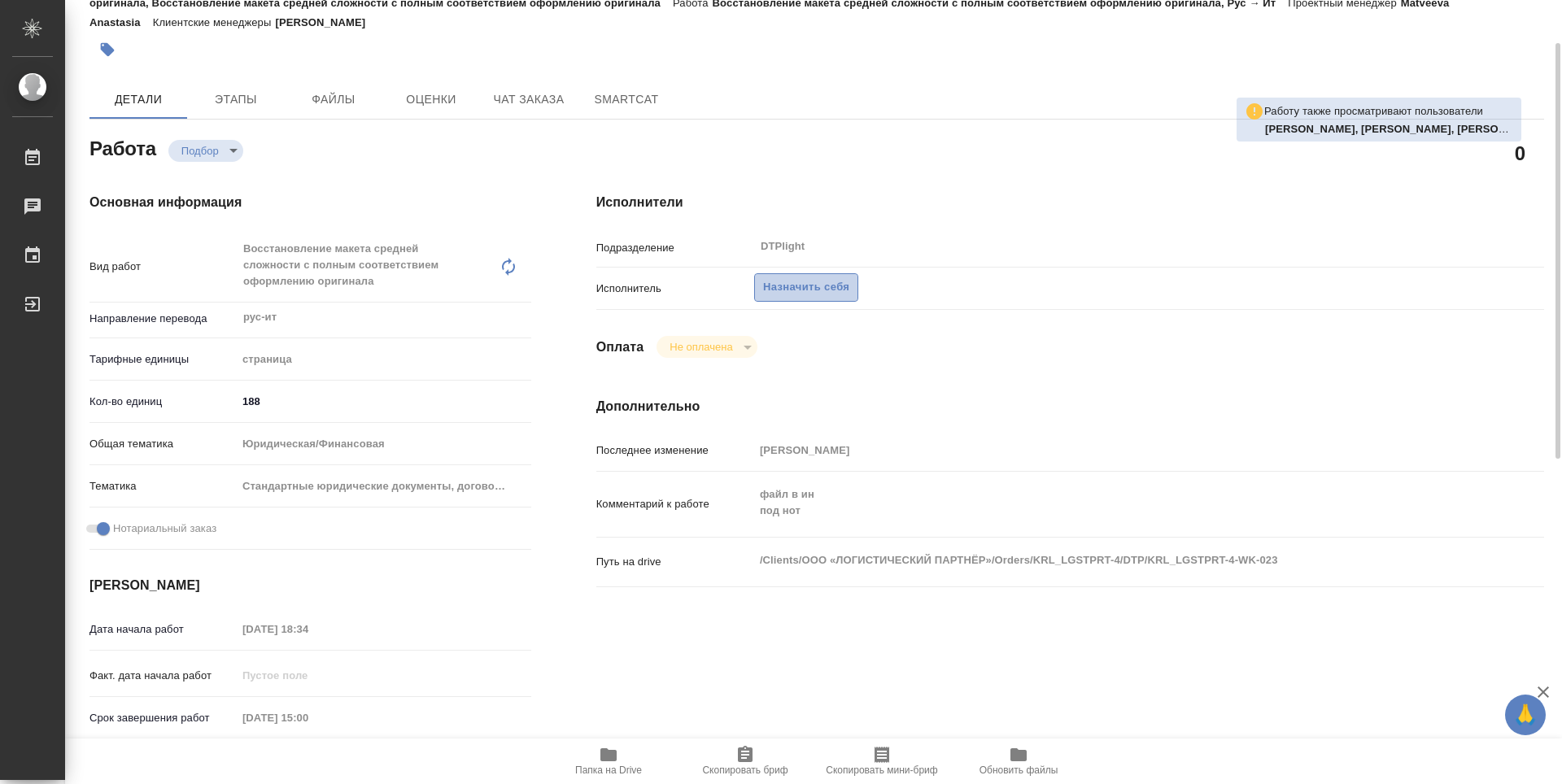
click at [789, 294] on span "Назначить себя" at bounding box center [806, 287] width 86 height 19
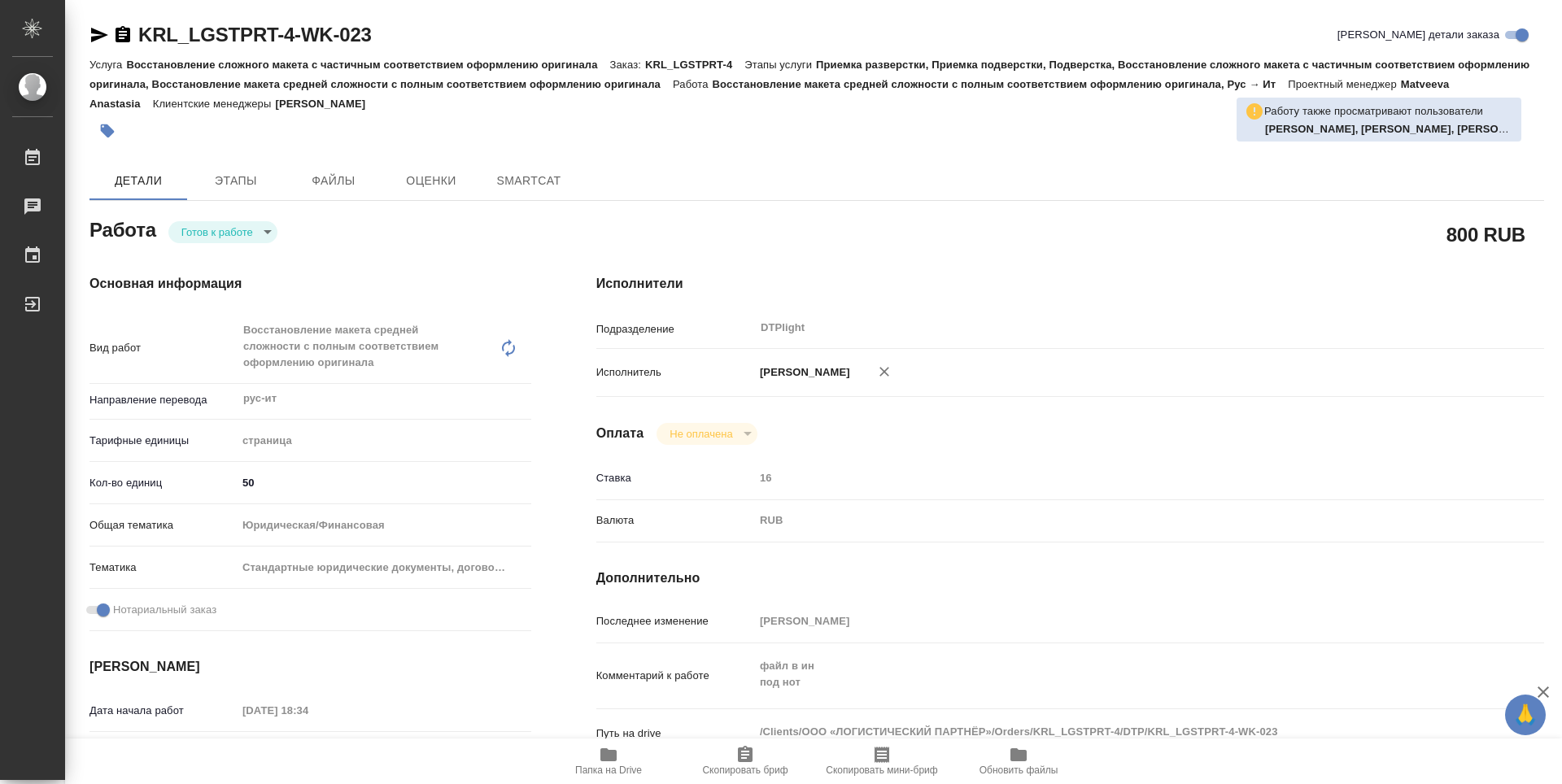
type textarea "x"
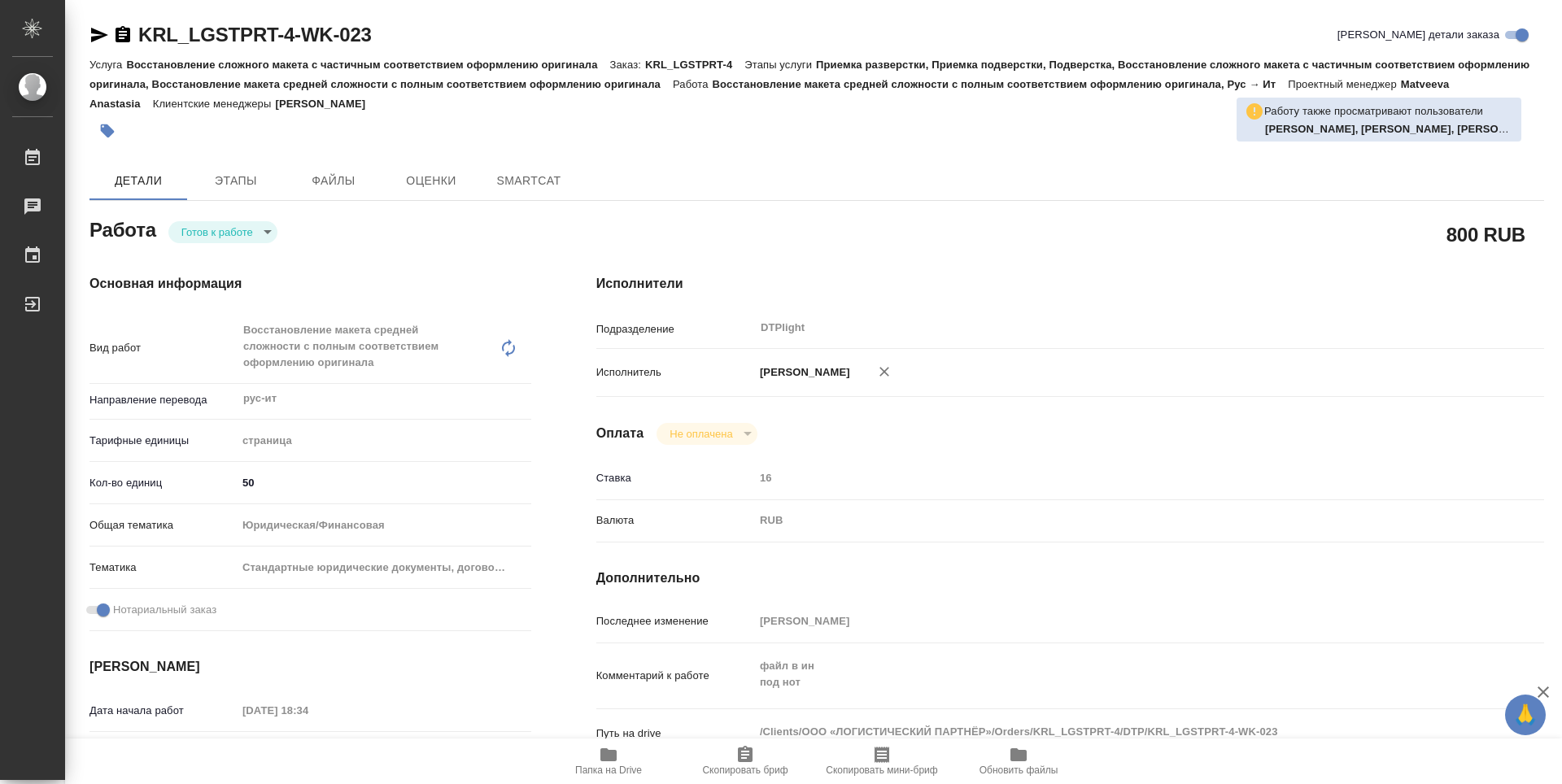
type textarea "x"
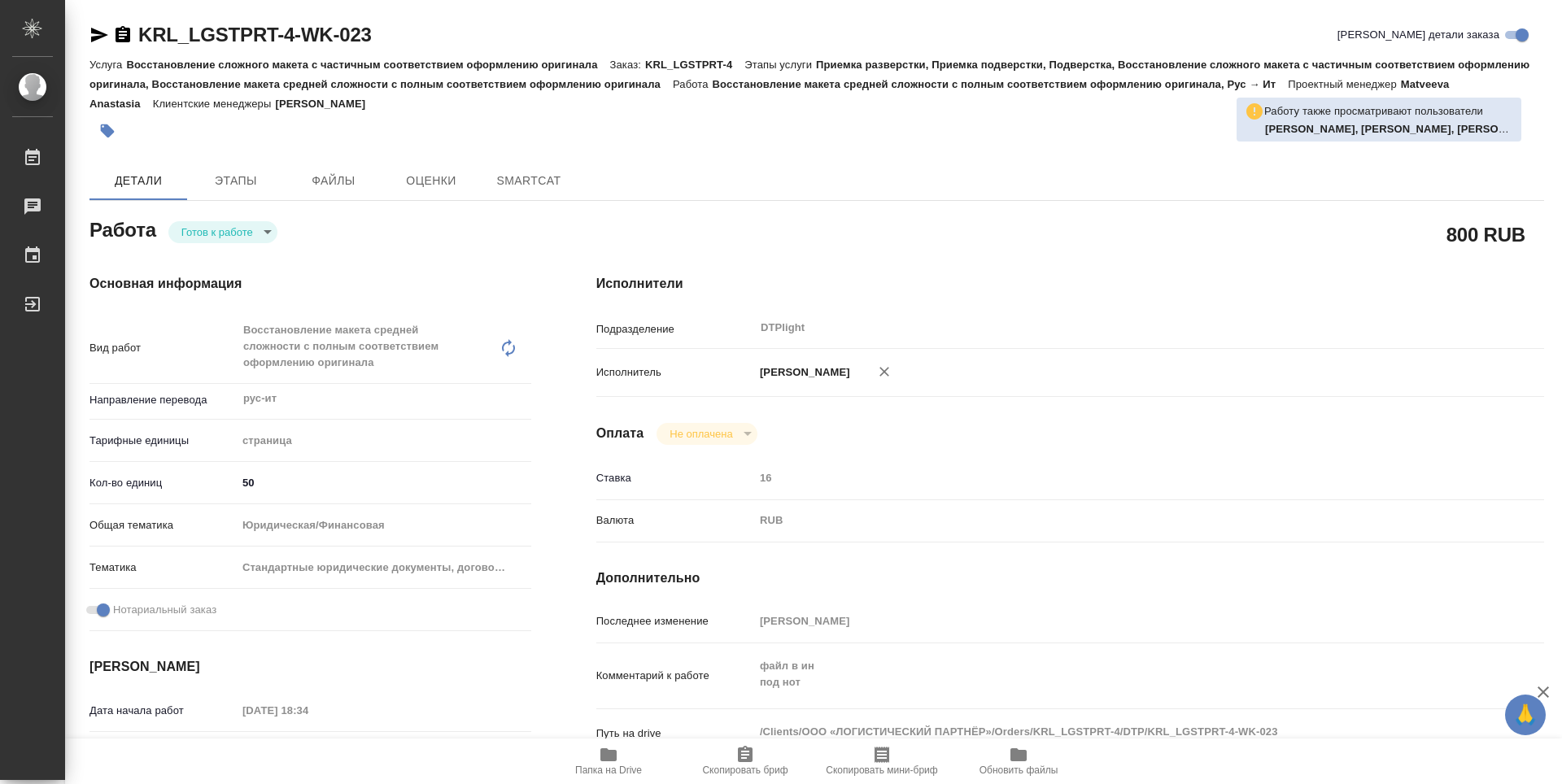
type textarea "x"
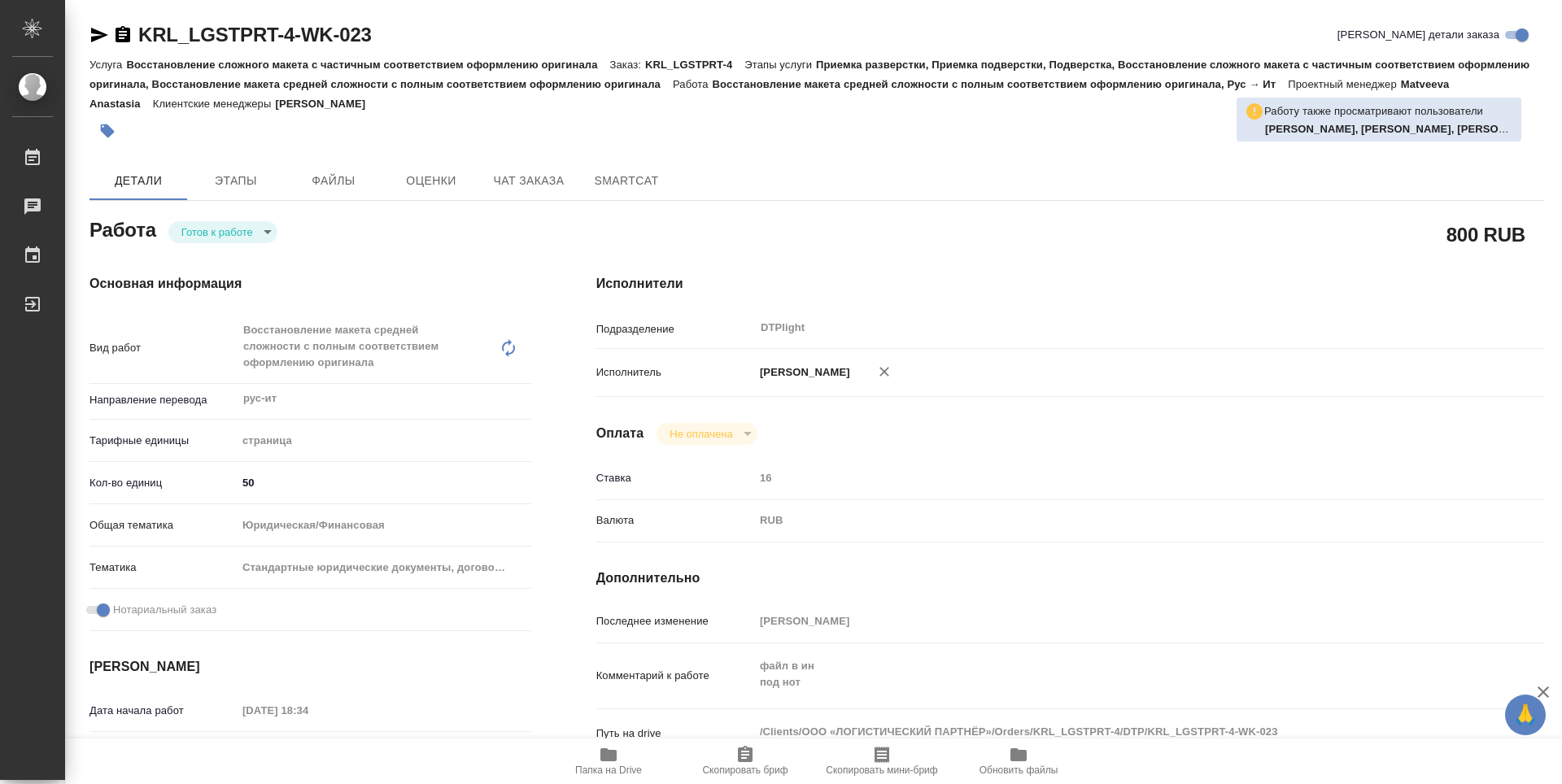
type textarea "x"
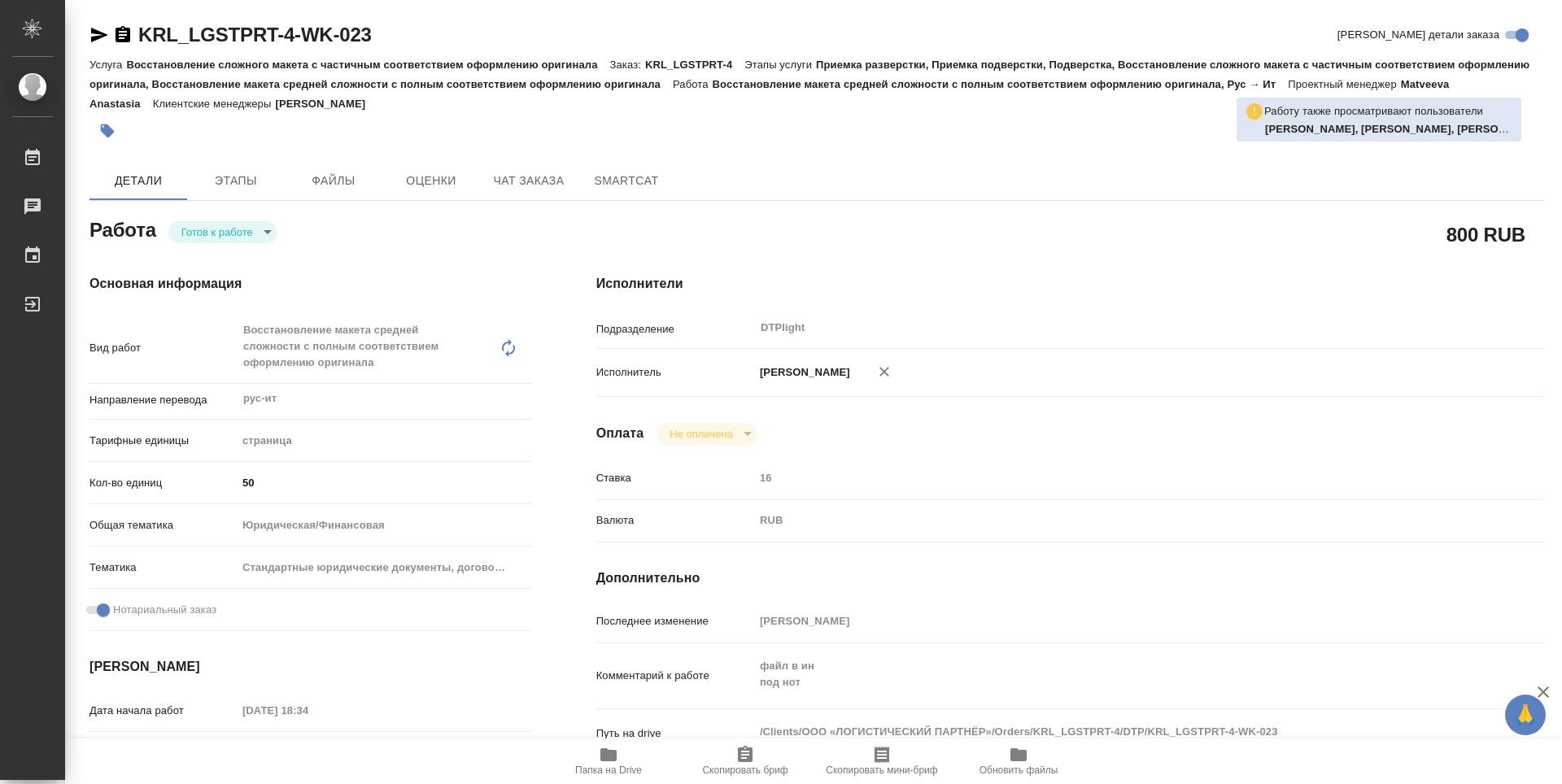
type textarea "x"
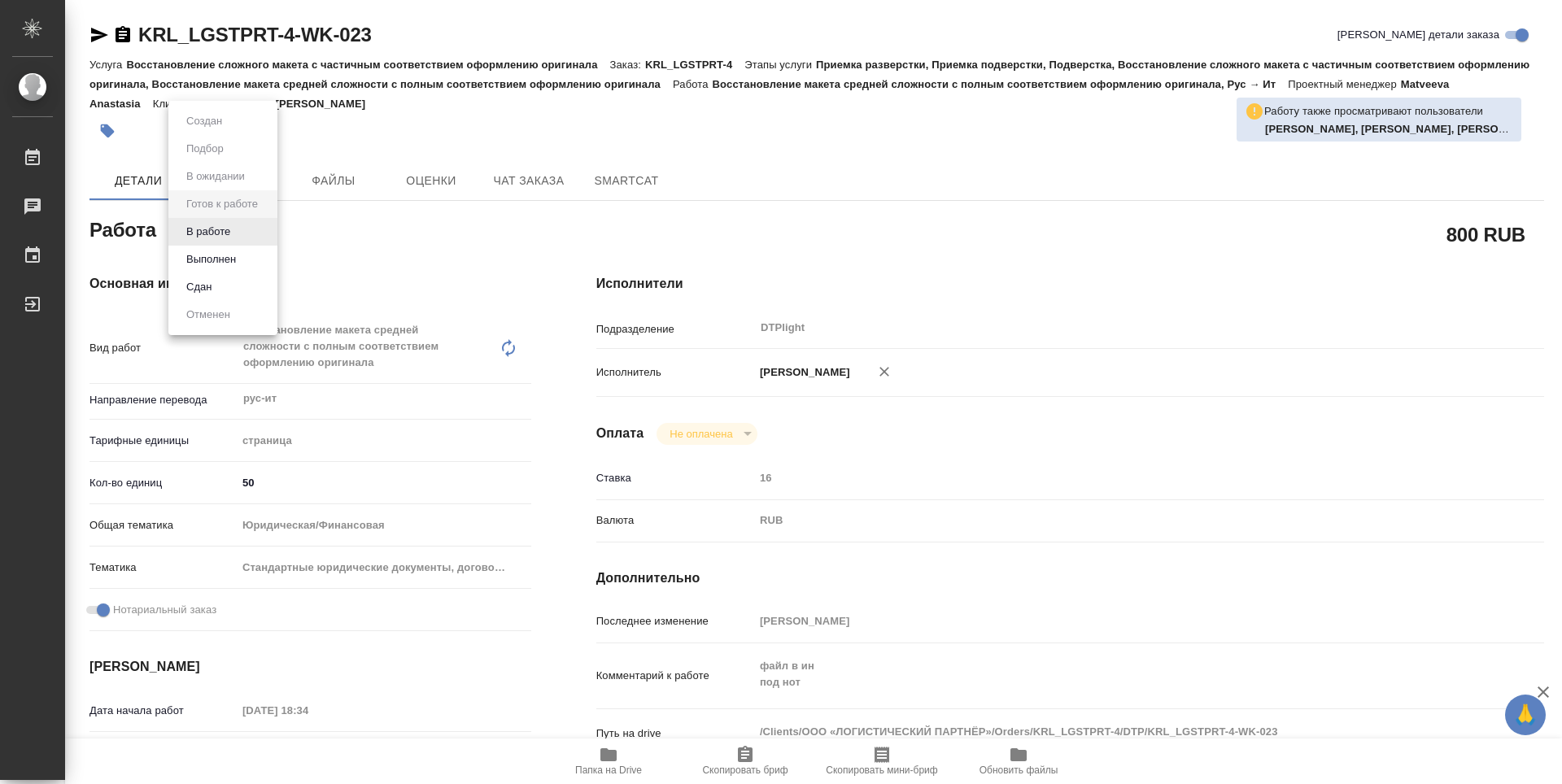
click at [273, 230] on body "🙏 .cls-1 fill:#fff; AWATERA Guselnikov Roman Работы Чаты График Выйти KRL_LGSTP…" at bounding box center [781, 392] width 1562 height 784
click at [208, 234] on button "В работе" at bounding box center [208, 232] width 54 height 18
type textarea "x"
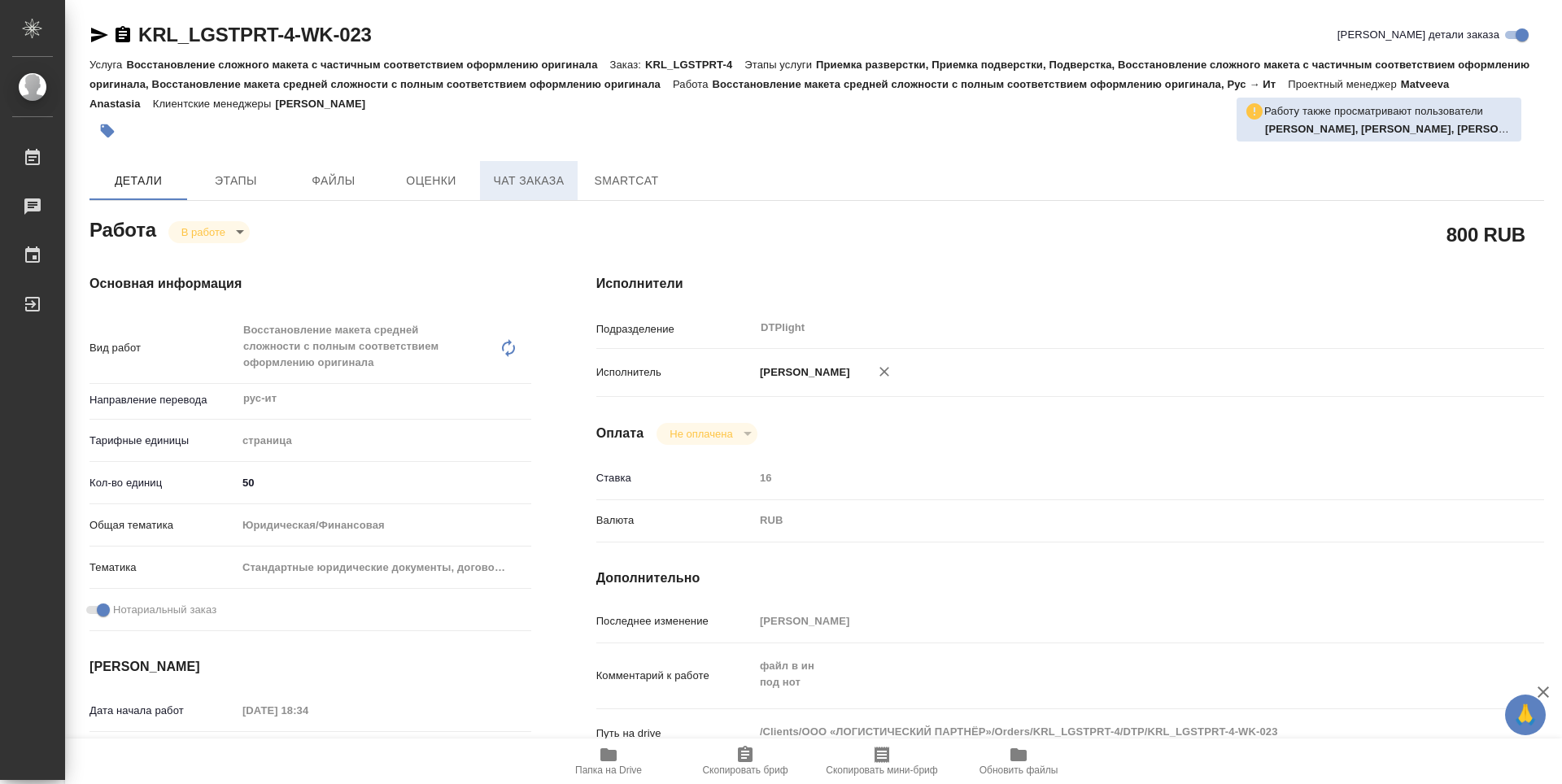
type textarea "x"
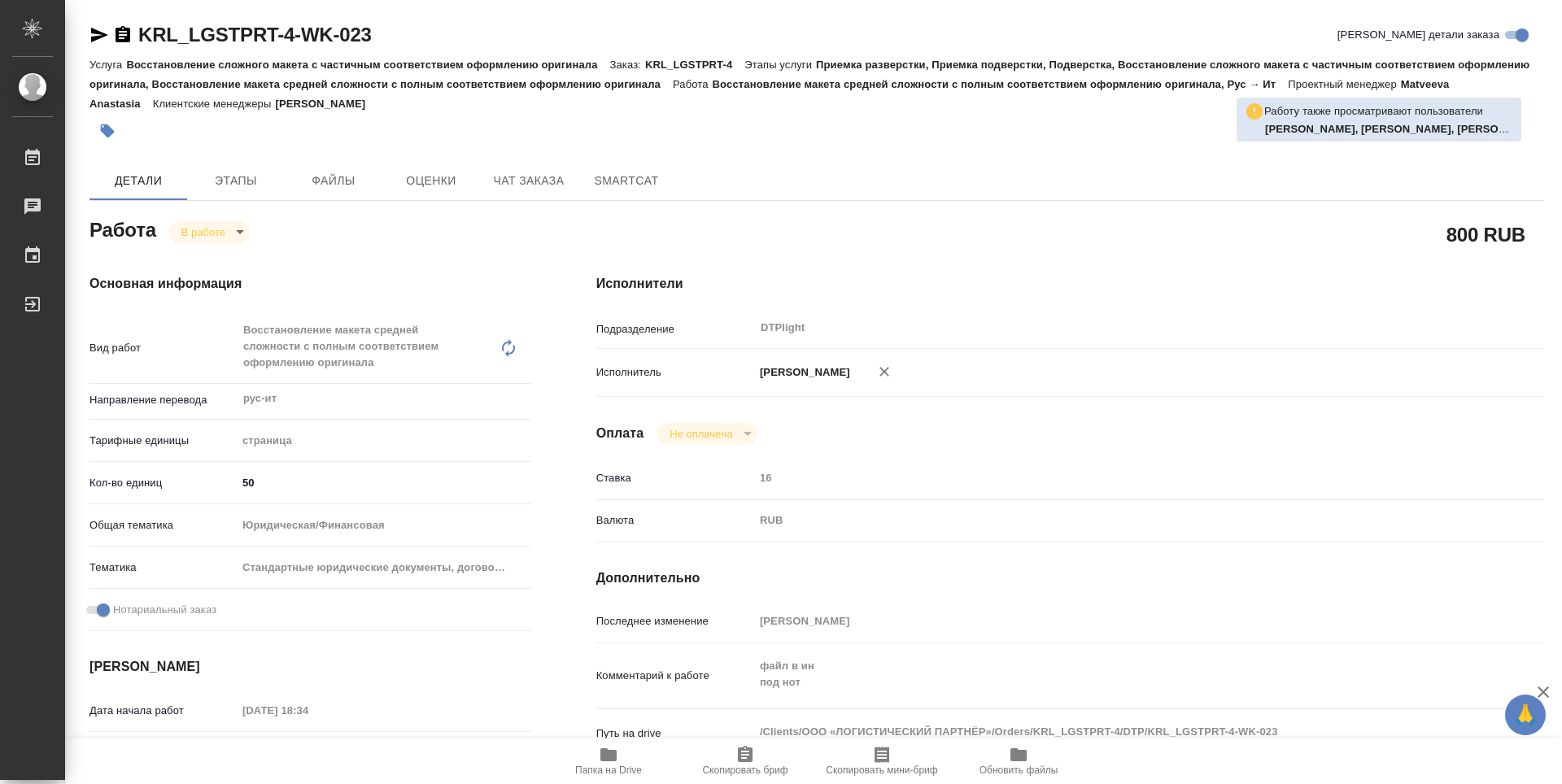
type textarea "x"
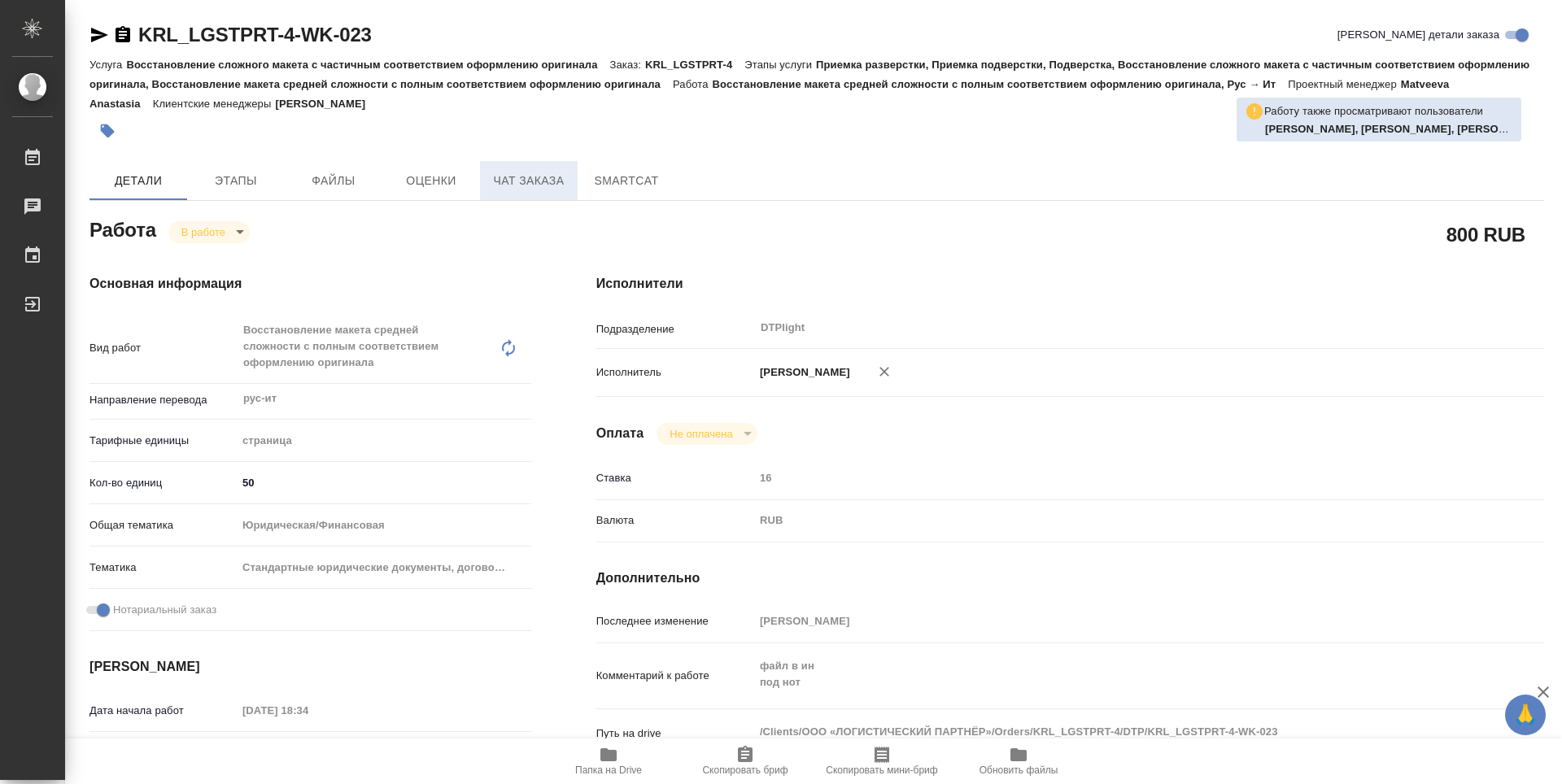
type textarea "x"
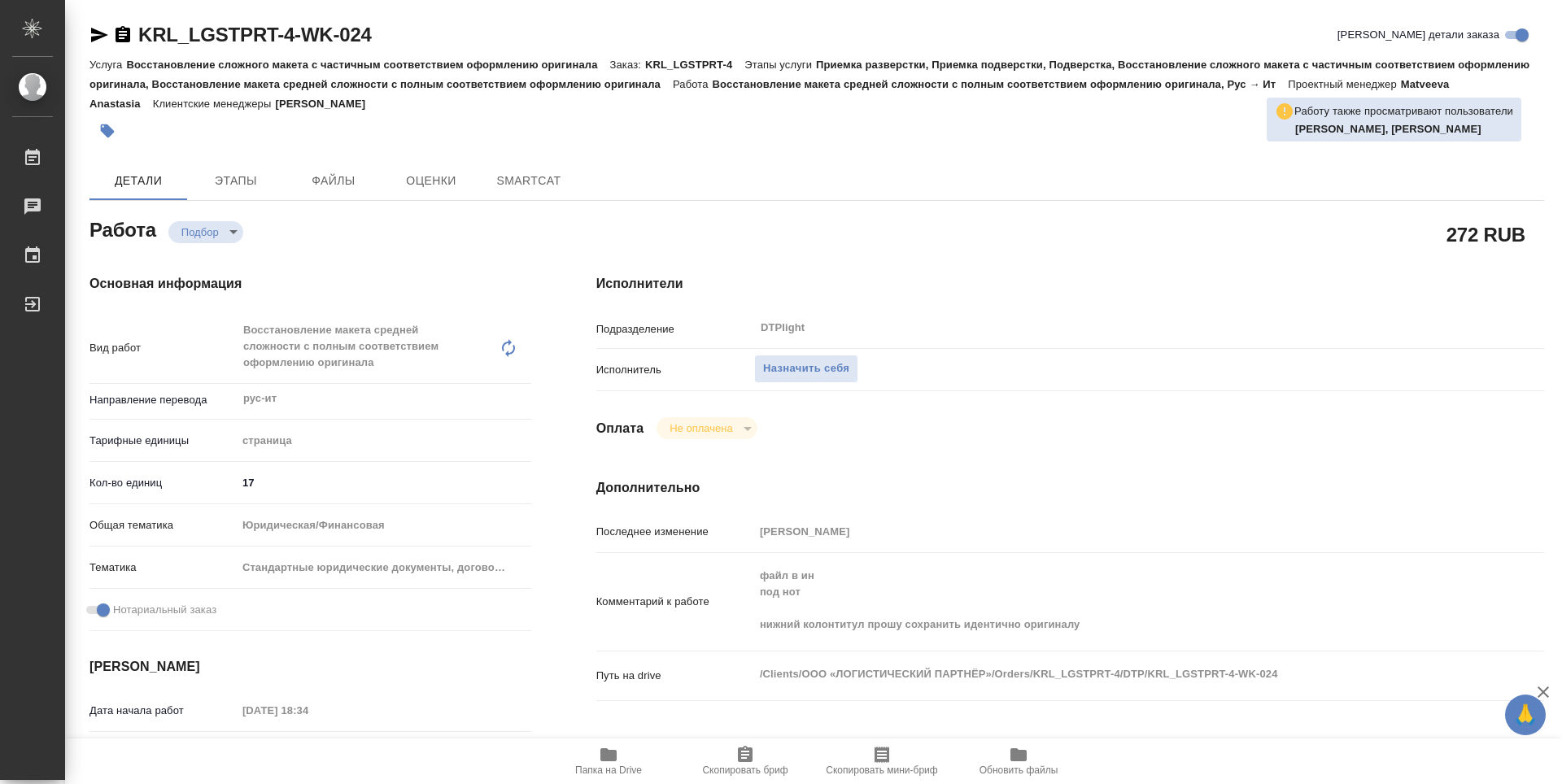
type textarea "x"
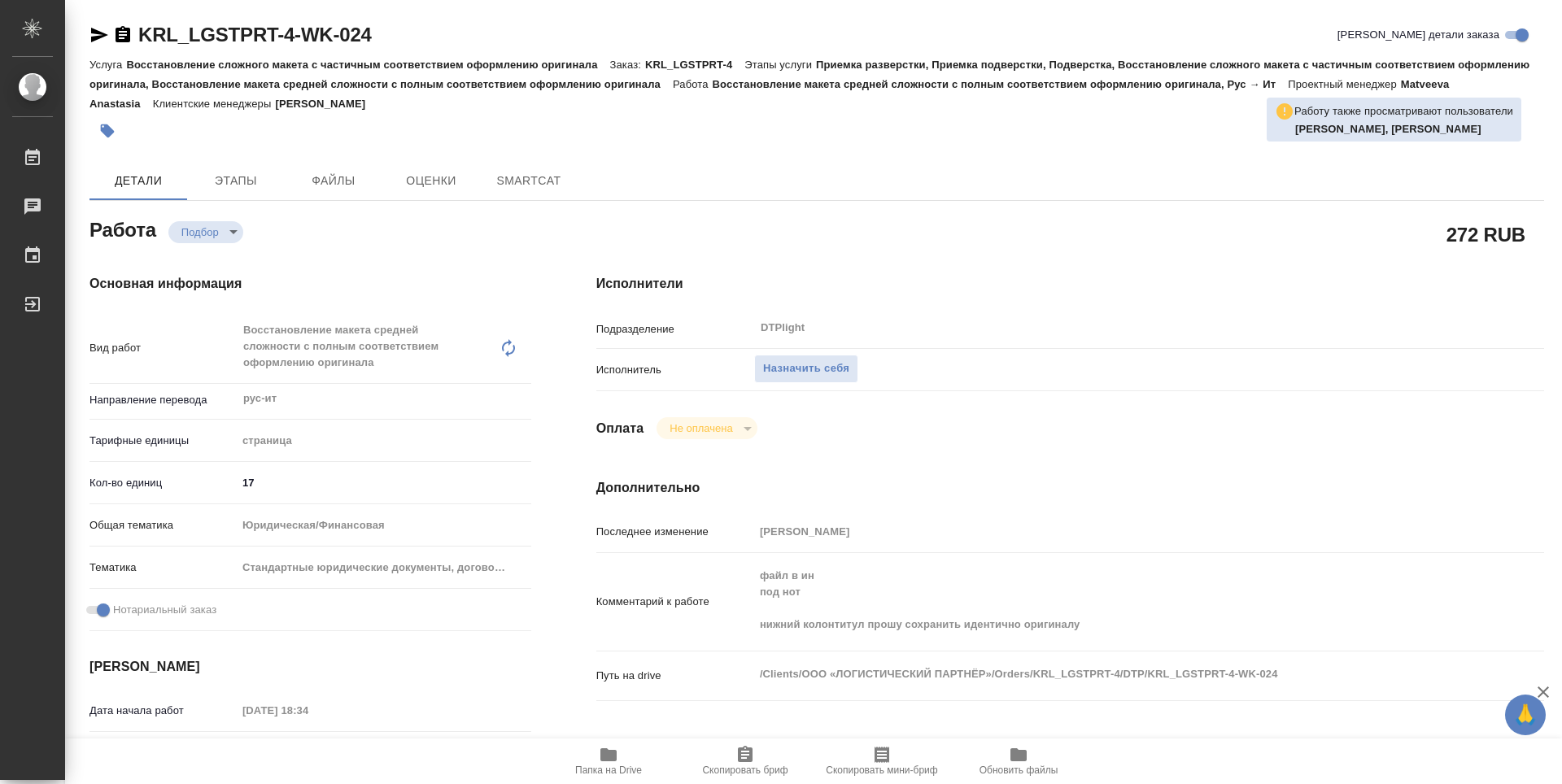
type textarea "x"
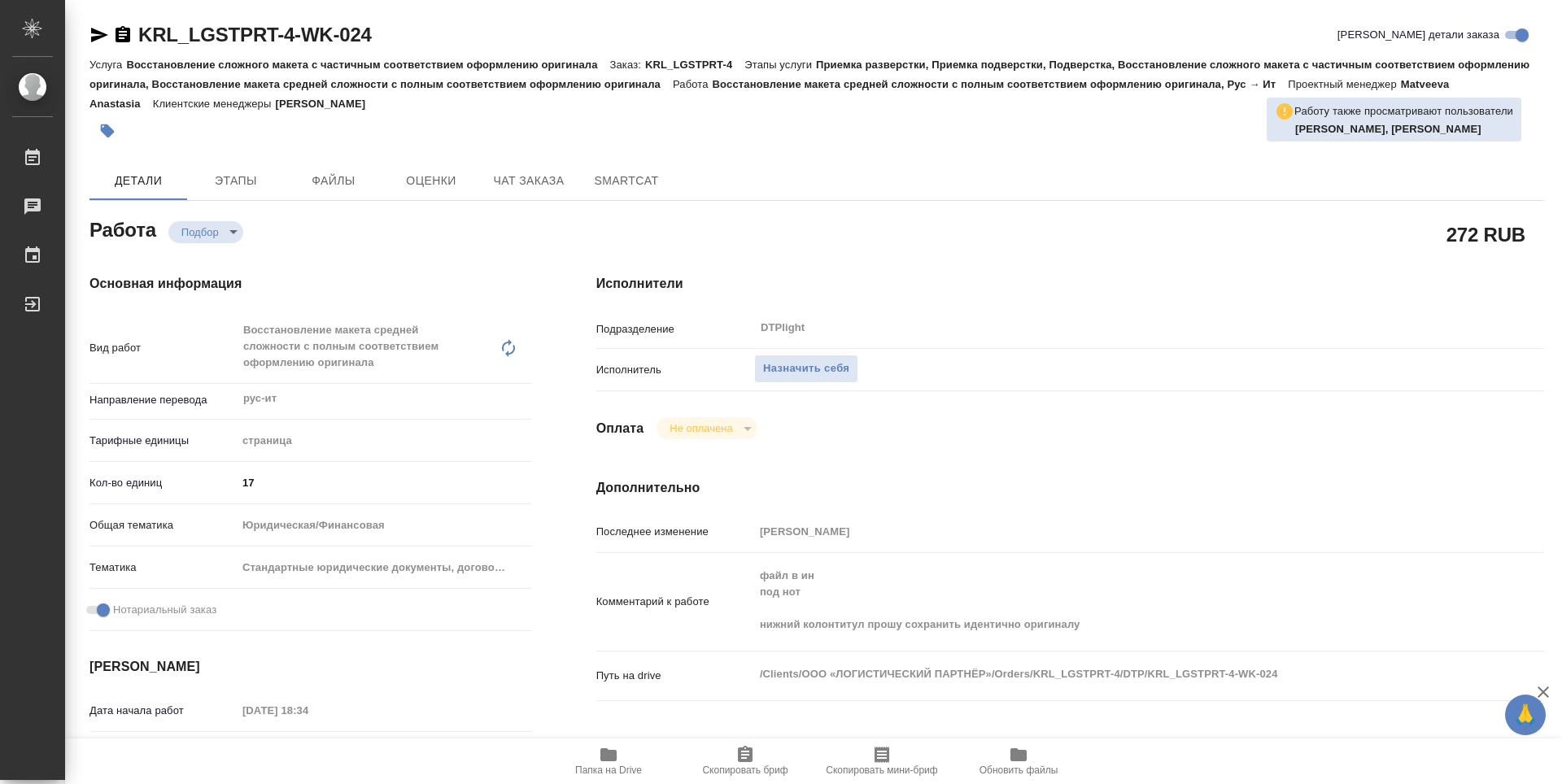
click at [610, 757] on icon "button" at bounding box center [609, 755] width 16 height 13
type textarea "x"
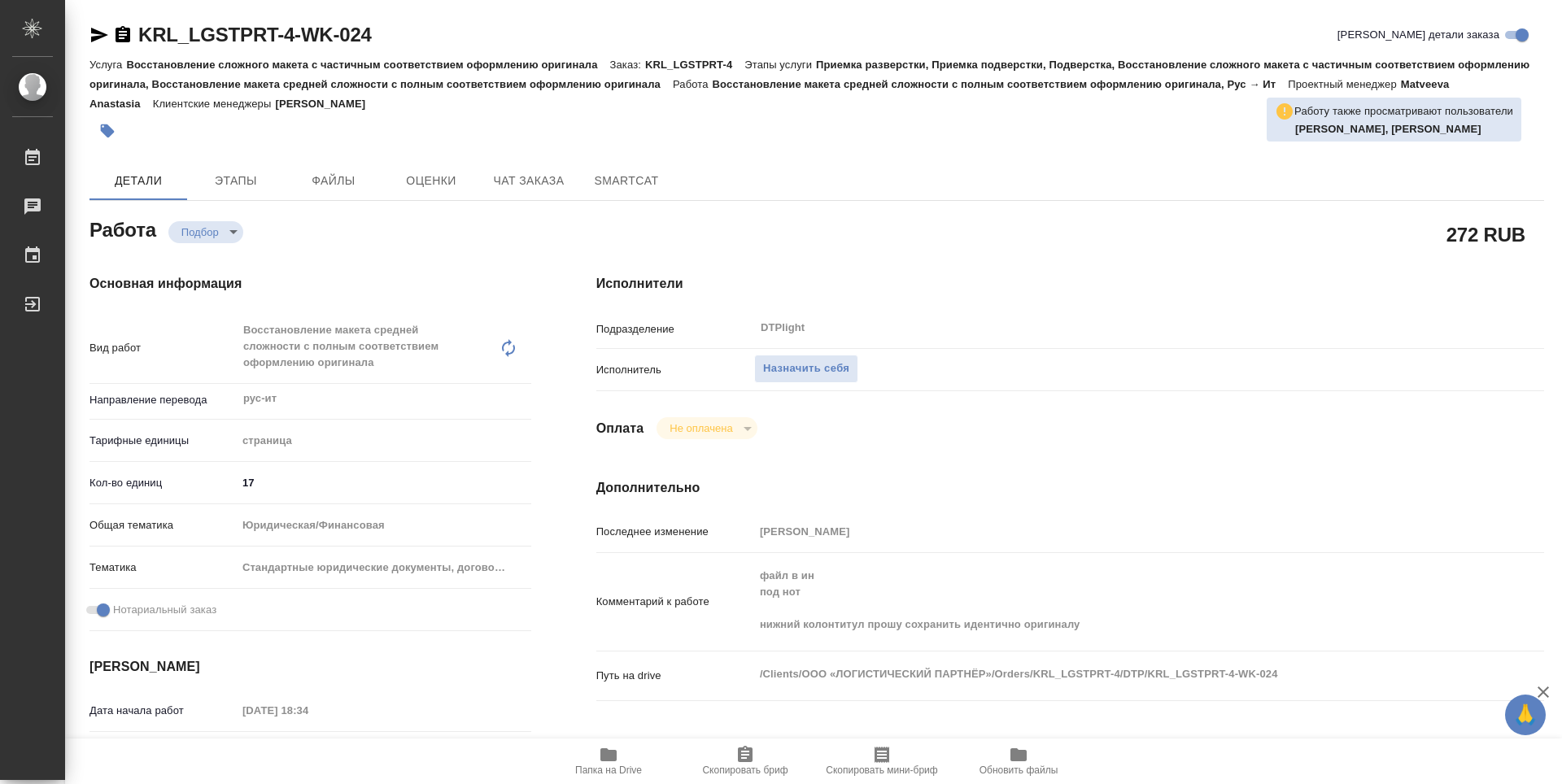
type textarea "x"
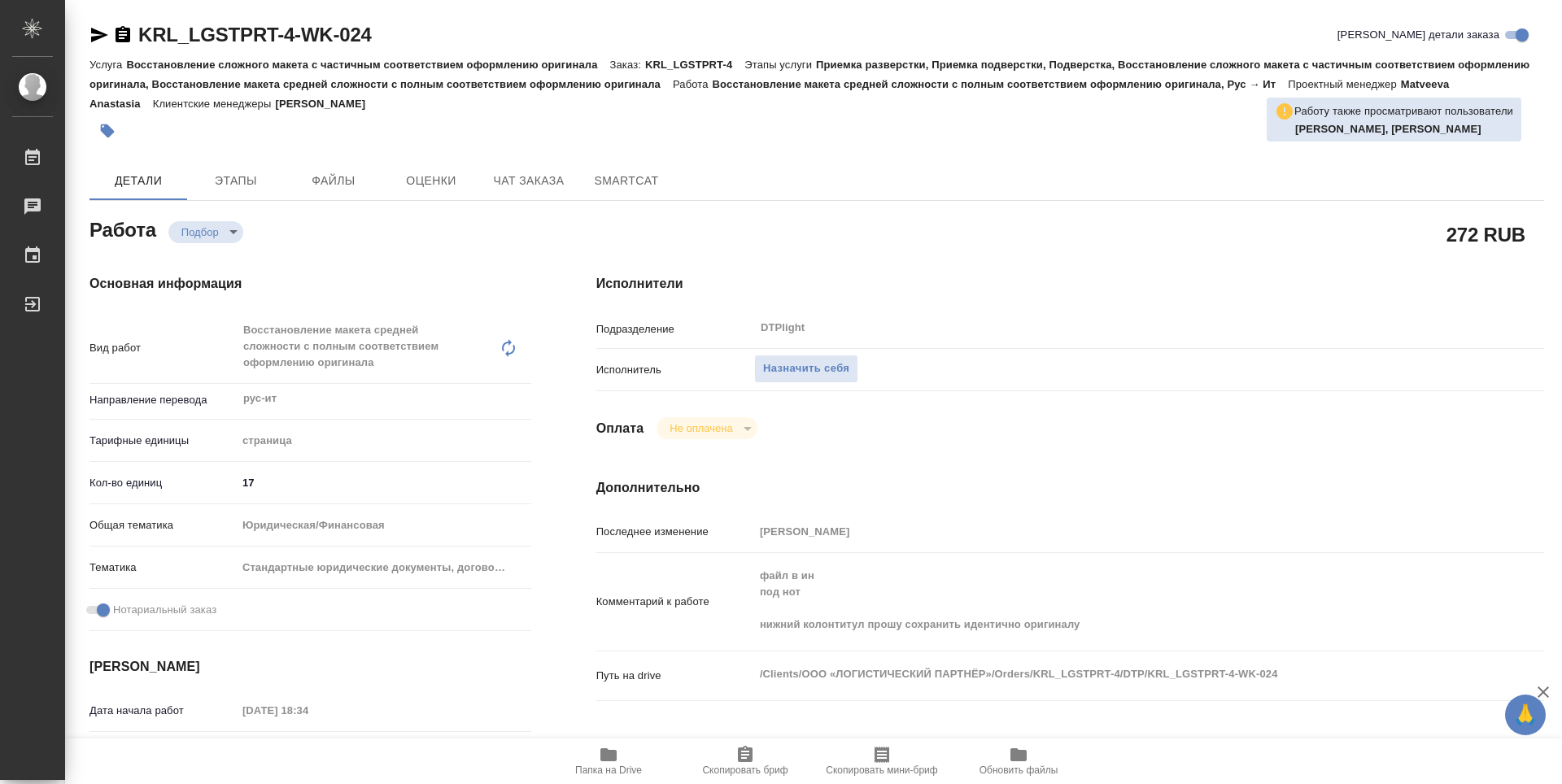
type textarea "x"
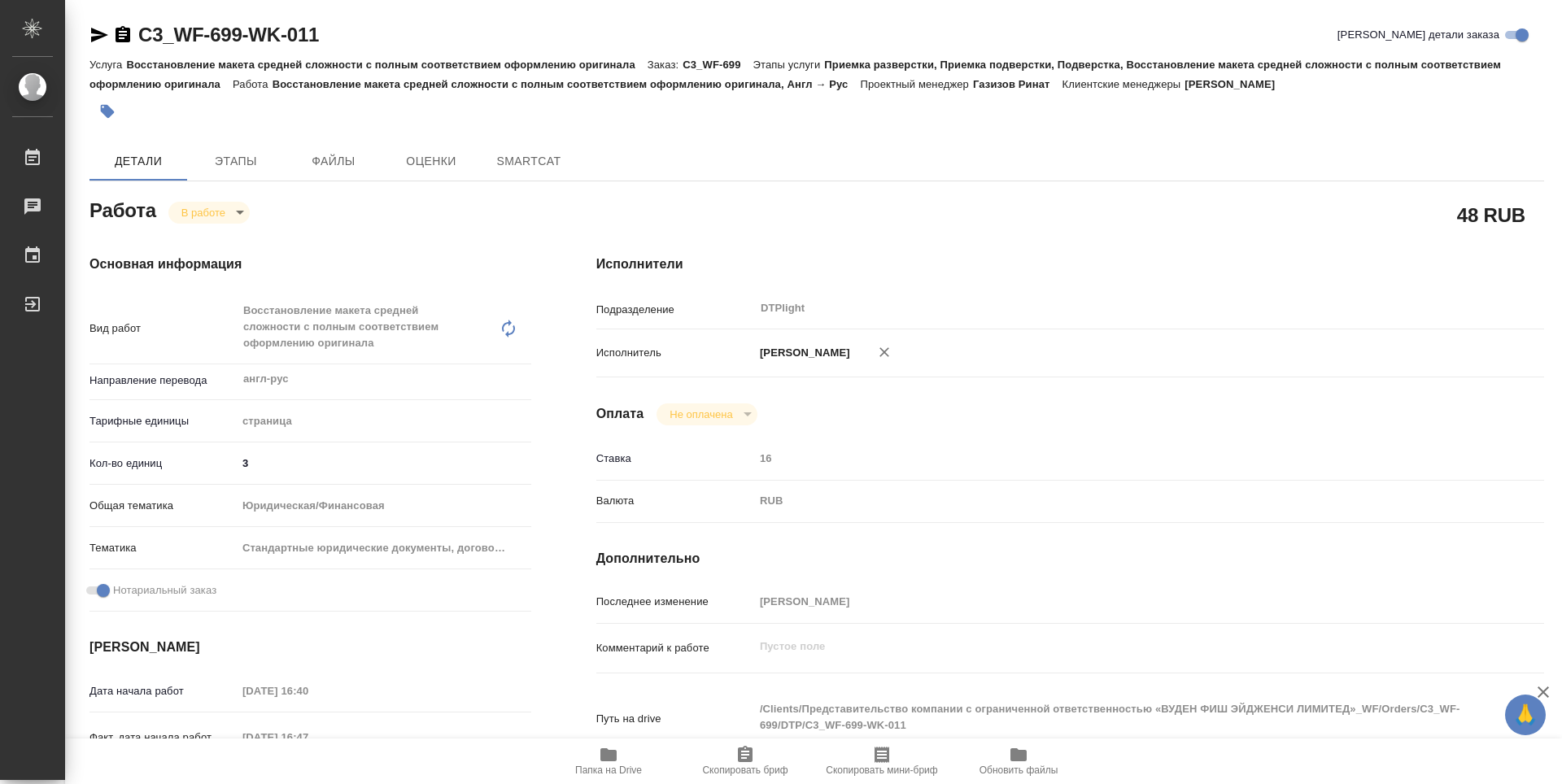
type textarea "x"
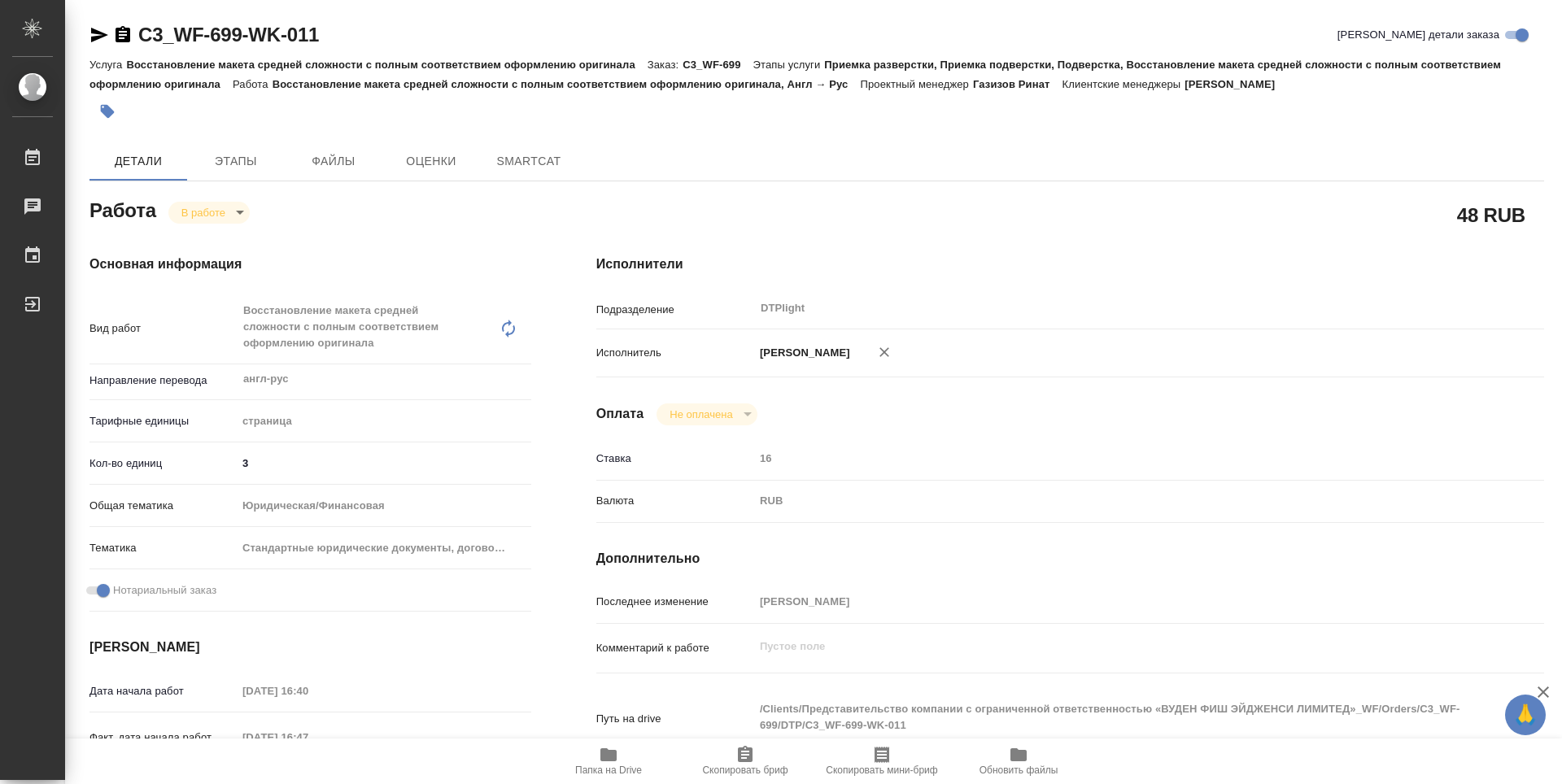
type textarea "x"
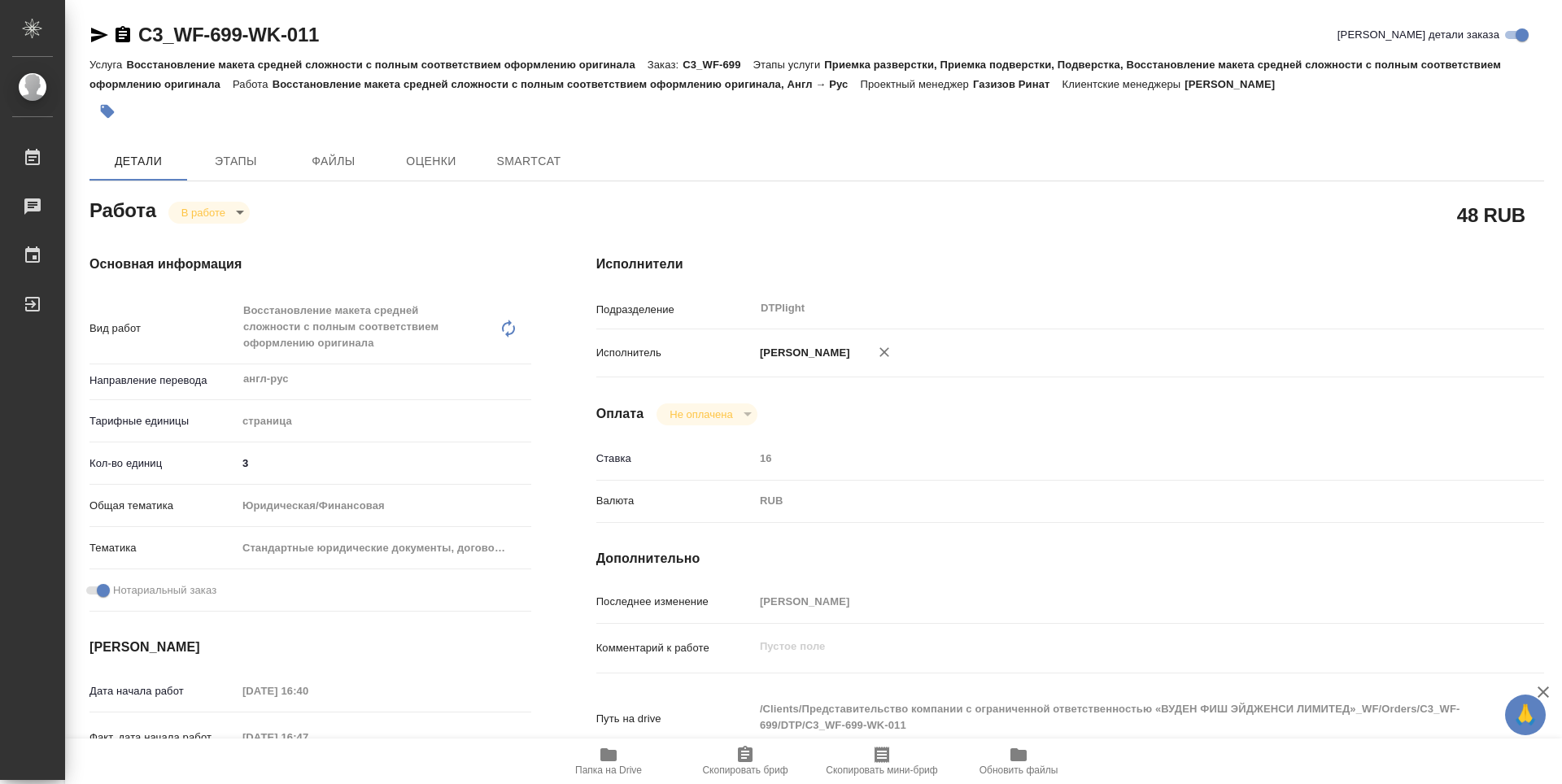
click at [613, 753] on icon "button" at bounding box center [609, 755] width 16 height 13
type textarea "x"
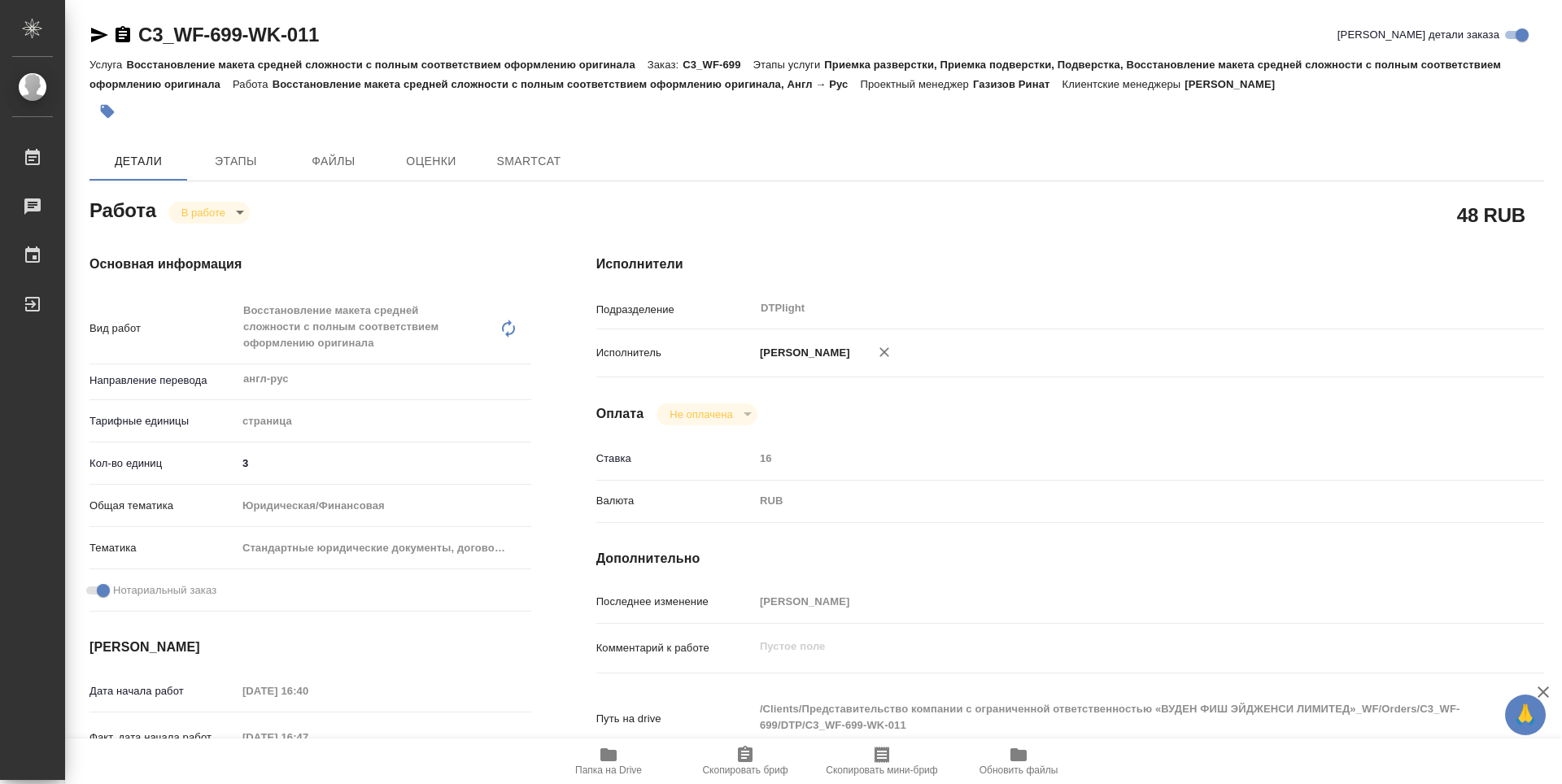
type textarea "x"
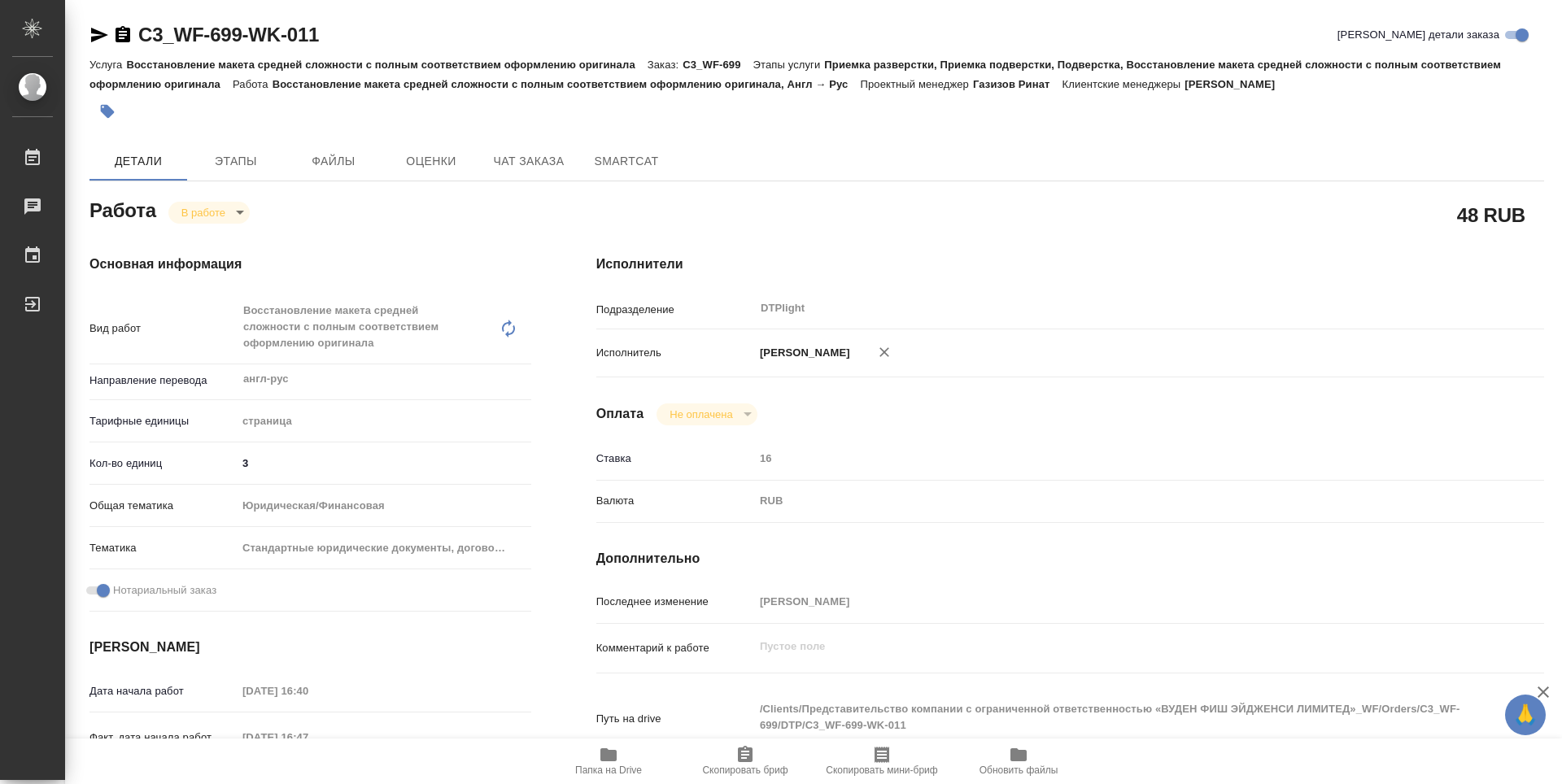
type textarea "x"
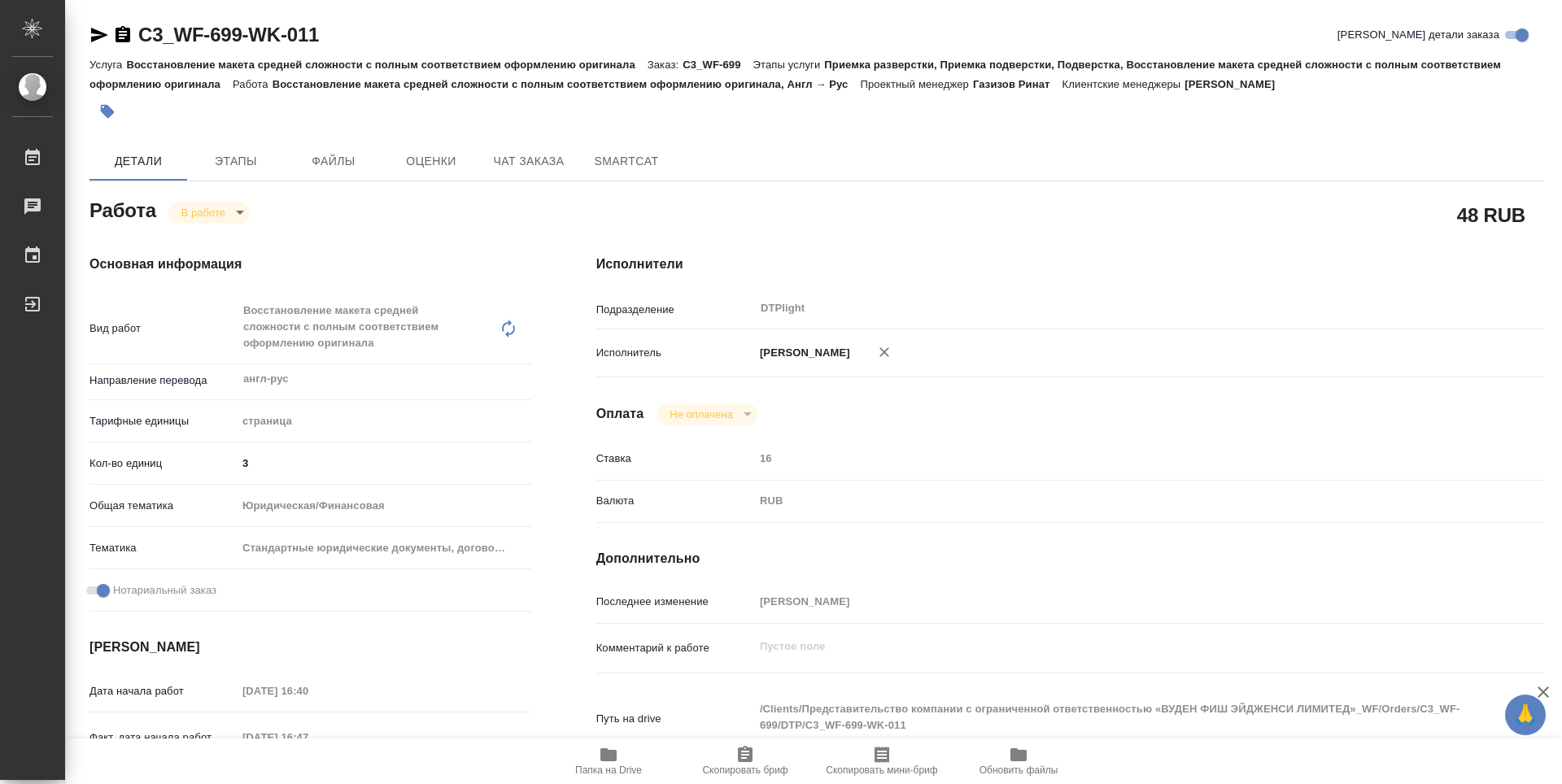
type textarea "x"
click at [240, 213] on body "🙏 .cls-1 fill:#fff; AWATERA Guselnikov Roman Работы 0 Чаты График Выйти C3_WF-6…" at bounding box center [781, 392] width 1562 height 784
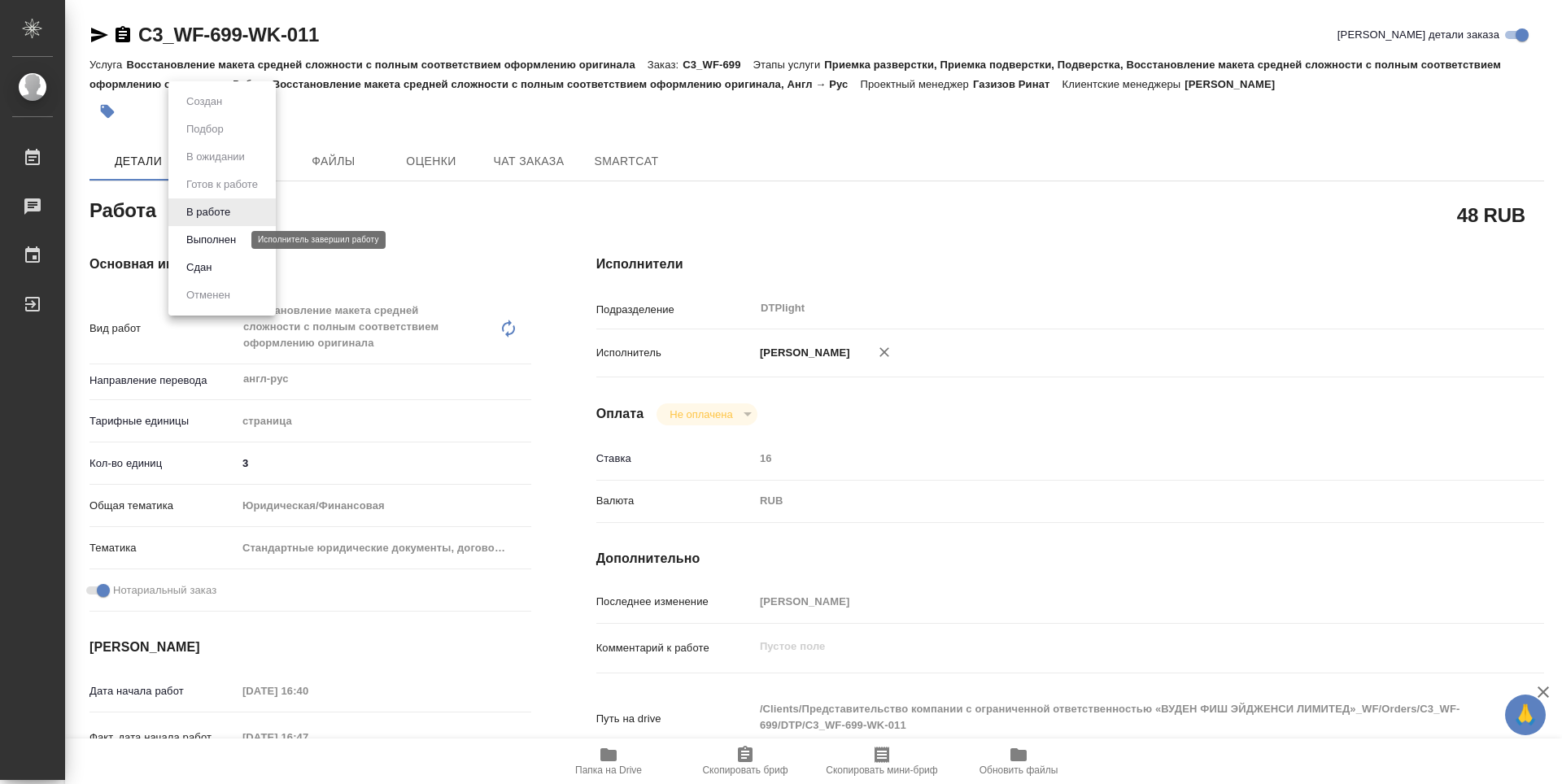
click at [220, 242] on button "Выполнен" at bounding box center [211, 240] width 59 height 18
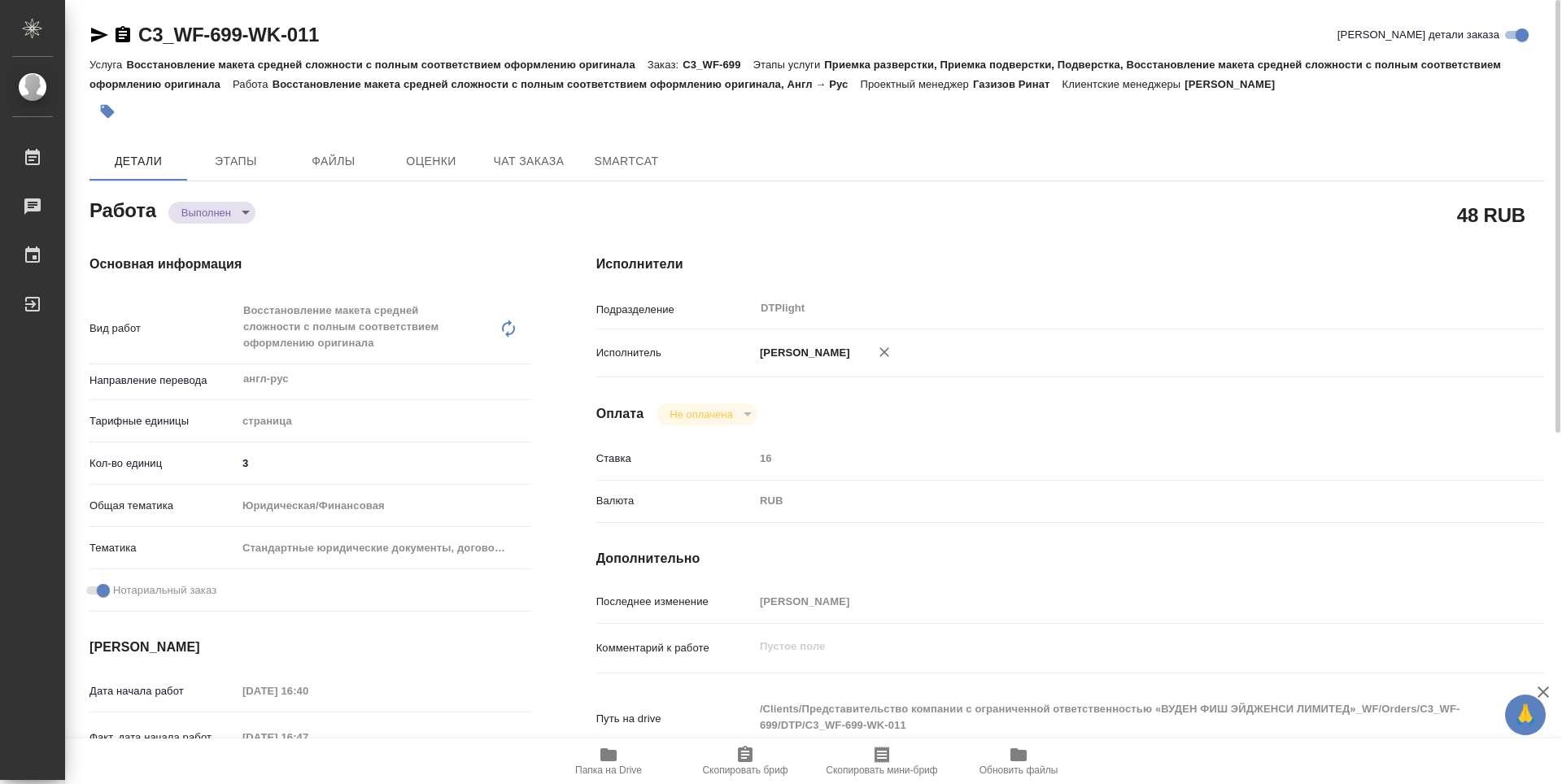
type textarea "x"
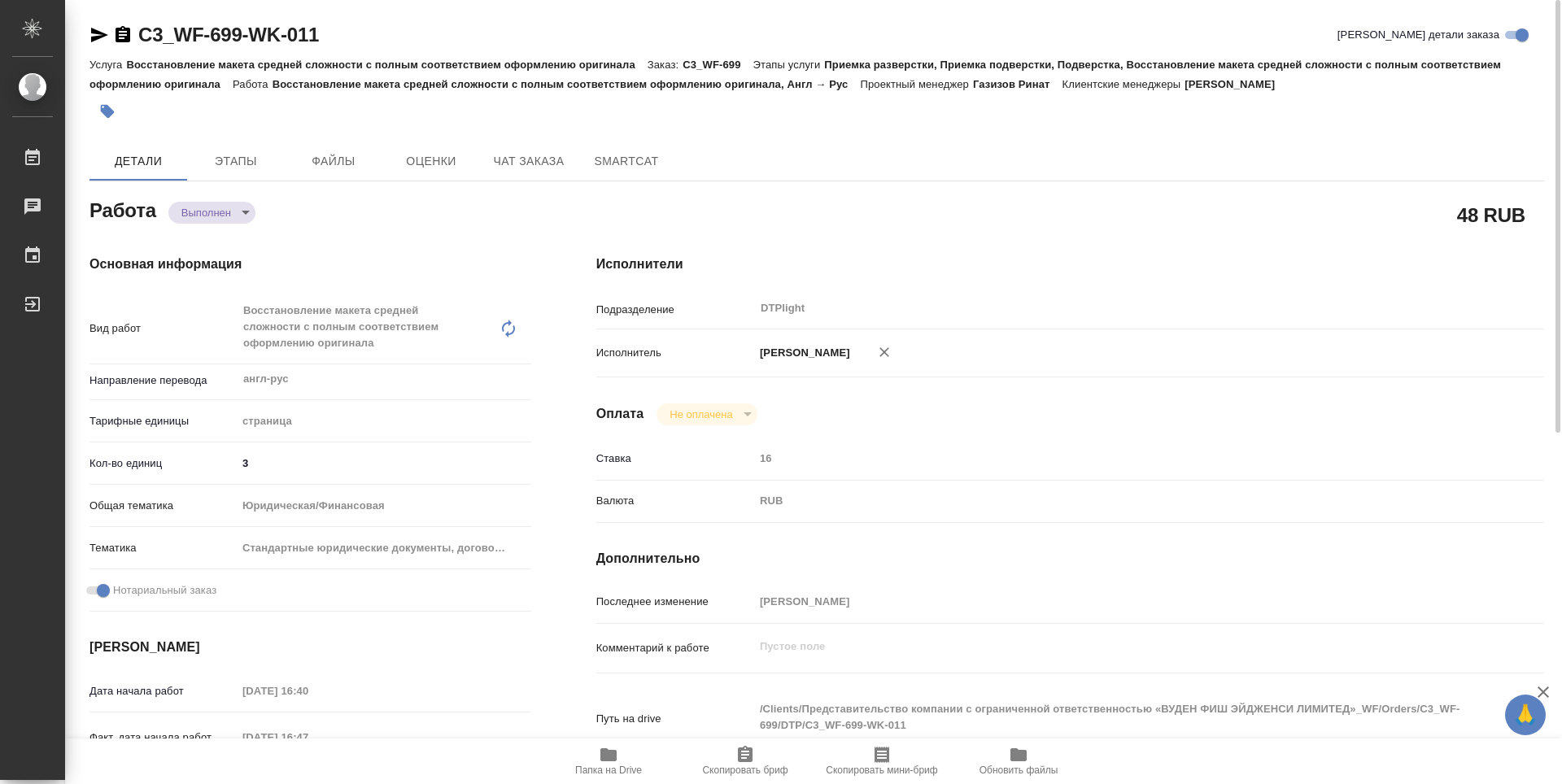
type textarea "x"
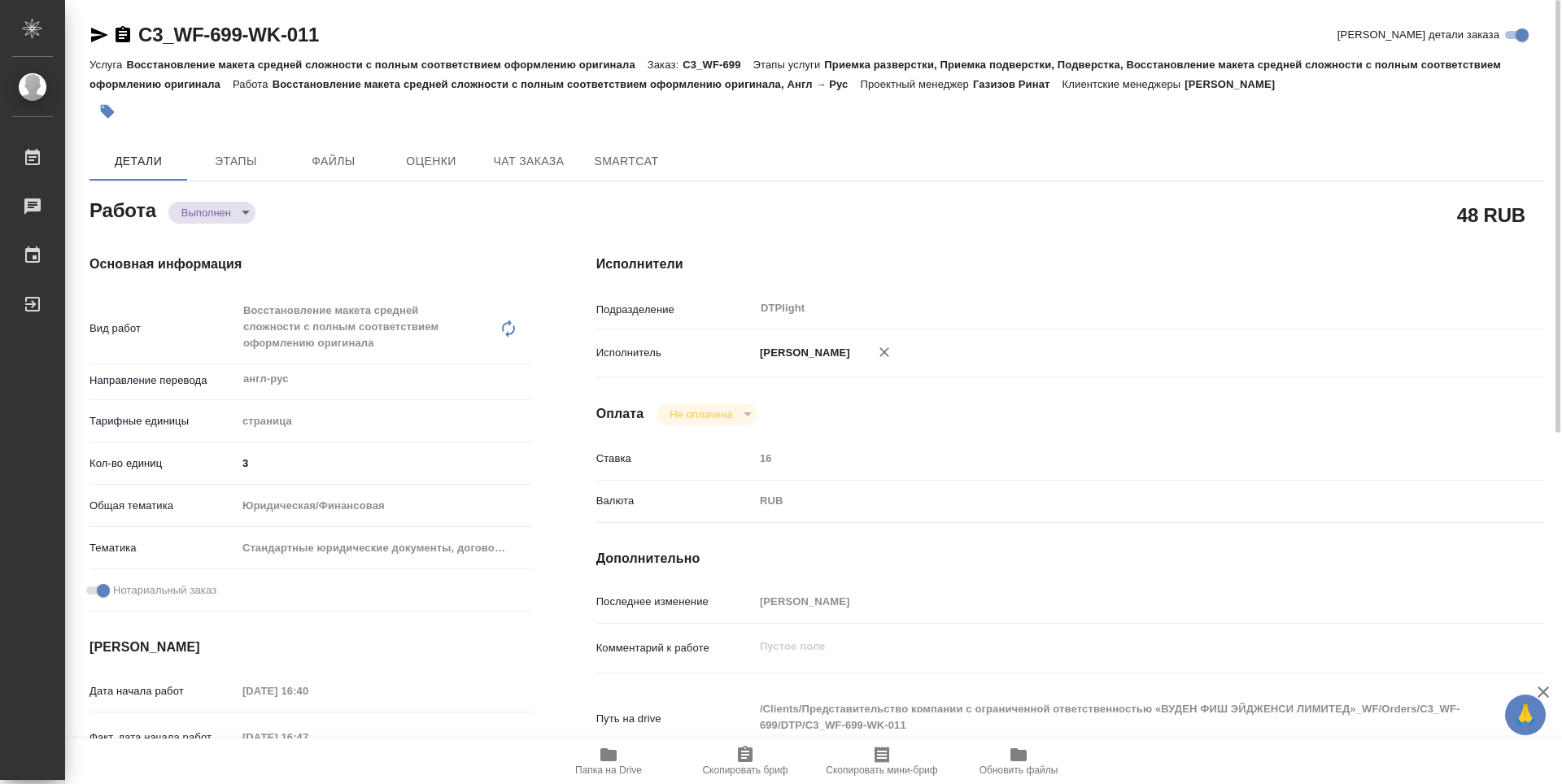
click at [120, 33] on icon "button" at bounding box center [123, 34] width 15 height 16
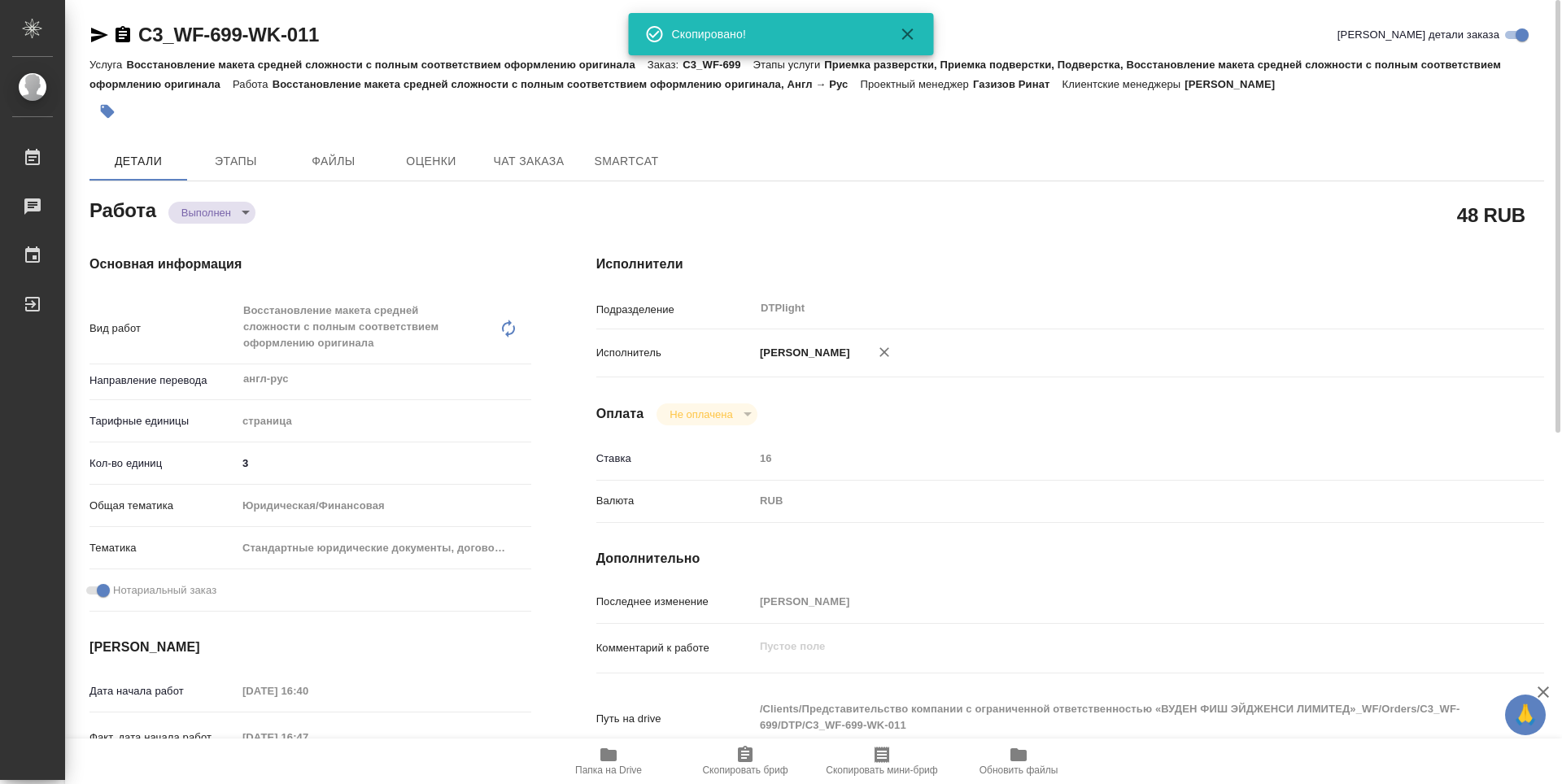
type textarea "x"
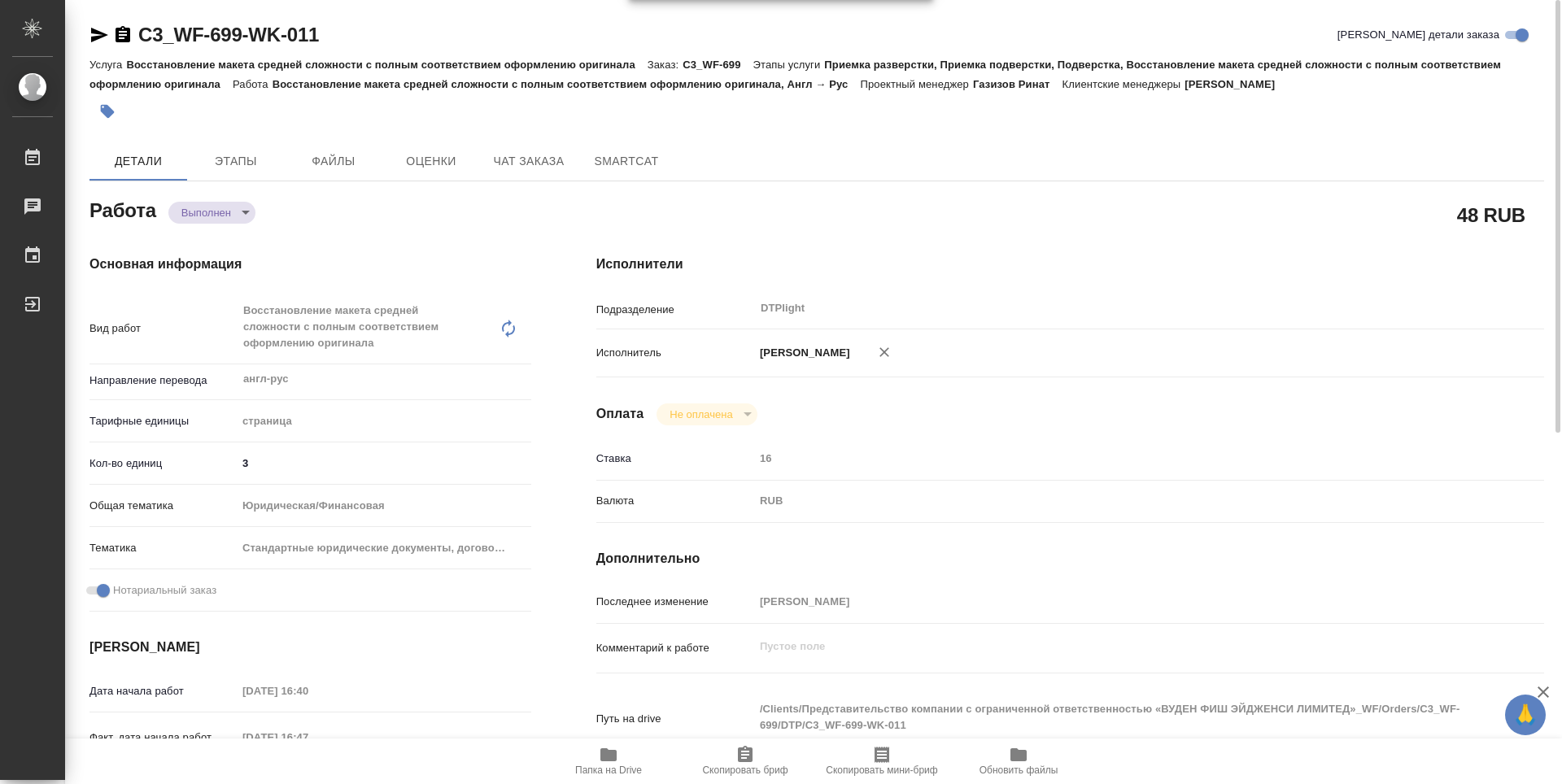
scroll to position [636, 0]
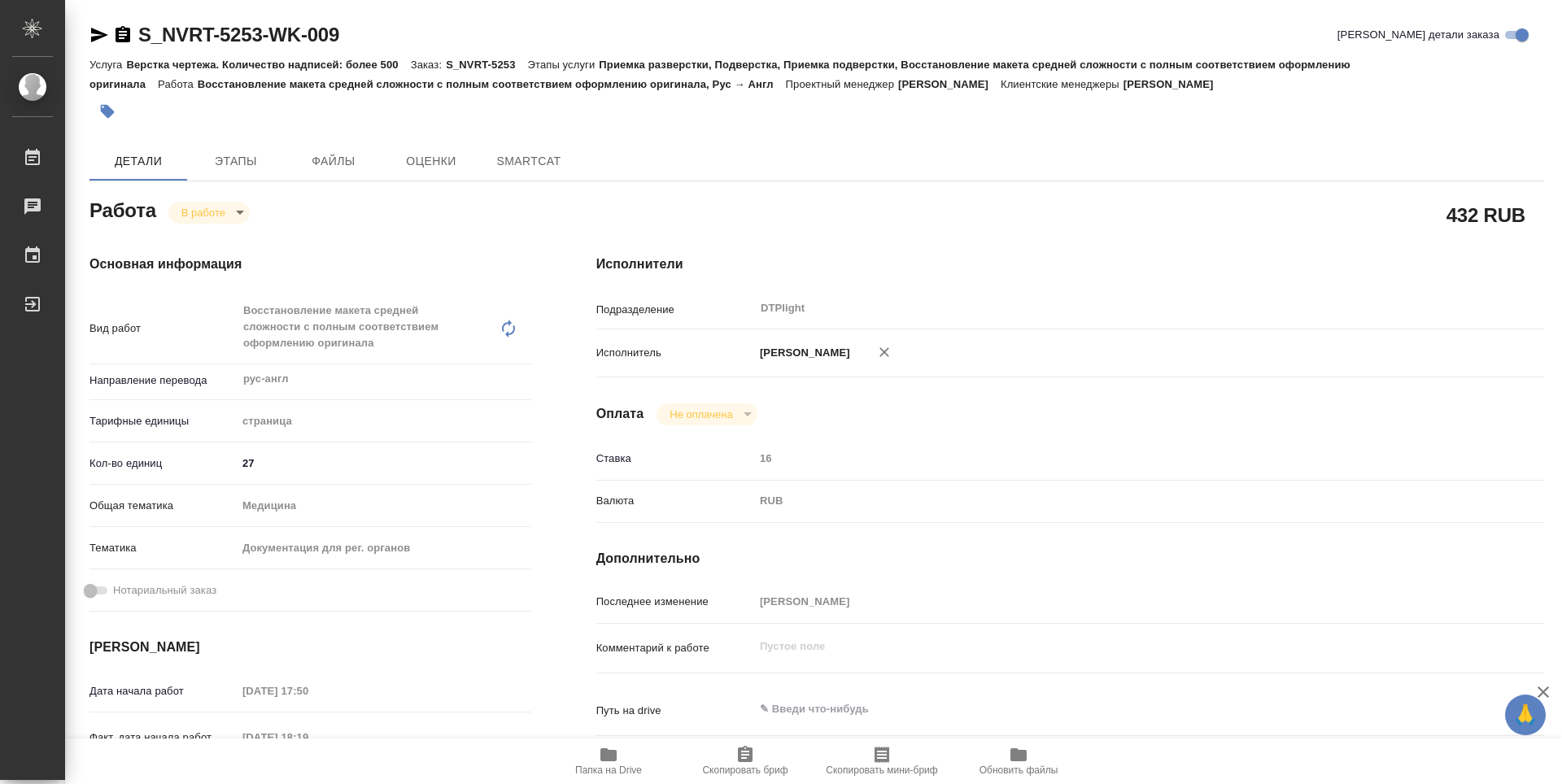
type textarea "x"
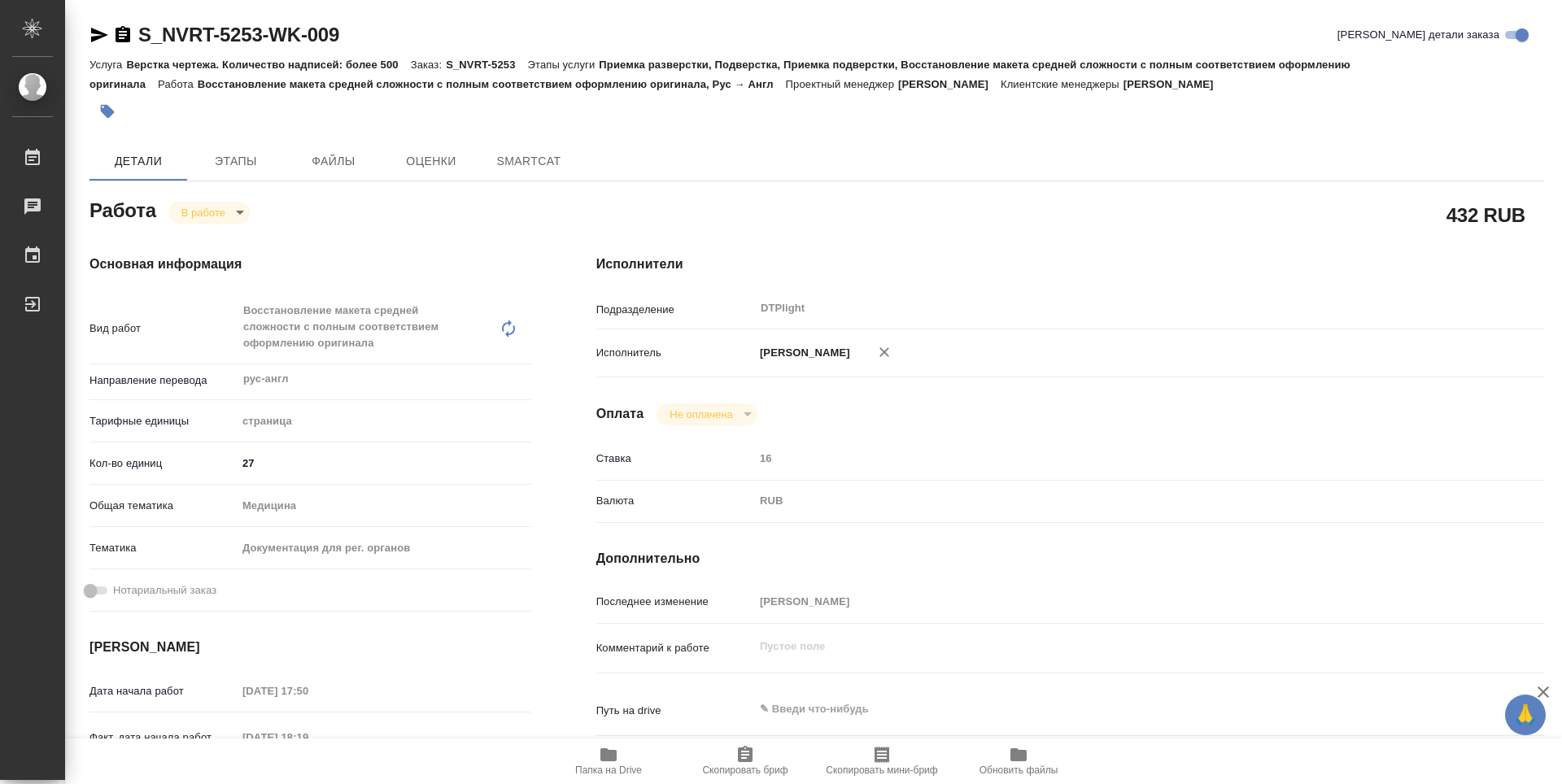
type textarea "x"
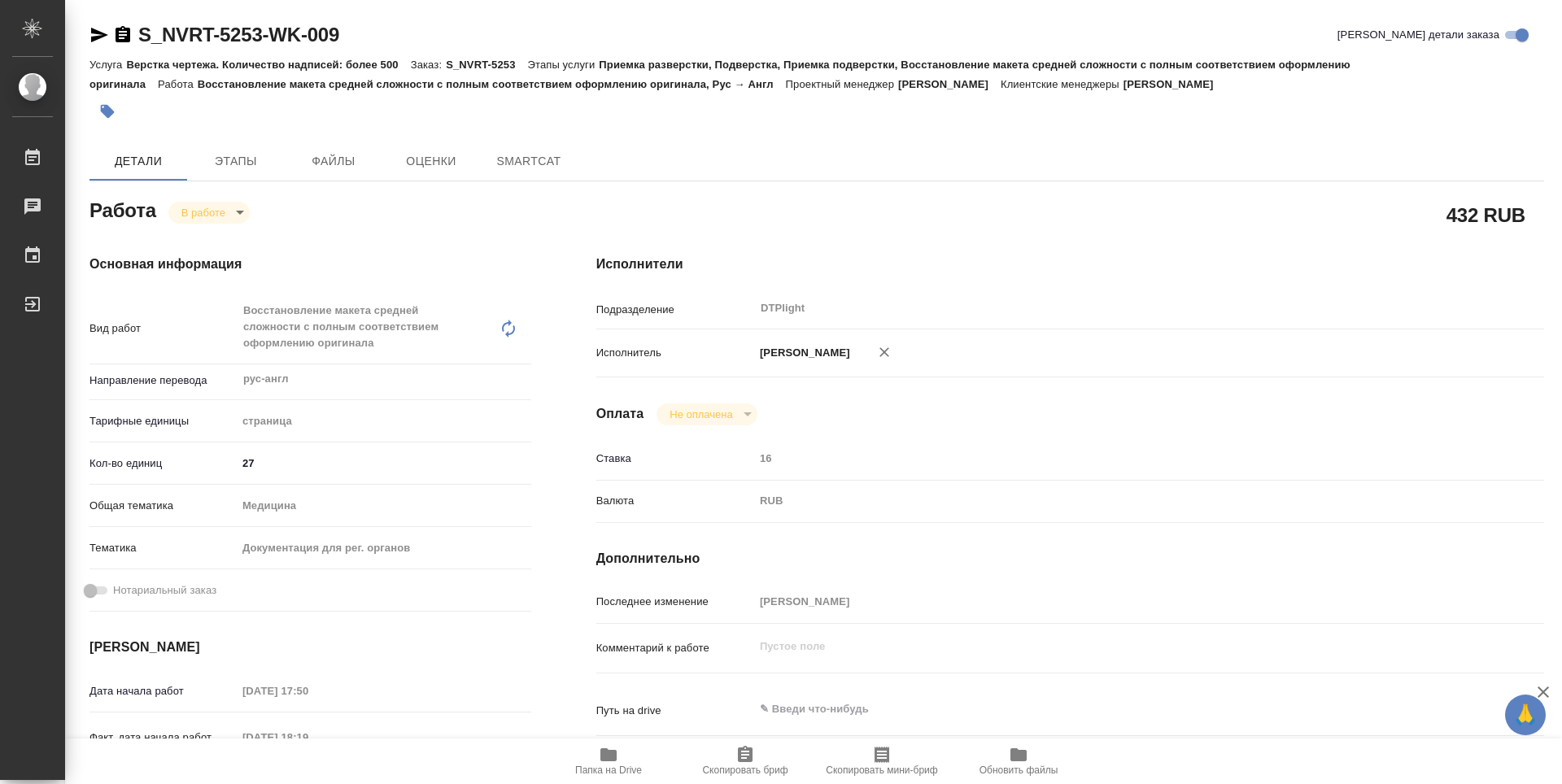
type textarea "x"
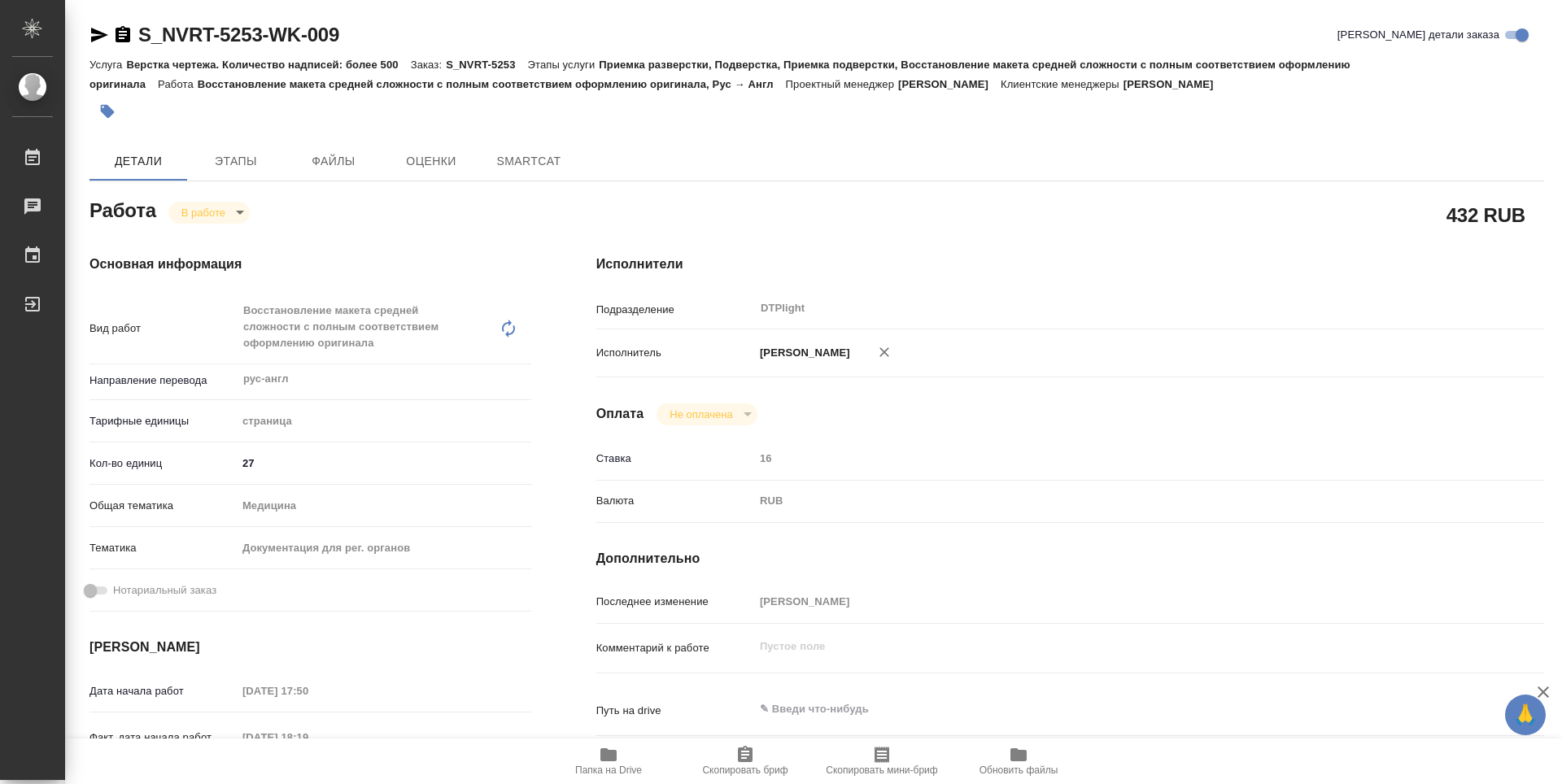
type textarea "x"
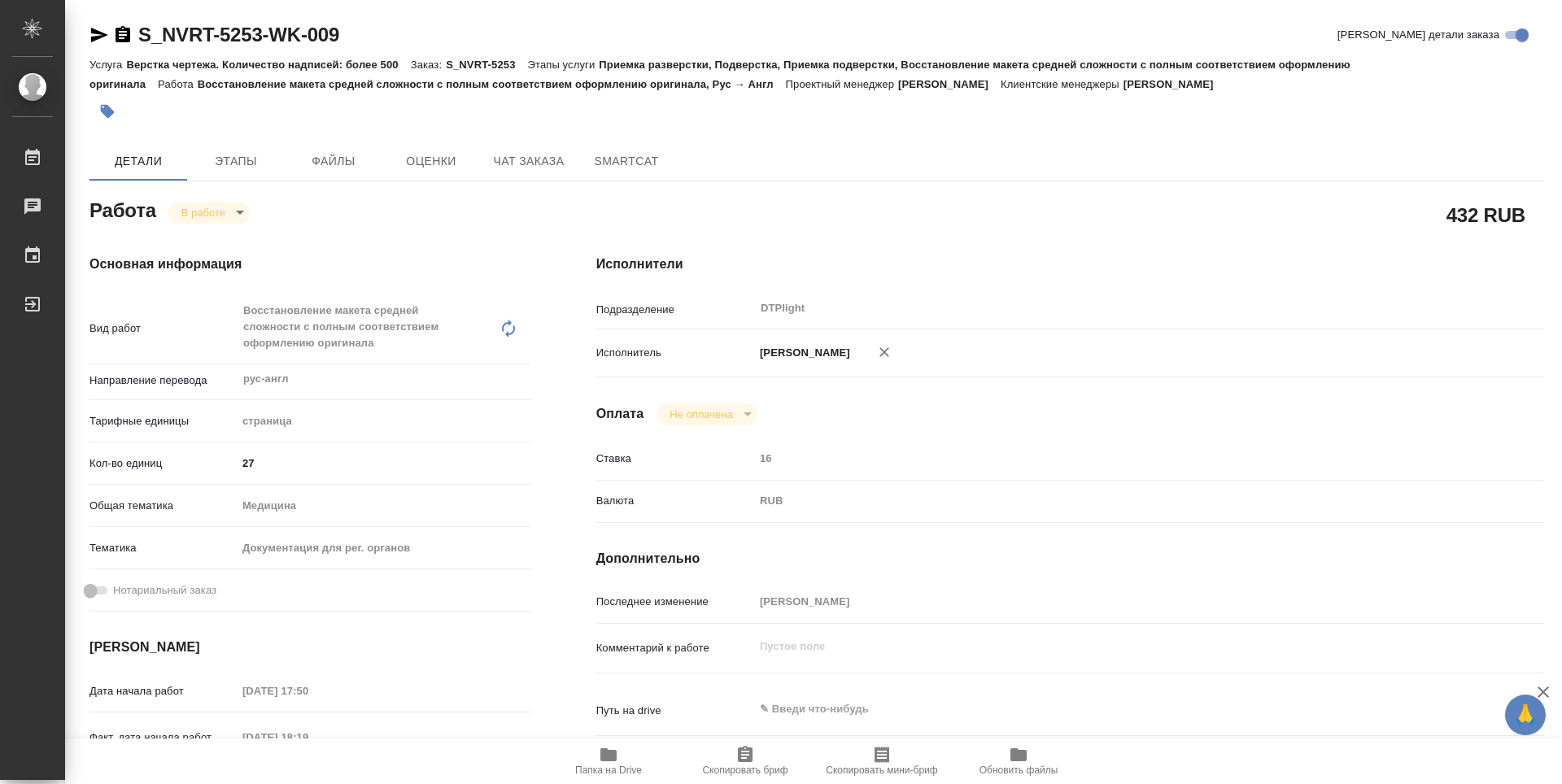
type textarea "x"
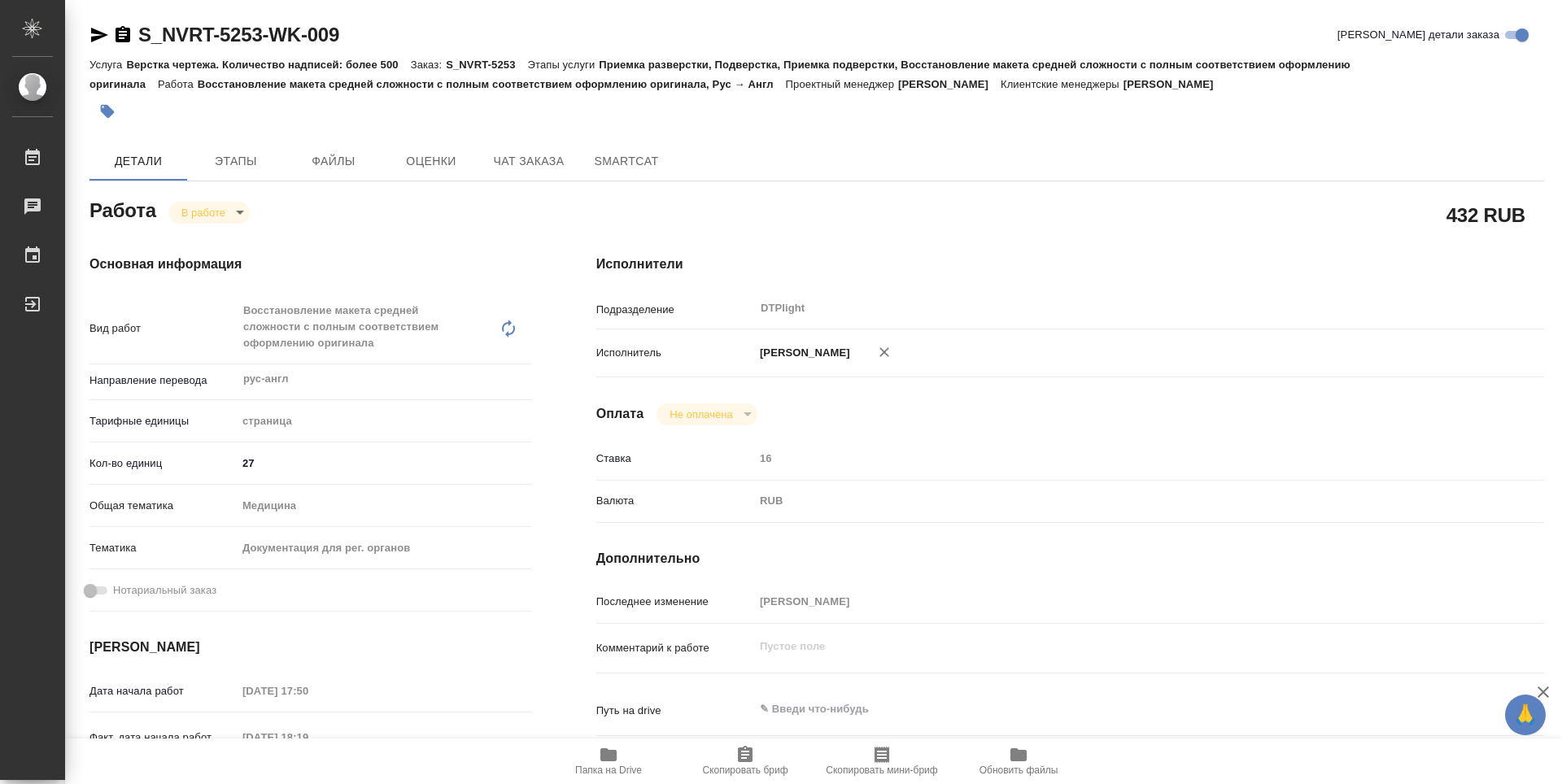
type textarea "x"
